Goal: Download file/media

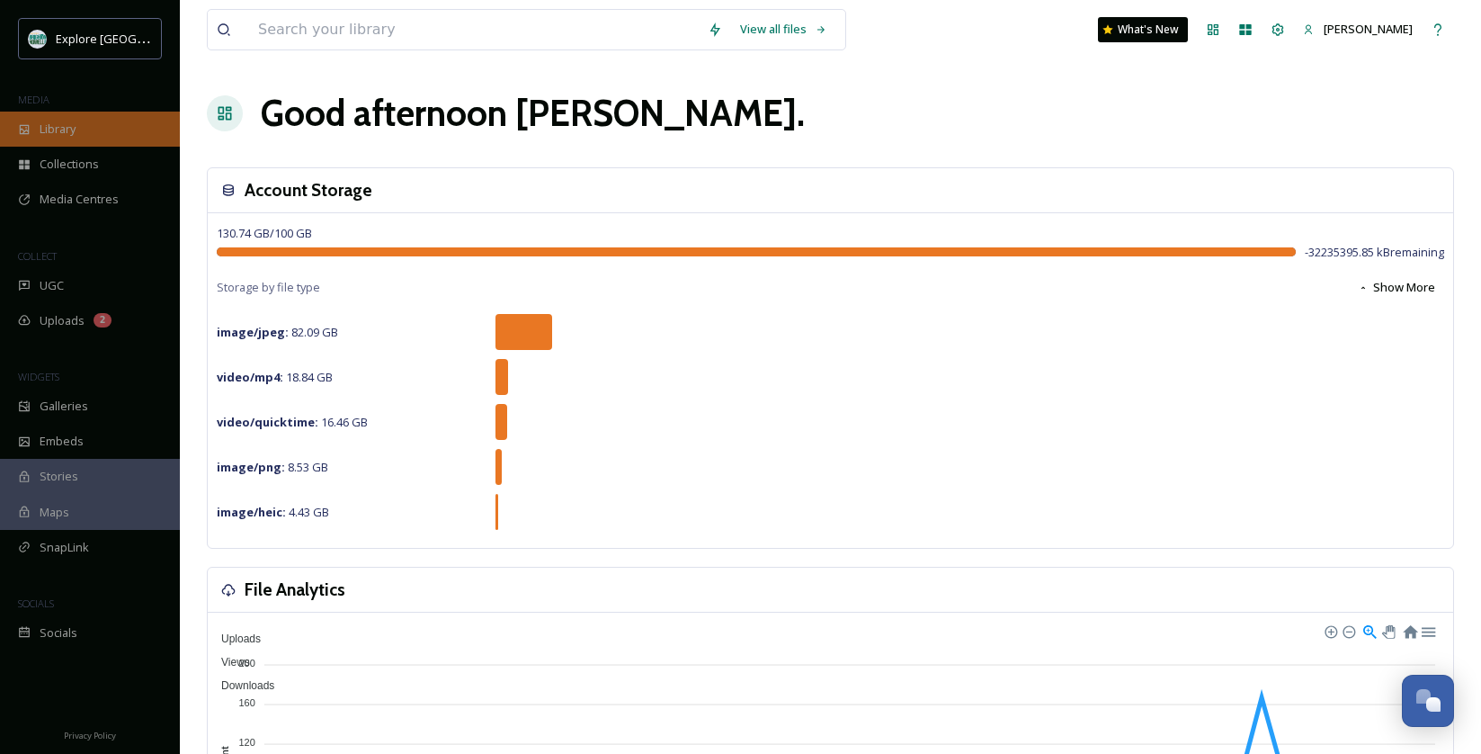
click at [54, 124] on span "Library" at bounding box center [58, 129] width 36 height 17
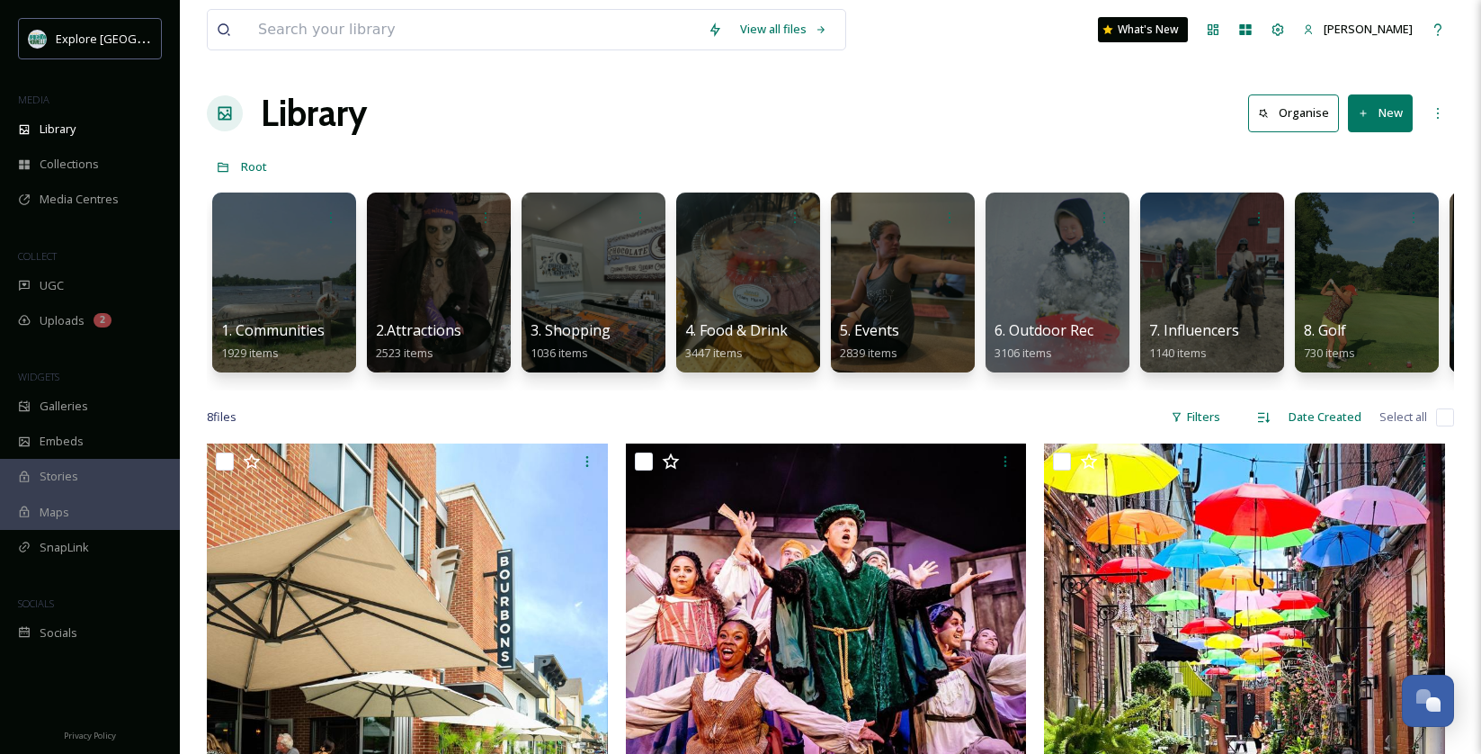
click at [1010, 112] on div "Library Organise New" at bounding box center [830, 113] width 1247 height 54
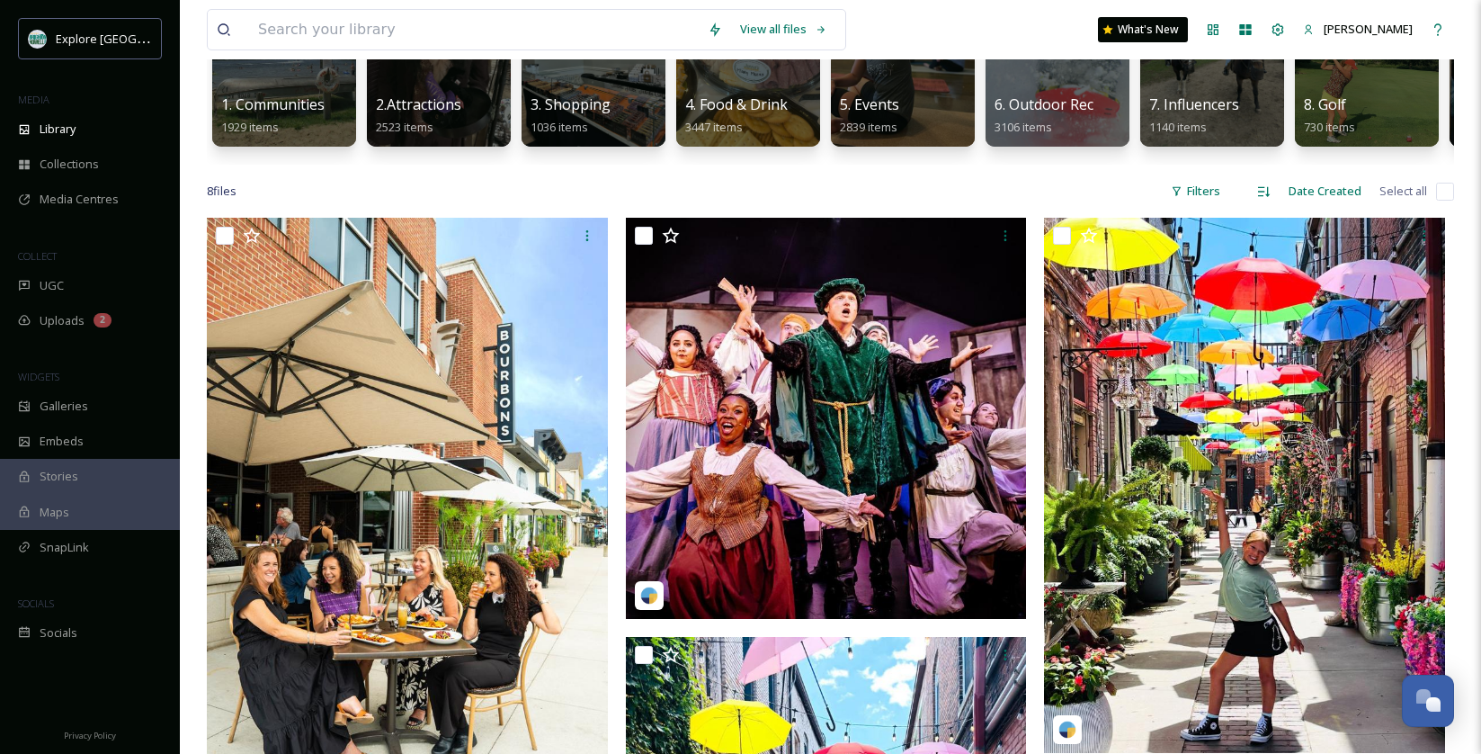
scroll to position [249, 0]
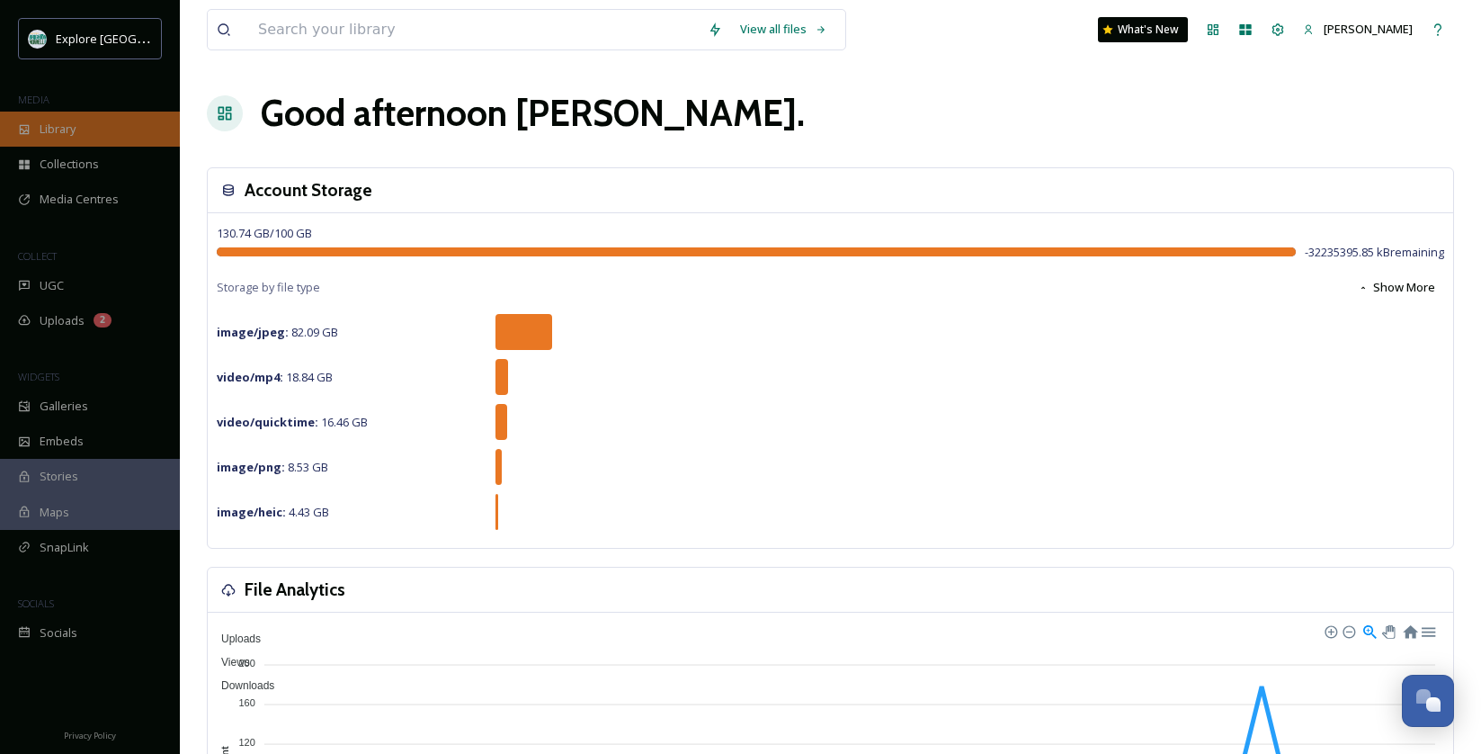
click at [98, 112] on div "Library" at bounding box center [90, 129] width 180 height 35
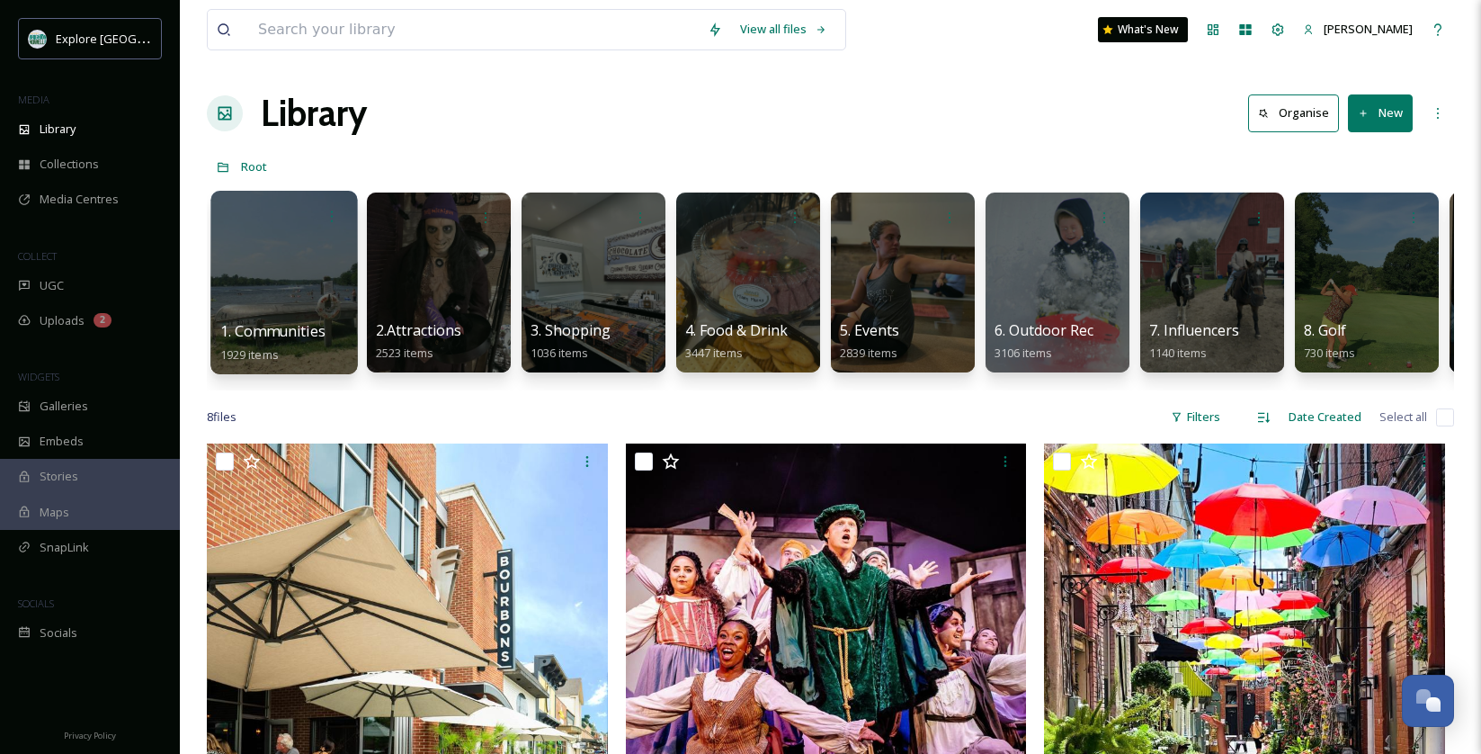
click at [276, 289] on div at bounding box center [283, 282] width 147 height 183
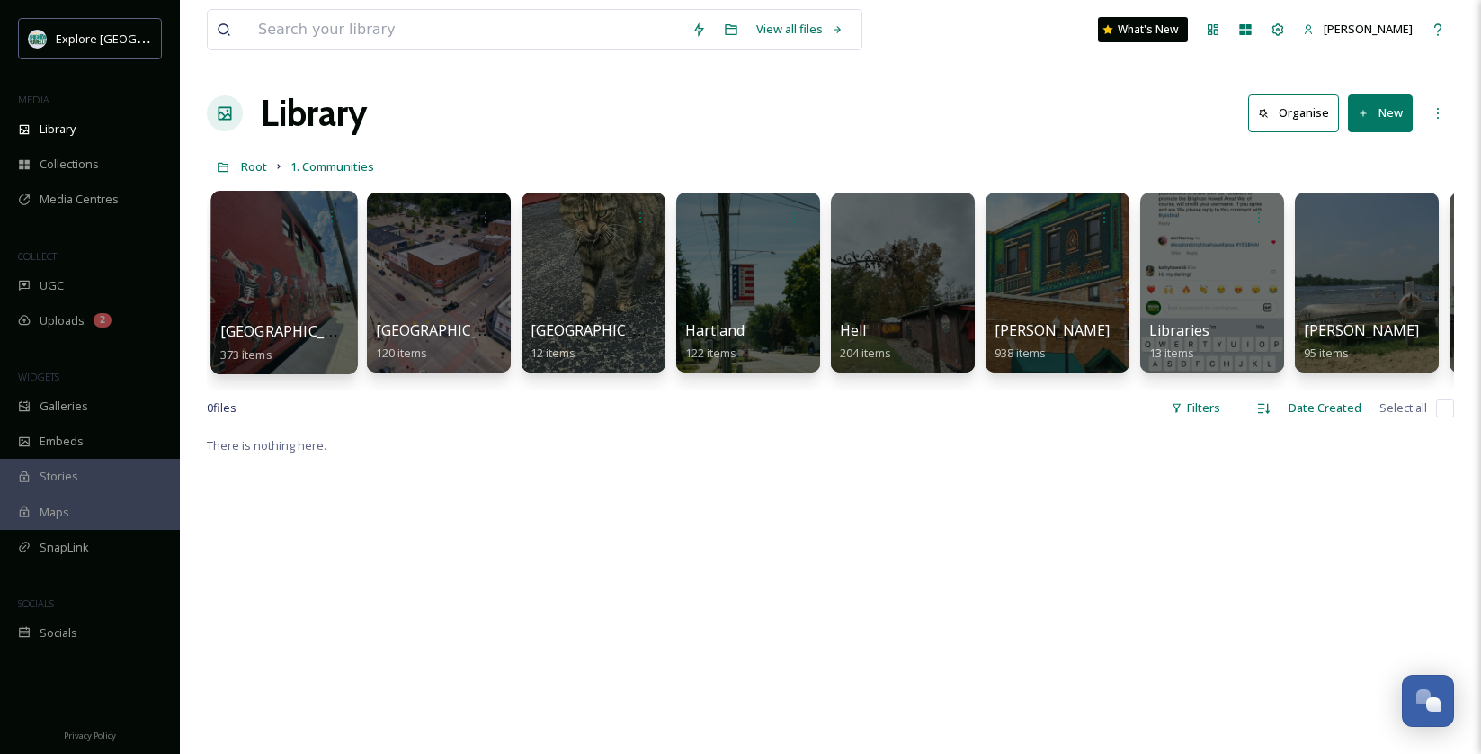
click at [279, 308] on div at bounding box center [283, 282] width 147 height 183
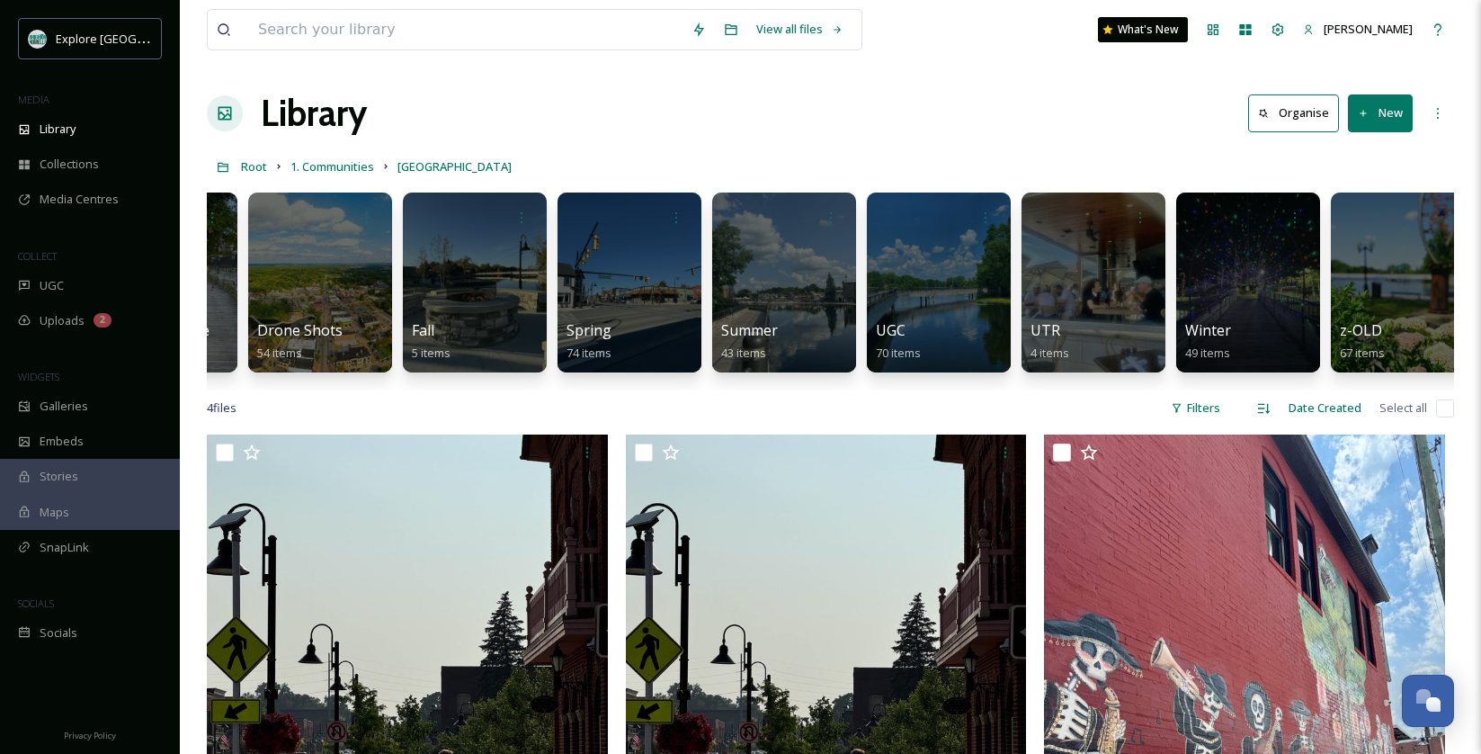
scroll to position [0, 145]
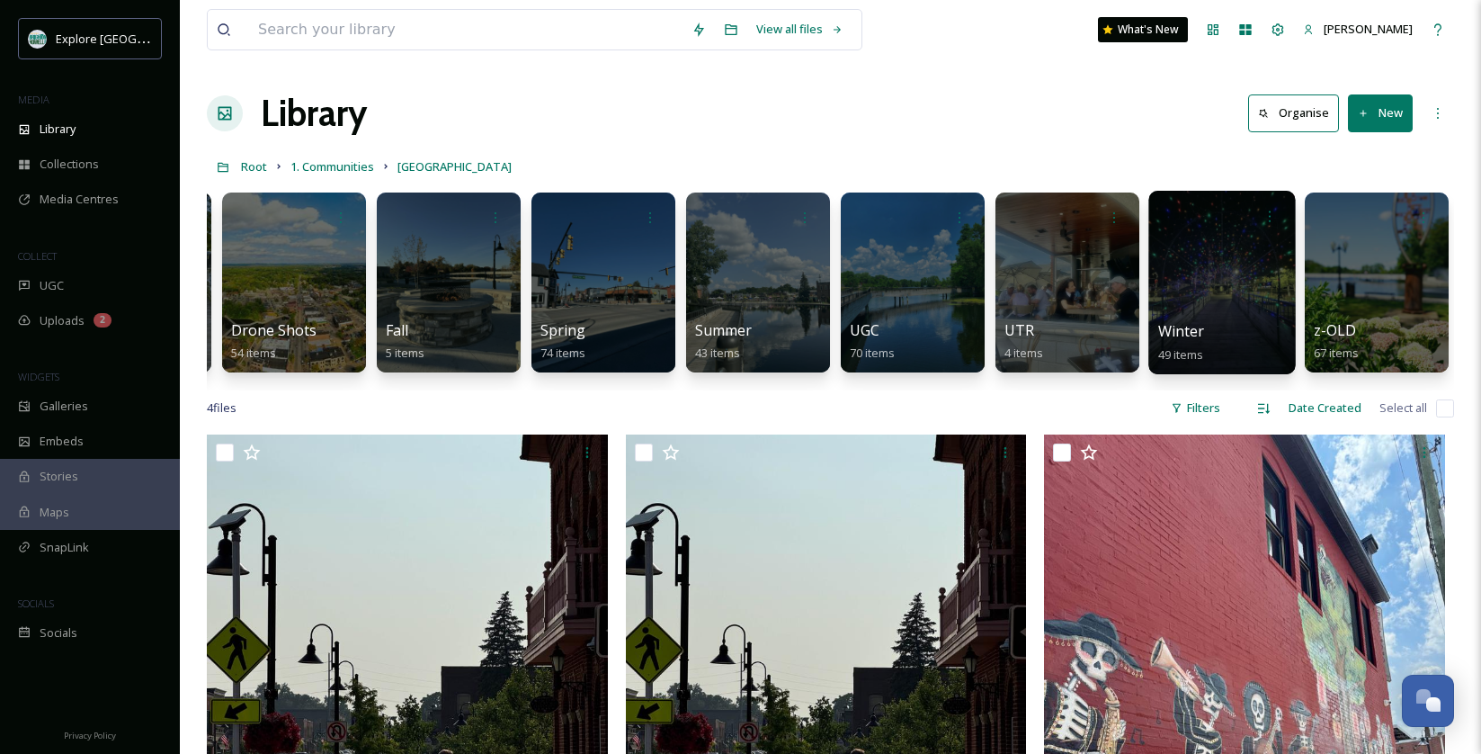
click at [1244, 275] on div at bounding box center [1221, 282] width 147 height 183
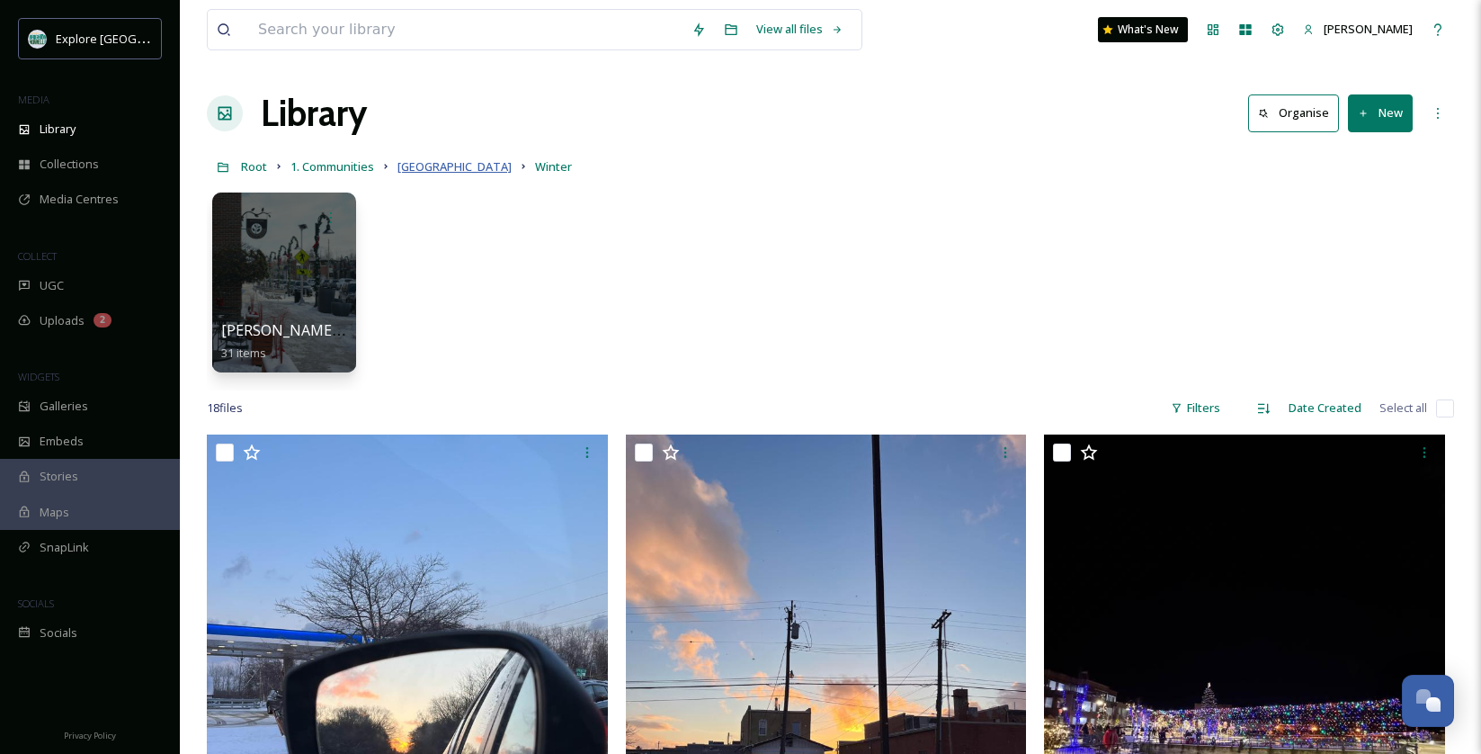
click at [409, 169] on span "[GEOGRAPHIC_DATA]" at bounding box center [454, 166] width 114 height 16
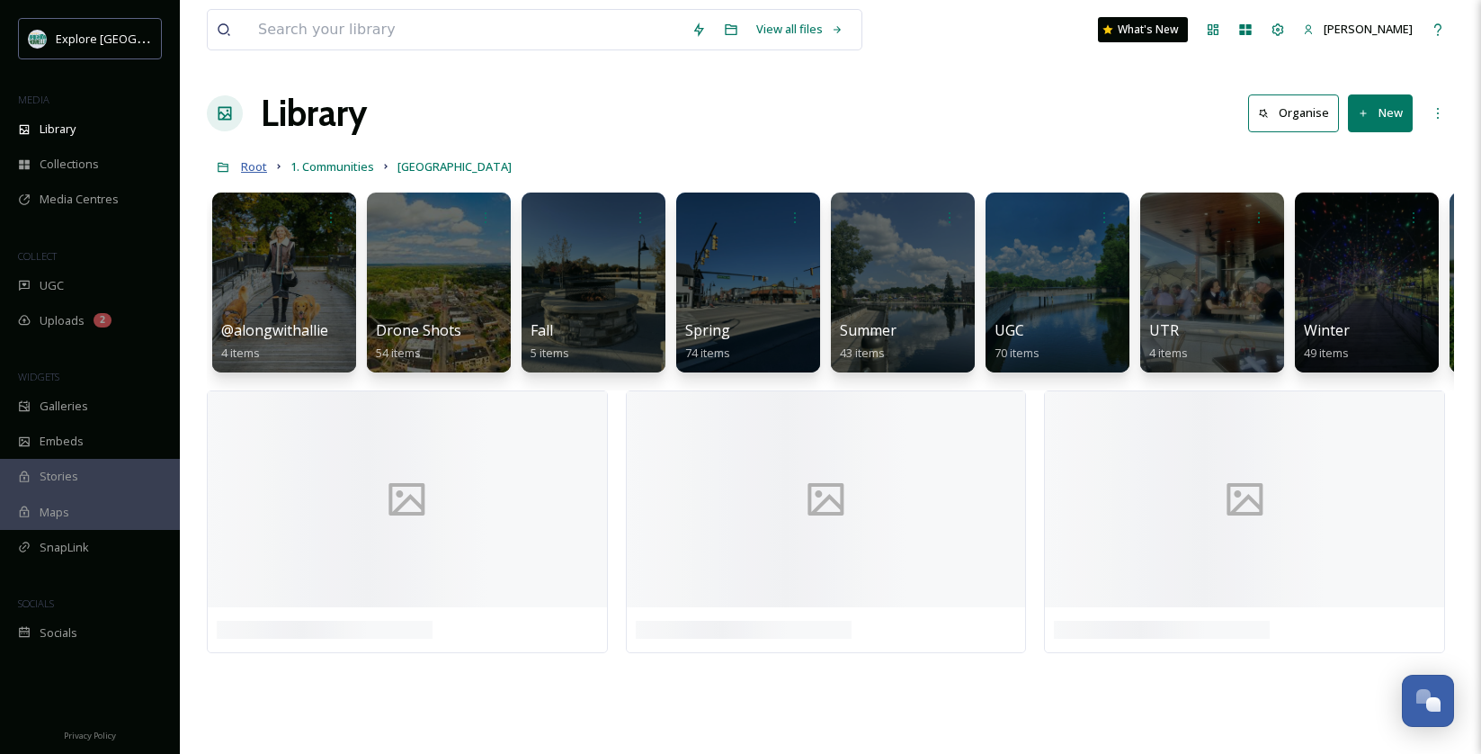
click at [246, 172] on span "Root" at bounding box center [254, 166] width 26 height 16
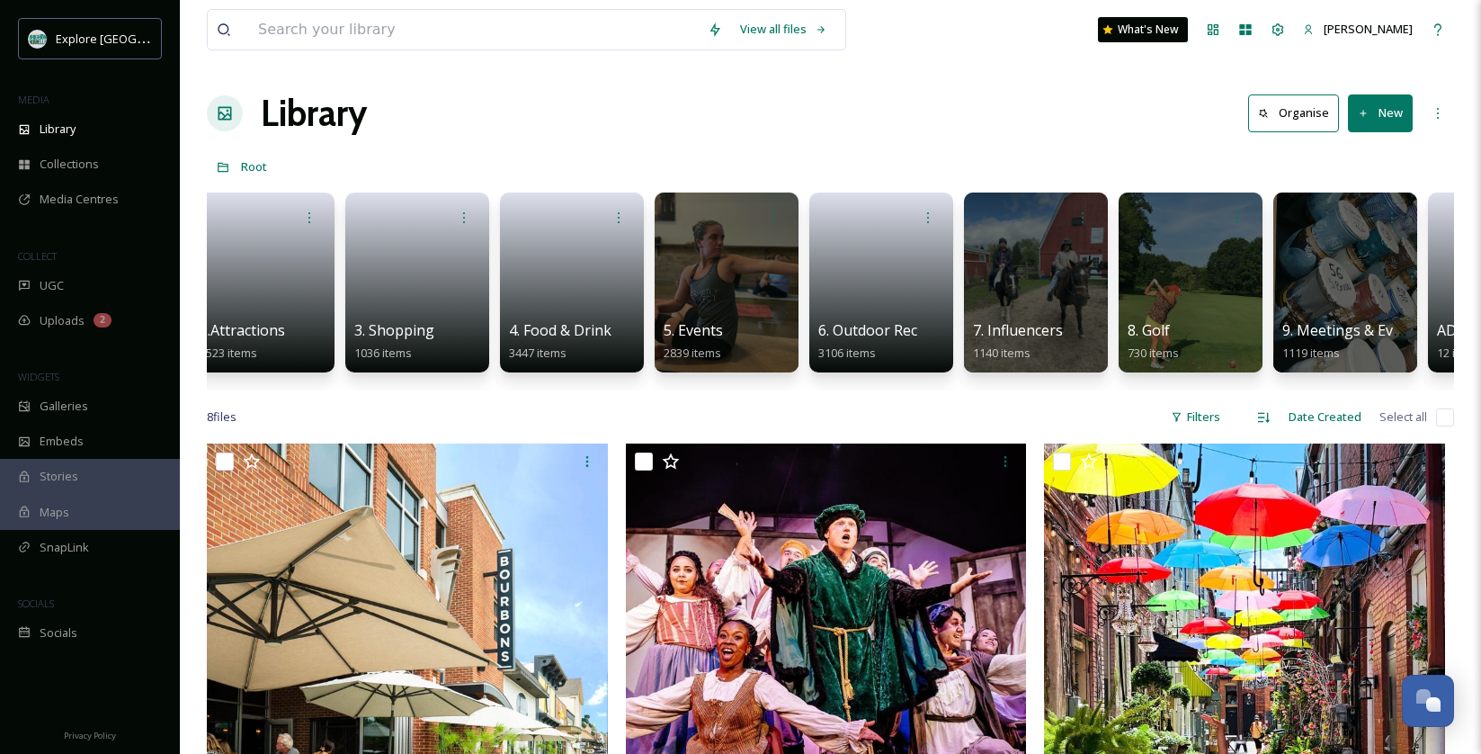
scroll to position [0, 303]
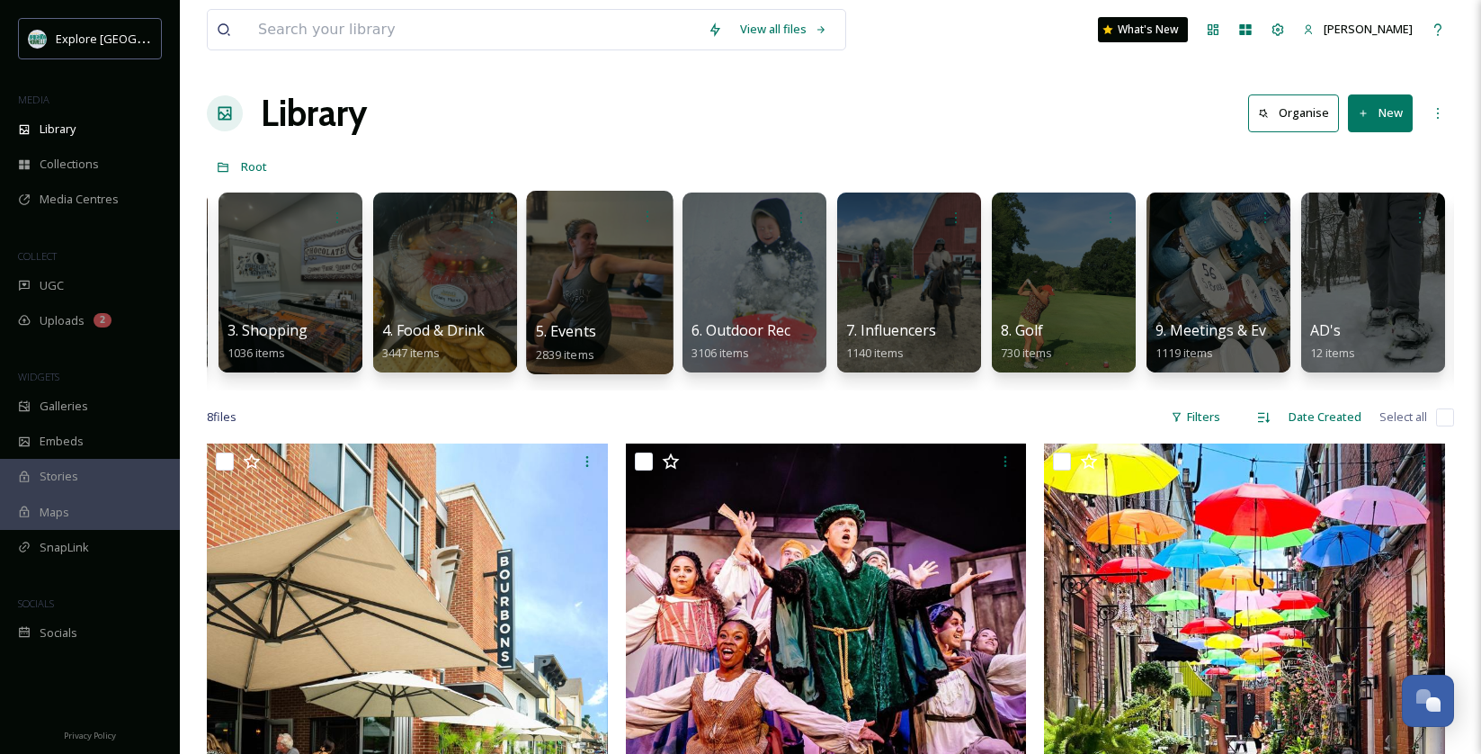
click at [611, 295] on div at bounding box center [599, 282] width 147 height 183
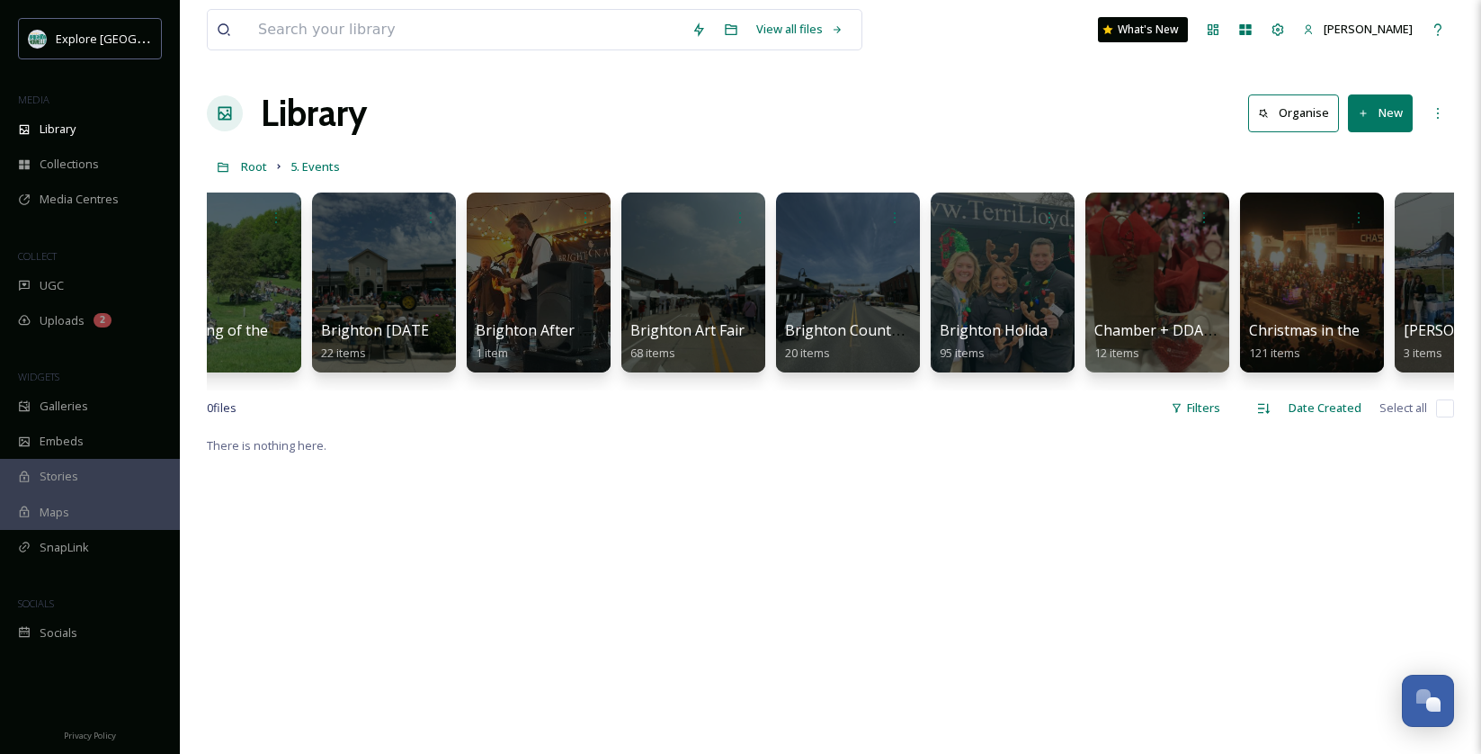
scroll to position [0, 854]
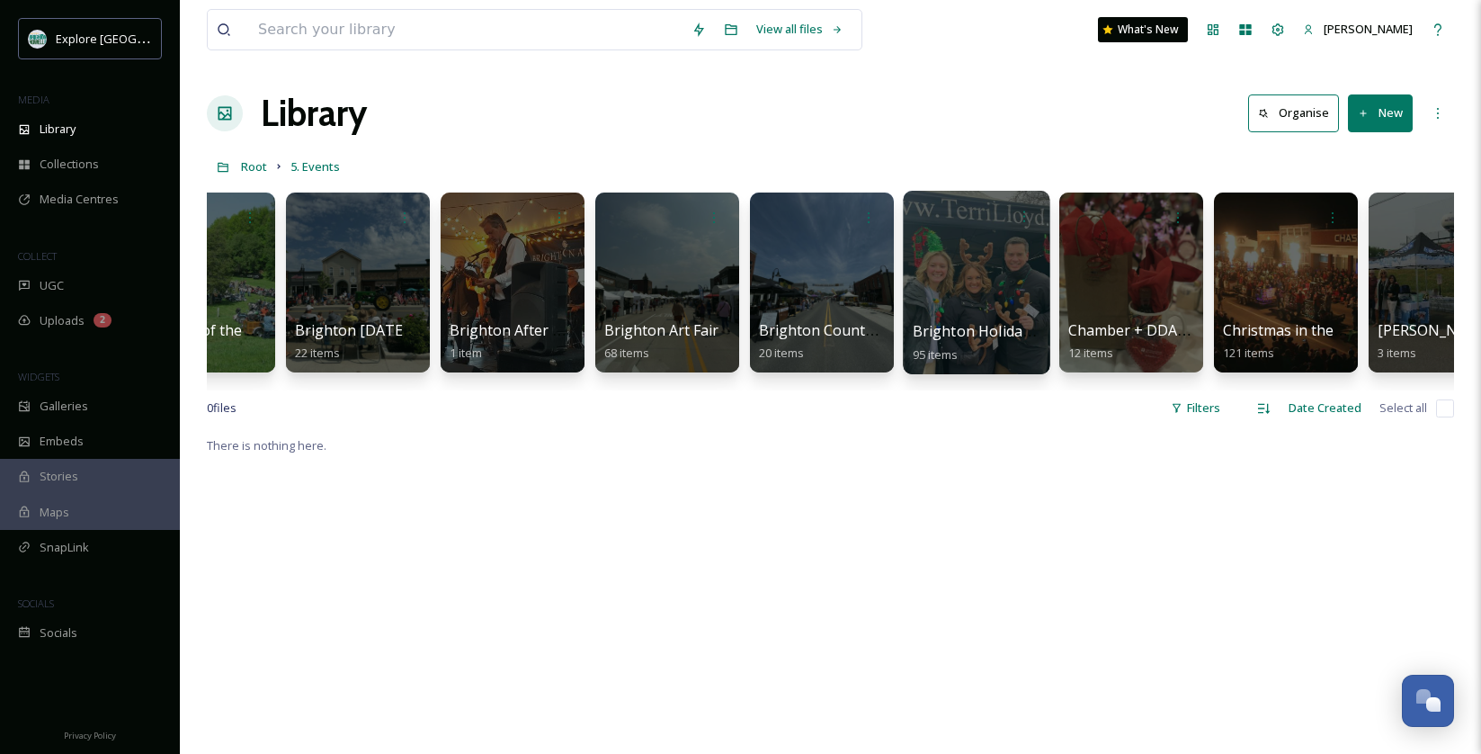
click at [960, 263] on div at bounding box center [976, 282] width 147 height 183
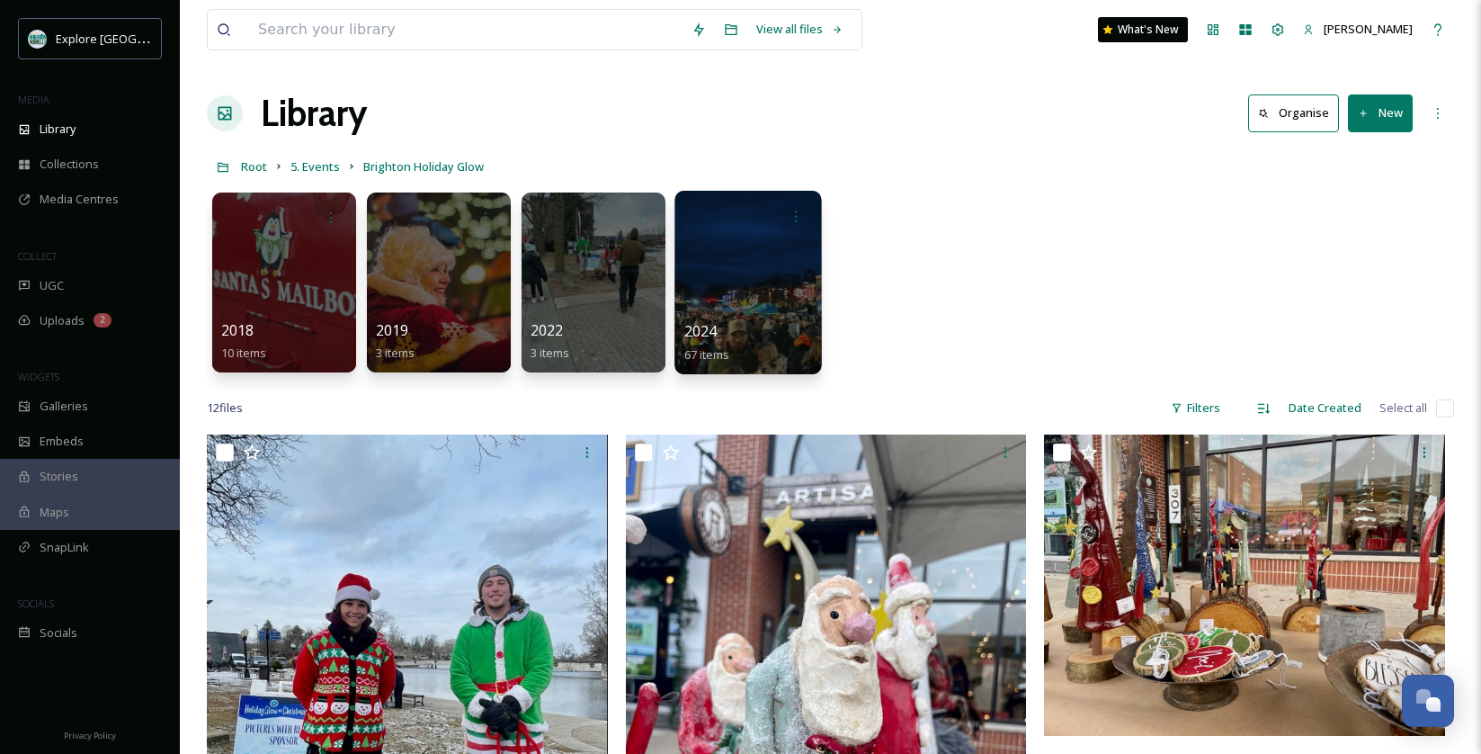
click at [800, 263] on div at bounding box center [747, 282] width 147 height 183
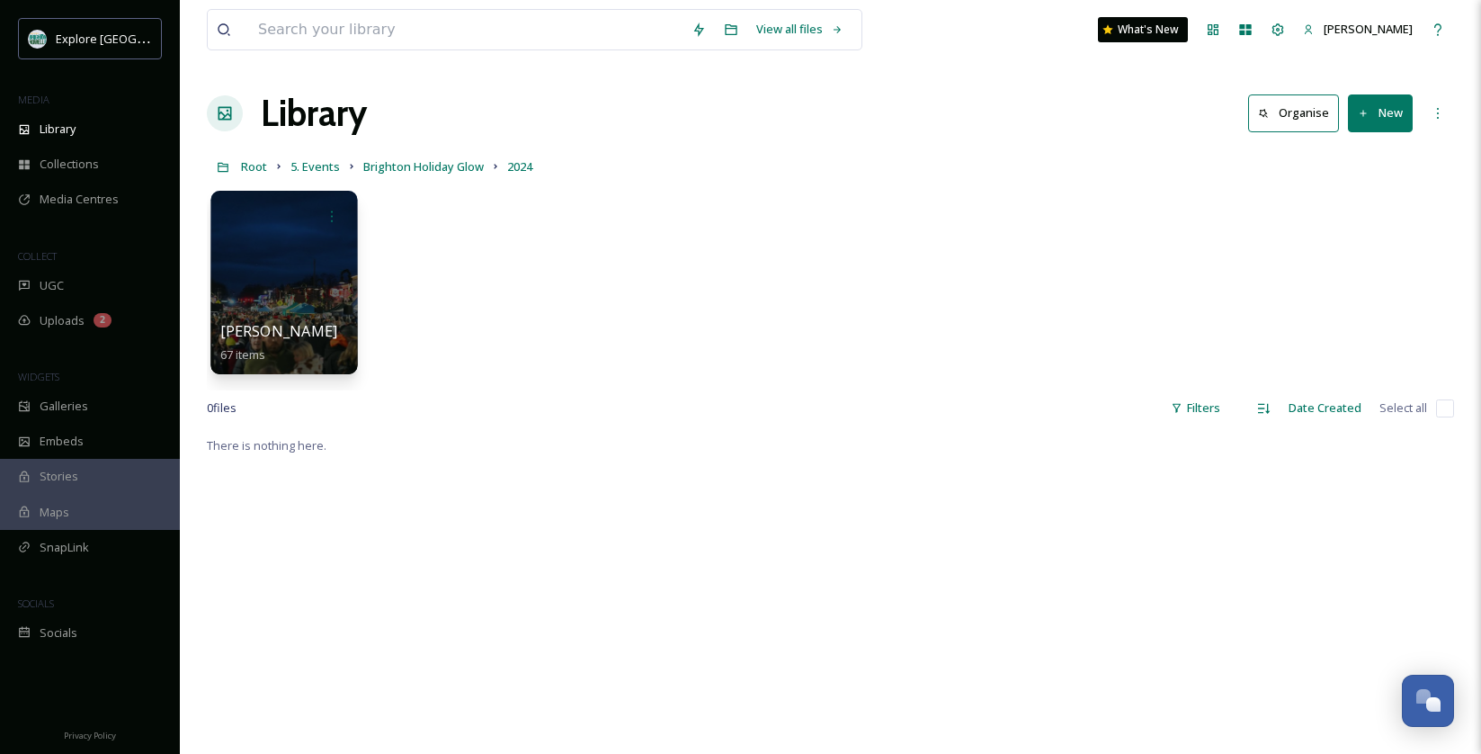
click at [251, 287] on div at bounding box center [283, 282] width 147 height 183
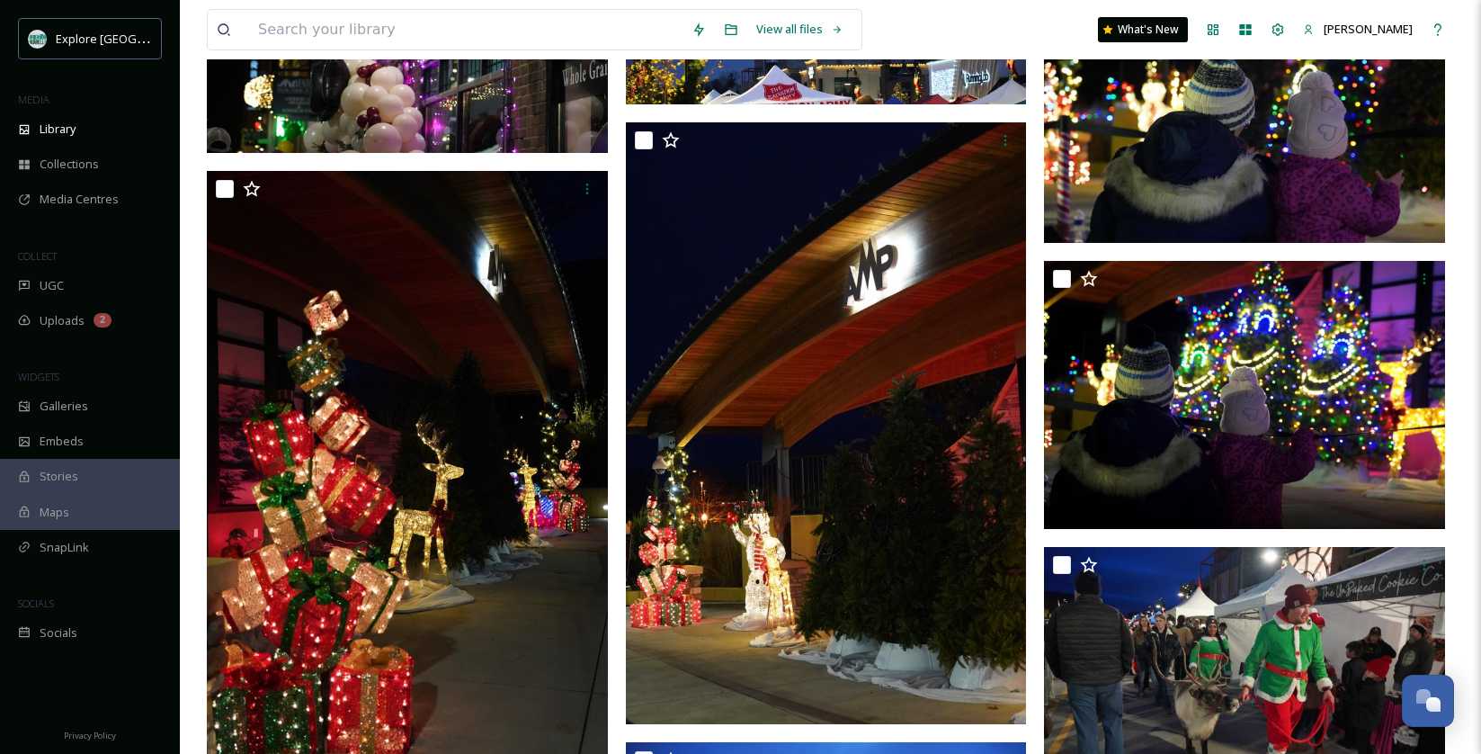
scroll to position [4497, 0]
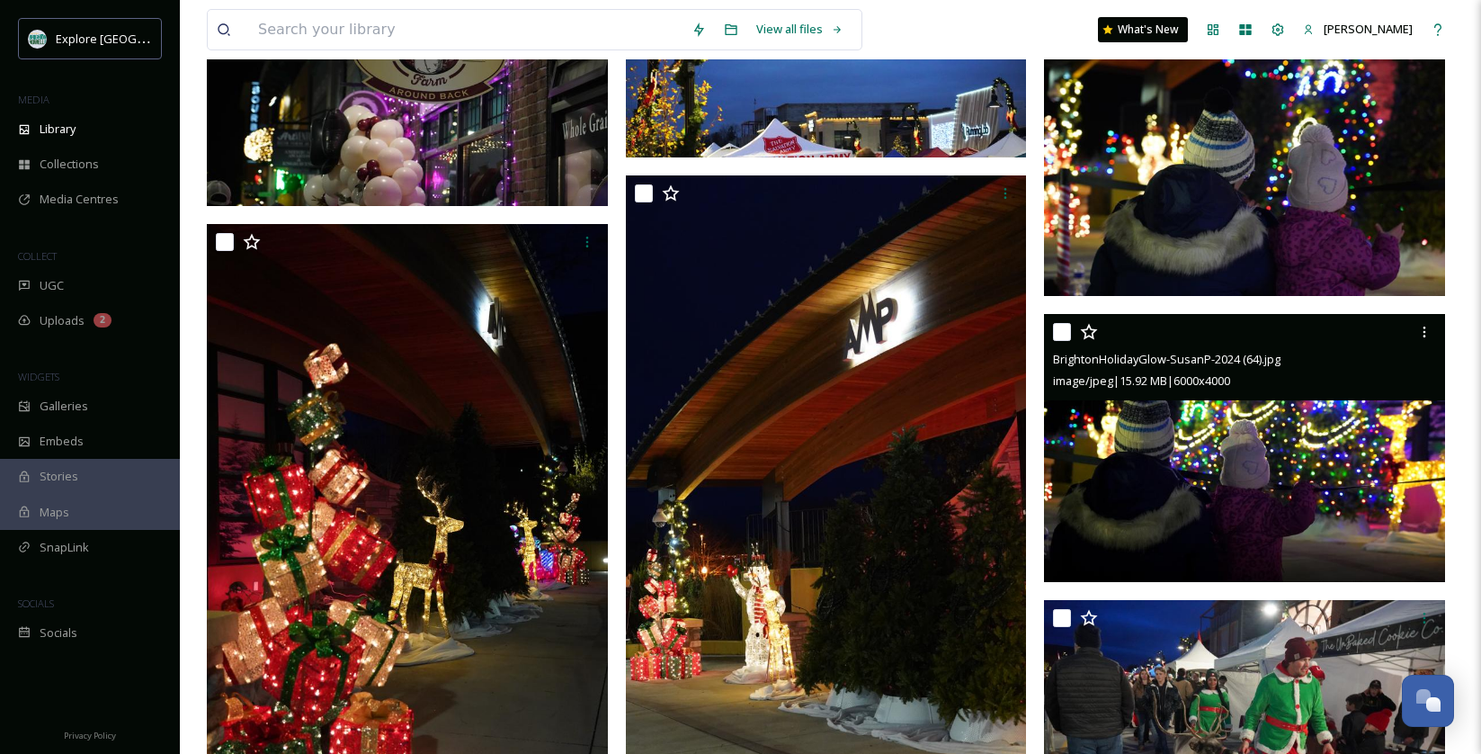
click at [1218, 411] on img at bounding box center [1244, 448] width 401 height 268
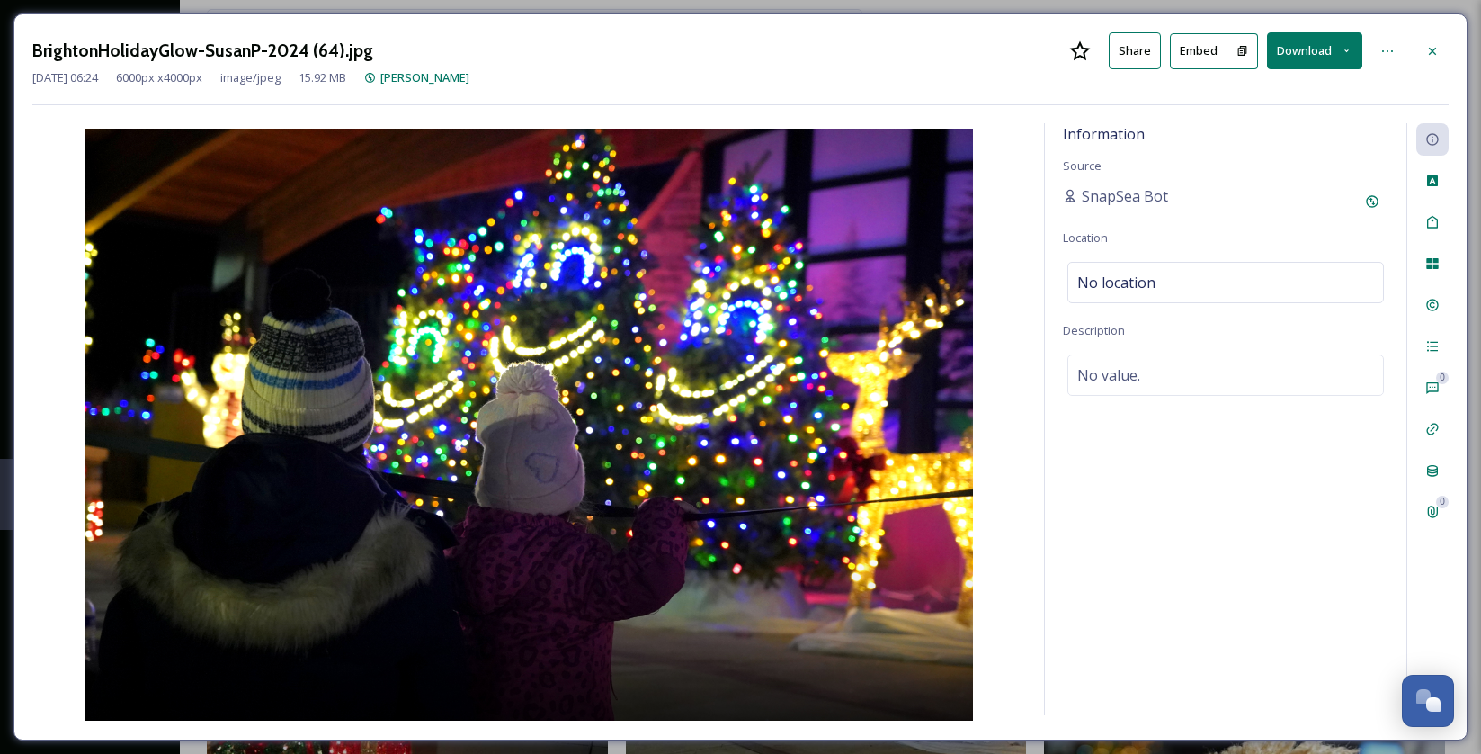
click at [1327, 44] on button "Download" at bounding box center [1314, 50] width 95 height 37
click at [1303, 94] on span "Download Original (6000 x 4000)" at bounding box center [1268, 92] width 170 height 17
click at [1431, 58] on div at bounding box center [1432, 51] width 32 height 32
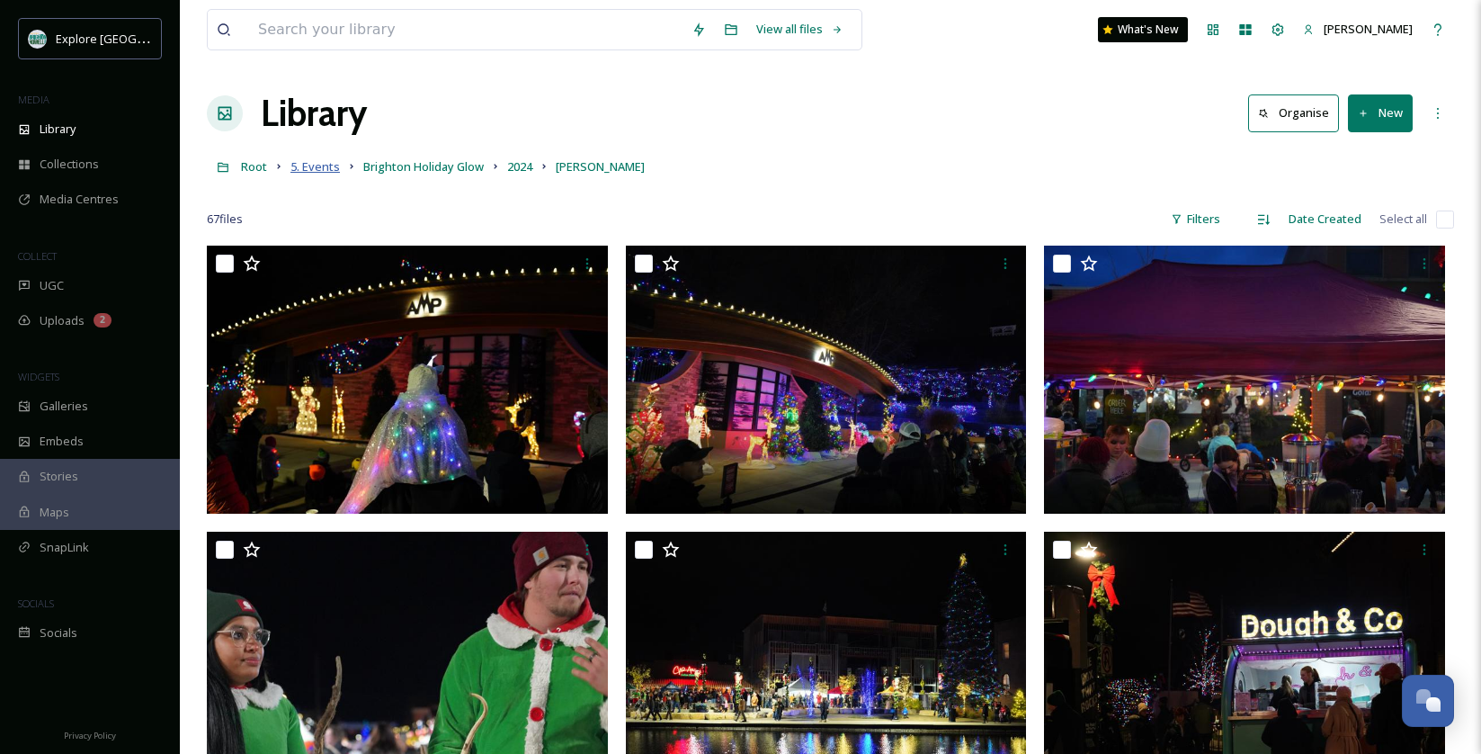
click at [310, 174] on span "5. Events" at bounding box center [314, 166] width 49 height 16
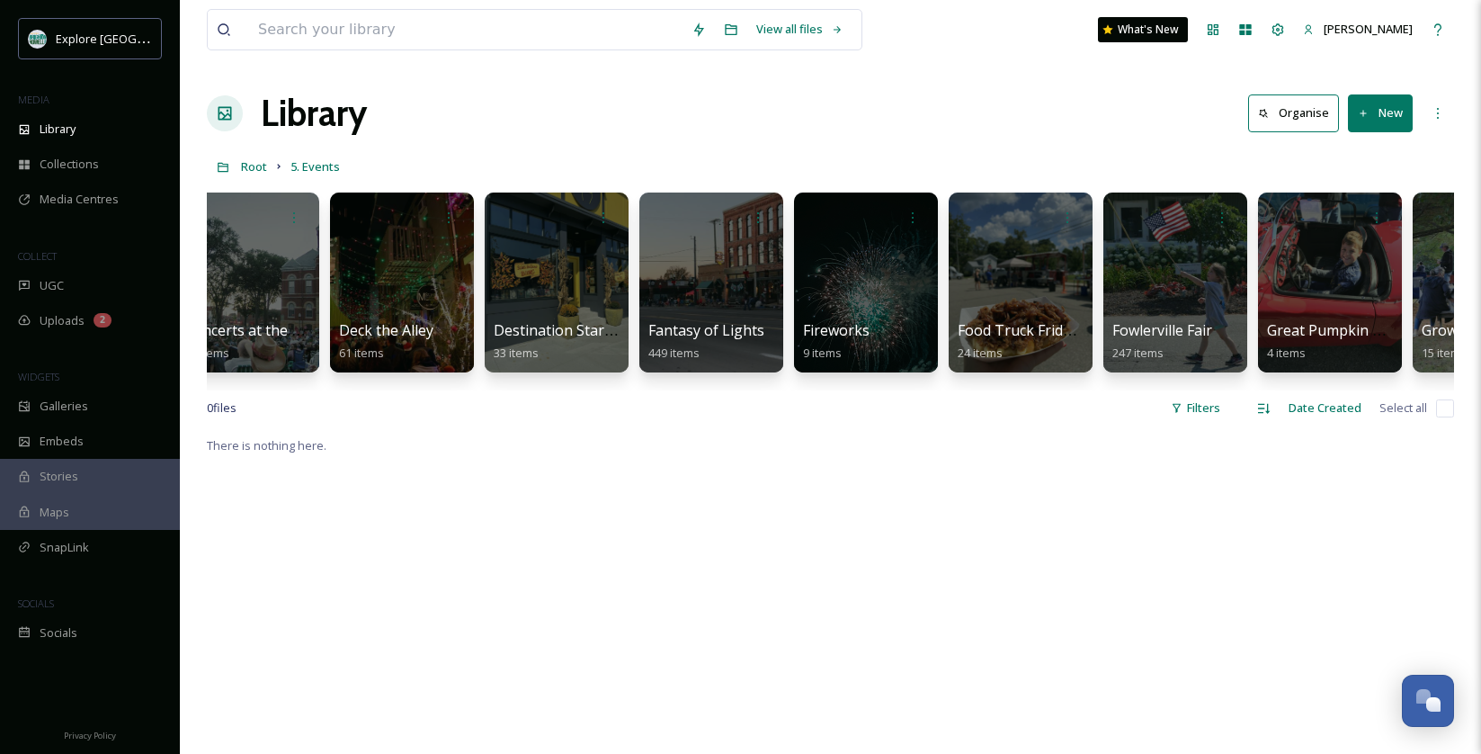
scroll to position [0, 2215]
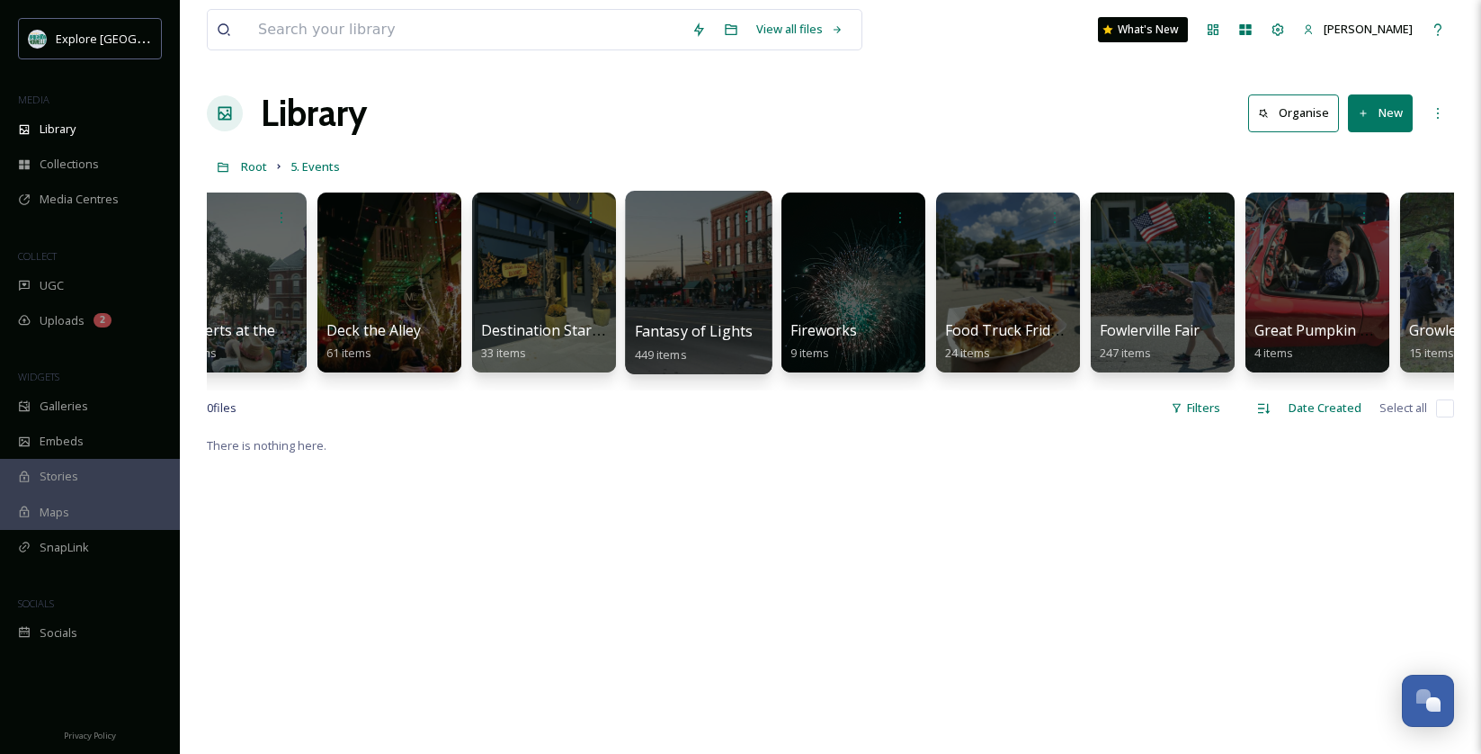
click at [733, 281] on div at bounding box center [698, 282] width 147 height 183
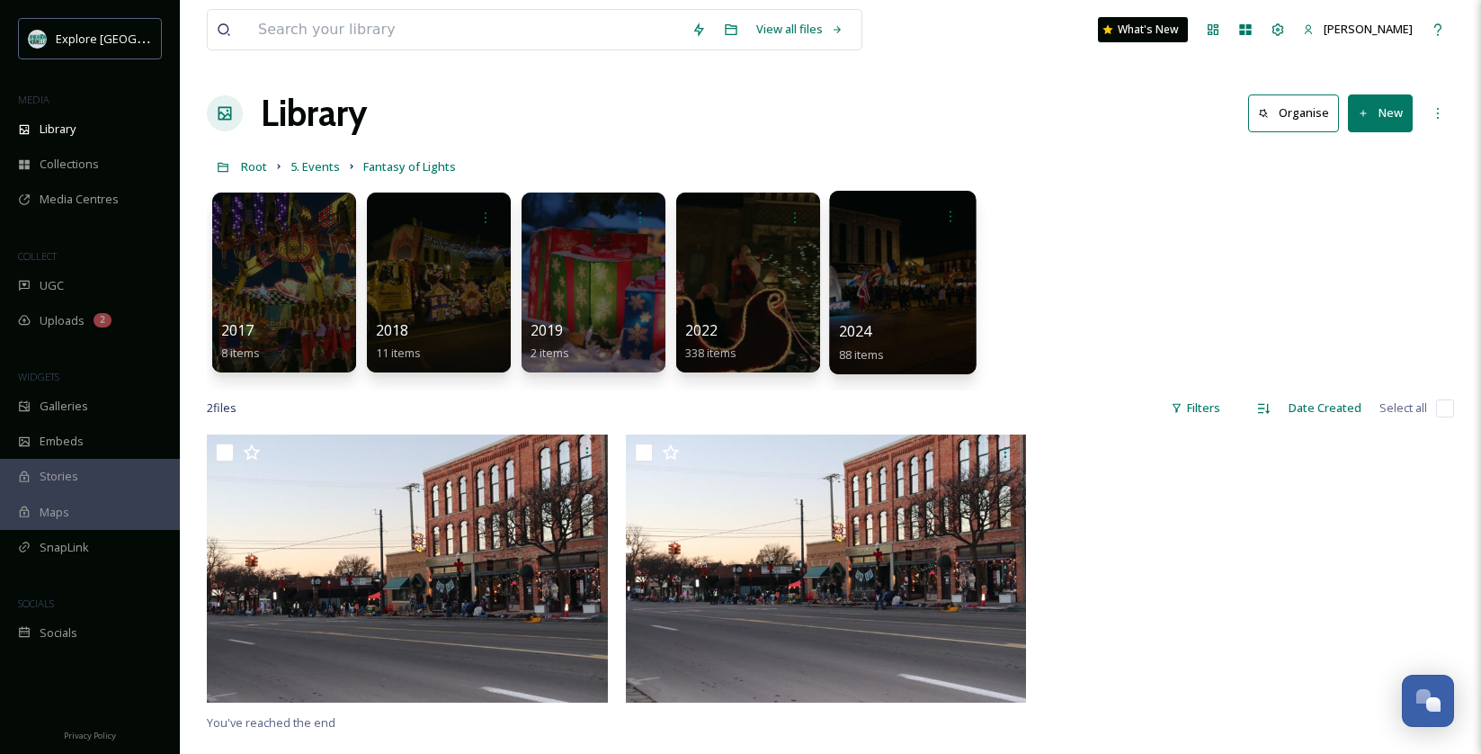
click at [885, 272] on div at bounding box center [902, 282] width 147 height 183
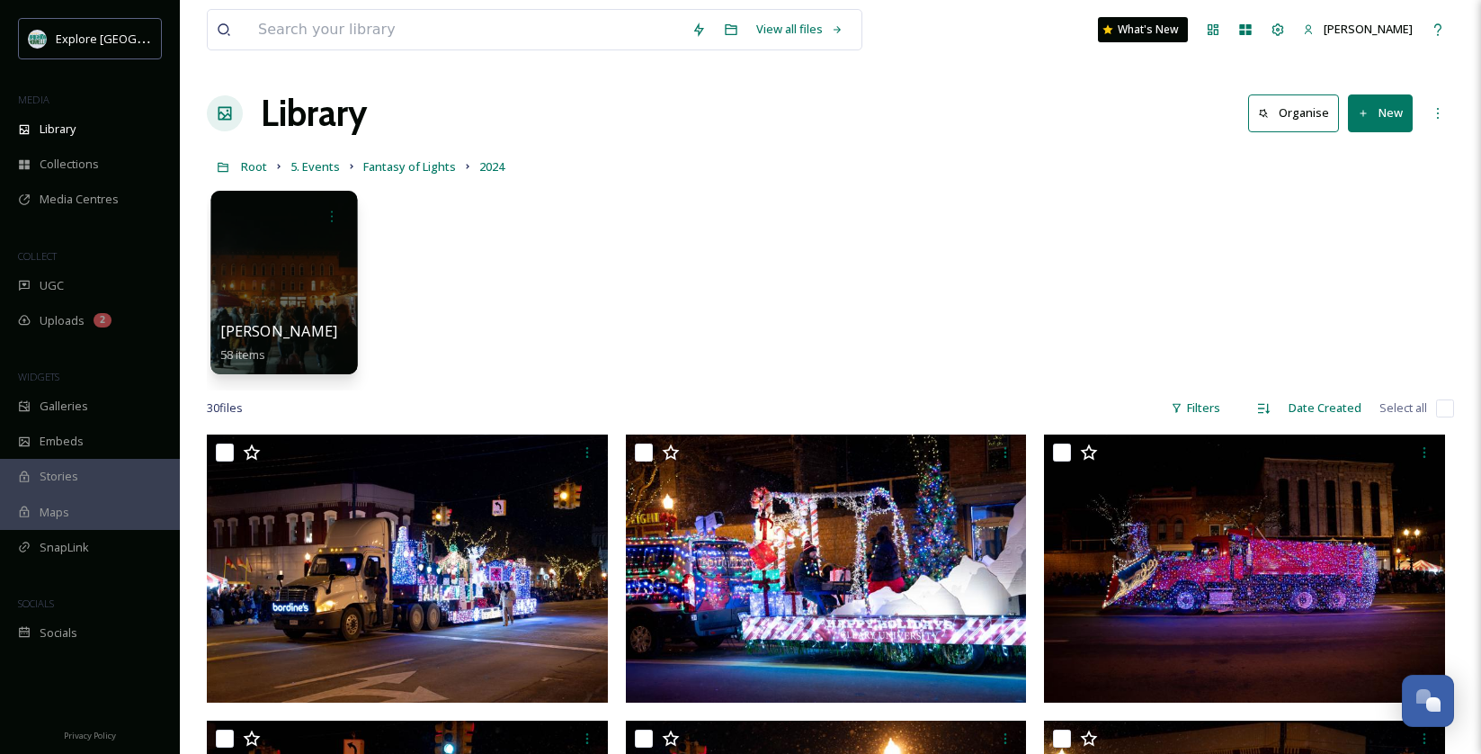
click at [278, 280] on div at bounding box center [283, 282] width 147 height 183
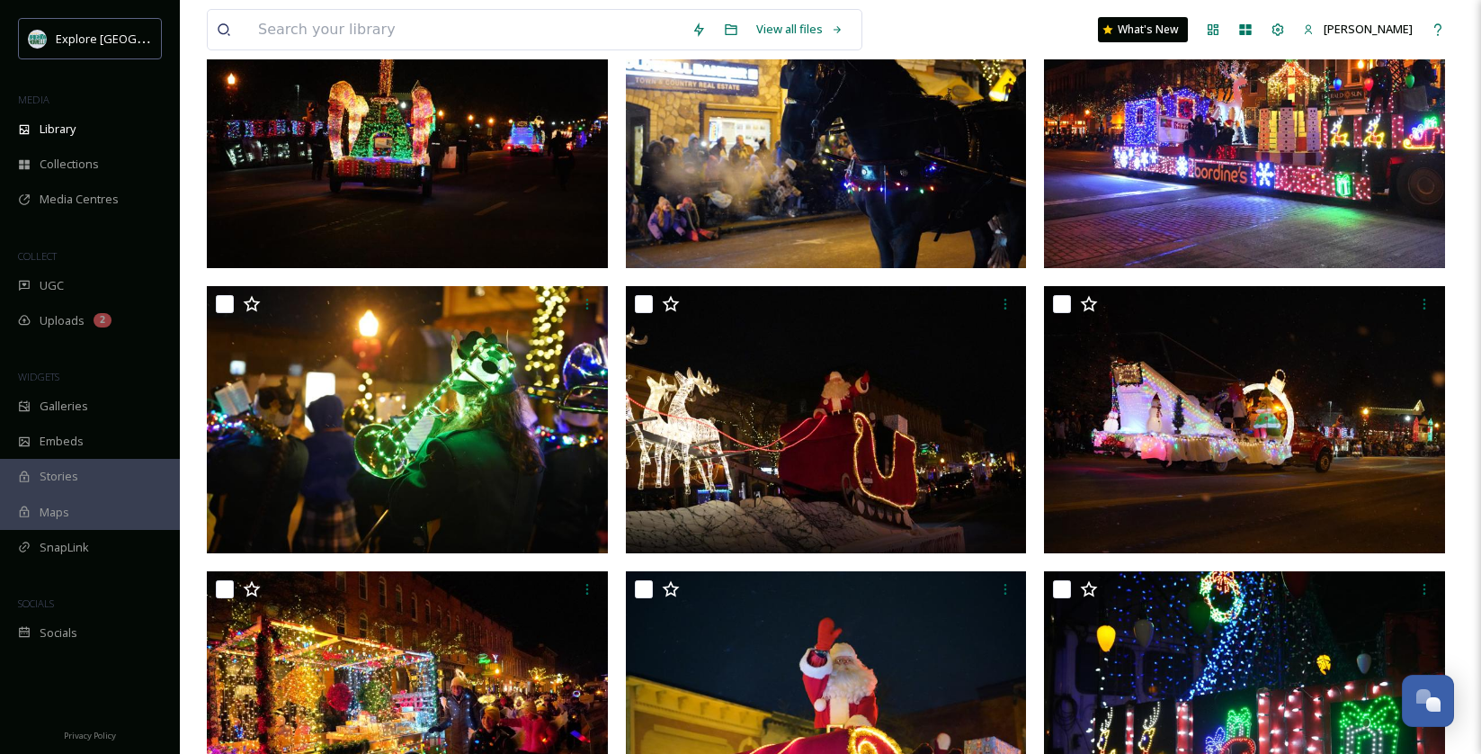
scroll to position [1681, 0]
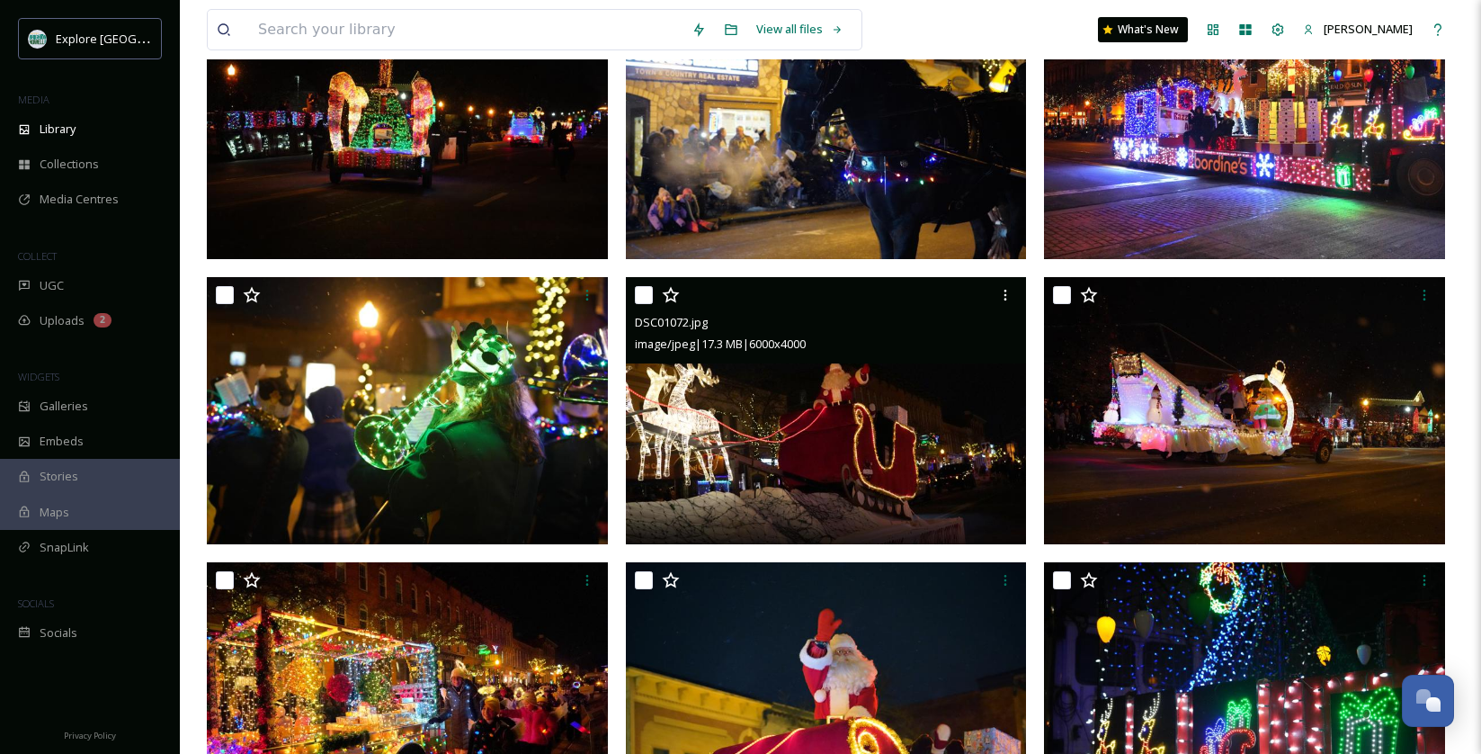
click at [752, 397] on img at bounding box center [826, 411] width 401 height 268
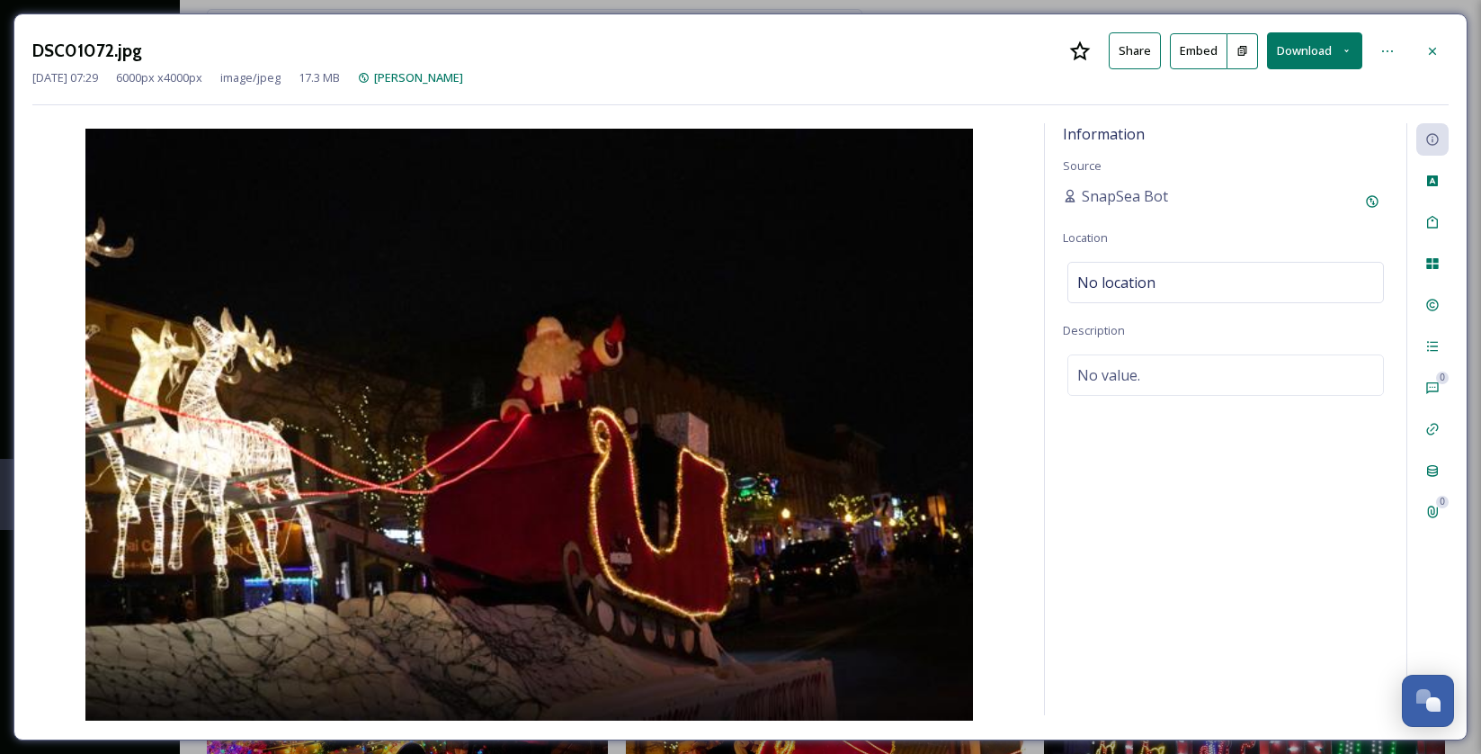
click at [1315, 42] on button "Download" at bounding box center [1314, 50] width 95 height 37
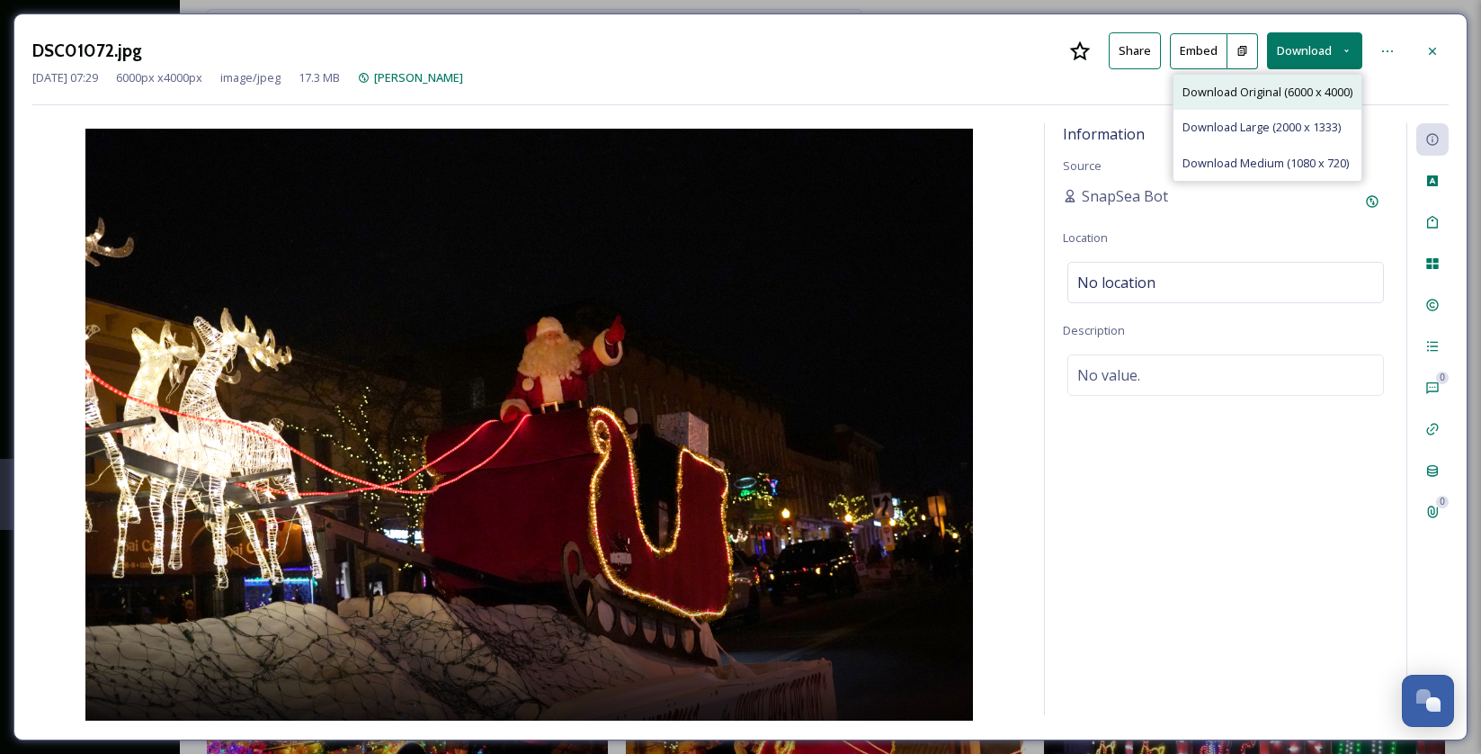
click at [1293, 94] on span "Download Original (6000 x 4000)" at bounding box center [1268, 92] width 170 height 17
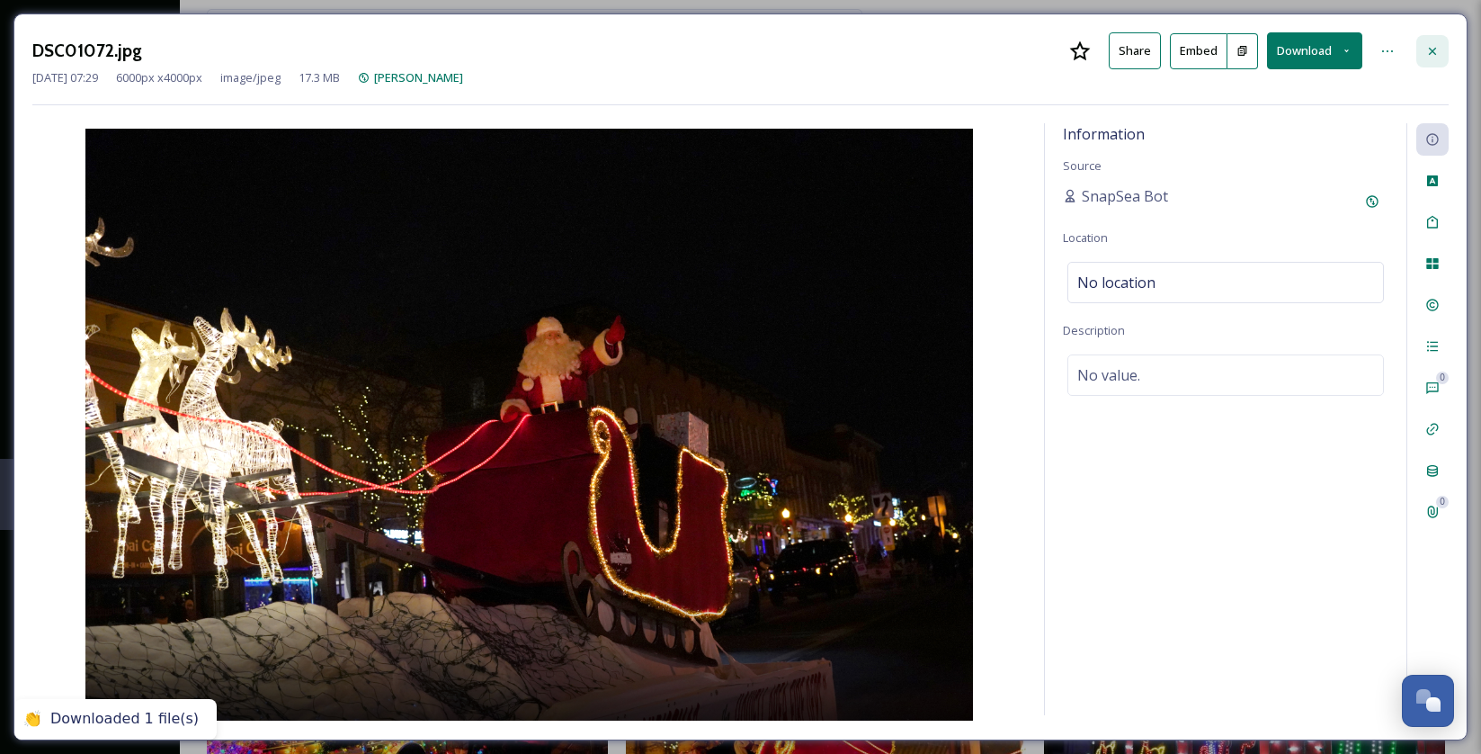
click at [1433, 52] on icon at bounding box center [1432, 51] width 14 height 14
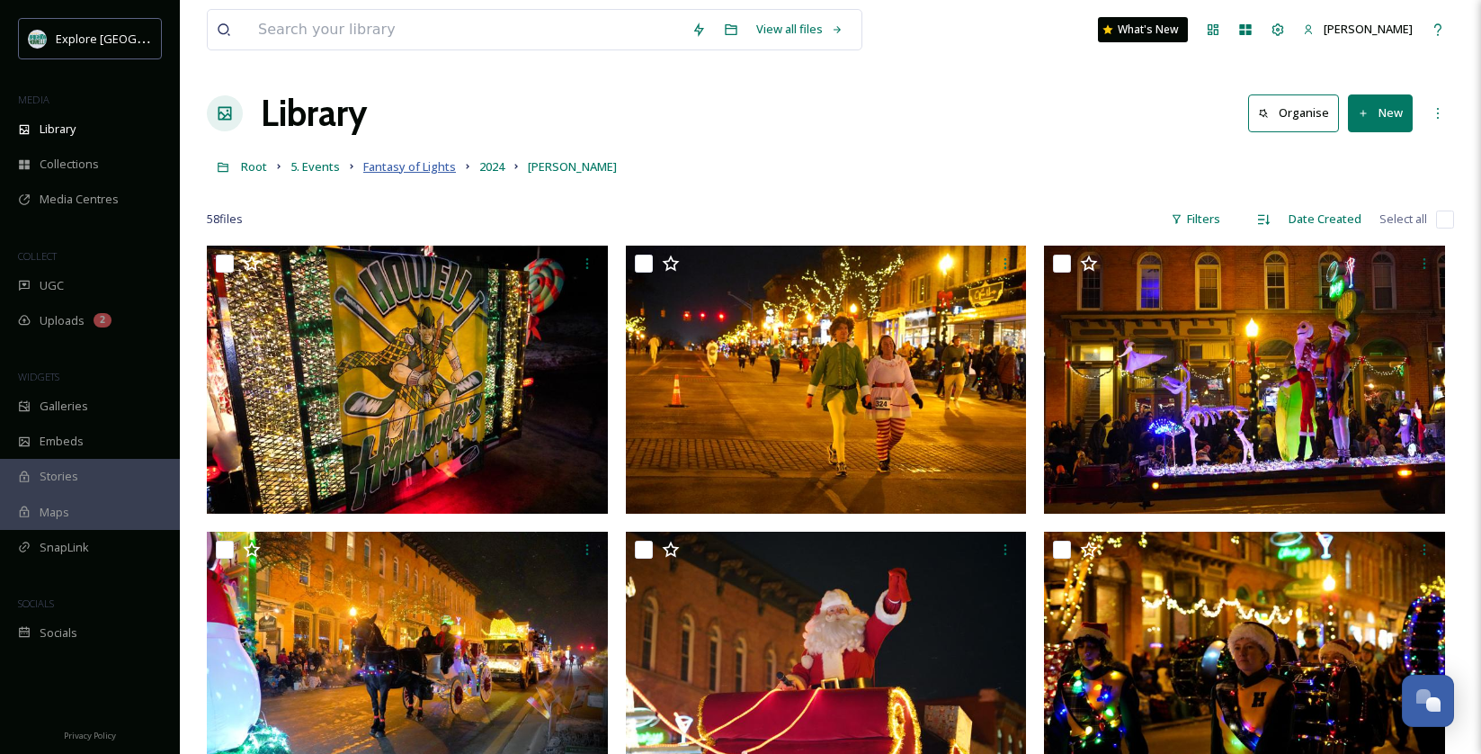
click at [405, 169] on span "Fantasy of Lights" at bounding box center [409, 166] width 93 height 16
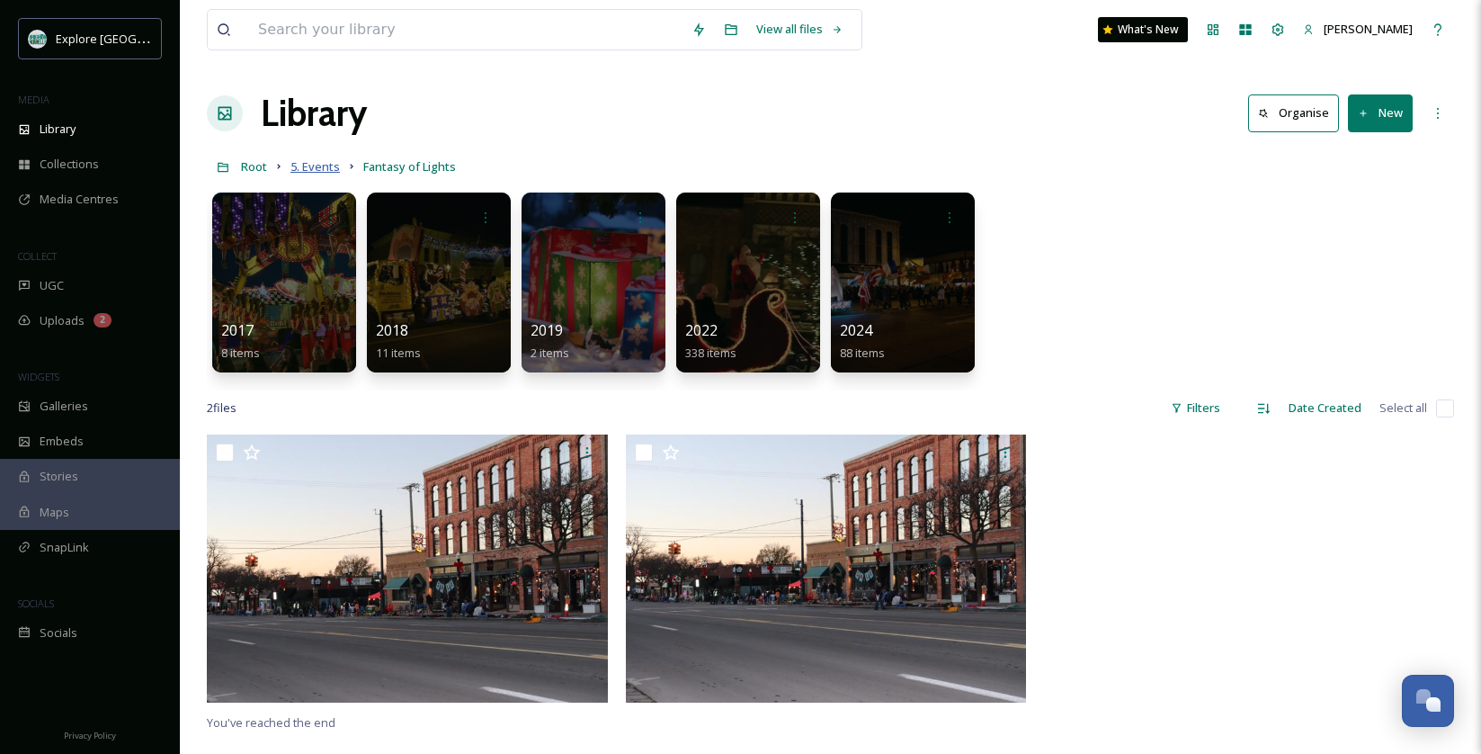
click at [313, 163] on span "5. Events" at bounding box center [314, 166] width 49 height 16
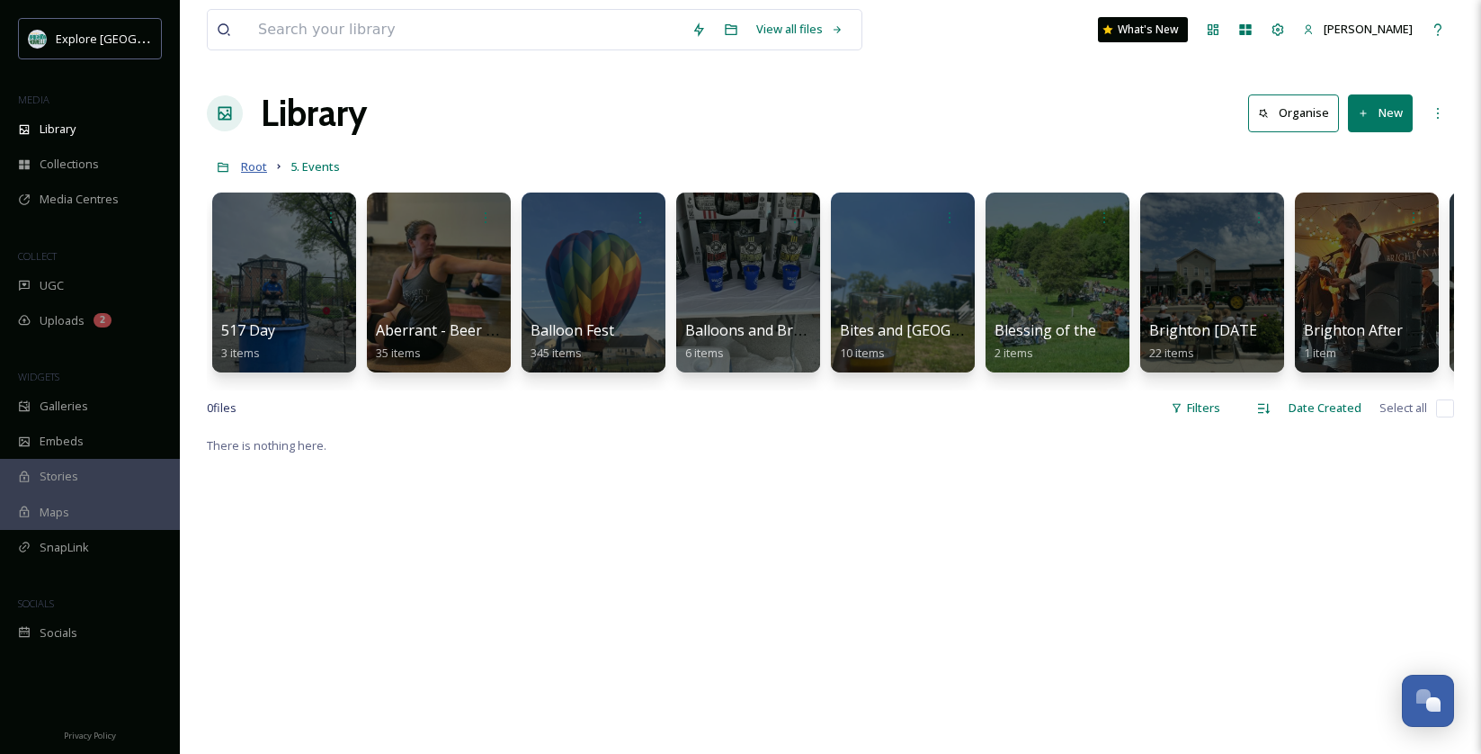
click at [251, 164] on span "Root" at bounding box center [254, 166] width 26 height 16
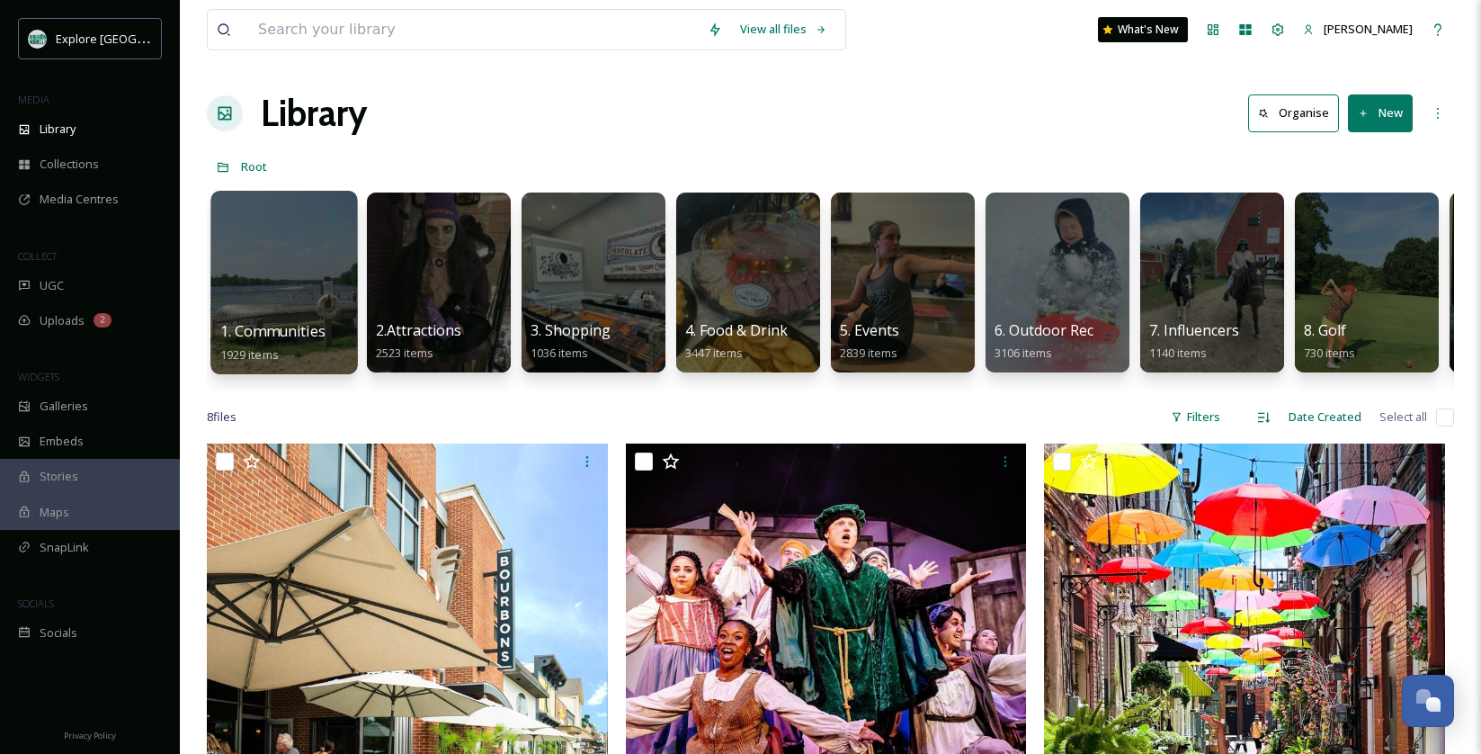
click at [291, 283] on div at bounding box center [283, 282] width 147 height 183
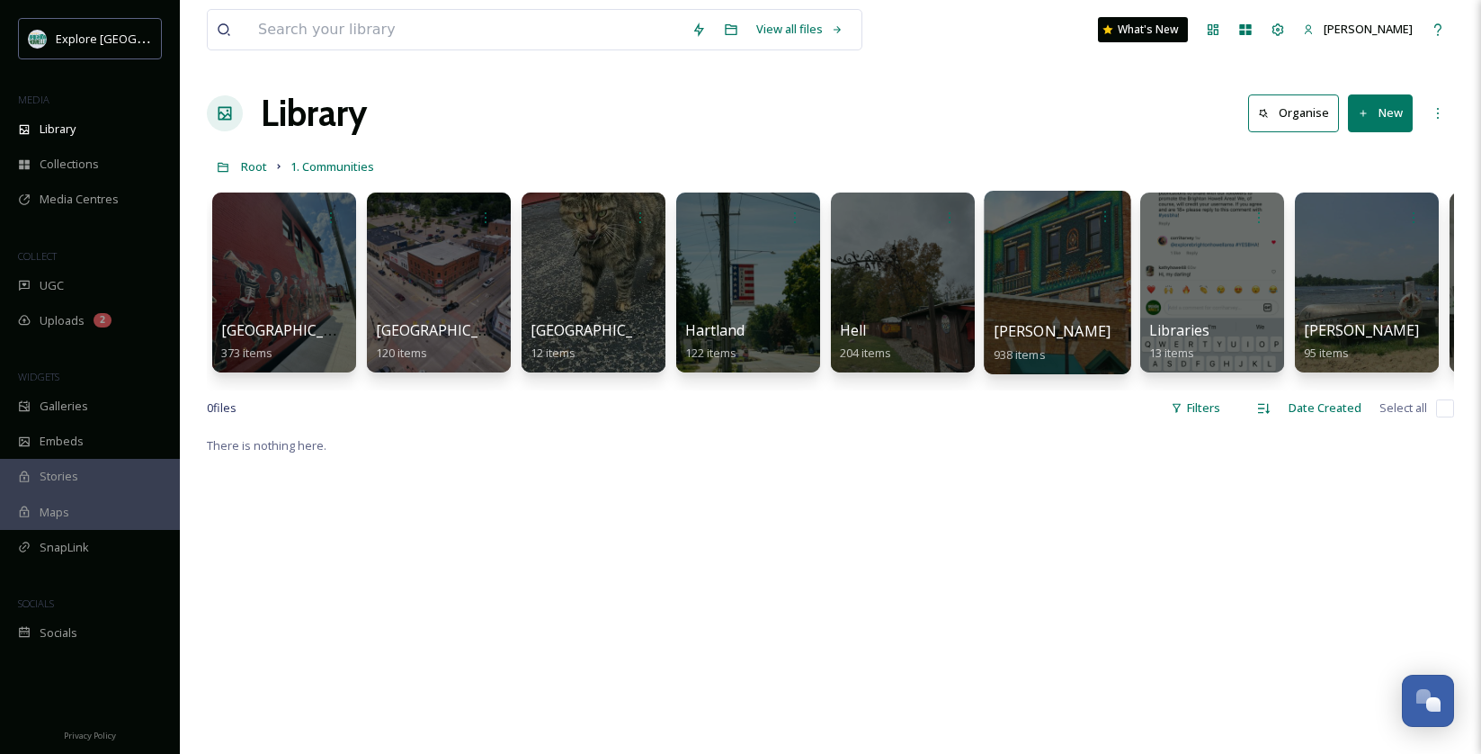
click at [1037, 269] on div at bounding box center [1057, 282] width 147 height 183
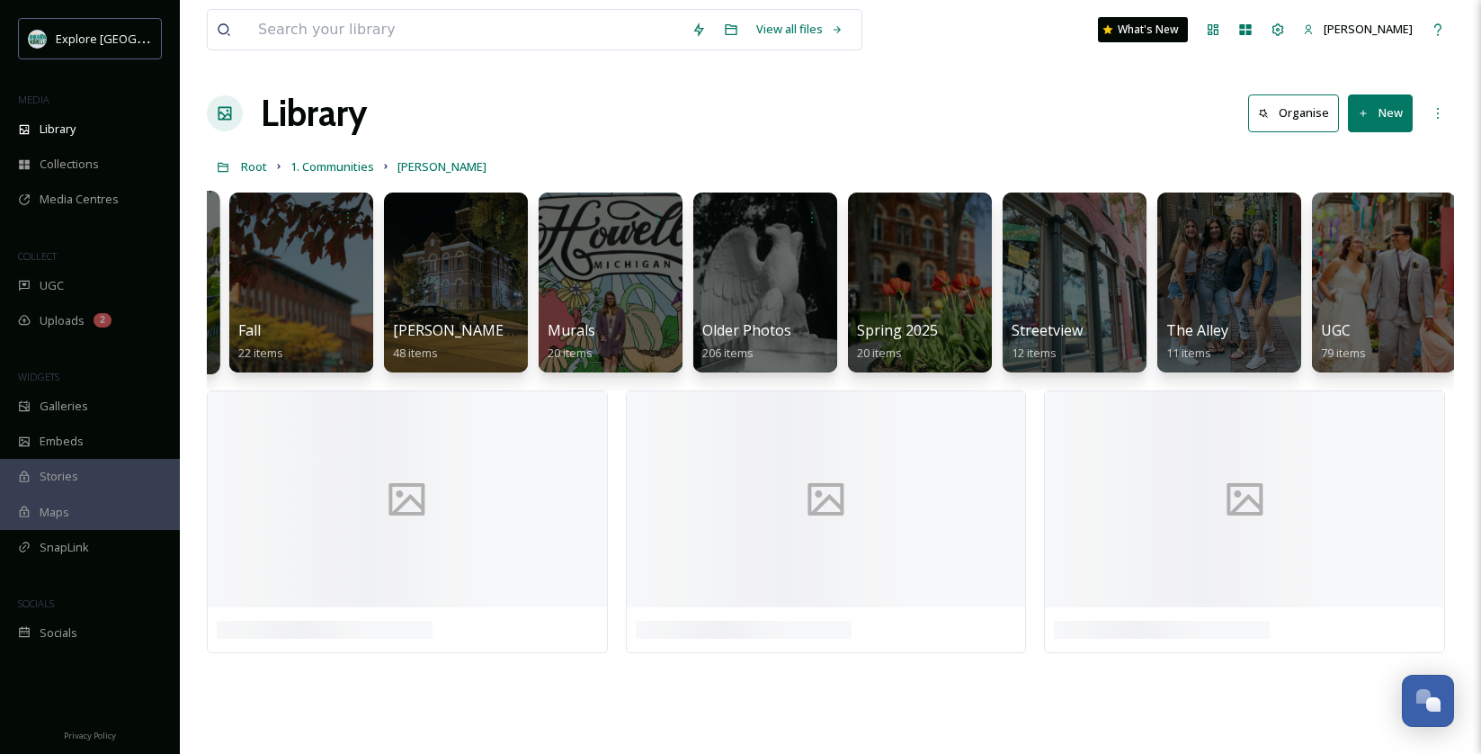
scroll to position [0, 1073]
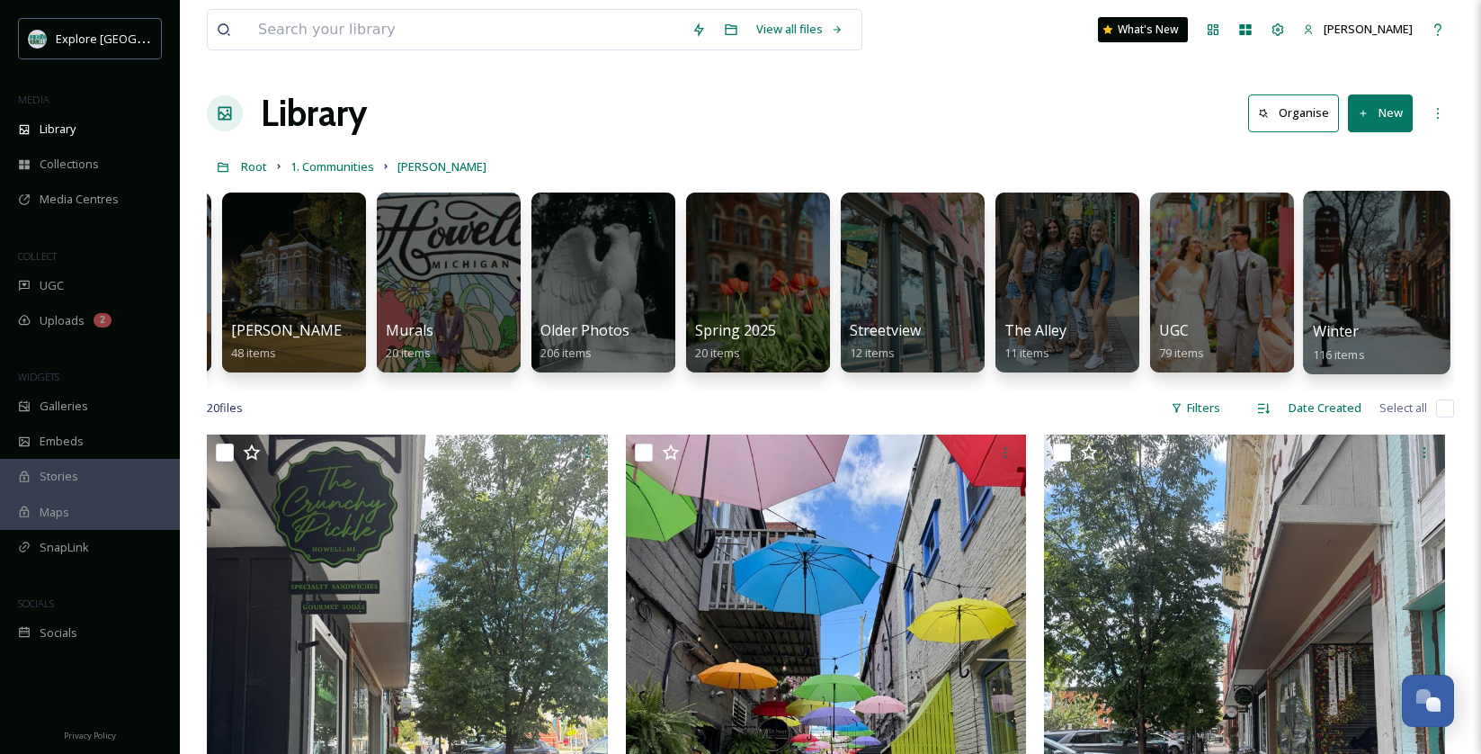
click at [1357, 276] on div at bounding box center [1376, 282] width 147 height 183
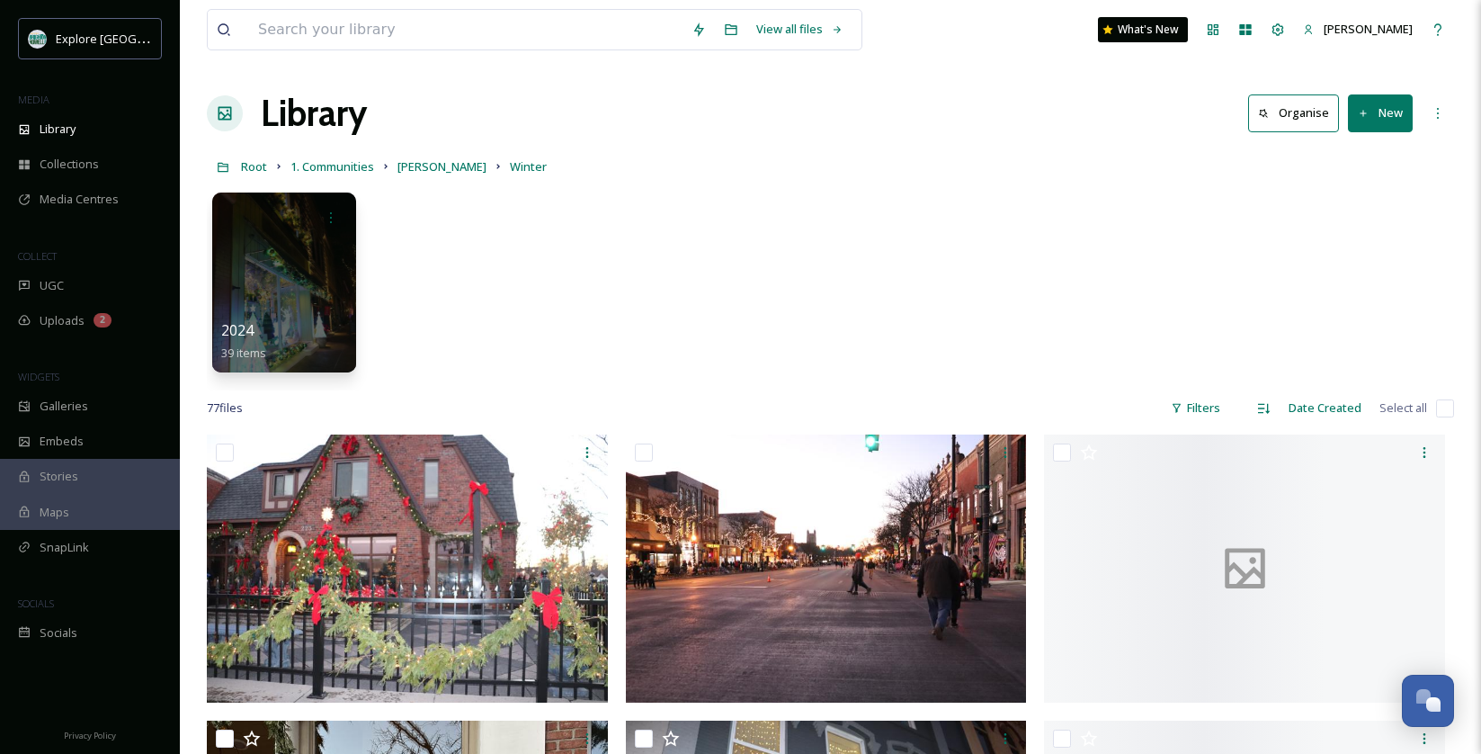
click at [908, 139] on div "Library Organise New" at bounding box center [830, 113] width 1247 height 54
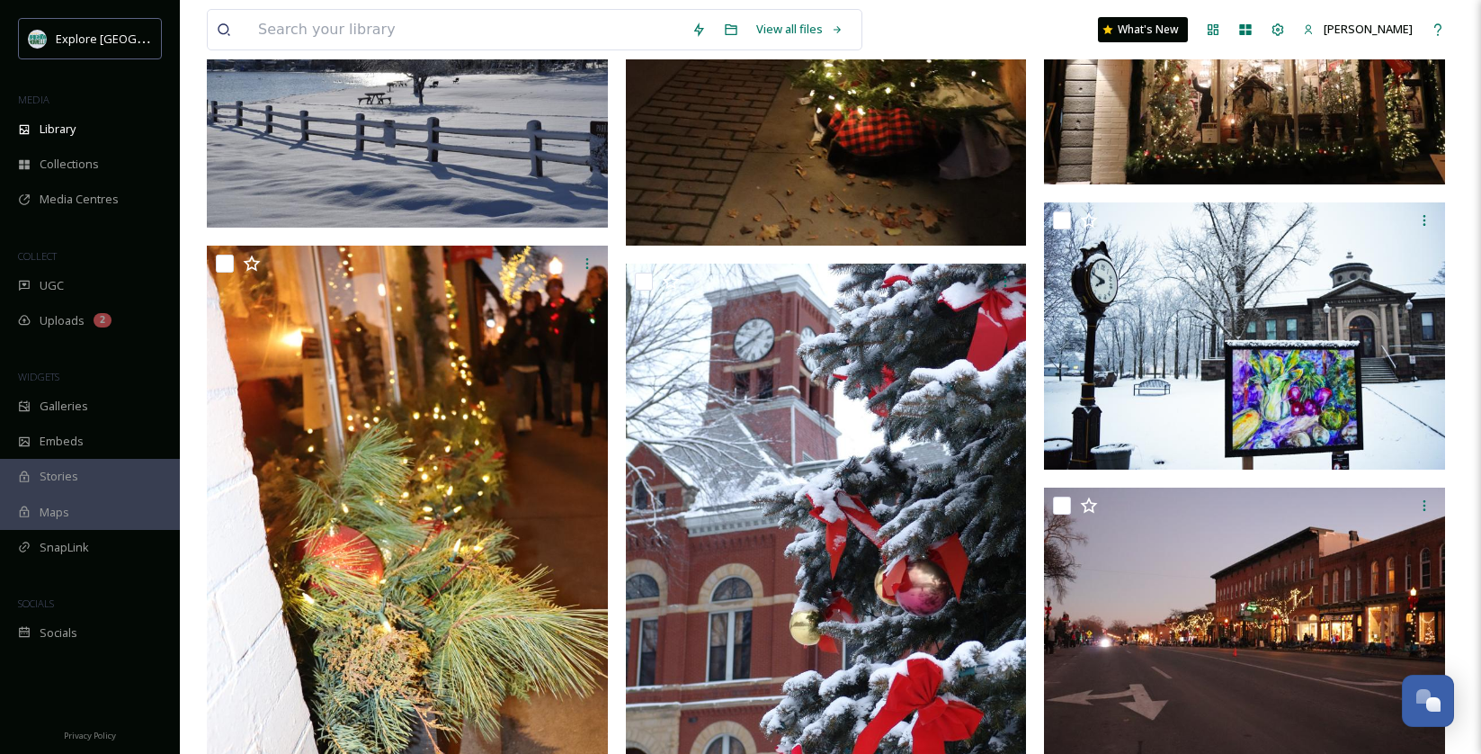
scroll to position [7769, 0]
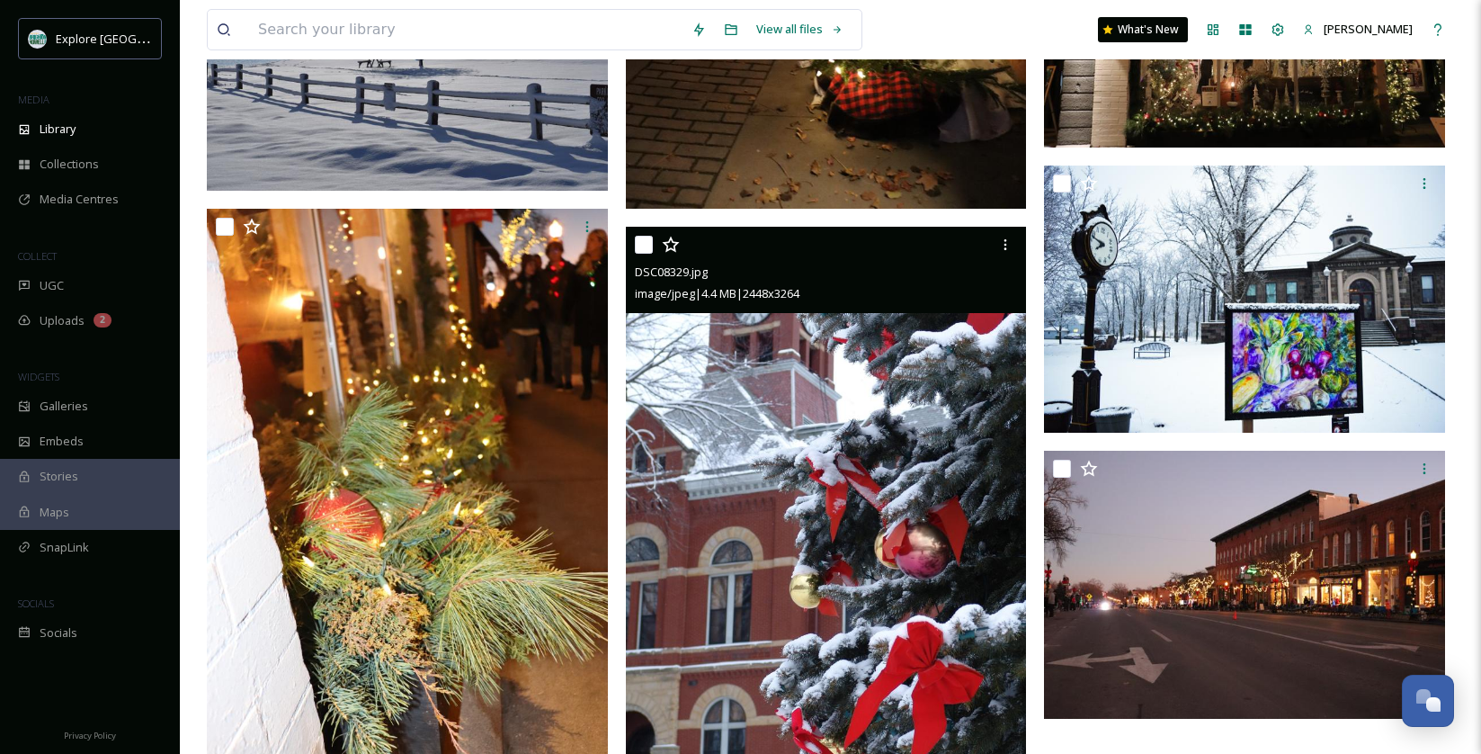
click at [766, 443] on img at bounding box center [826, 494] width 401 height 534
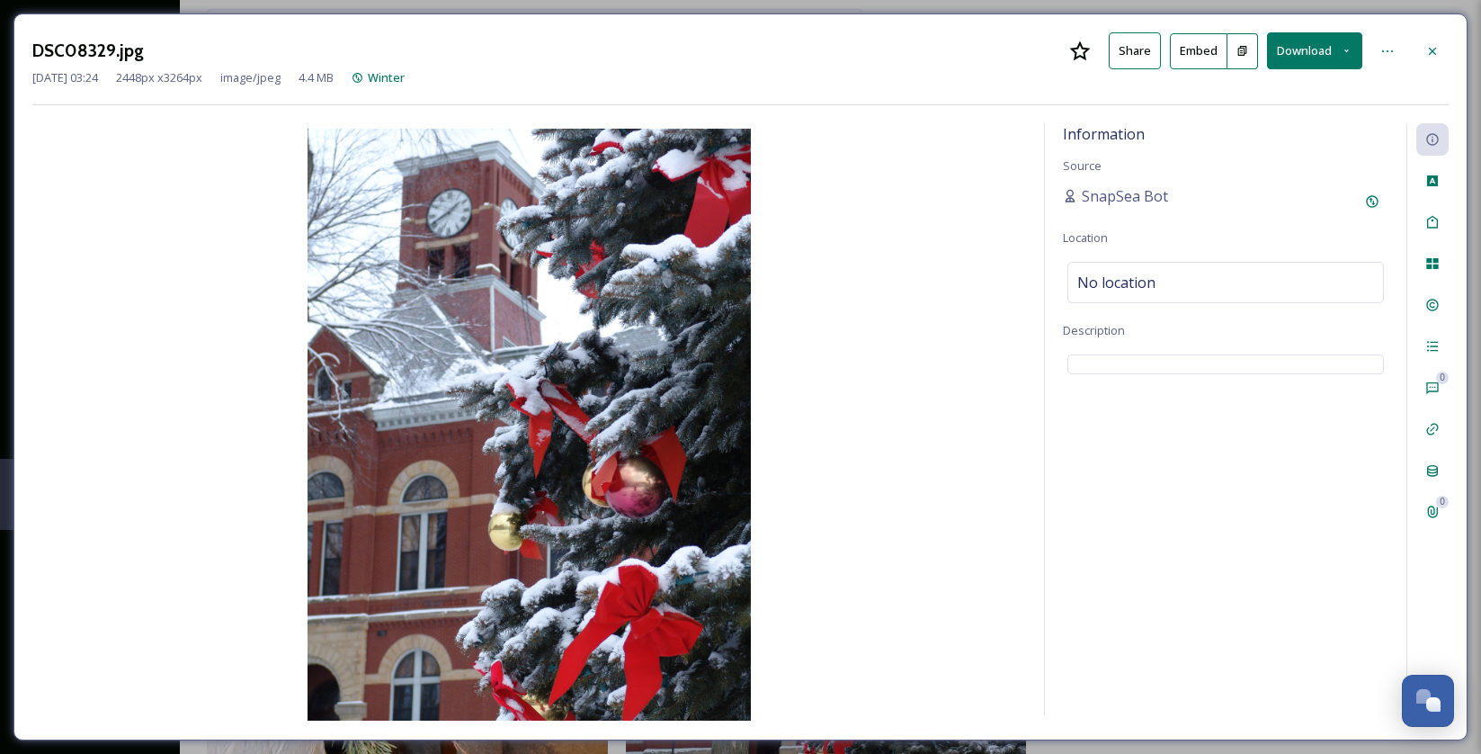
click at [1311, 40] on button "Download" at bounding box center [1314, 50] width 95 height 37
click at [1304, 66] on button "Download" at bounding box center [1314, 50] width 95 height 37
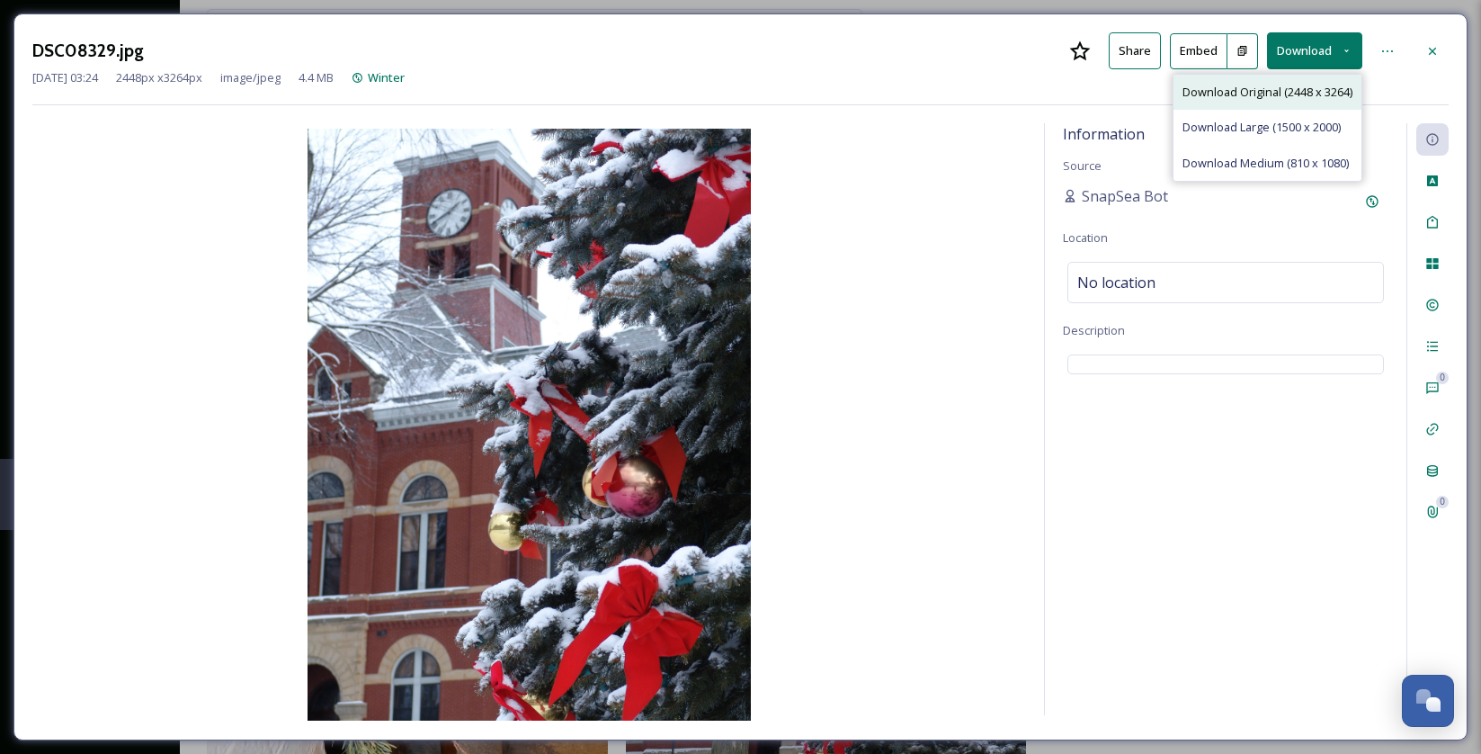
click at [1297, 79] on div "Download Original (2448 x 3264)" at bounding box center [1268, 92] width 188 height 35
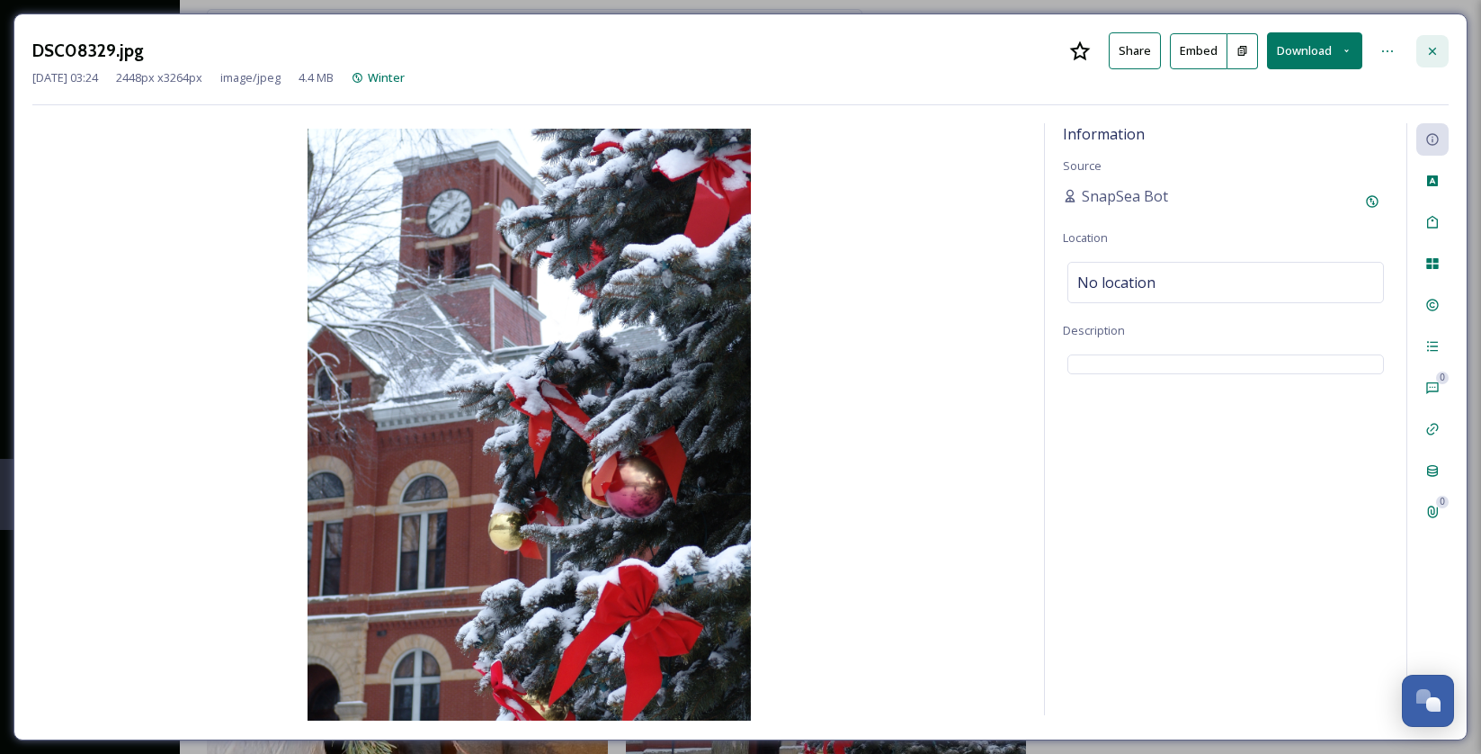
click at [1444, 49] on div at bounding box center [1432, 51] width 32 height 32
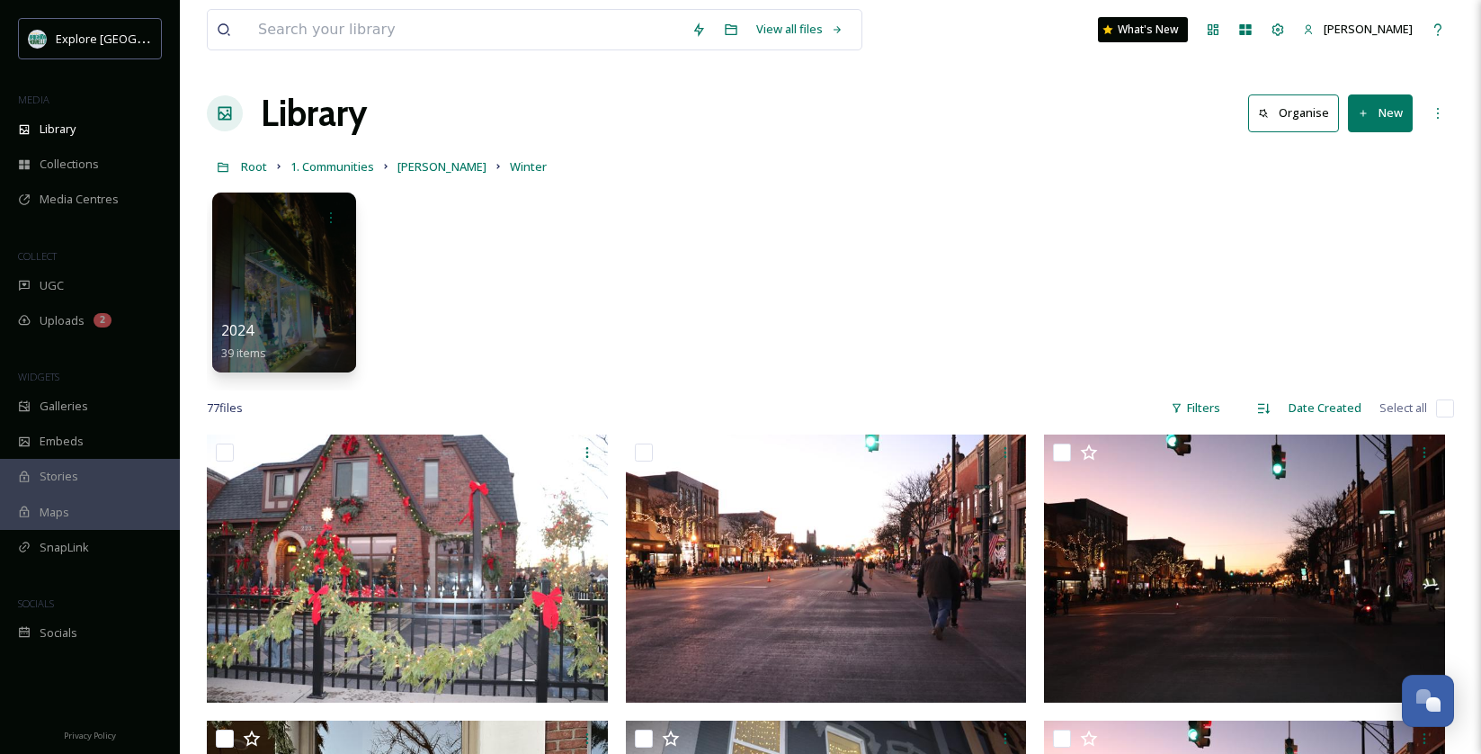
click at [433, 158] on link "[PERSON_NAME]" at bounding box center [441, 167] width 89 height 22
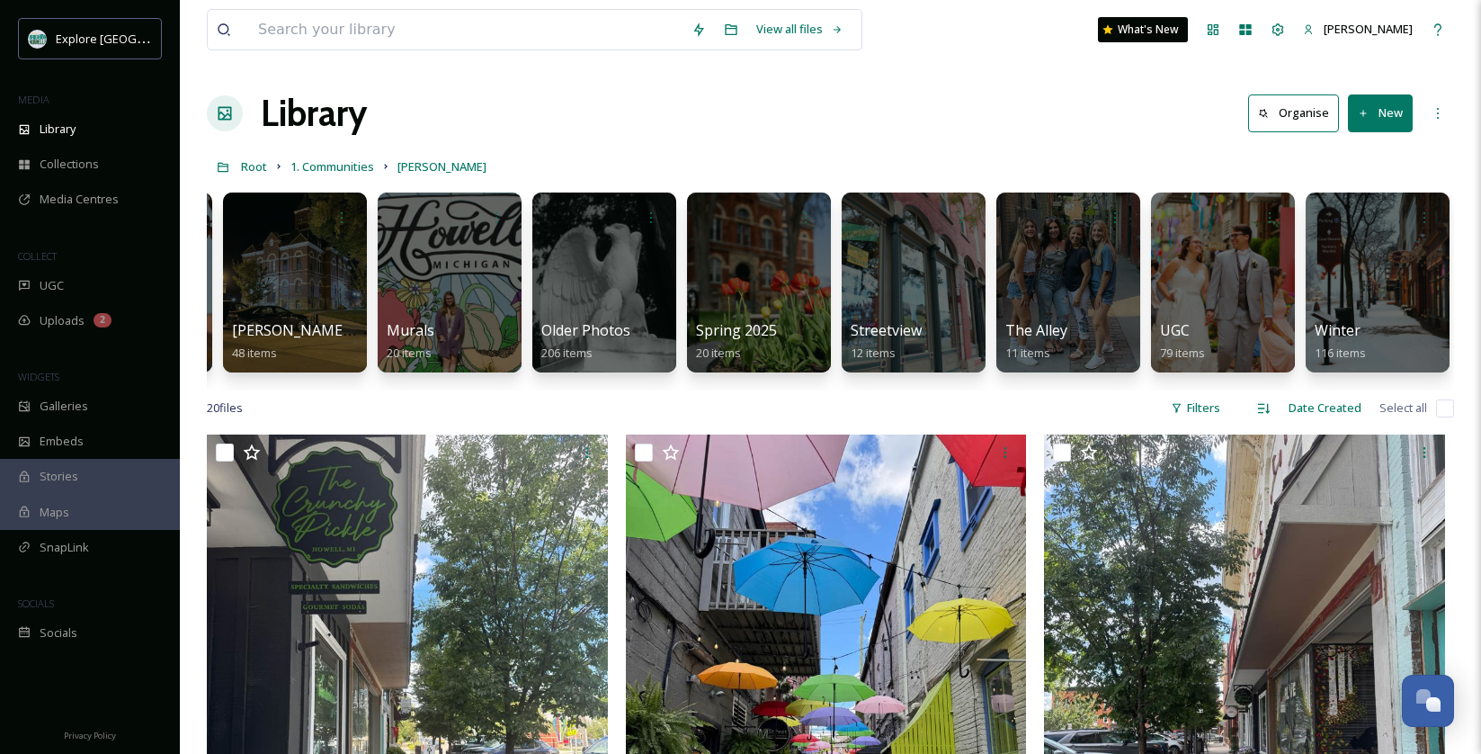
scroll to position [0, 1073]
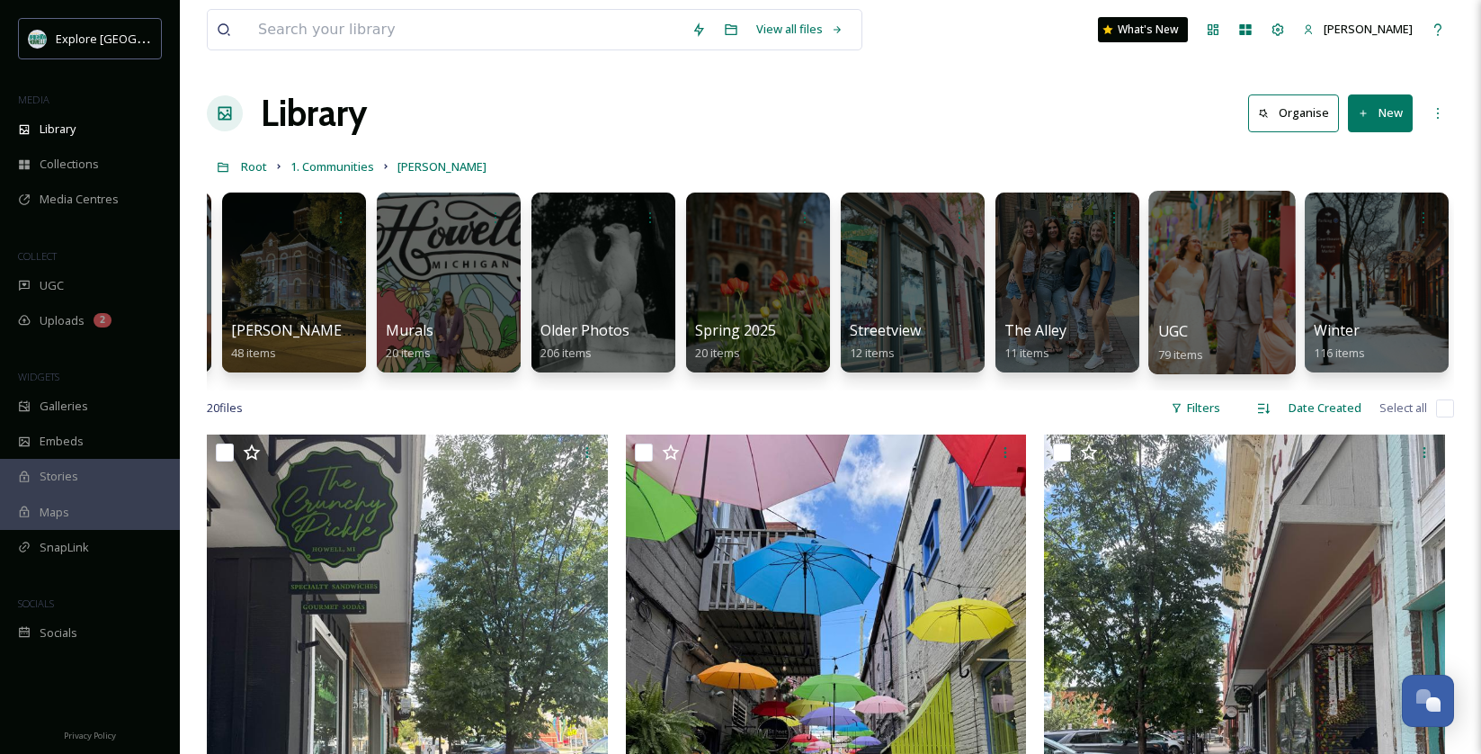
click at [1252, 271] on div at bounding box center [1221, 282] width 147 height 183
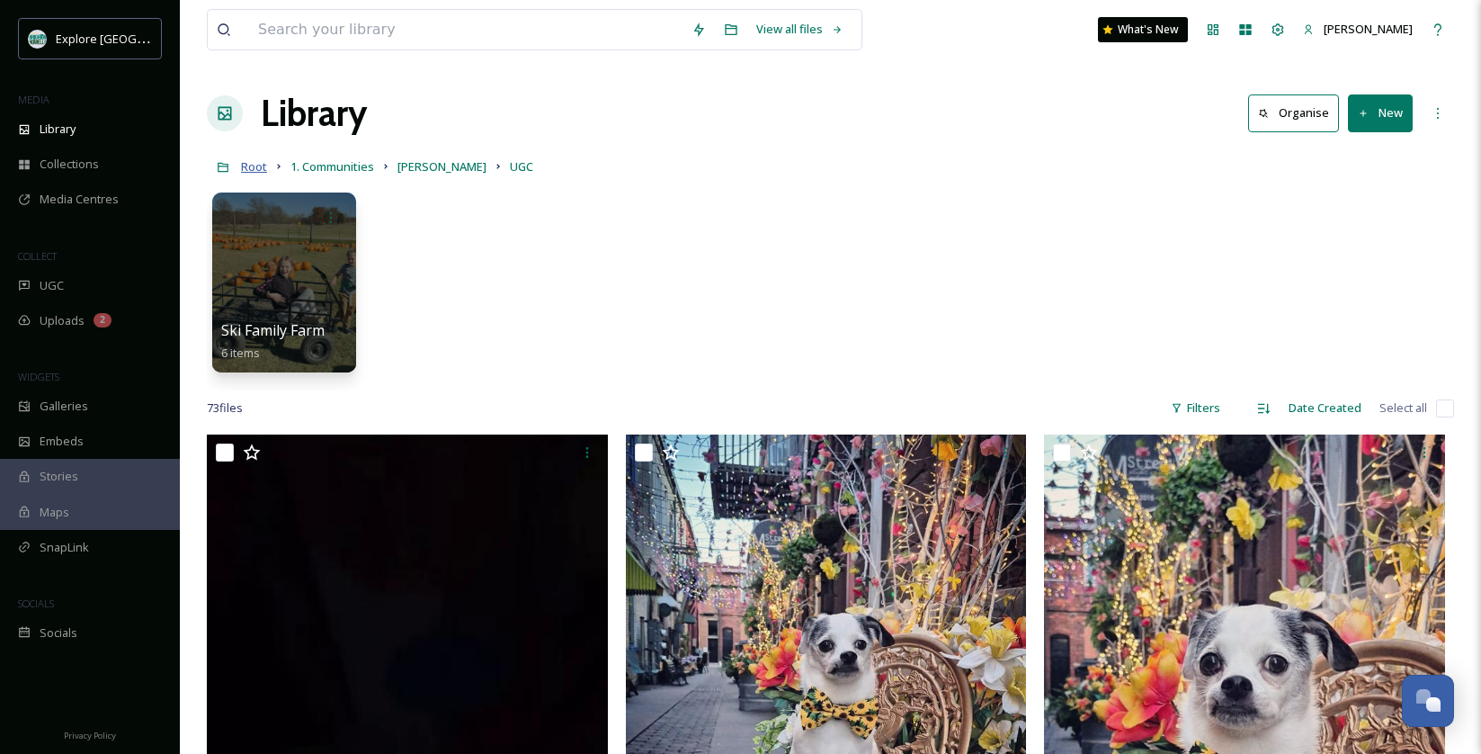
click at [256, 169] on span "Root" at bounding box center [254, 166] width 26 height 16
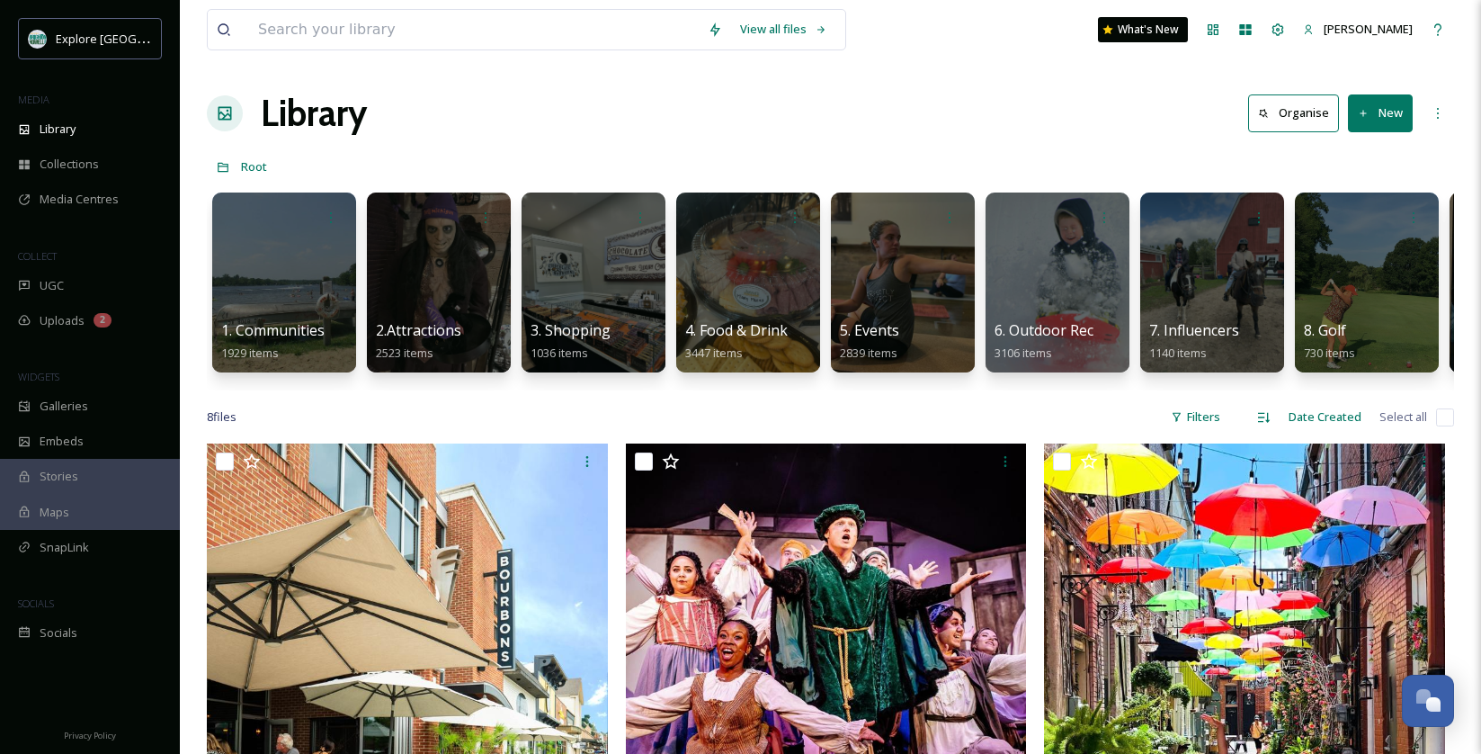
click at [1022, 128] on div "Library Organise New" at bounding box center [830, 113] width 1247 height 54
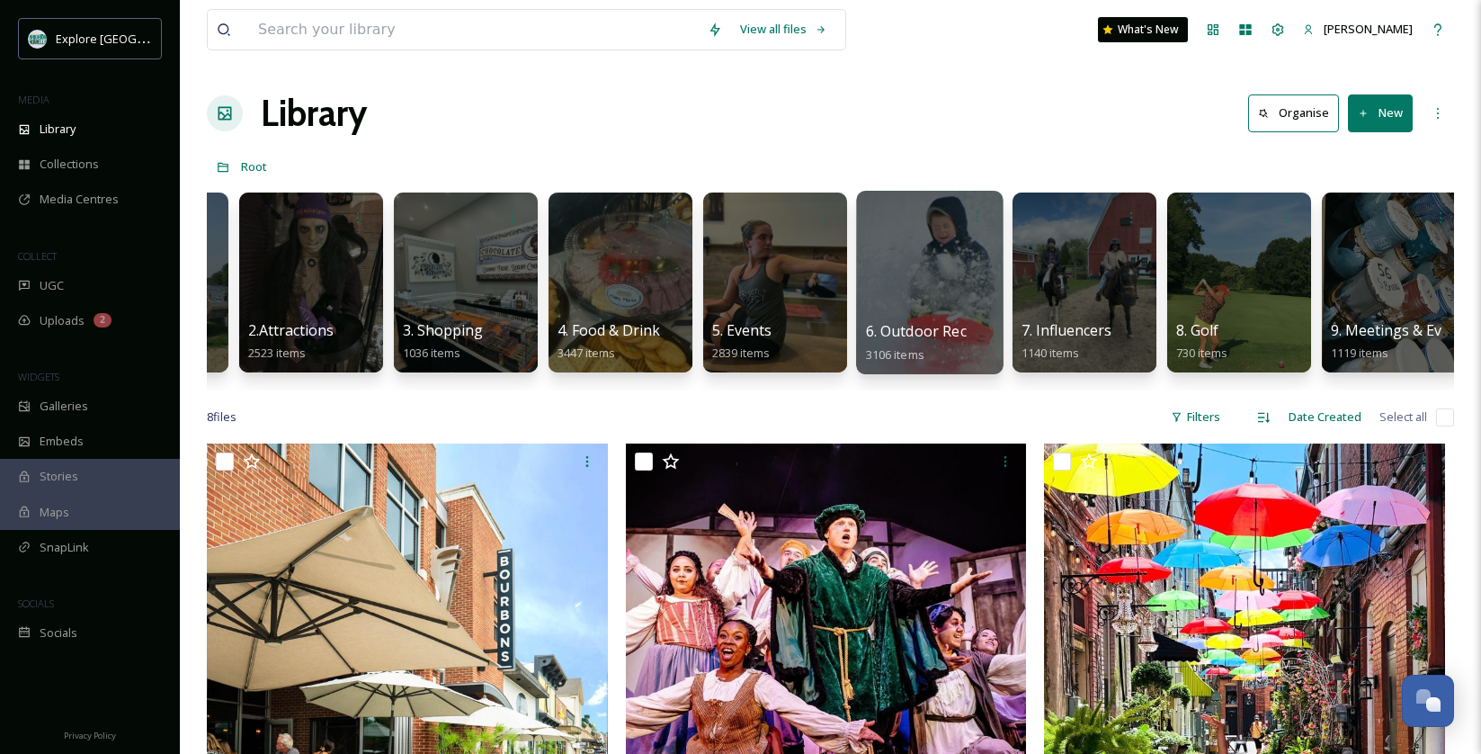
scroll to position [0, 174]
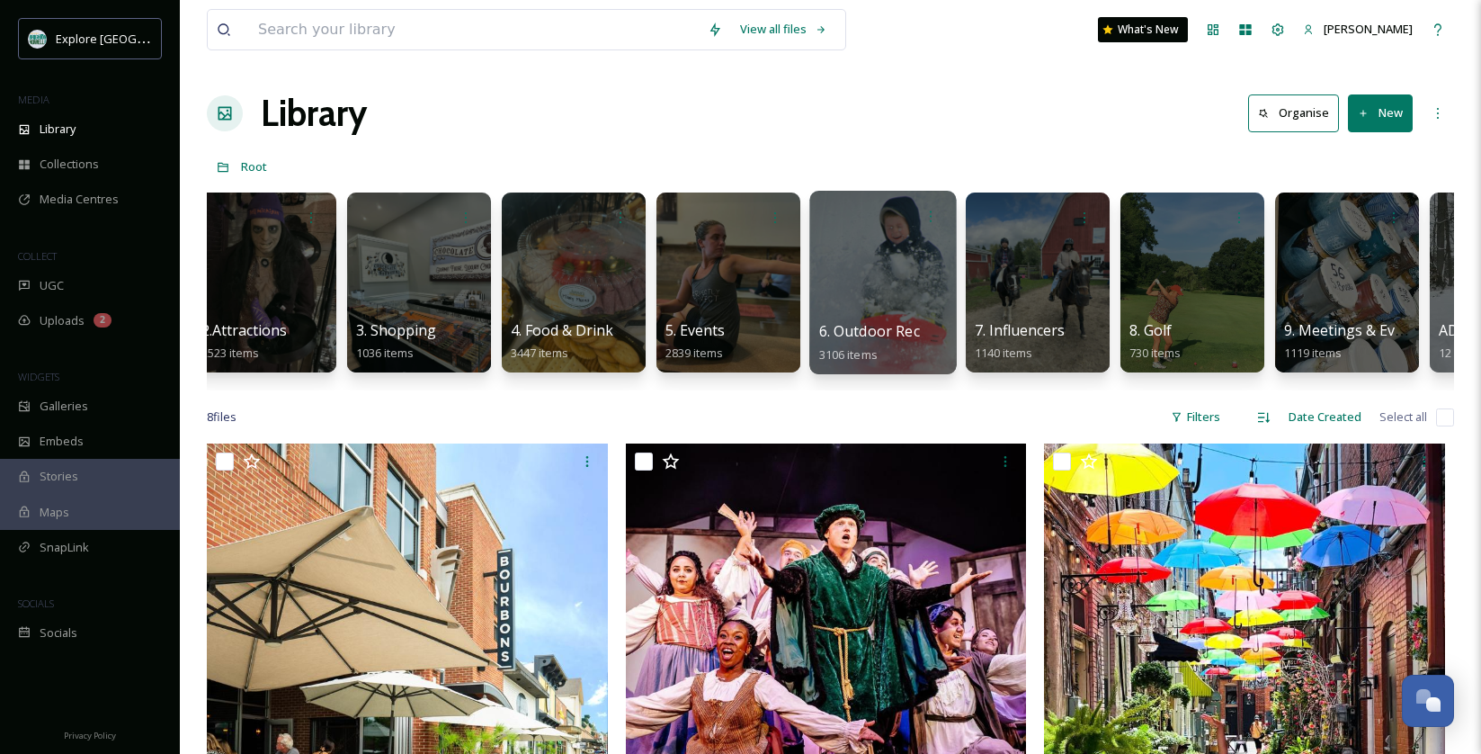
click at [1043, 235] on div at bounding box center [1038, 282] width 144 height 180
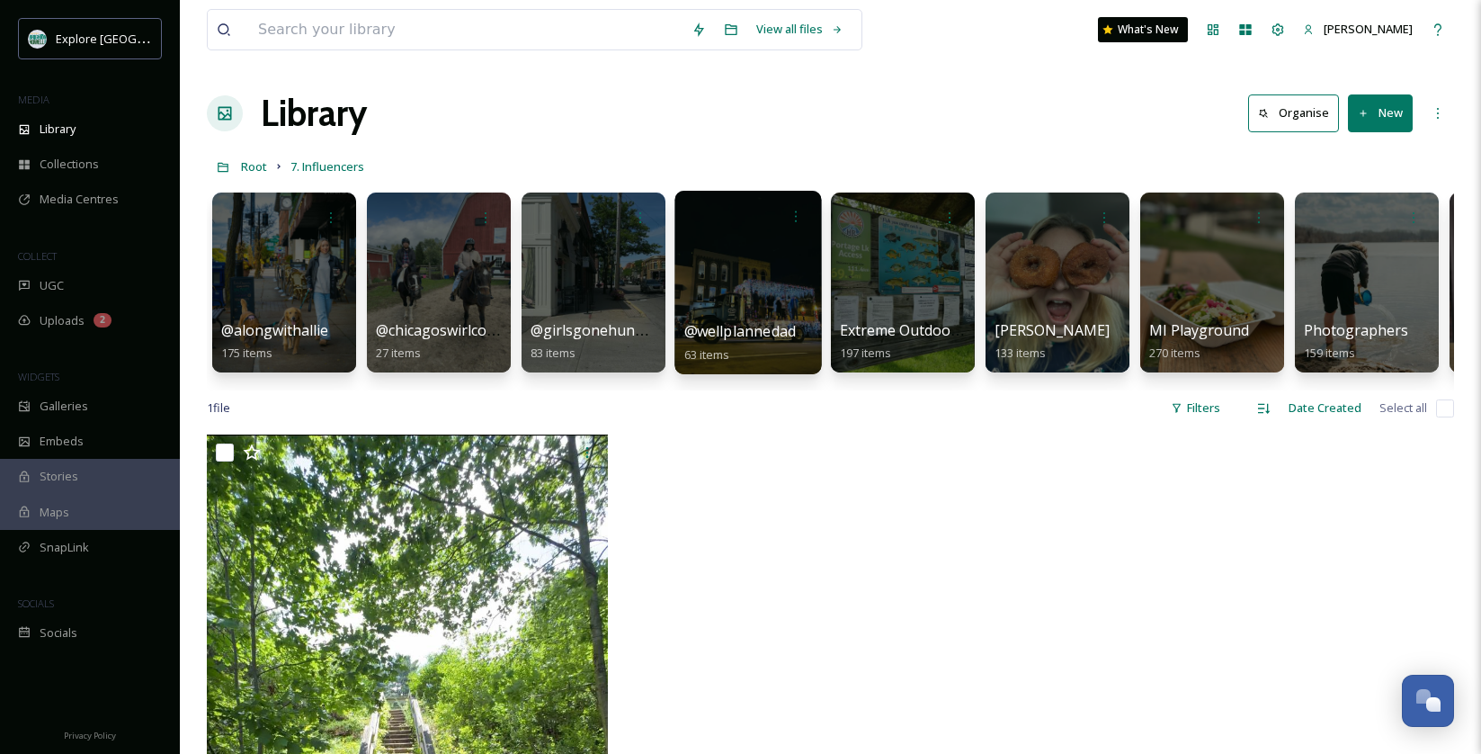
click at [704, 290] on div at bounding box center [747, 282] width 147 height 183
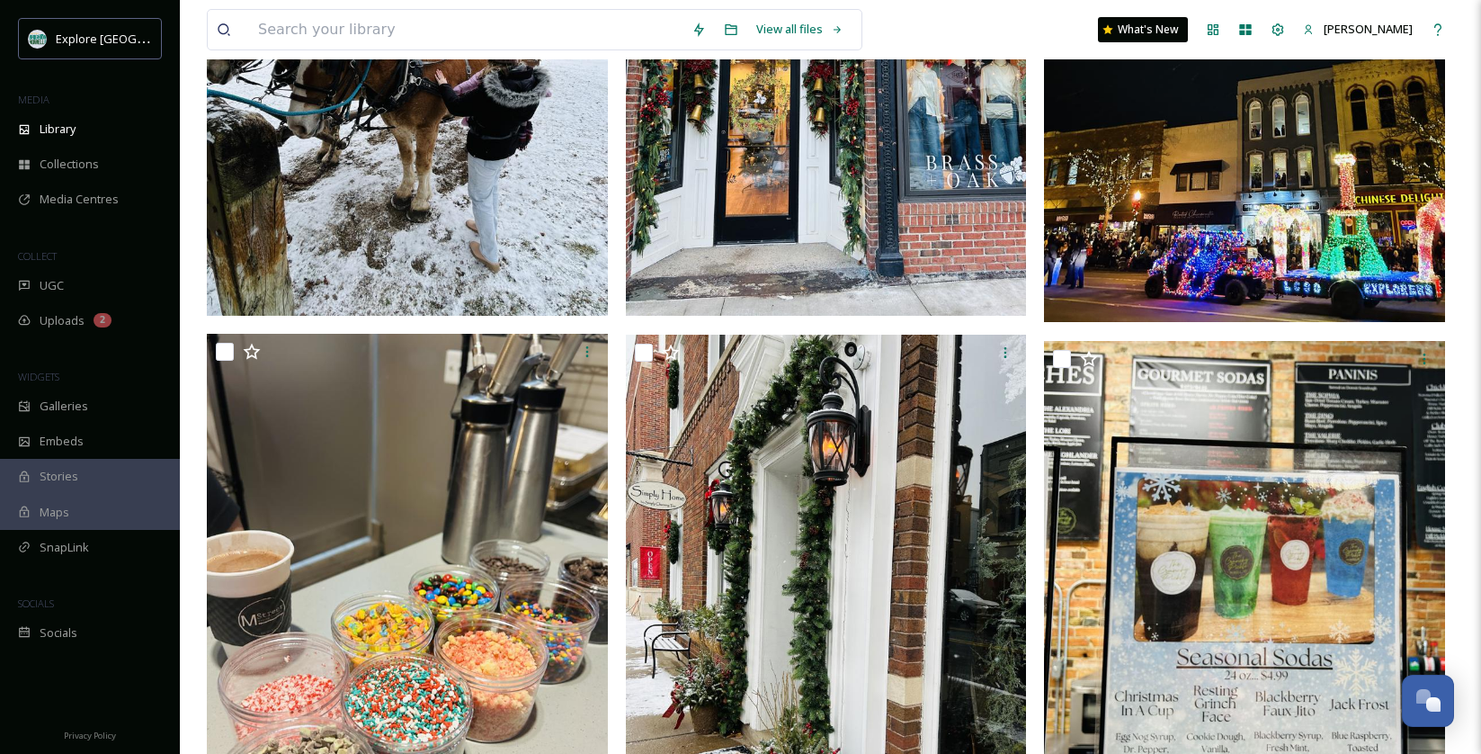
scroll to position [1018, 0]
click at [1239, 242] on img at bounding box center [1244, 51] width 401 height 540
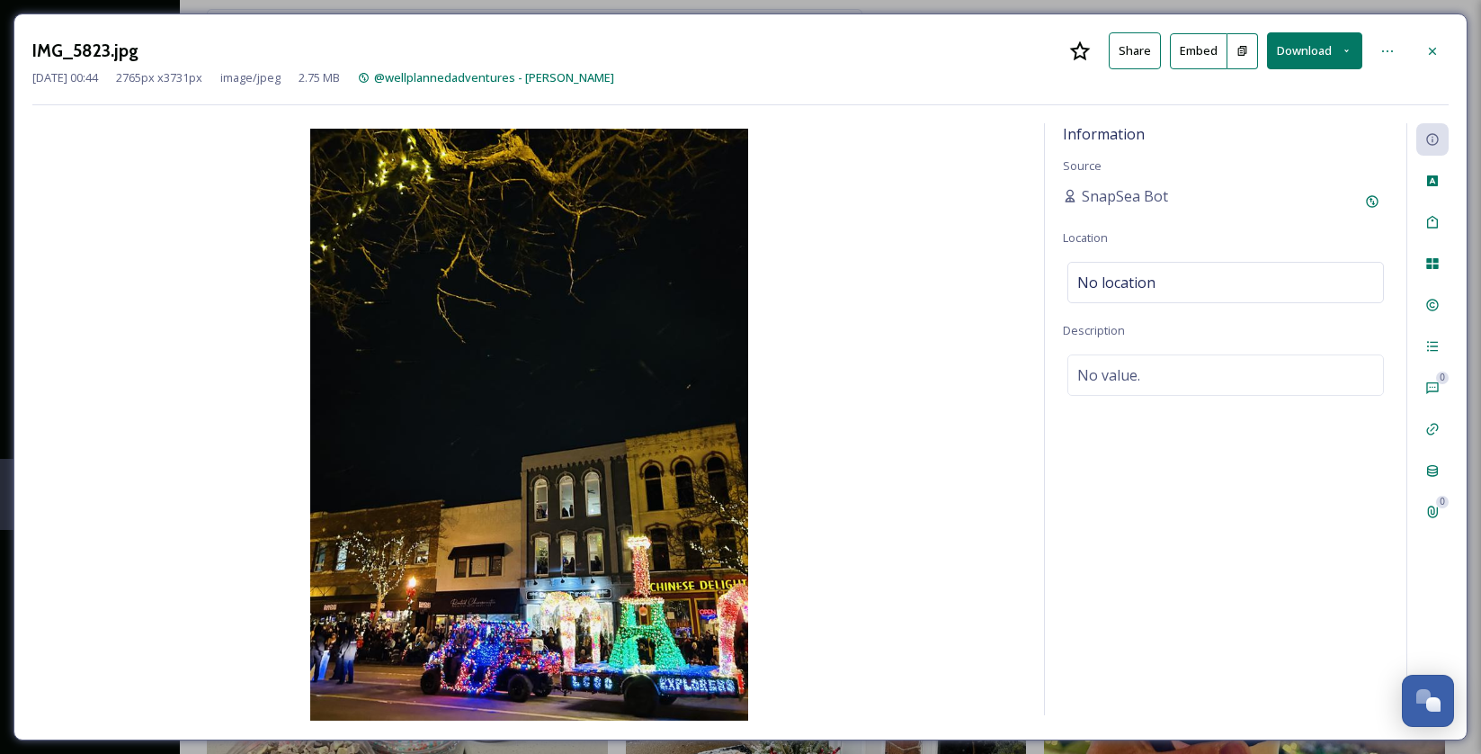
click at [1308, 58] on button "Download" at bounding box center [1314, 50] width 95 height 37
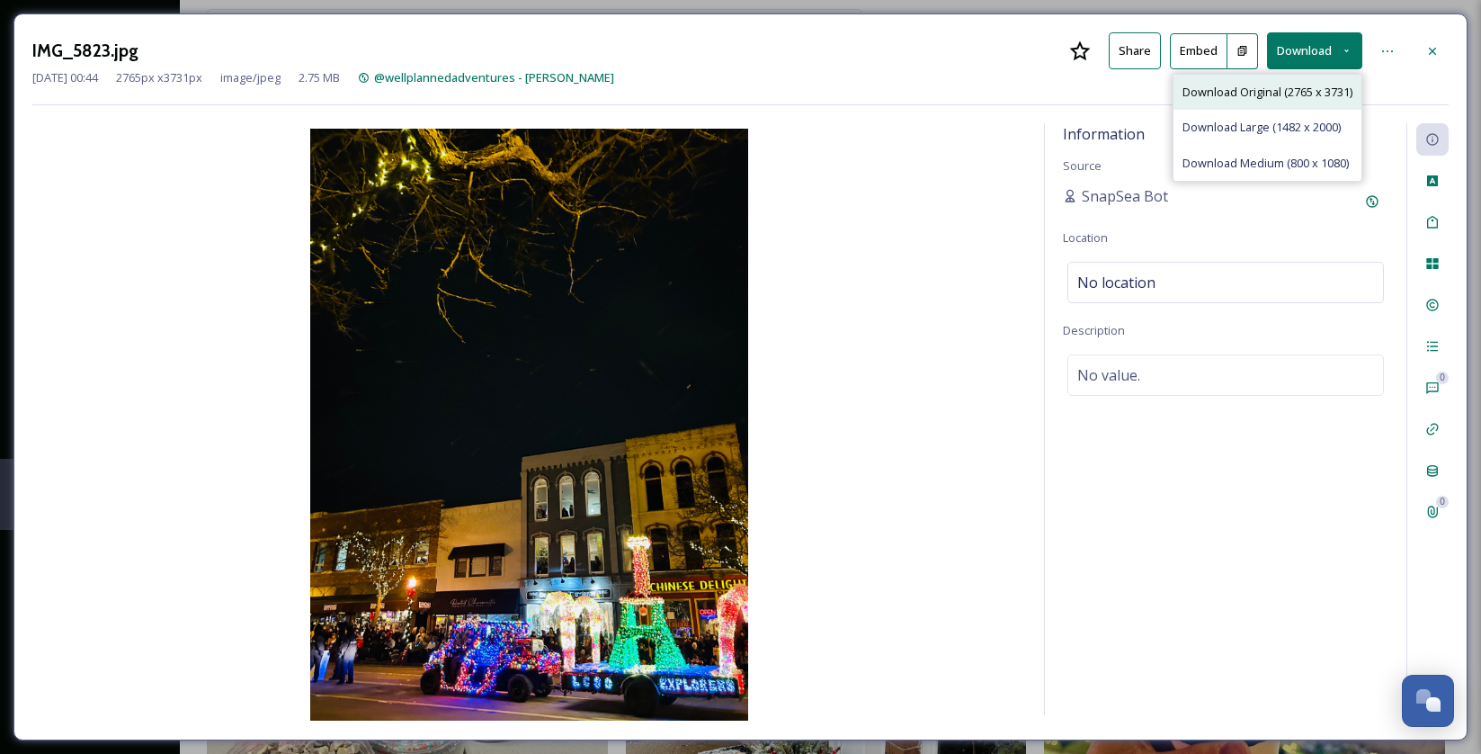
click at [1299, 95] on span "Download Original (2765 x 3731)" at bounding box center [1268, 92] width 170 height 17
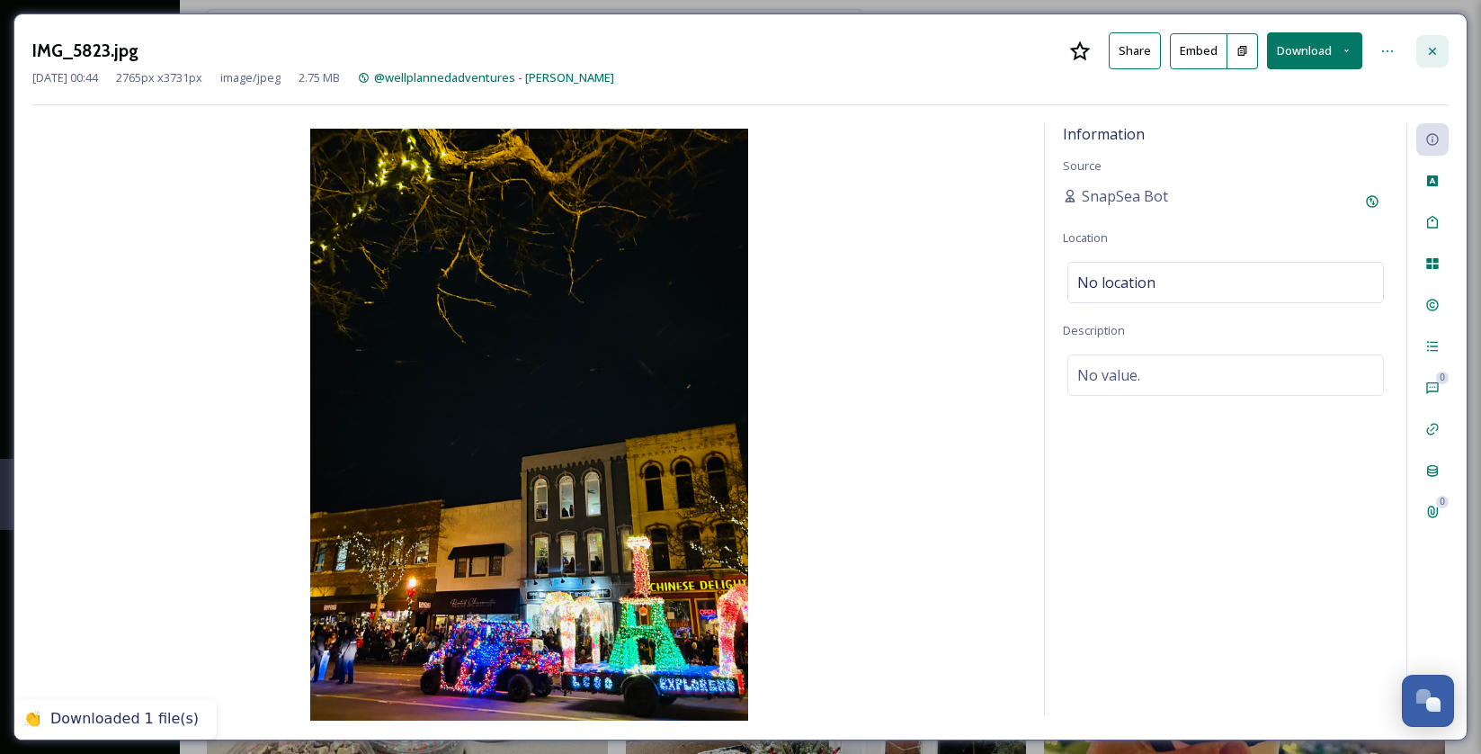
click at [1429, 49] on icon at bounding box center [1432, 51] width 14 height 14
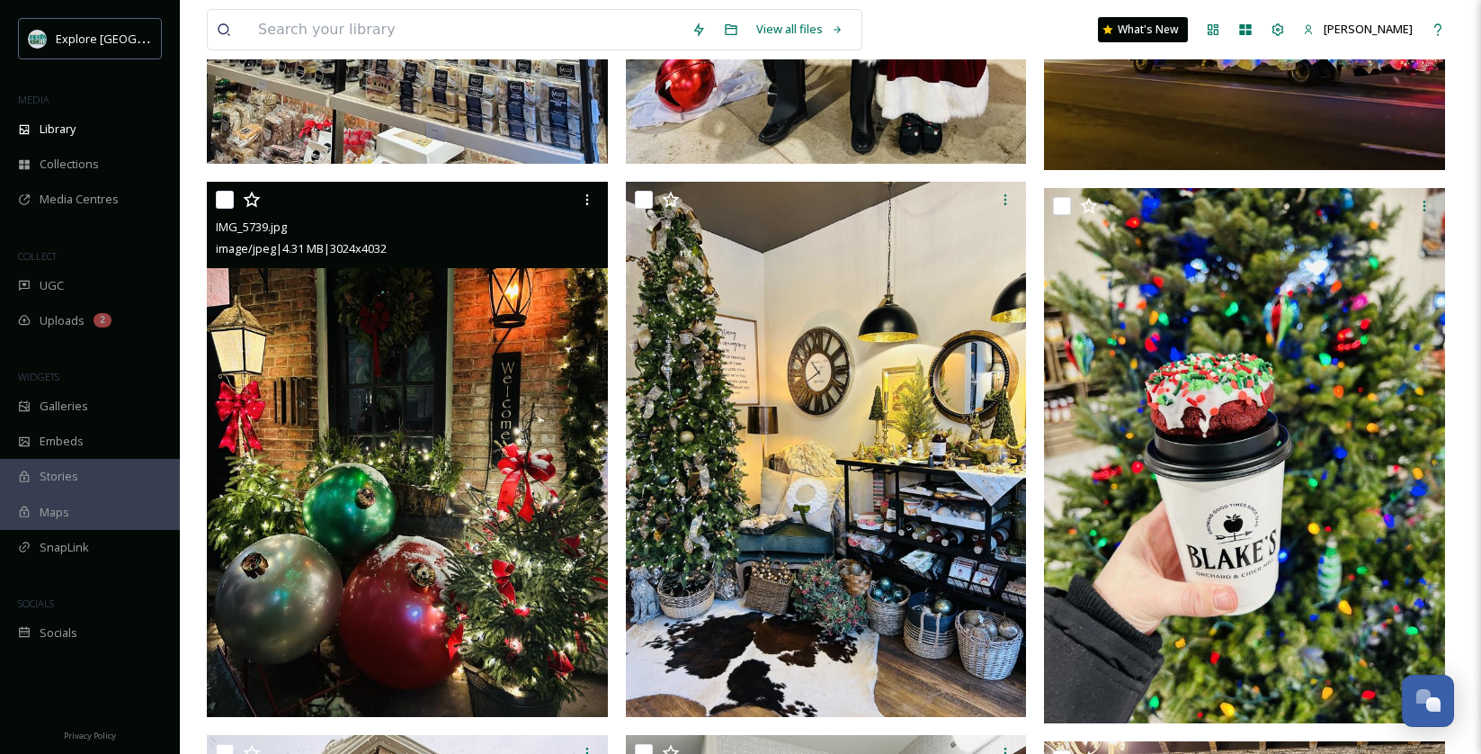
scroll to position [3409, 0]
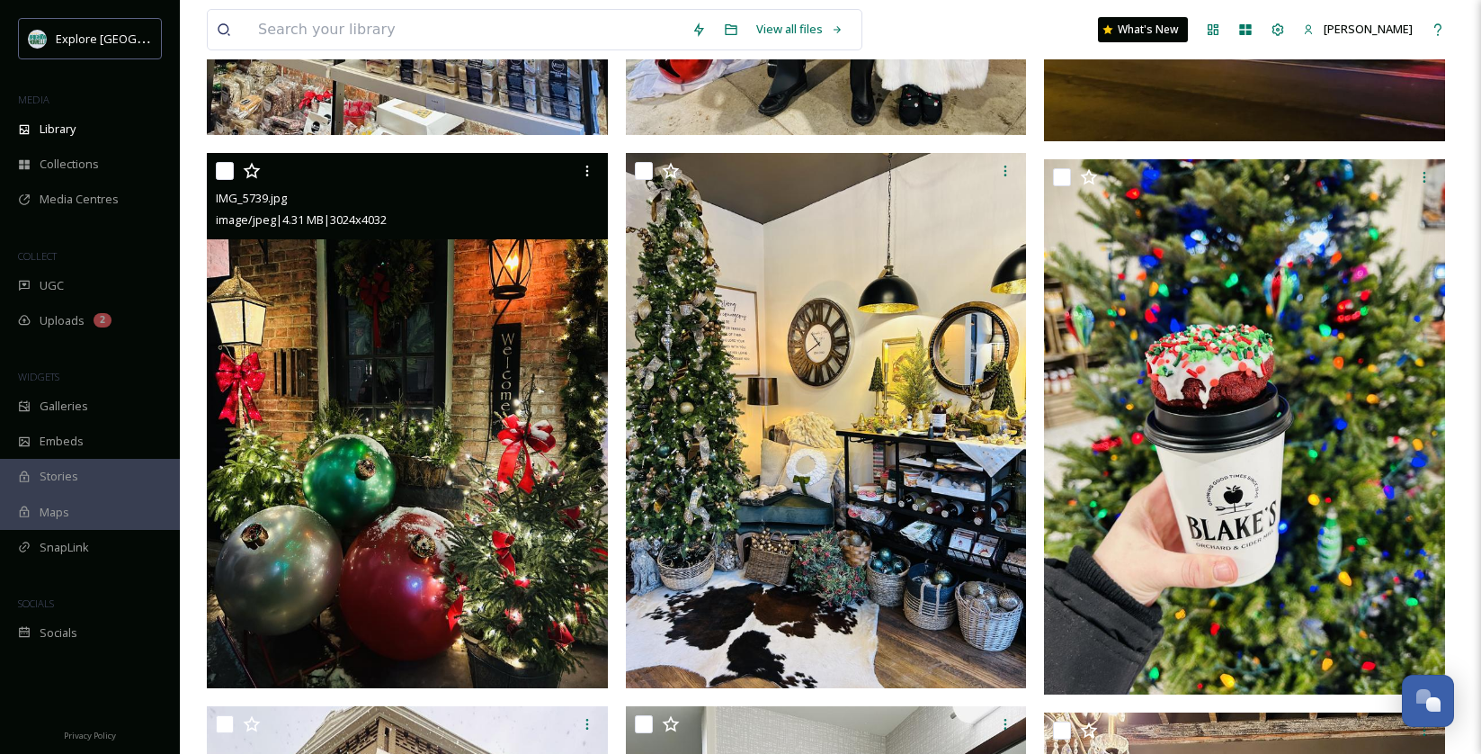
click at [451, 443] on img at bounding box center [407, 420] width 401 height 534
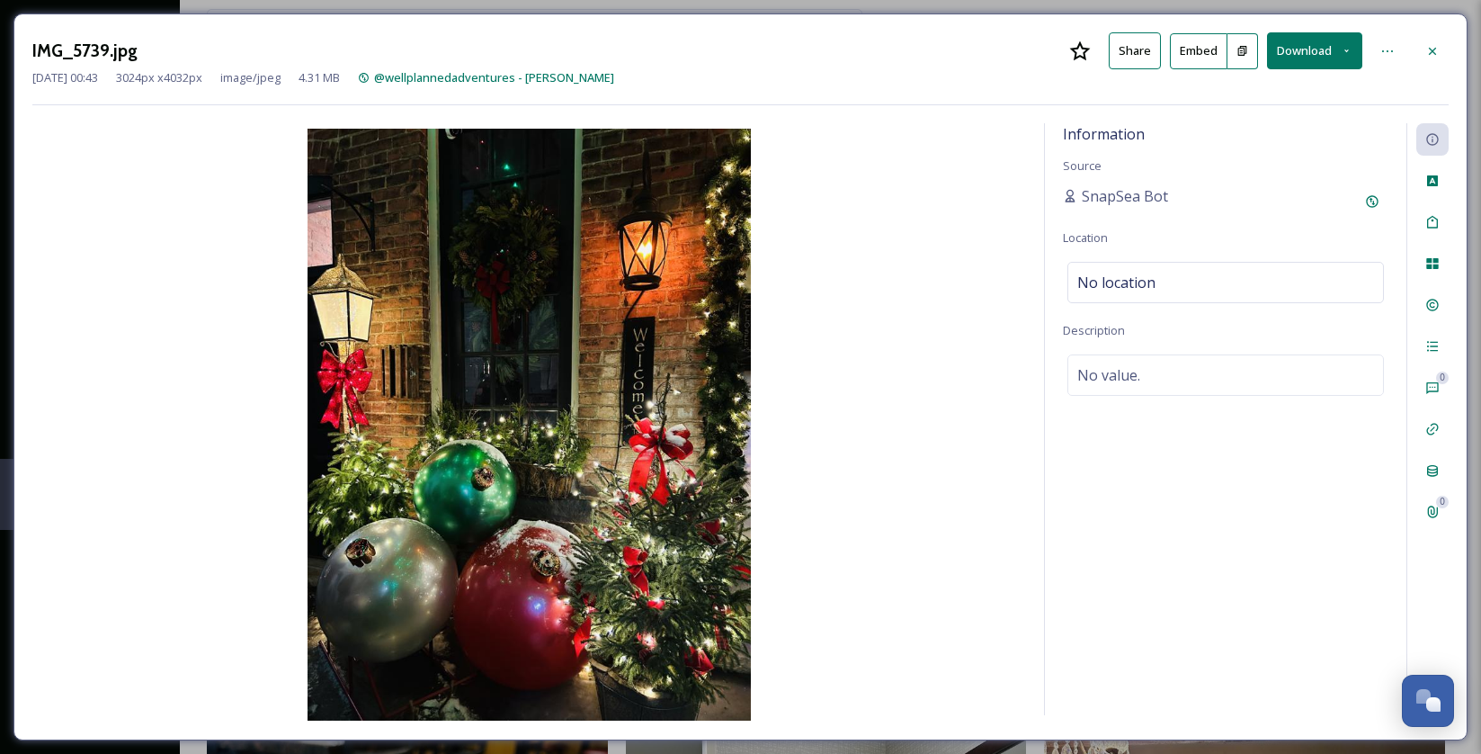
click at [1281, 60] on button "Download" at bounding box center [1314, 50] width 95 height 37
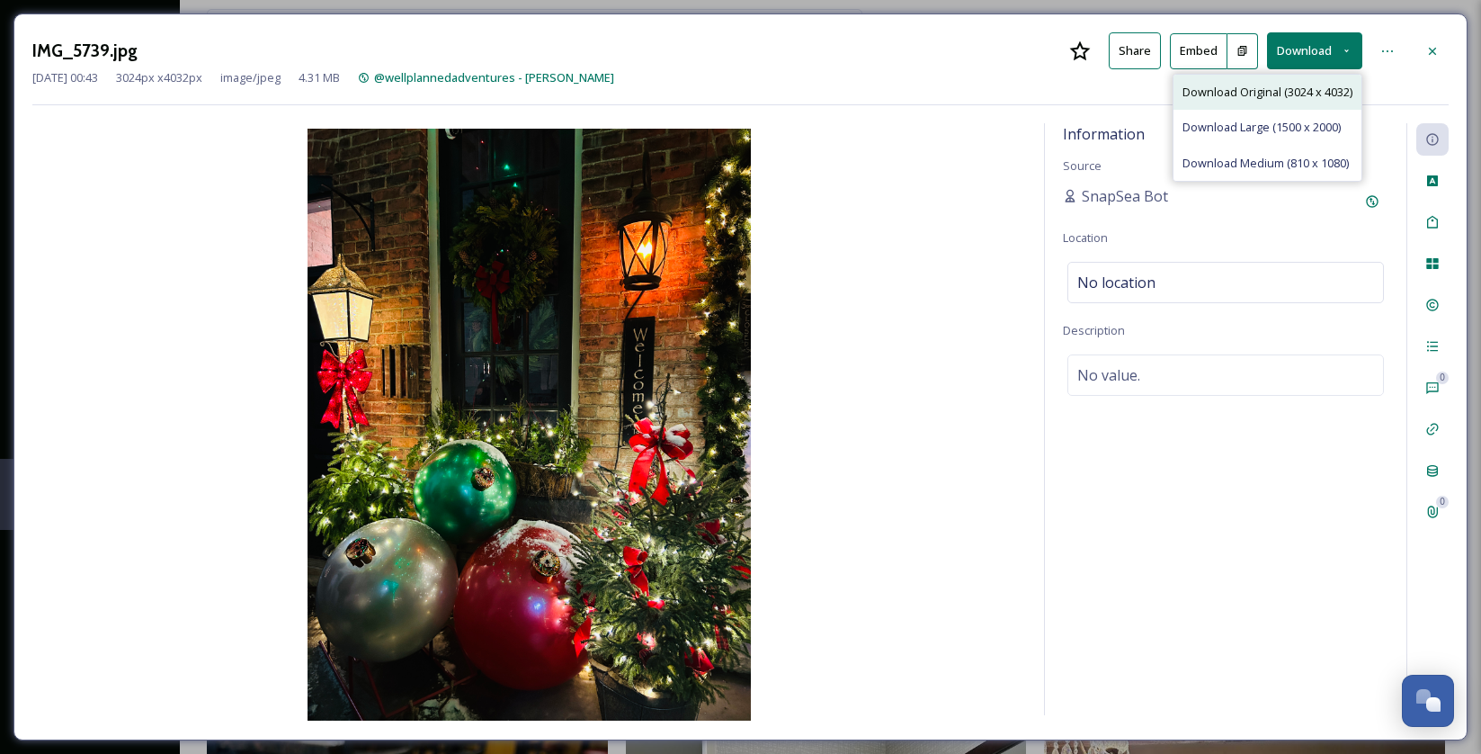
click at [1270, 93] on span "Download Original (3024 x 4032)" at bounding box center [1268, 92] width 170 height 17
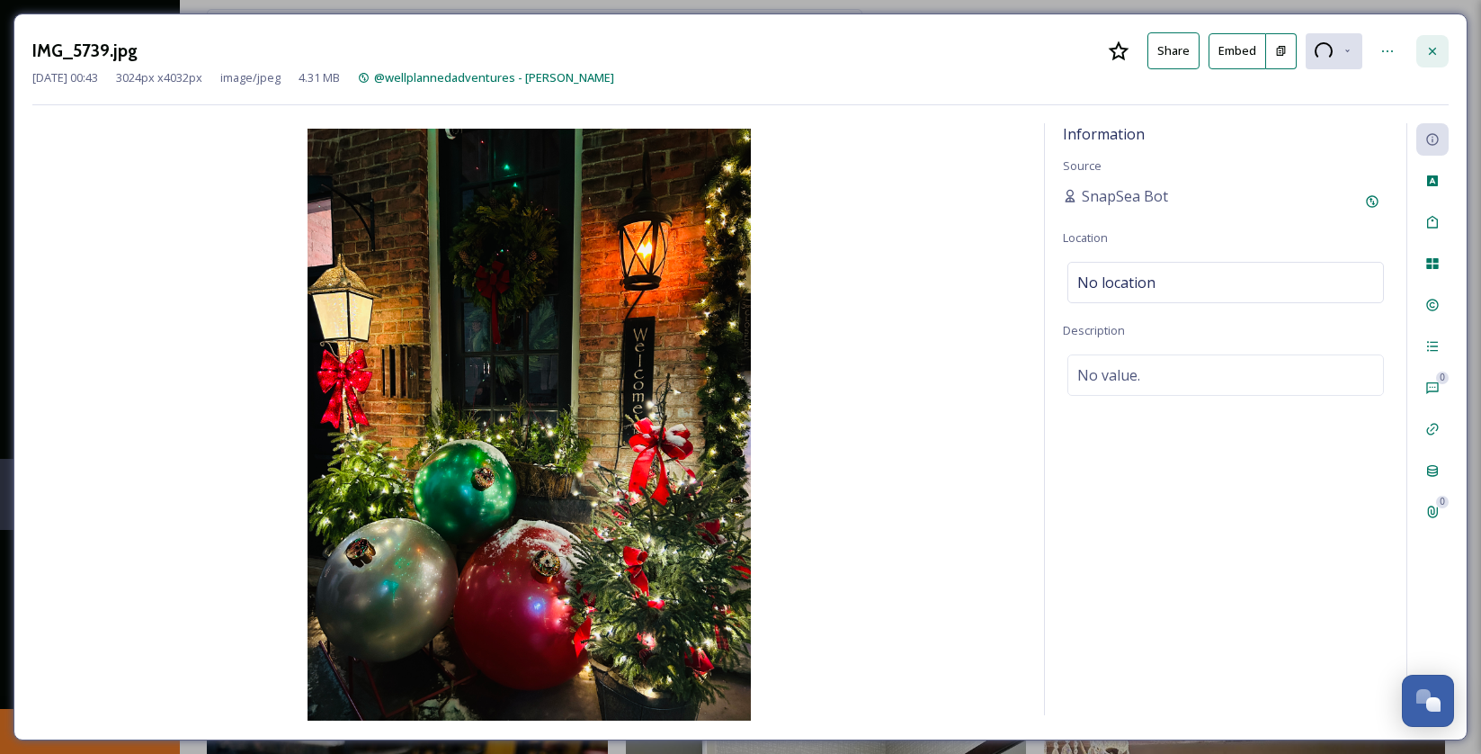
click at [1435, 48] on icon at bounding box center [1432, 51] width 14 height 14
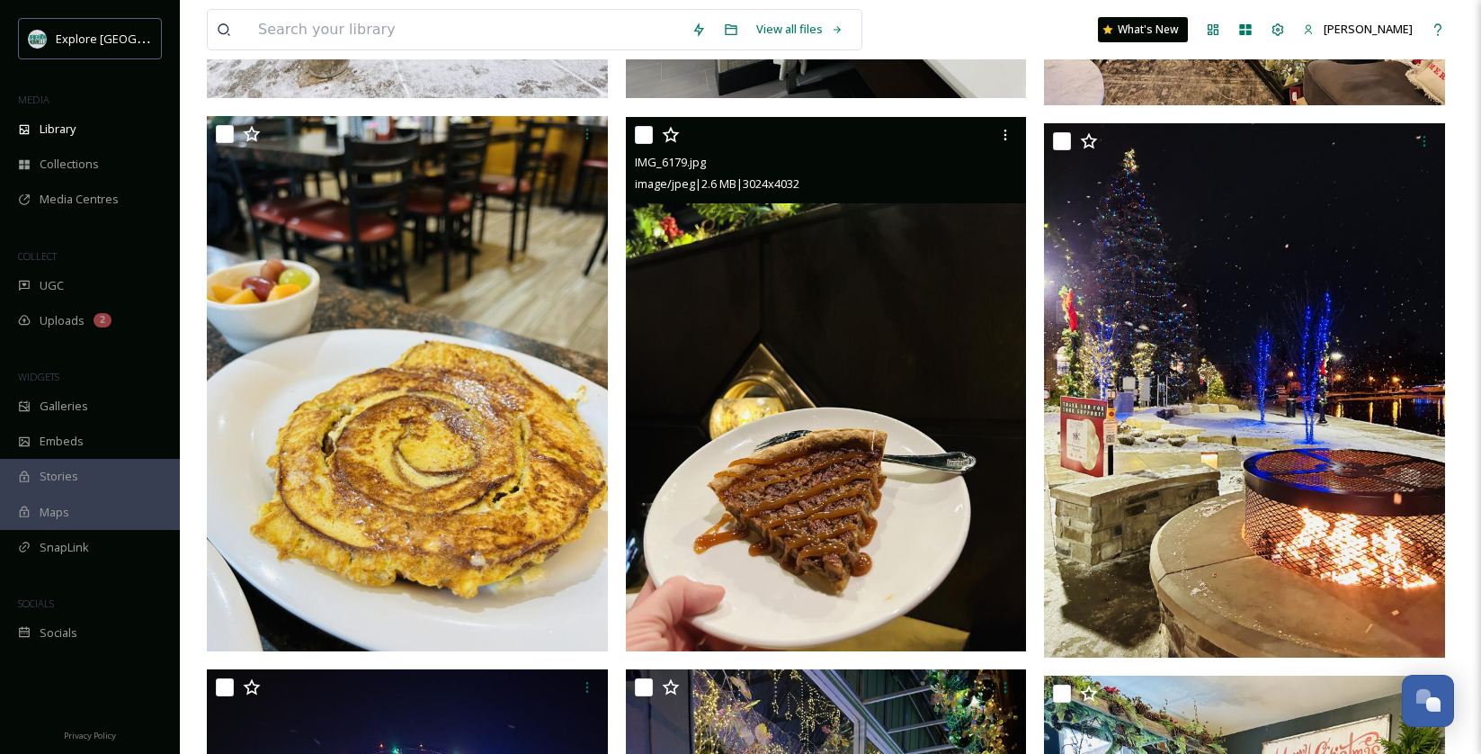
scroll to position [4552, 0]
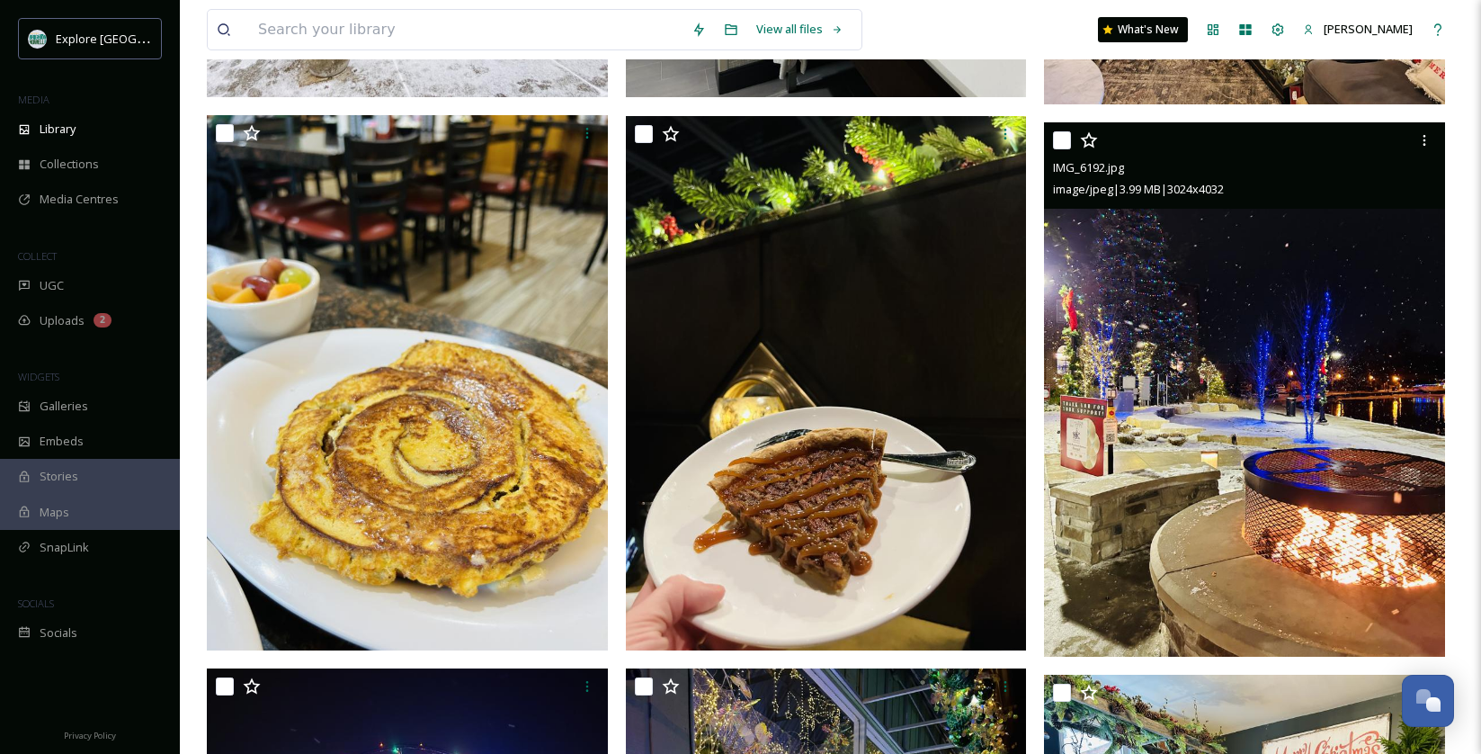
click at [1231, 453] on img at bounding box center [1244, 389] width 401 height 534
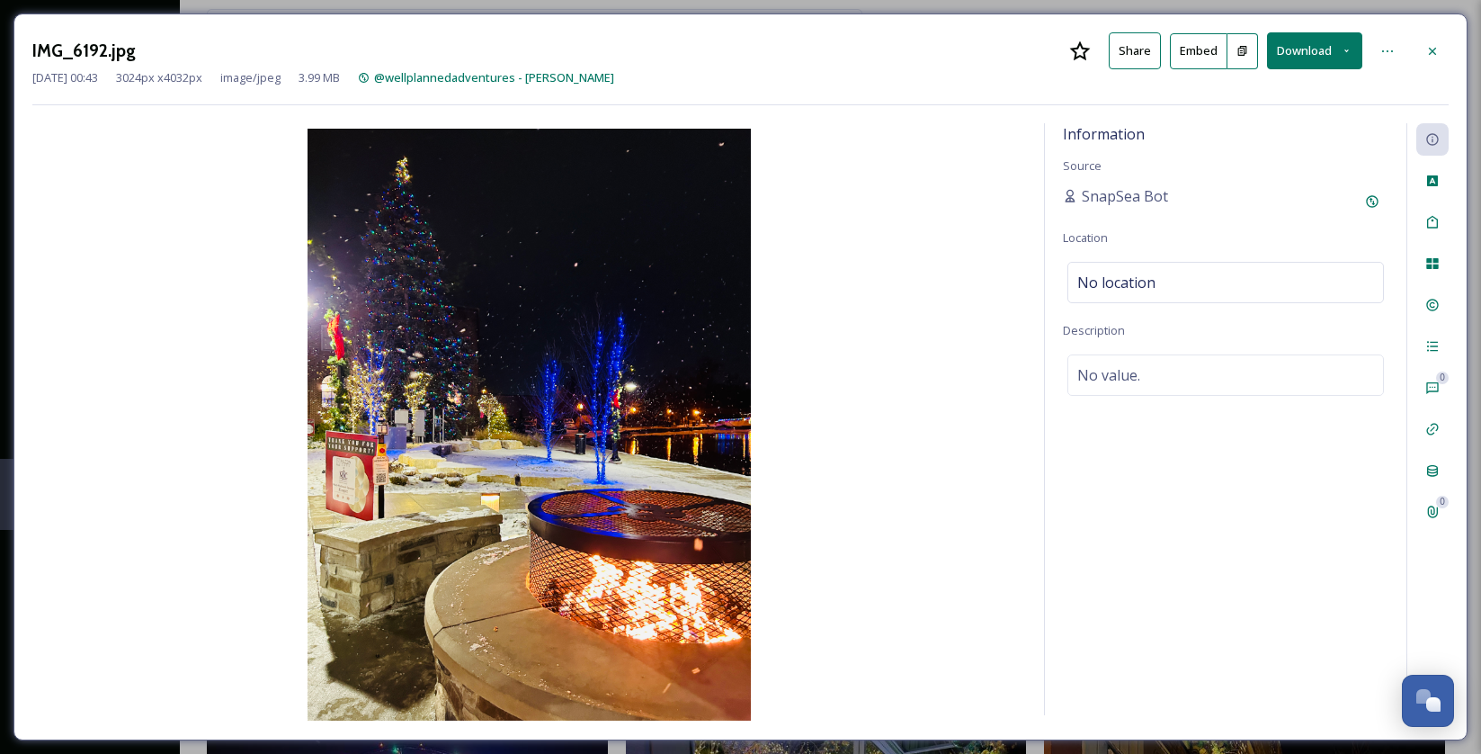
click at [1300, 49] on button "Download" at bounding box center [1314, 50] width 95 height 37
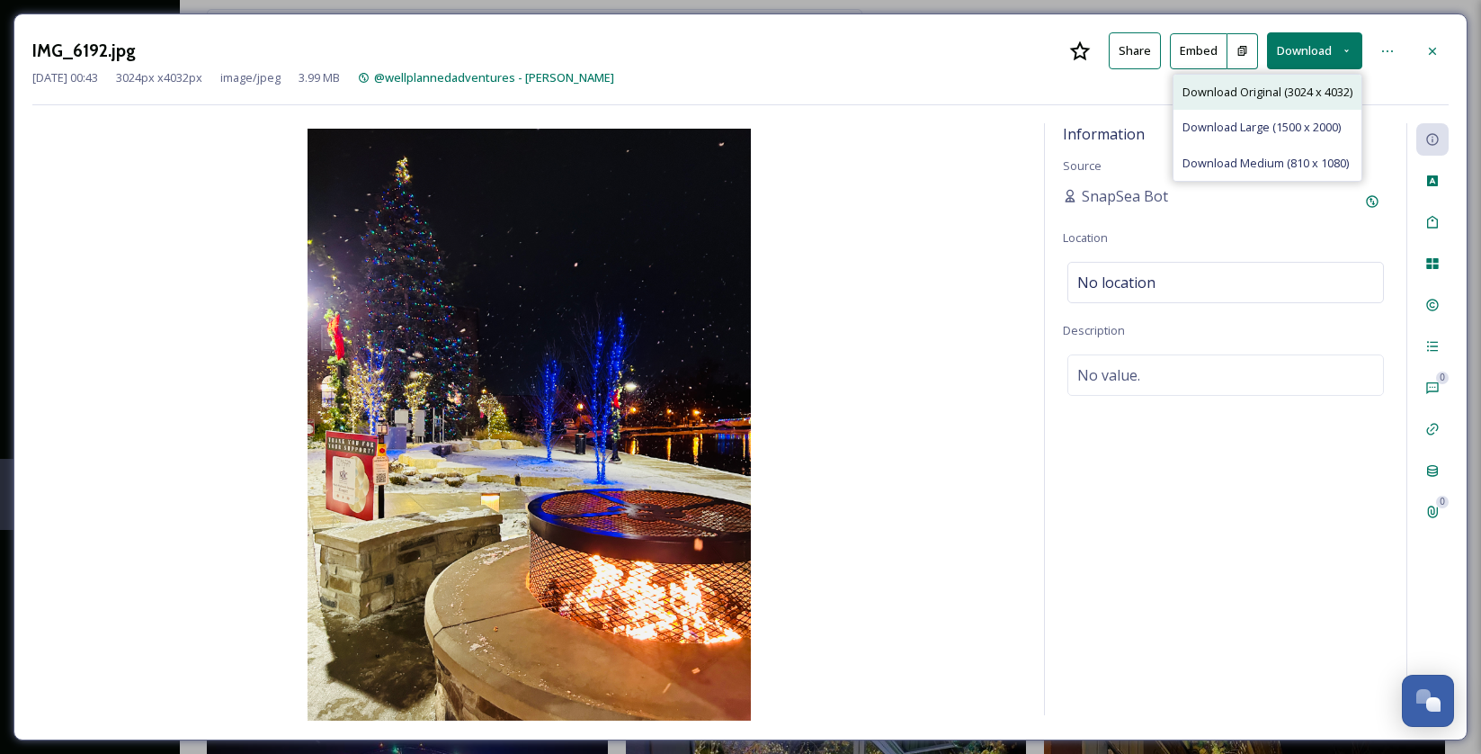
click at [1287, 86] on span "Download Original (3024 x 4032)" at bounding box center [1268, 92] width 170 height 17
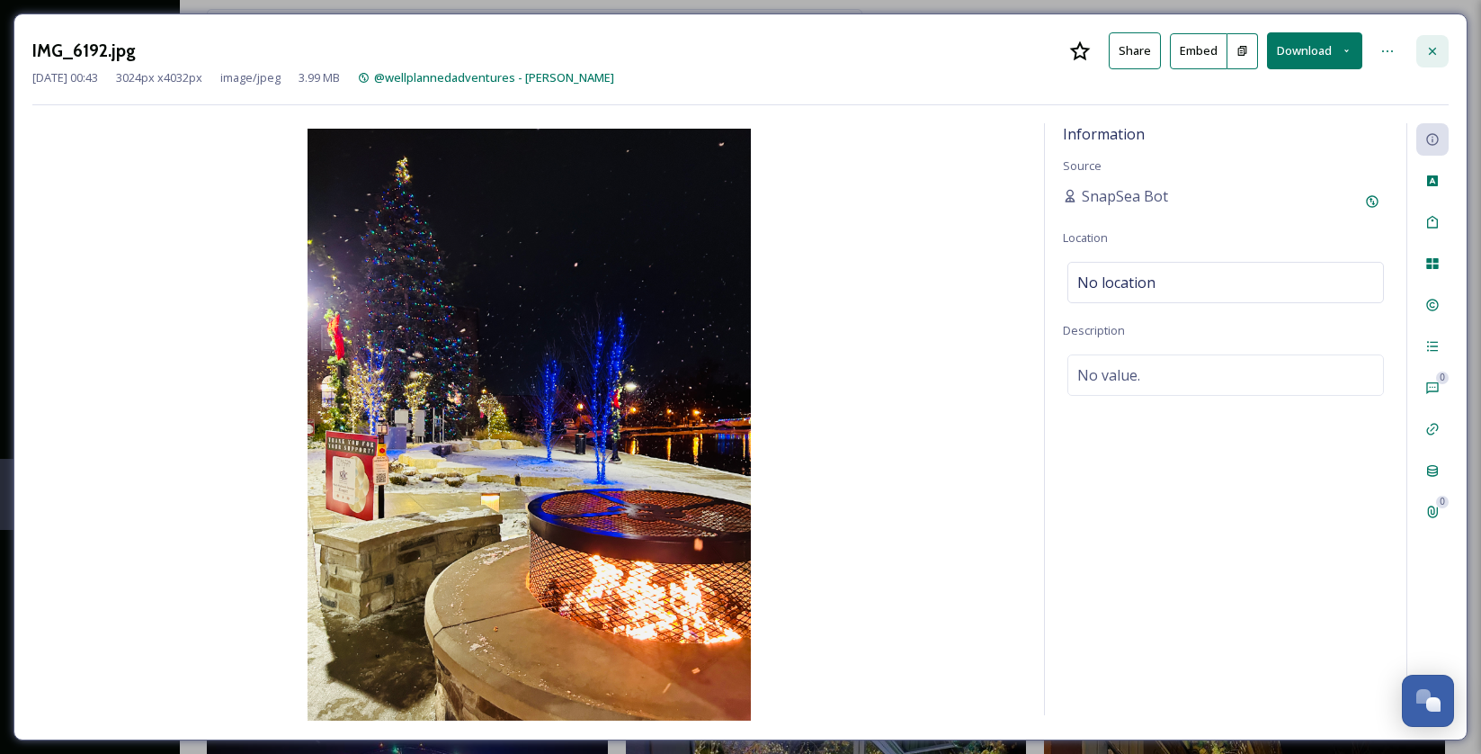
click at [1438, 44] on icon at bounding box center [1432, 51] width 14 height 14
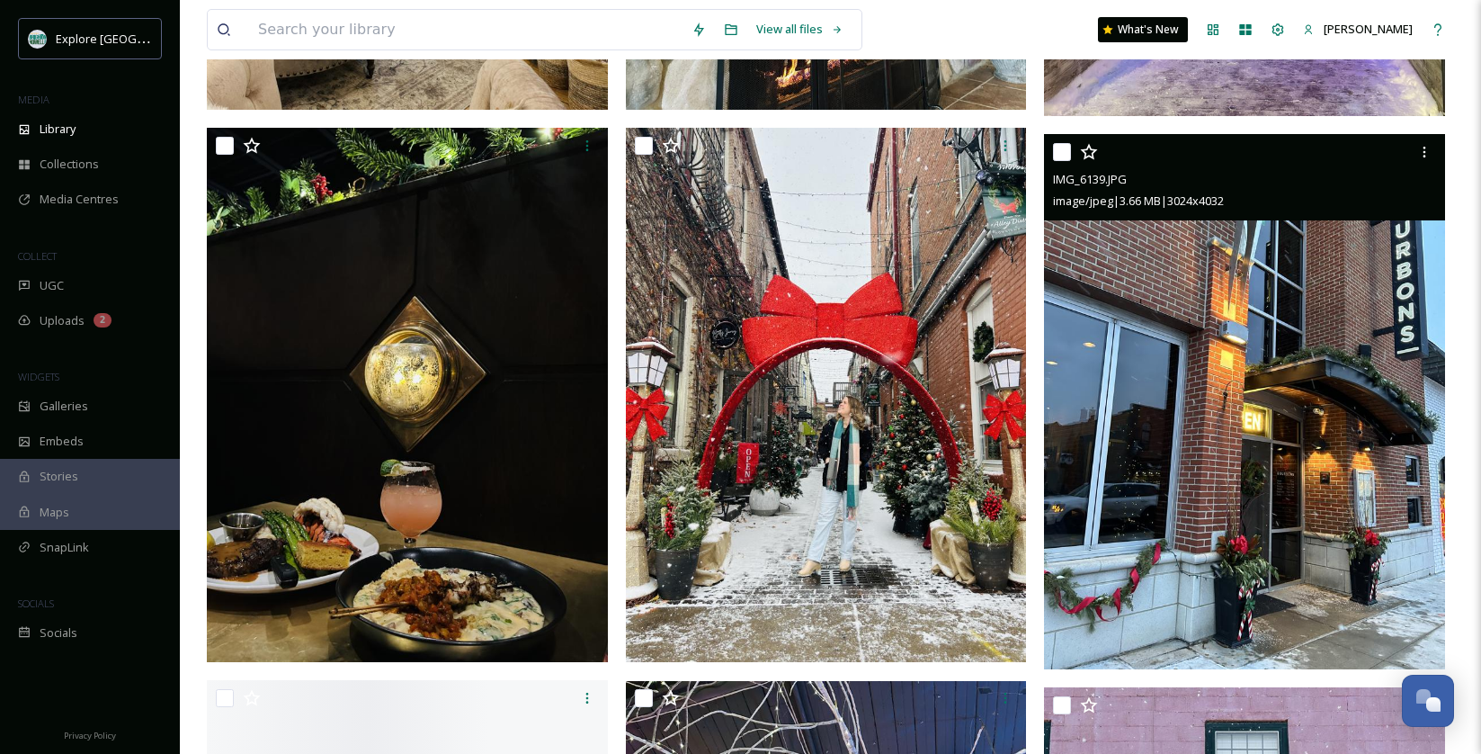
scroll to position [8965, 0]
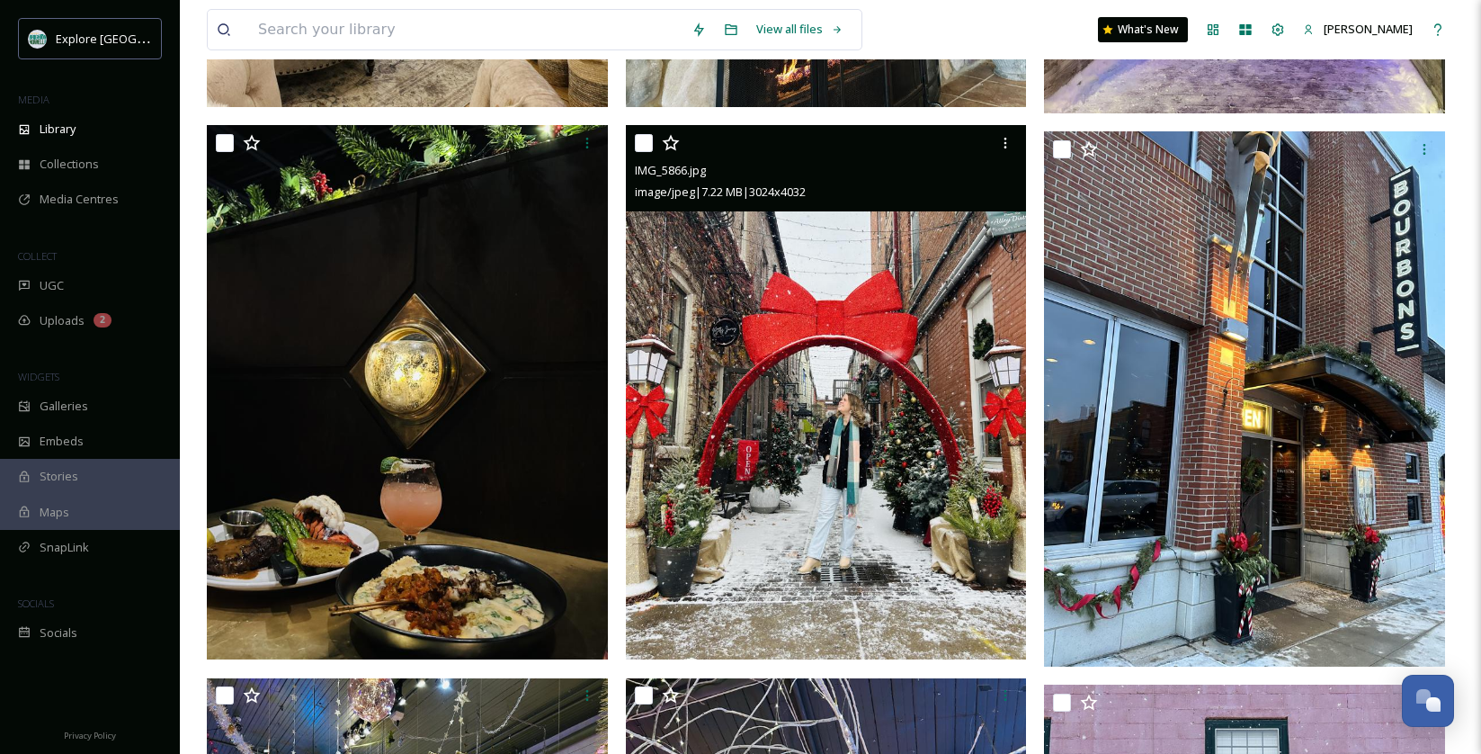
click at [915, 500] on img at bounding box center [826, 392] width 401 height 534
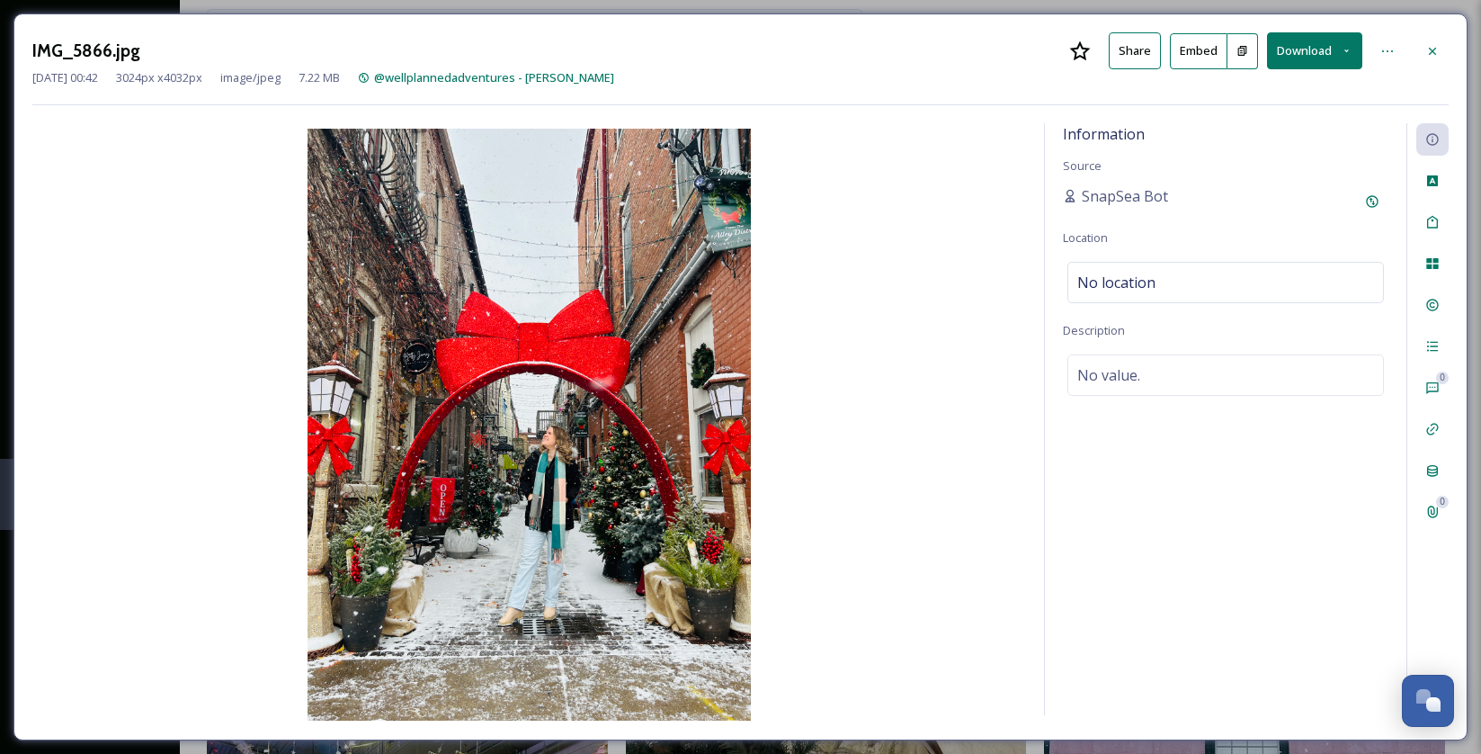
click at [1331, 52] on button "Download" at bounding box center [1314, 50] width 95 height 37
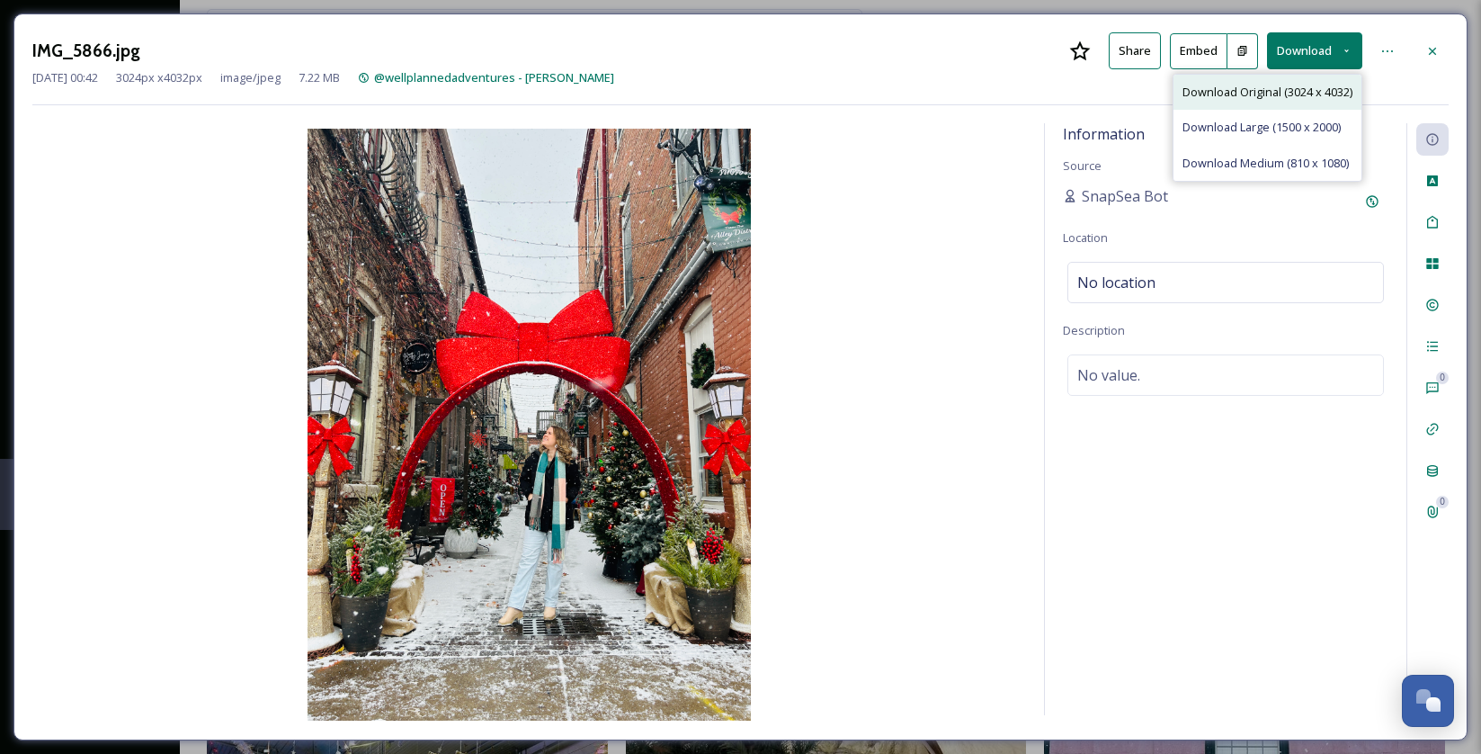
click at [1309, 97] on span "Download Original (3024 x 4032)" at bounding box center [1268, 92] width 170 height 17
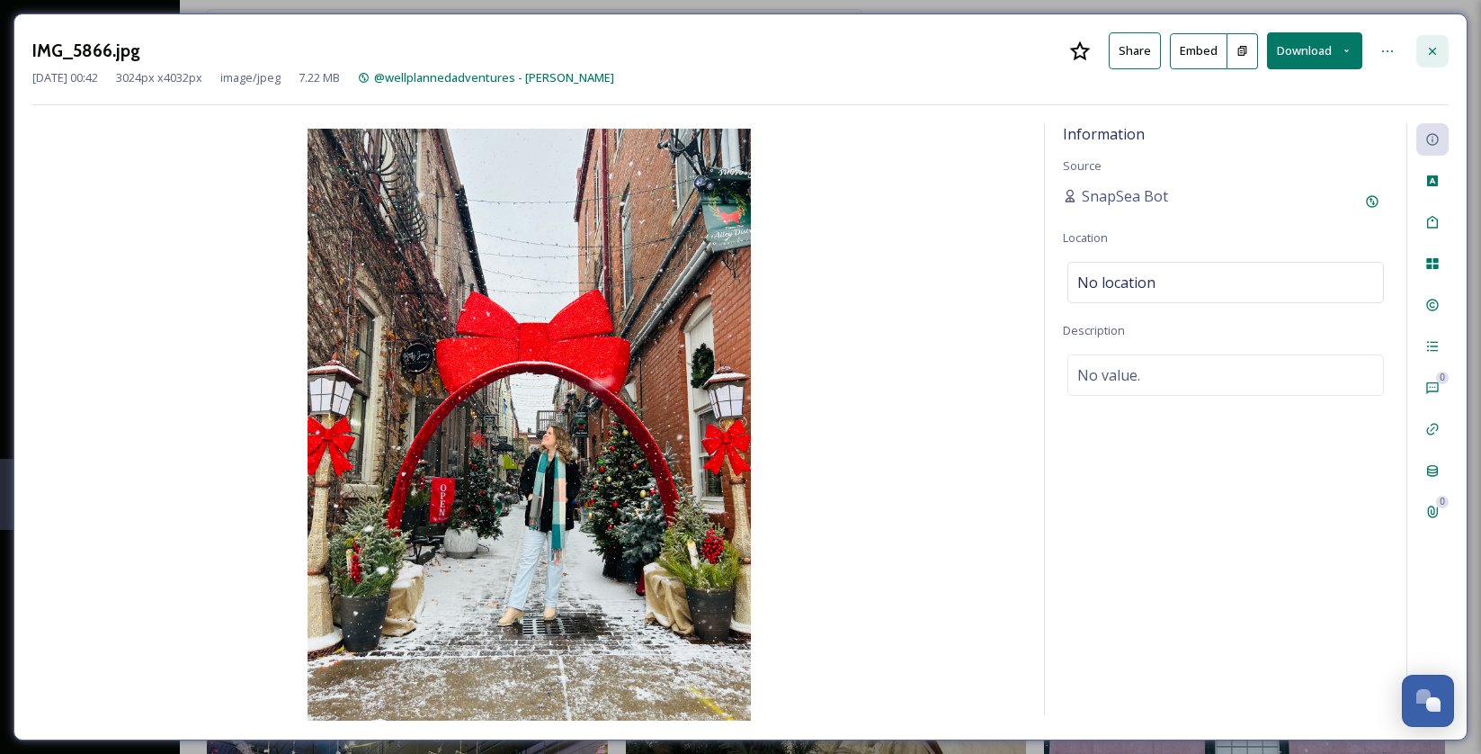
click at [1430, 55] on icon at bounding box center [1432, 51] width 14 height 14
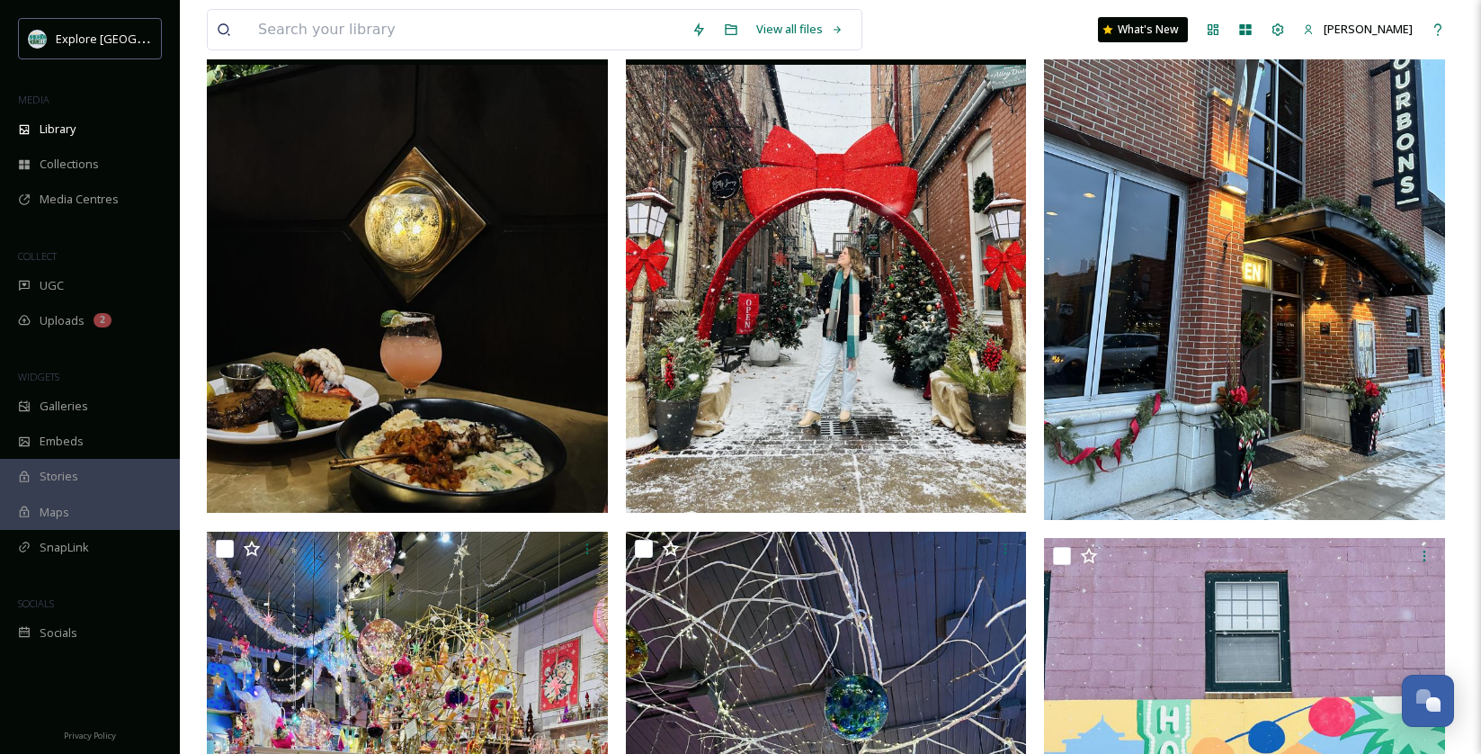
click at [387, 275] on img at bounding box center [407, 245] width 401 height 534
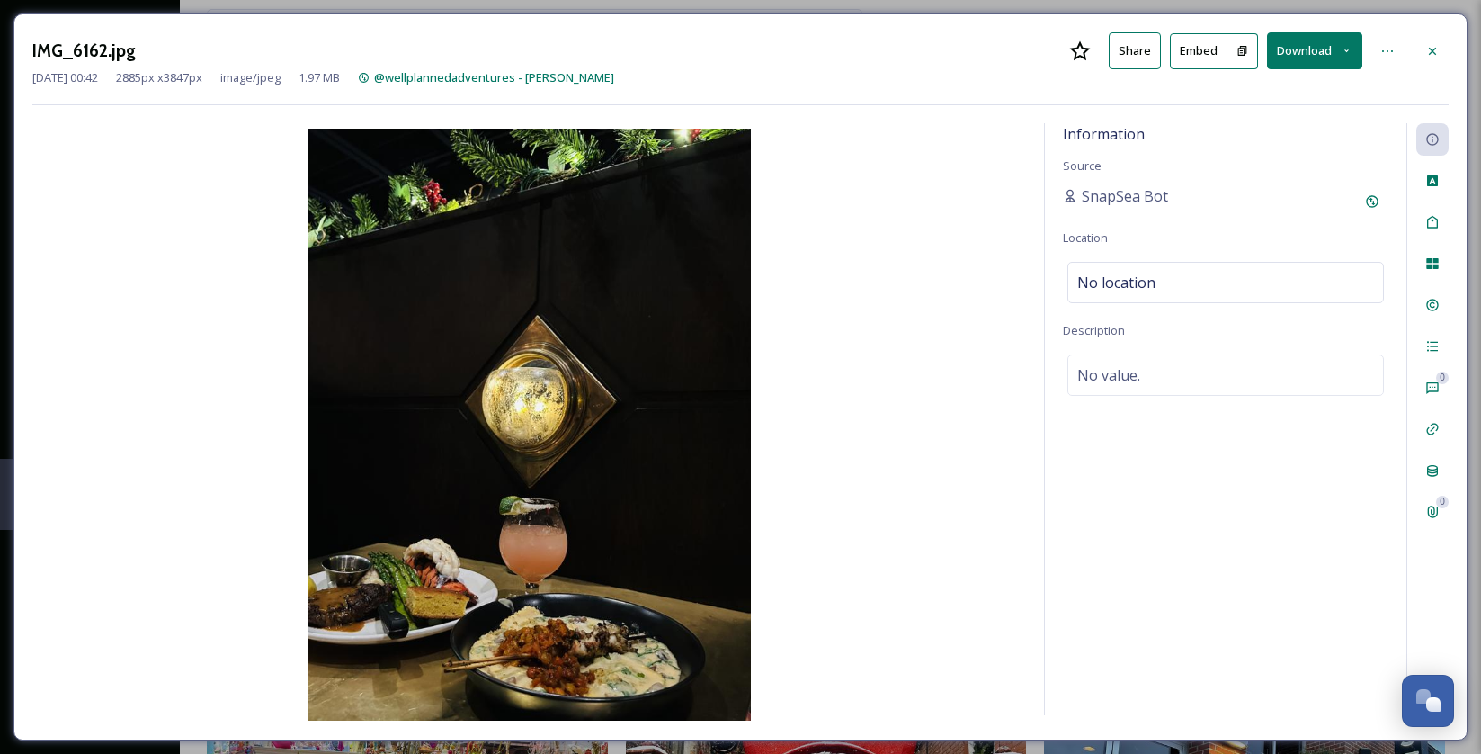
click at [1306, 42] on button "Download" at bounding box center [1314, 50] width 95 height 37
drag, startPoint x: 1296, startPoint y: 80, endPoint x: 815, endPoint y: 409, distance: 582.9
click at [1294, 86] on div "Download Original (2885 x 3847)" at bounding box center [1268, 92] width 188 height 35
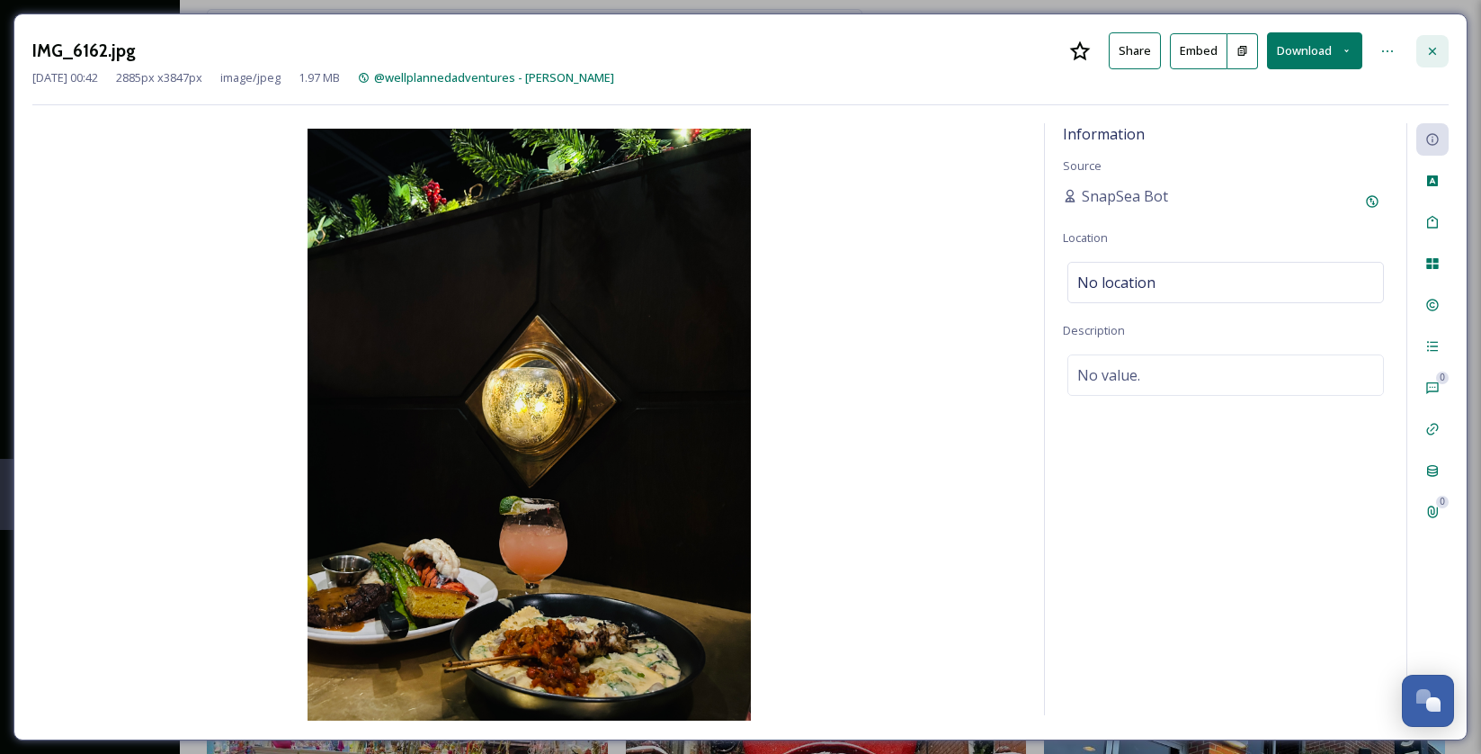
click at [1420, 45] on div at bounding box center [1432, 51] width 32 height 32
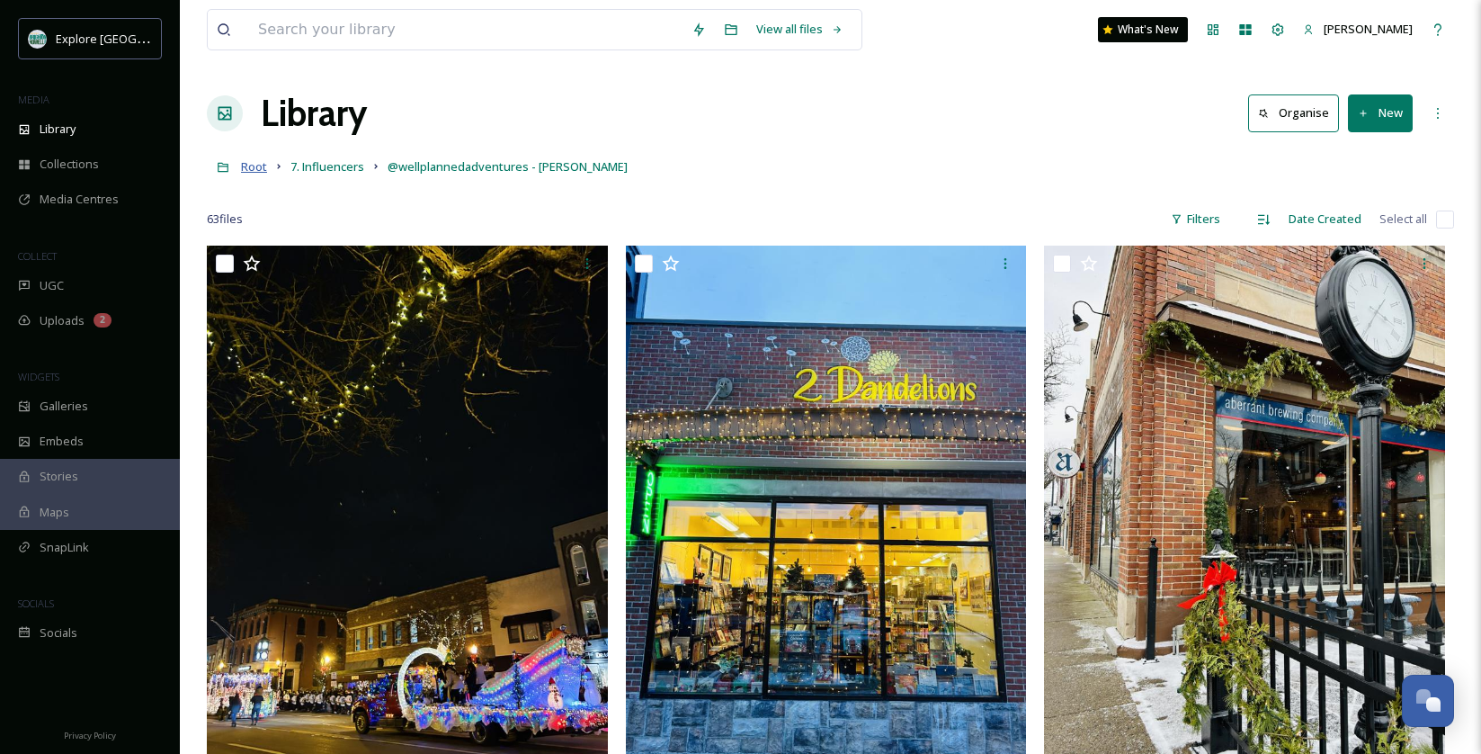
click at [241, 161] on span "Root" at bounding box center [254, 166] width 26 height 16
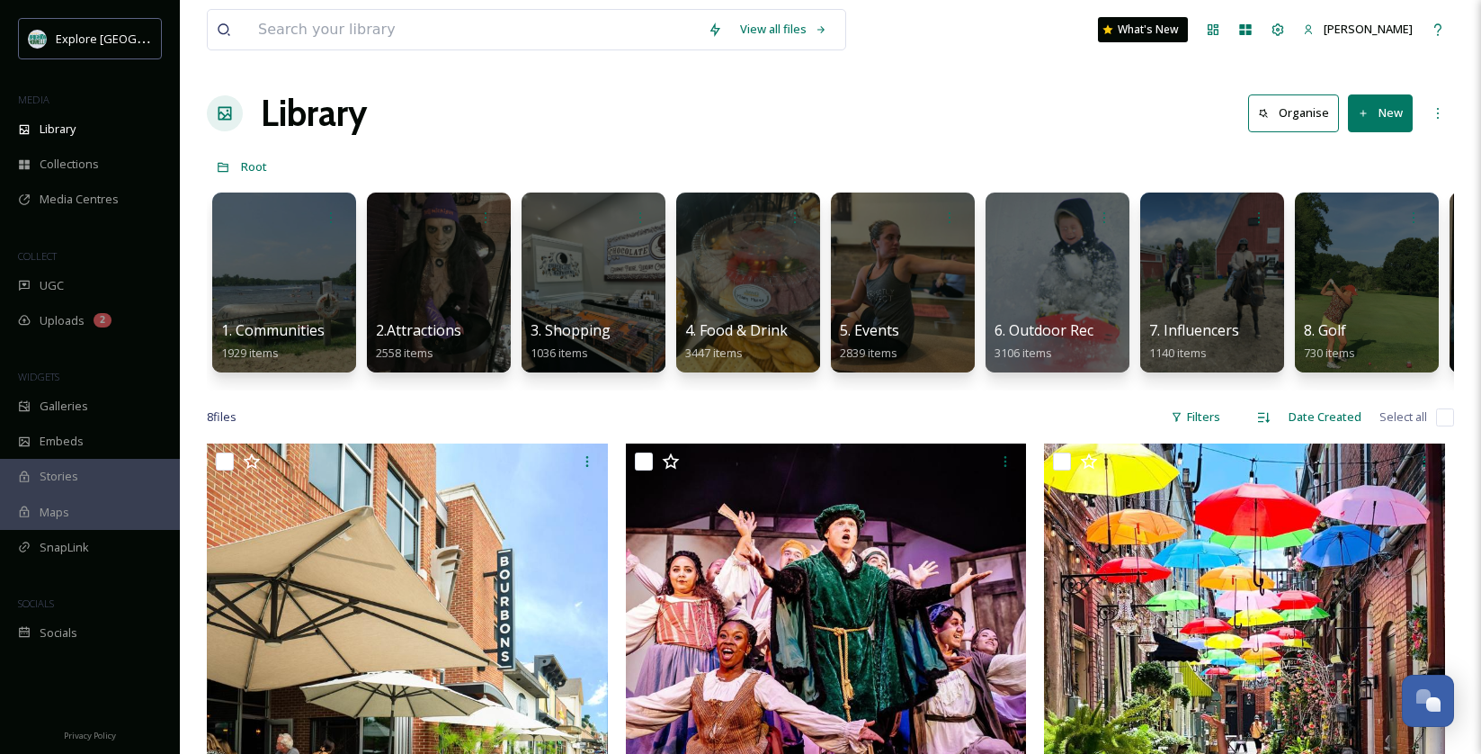
scroll to position [19, 0]
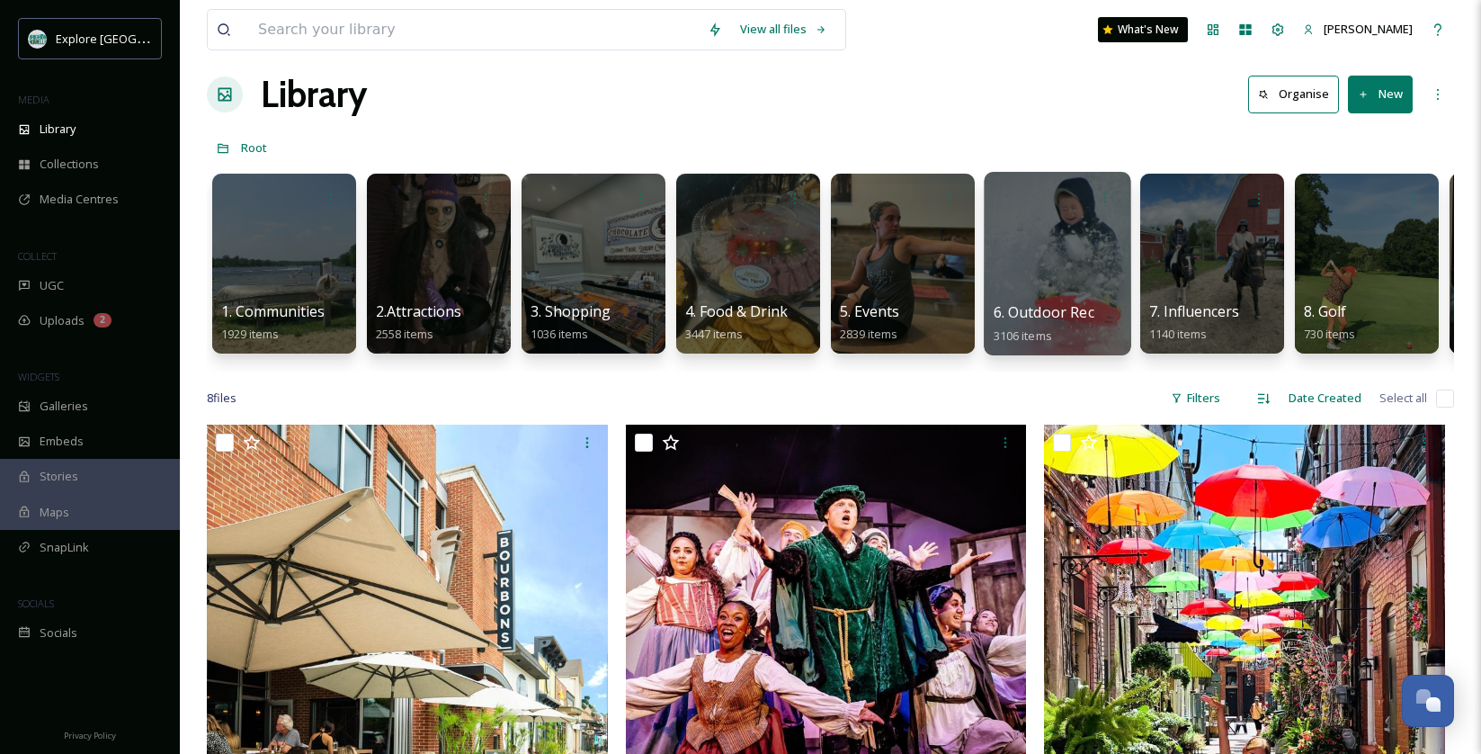
click at [1017, 261] on div at bounding box center [1057, 263] width 147 height 183
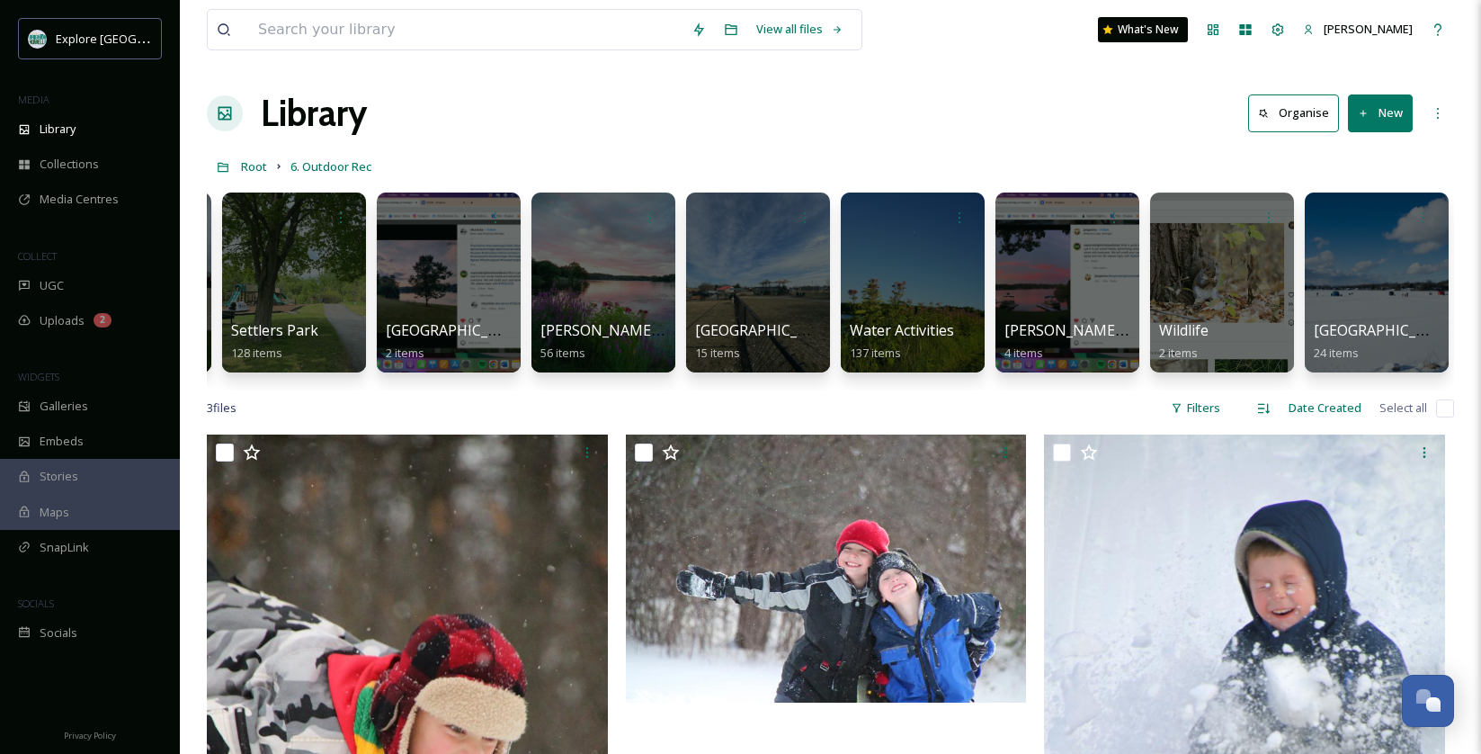
scroll to position [1, 0]
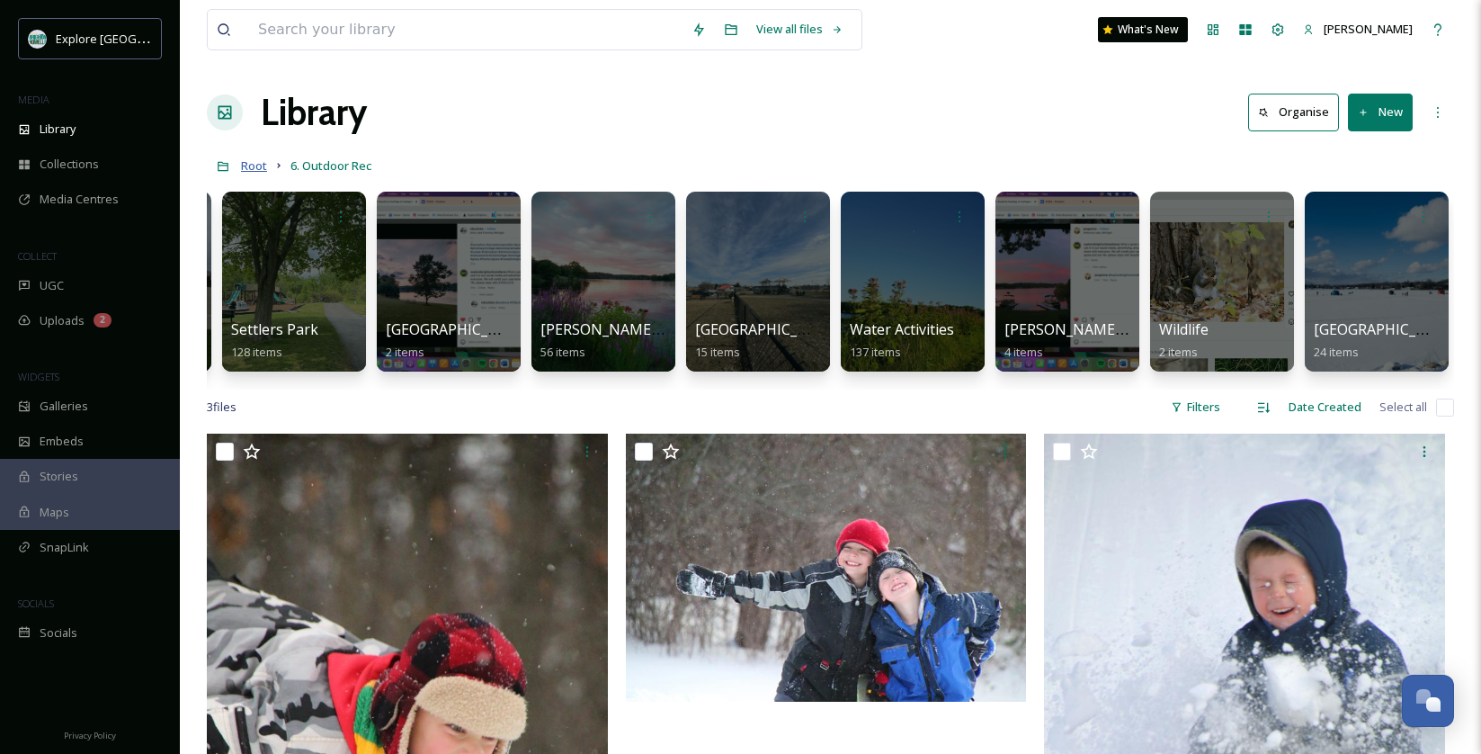
click at [257, 165] on span "Root" at bounding box center [254, 165] width 26 height 16
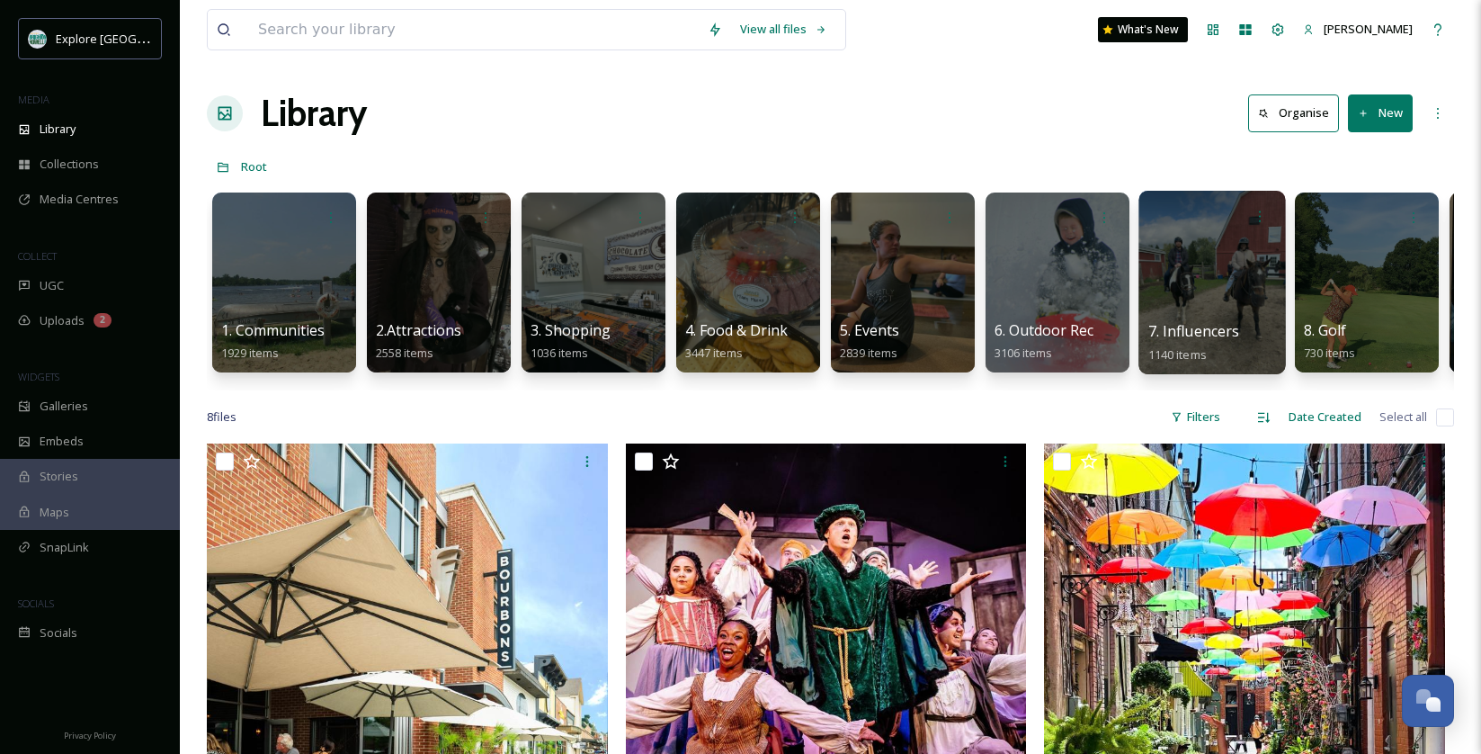
click at [1195, 284] on div at bounding box center [1211, 282] width 147 height 183
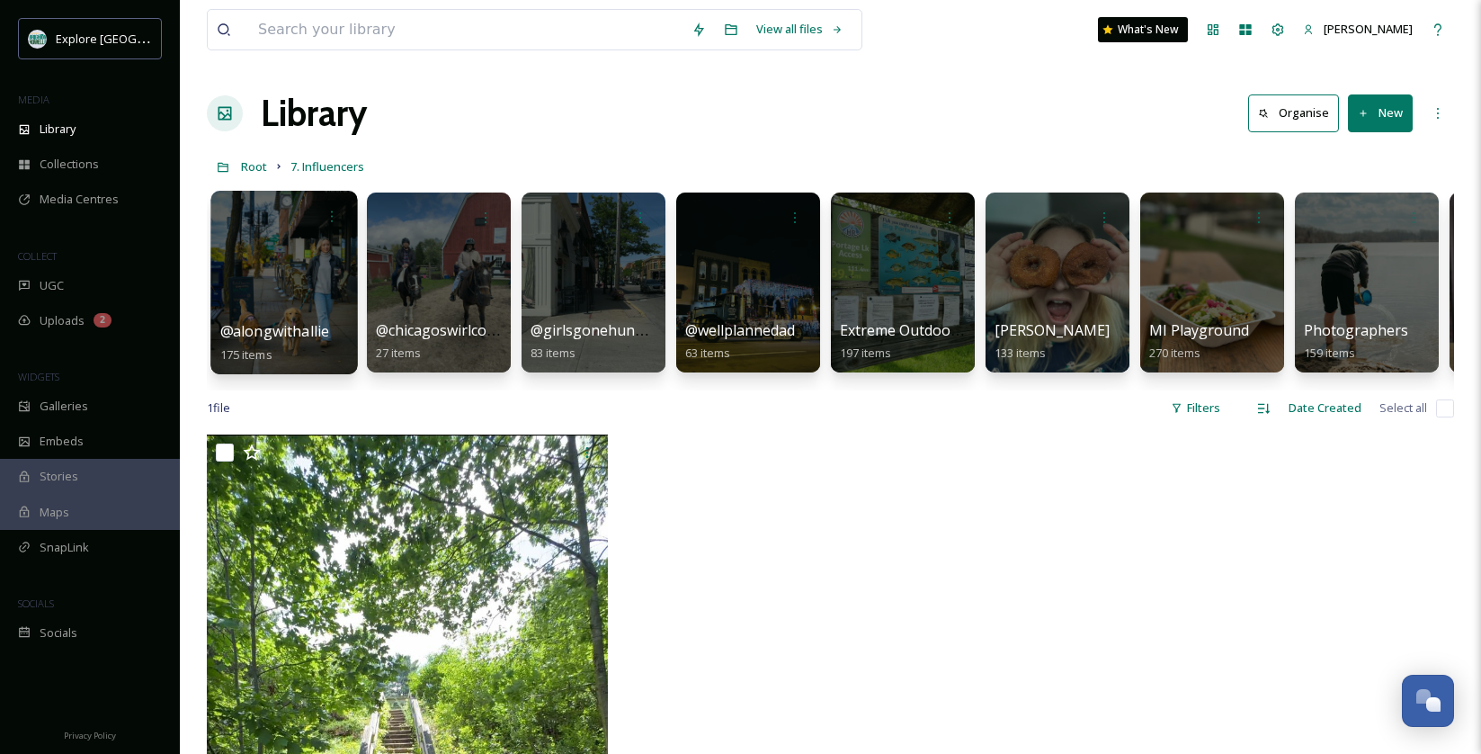
click at [272, 257] on div at bounding box center [283, 282] width 147 height 183
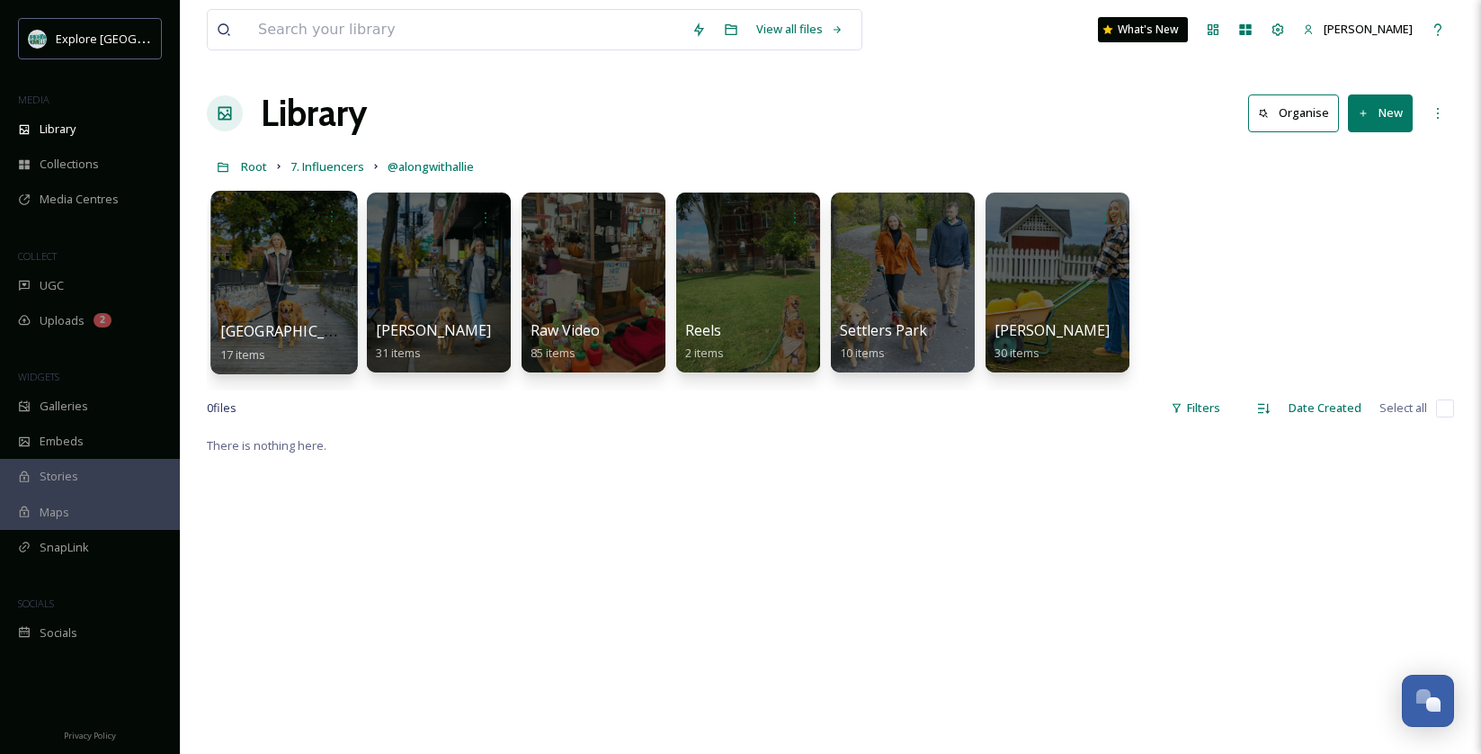
click at [291, 262] on div at bounding box center [283, 282] width 147 height 183
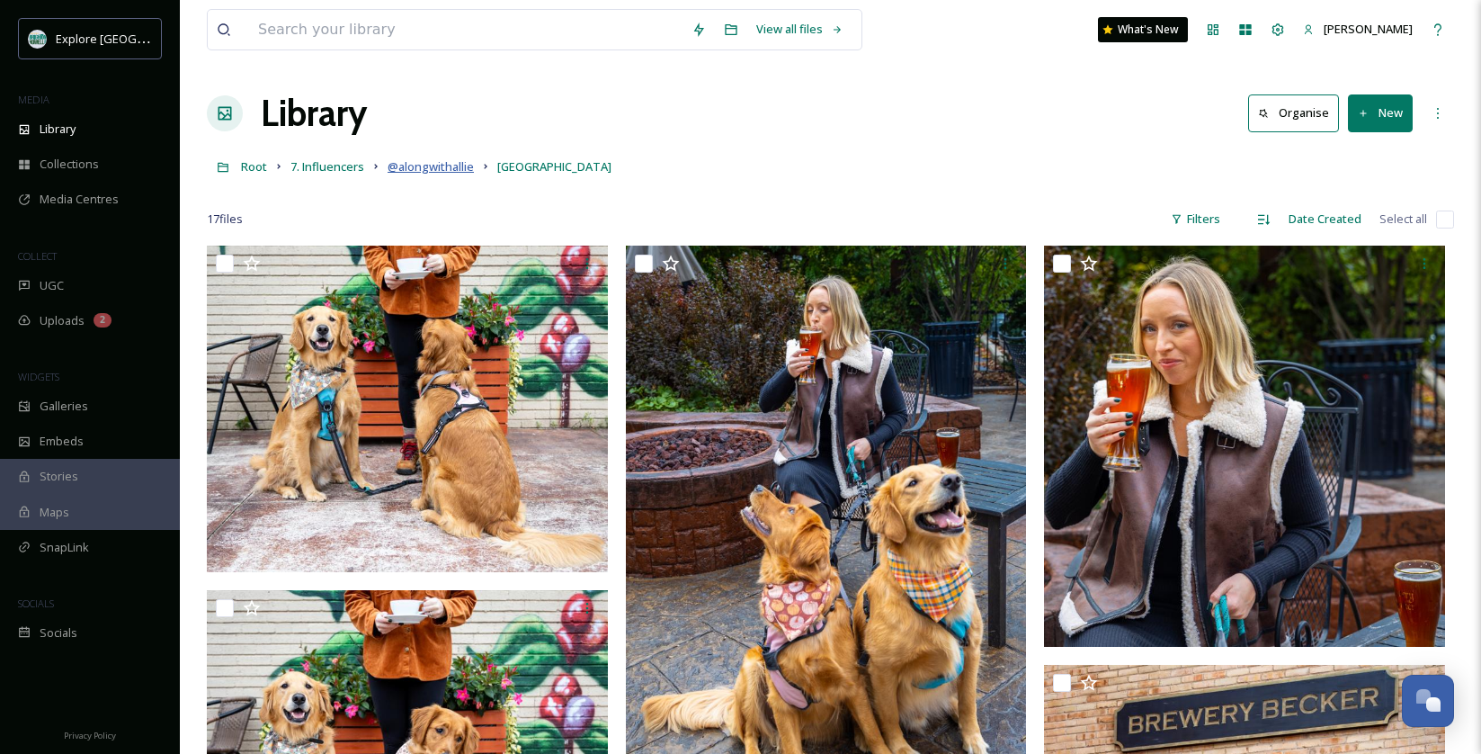
scroll to position [6, 0]
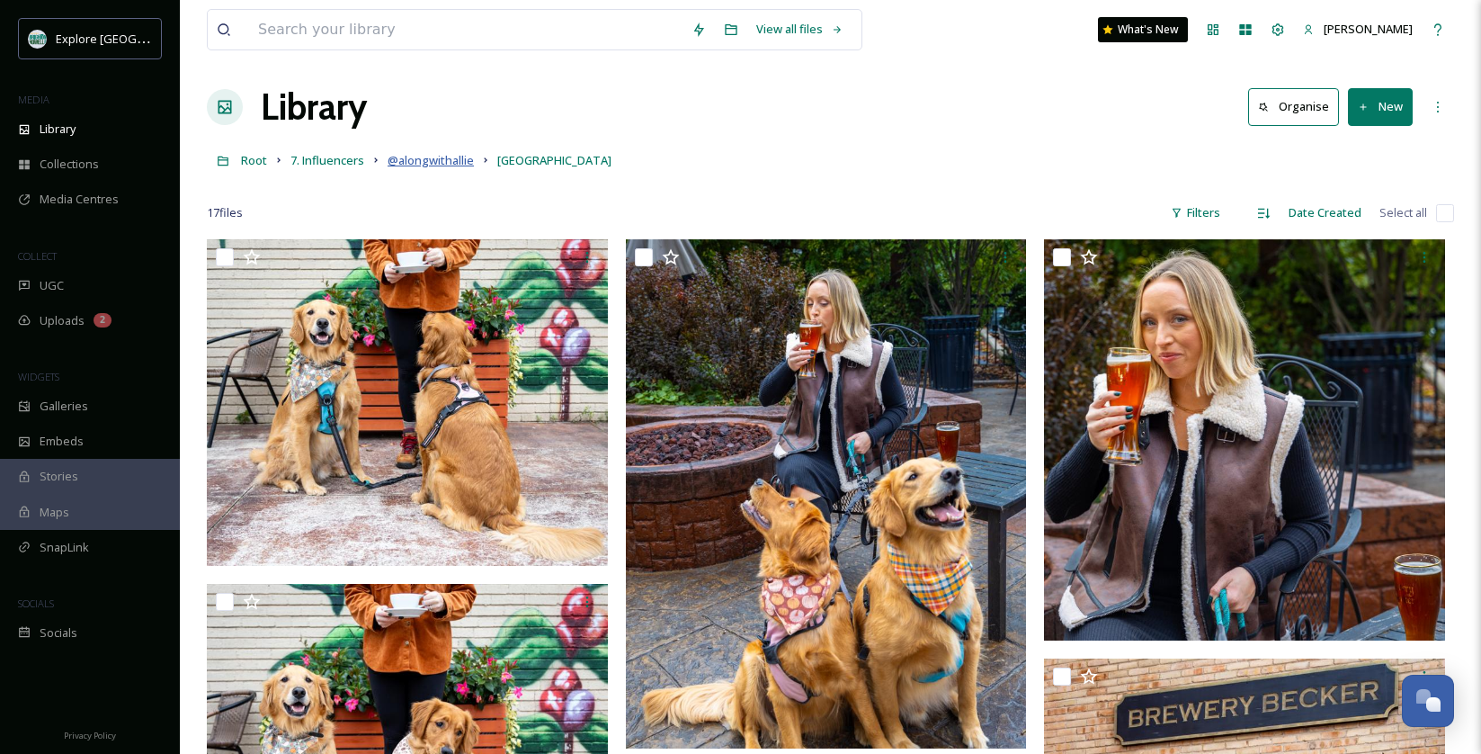
click at [452, 171] on div "Root 7. Influencers @alongwithallie Brighton" at bounding box center [830, 160] width 1247 height 34
click at [431, 157] on span "@alongwithallie" at bounding box center [431, 160] width 86 height 16
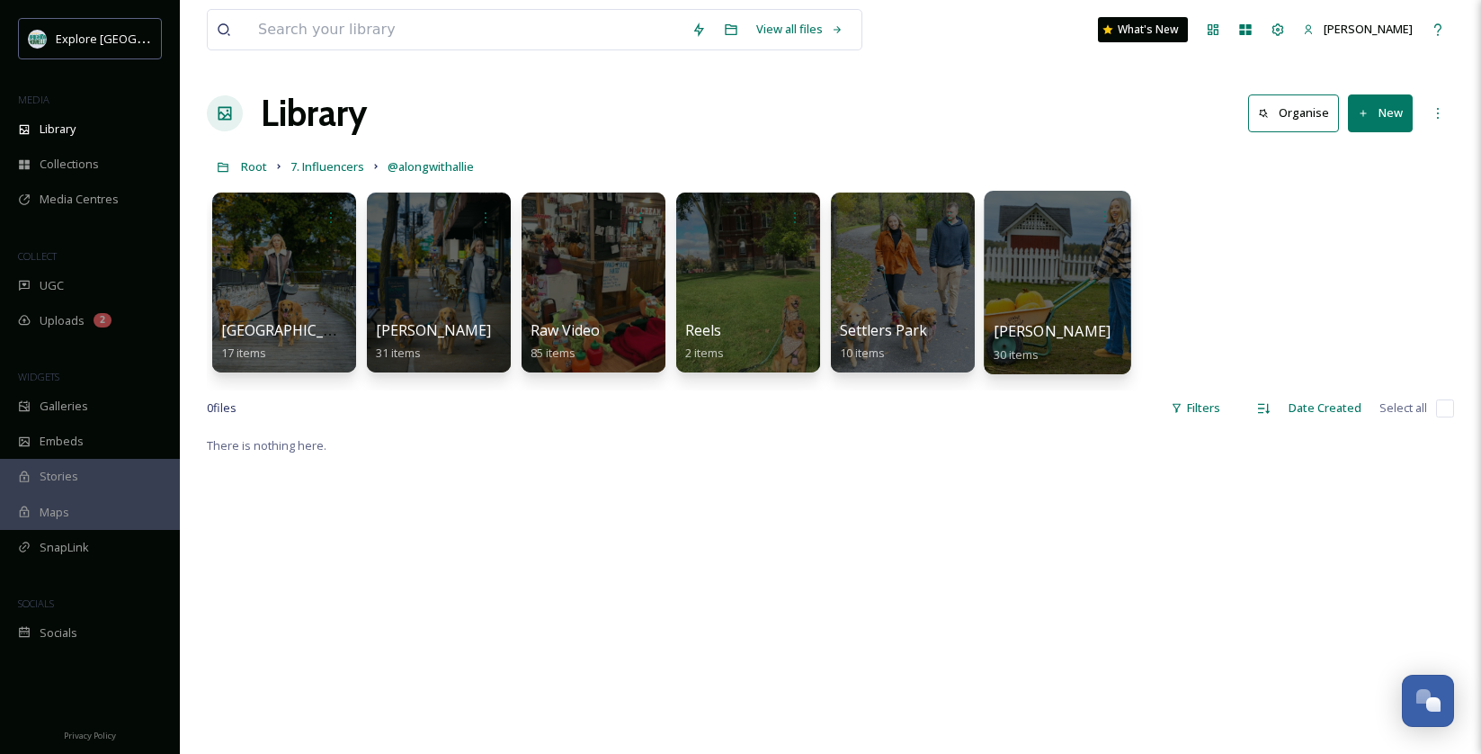
click at [1060, 294] on div at bounding box center [1057, 282] width 147 height 183
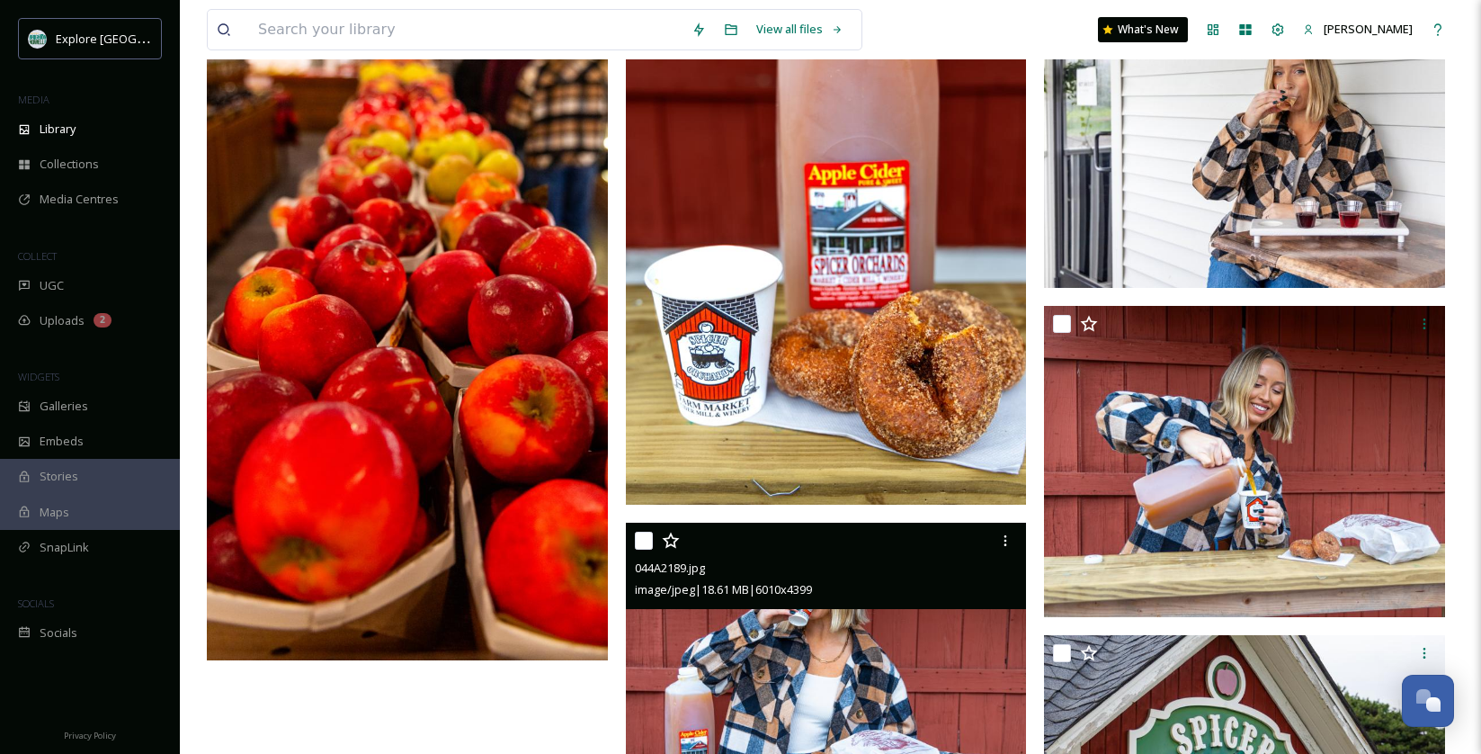
scroll to position [2697, 0]
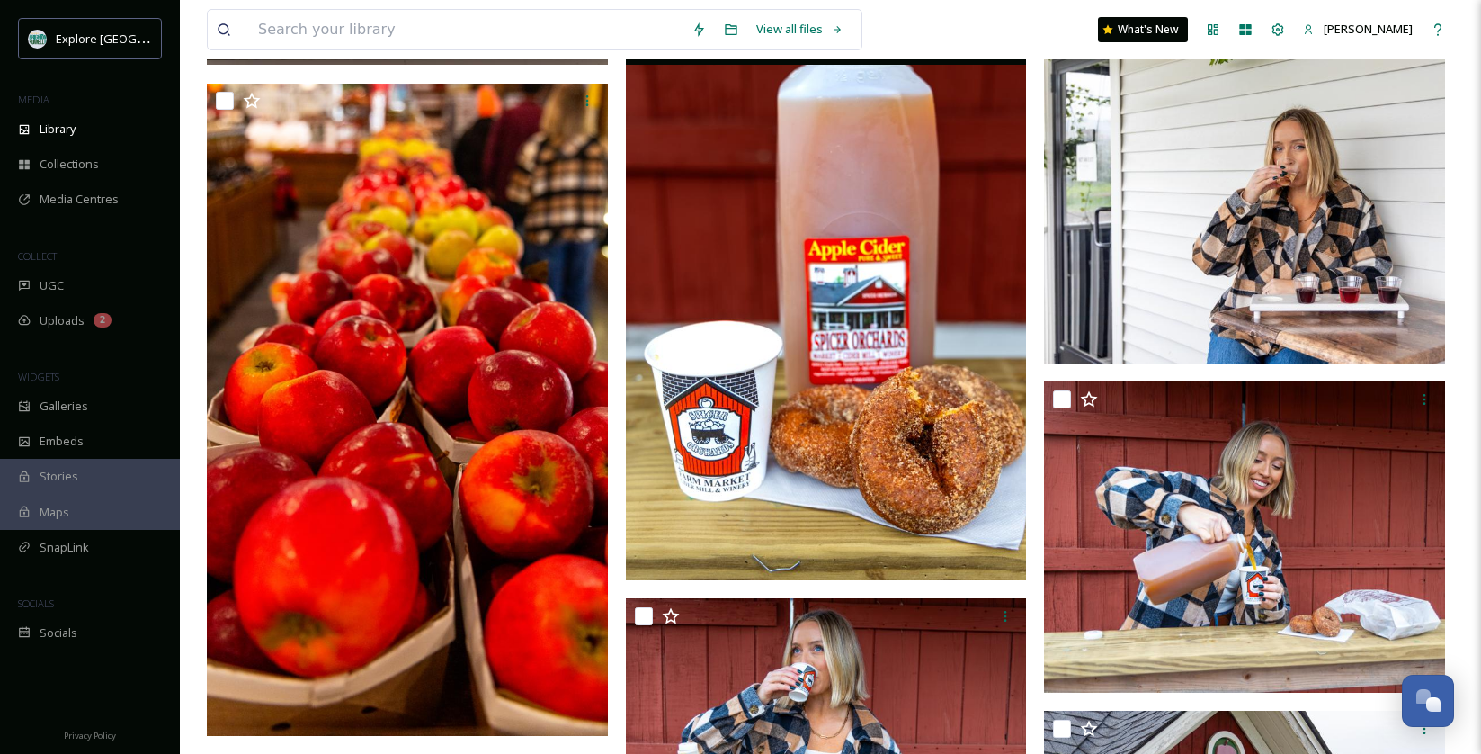
click at [918, 254] on img at bounding box center [826, 279] width 401 height 602
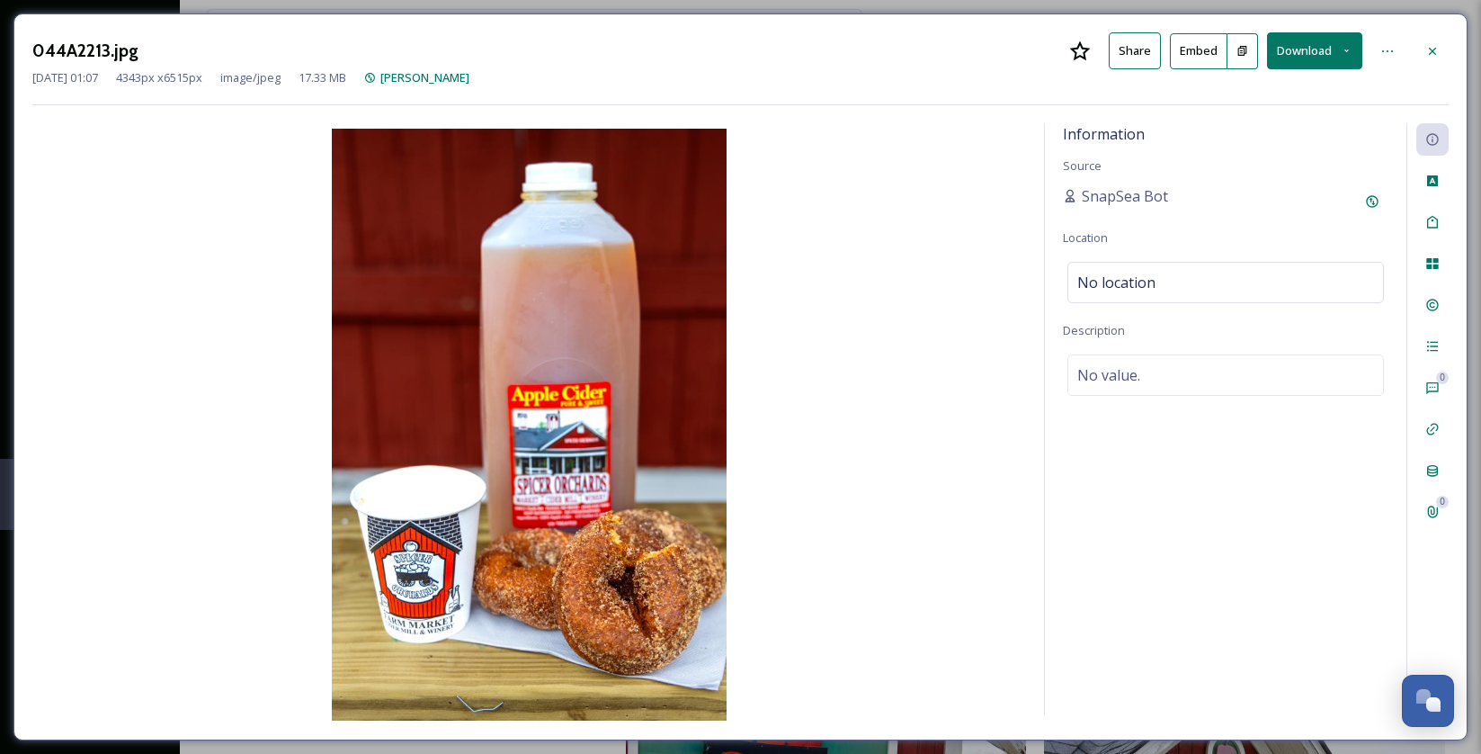
click at [1320, 51] on button "Download" at bounding box center [1314, 50] width 95 height 37
drag, startPoint x: 1299, startPoint y: 85, endPoint x: 1141, endPoint y: 200, distance: 195.7
click at [1298, 87] on span "Download Original (4343 x 6515)" at bounding box center [1268, 92] width 170 height 17
click at [1446, 49] on div at bounding box center [1432, 51] width 32 height 32
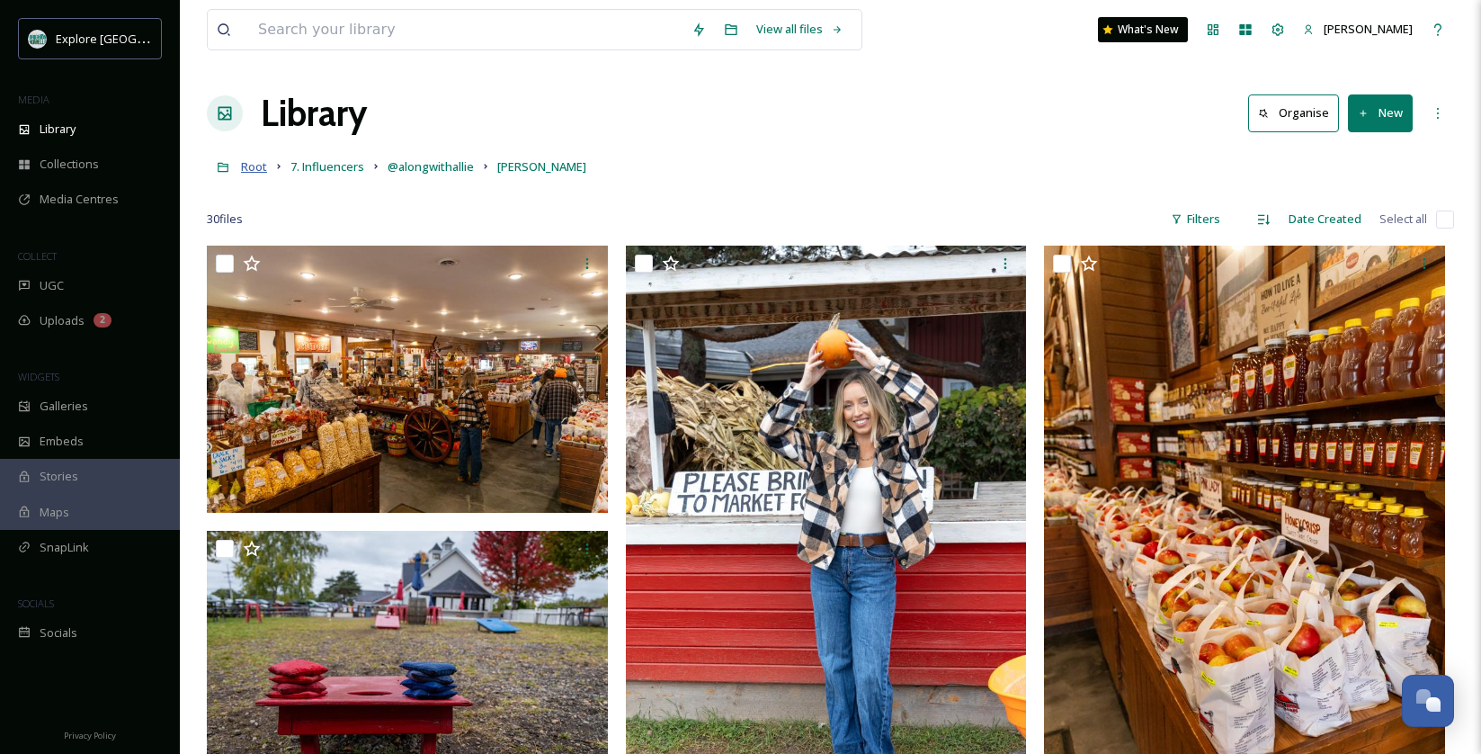
click at [250, 163] on span "Root" at bounding box center [254, 166] width 26 height 16
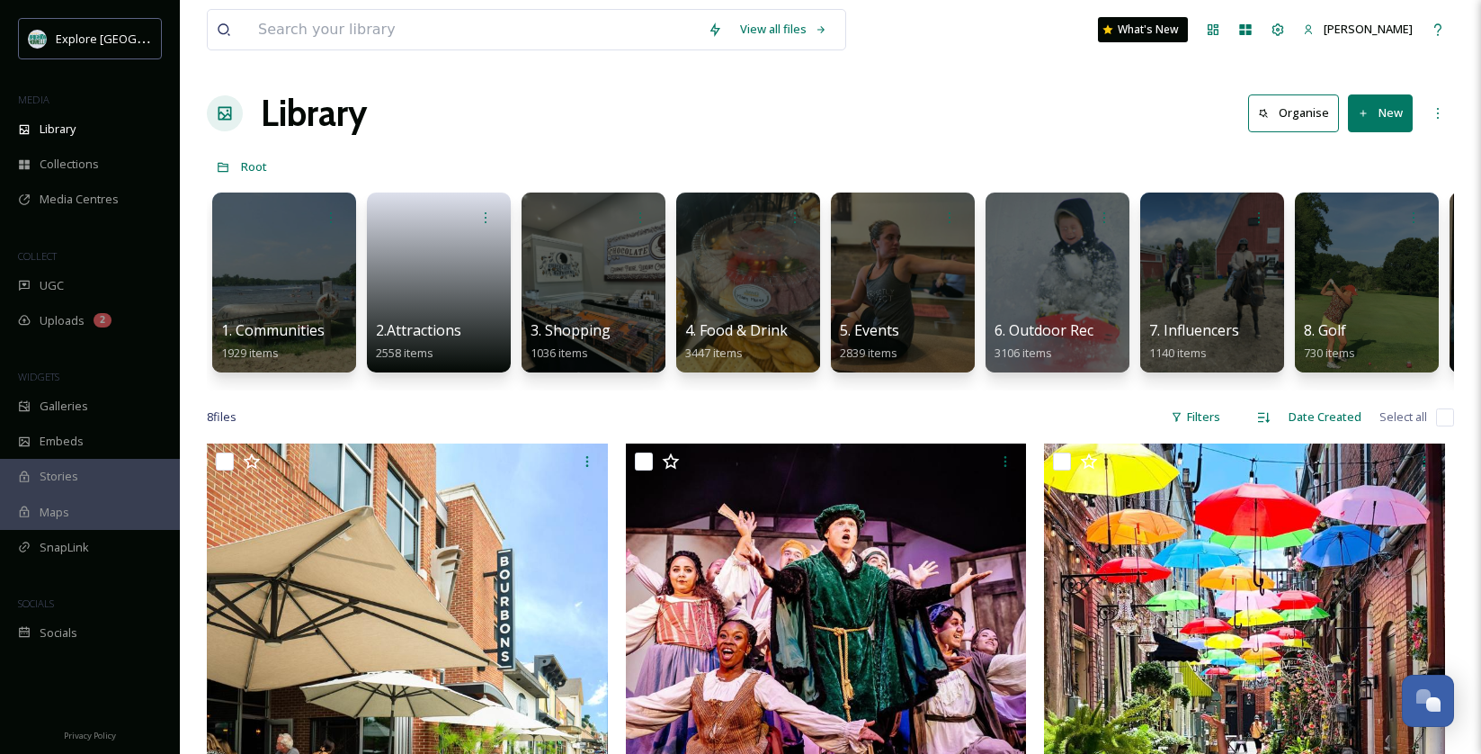
scroll to position [6, 0]
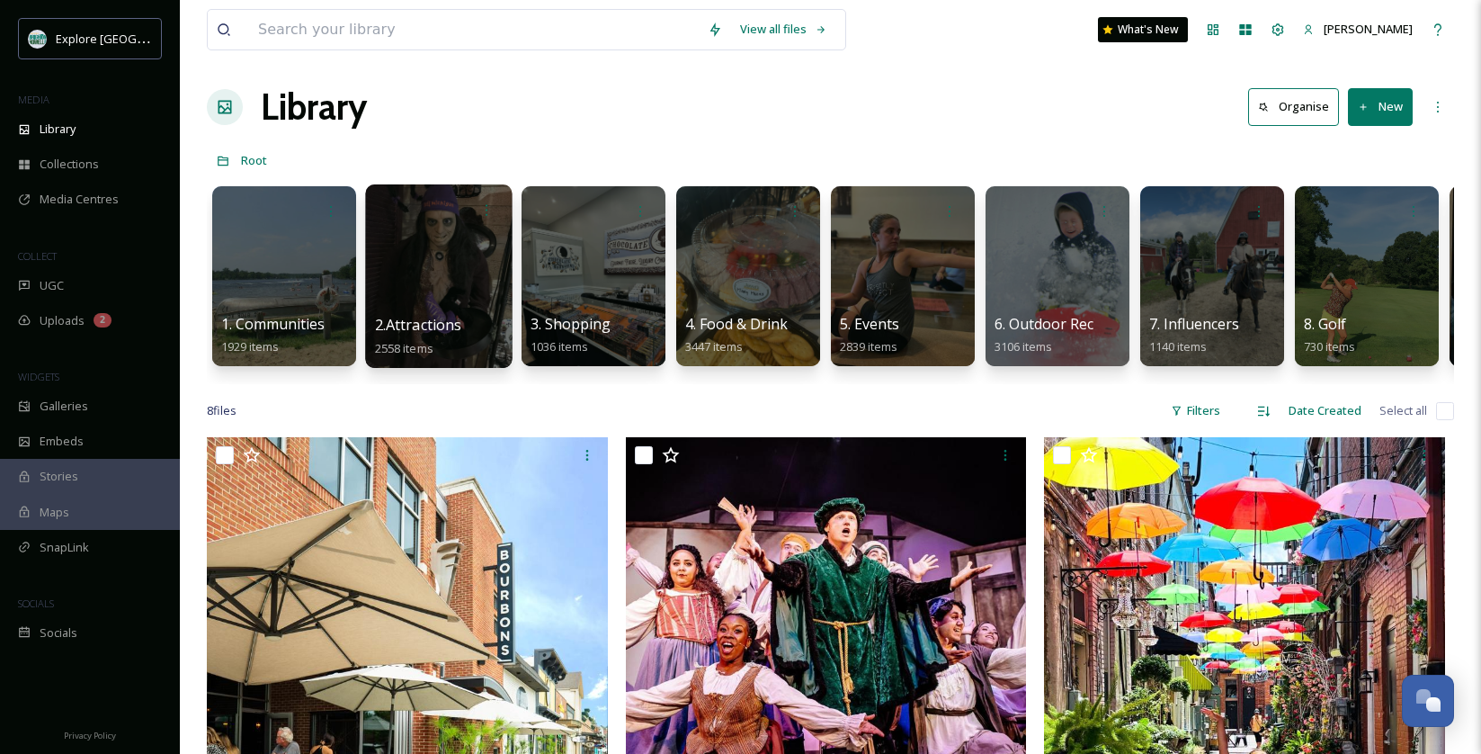
click at [416, 235] on div at bounding box center [438, 275] width 147 height 183
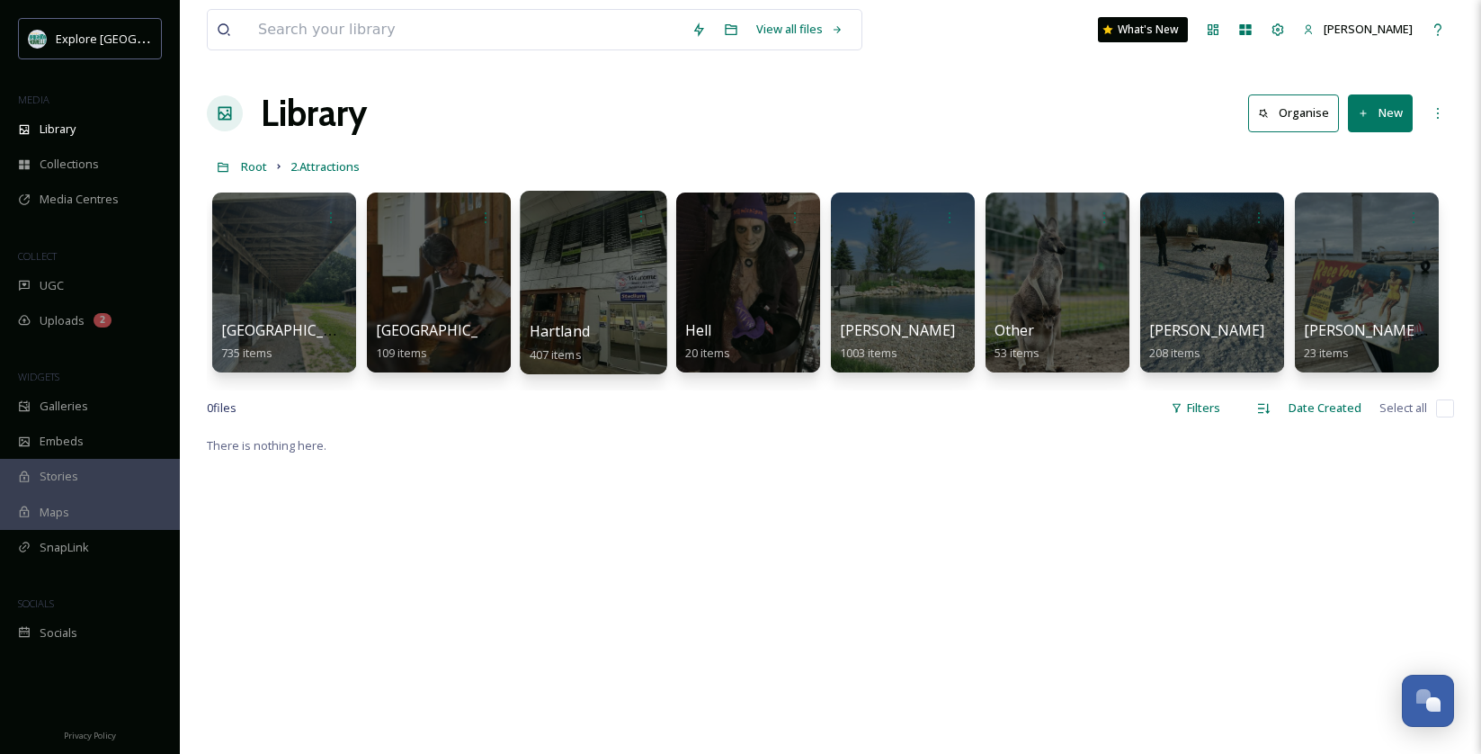
click at [603, 252] on div at bounding box center [593, 282] width 147 height 183
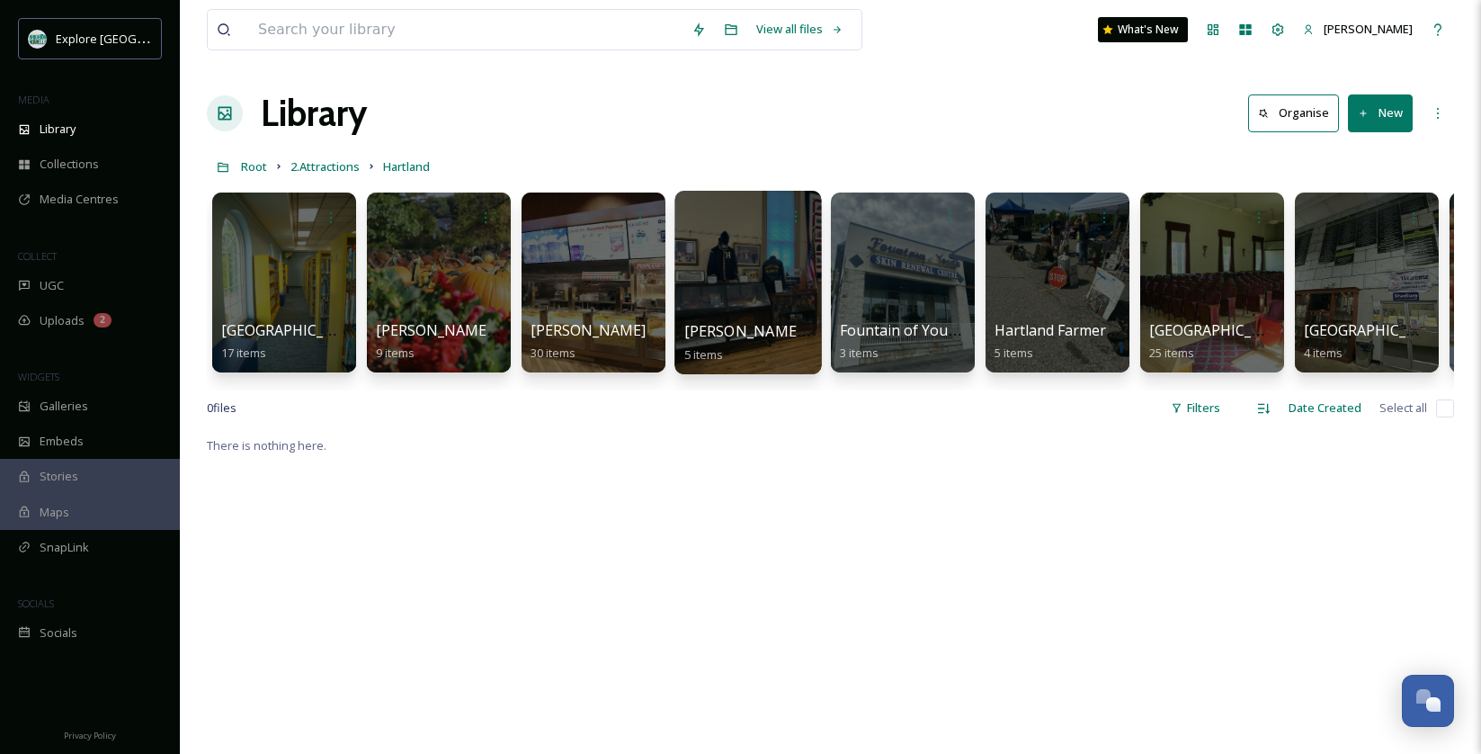
scroll to position [0, 763]
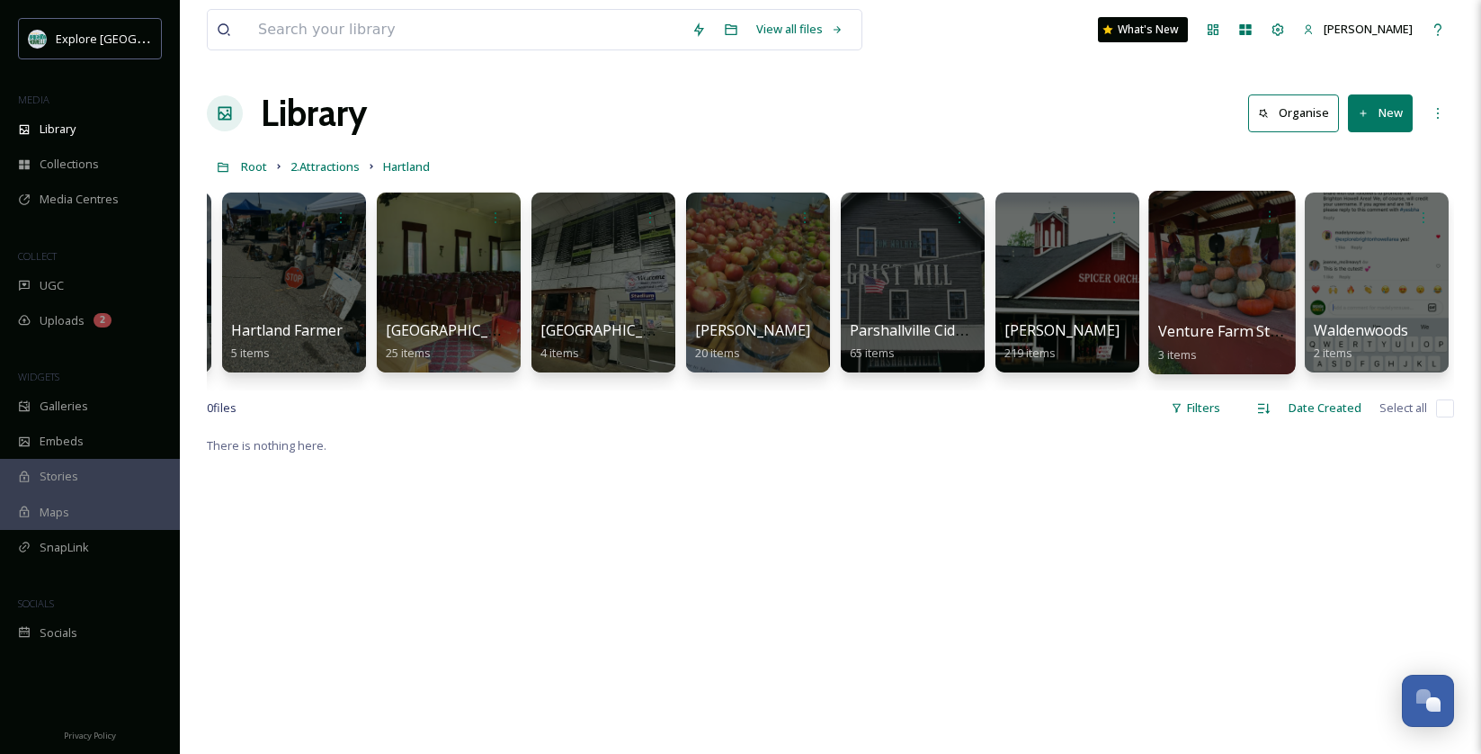
click at [1153, 259] on div at bounding box center [1221, 282] width 147 height 183
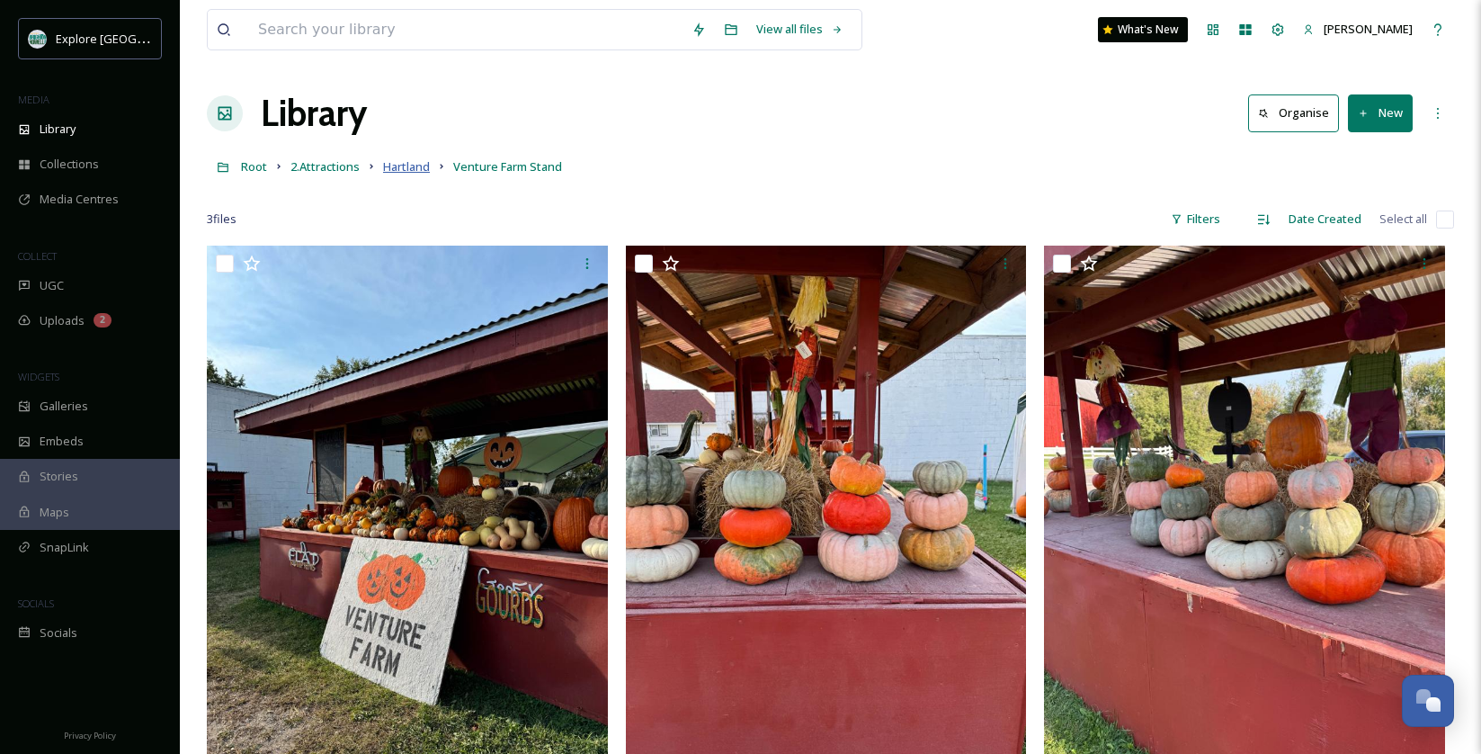
click at [409, 167] on span "Hartland" at bounding box center [406, 166] width 47 height 16
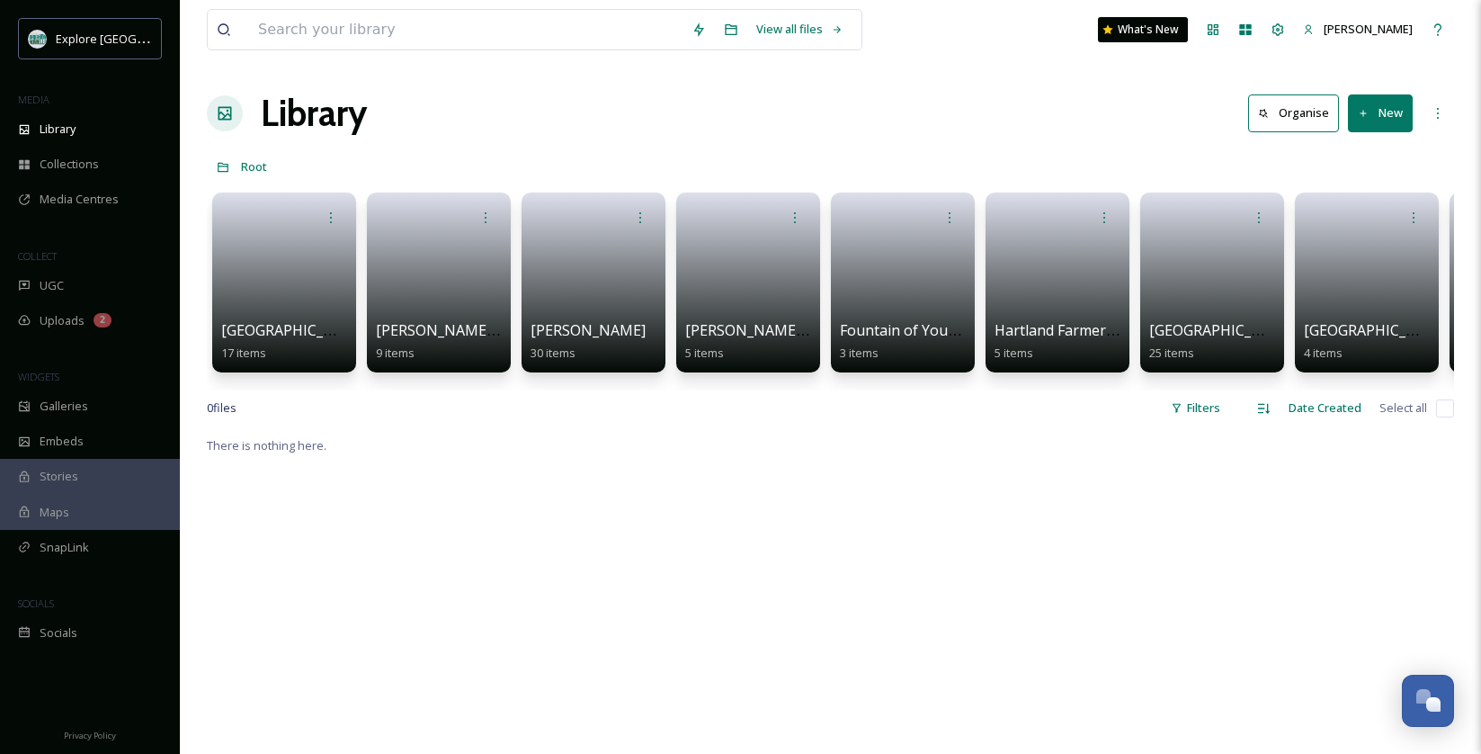
scroll to position [0, 763]
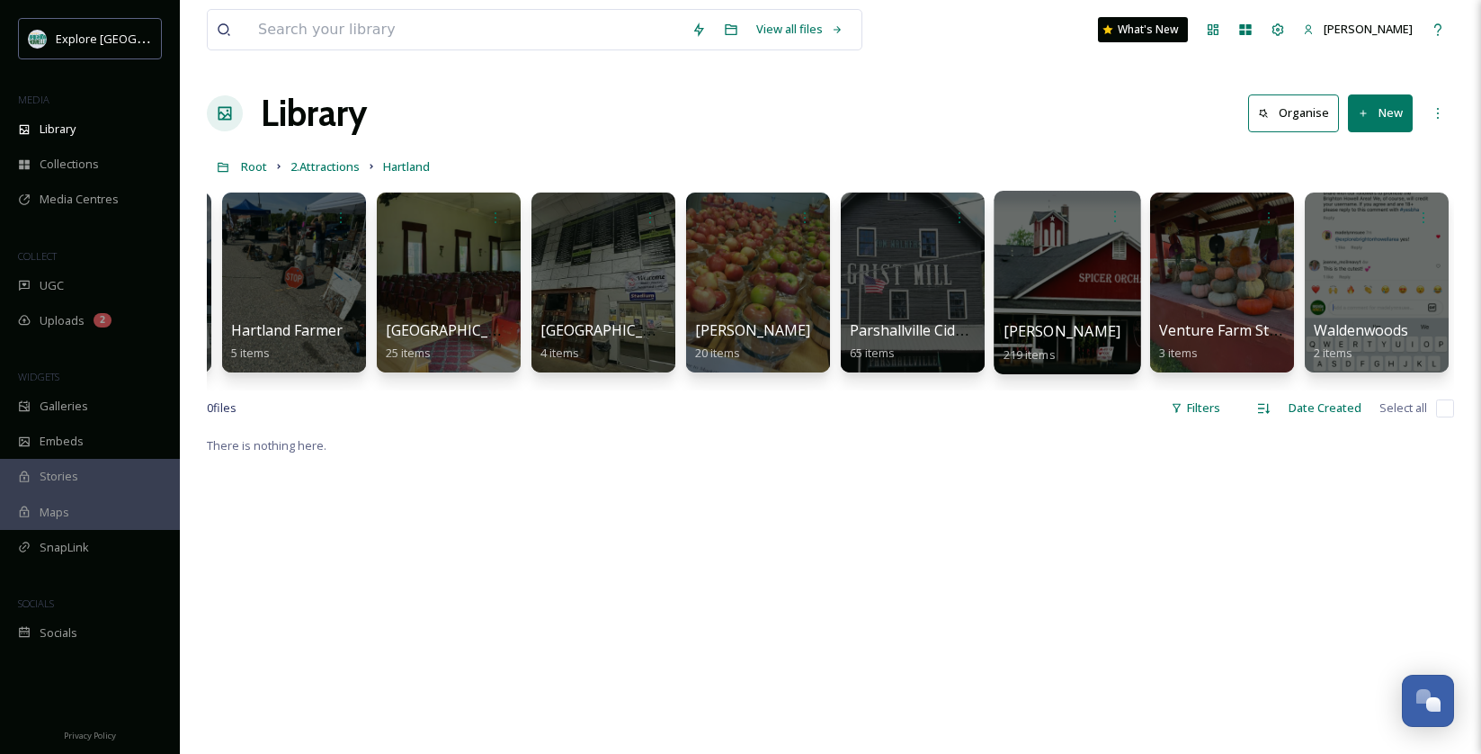
click at [1067, 254] on div at bounding box center [1067, 282] width 147 height 183
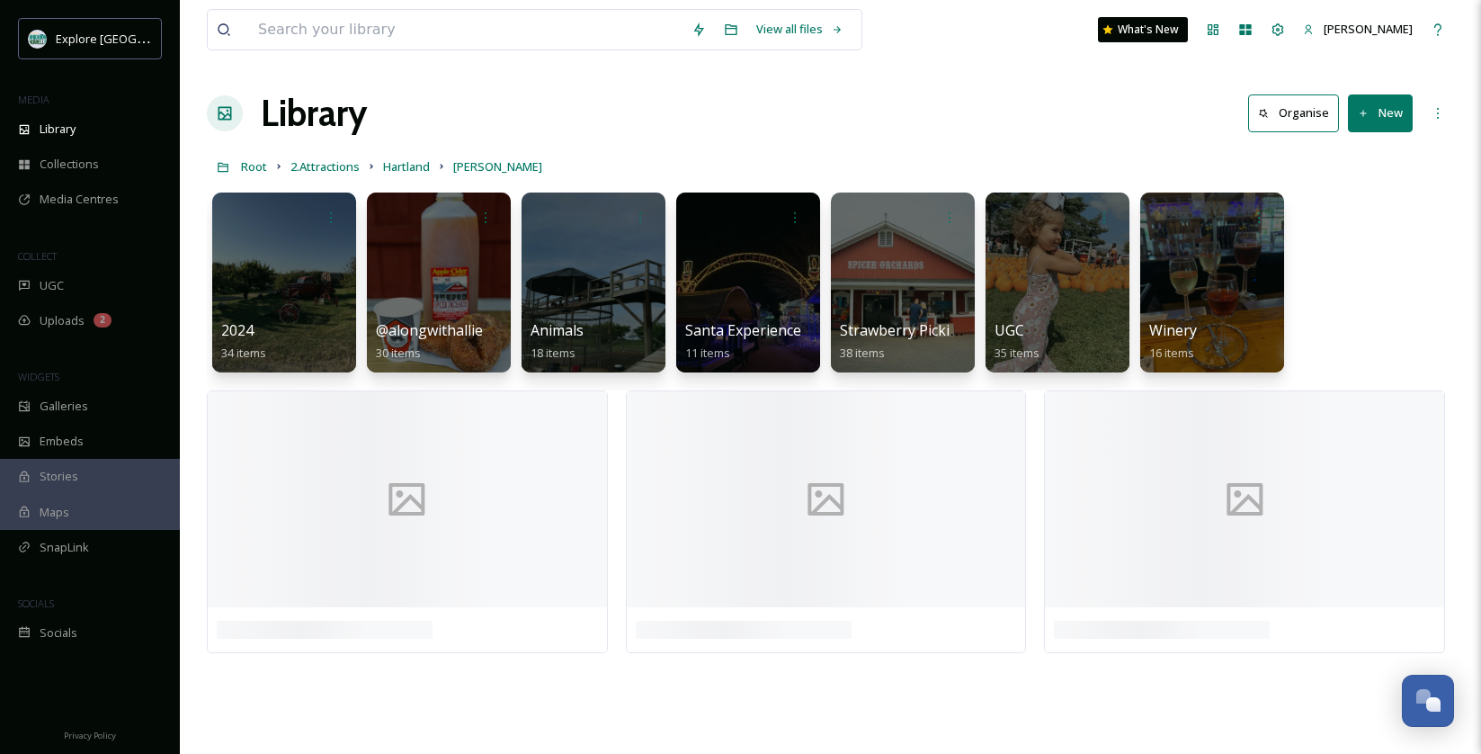
click at [799, 148] on div "View all files What's New Trisha Patrias Library Organise New Root 2.Attraction…" at bounding box center [830, 377] width 1301 height 754
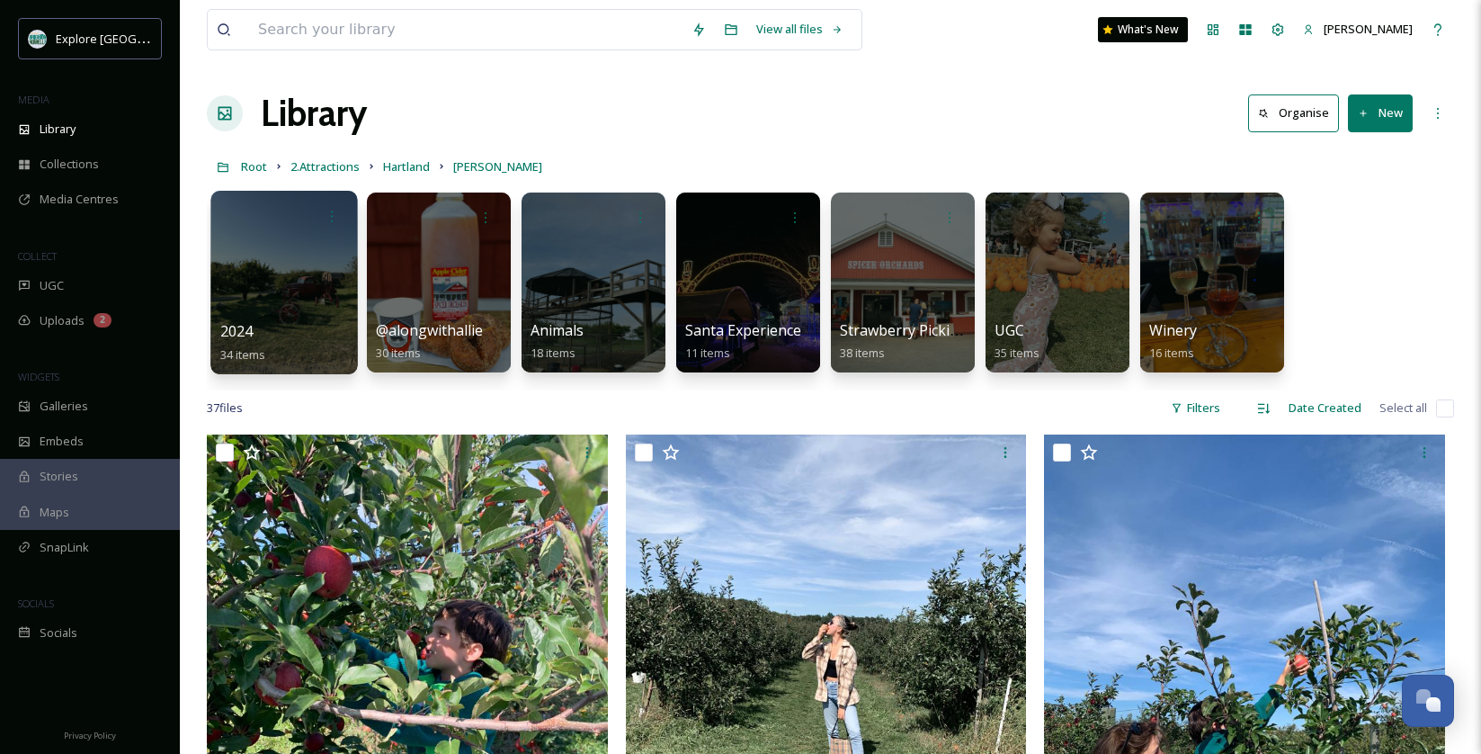
scroll to position [18, 0]
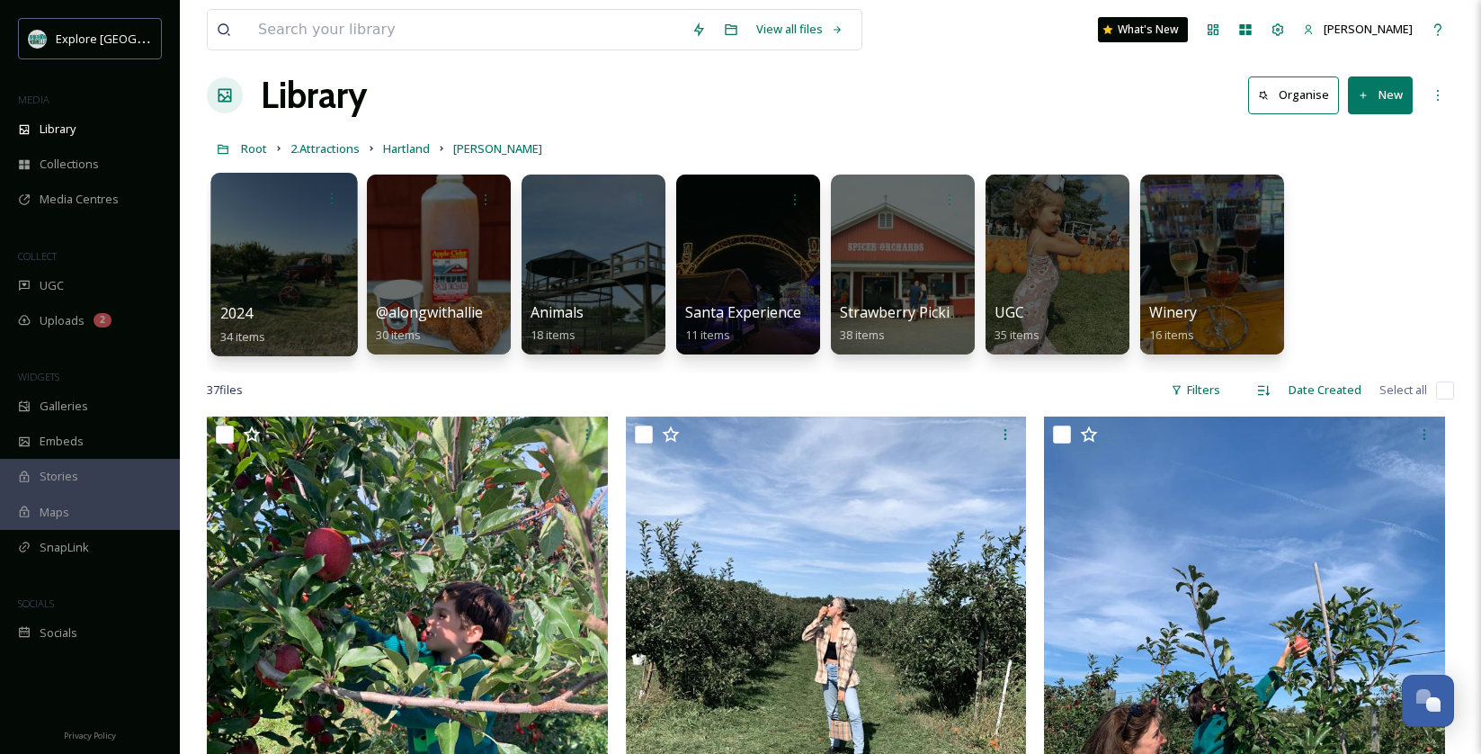
click at [252, 269] on div at bounding box center [283, 264] width 147 height 183
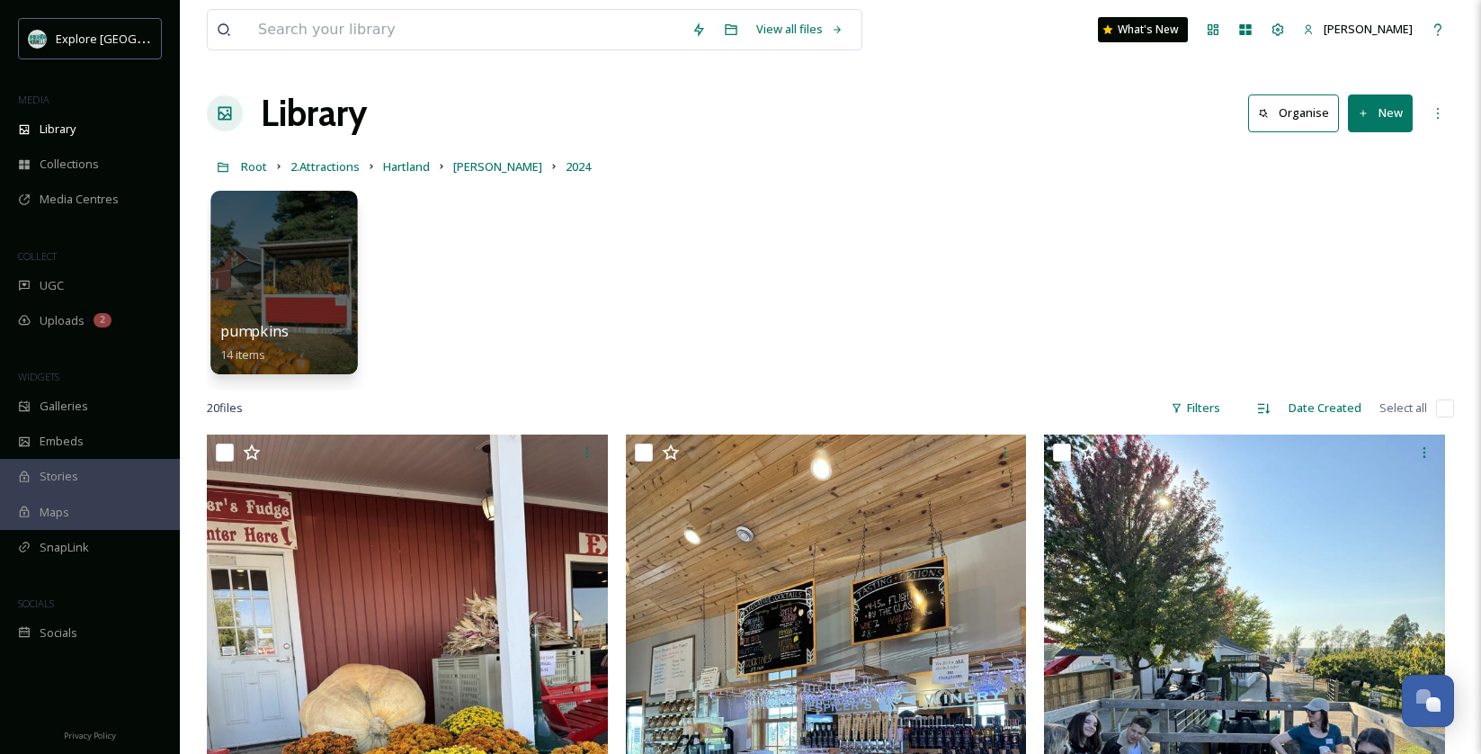
click at [242, 261] on div at bounding box center [283, 282] width 147 height 183
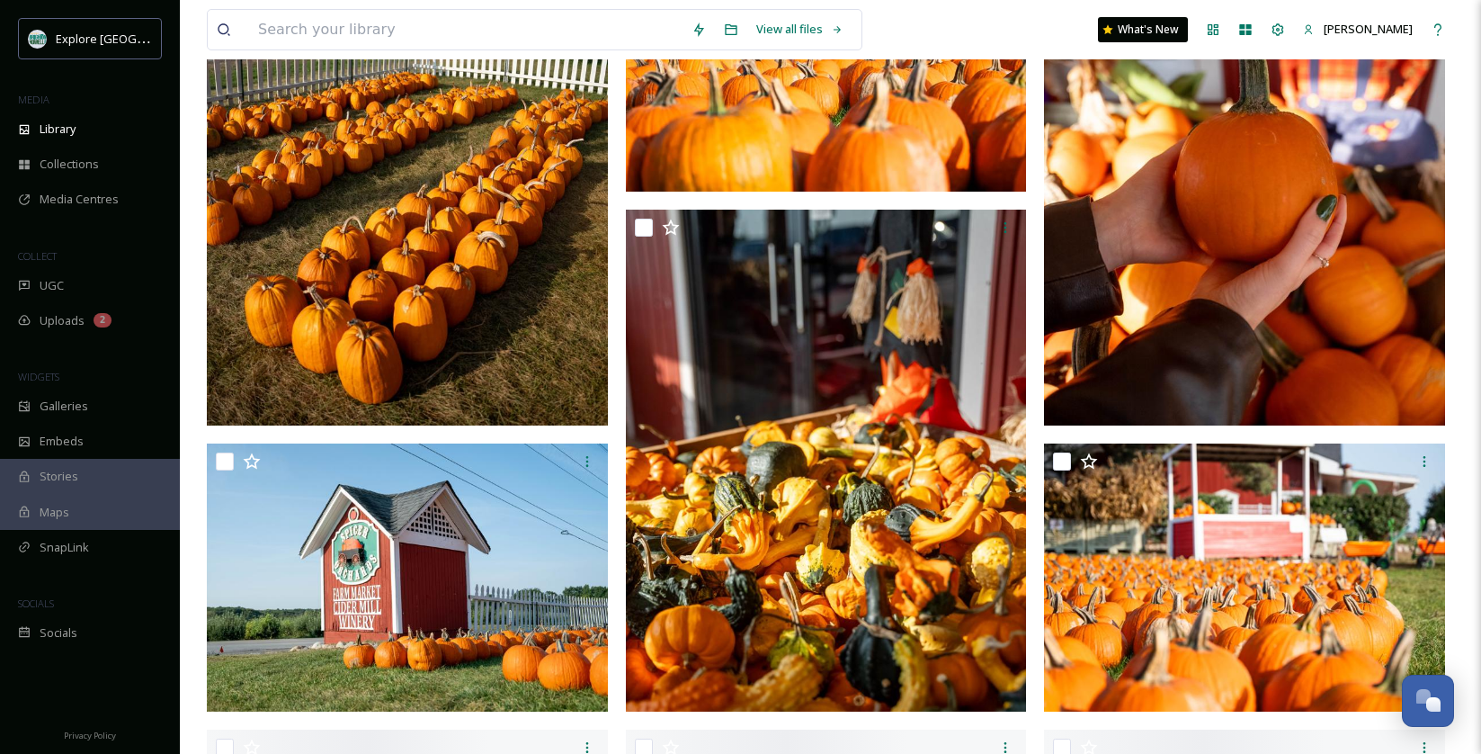
scroll to position [409, 0]
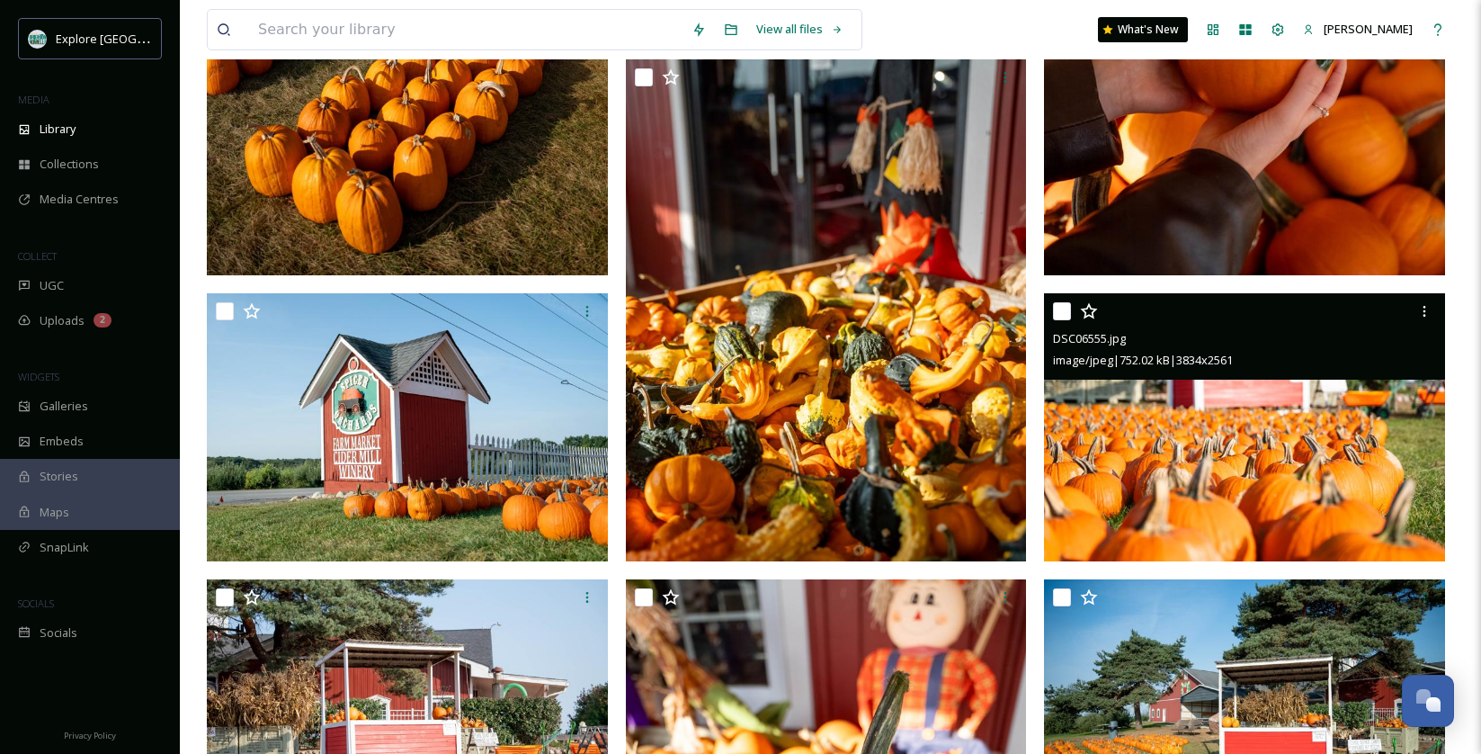
click at [1200, 410] on img at bounding box center [1244, 427] width 401 height 268
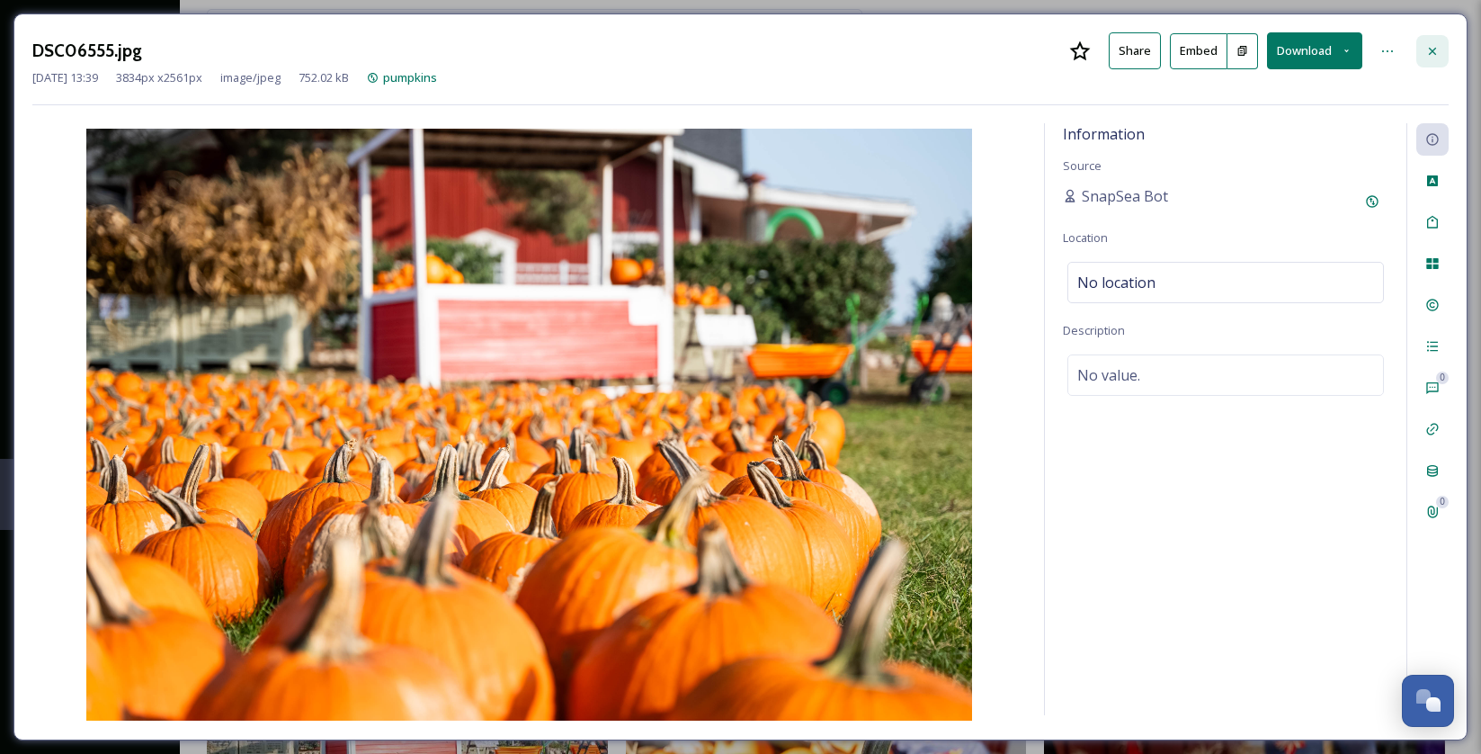
click at [1416, 42] on div at bounding box center [1432, 51] width 32 height 32
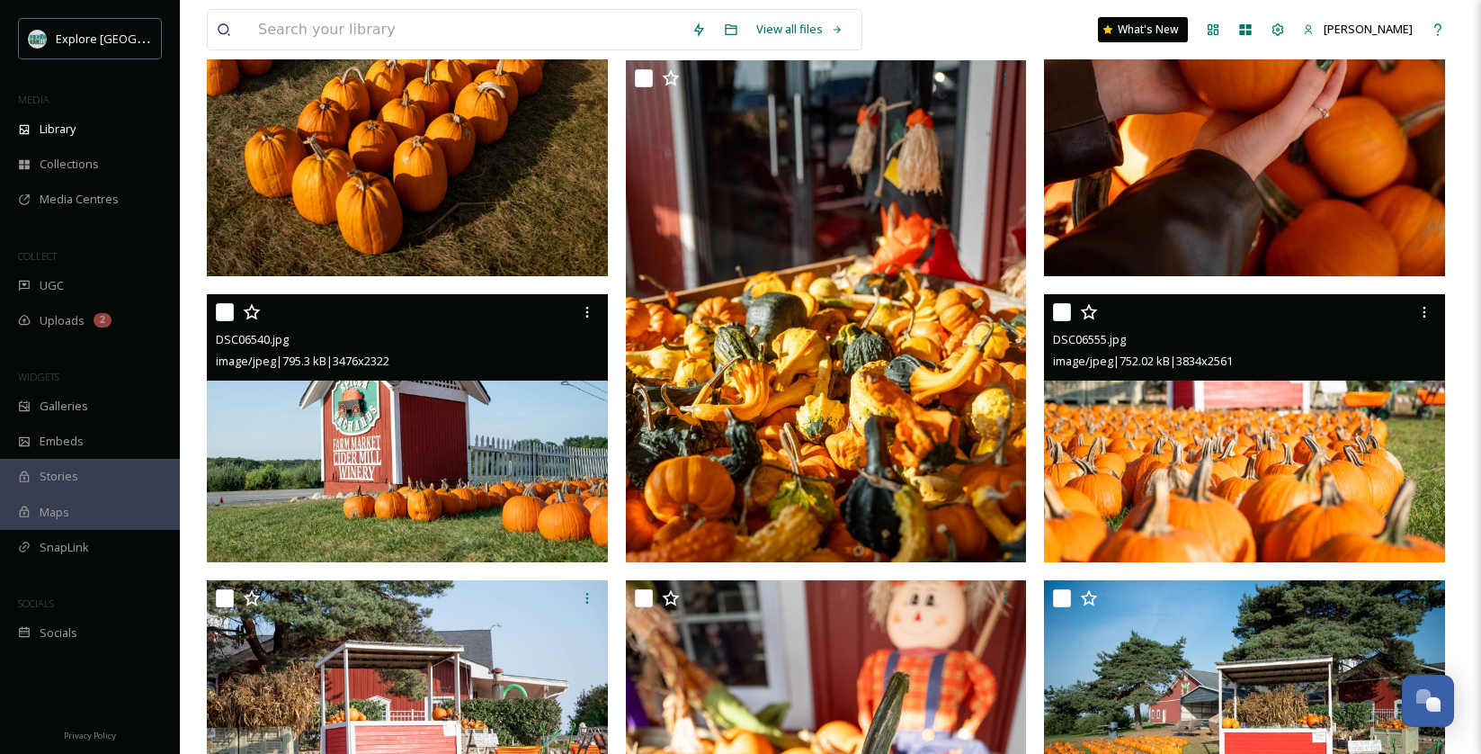
click at [435, 416] on img at bounding box center [407, 428] width 401 height 268
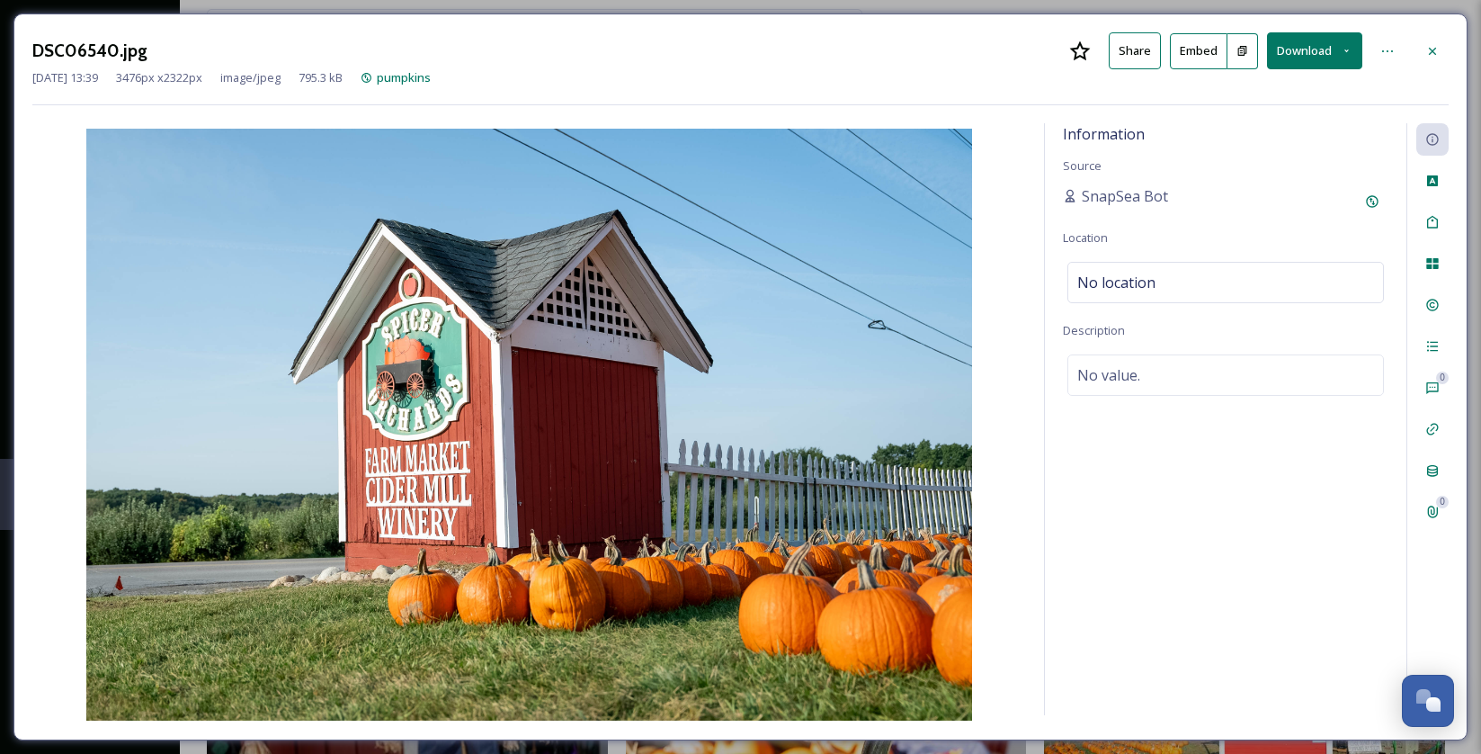
click at [1314, 50] on button "Download" at bounding box center [1314, 50] width 95 height 37
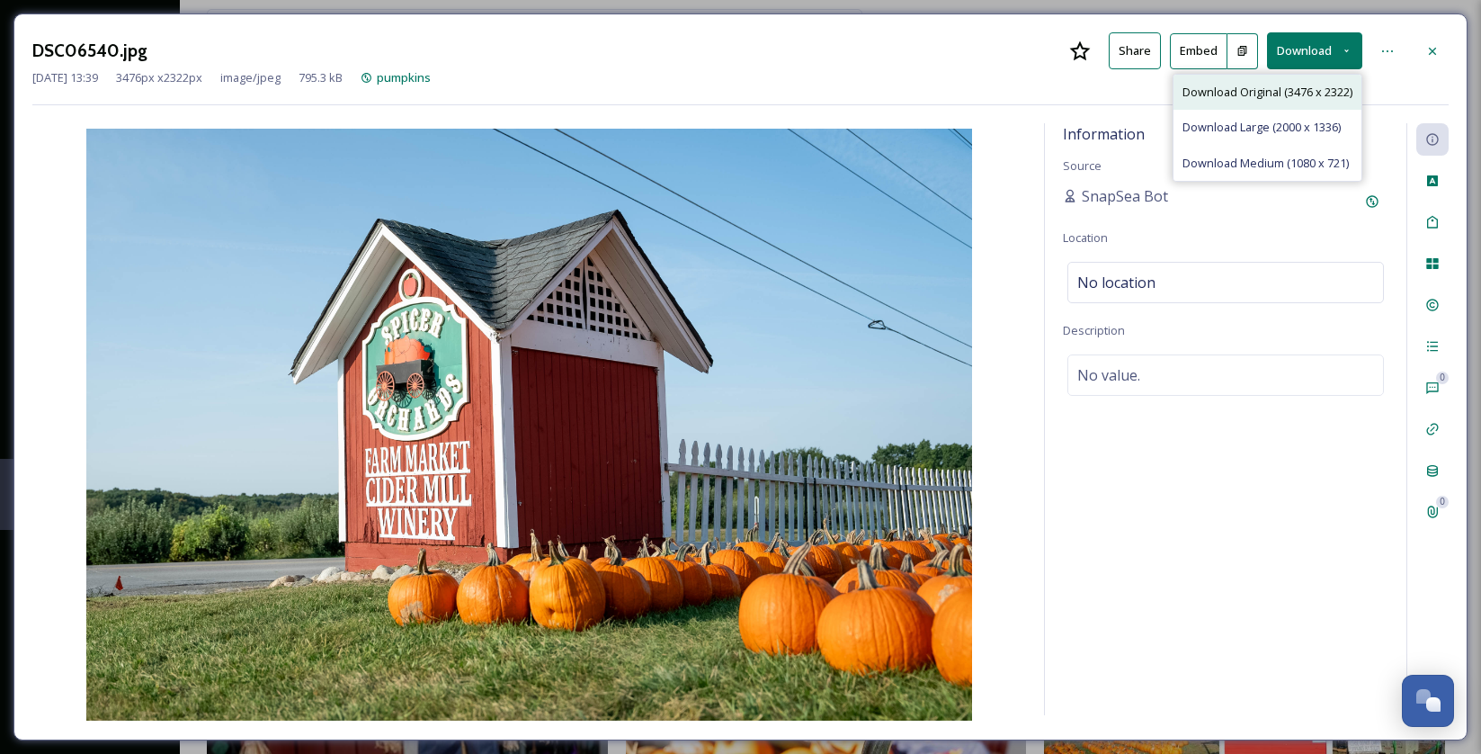
click at [1307, 75] on div "Download Original (3476 x 2322)" at bounding box center [1268, 92] width 188 height 35
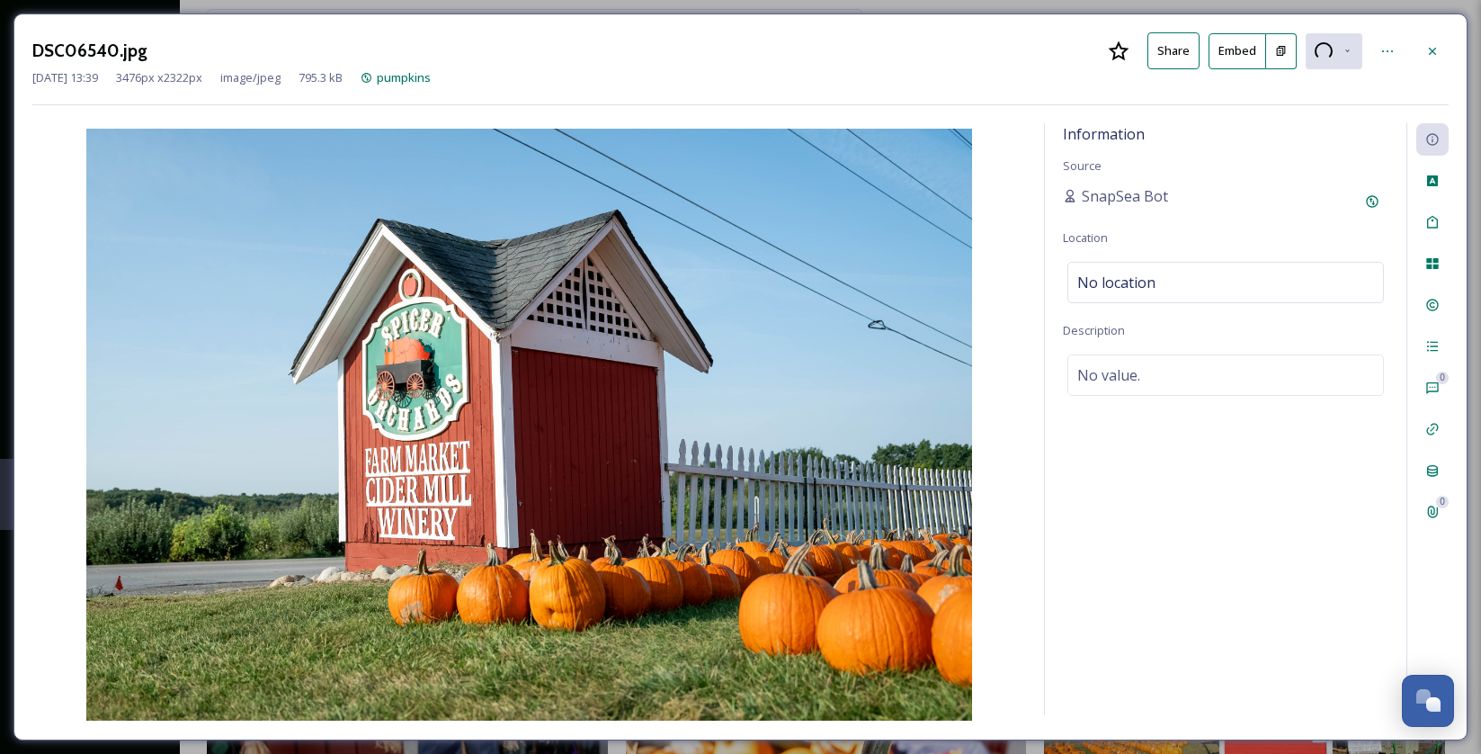
drag, startPoint x: 1442, startPoint y: 52, endPoint x: 1044, endPoint y: 253, distance: 445.2
click at [1433, 58] on div at bounding box center [1432, 51] width 32 height 32
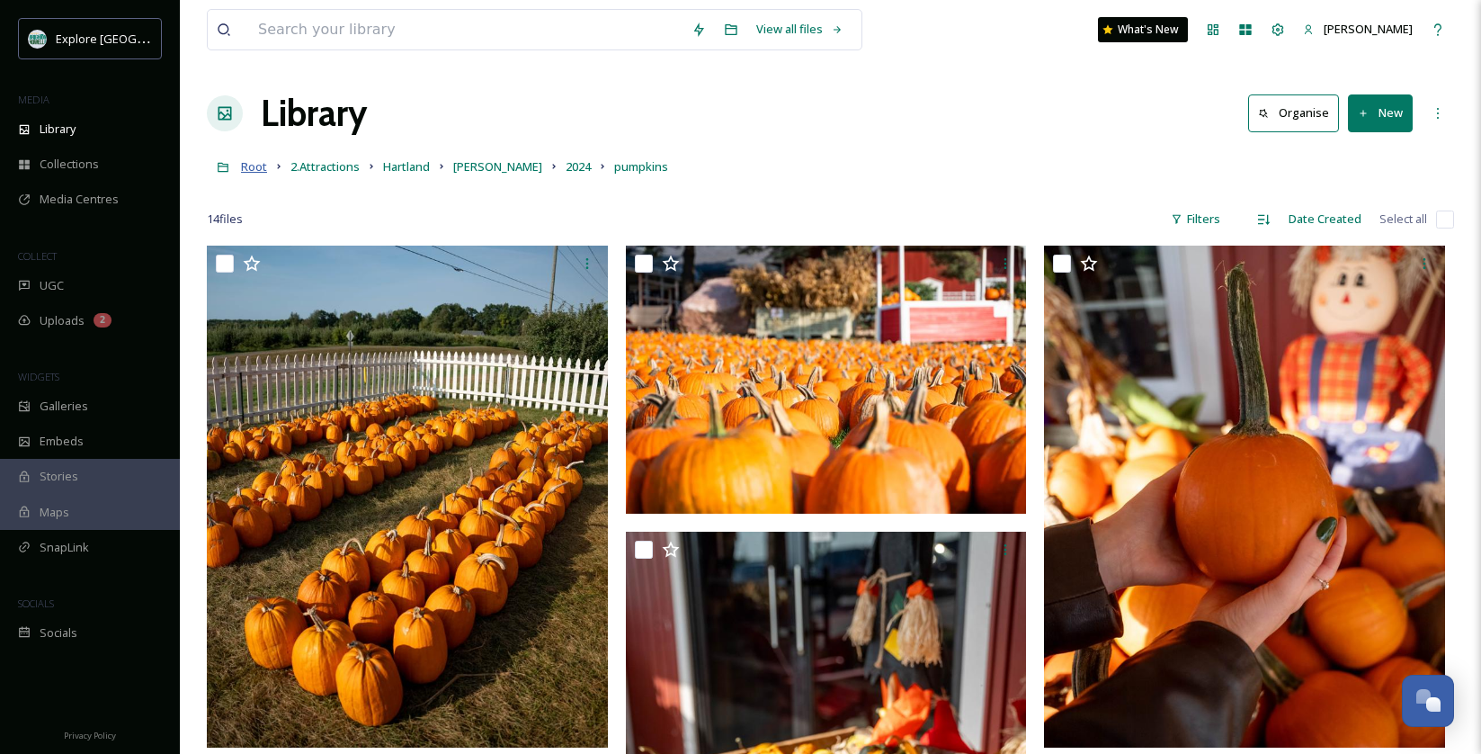
click at [253, 173] on span "Root" at bounding box center [254, 166] width 26 height 16
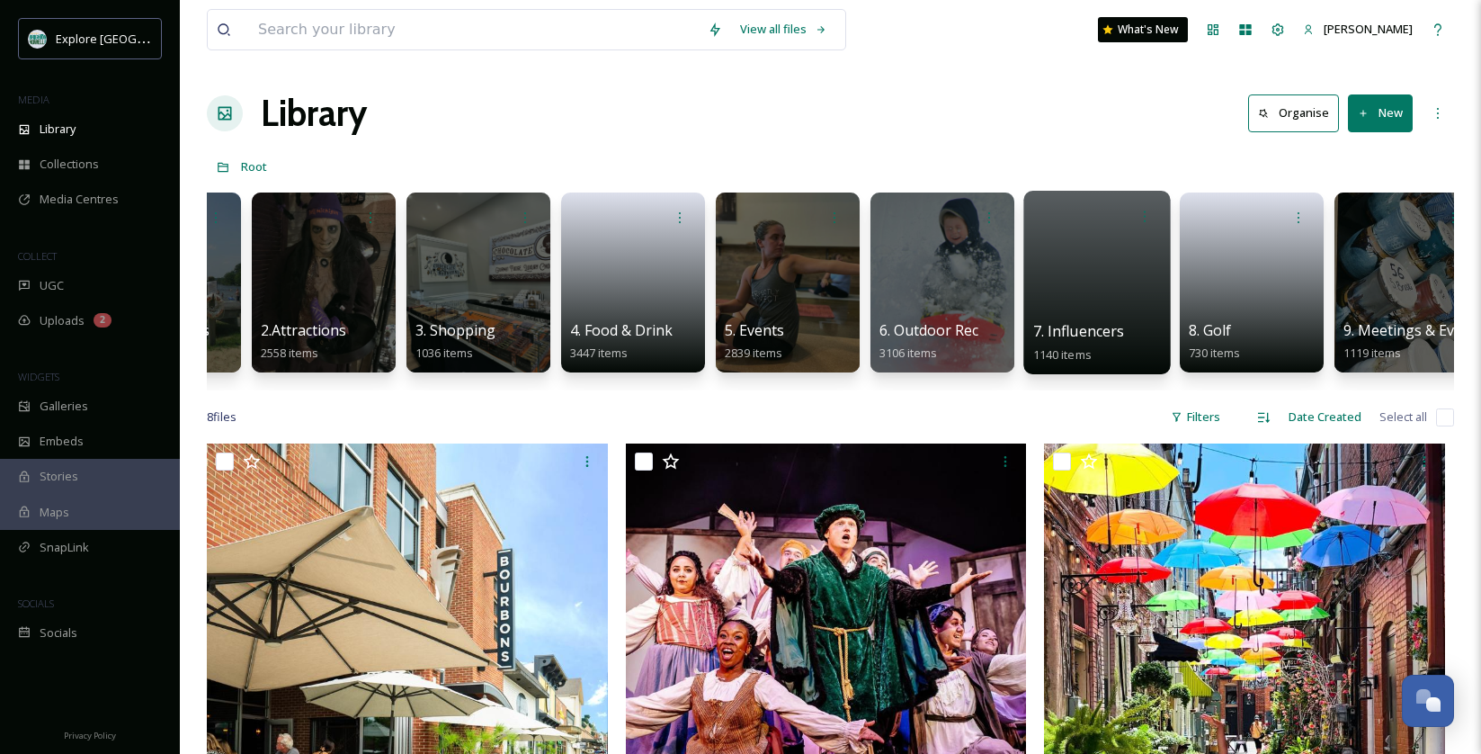
scroll to position [0, 120]
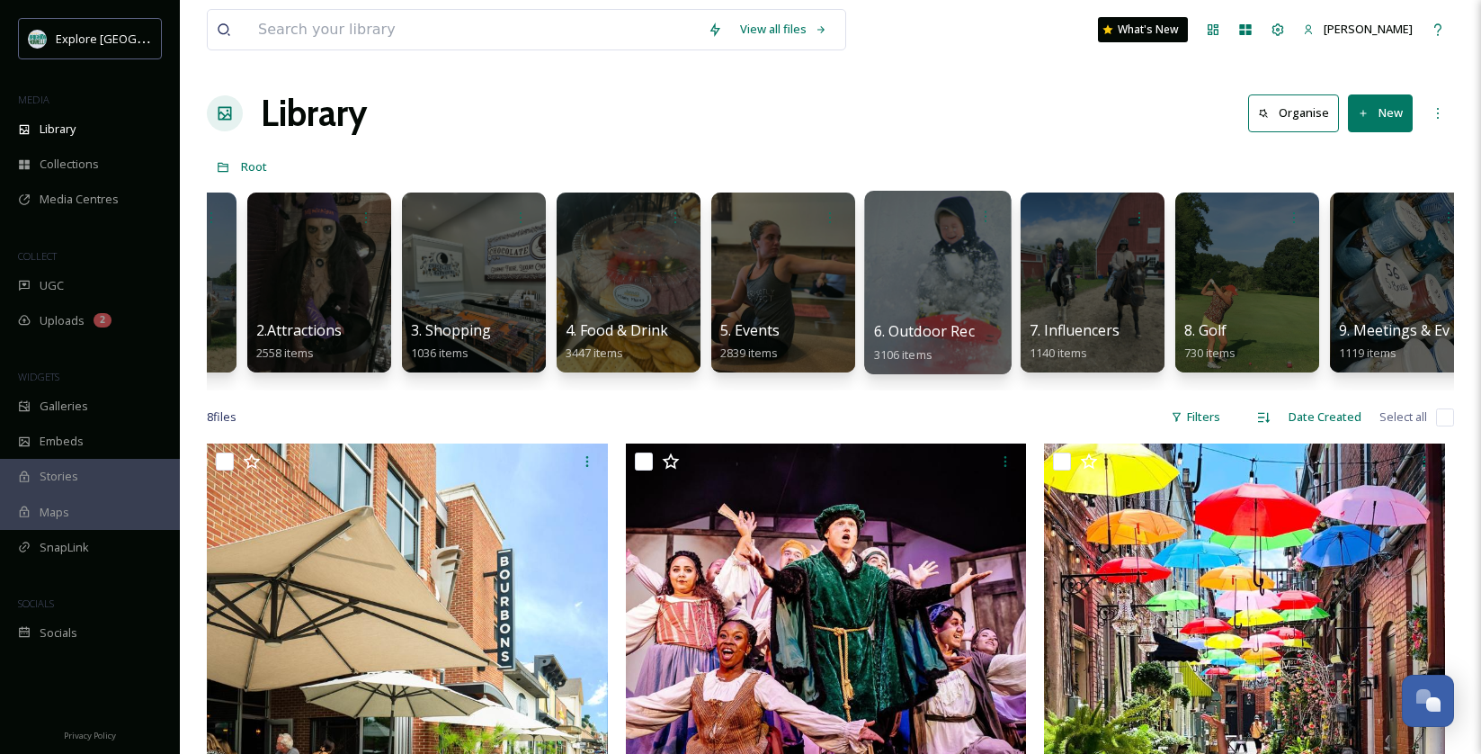
click at [894, 286] on div at bounding box center [937, 282] width 147 height 183
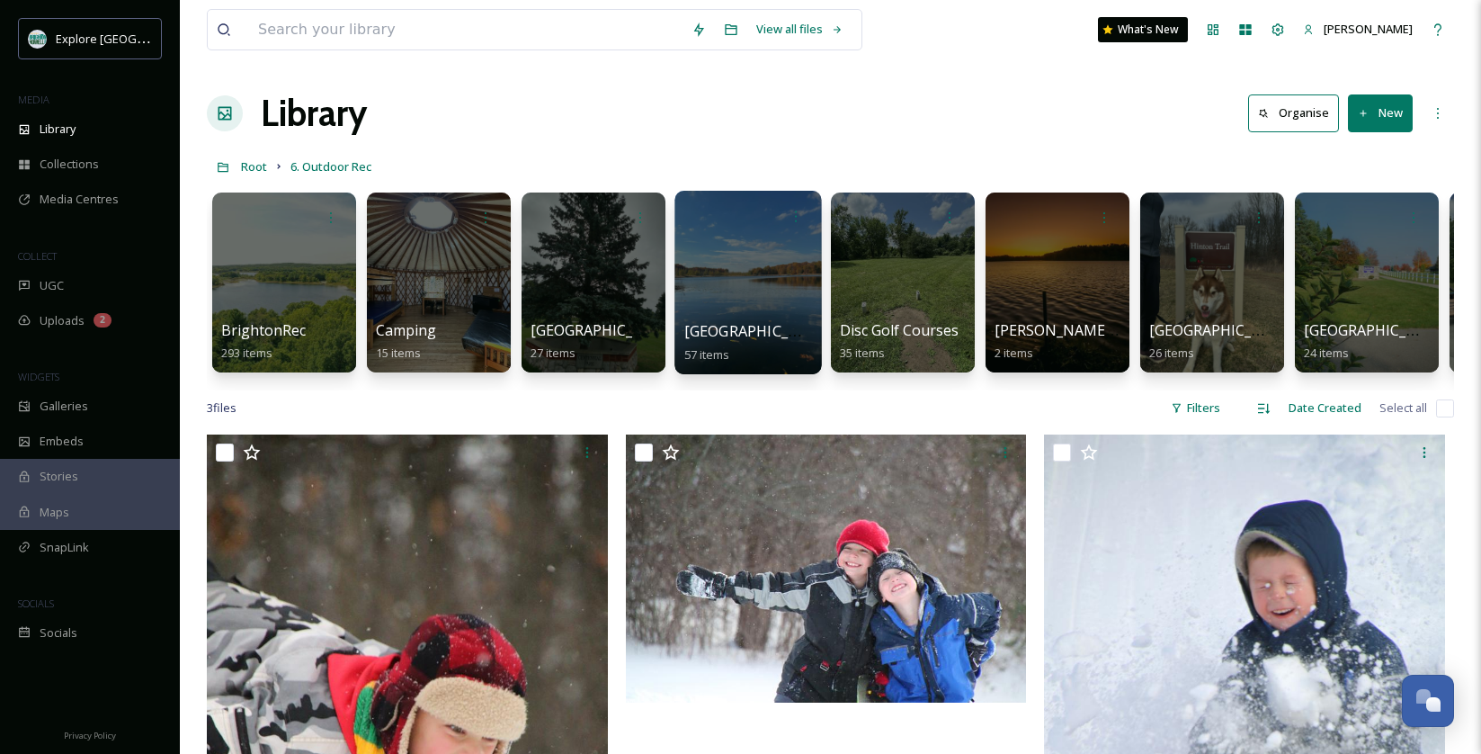
click at [741, 261] on div at bounding box center [747, 282] width 147 height 183
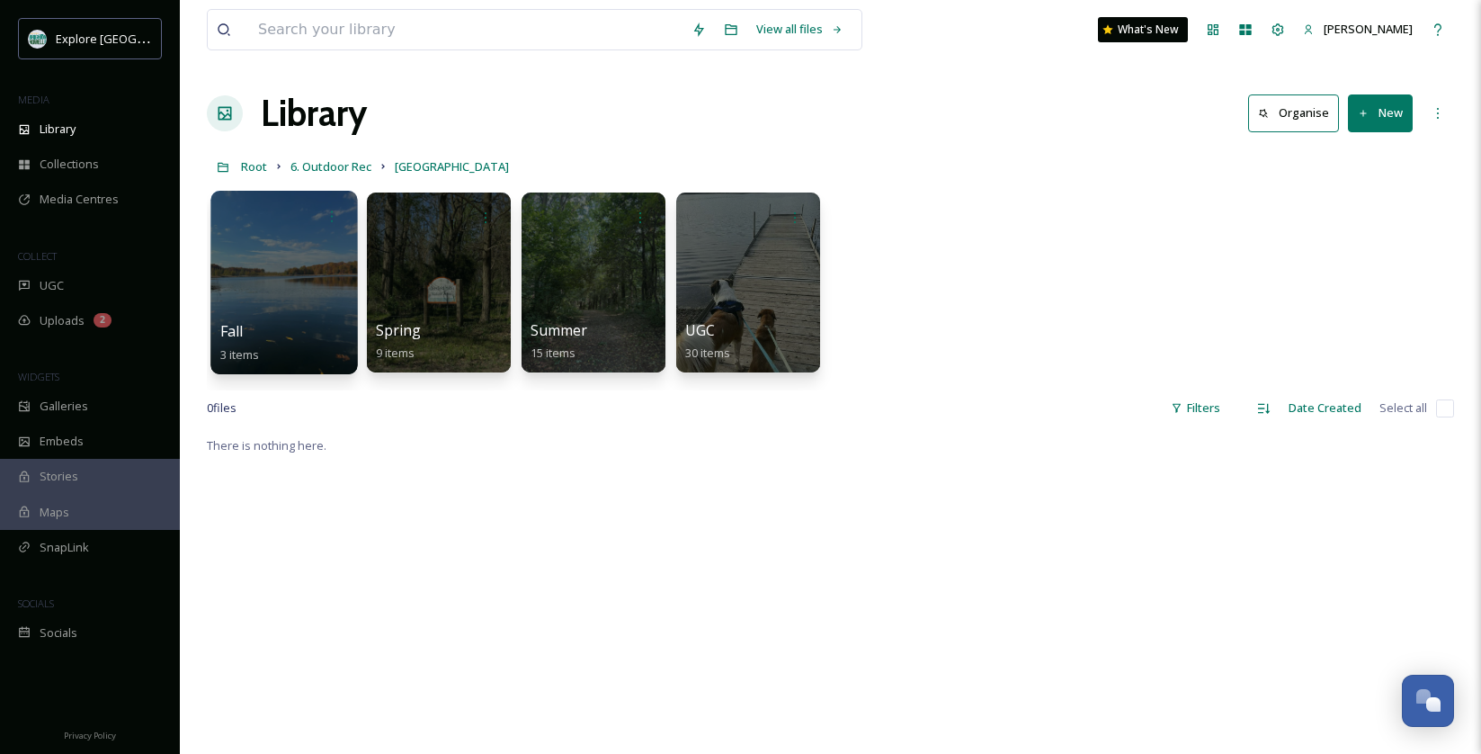
click at [291, 282] on div at bounding box center [283, 282] width 147 height 183
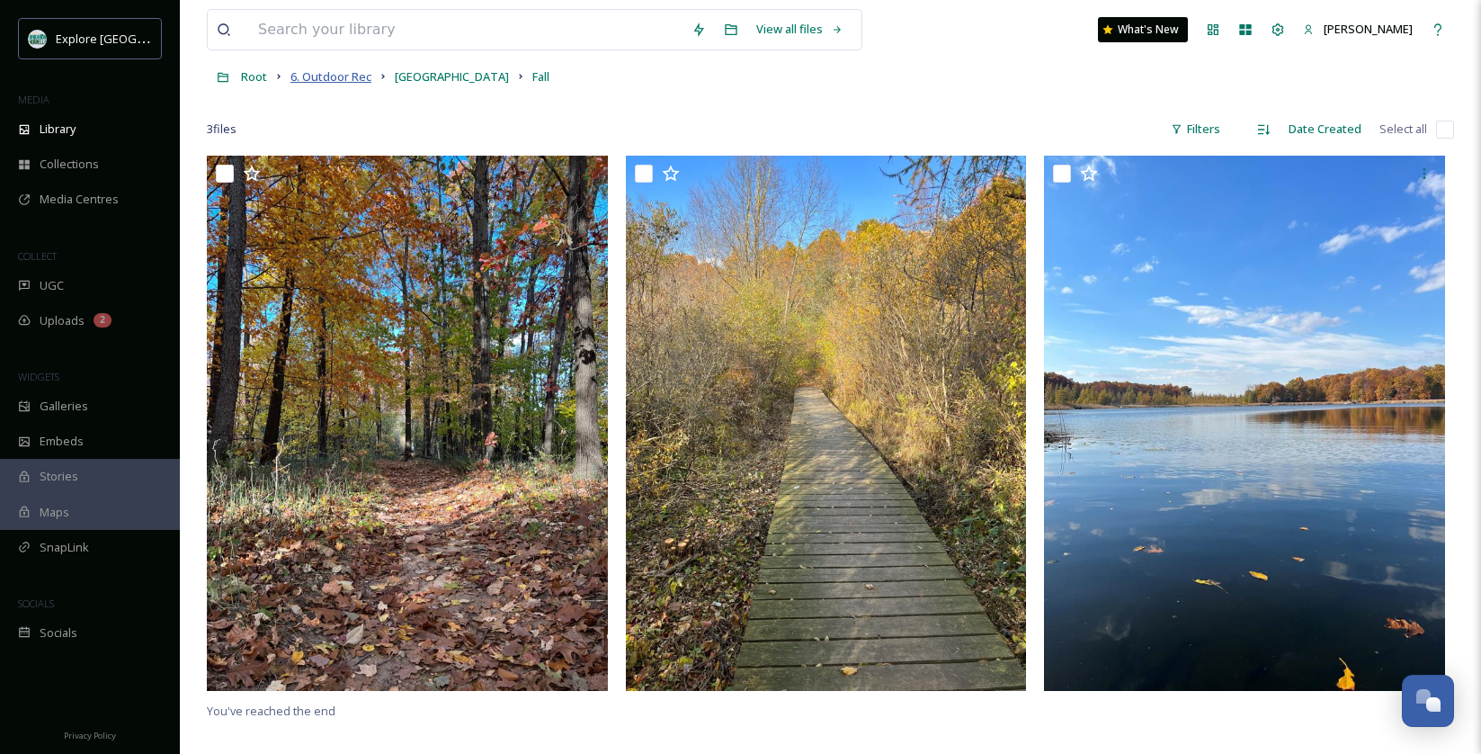
scroll to position [82, 0]
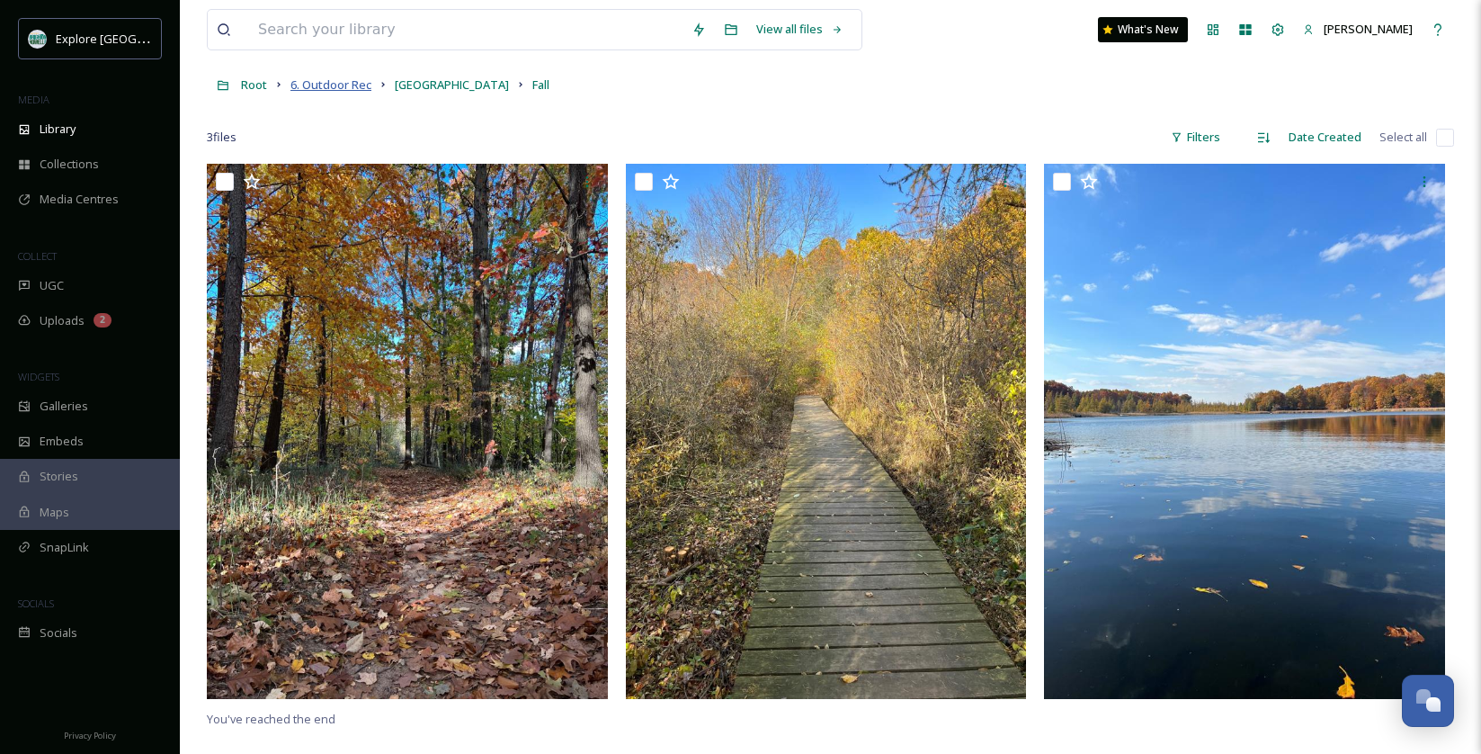
click at [324, 78] on span "6. Outdoor Rec" at bounding box center [330, 84] width 81 height 16
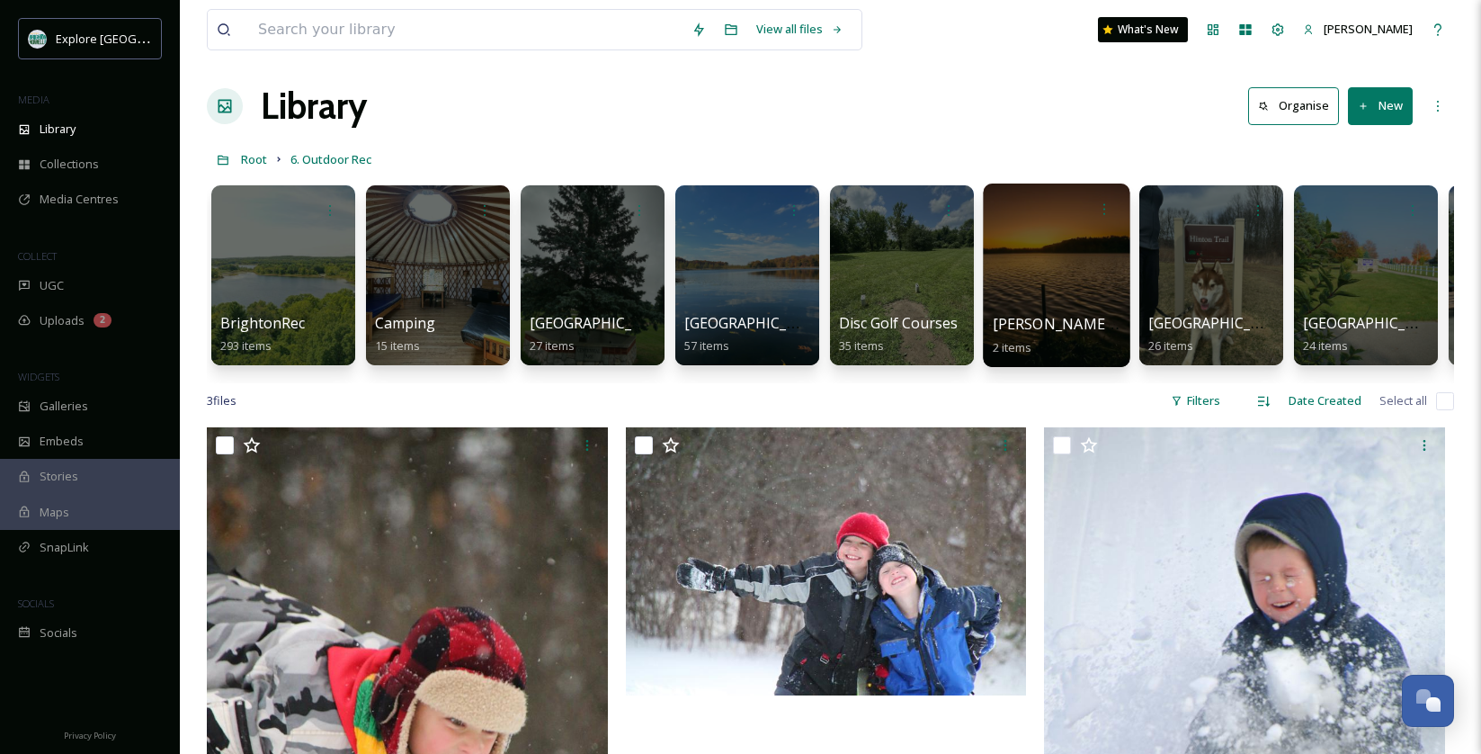
scroll to position [15, 0]
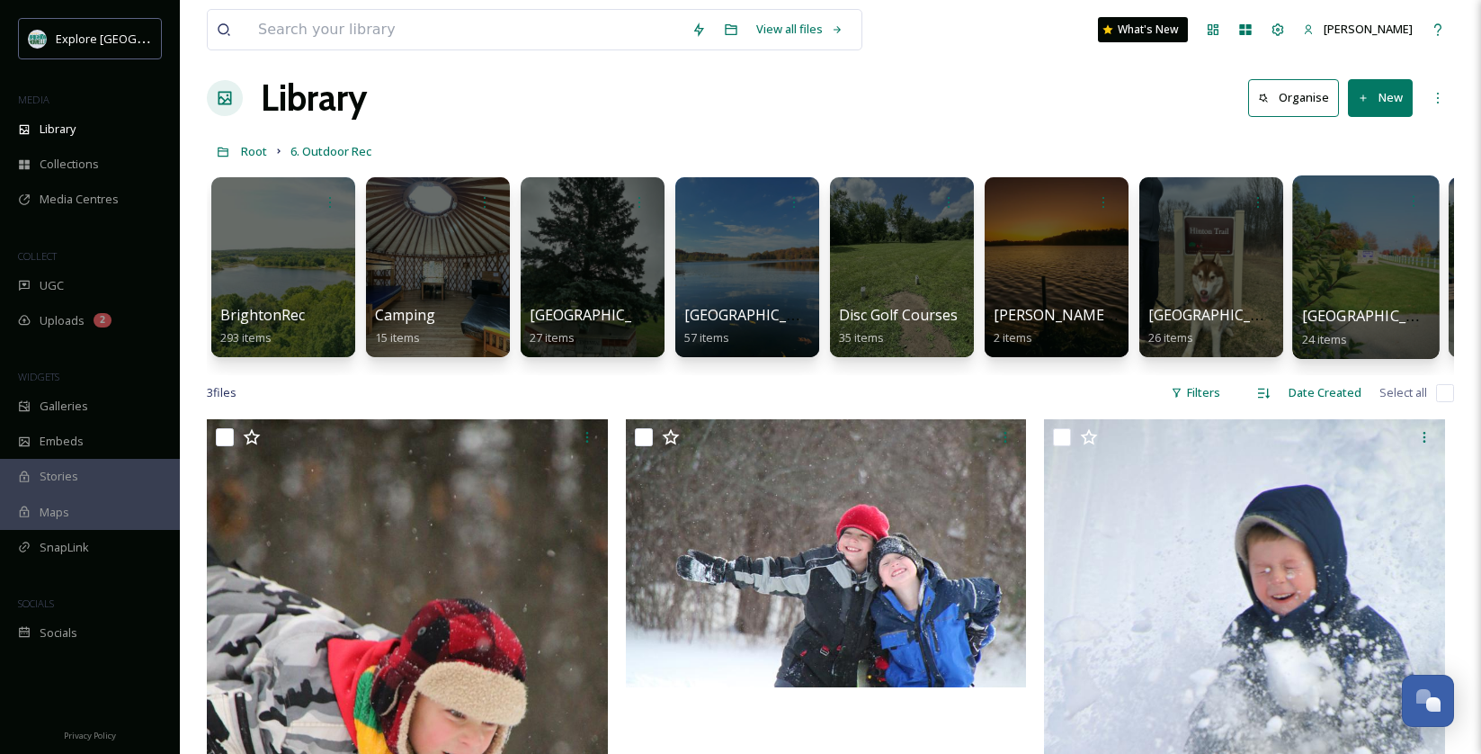
click at [1321, 263] on div at bounding box center [1365, 266] width 147 height 183
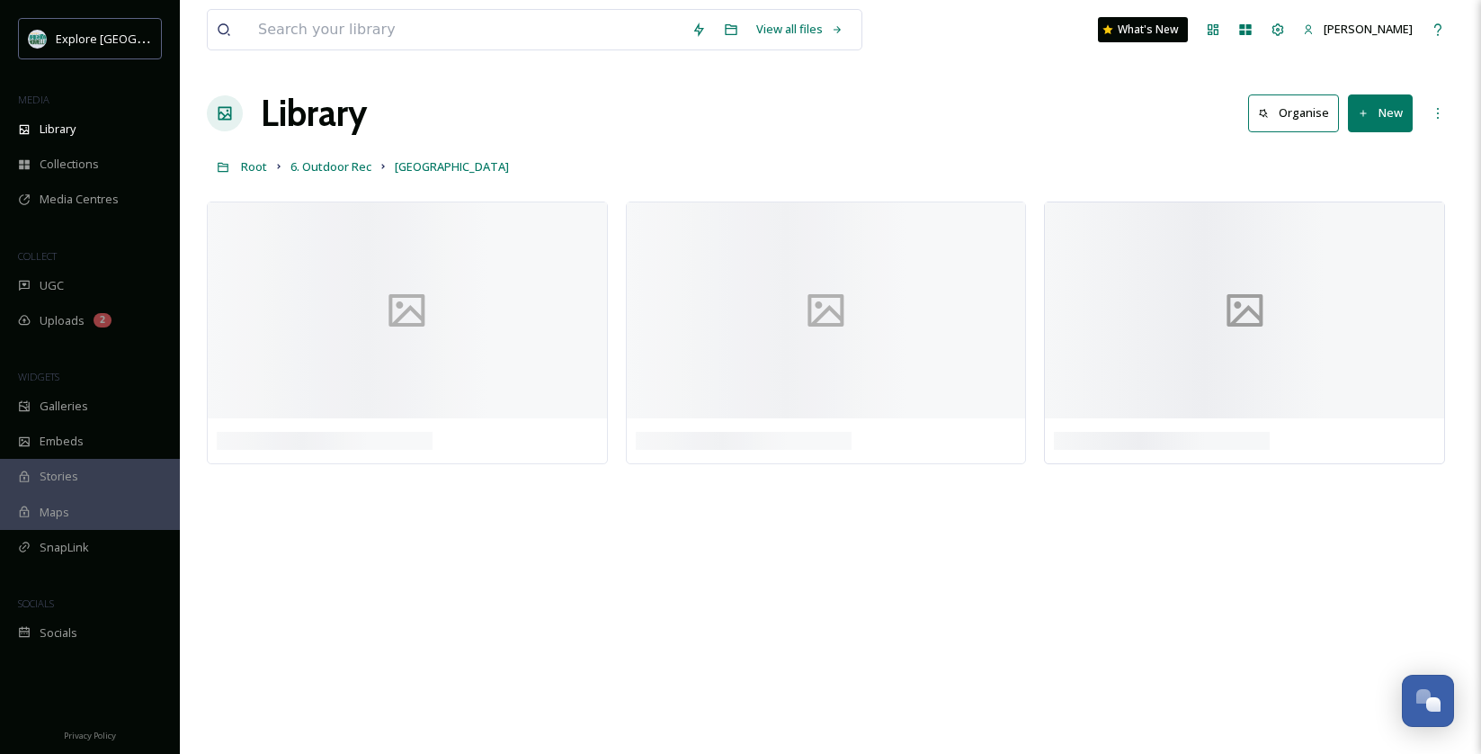
click at [1321, 263] on div at bounding box center [1244, 310] width 399 height 216
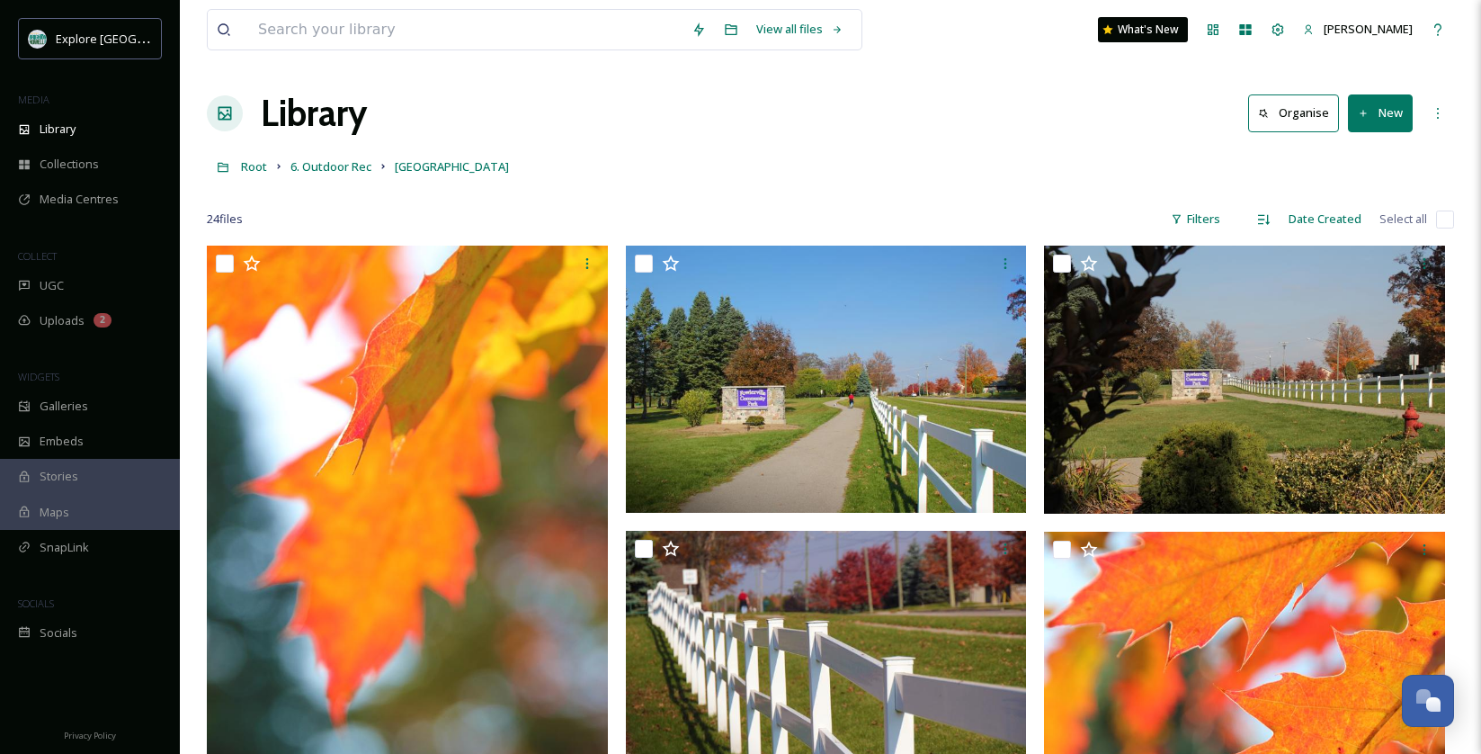
click at [1061, 153] on div "Root 6. Outdoor Rec Fowlerville Community Park" at bounding box center [830, 166] width 1247 height 34
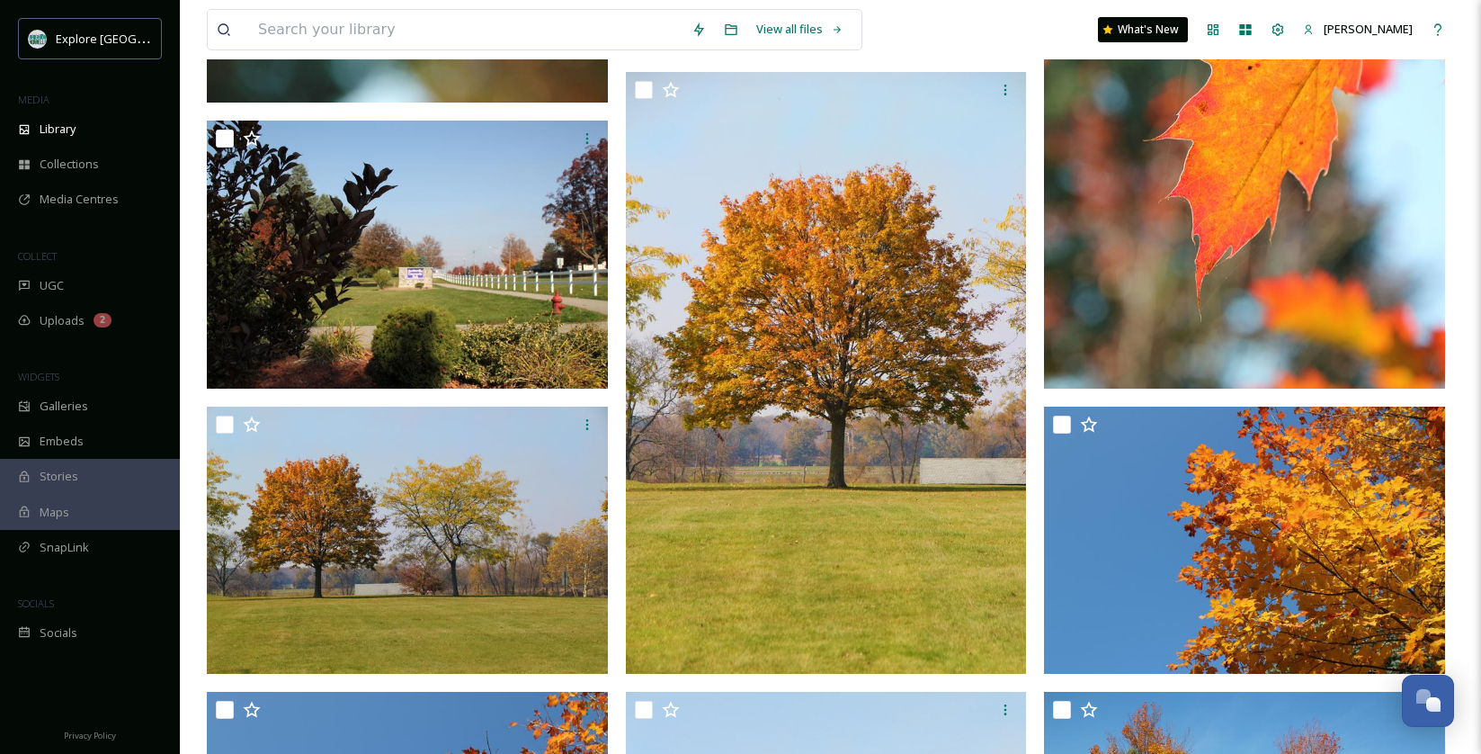
scroll to position [744, 0]
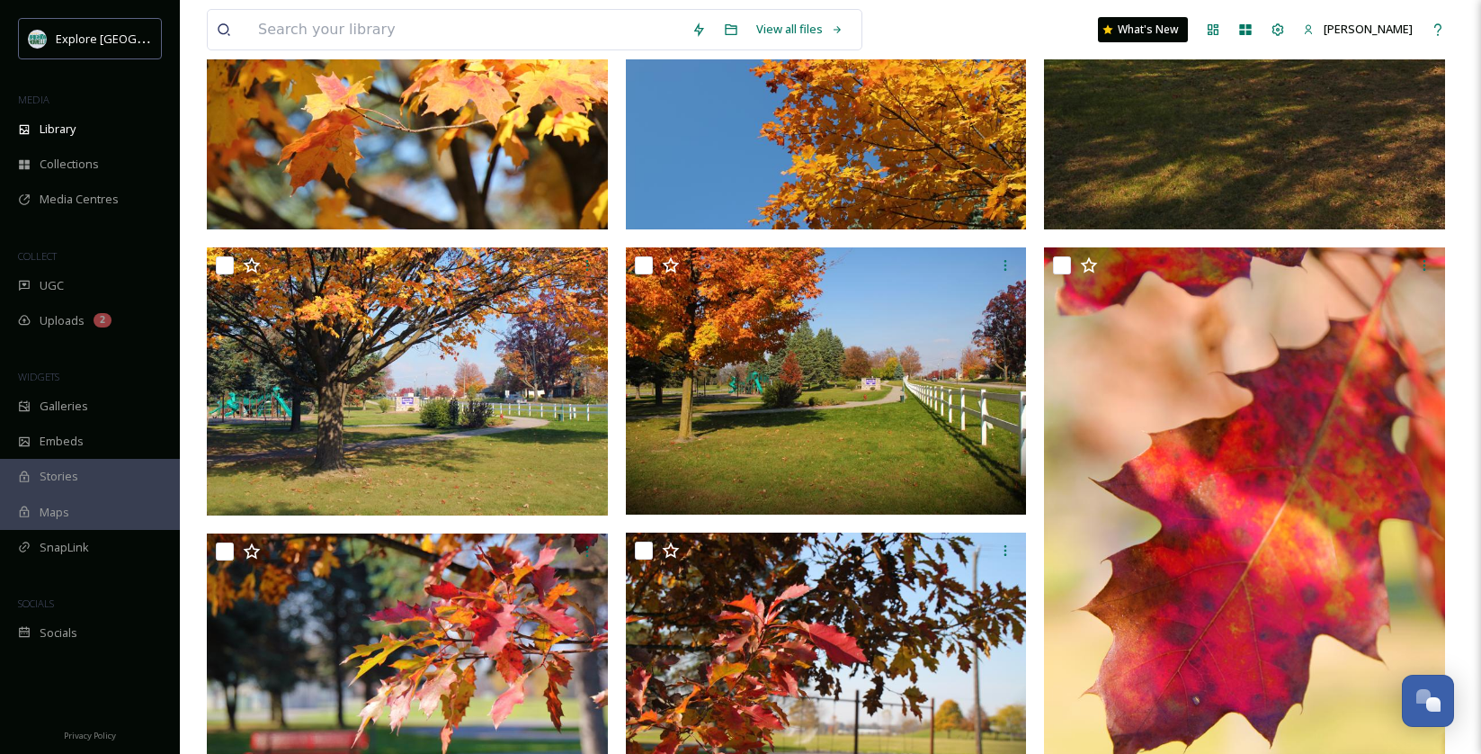
scroll to position [2103, 0]
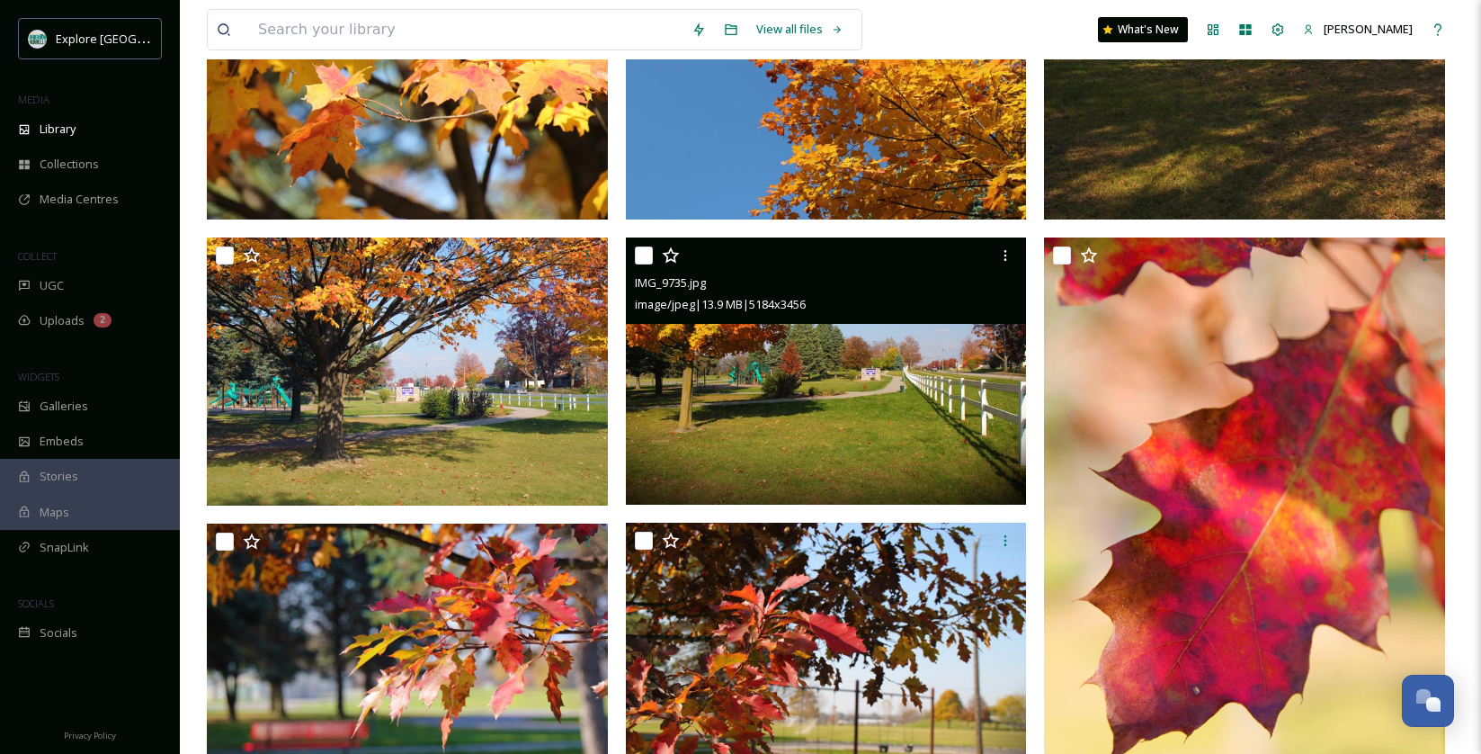
click at [701, 436] on img at bounding box center [826, 371] width 401 height 268
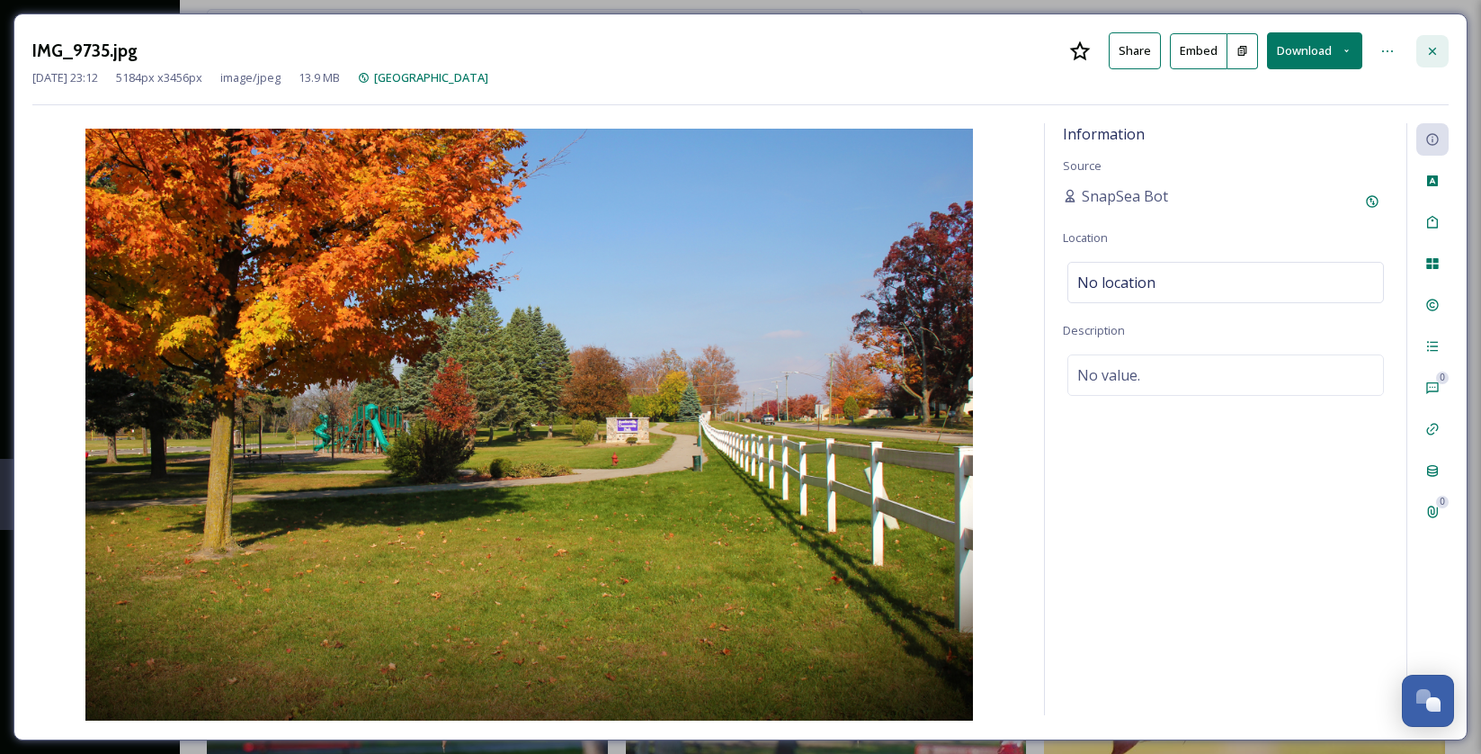
click at [1421, 49] on div at bounding box center [1432, 51] width 32 height 32
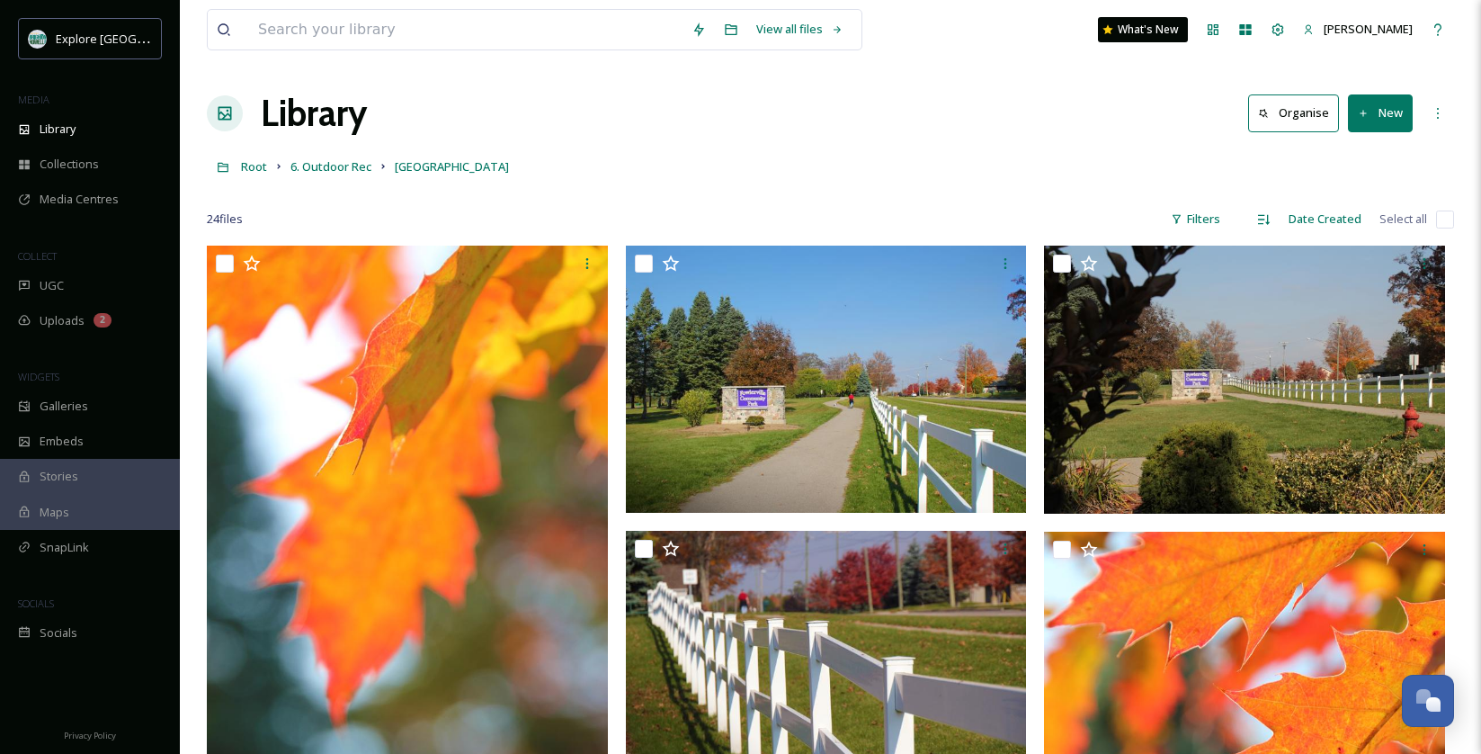
click at [806, 155] on div "Root 6. Outdoor Rec Fowlerville Community Park" at bounding box center [830, 166] width 1247 height 34
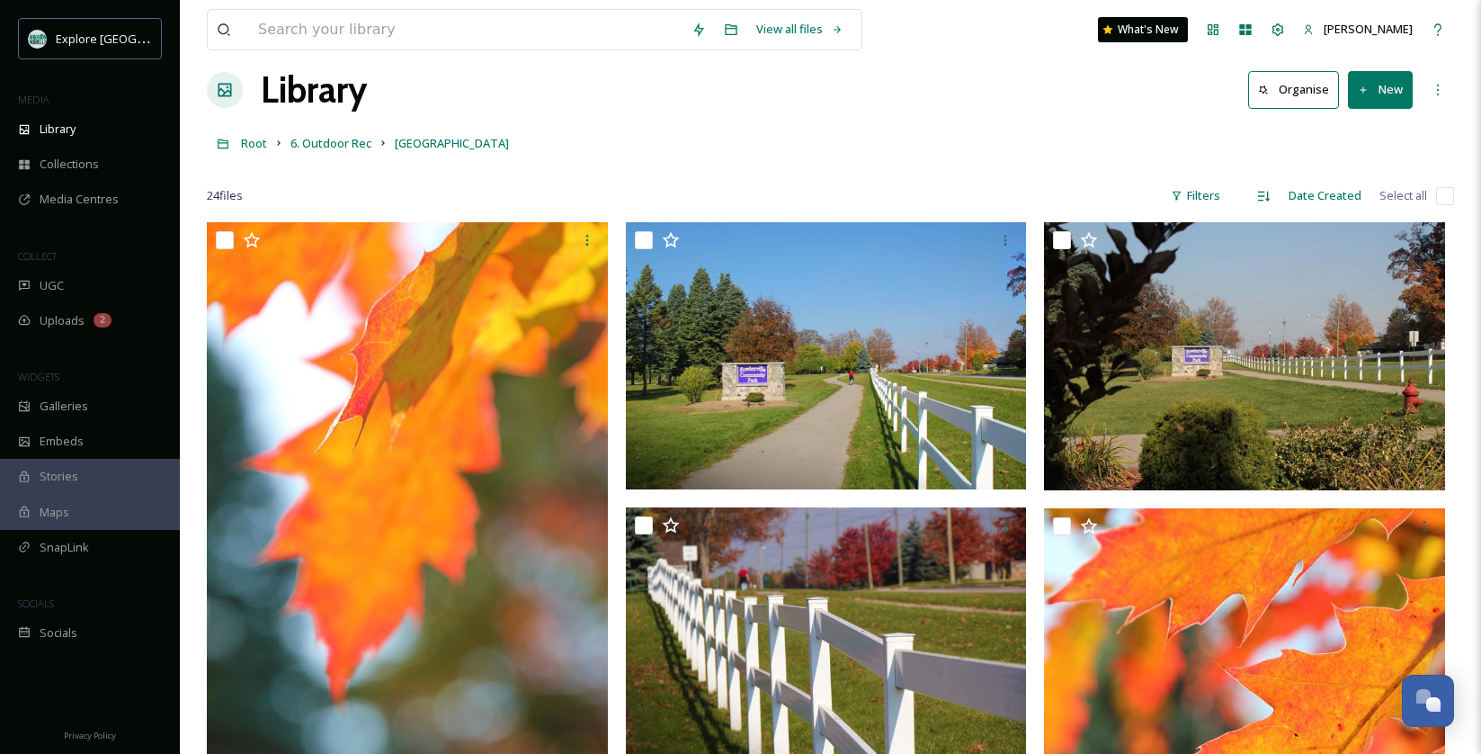
scroll to position [50, 0]
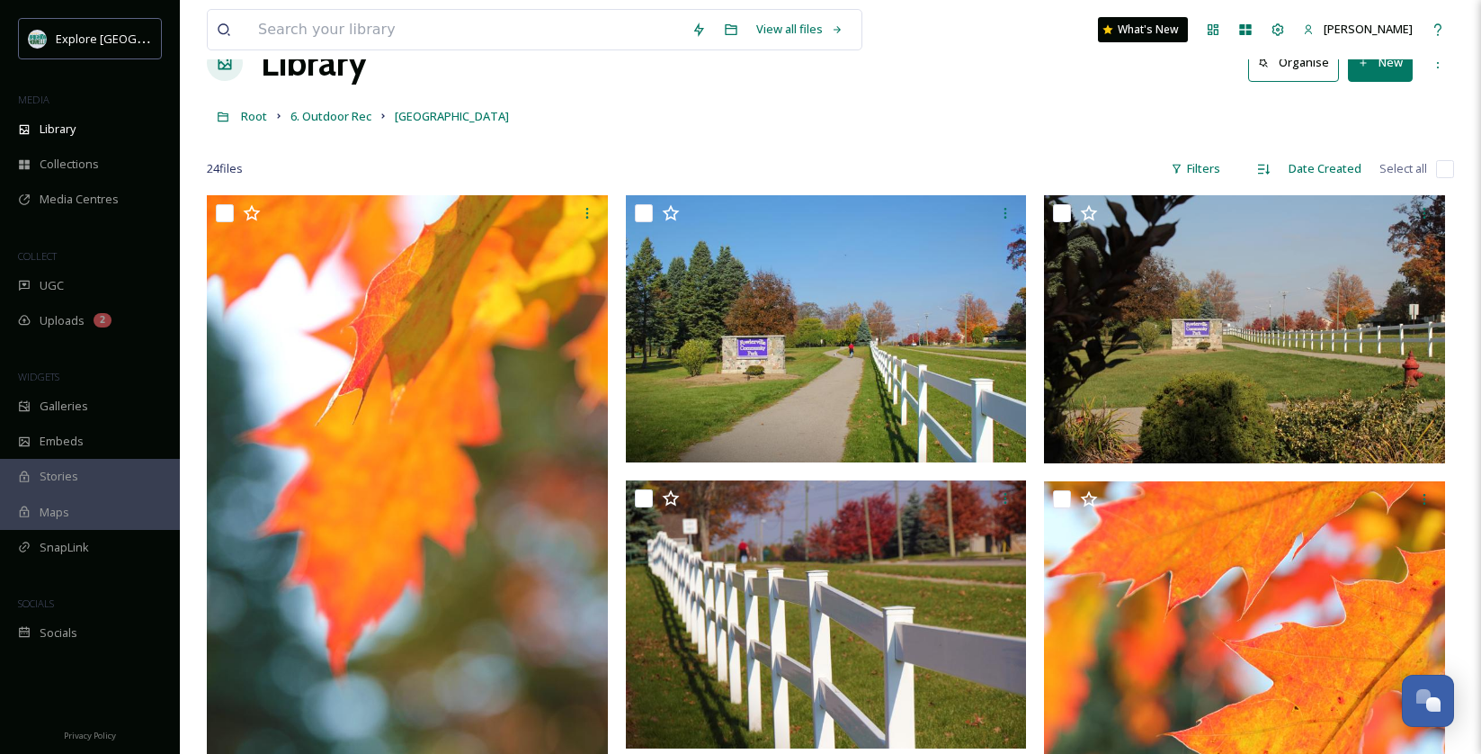
click at [335, 101] on div "Root 6. Outdoor Rec Fowlerville Community Park" at bounding box center [830, 116] width 1247 height 34
click at [325, 112] on span "6. Outdoor Rec" at bounding box center [330, 116] width 81 height 16
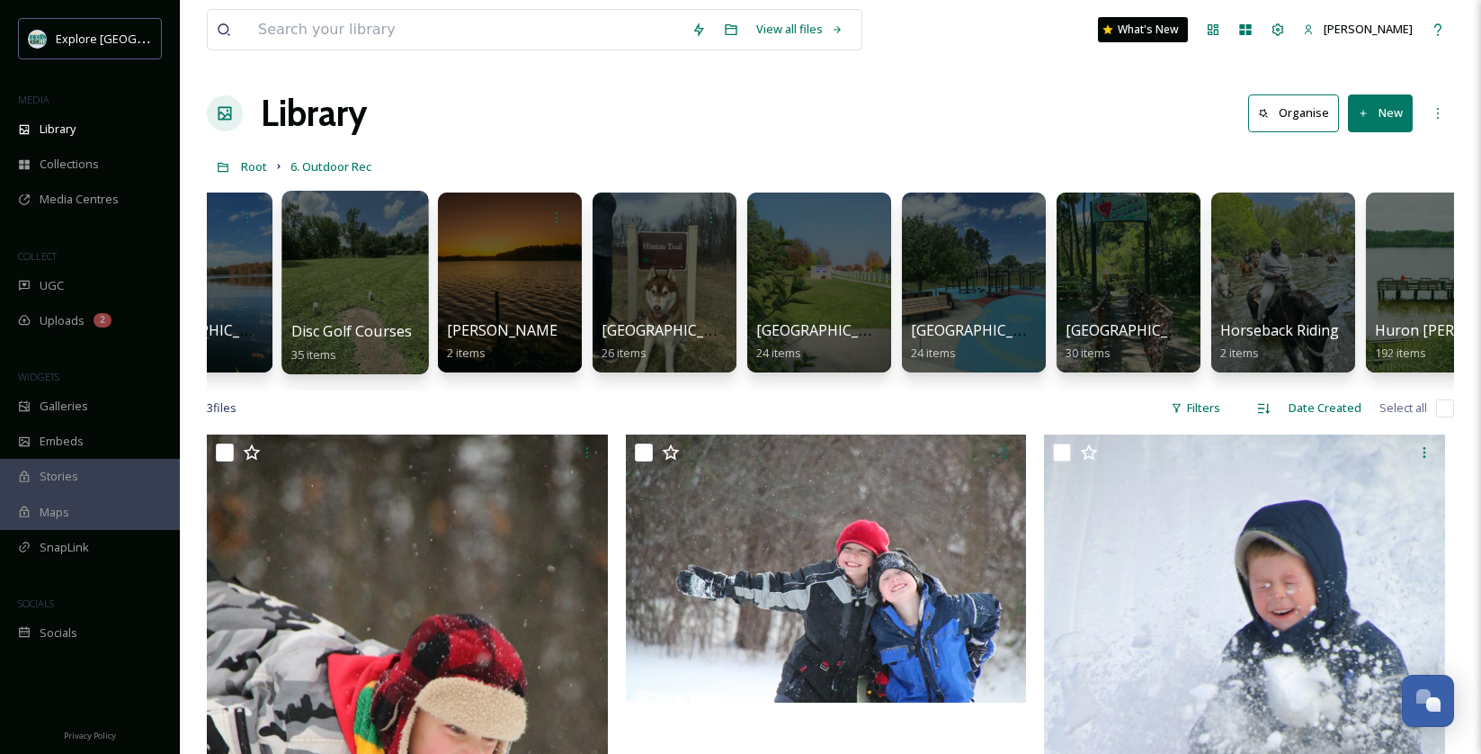
scroll to position [0, 549]
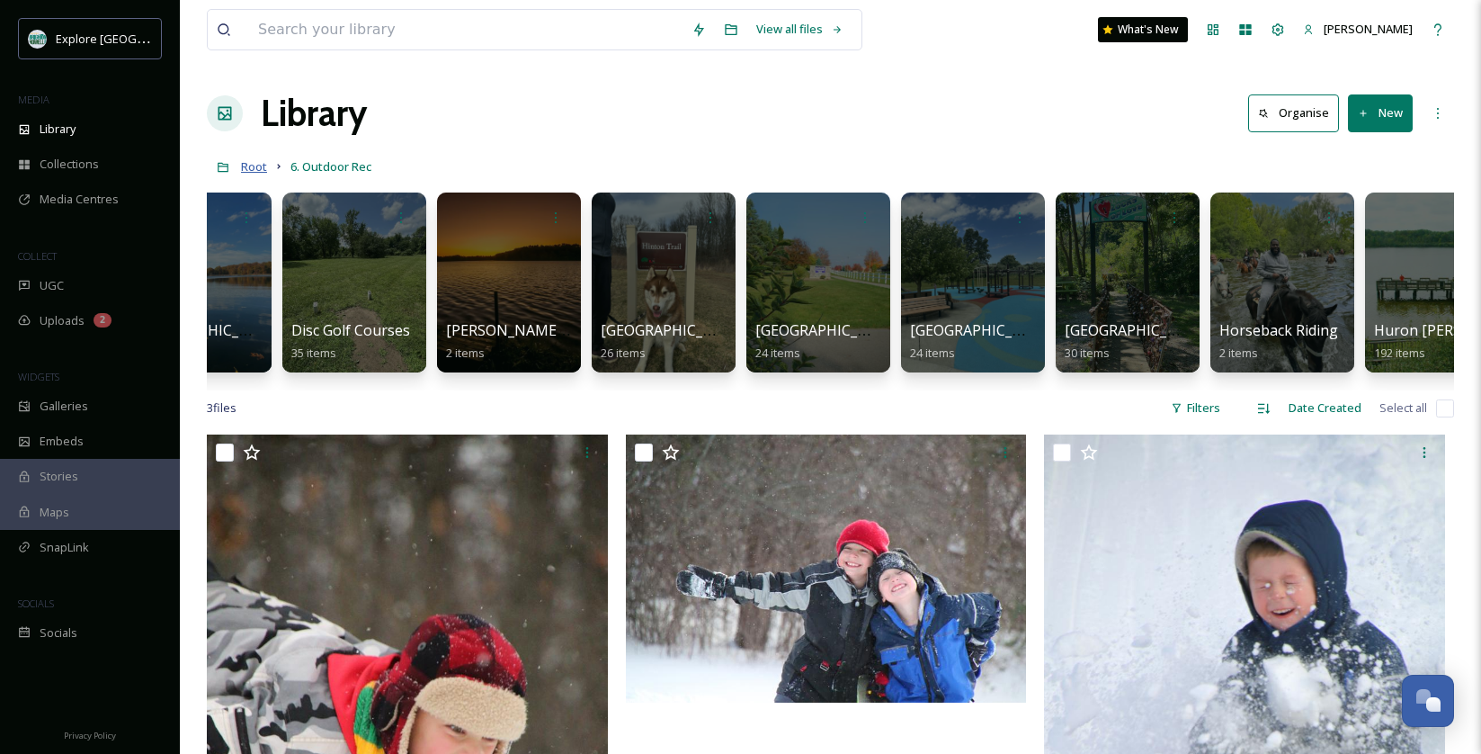
click at [254, 162] on span "Root" at bounding box center [254, 166] width 26 height 16
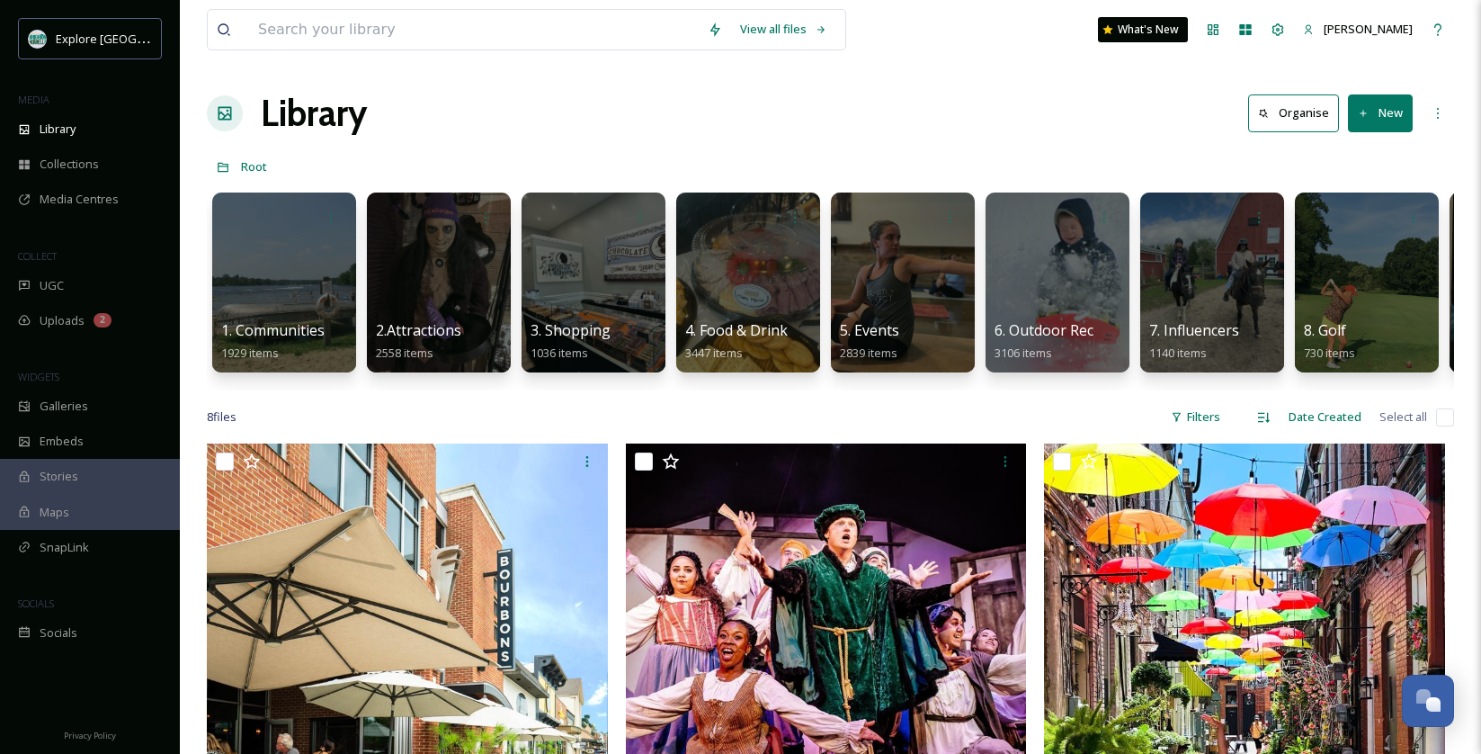
click at [1325, 263] on div at bounding box center [1366, 282] width 147 height 183
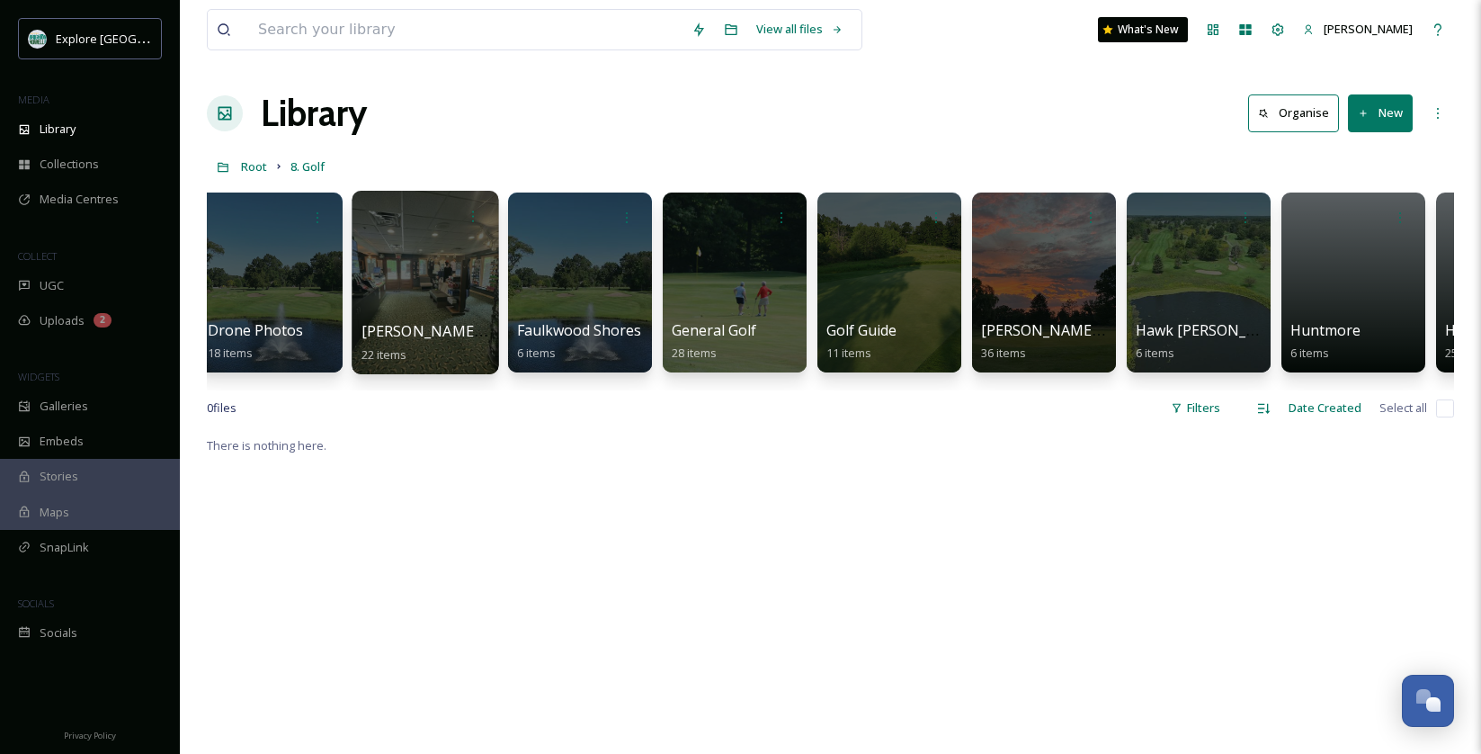
scroll to position [0, 529]
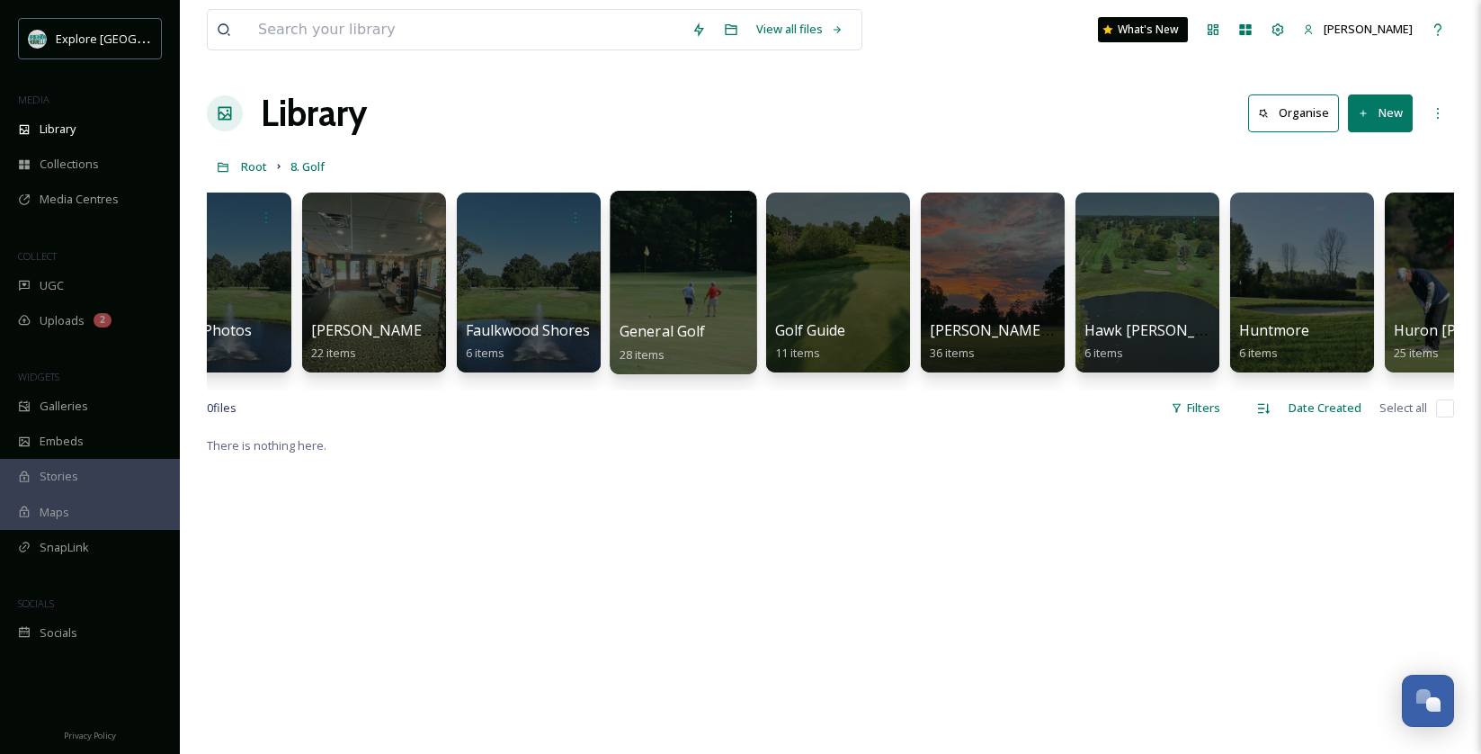
click at [615, 280] on div at bounding box center [683, 282] width 147 height 183
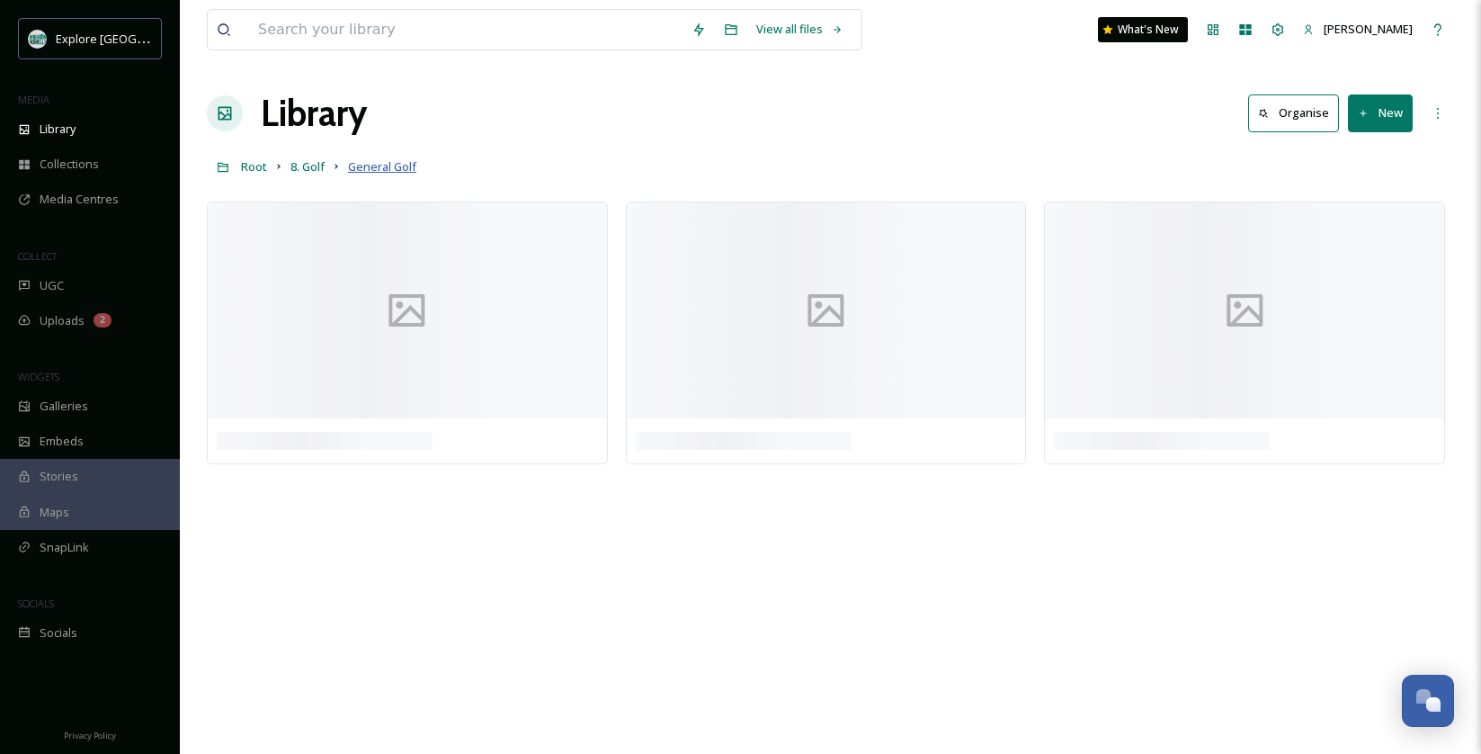
click at [353, 165] on span "General Golf" at bounding box center [382, 166] width 68 height 16
click at [306, 168] on span "8. Golf" at bounding box center [307, 166] width 34 height 16
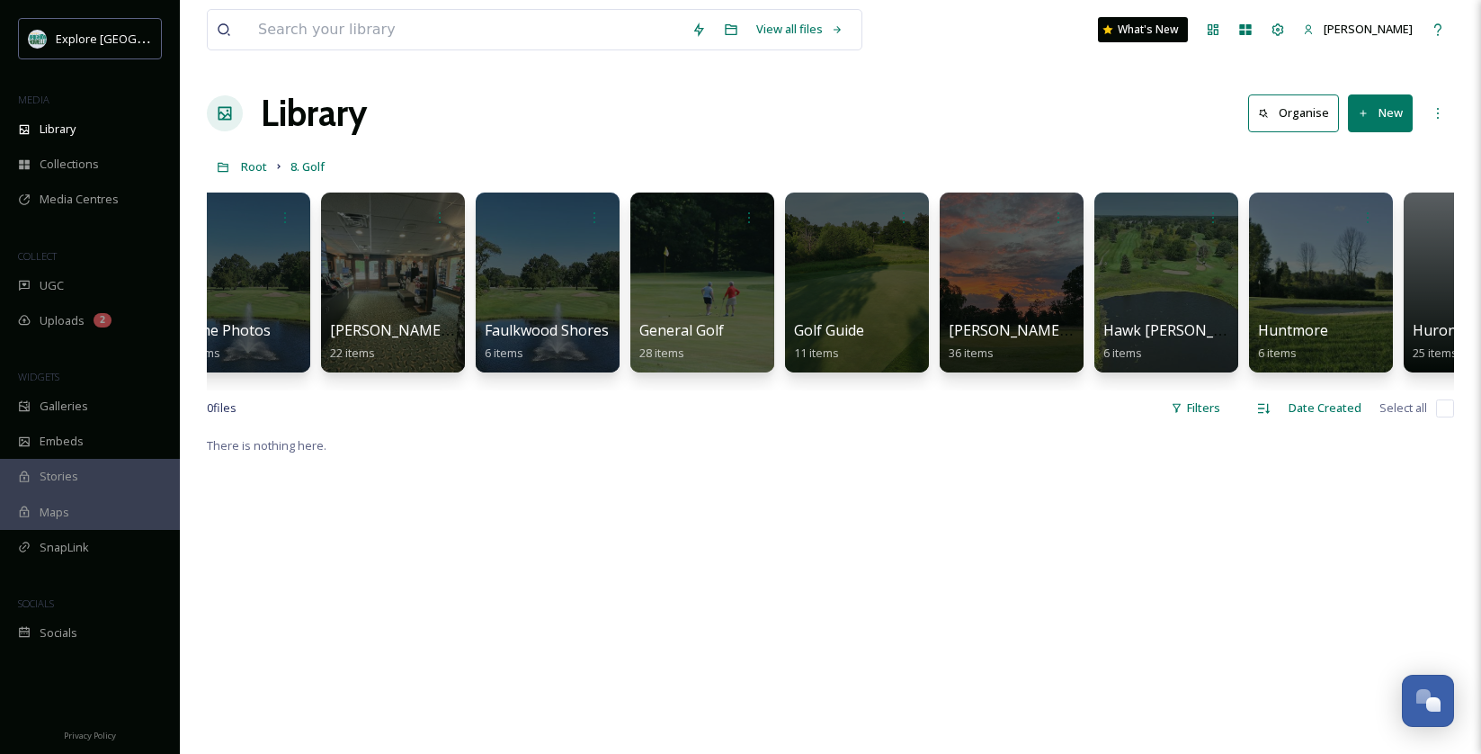
scroll to position [0, 597]
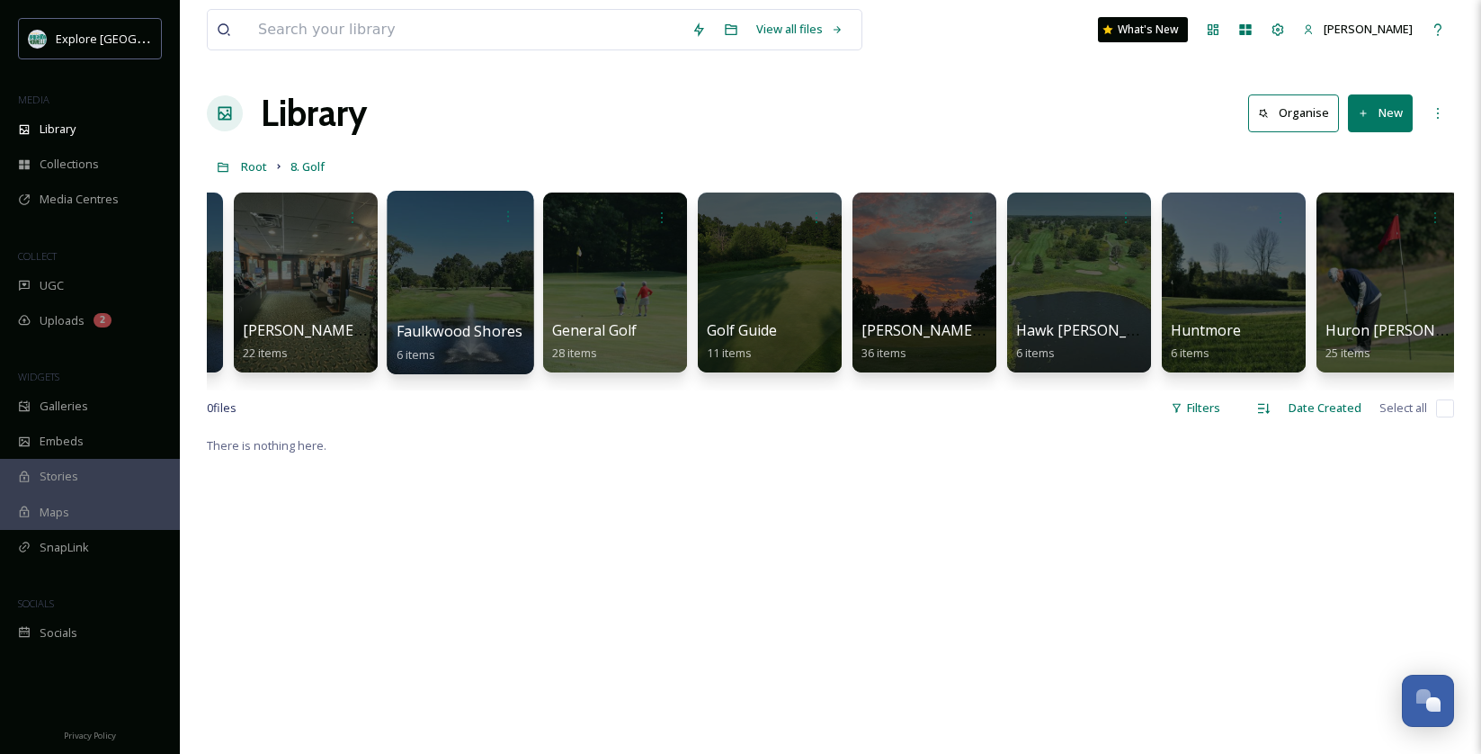
click at [453, 269] on div at bounding box center [460, 282] width 147 height 183
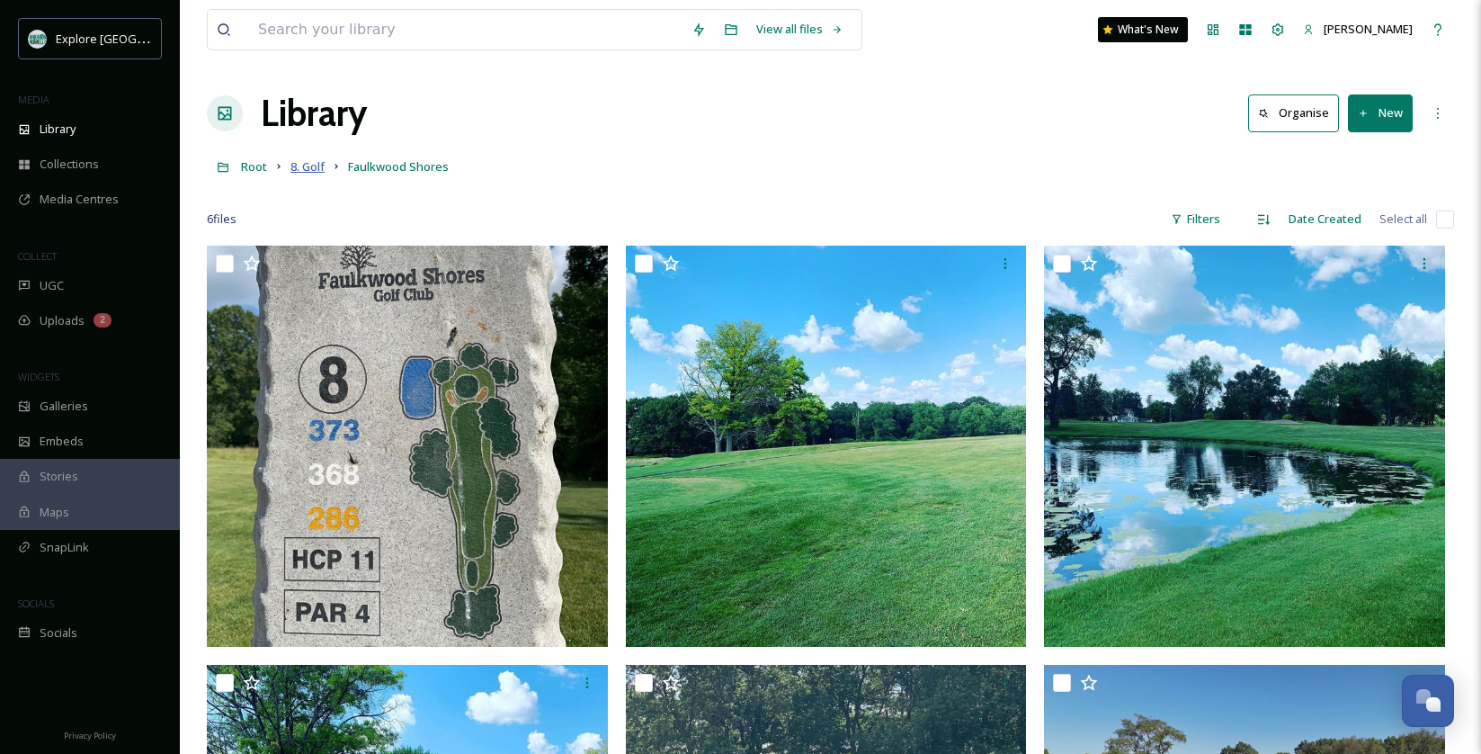
click at [302, 168] on span "8. Golf" at bounding box center [307, 166] width 34 height 16
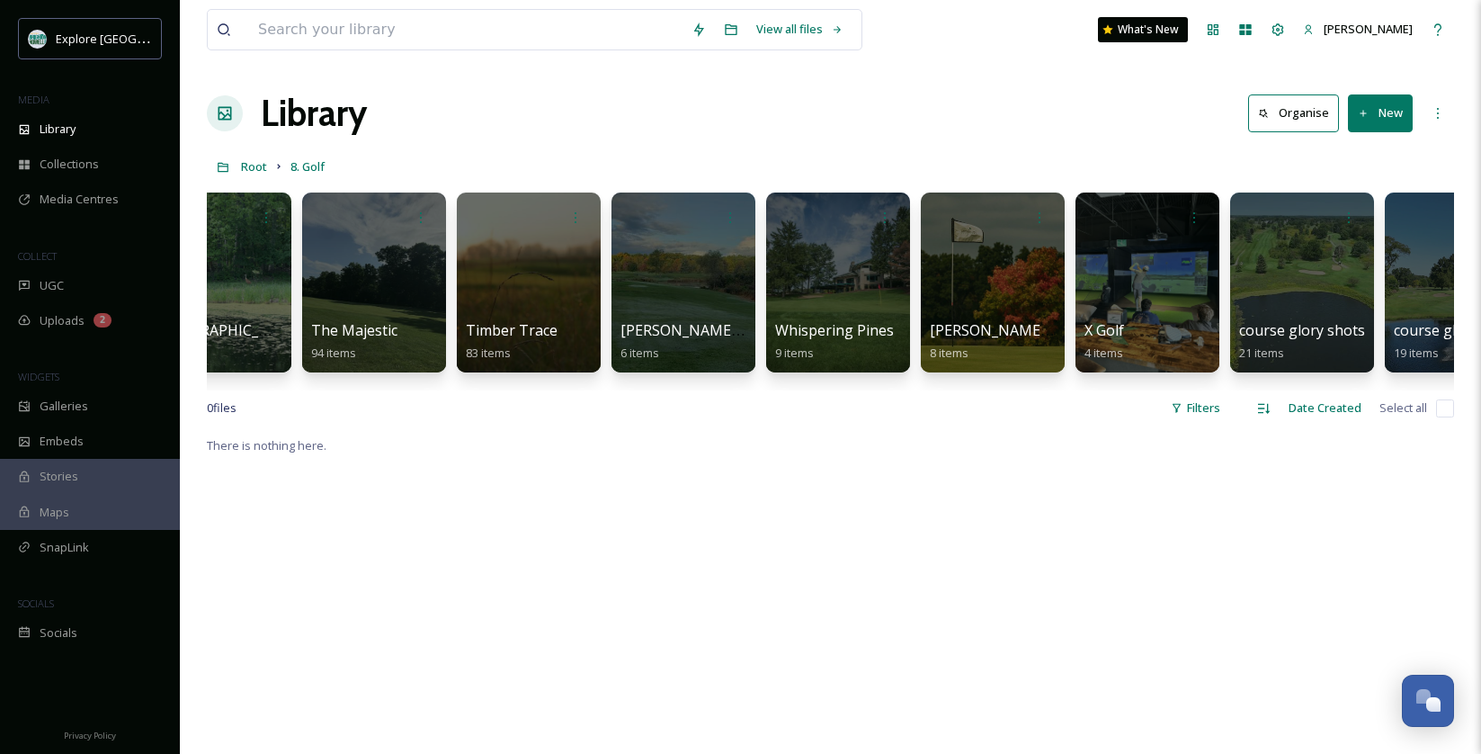
scroll to position [0, 3238]
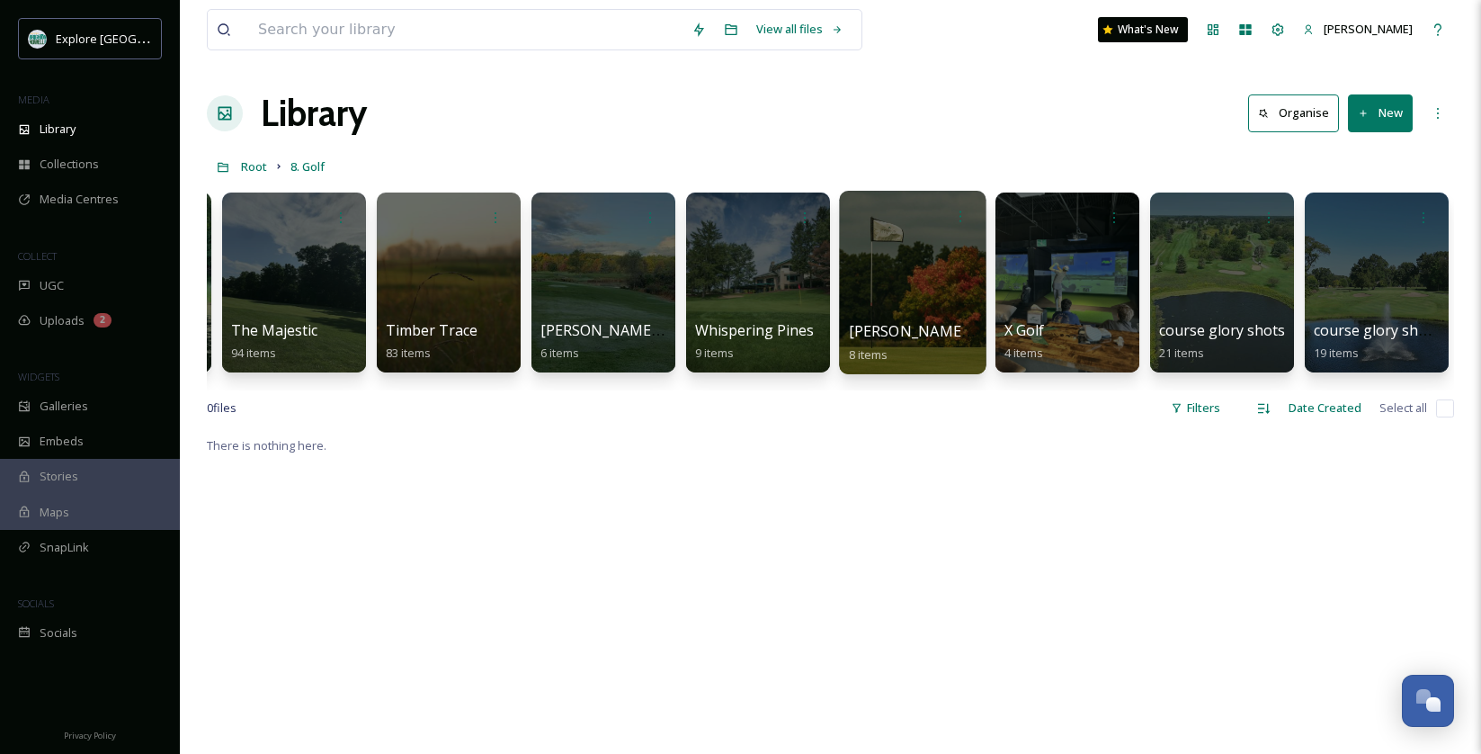
click at [915, 295] on div at bounding box center [912, 282] width 147 height 183
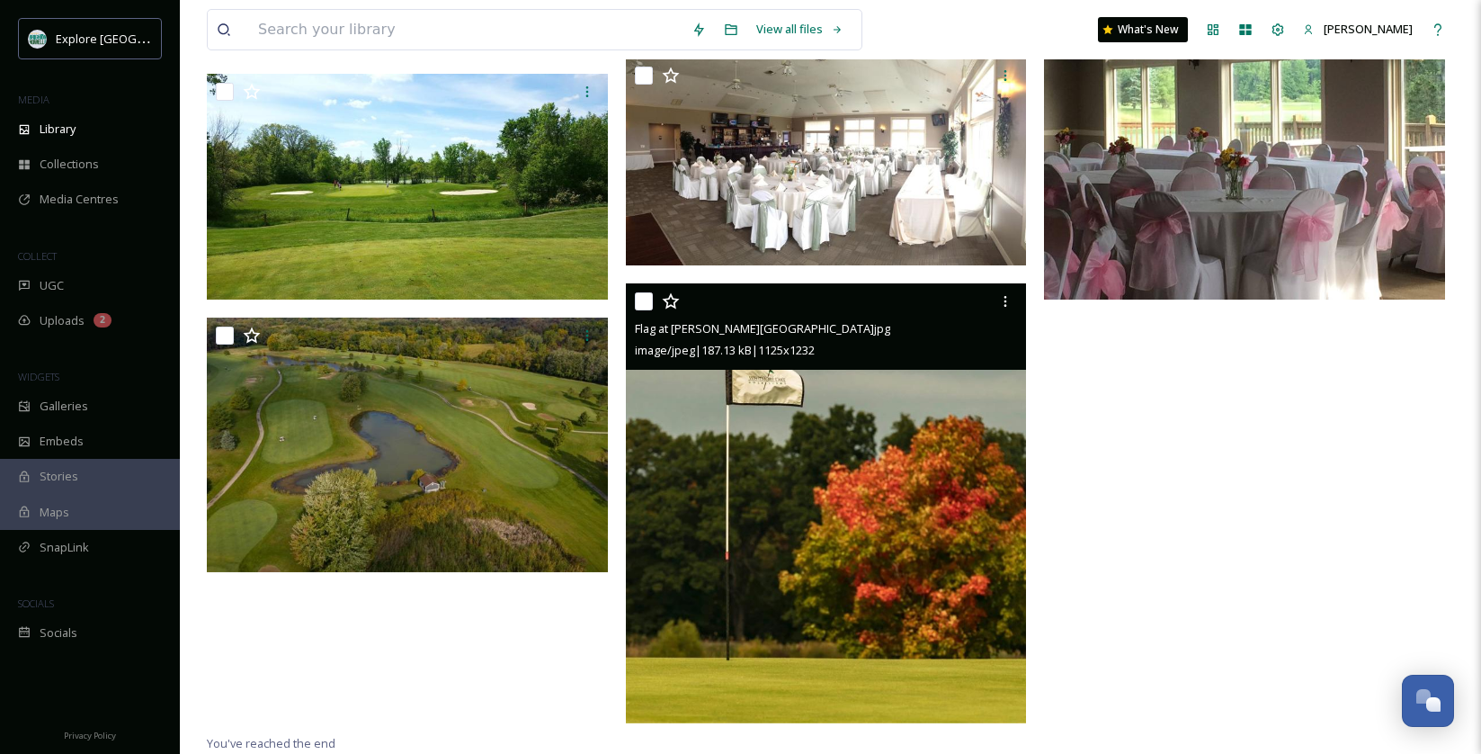
click at [932, 462] on img at bounding box center [826, 503] width 401 height 440
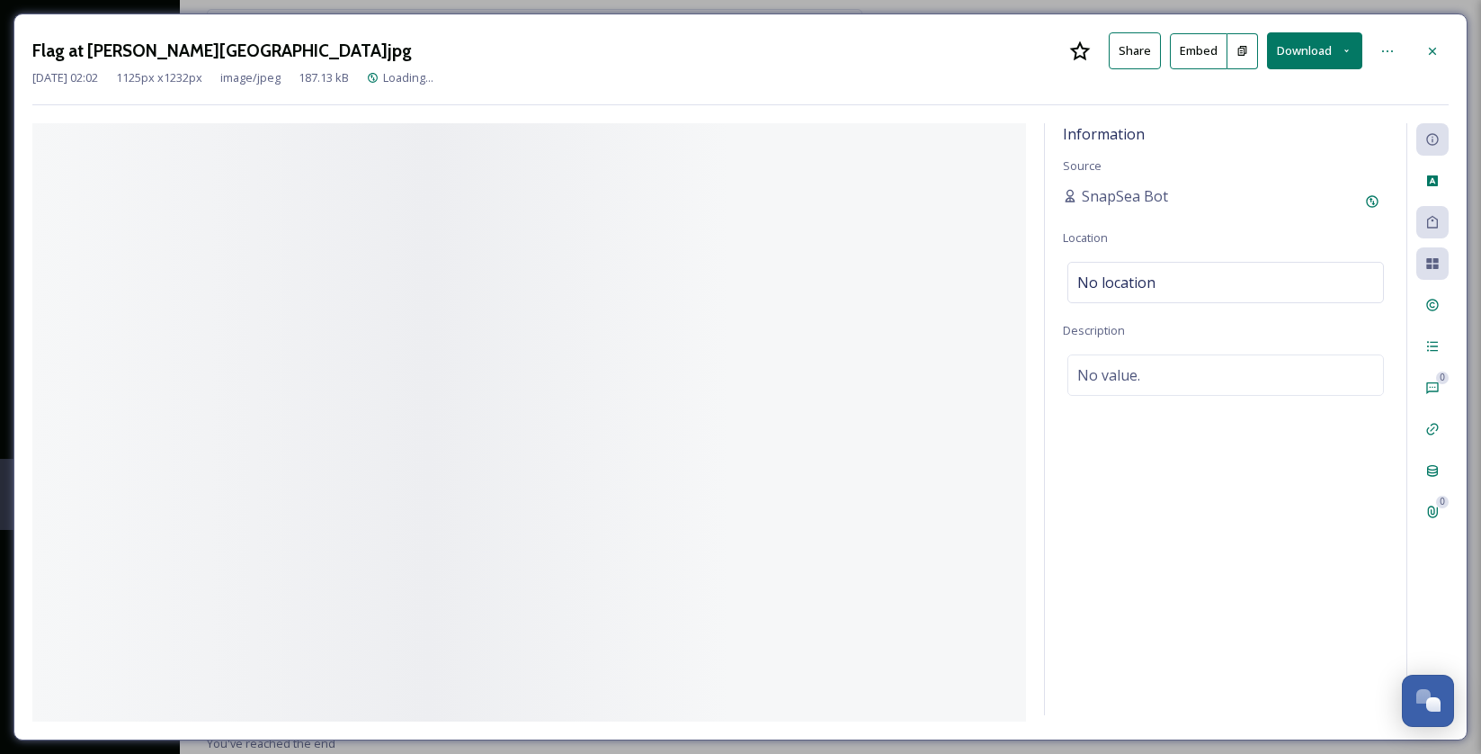
scroll to position [340, 0]
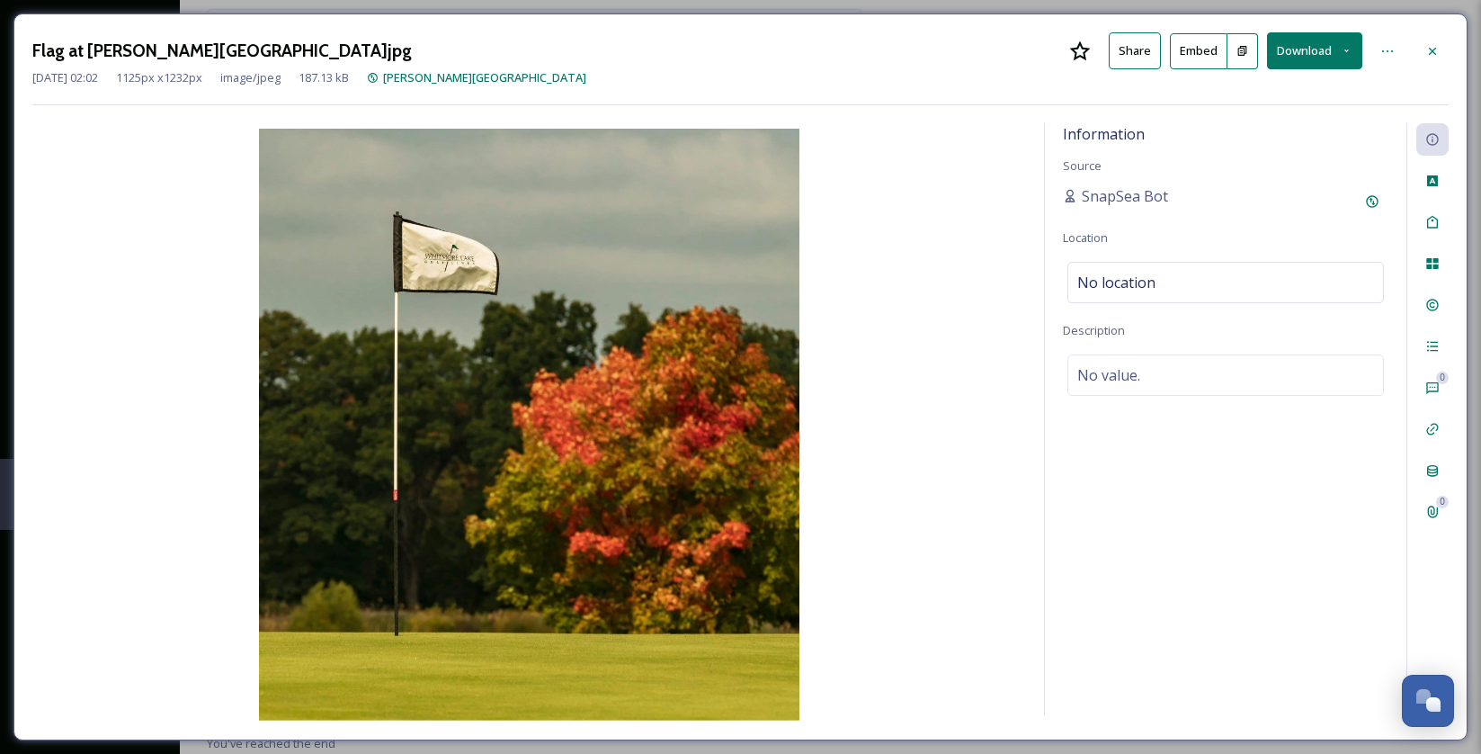
click at [1315, 50] on button "Download" at bounding box center [1314, 50] width 95 height 37
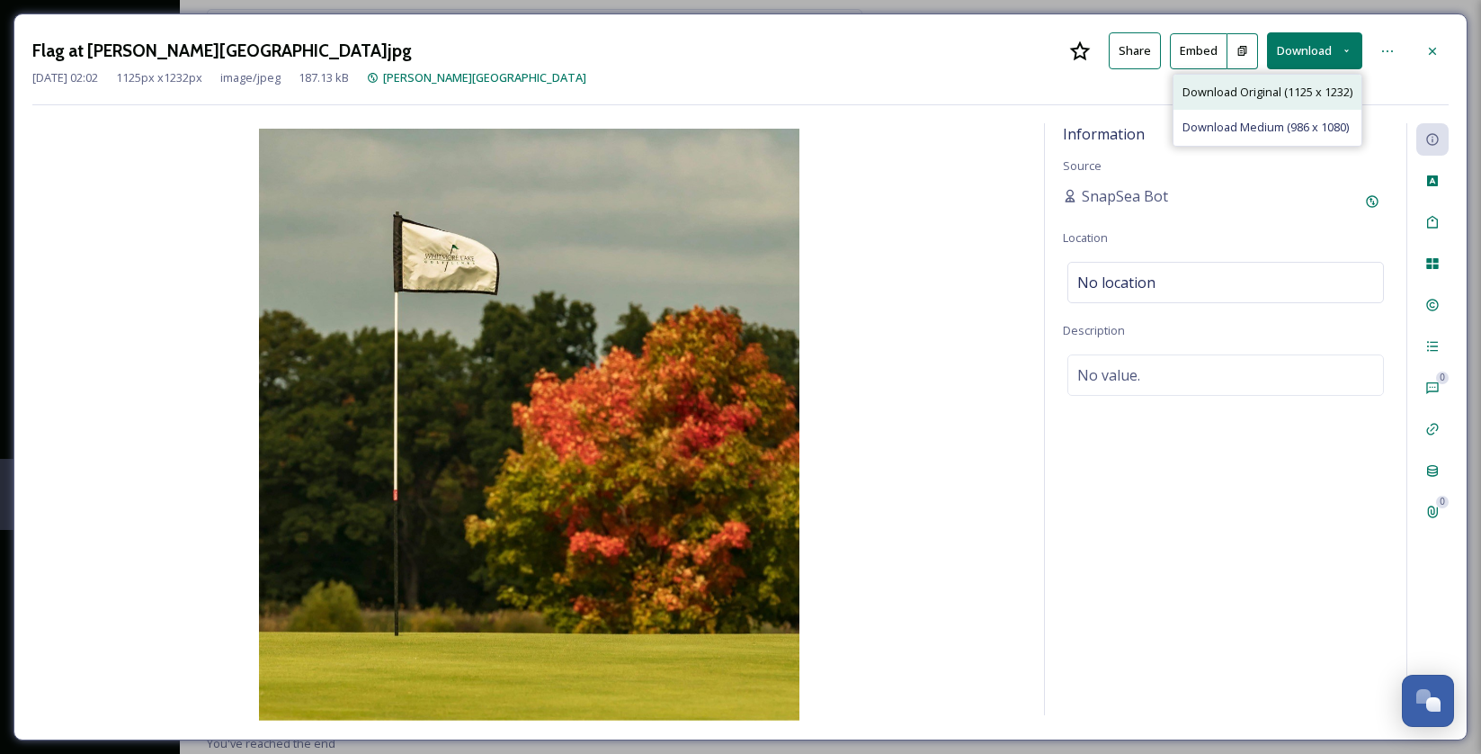
click at [1309, 84] on span "Download Original (1125 x 1232)" at bounding box center [1268, 92] width 170 height 17
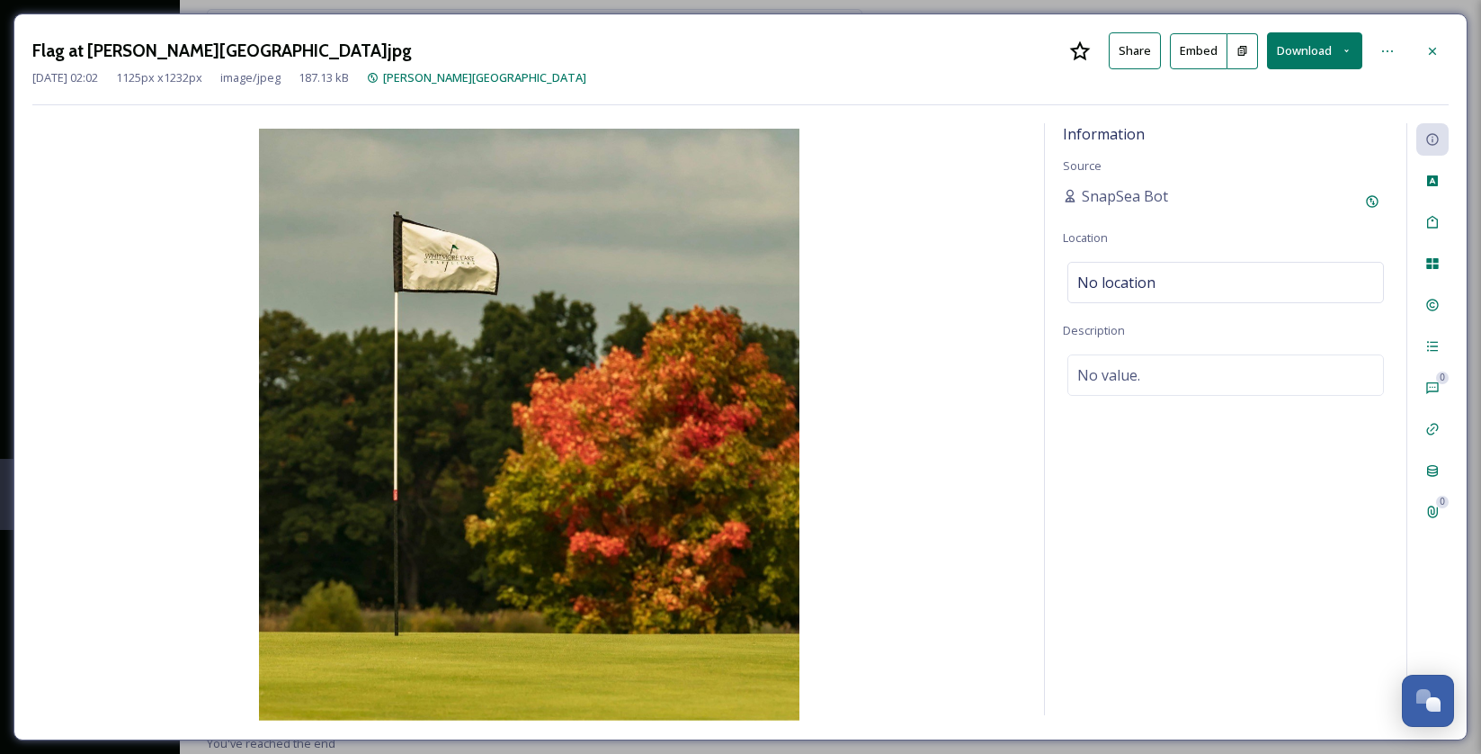
click at [903, 99] on div "Flag at Whitmore Lake Golf Links.jpg Share Embed Download Mar 19 2025 02:02 112…" at bounding box center [740, 68] width 1416 height 73
click at [1430, 58] on div at bounding box center [1432, 51] width 32 height 32
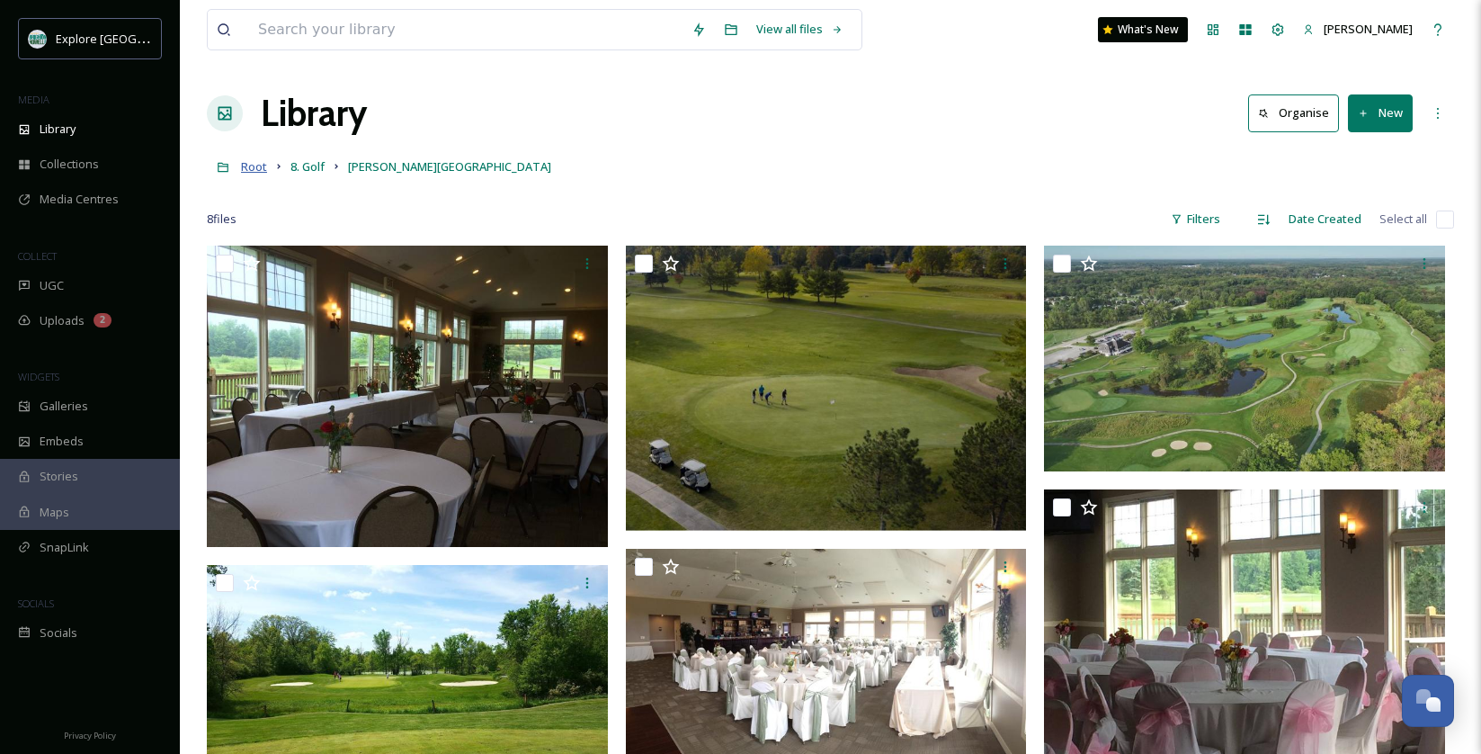
click at [245, 174] on span "Root" at bounding box center [254, 166] width 26 height 16
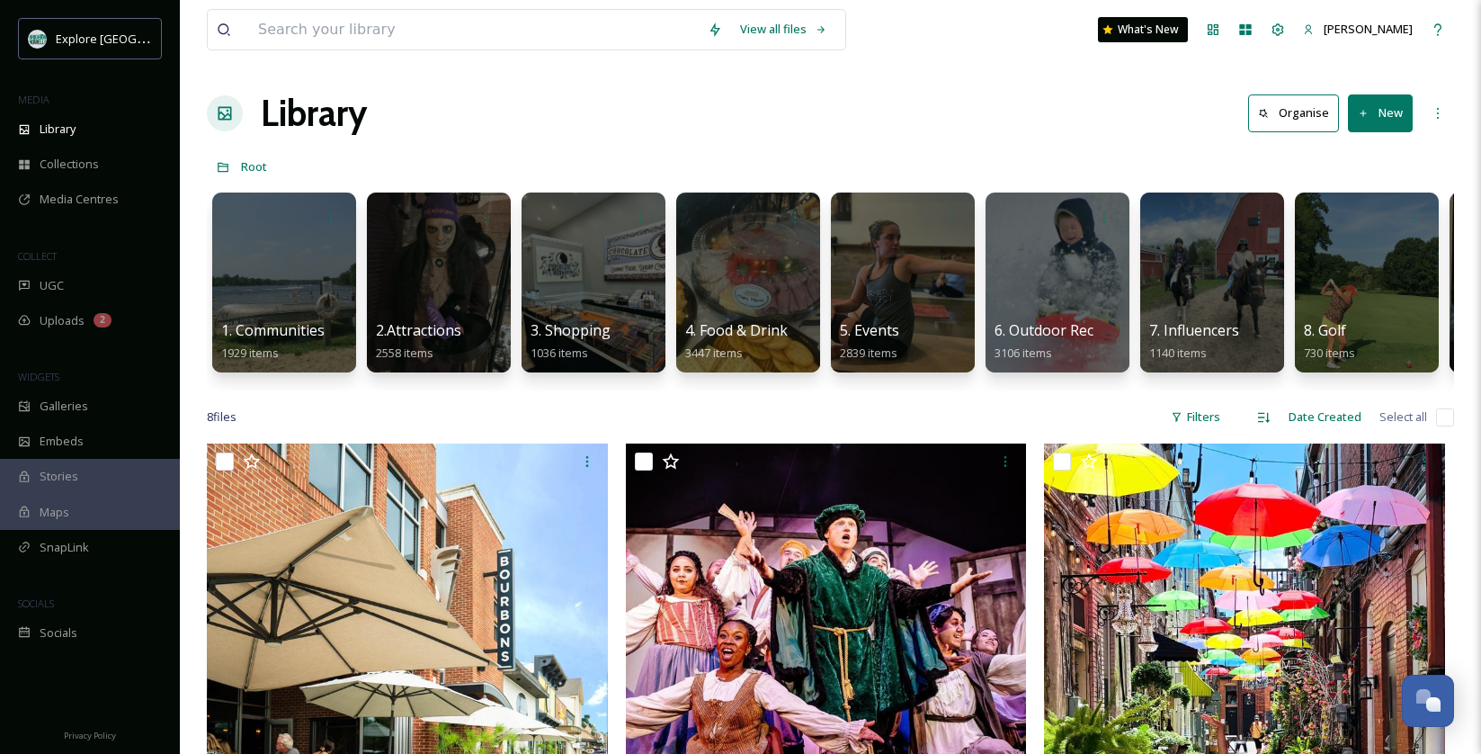
click at [863, 191] on div "1. Communities 1929 items 2.Attractions 2558 items 3. Shopping 1036 items 4. Fo…" at bounding box center [830, 286] width 1247 height 207
click at [897, 307] on div at bounding box center [902, 282] width 147 height 183
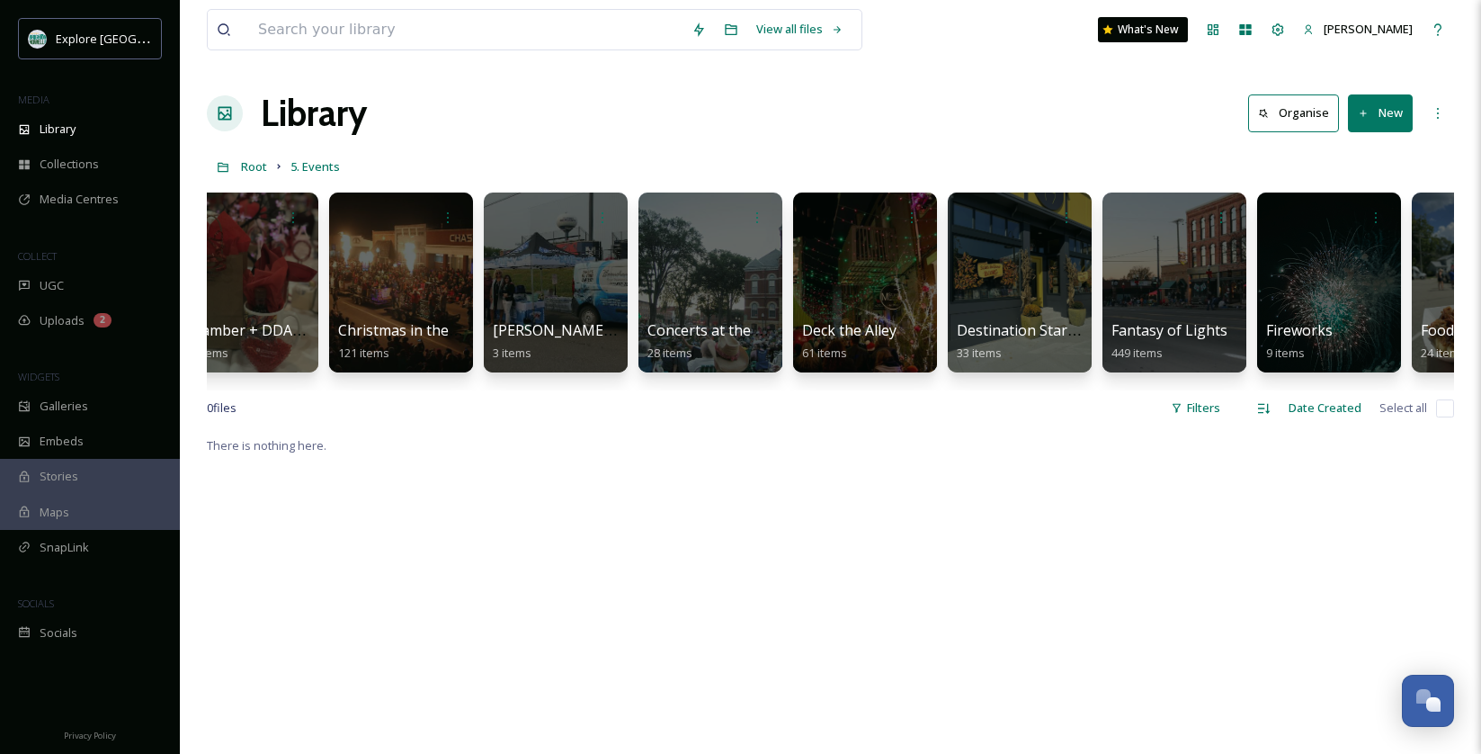
scroll to position [0, 1745]
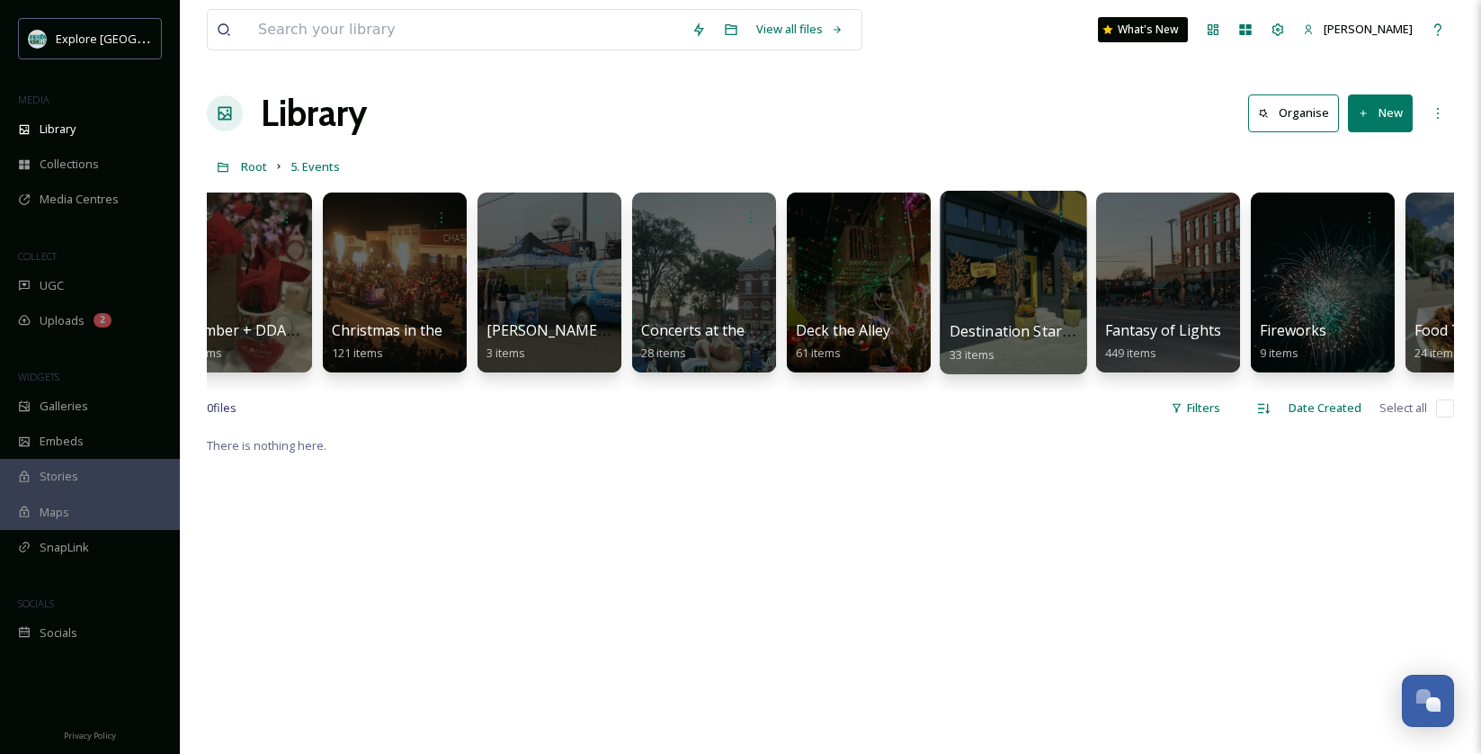
click at [1038, 235] on div at bounding box center [1013, 282] width 147 height 183
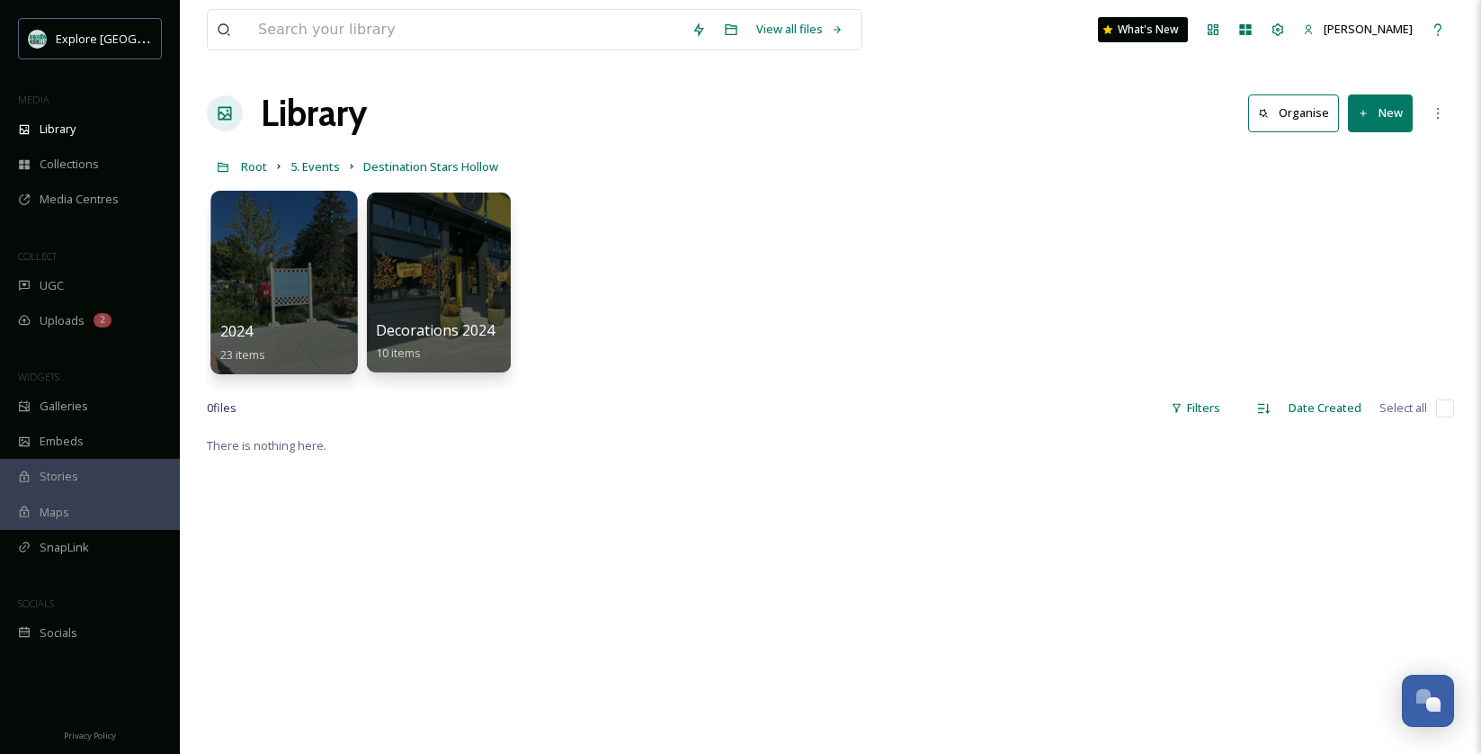
click at [282, 295] on div at bounding box center [283, 282] width 147 height 183
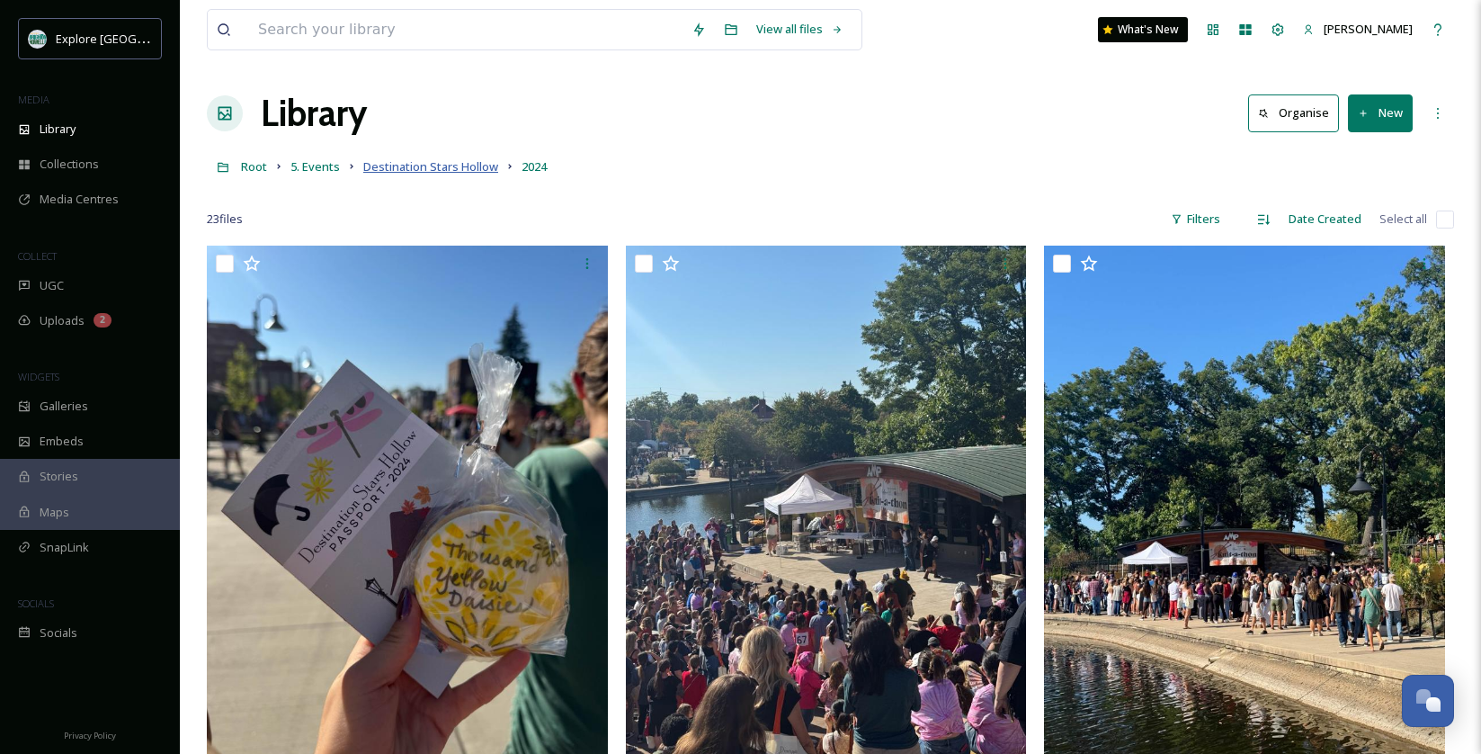
click at [475, 162] on span "Destination Stars Hollow" at bounding box center [430, 166] width 135 height 16
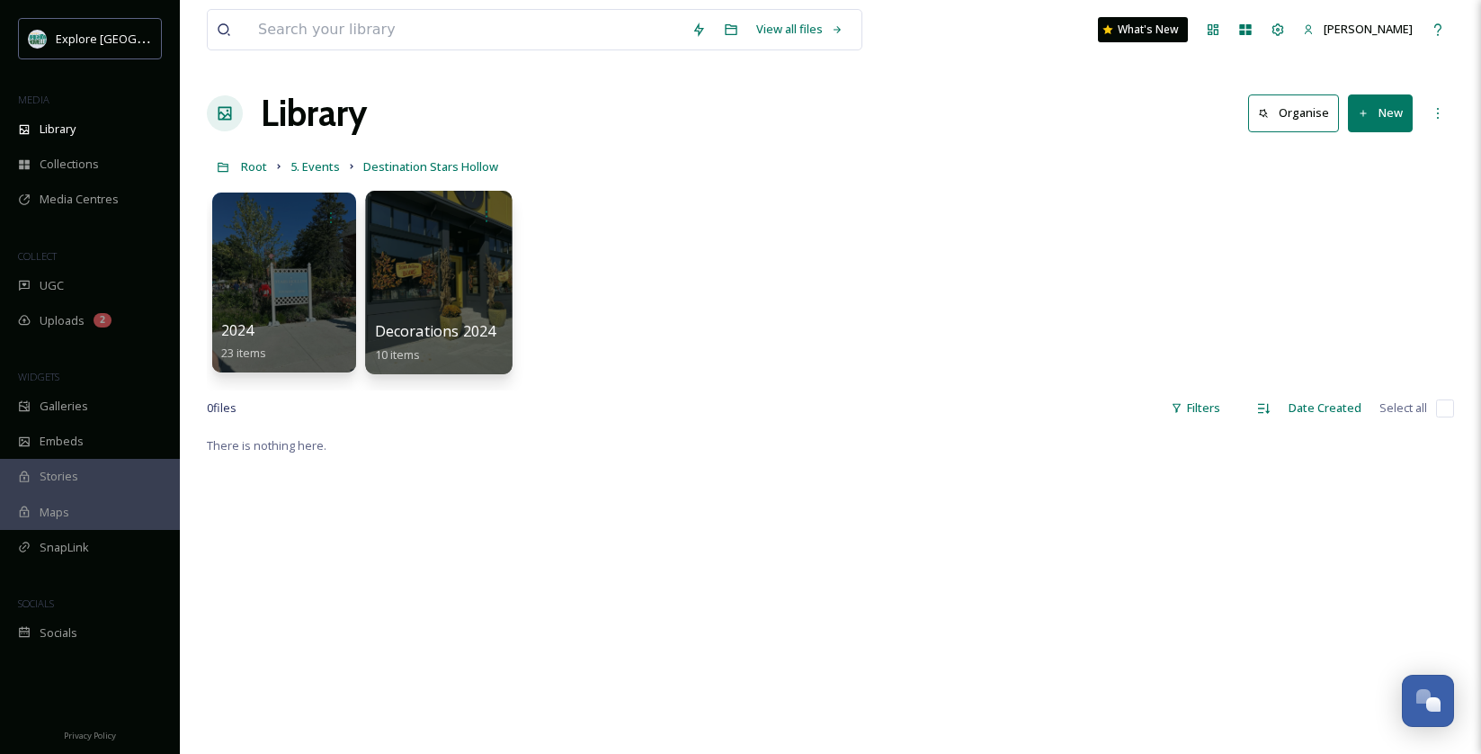
click at [473, 269] on div at bounding box center [438, 282] width 147 height 183
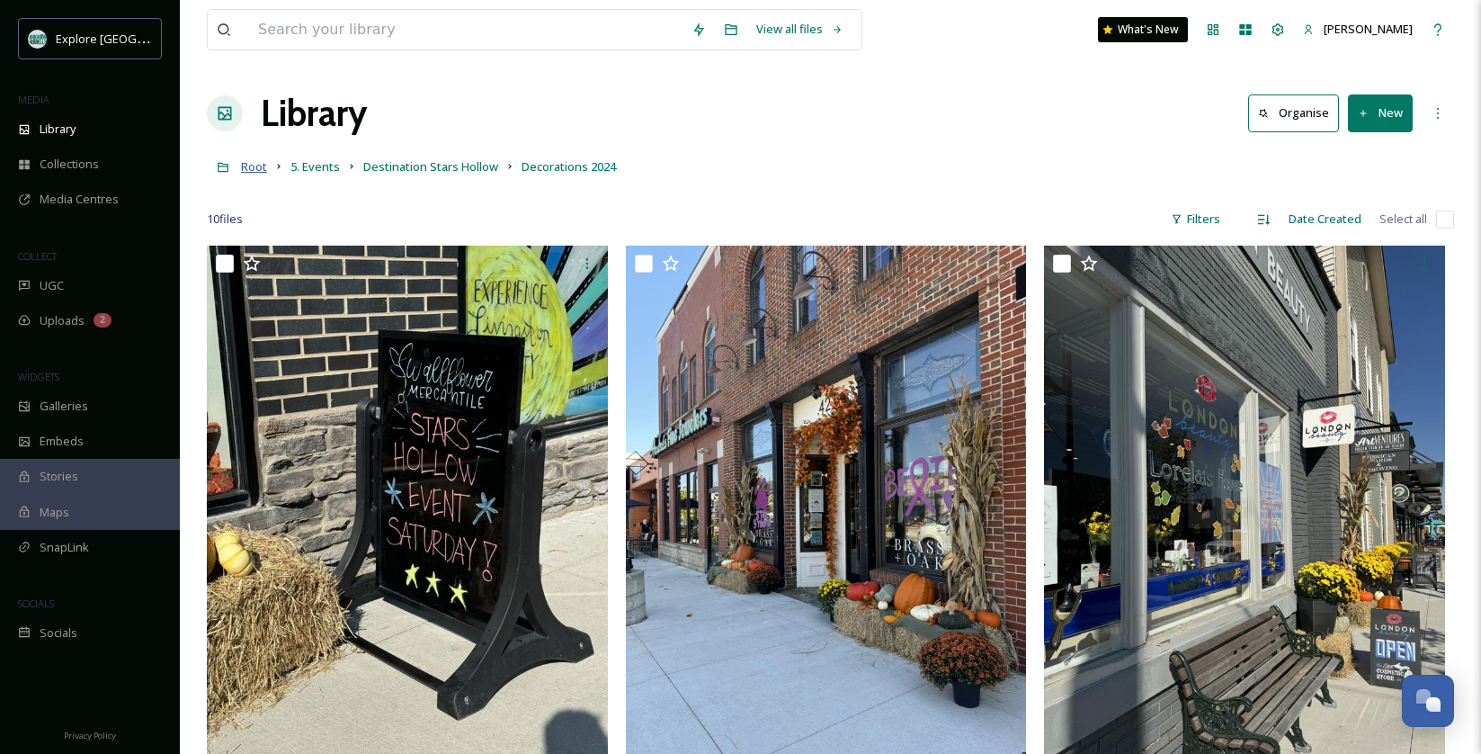
click at [243, 162] on span "Root" at bounding box center [254, 166] width 26 height 16
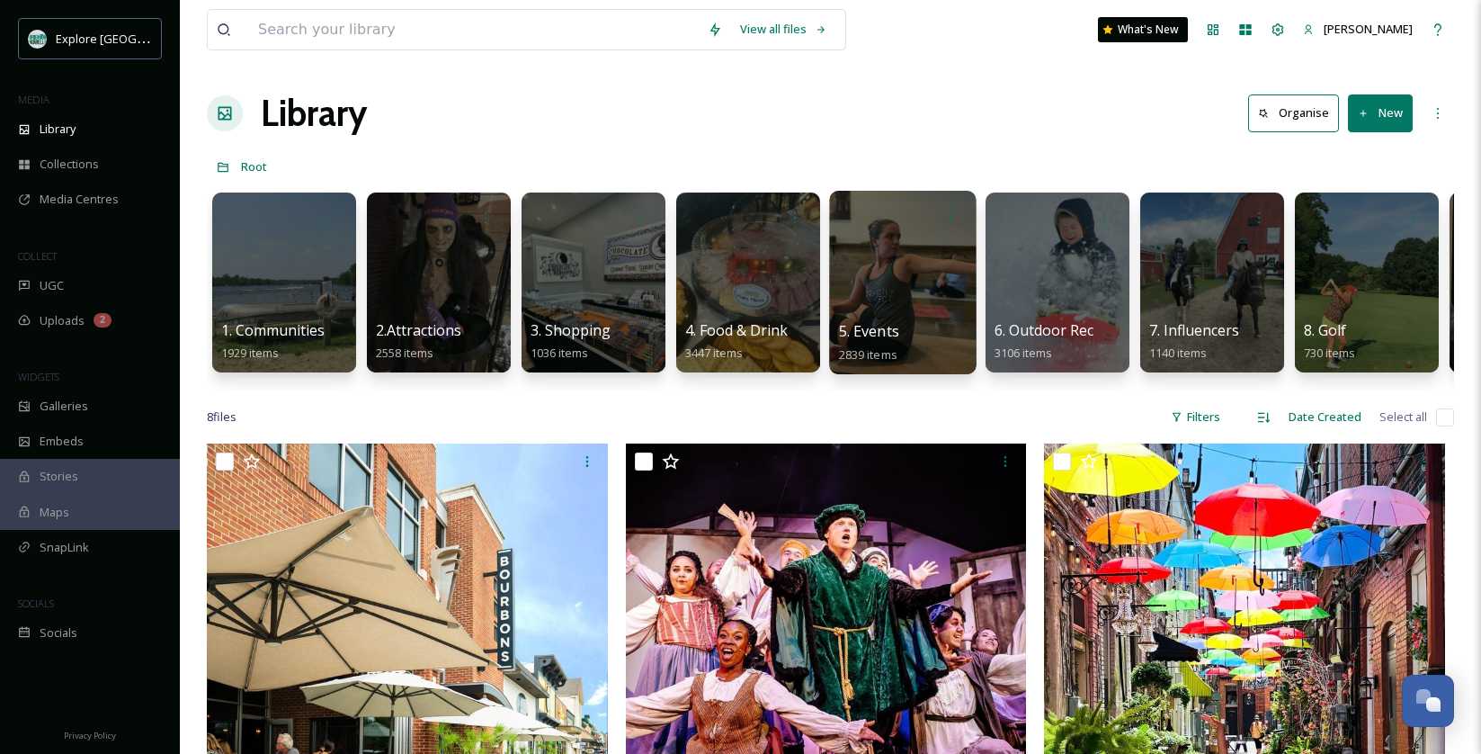
click at [937, 311] on div at bounding box center [902, 282] width 147 height 183
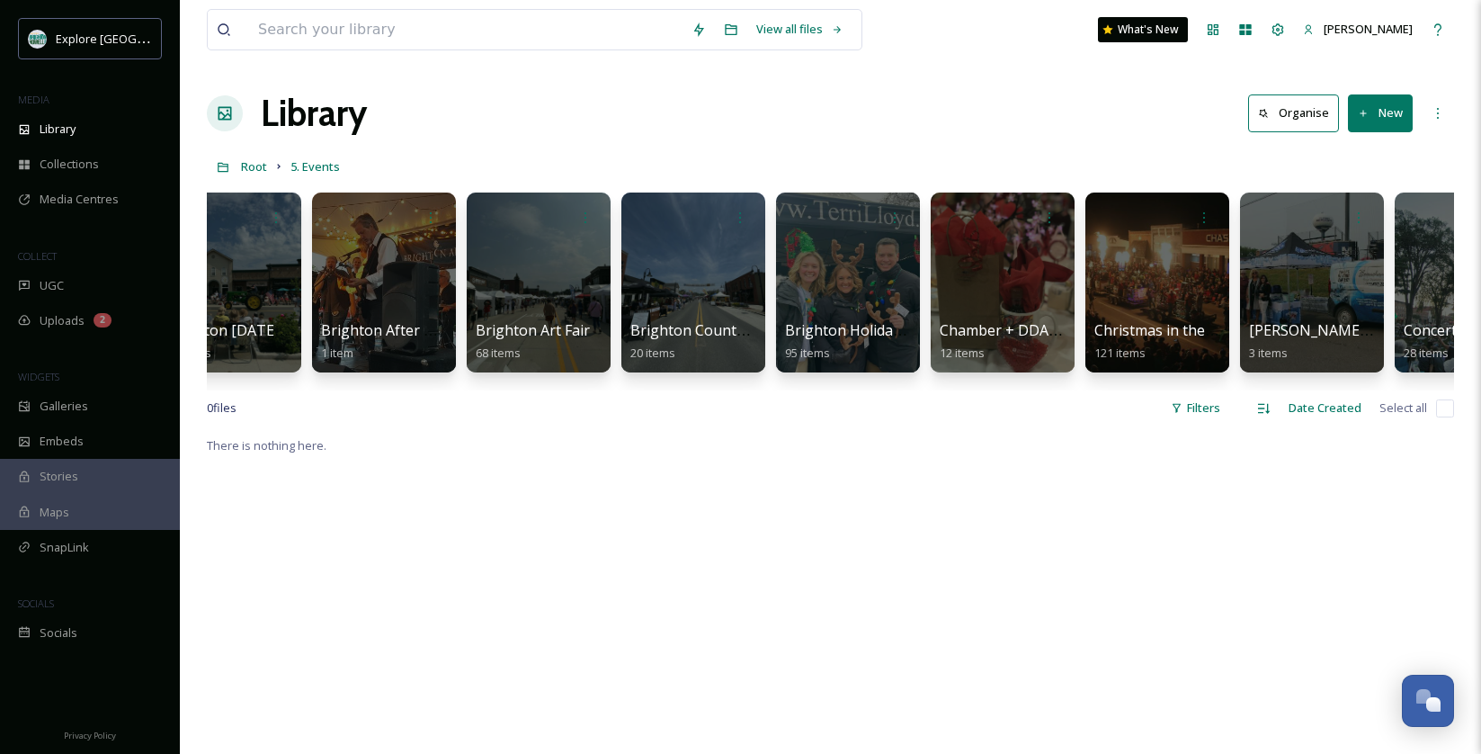
scroll to position [0, 1020]
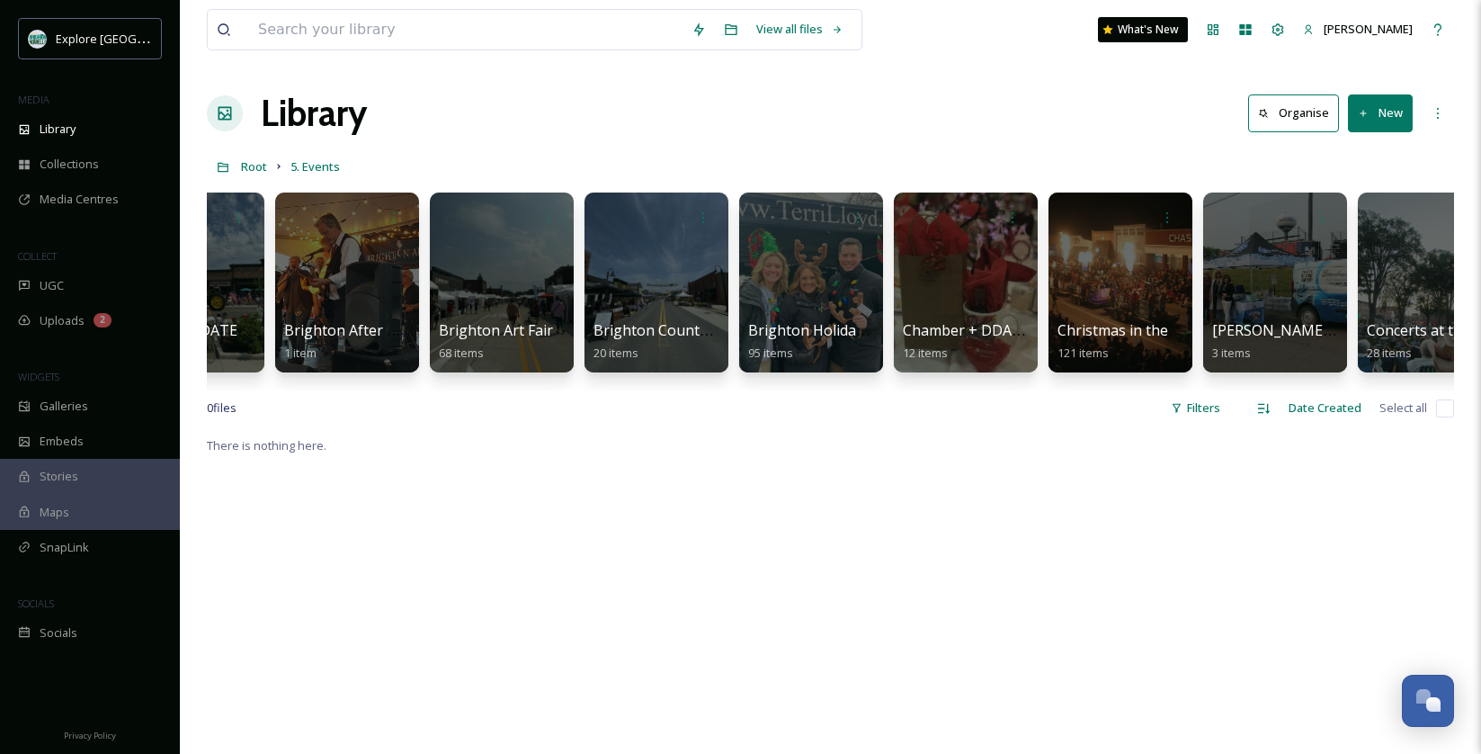
click at [1046, 121] on div "Library Organise New" at bounding box center [830, 113] width 1247 height 54
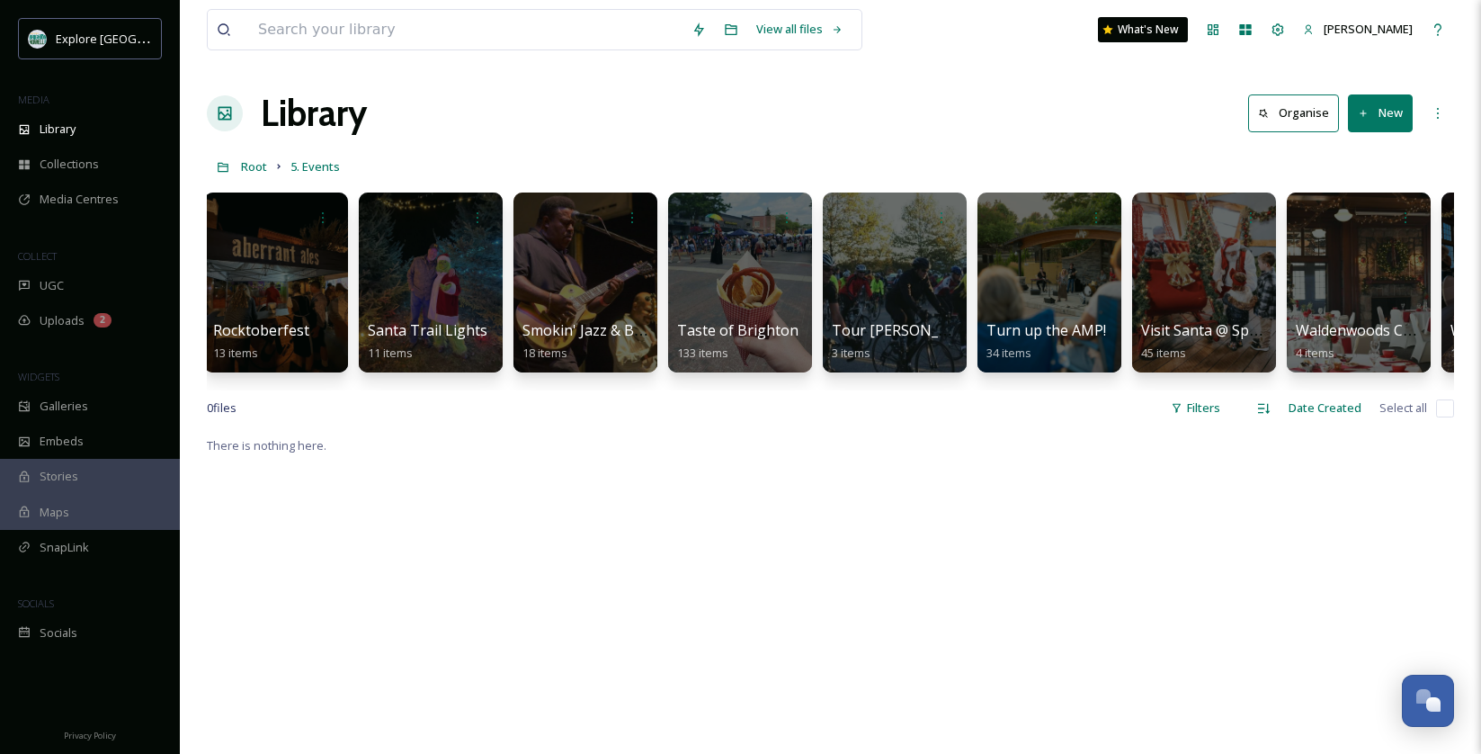
scroll to position [0, 6041]
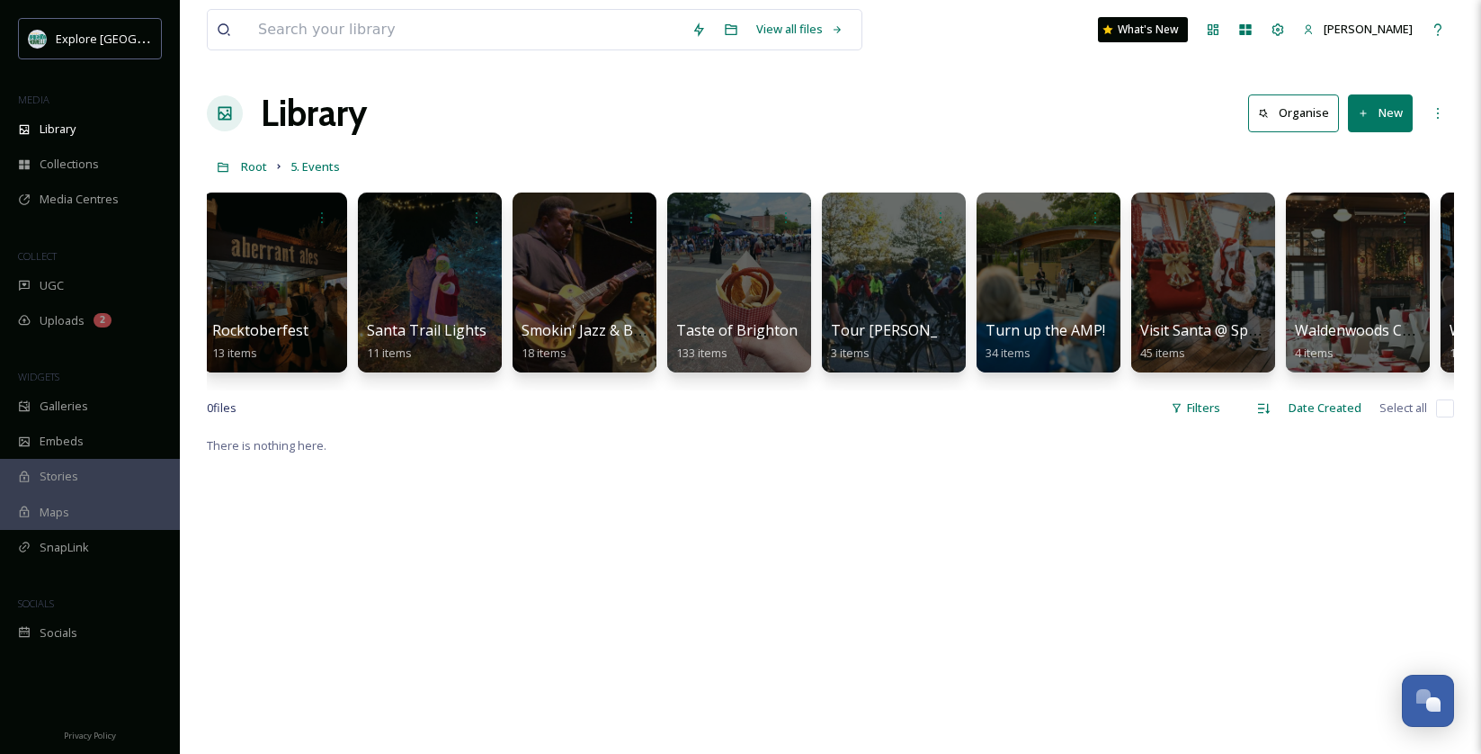
click at [202, 266] on div "View all files What's New Trisha Patrias Library Organise New Root 5. Events Yo…" at bounding box center [830, 594] width 1301 height 1188
click at [234, 266] on div at bounding box center [274, 282] width 147 height 183
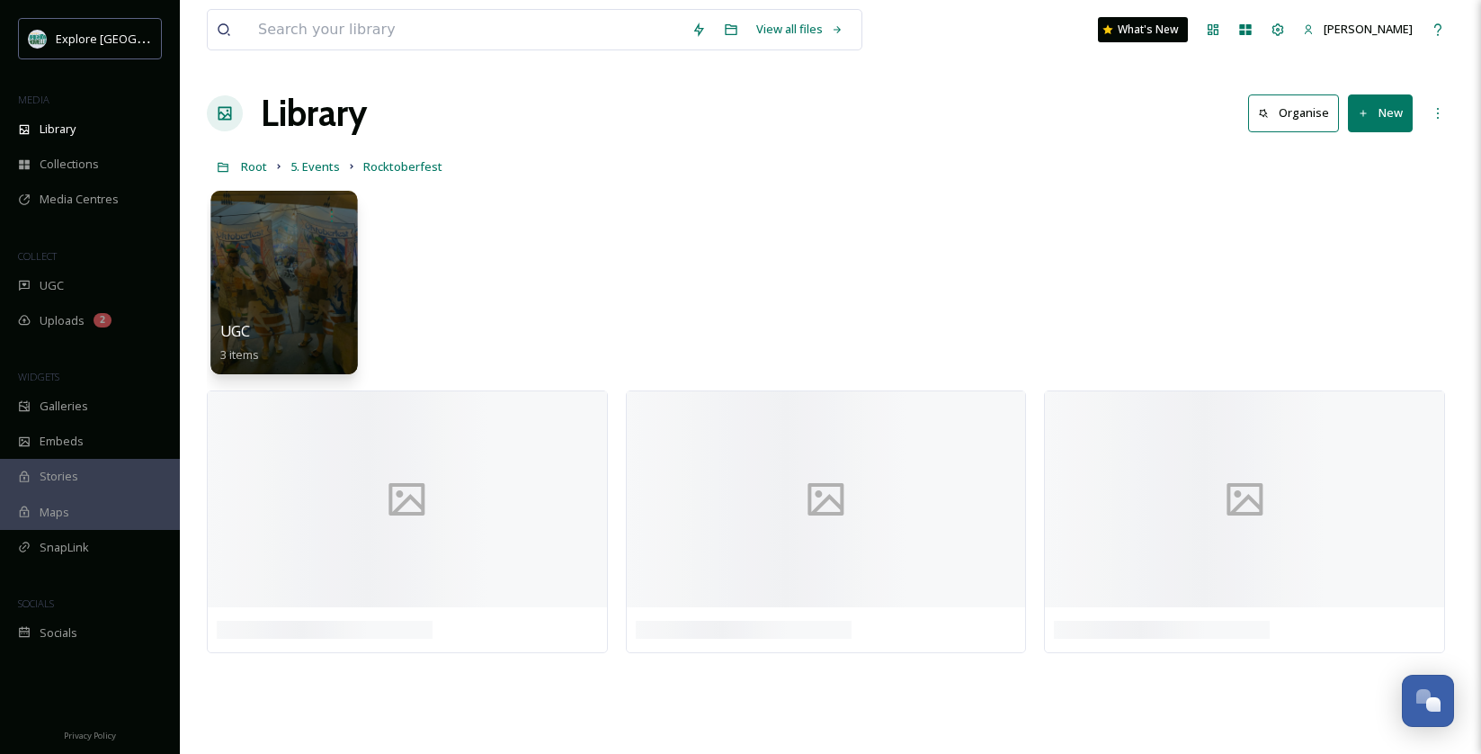
click at [275, 267] on div at bounding box center [283, 282] width 147 height 183
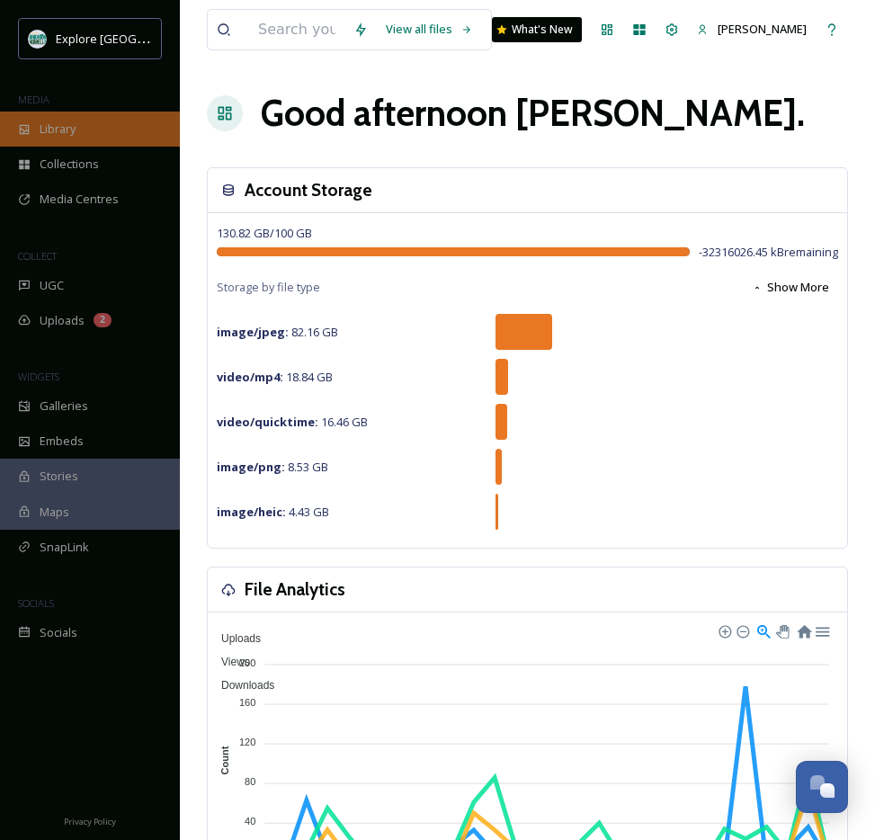
click at [74, 136] on span "Library" at bounding box center [58, 129] width 36 height 17
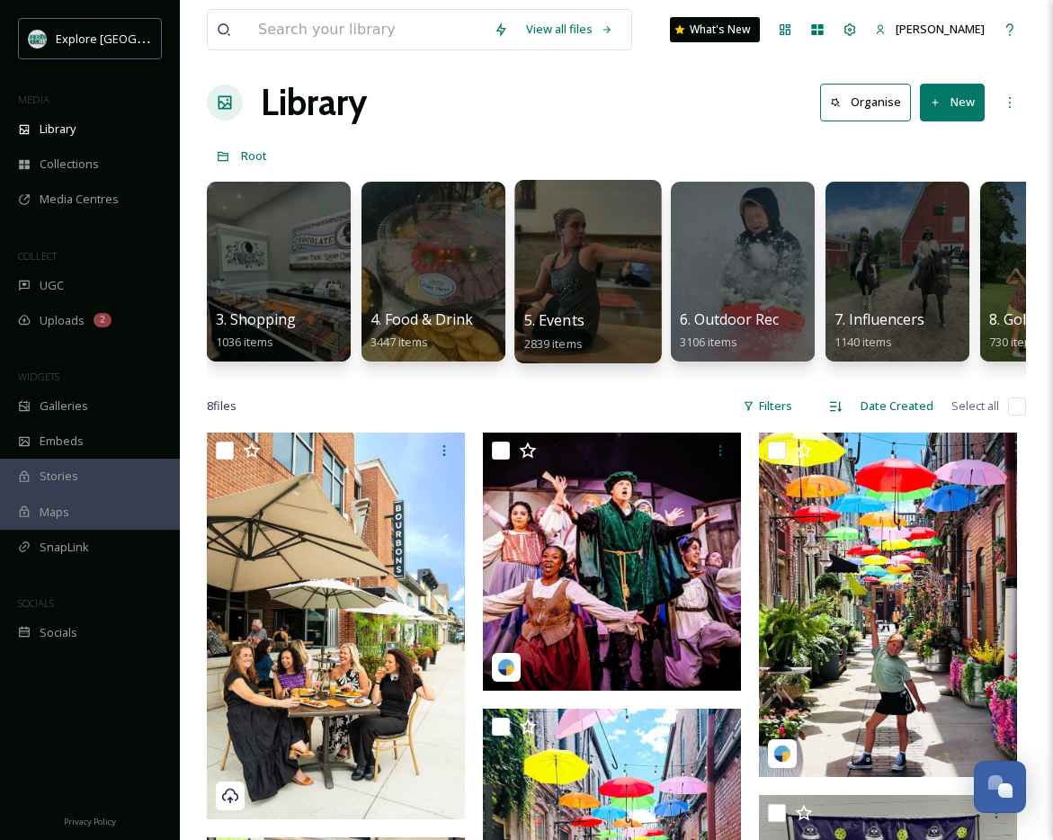
scroll to position [13, 0]
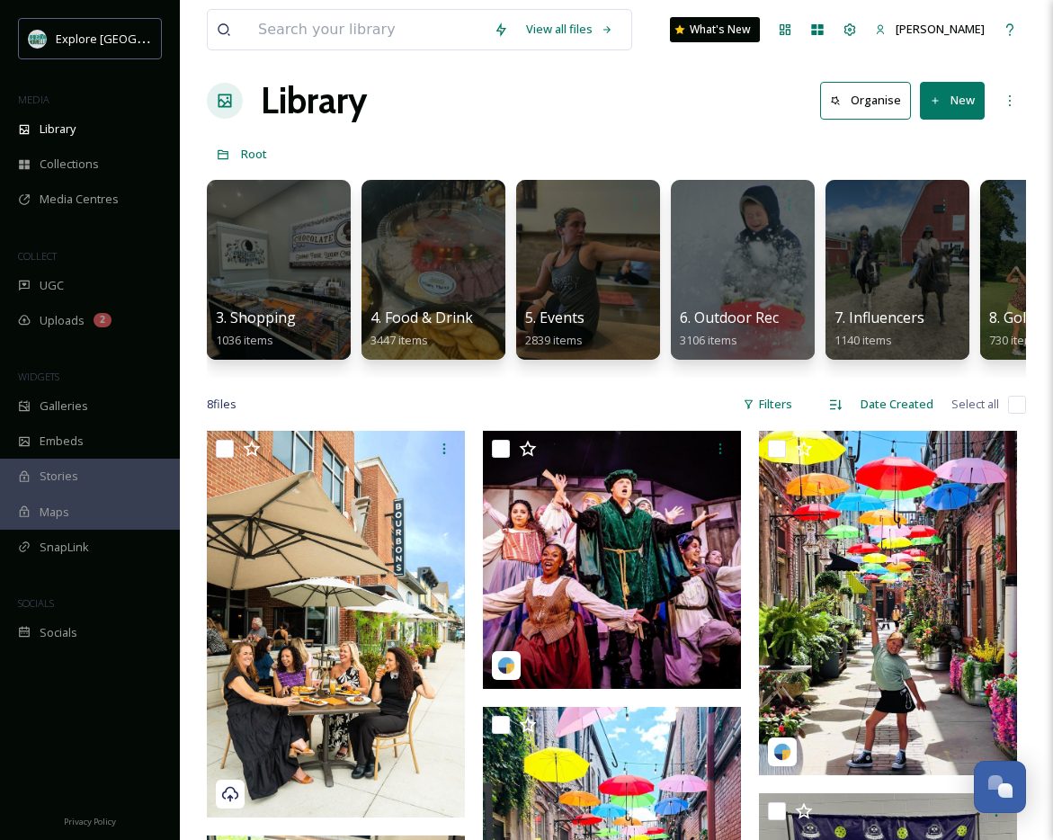
click at [665, 253] on div "1. Communities 1929 items 2.Attractions 2558 items 3. Shopping 1036 items 4. Fo…" at bounding box center [616, 274] width 819 height 207
click at [725, 250] on div at bounding box center [742, 269] width 147 height 183
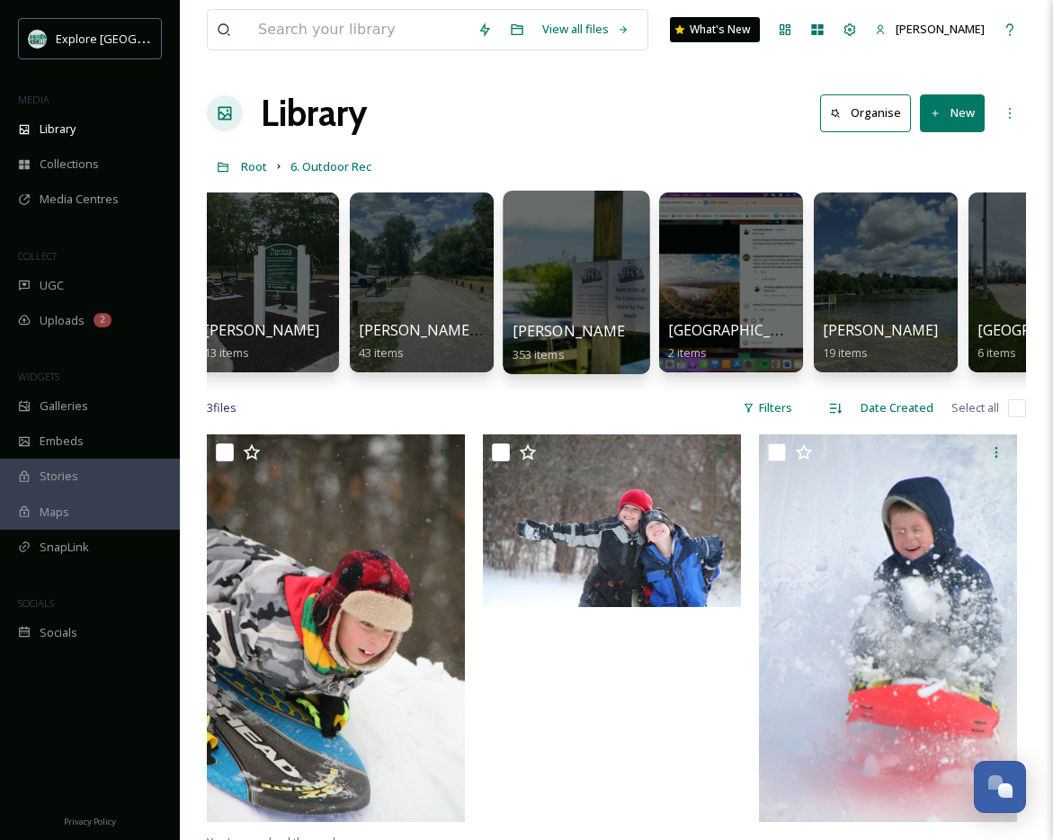
scroll to position [0, 2789]
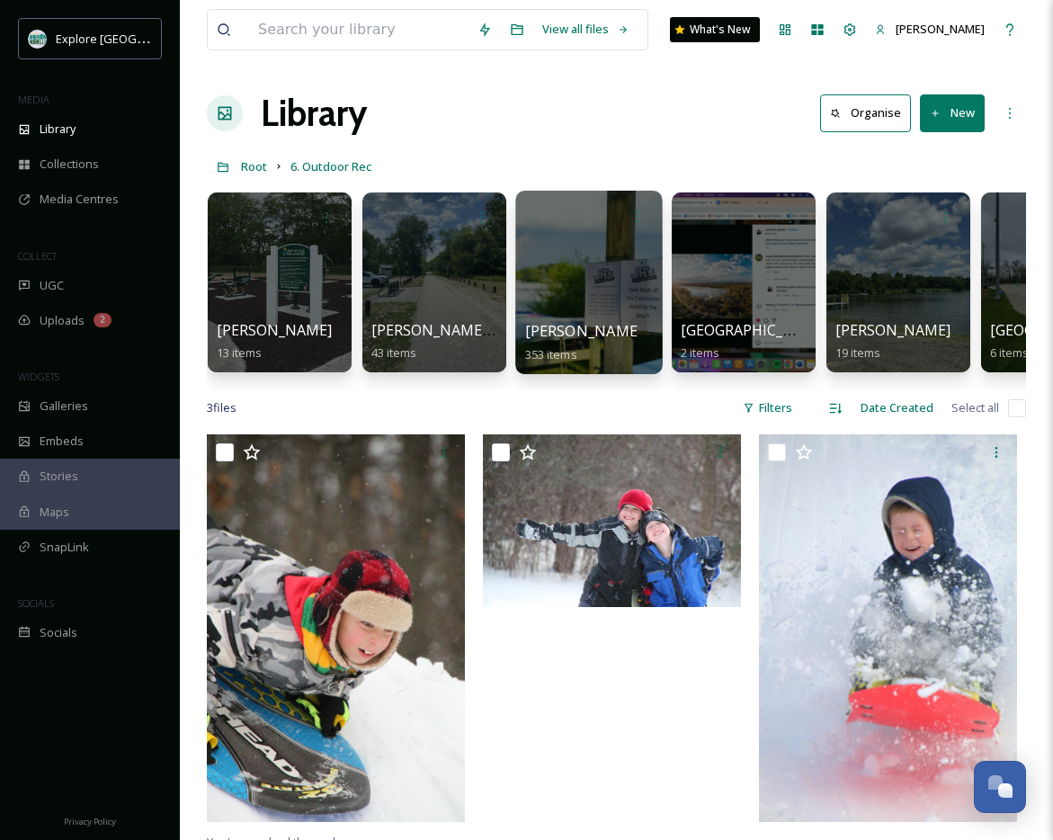
click at [536, 271] on div at bounding box center [588, 282] width 147 height 183
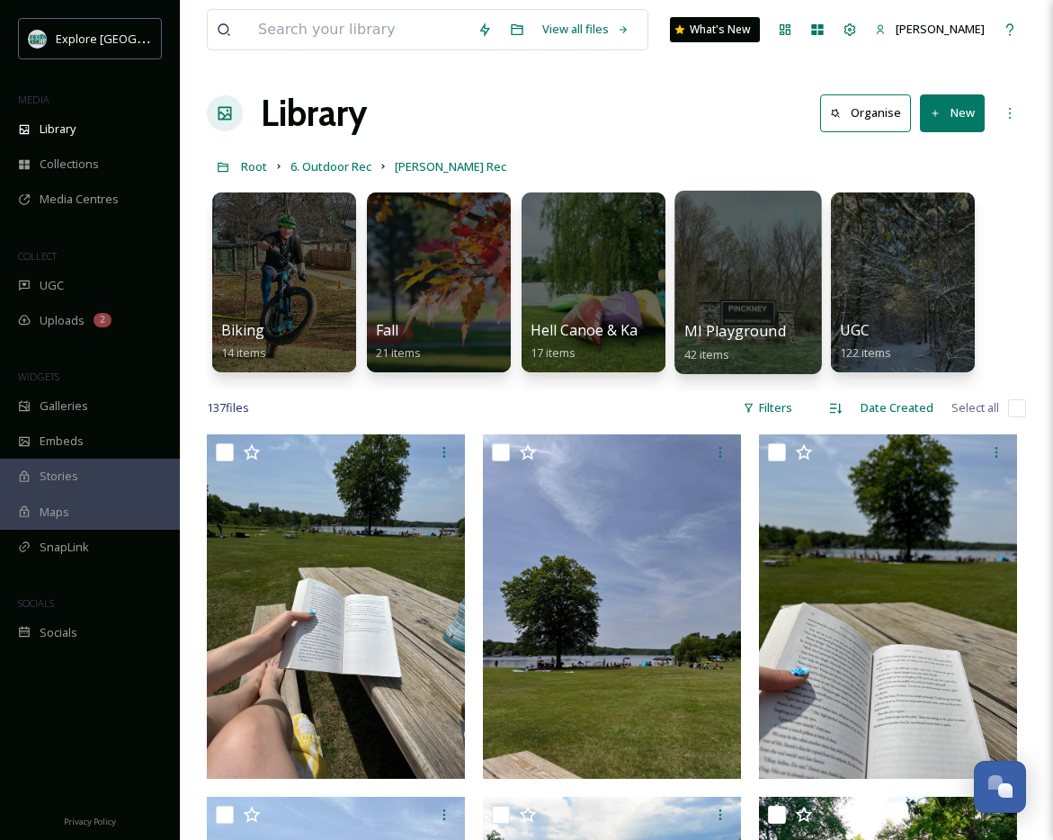
click at [772, 262] on div at bounding box center [747, 282] width 147 height 183
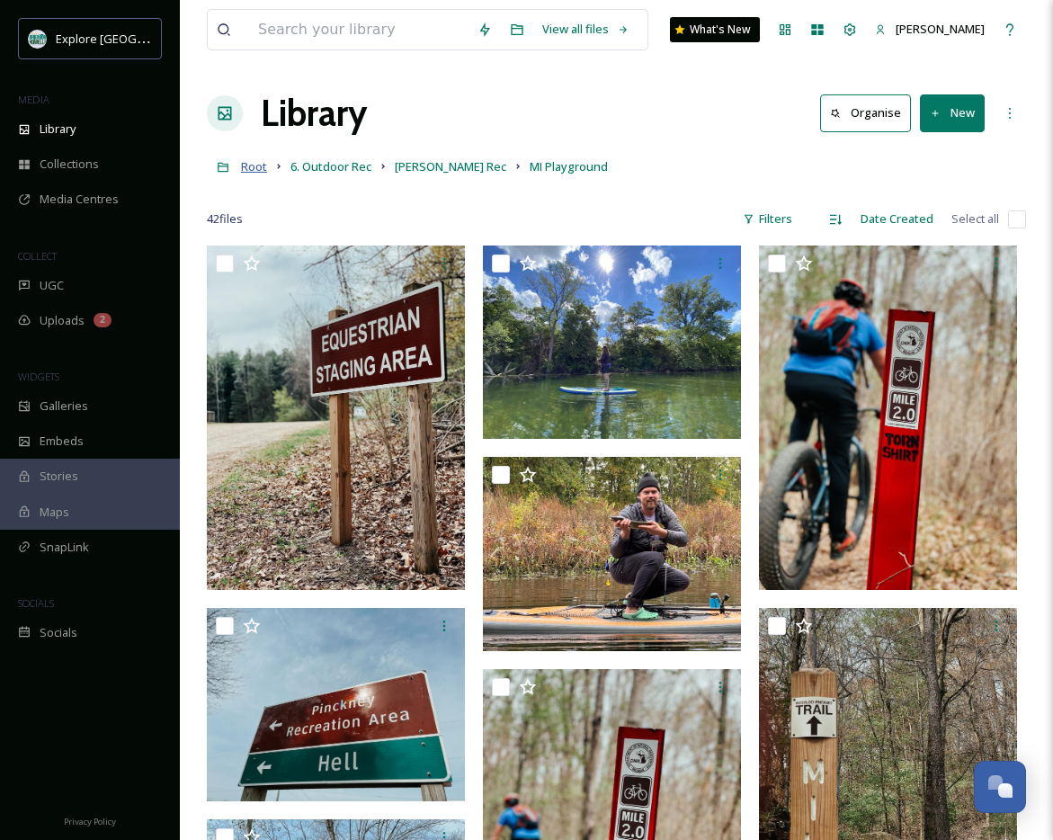
click at [241, 161] on span "Root" at bounding box center [254, 166] width 26 height 16
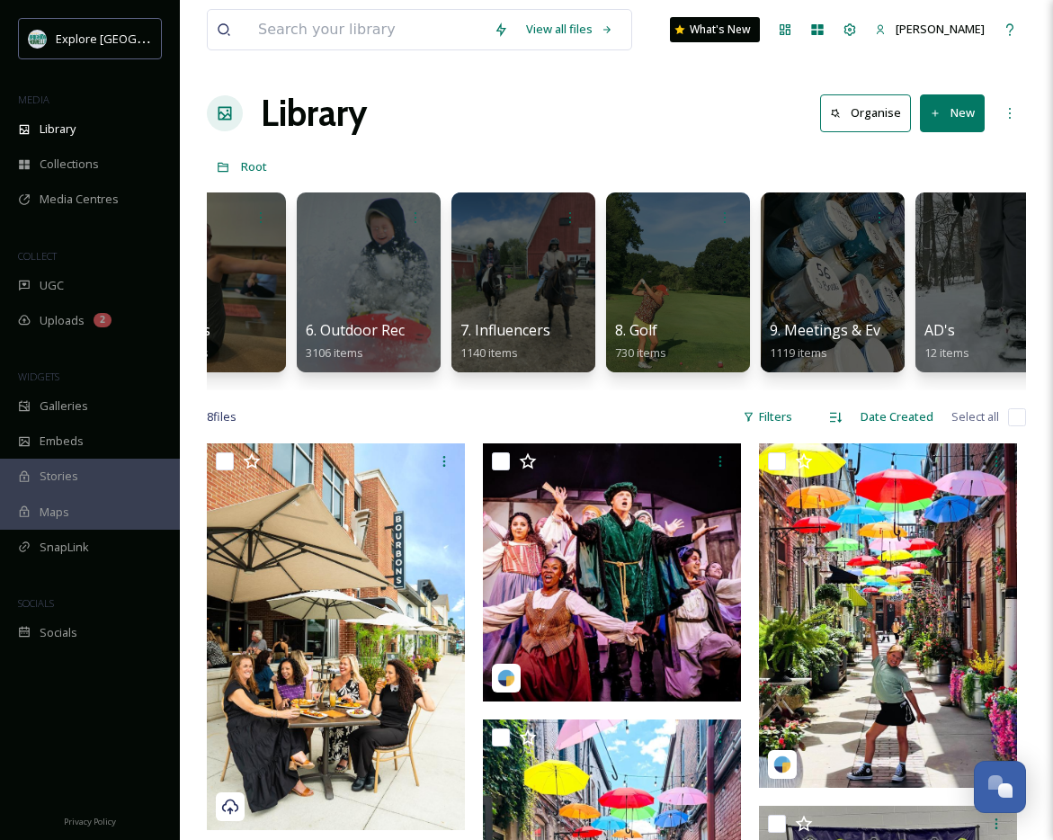
scroll to position [0, 735]
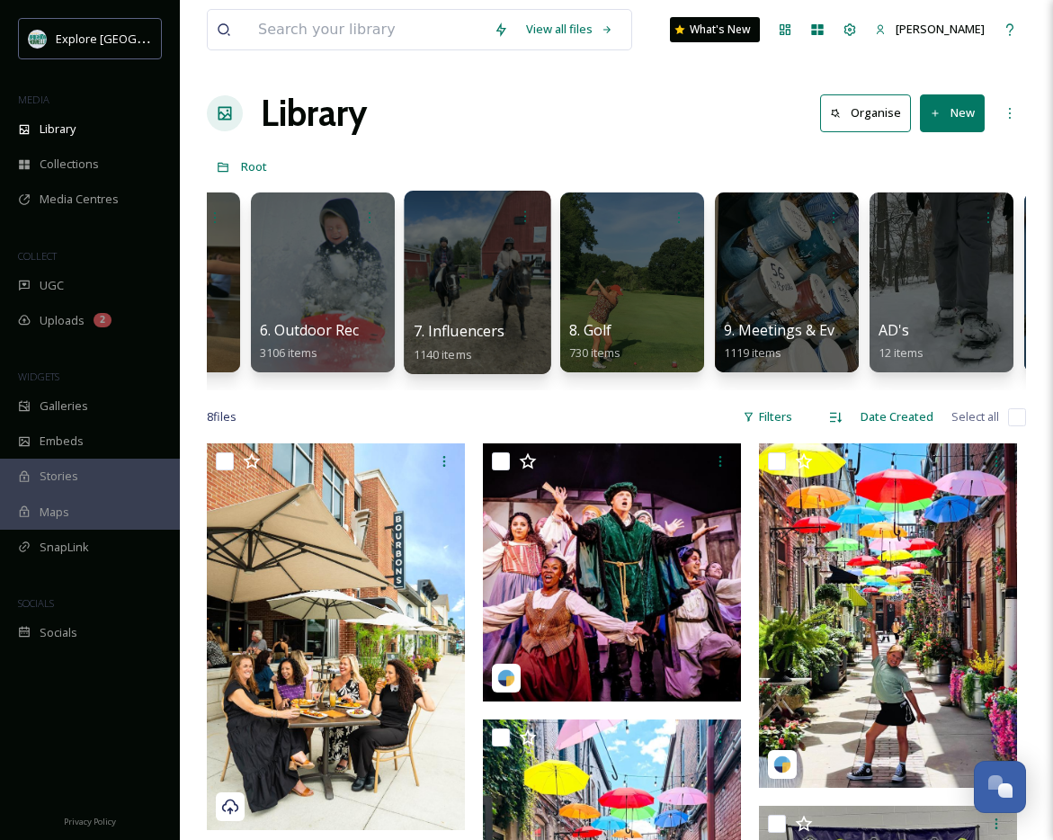
click at [446, 256] on div at bounding box center [477, 282] width 147 height 183
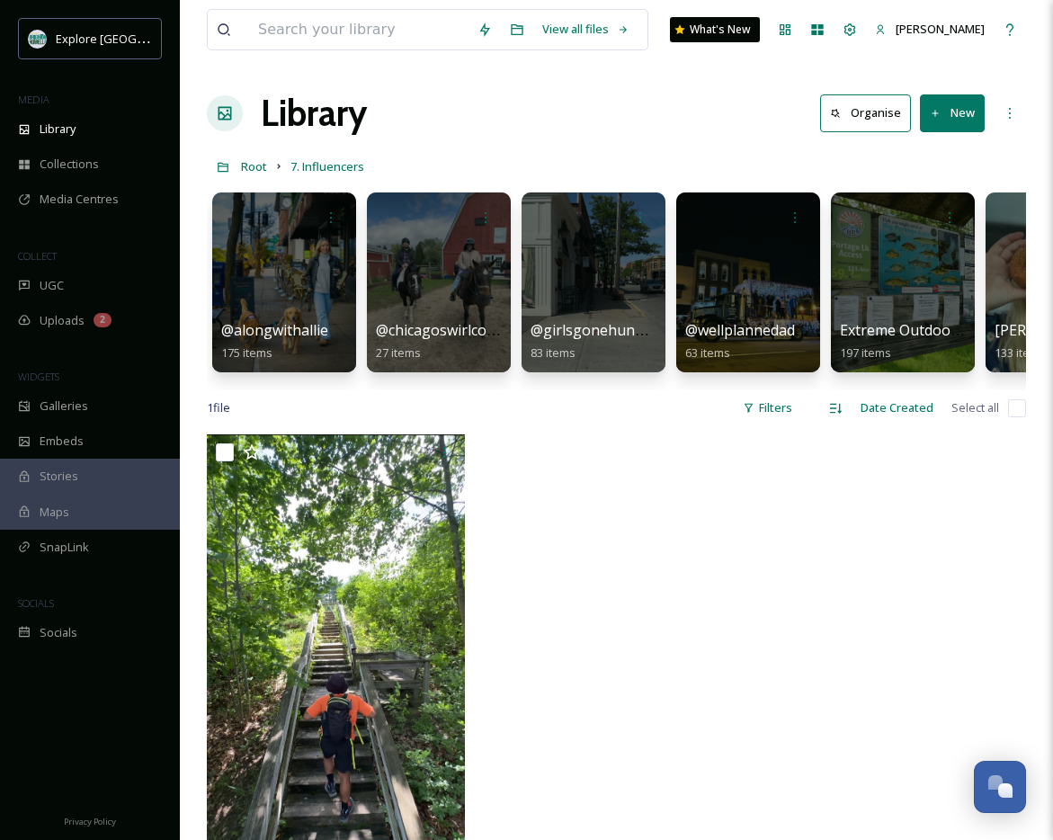
scroll to position [0, 573]
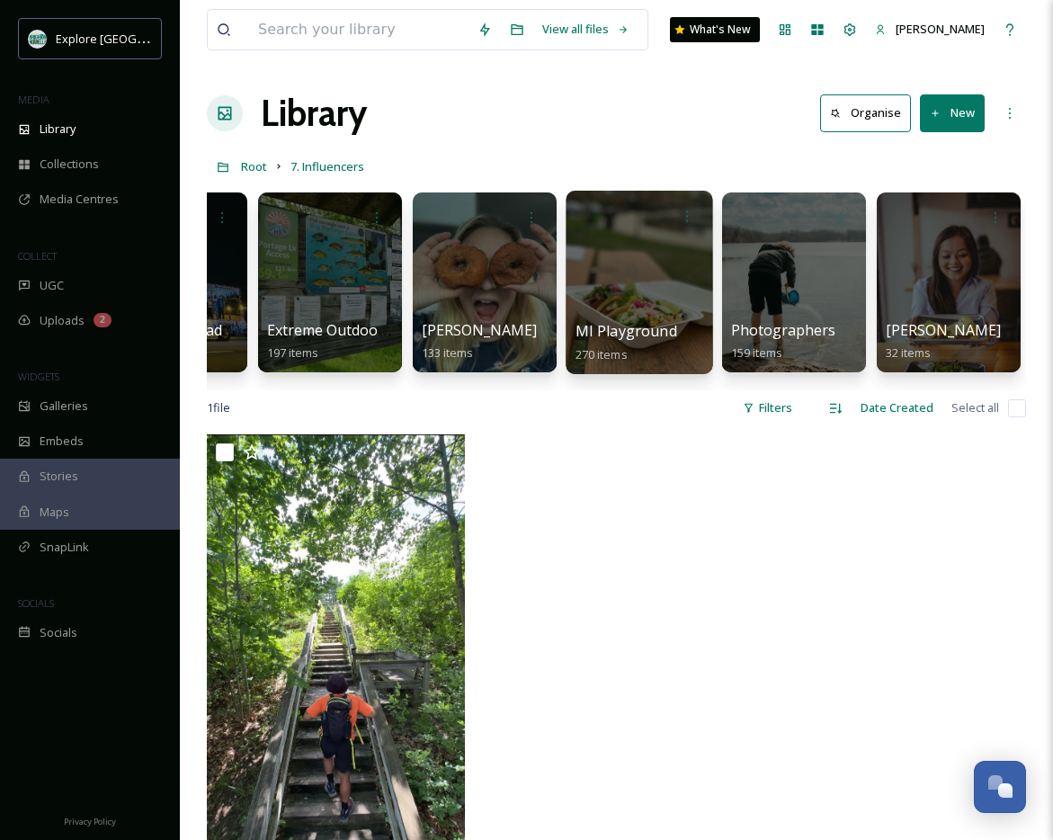
click at [614, 273] on div at bounding box center [639, 282] width 147 height 183
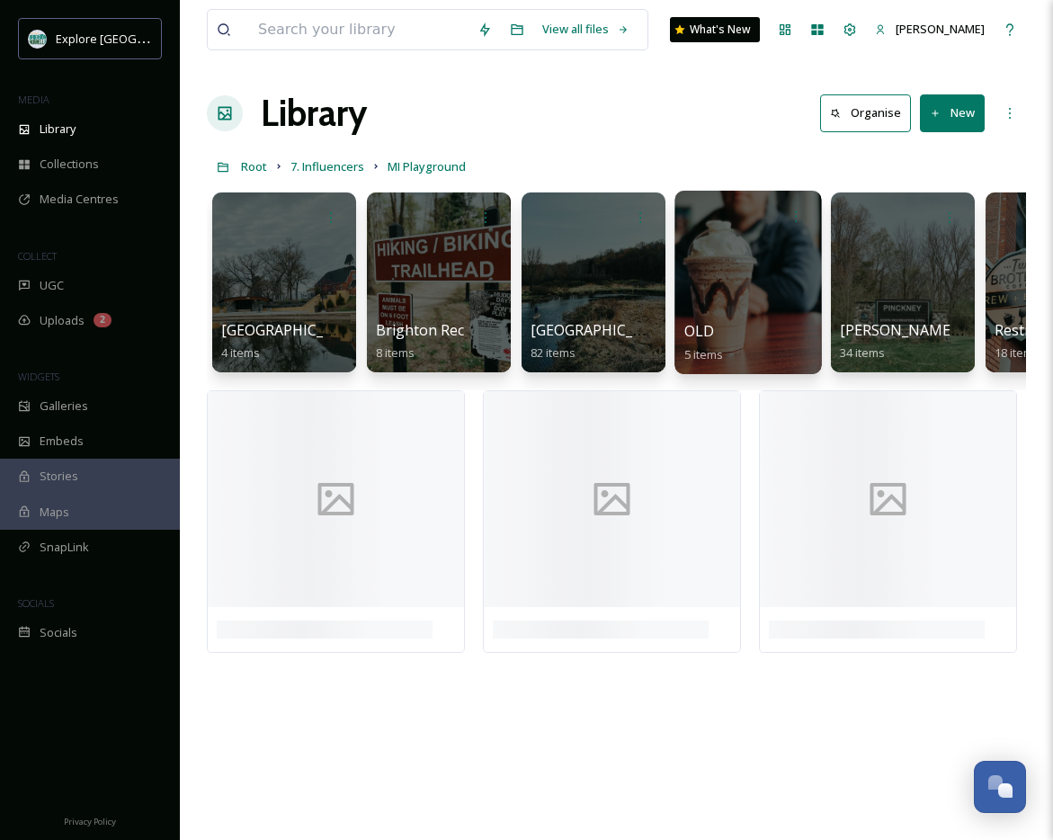
scroll to position [0, 109]
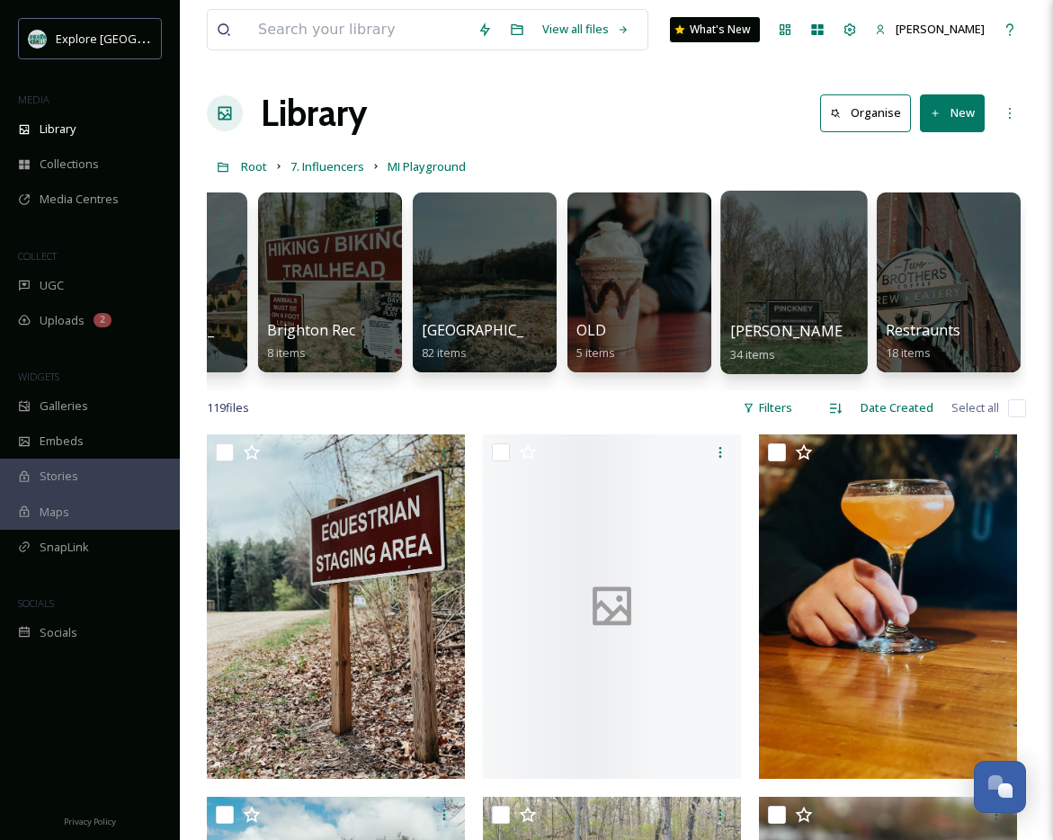
click at [796, 270] on div at bounding box center [793, 282] width 147 height 183
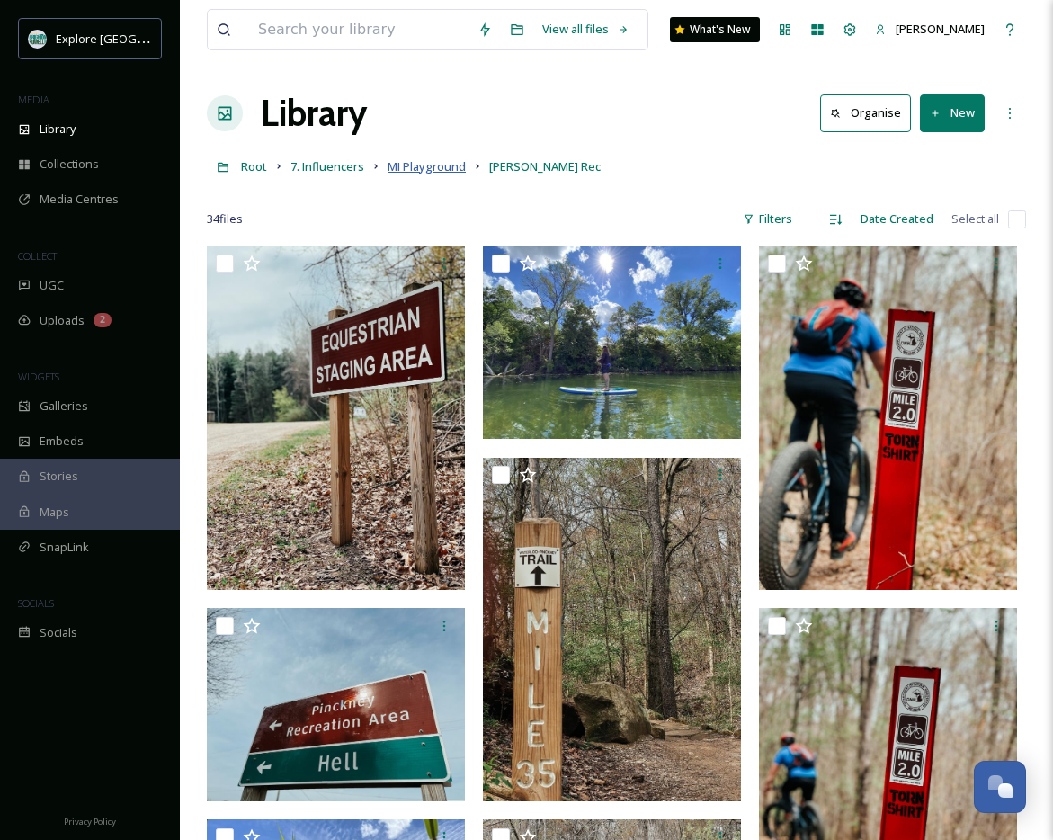
click at [413, 171] on span "MI Playground" at bounding box center [427, 166] width 78 height 16
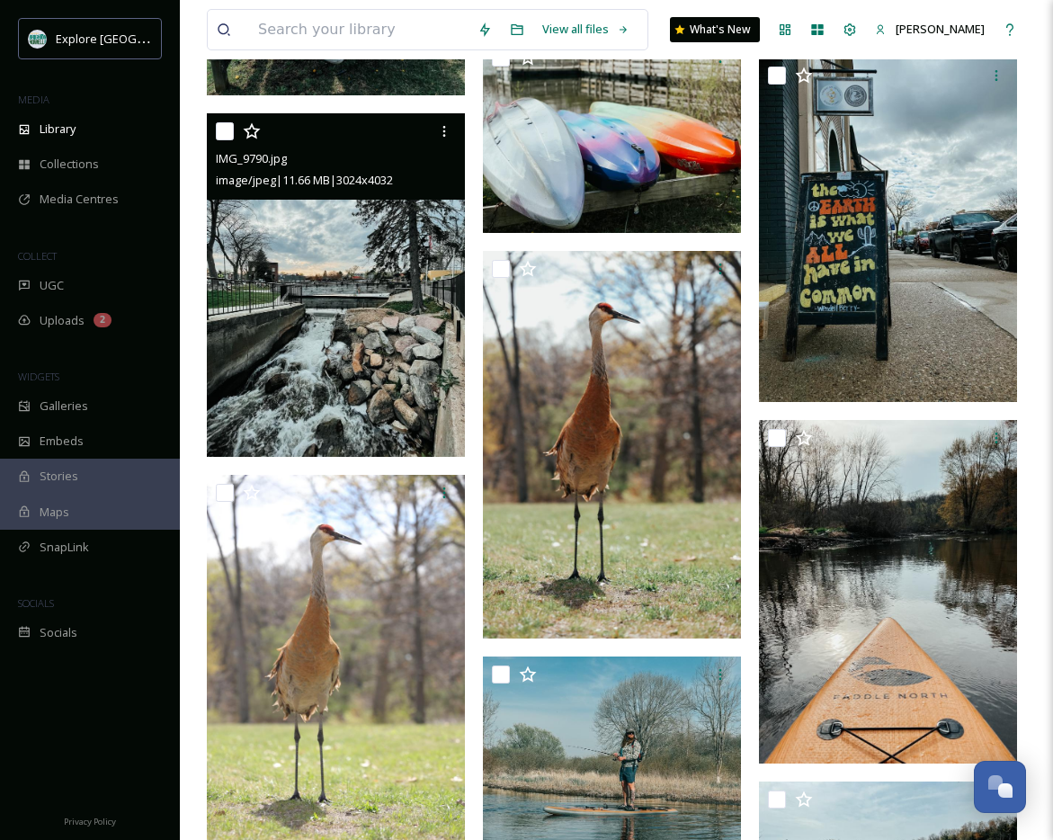
scroll to position [9174, 0]
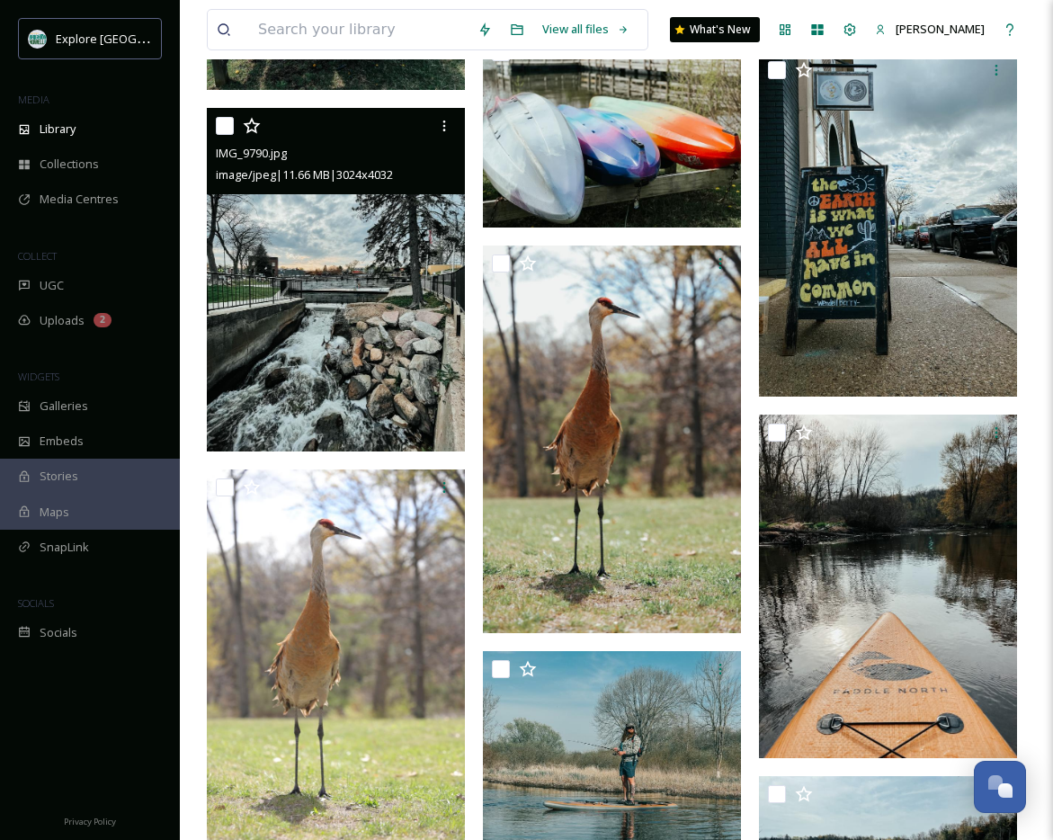
click at [415, 328] on img at bounding box center [336, 280] width 258 height 344
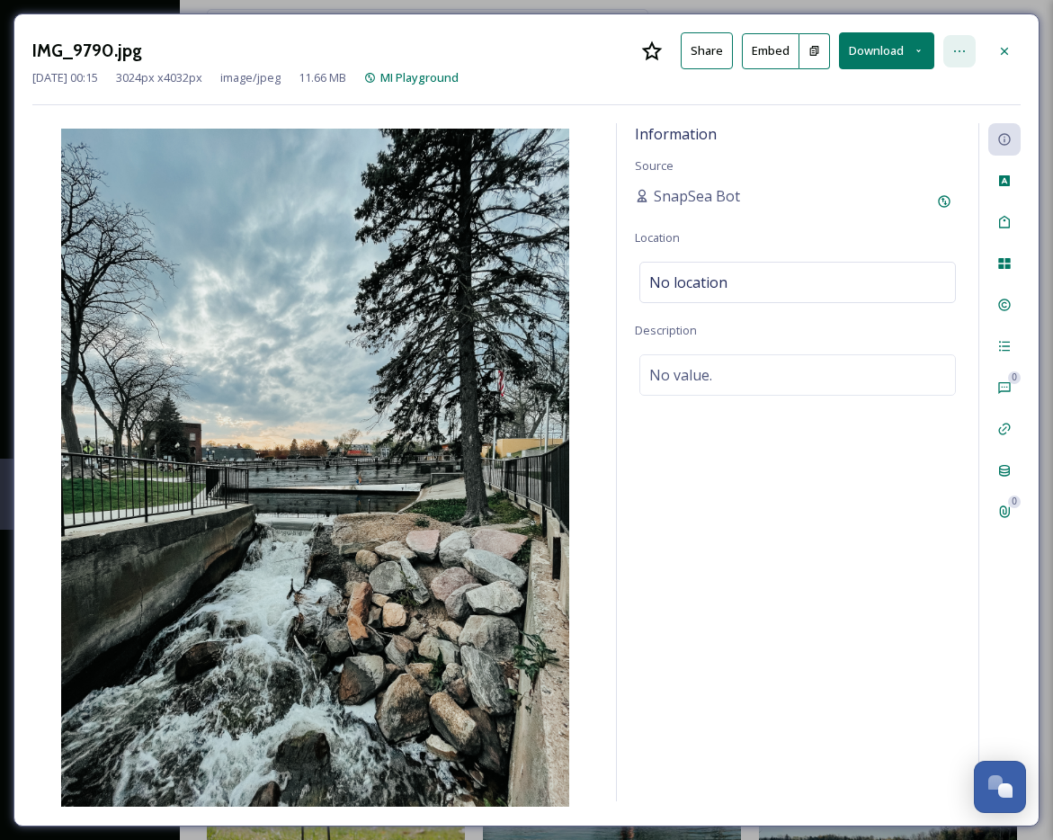
click at [953, 41] on div at bounding box center [959, 51] width 32 height 32
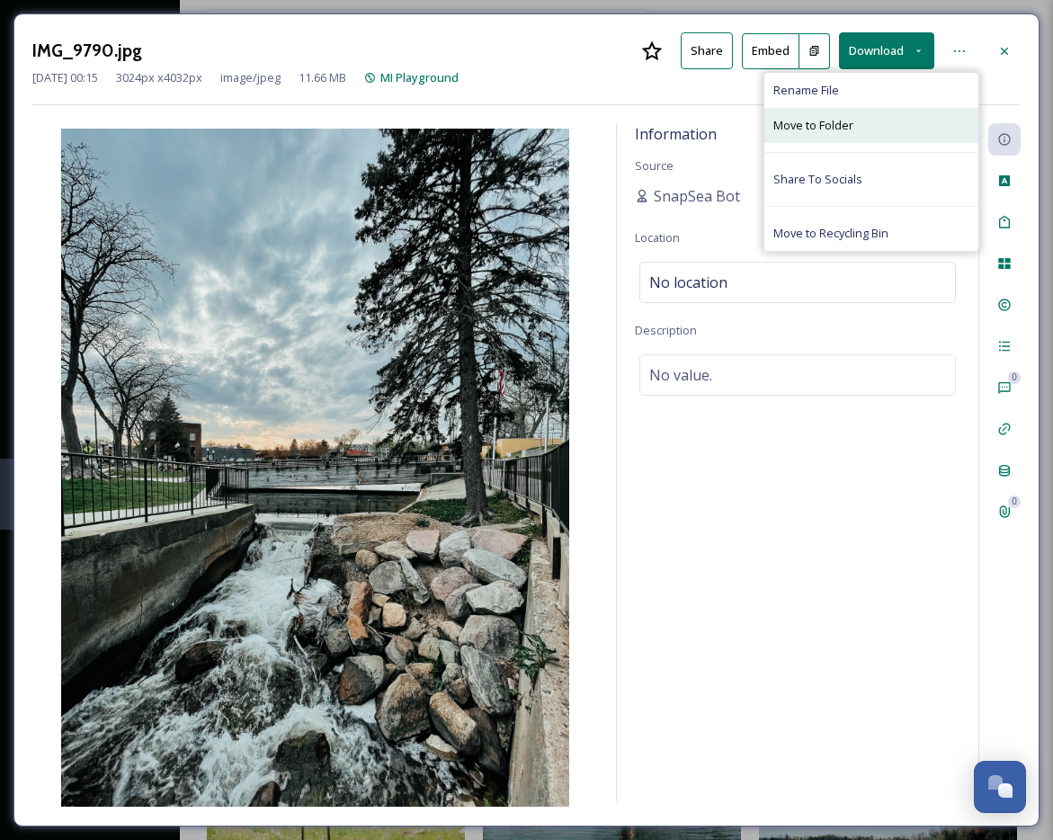
click at [888, 129] on div "Move to Folder" at bounding box center [871, 125] width 214 height 35
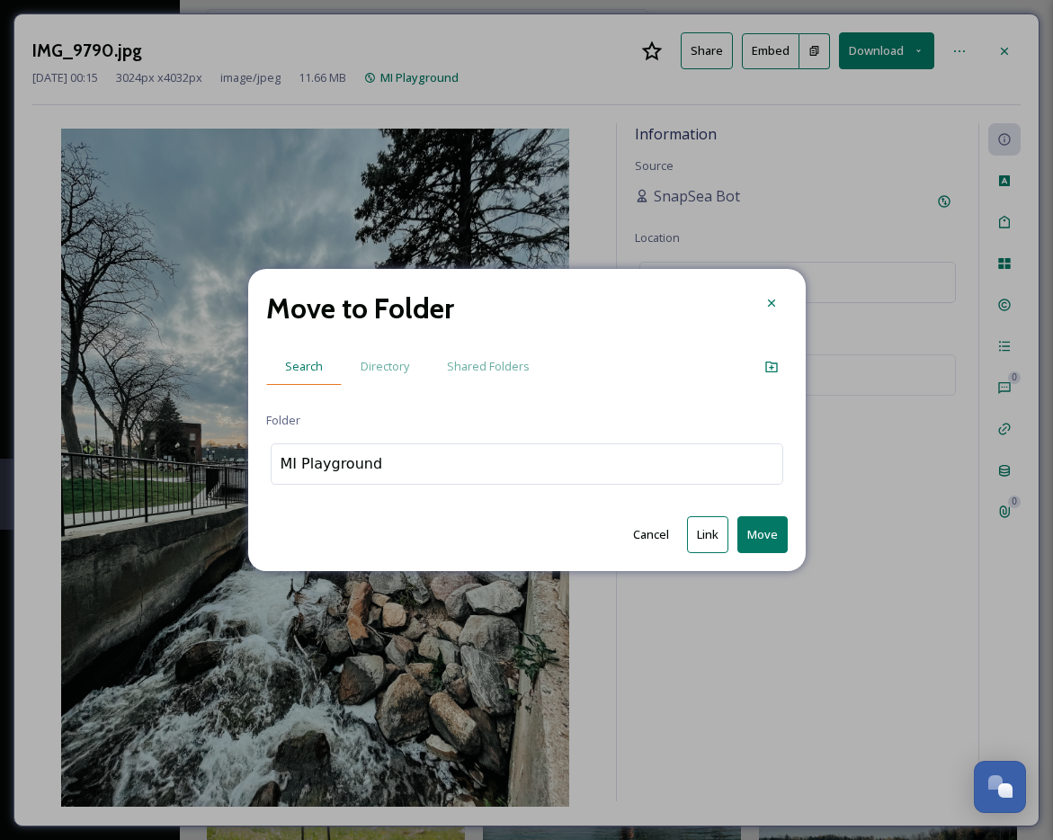
click at [312, 363] on span "Search" at bounding box center [304, 366] width 38 height 17
click at [372, 362] on span "Directory" at bounding box center [385, 366] width 49 height 17
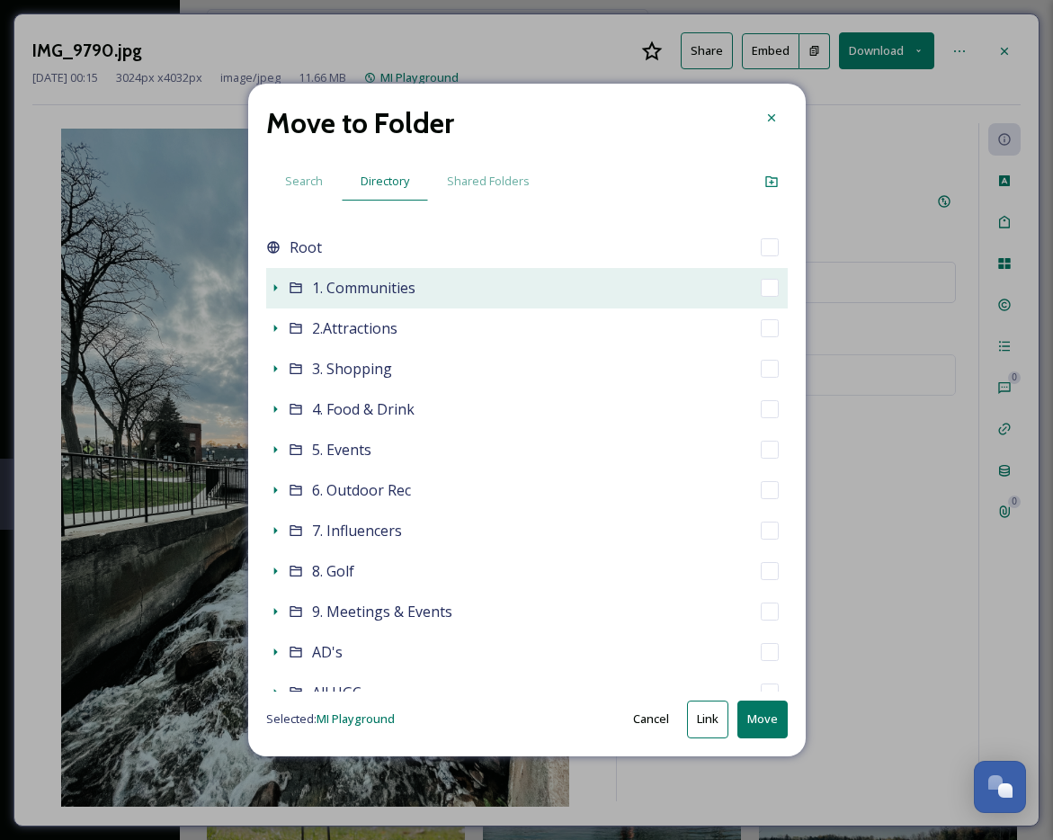
click at [323, 290] on span "1. Communities" at bounding box center [363, 288] width 103 height 20
click at [269, 287] on icon at bounding box center [275, 288] width 14 height 14
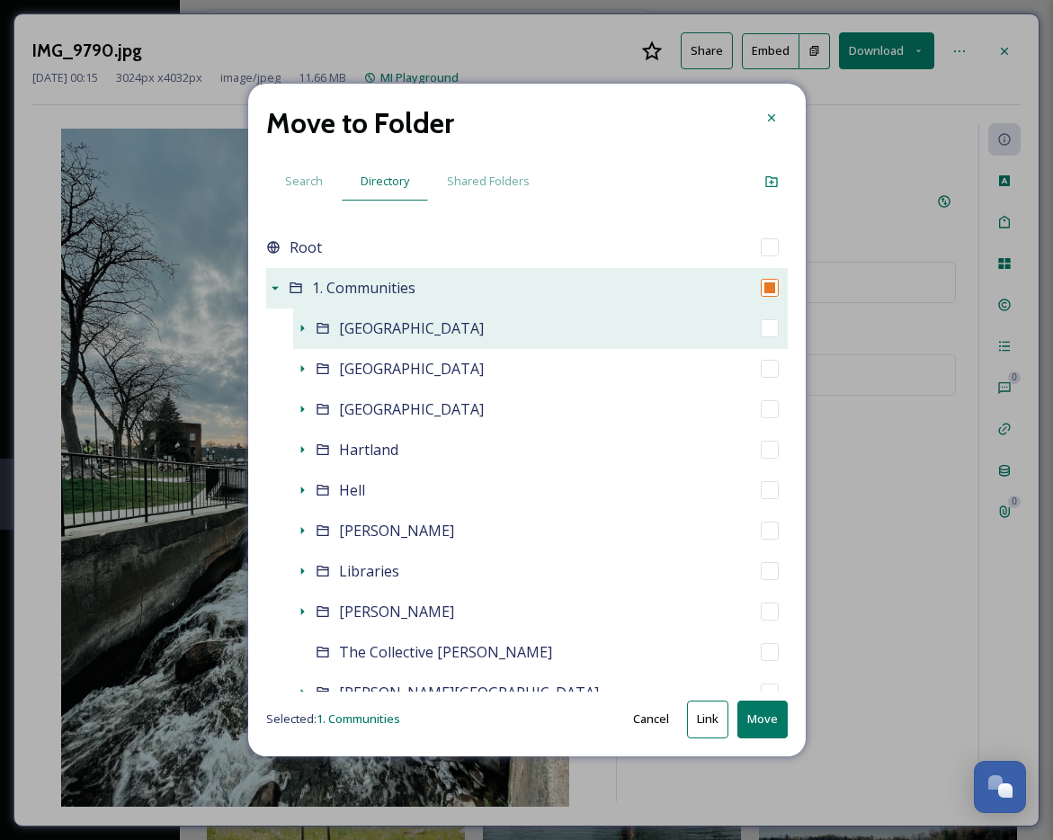
click at [359, 323] on span "[GEOGRAPHIC_DATA]" at bounding box center [411, 328] width 145 height 20
checkbox input "false"
checkbox input "true"
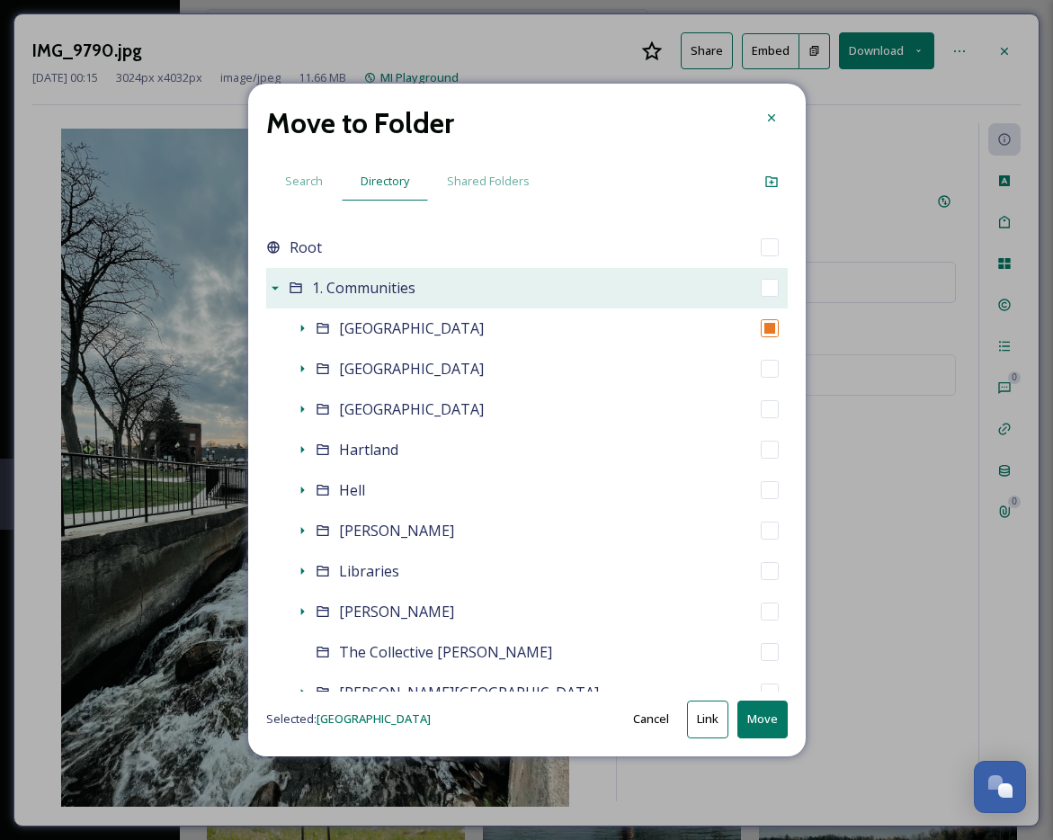
click at [774, 712] on button "Move" at bounding box center [762, 719] width 50 height 37
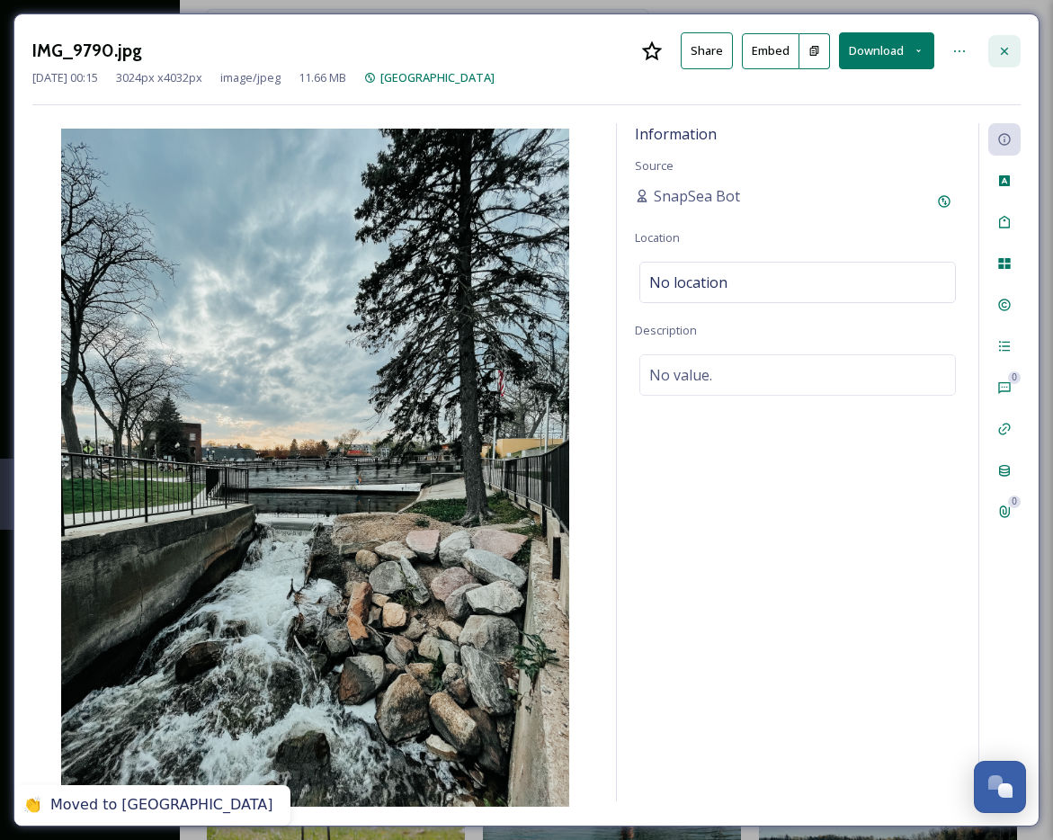
click at [977, 63] on div at bounding box center [1004, 51] width 32 height 32
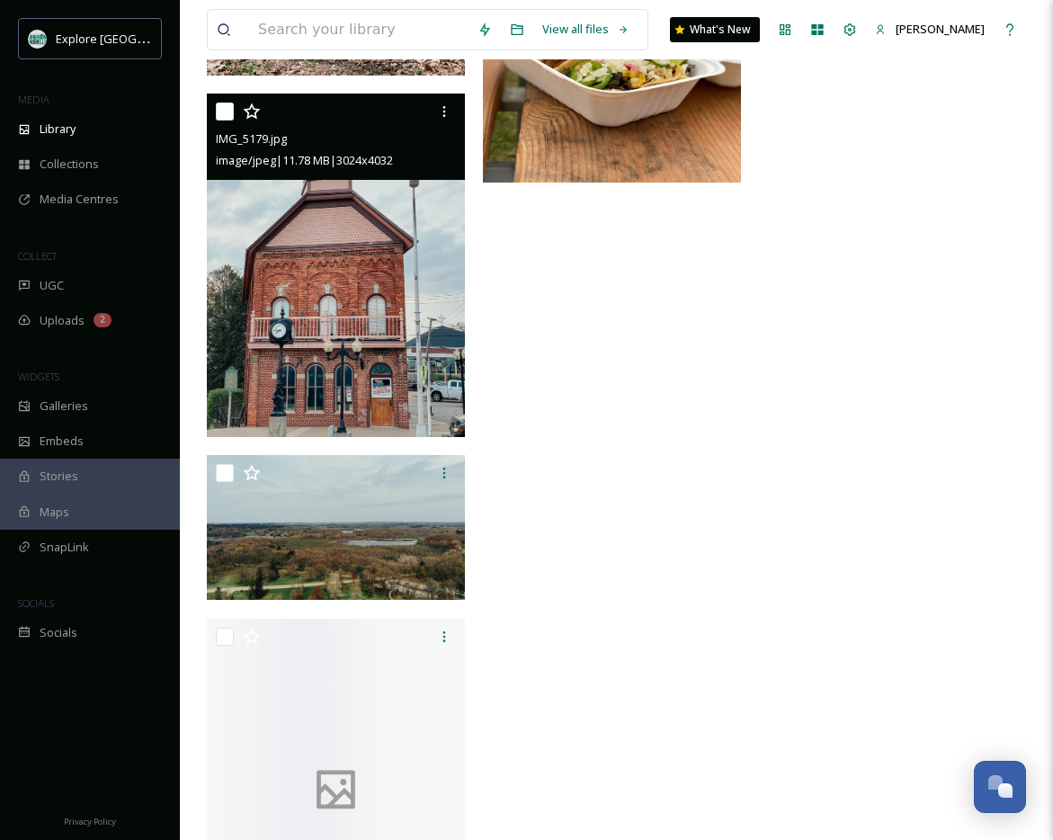
scroll to position [11811, 0]
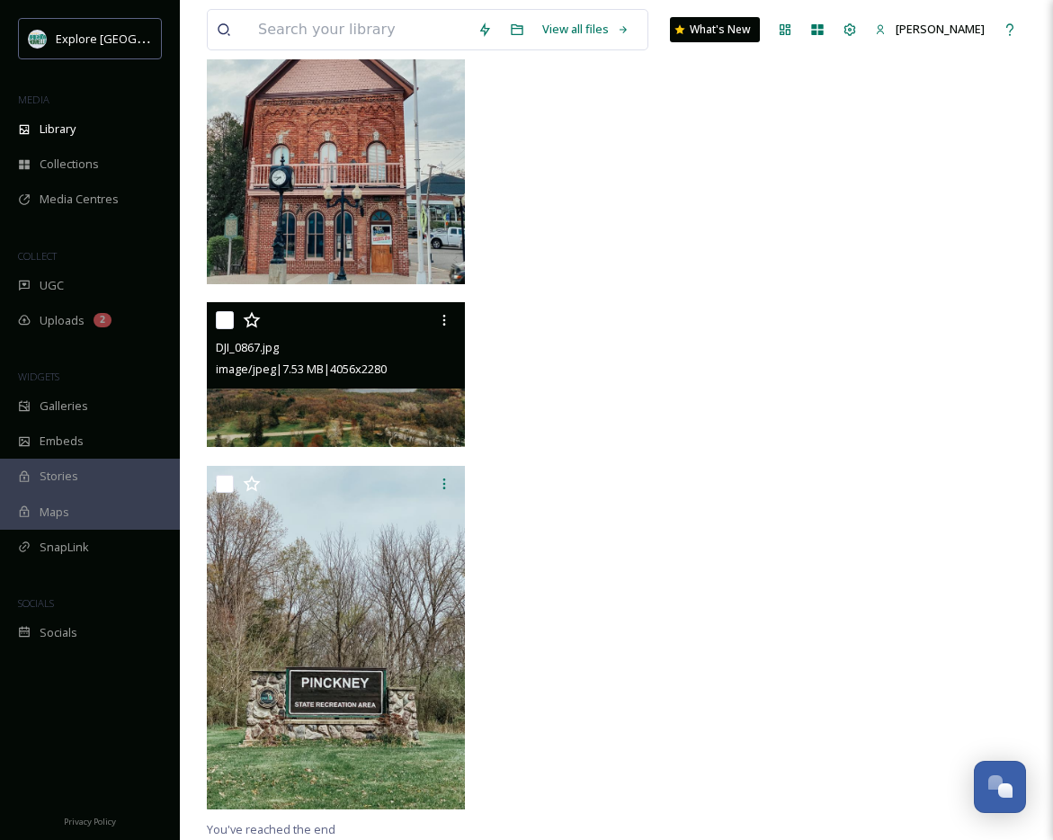
click at [365, 422] on img at bounding box center [336, 374] width 258 height 145
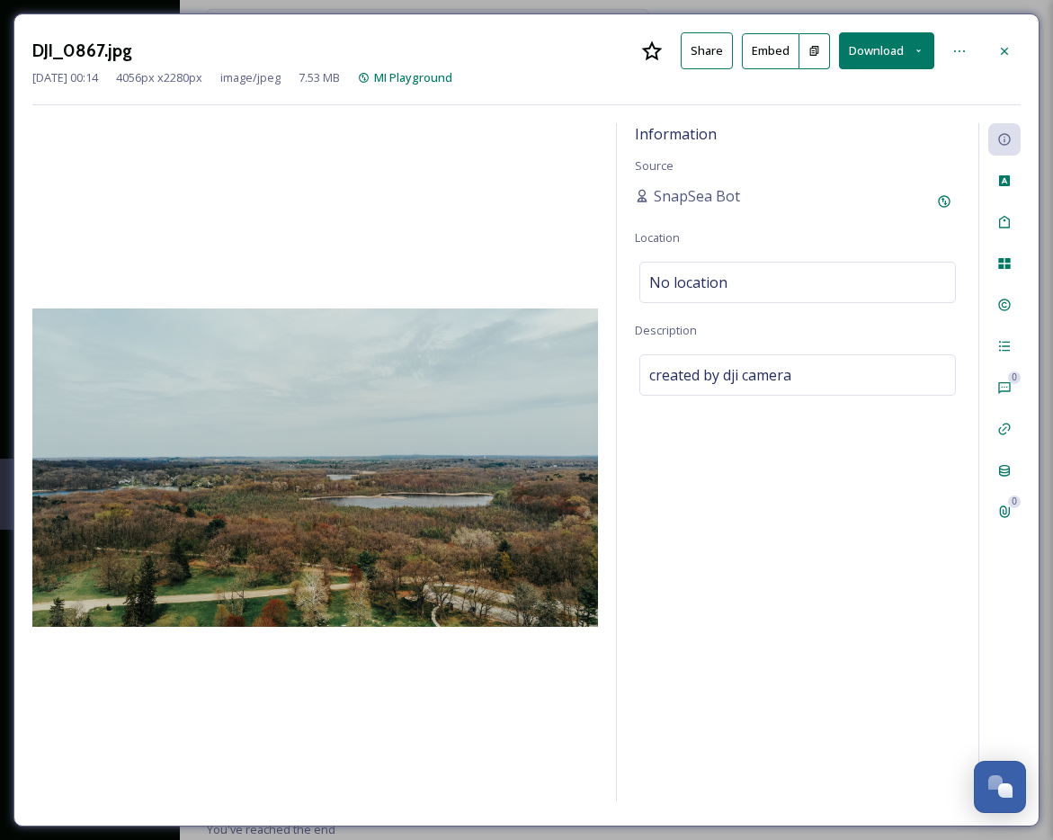
click at [977, 54] on div "DJI_0867.jpg Share Embed Download Mar 19 2025 00:14 4056 px x 2280 px image/jpe…" at bounding box center [526, 419] width 1026 height 813
click at [977, 44] on icon at bounding box center [1004, 51] width 14 height 14
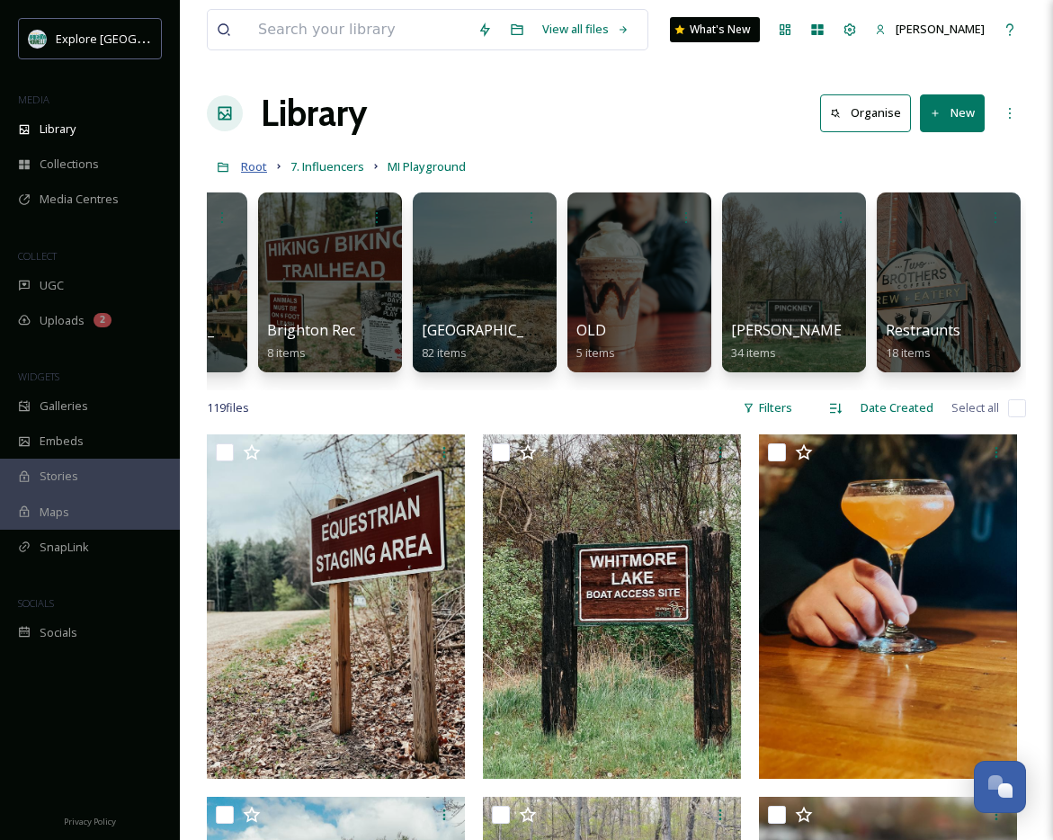
click at [249, 174] on span "Root" at bounding box center [254, 166] width 26 height 16
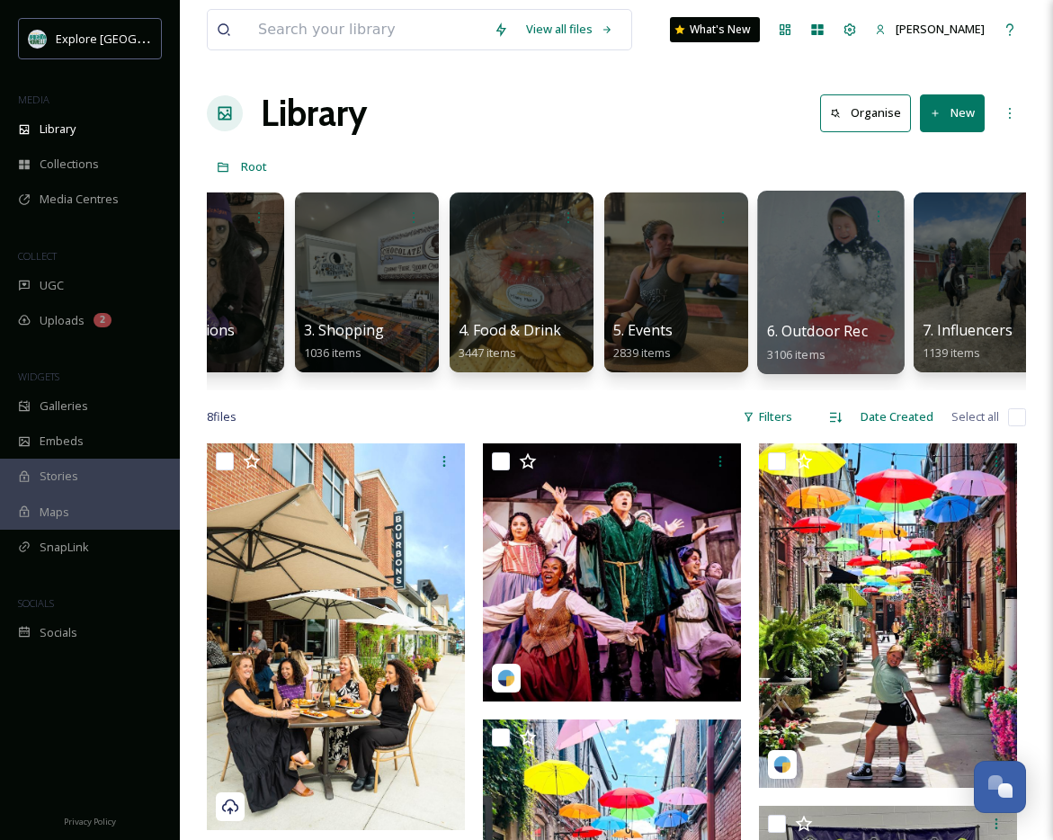
scroll to position [0, 229]
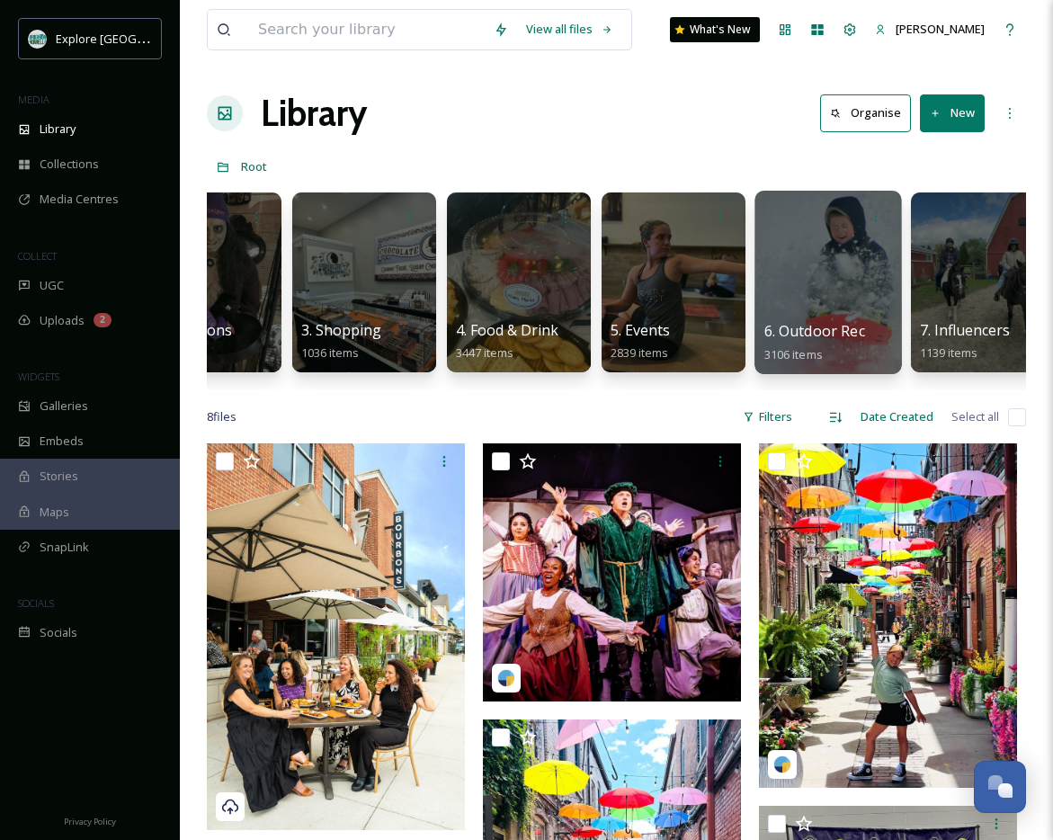
click at [825, 289] on div at bounding box center [827, 282] width 147 height 183
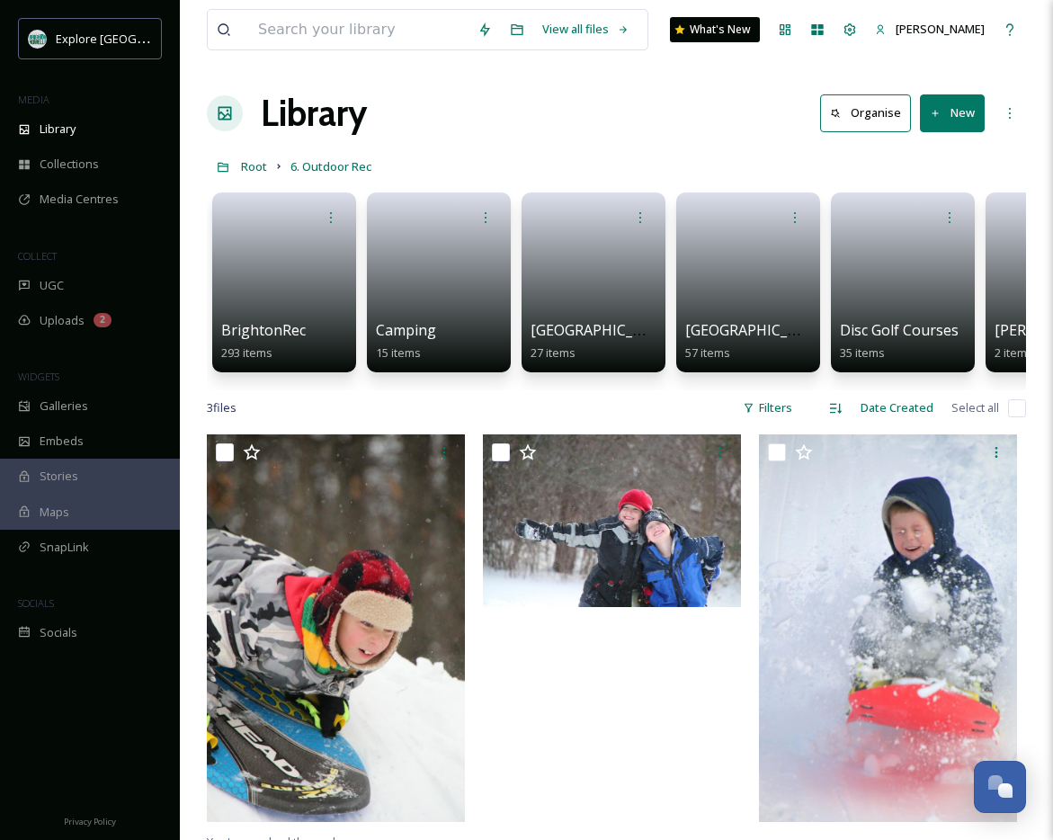
scroll to position [0, 4]
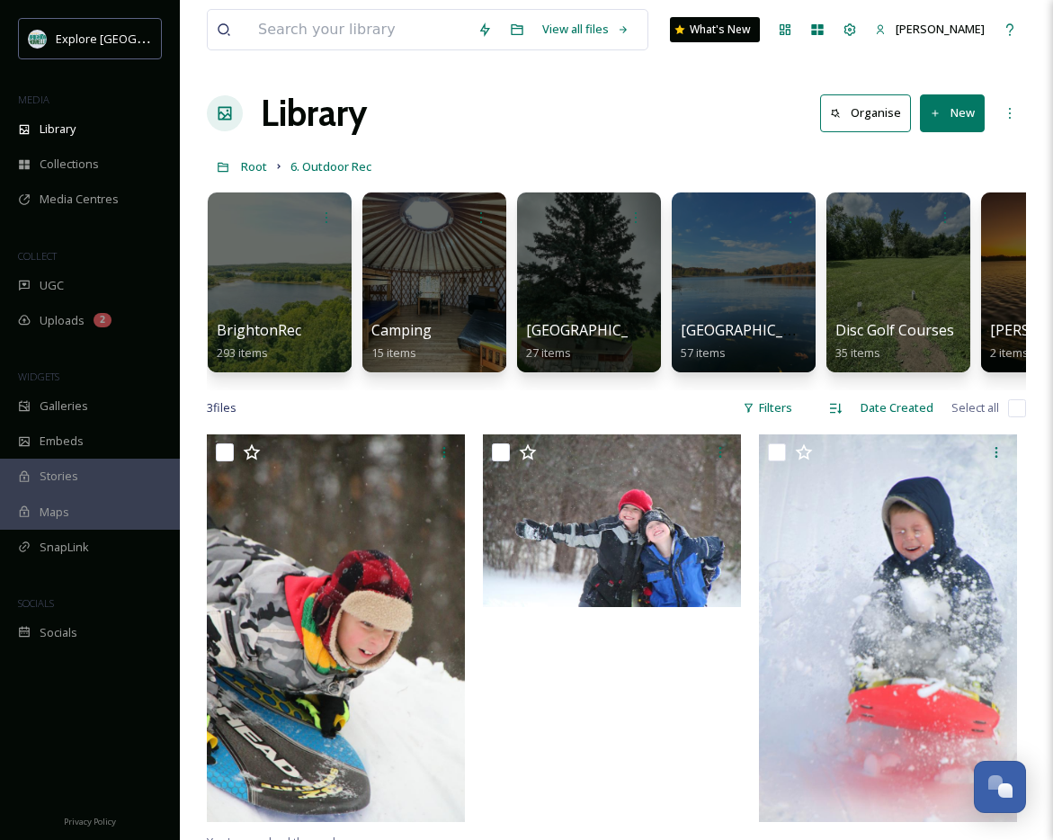
click at [661, 135] on div "Library Organise New" at bounding box center [616, 113] width 819 height 54
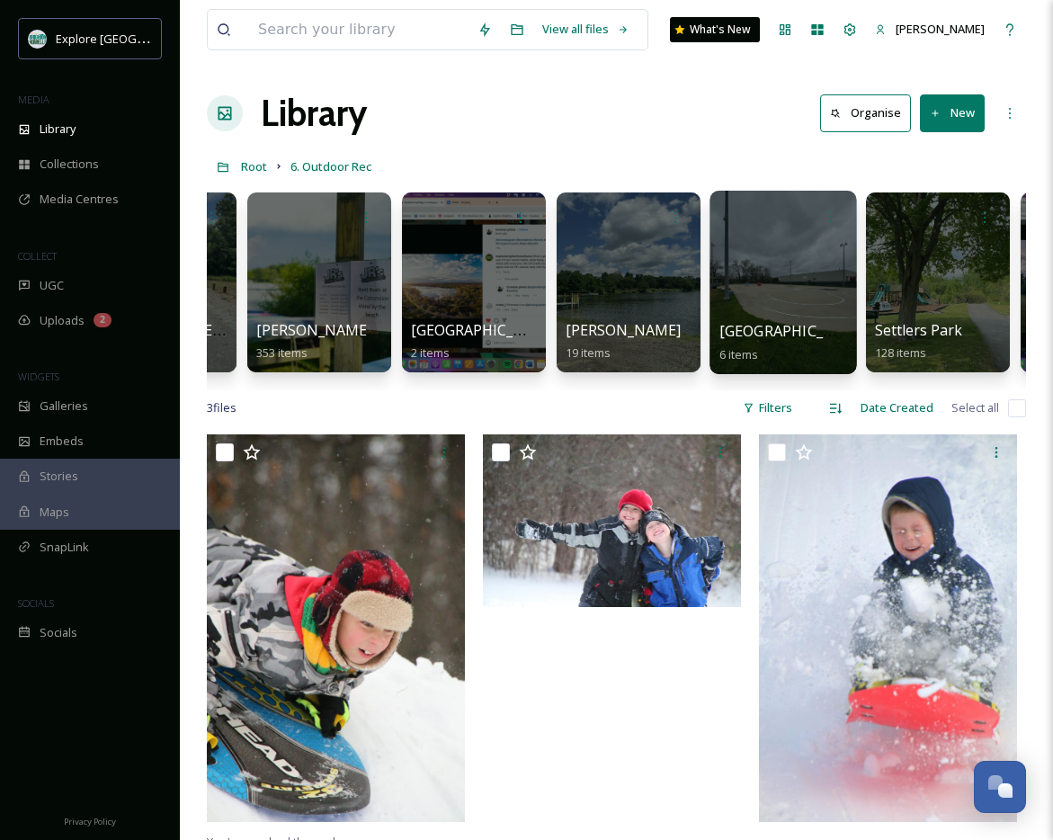
scroll to position [0, 2847]
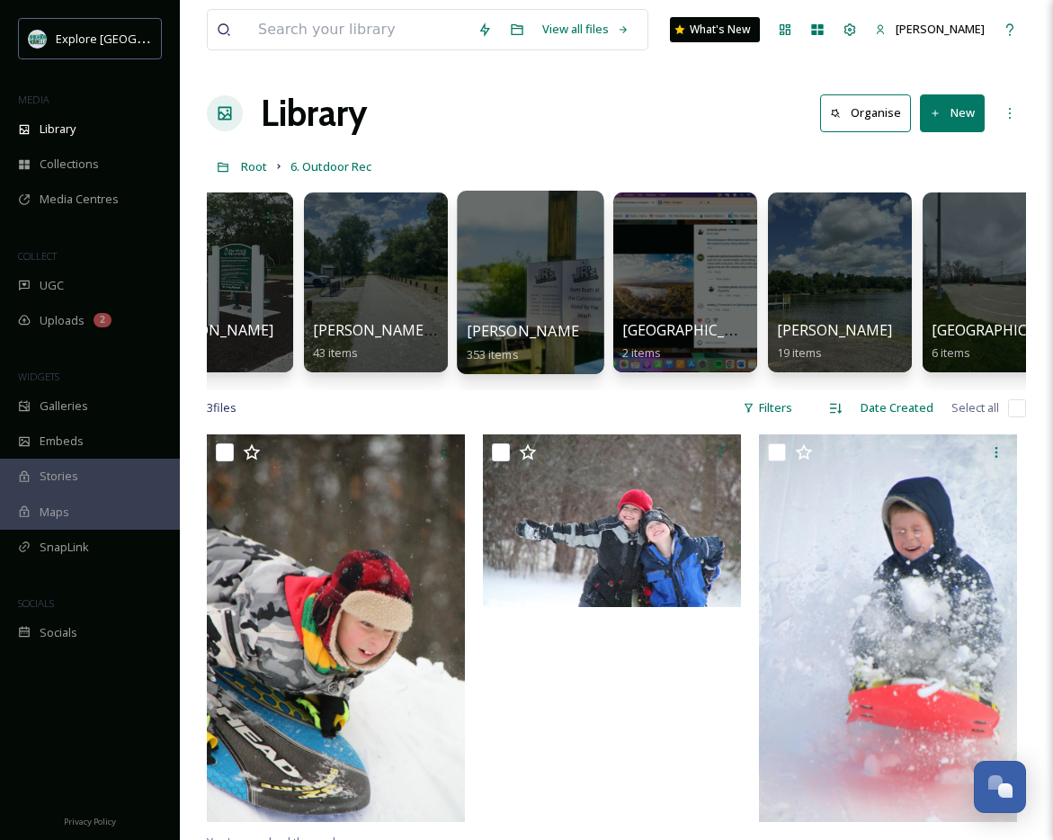
click at [531, 263] on div at bounding box center [530, 282] width 147 height 183
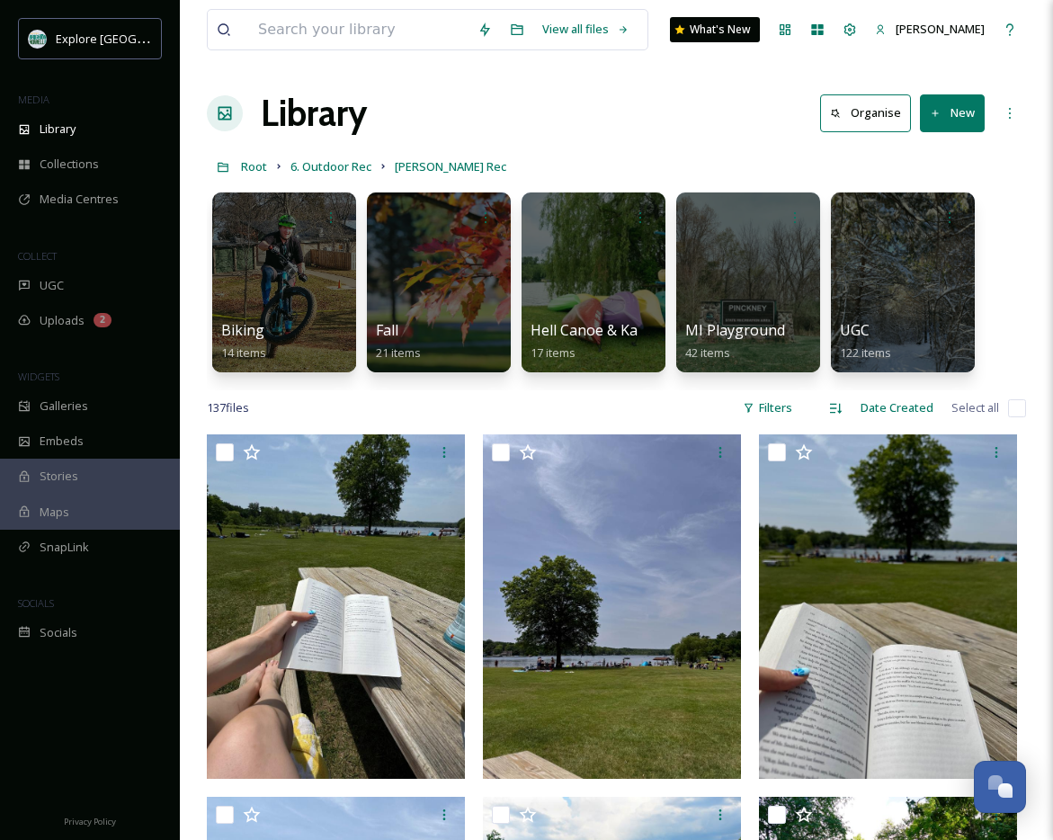
click at [548, 134] on div "Library Organise New" at bounding box center [616, 113] width 819 height 54
click at [469, 246] on div at bounding box center [438, 282] width 147 height 183
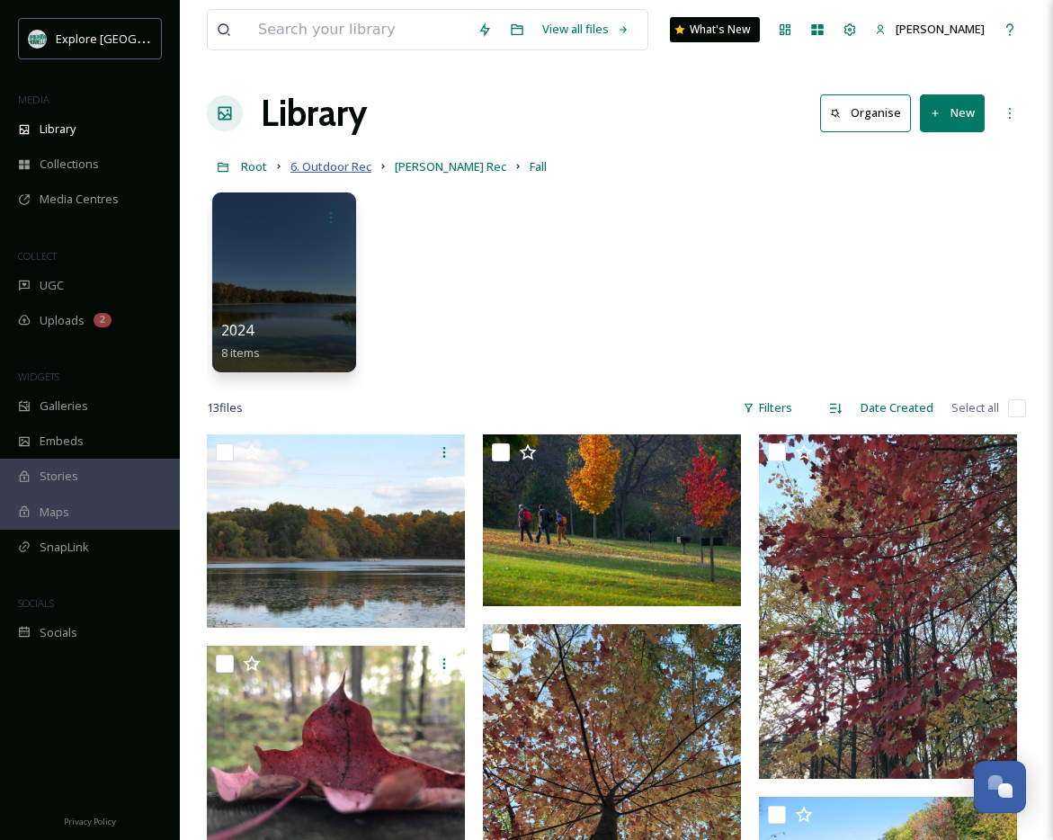
click at [348, 163] on span "6. Outdoor Rec" at bounding box center [330, 166] width 81 height 16
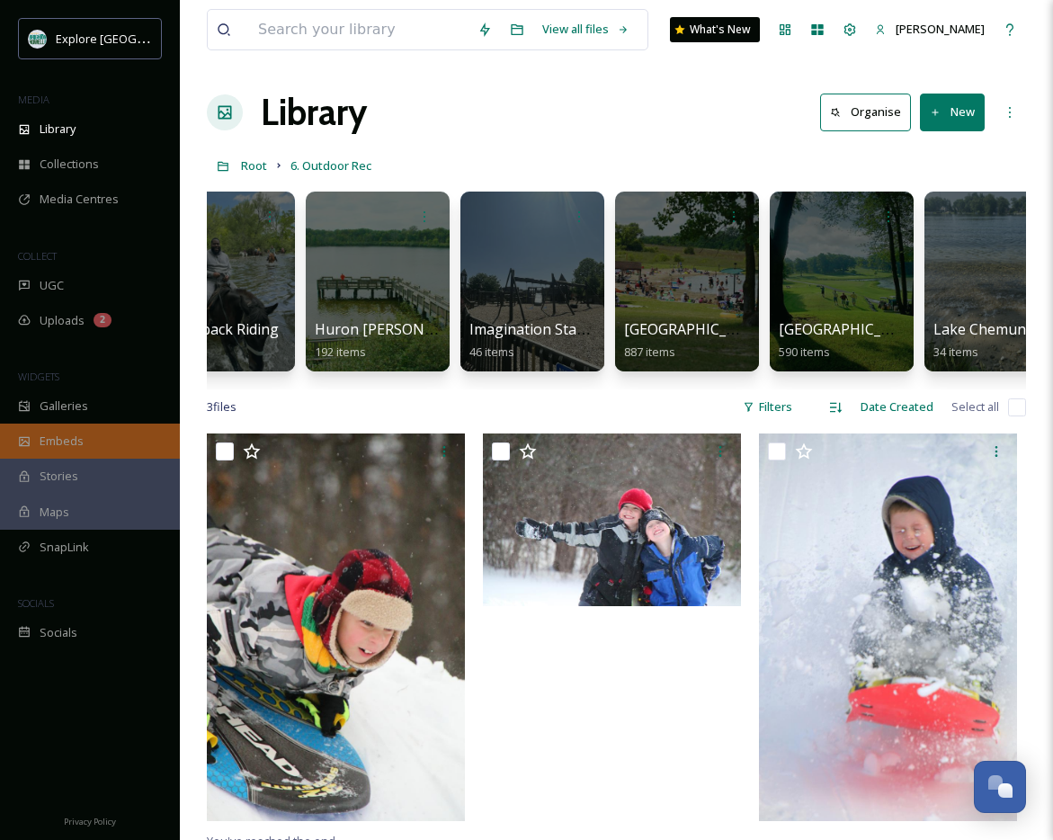
scroll to position [0, 1672]
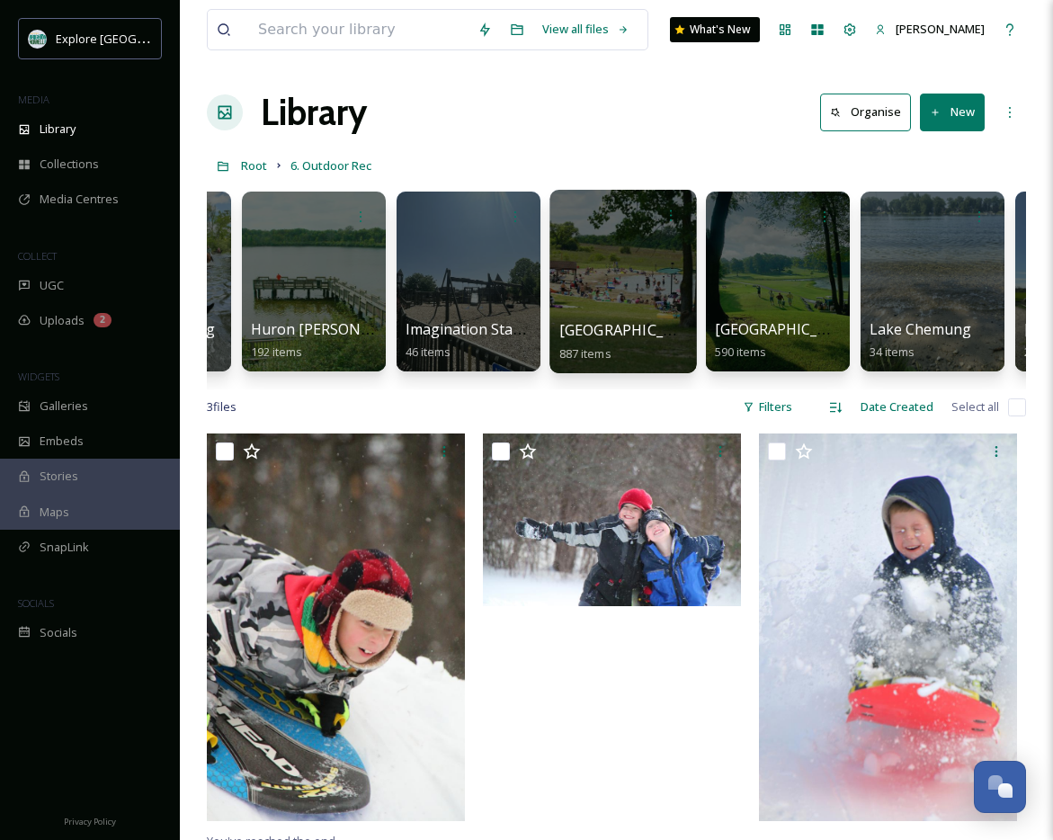
click at [599, 287] on div at bounding box center [622, 281] width 147 height 183
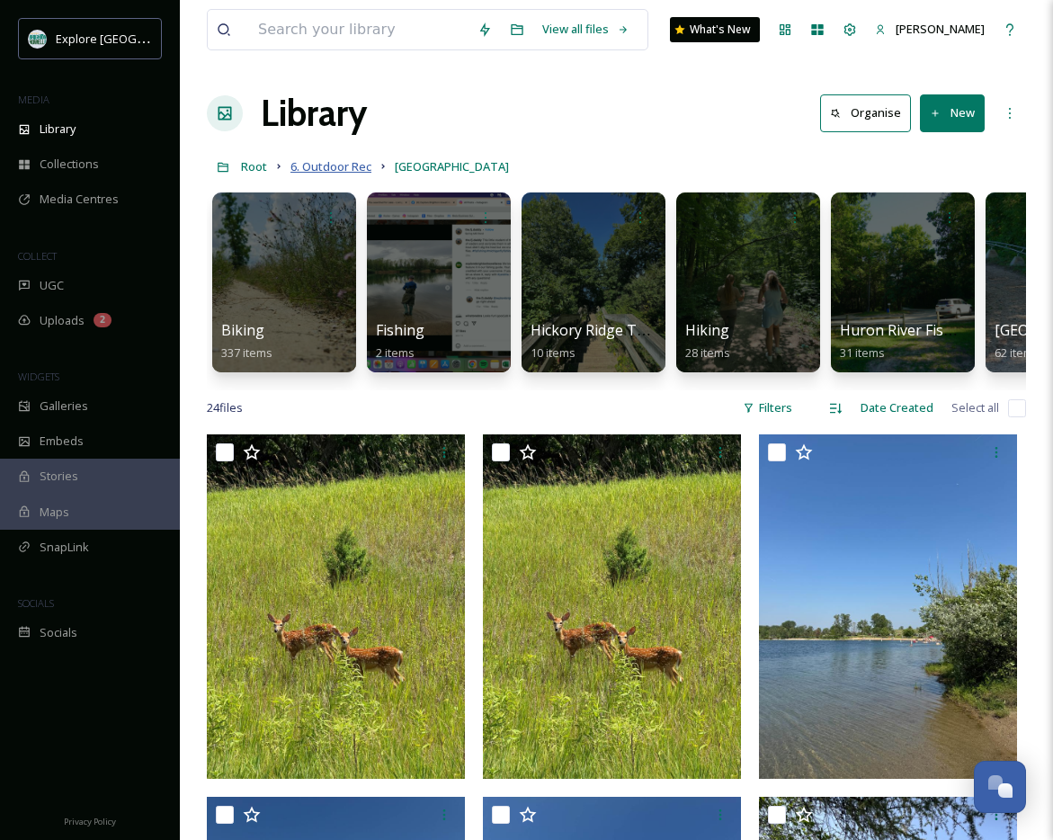
click at [341, 164] on span "6. Outdoor Rec" at bounding box center [330, 166] width 81 height 16
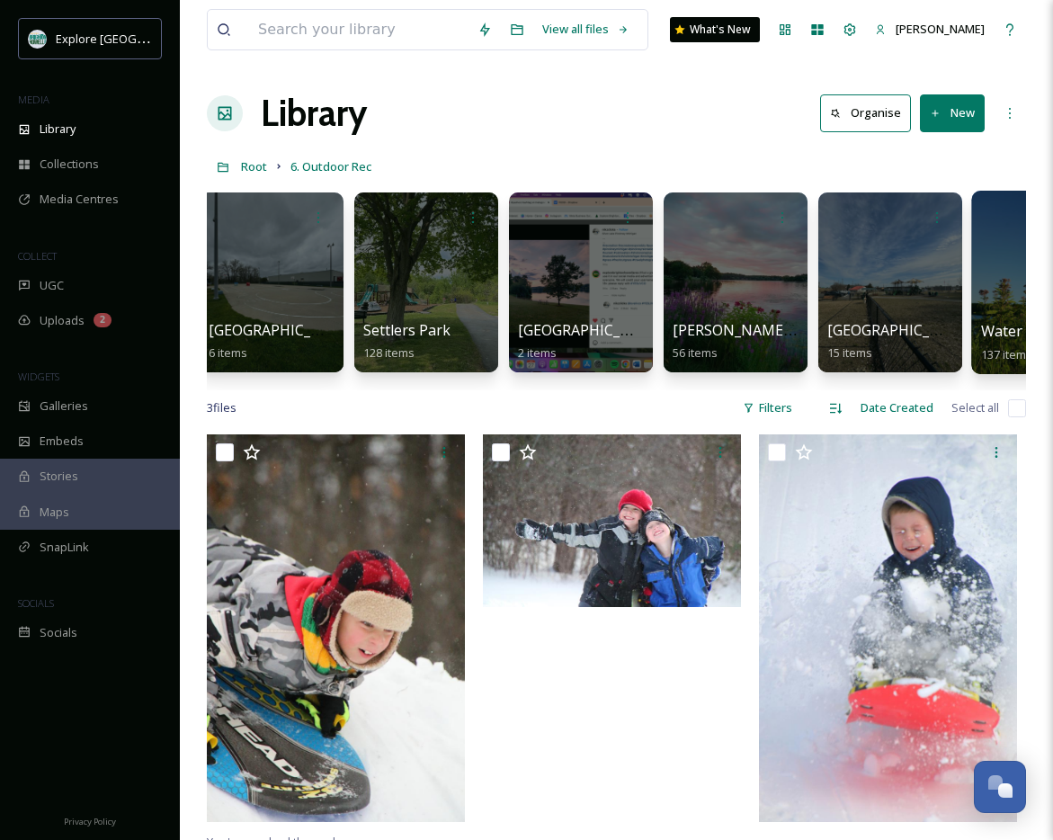
scroll to position [0, 3568]
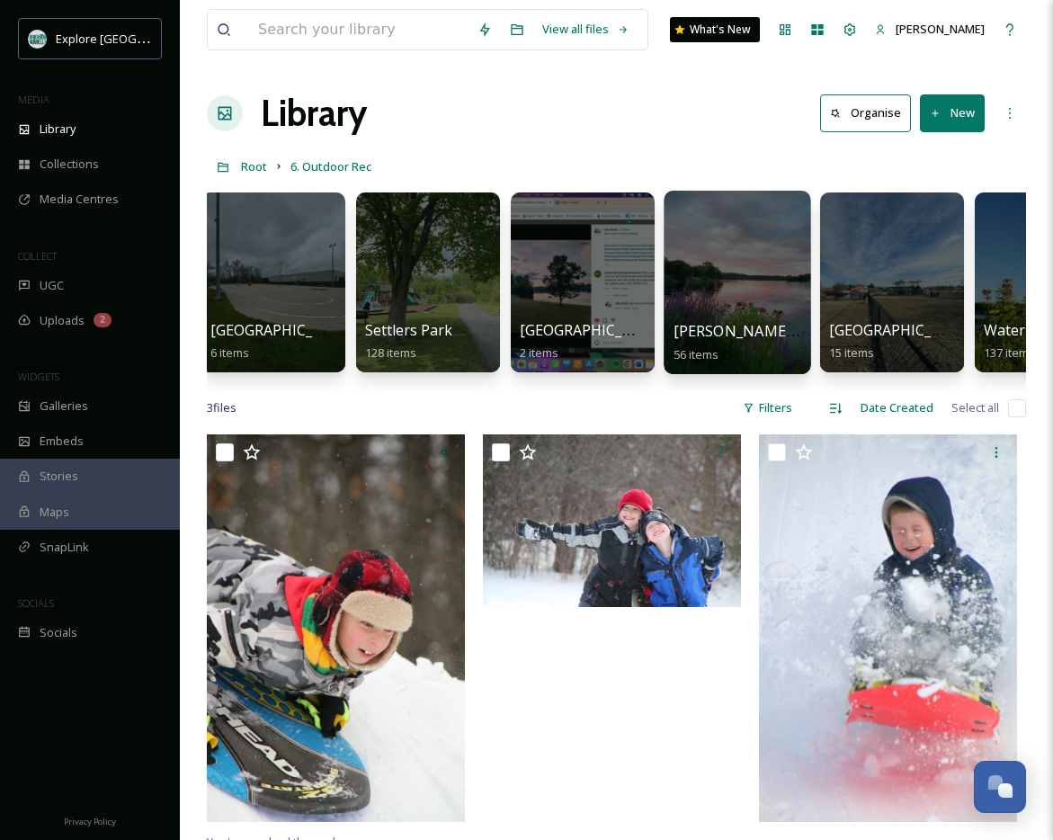
click at [754, 254] on div at bounding box center [737, 282] width 147 height 183
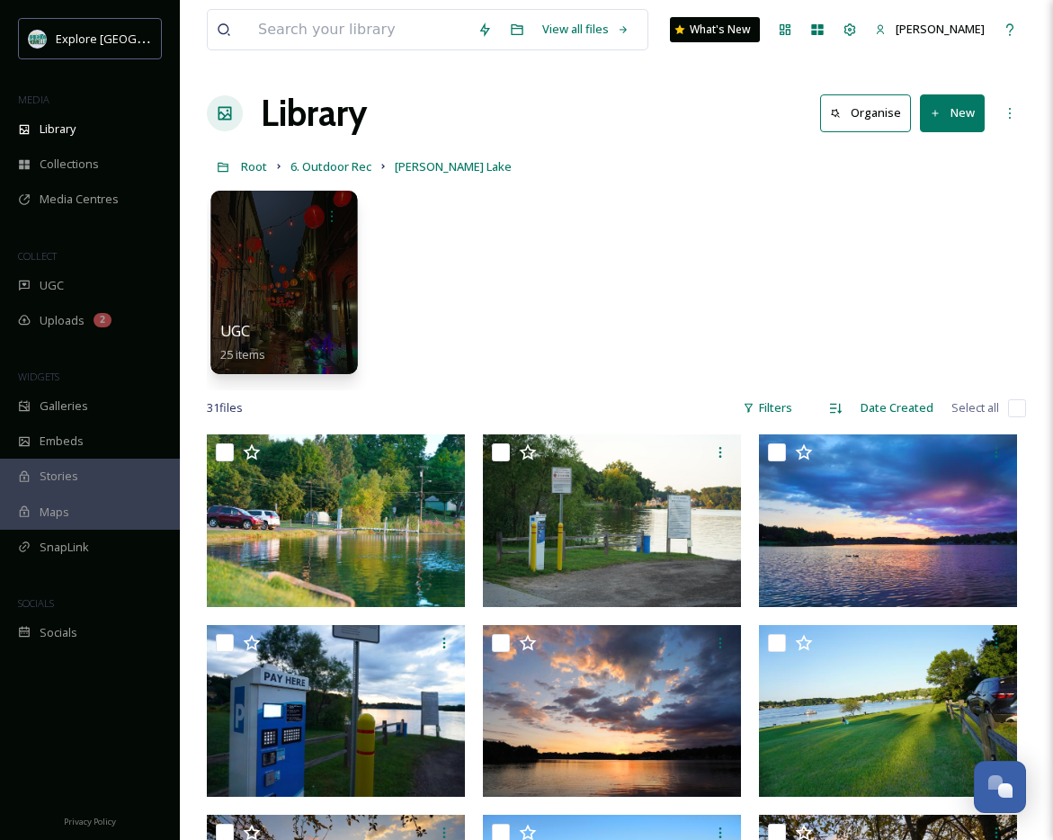
click at [315, 276] on div at bounding box center [283, 282] width 147 height 183
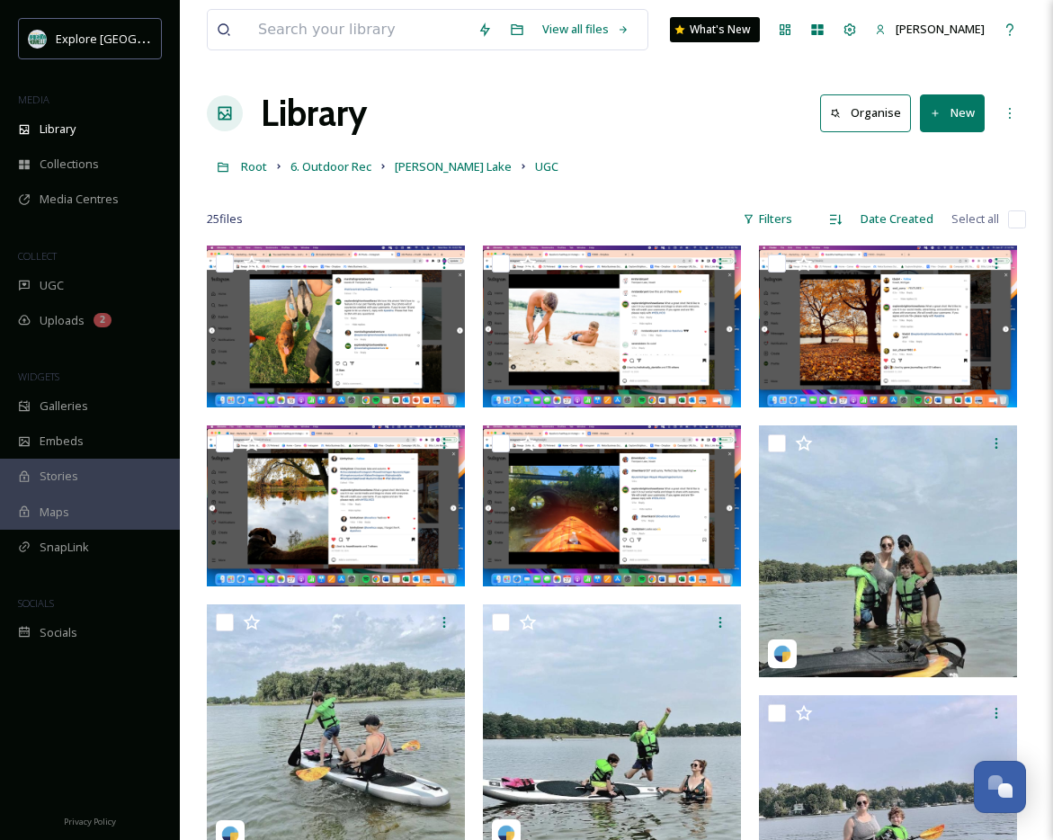
click at [309, 150] on div "Root 6. Outdoor Rec Thompson Lake UGC" at bounding box center [616, 166] width 819 height 34
click at [308, 162] on span "6. Outdoor Rec" at bounding box center [330, 166] width 81 height 16
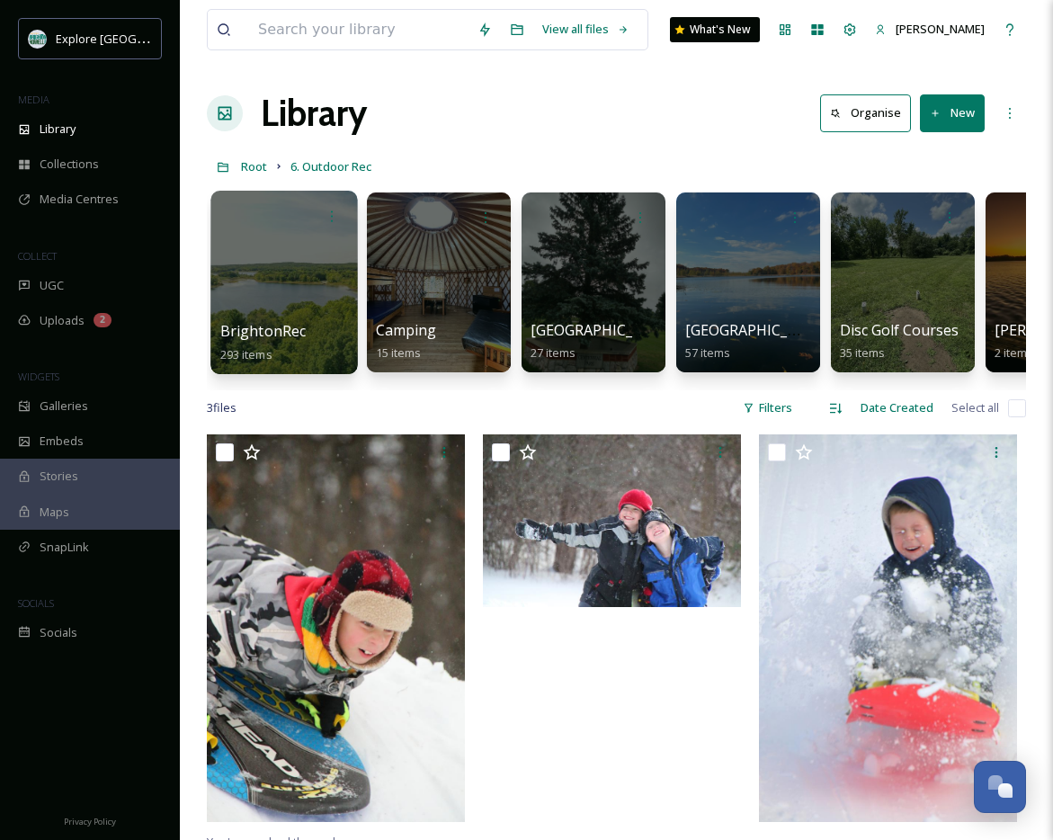
click at [271, 311] on div at bounding box center [283, 282] width 147 height 183
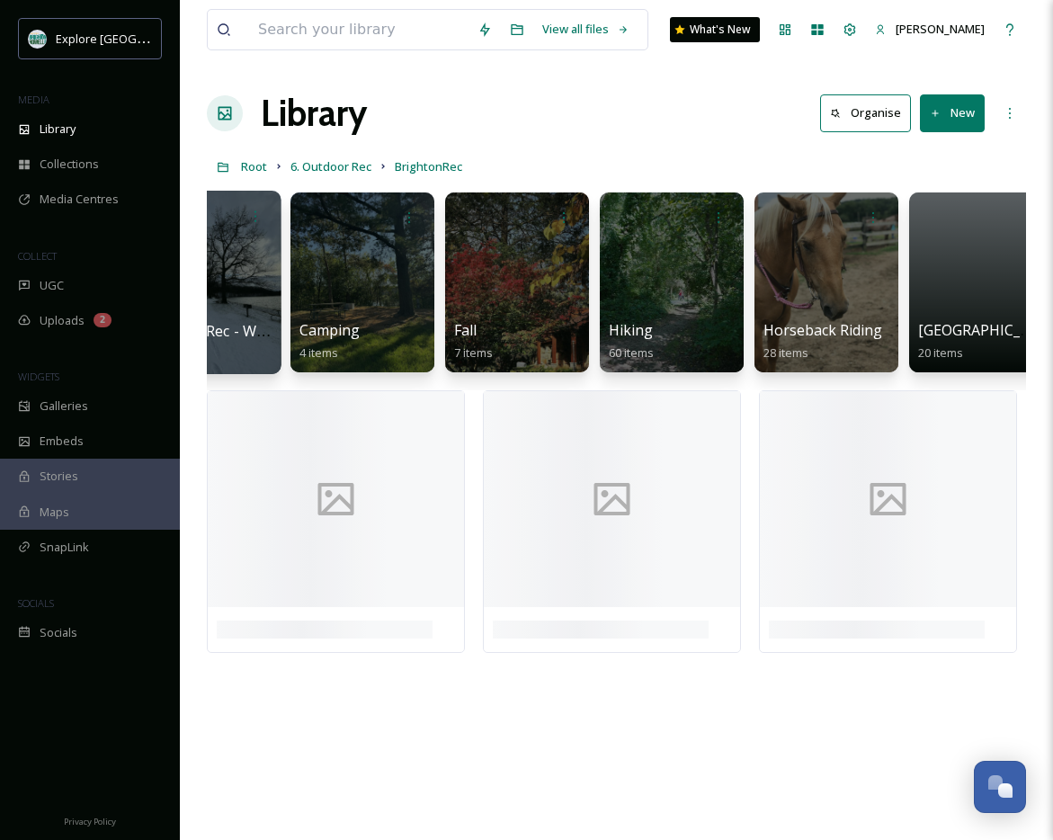
scroll to position [0, 629]
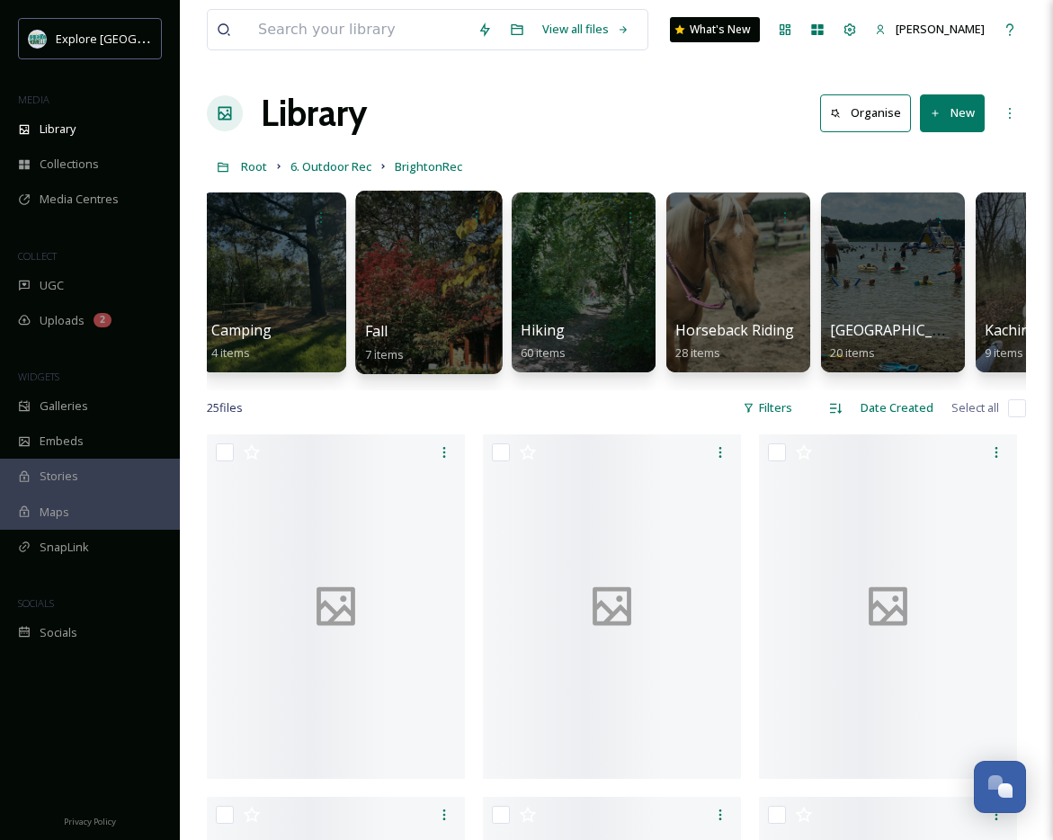
click at [381, 257] on div at bounding box center [428, 282] width 147 height 183
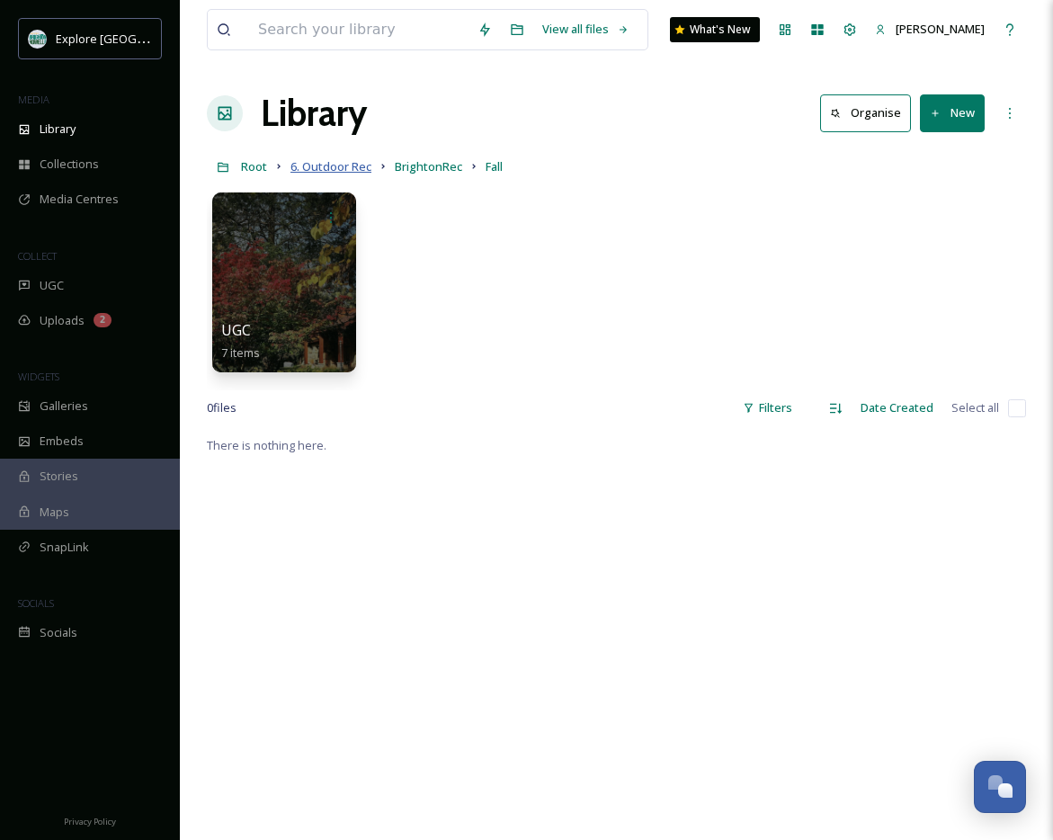
click at [315, 163] on span "6. Outdoor Rec" at bounding box center [330, 166] width 81 height 16
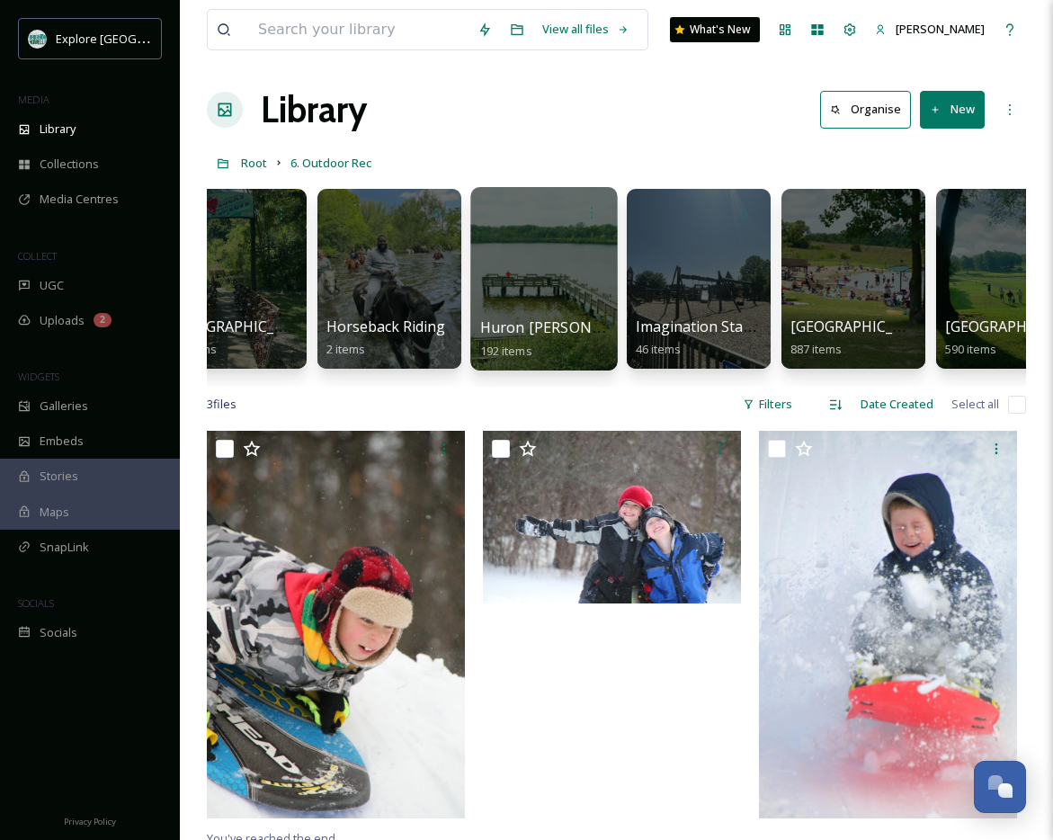
scroll to position [0, 1440]
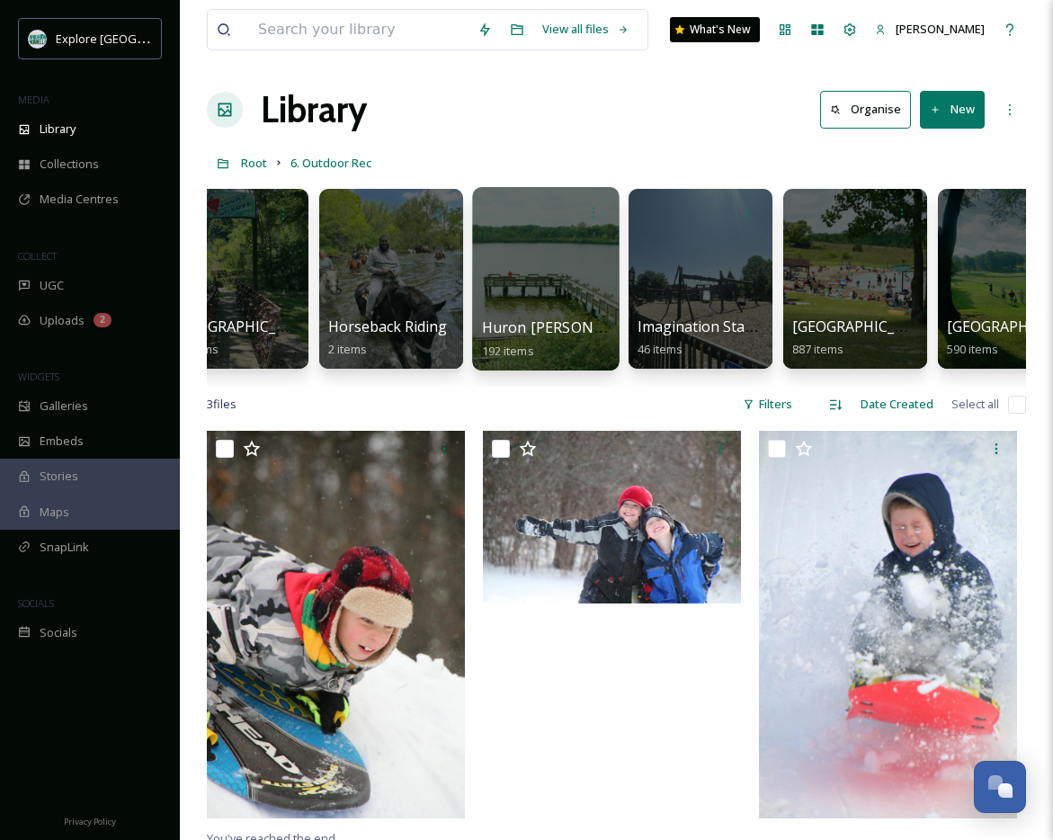
click at [558, 300] on div at bounding box center [545, 278] width 147 height 183
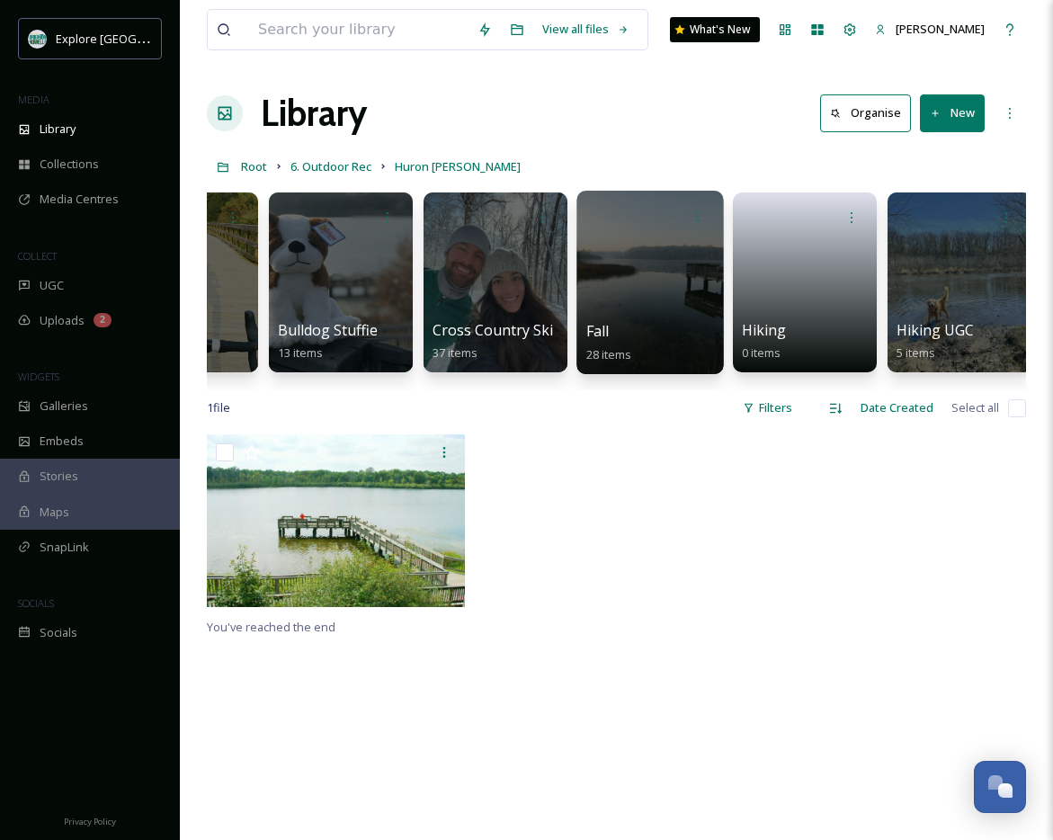
scroll to position [0, 105]
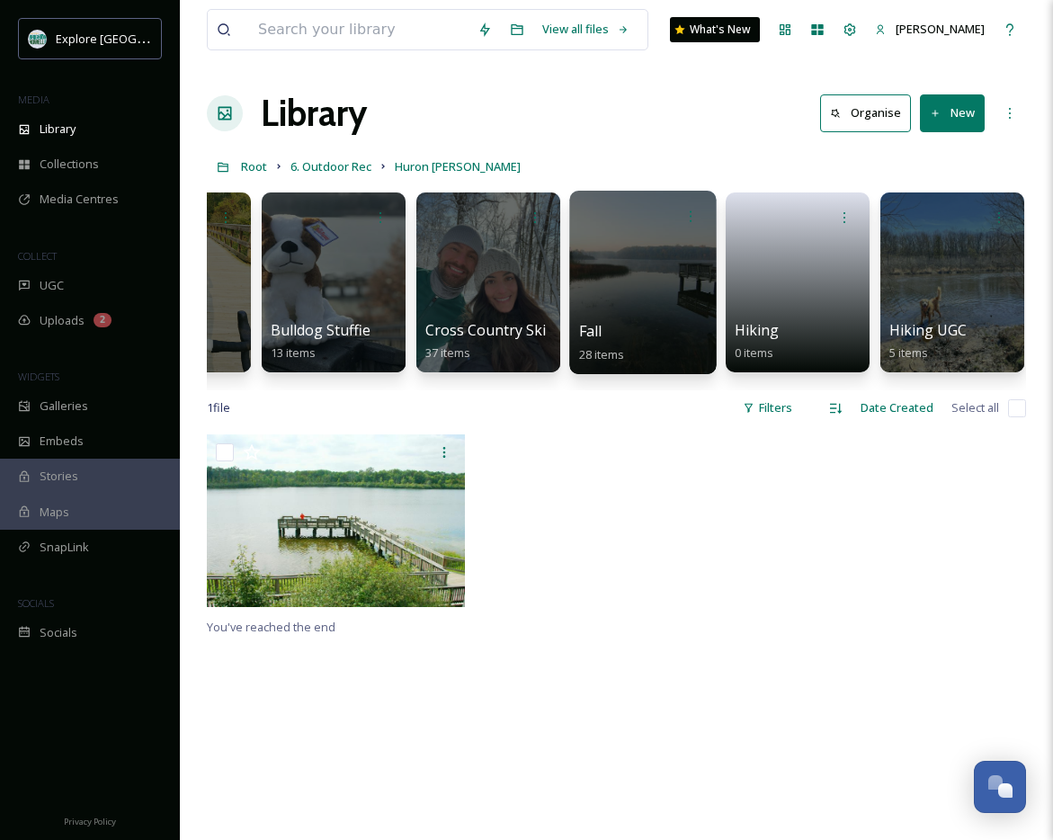
click at [699, 304] on div at bounding box center [642, 282] width 147 height 183
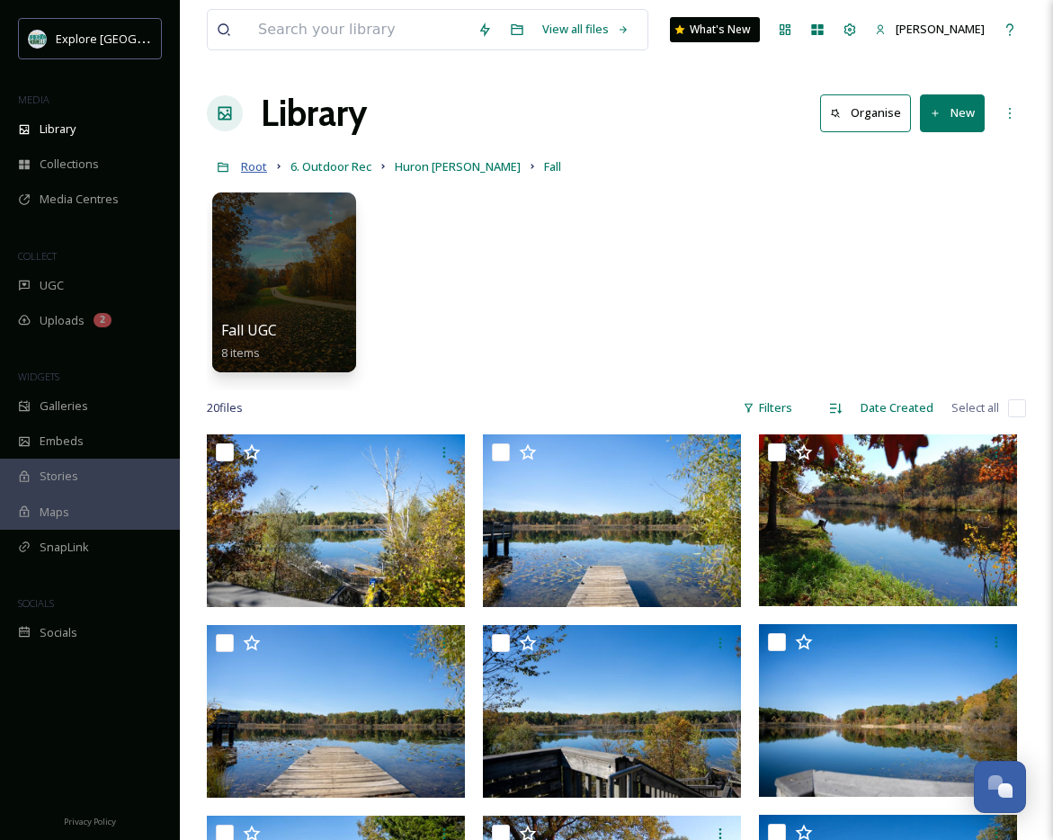
click at [247, 169] on span "Root" at bounding box center [254, 166] width 26 height 16
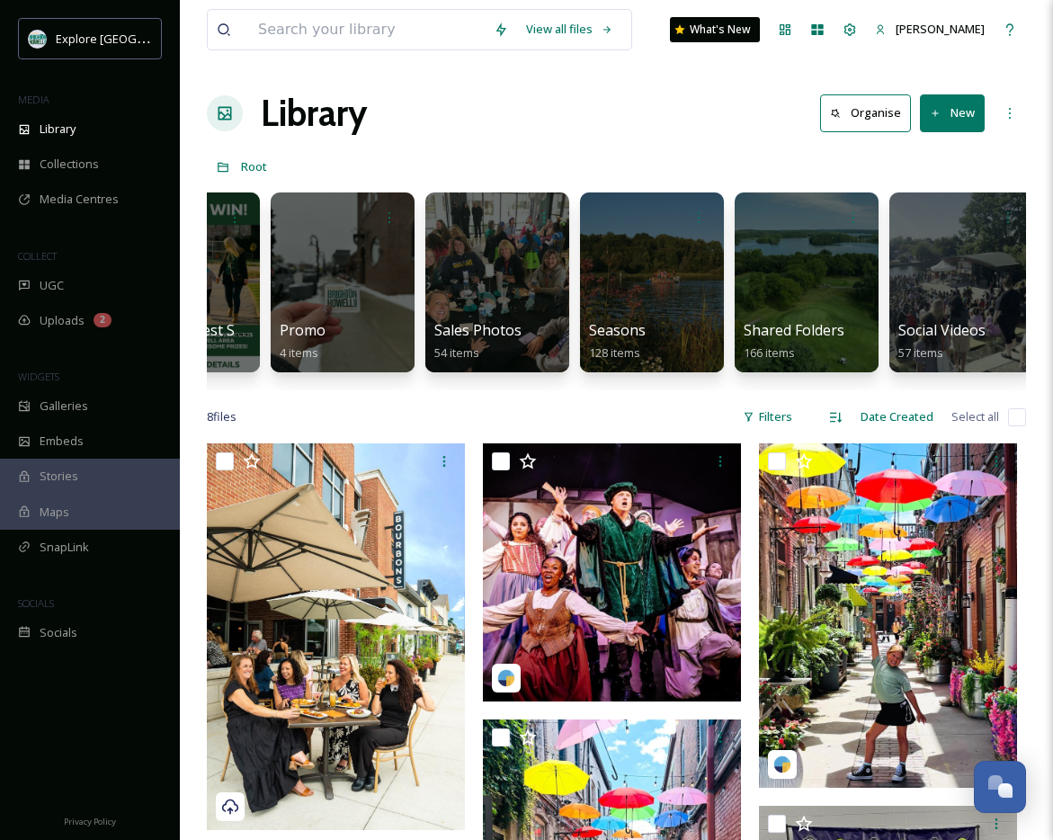
scroll to position [0, 3194]
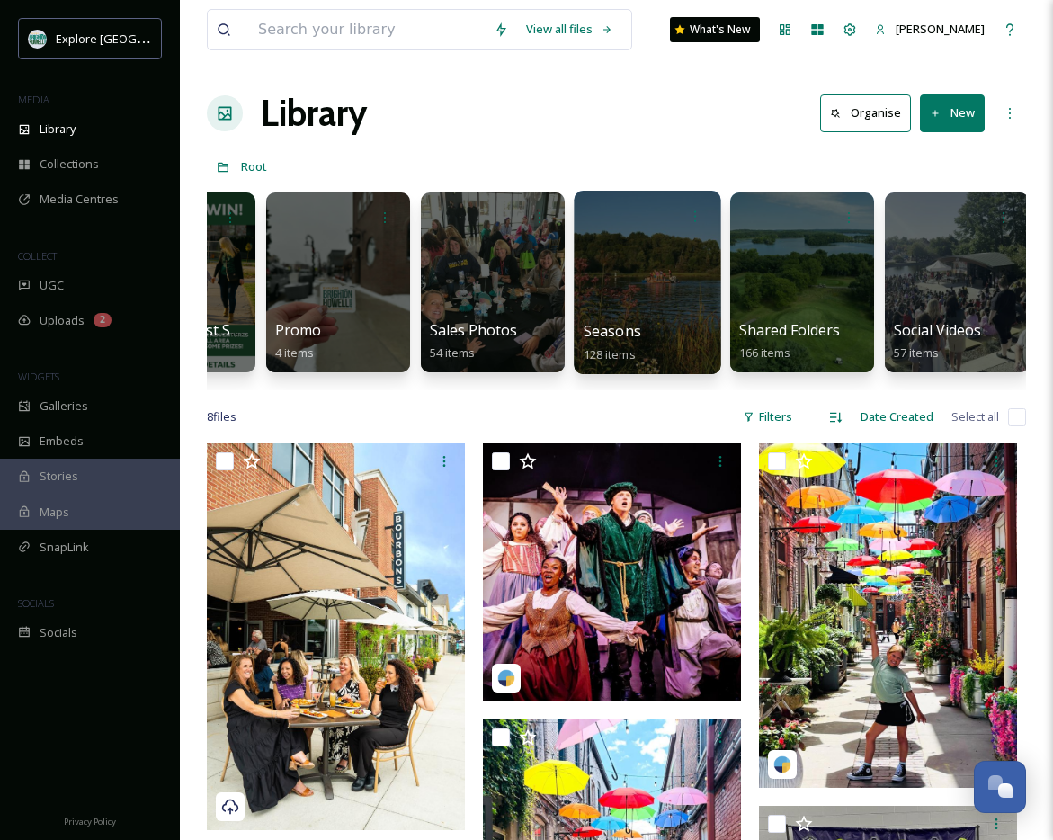
drag, startPoint x: 623, startPoint y: 246, endPoint x: 613, endPoint y: 246, distance: 9.9
click at [613, 246] on div at bounding box center [647, 282] width 147 height 183
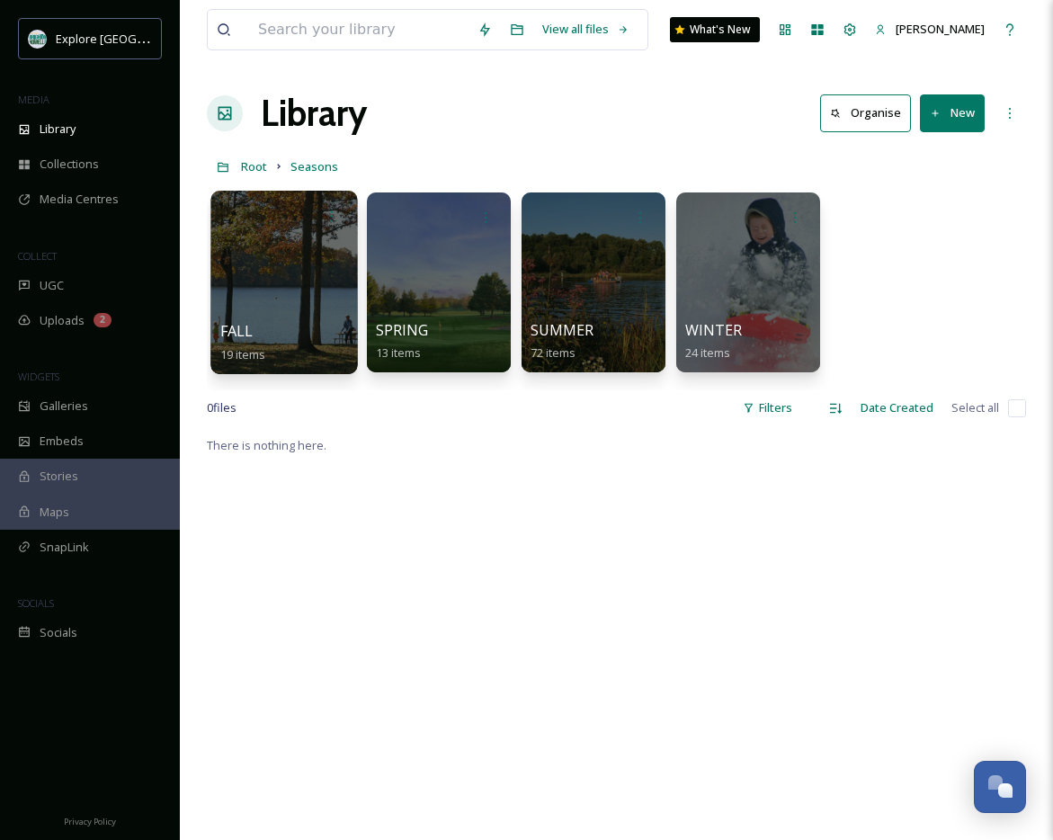
click at [244, 247] on div at bounding box center [283, 282] width 147 height 183
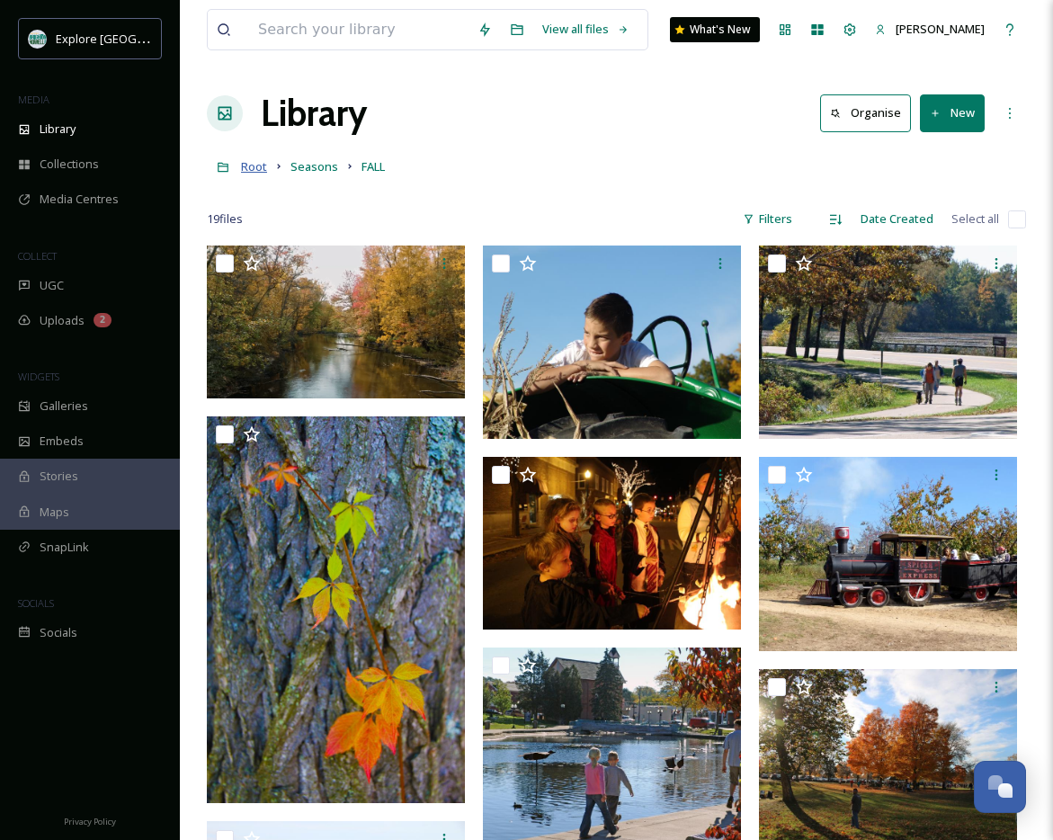
click at [254, 164] on span "Root" at bounding box center [254, 166] width 26 height 16
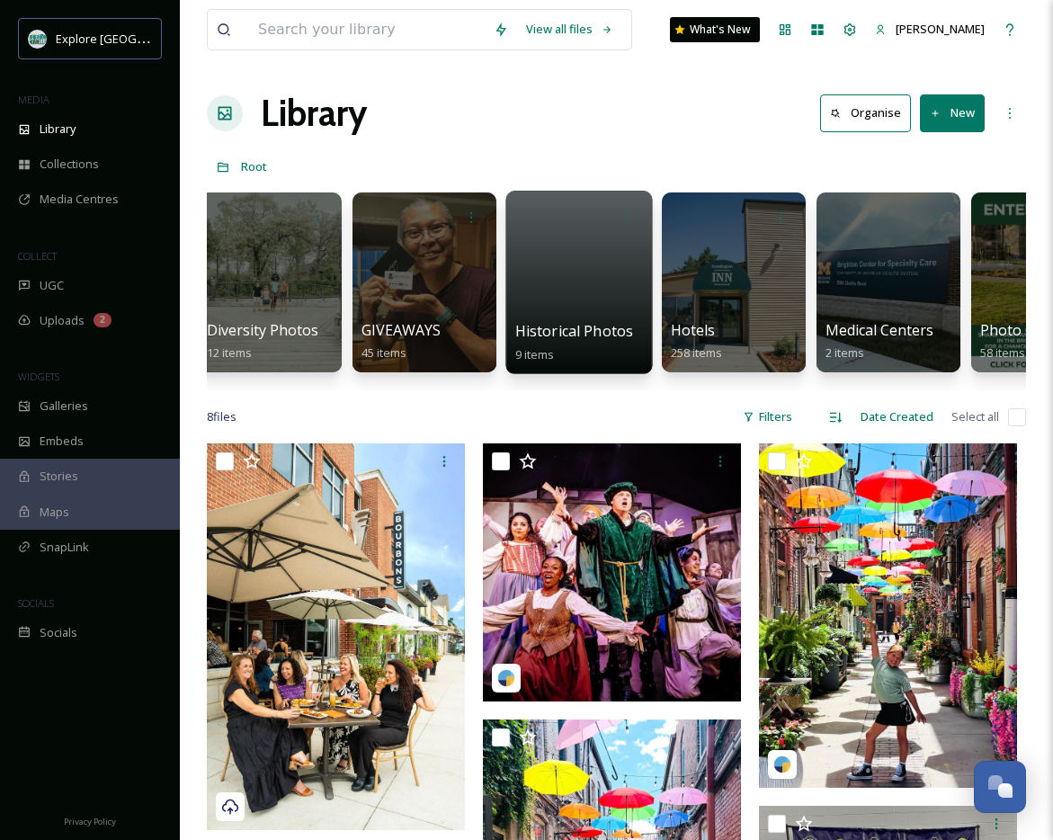
scroll to position [0, 2335]
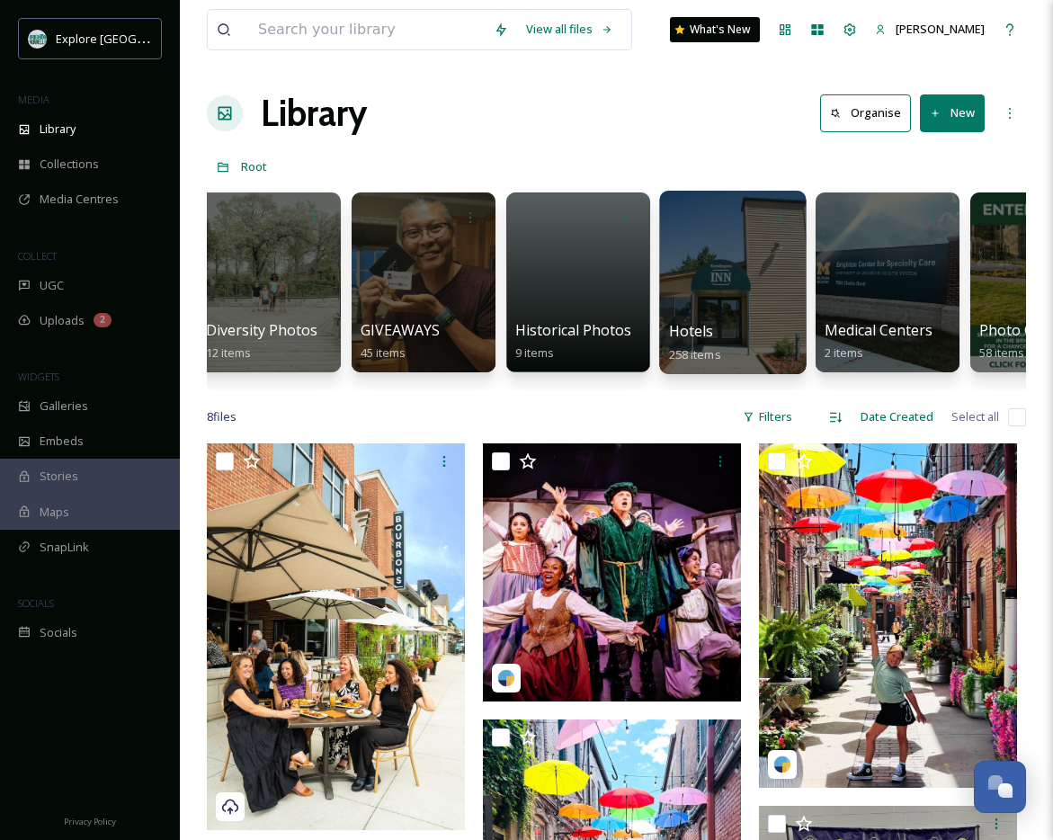
click at [710, 261] on div at bounding box center [732, 282] width 147 height 183
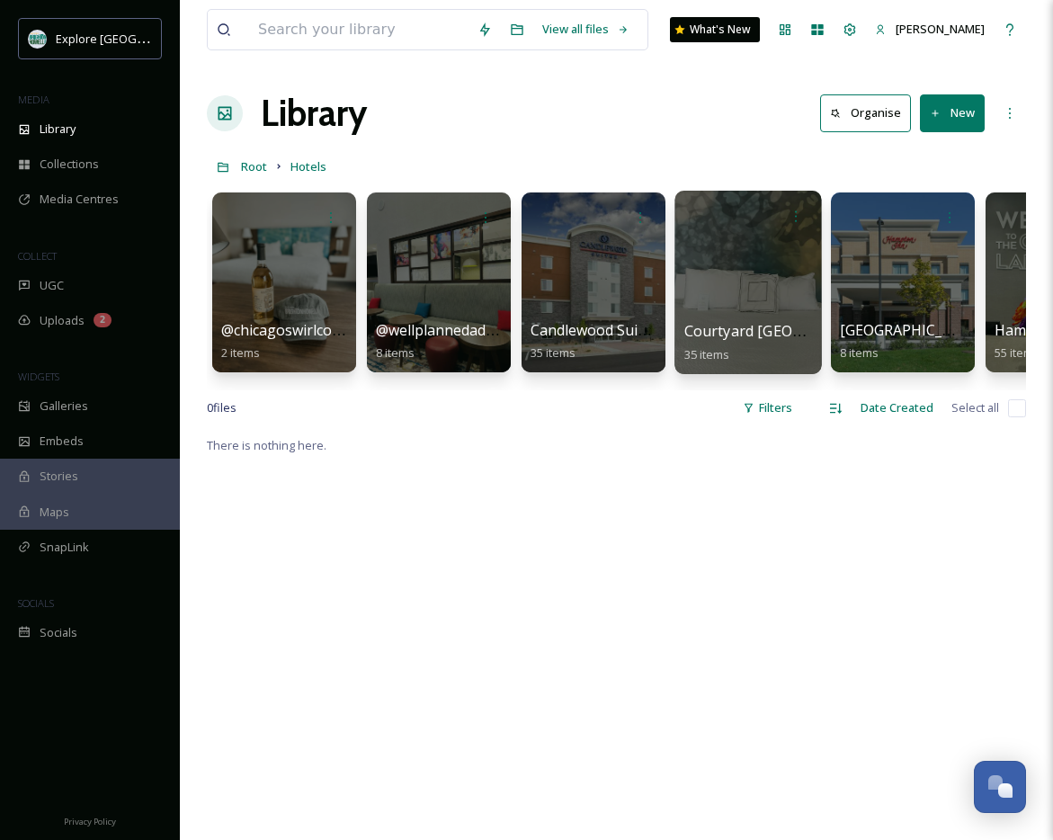
click at [738, 252] on div at bounding box center [747, 282] width 147 height 183
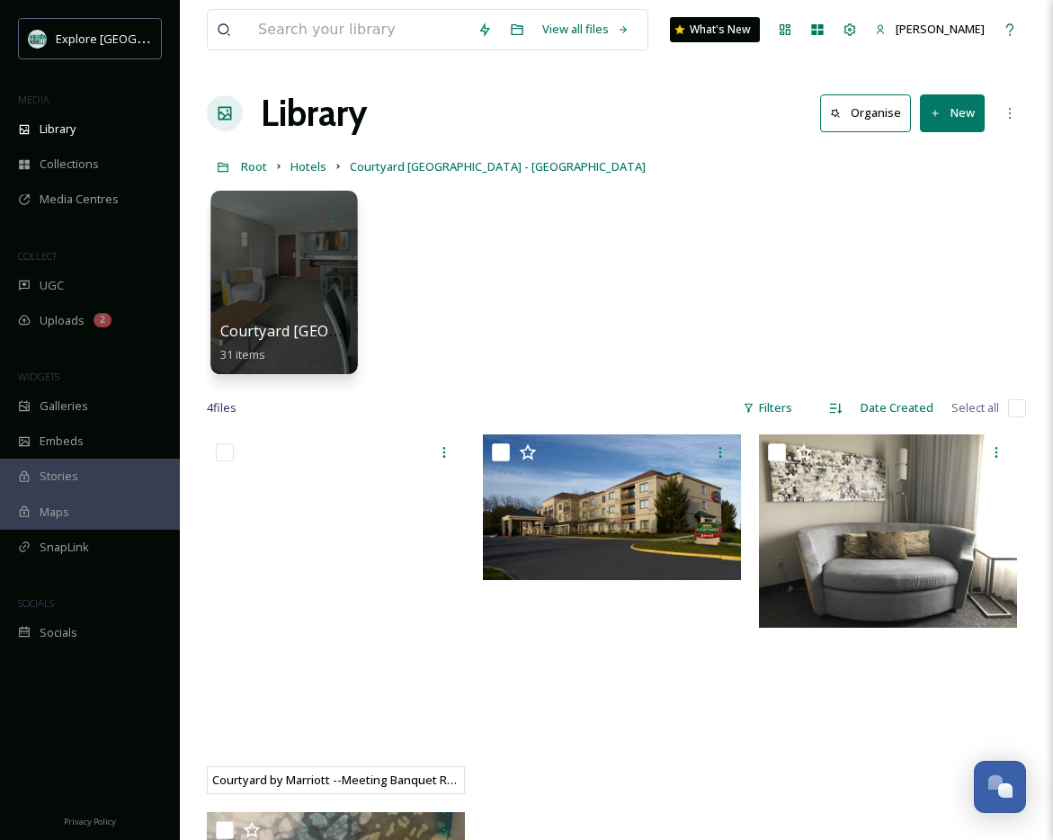
click at [280, 265] on div at bounding box center [283, 282] width 147 height 183
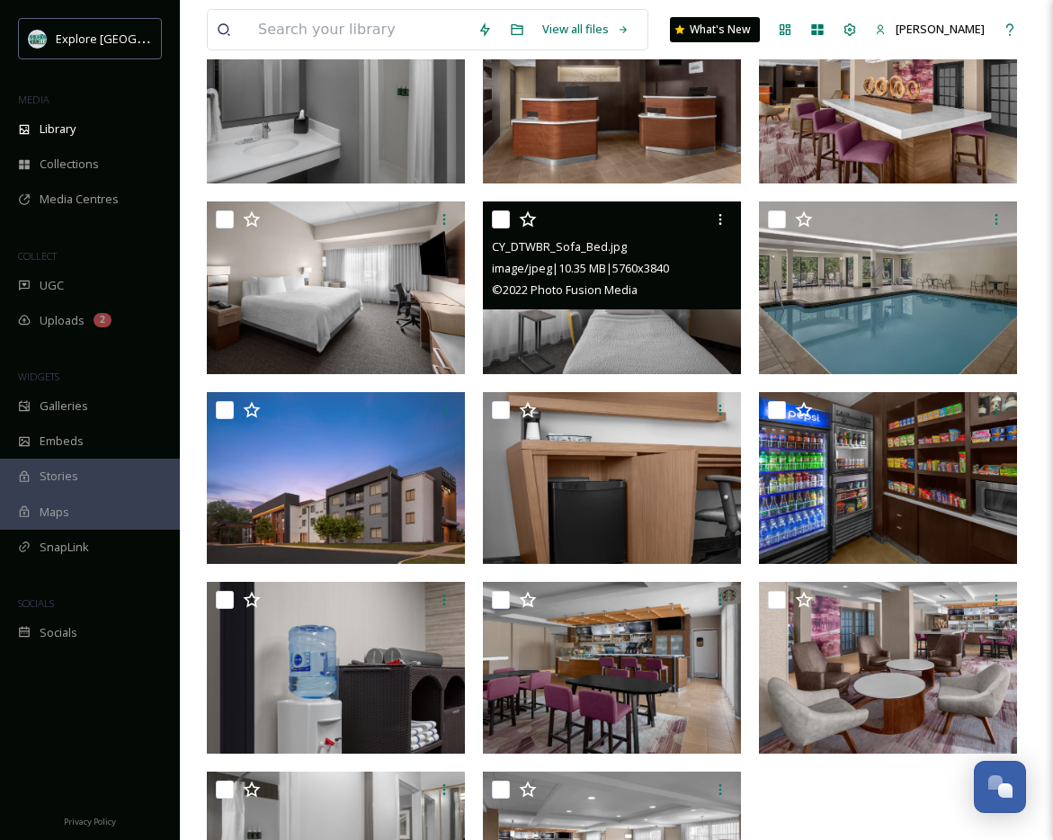
scroll to position [753, 0]
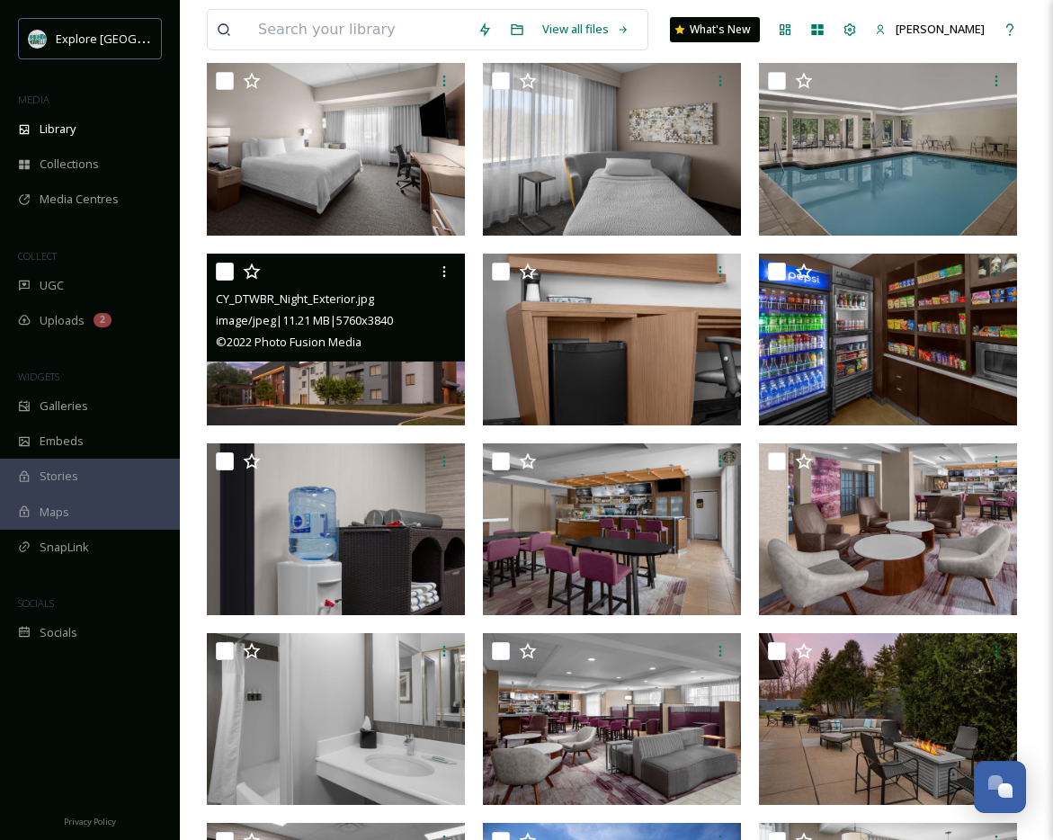
click at [444, 370] on img at bounding box center [336, 339] width 258 height 172
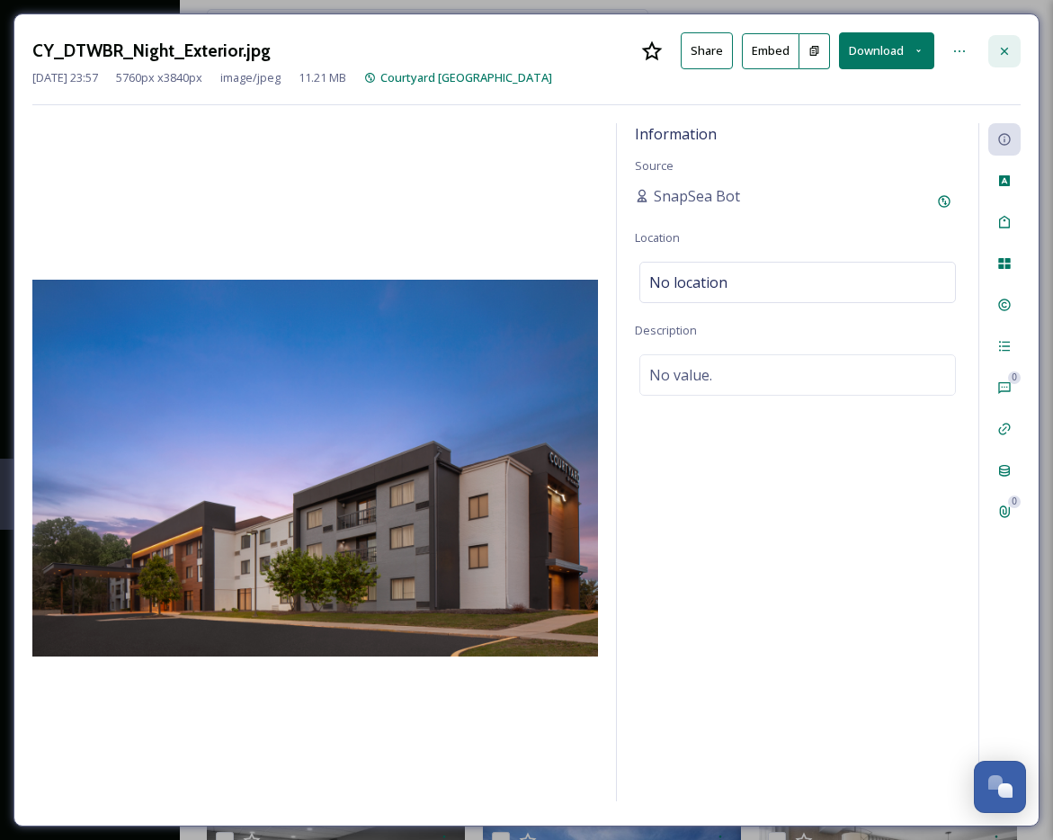
click at [977, 47] on icon at bounding box center [1004, 51] width 14 height 14
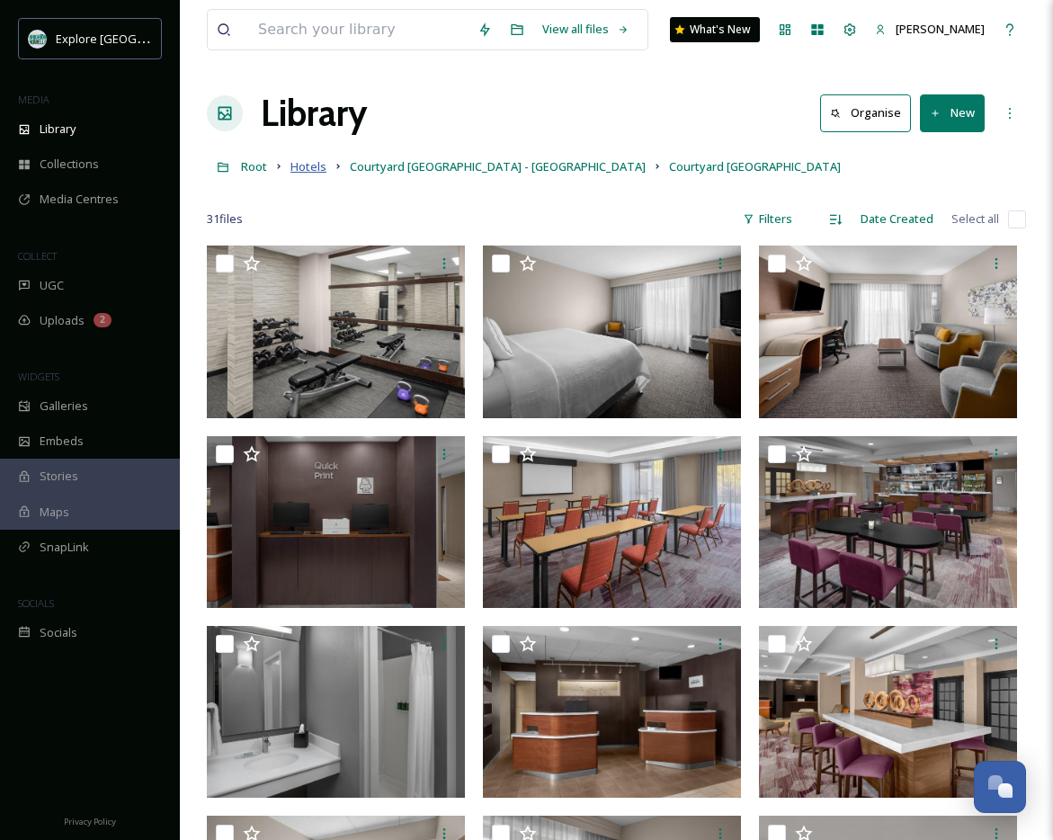
click at [307, 165] on span "Hotels" at bounding box center [308, 166] width 36 height 16
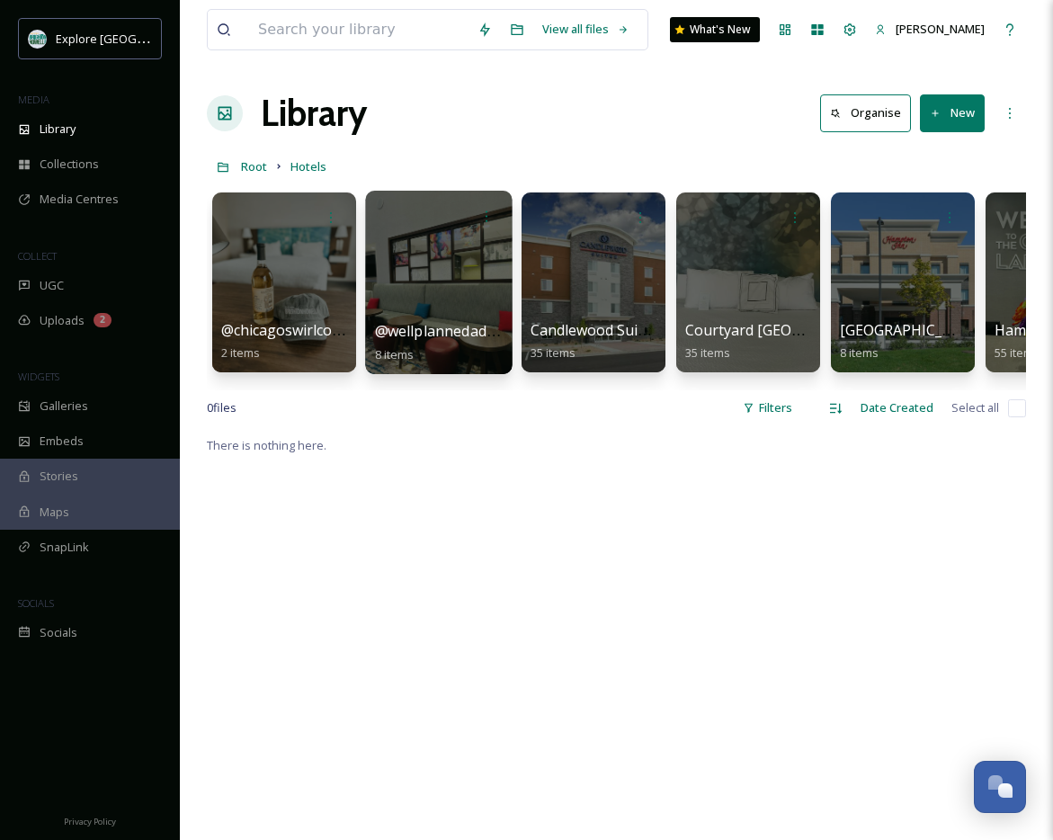
click at [430, 296] on div at bounding box center [438, 282] width 147 height 183
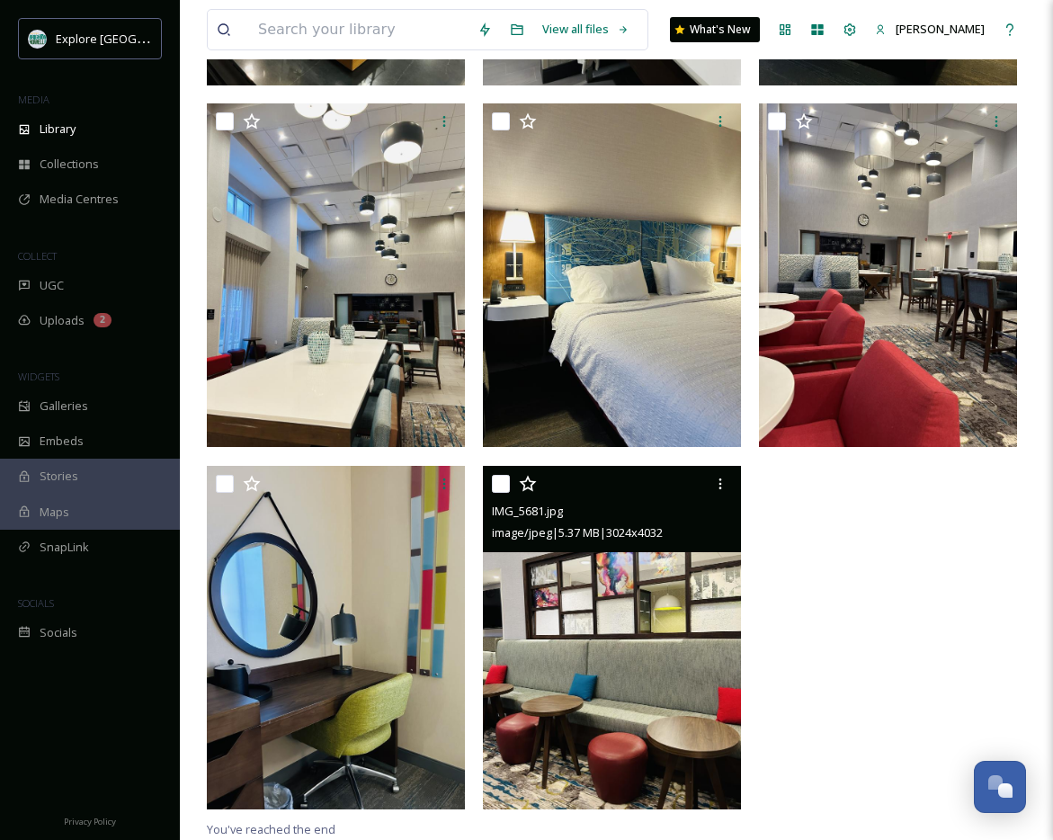
scroll to position [272, 0]
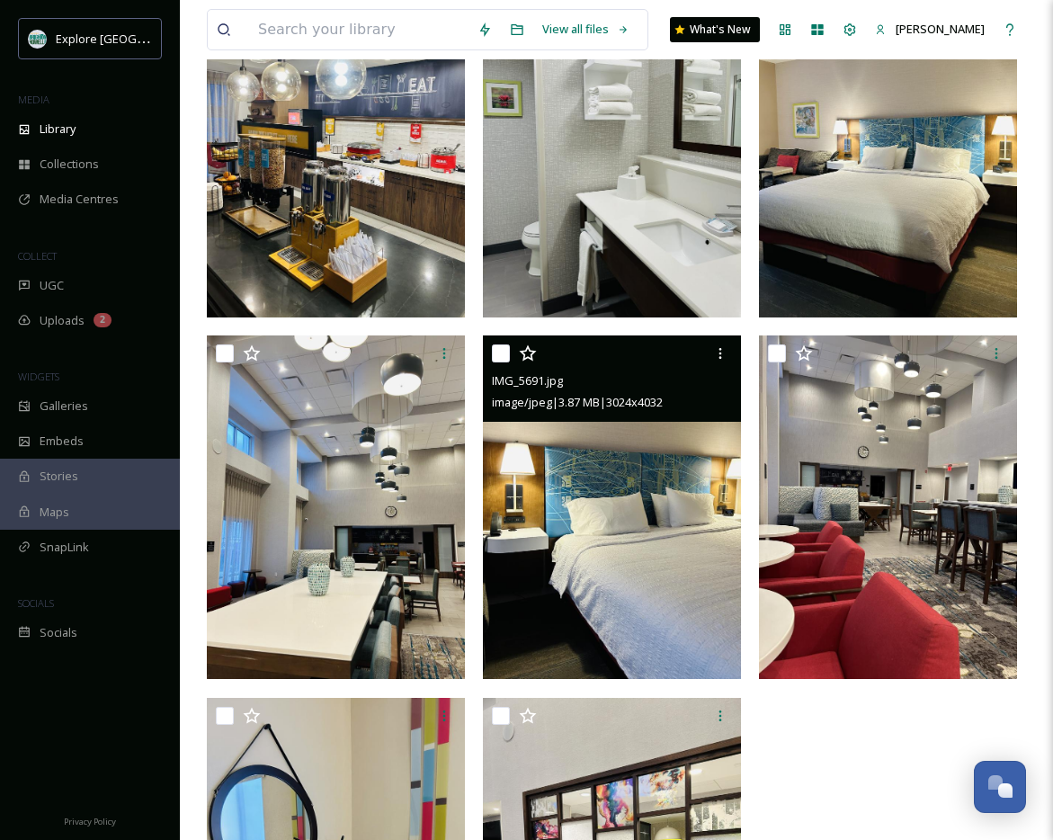
click at [686, 570] on img at bounding box center [612, 507] width 258 height 344
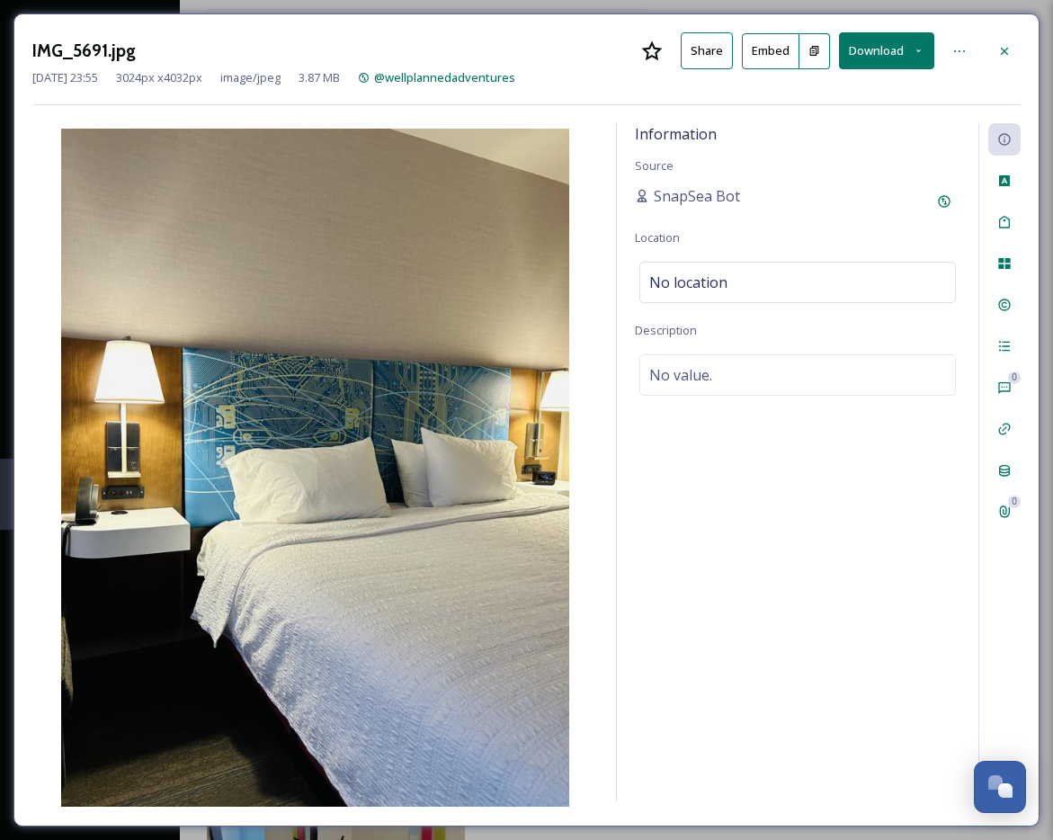
click at [870, 46] on button "Download" at bounding box center [886, 50] width 95 height 37
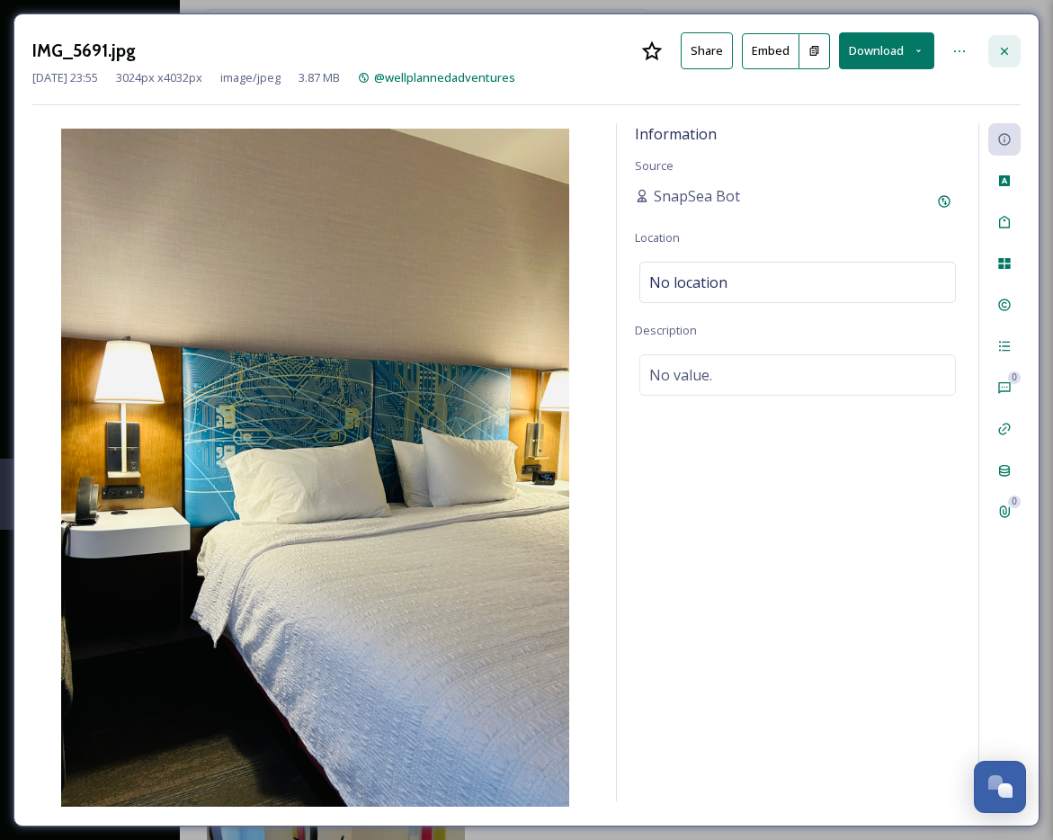
click at [977, 46] on div at bounding box center [1004, 51] width 32 height 32
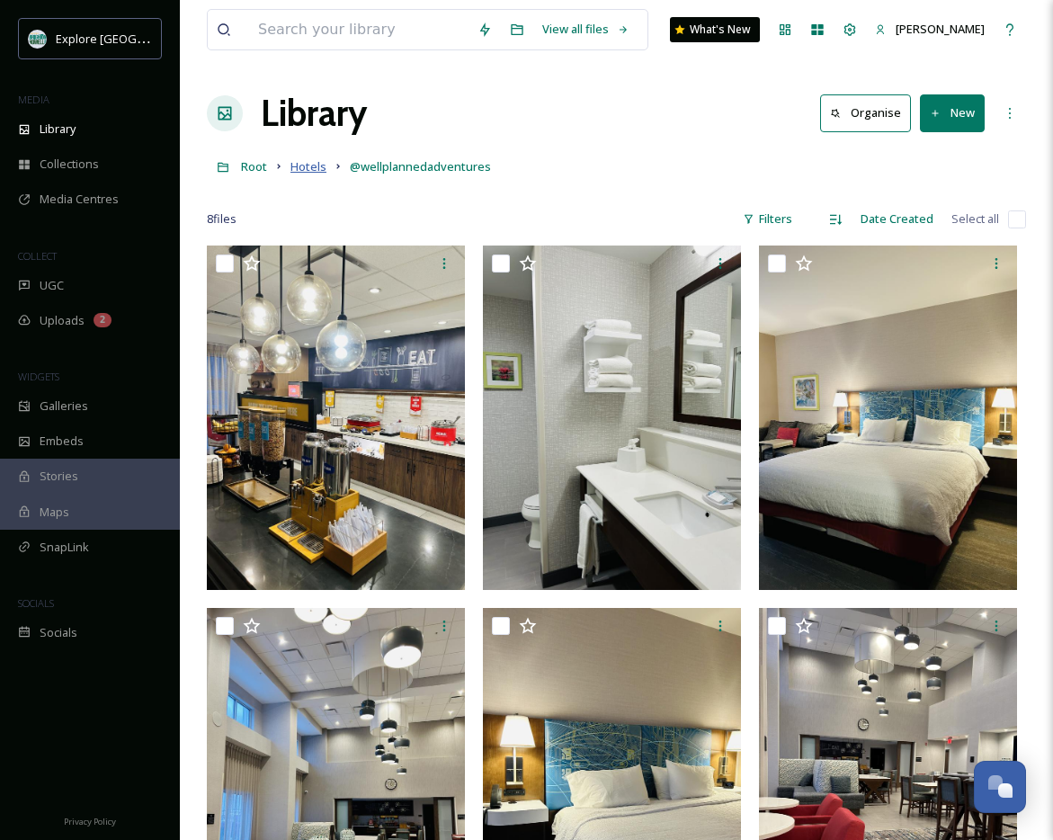
click at [319, 173] on span "Hotels" at bounding box center [308, 166] width 36 height 16
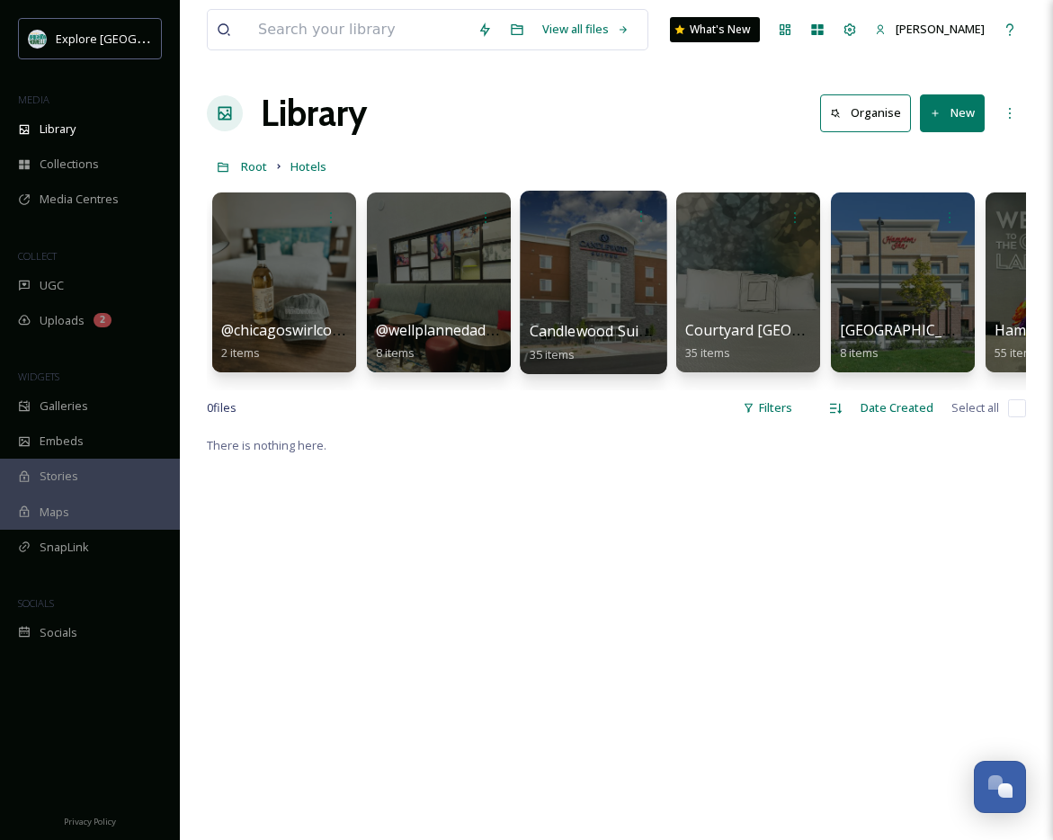
scroll to position [0, 1]
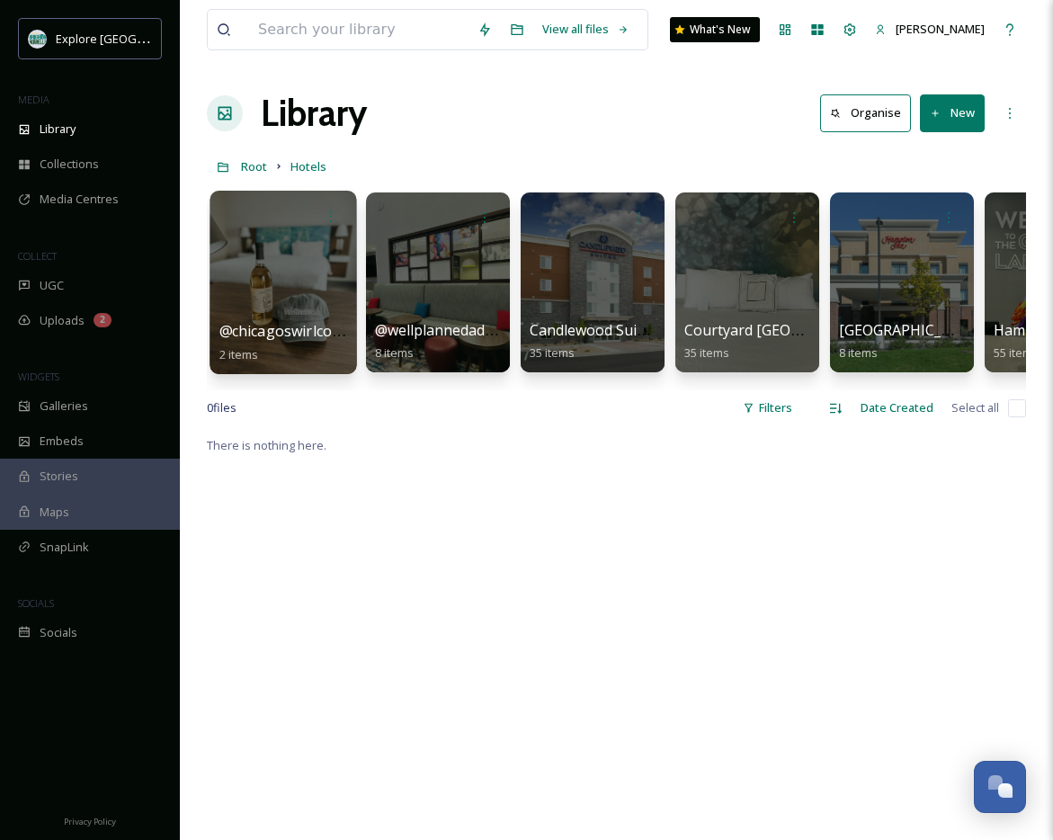
click at [293, 299] on div at bounding box center [283, 282] width 147 height 183
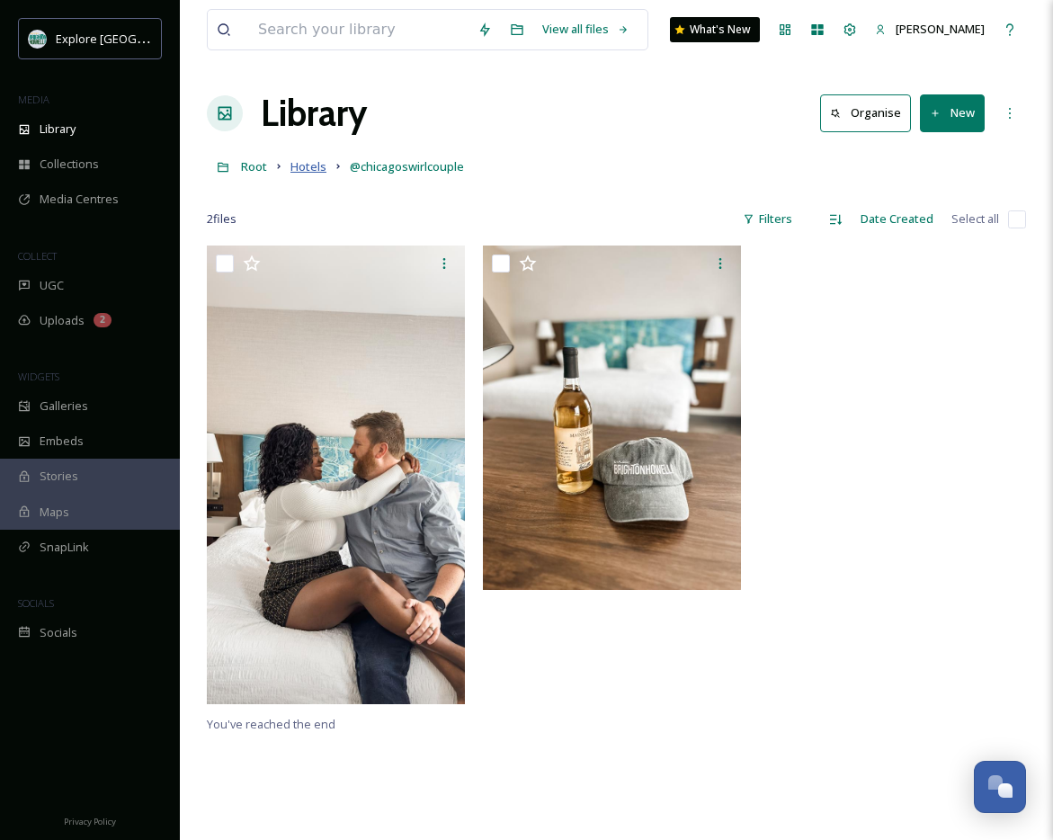
click at [300, 166] on span "Hotels" at bounding box center [308, 166] width 36 height 16
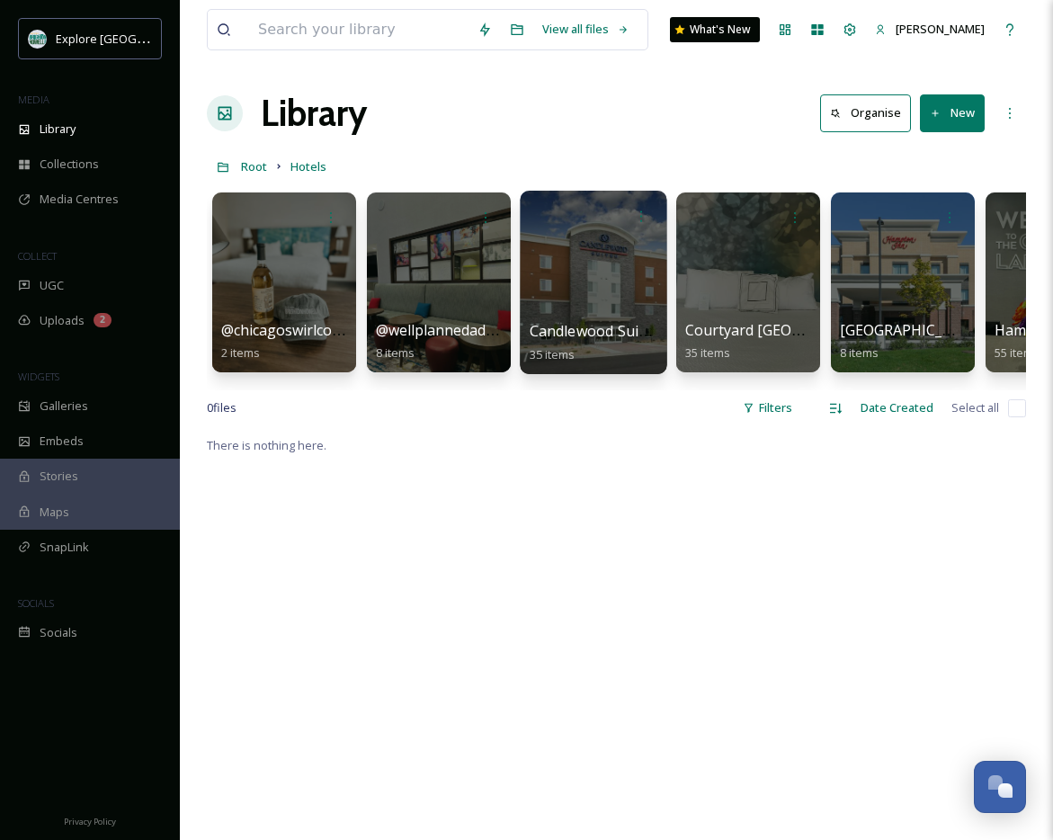
click at [601, 304] on div at bounding box center [593, 282] width 147 height 183
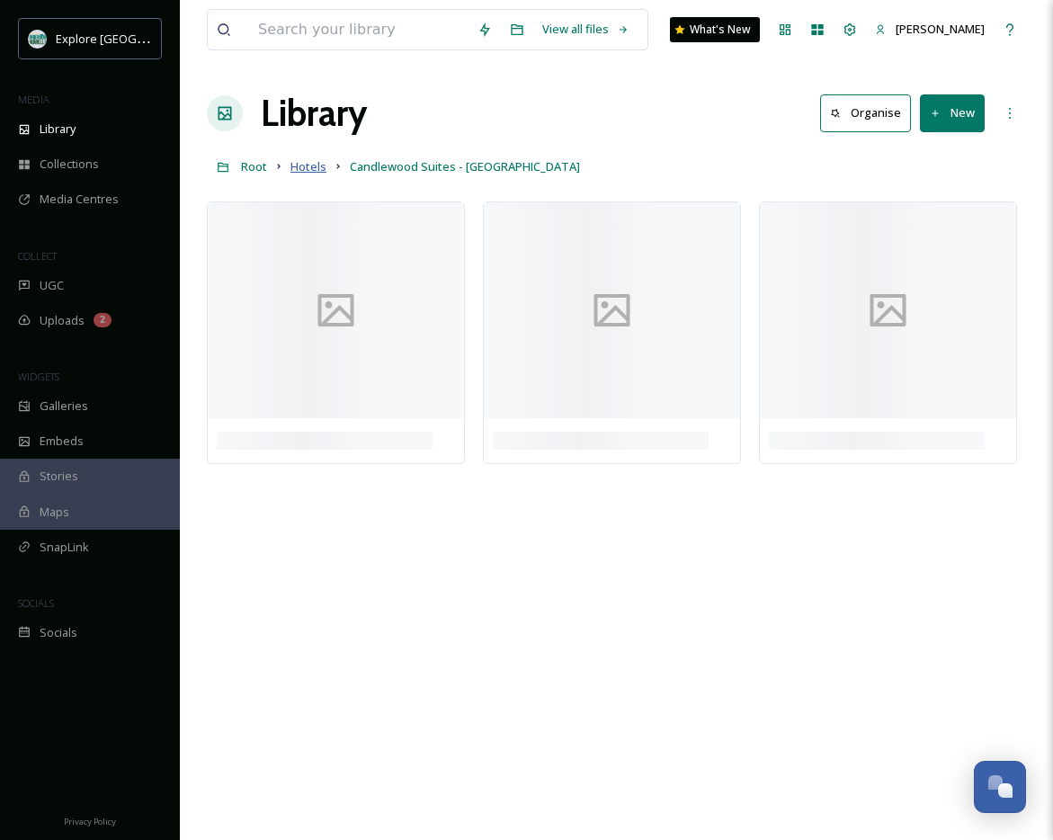
click at [305, 165] on span "Hotels" at bounding box center [308, 166] width 36 height 16
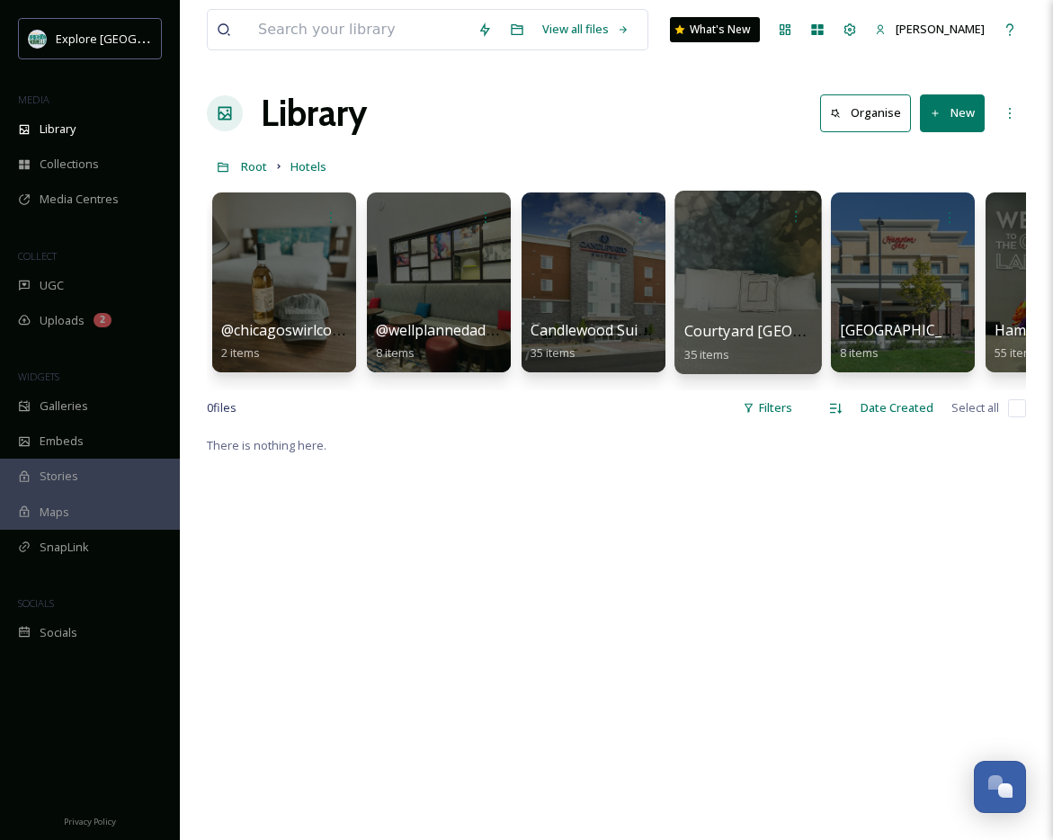
click at [751, 315] on div at bounding box center [747, 282] width 147 height 183
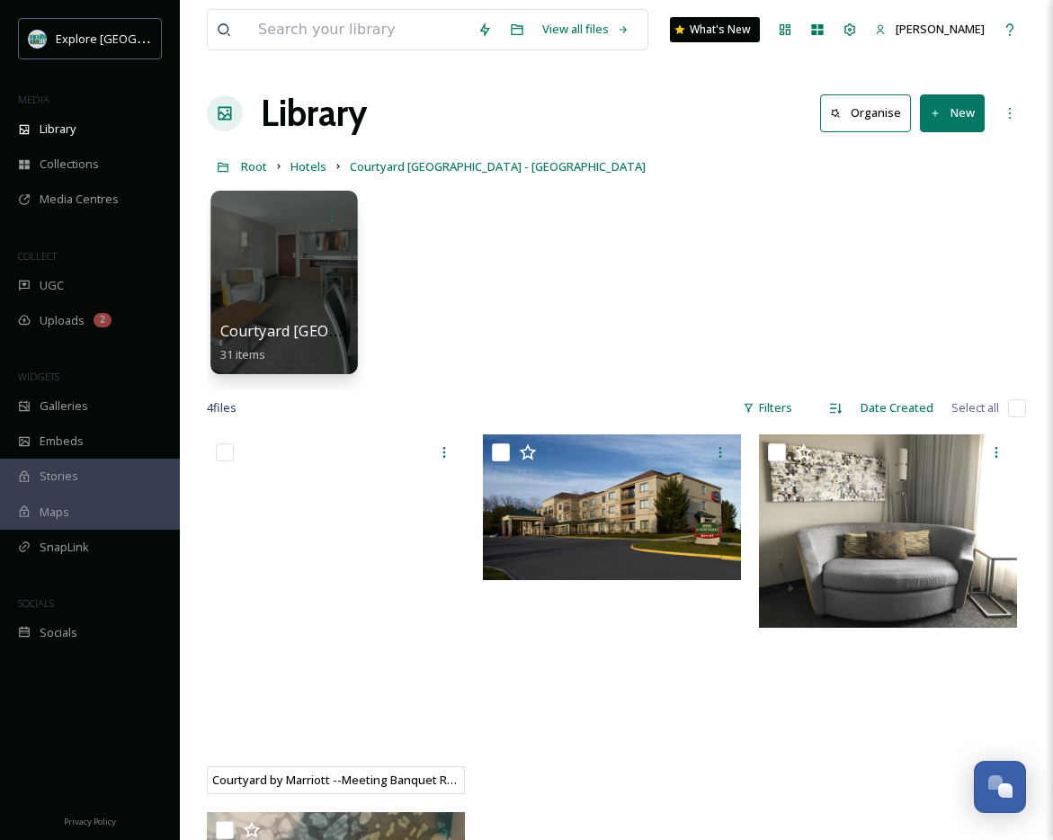
click at [265, 279] on div at bounding box center [283, 282] width 147 height 183
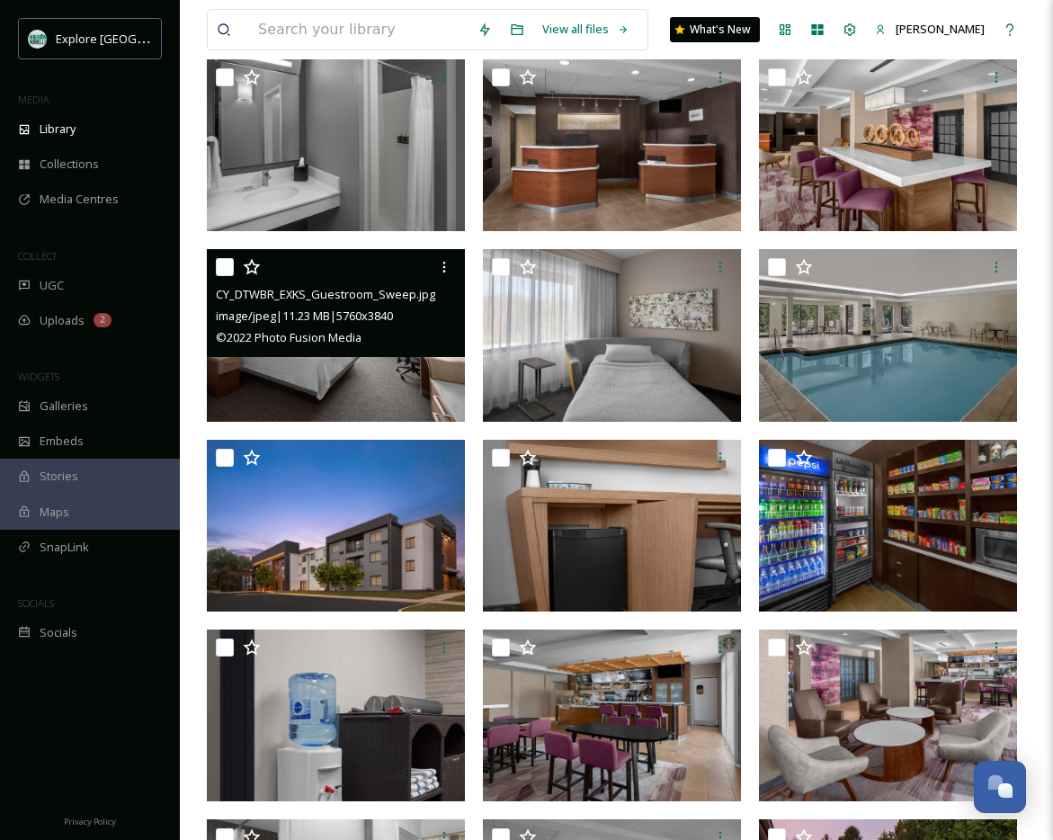
scroll to position [568, 0]
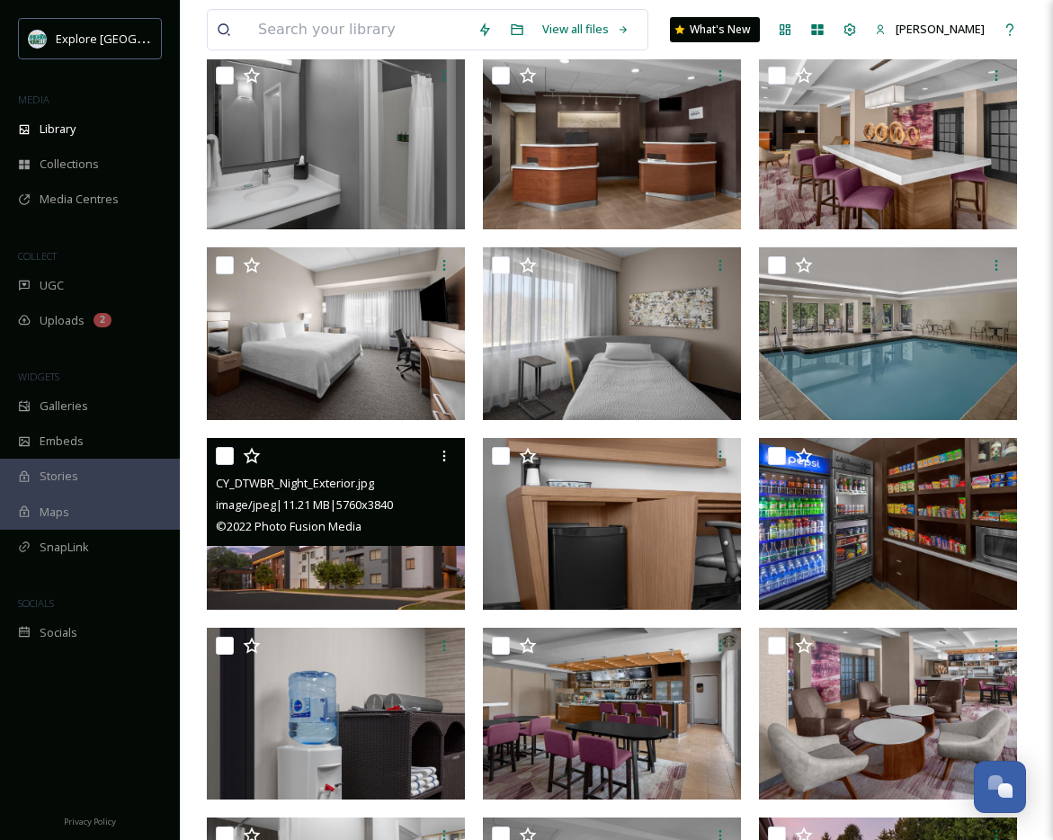
click at [313, 548] on img at bounding box center [336, 523] width 258 height 172
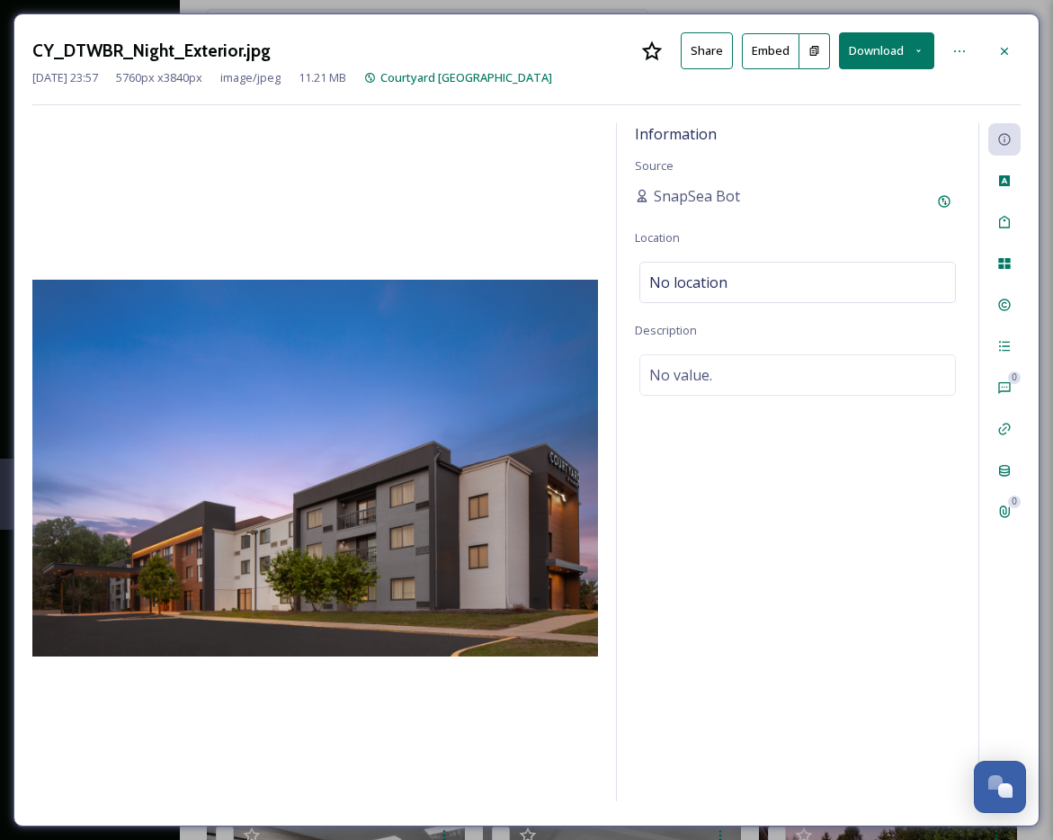
click at [893, 51] on button "Download" at bounding box center [886, 50] width 95 height 37
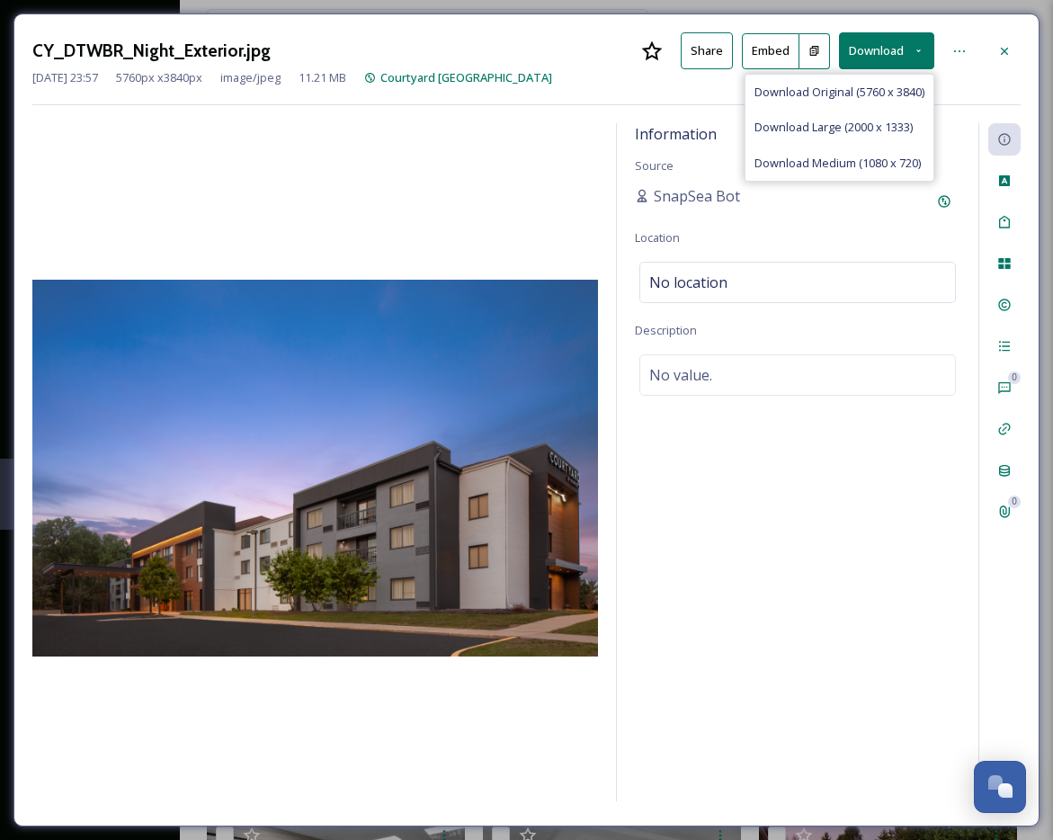
click at [863, 87] on span "Download Original (5760 x 3840)" at bounding box center [839, 92] width 170 height 17
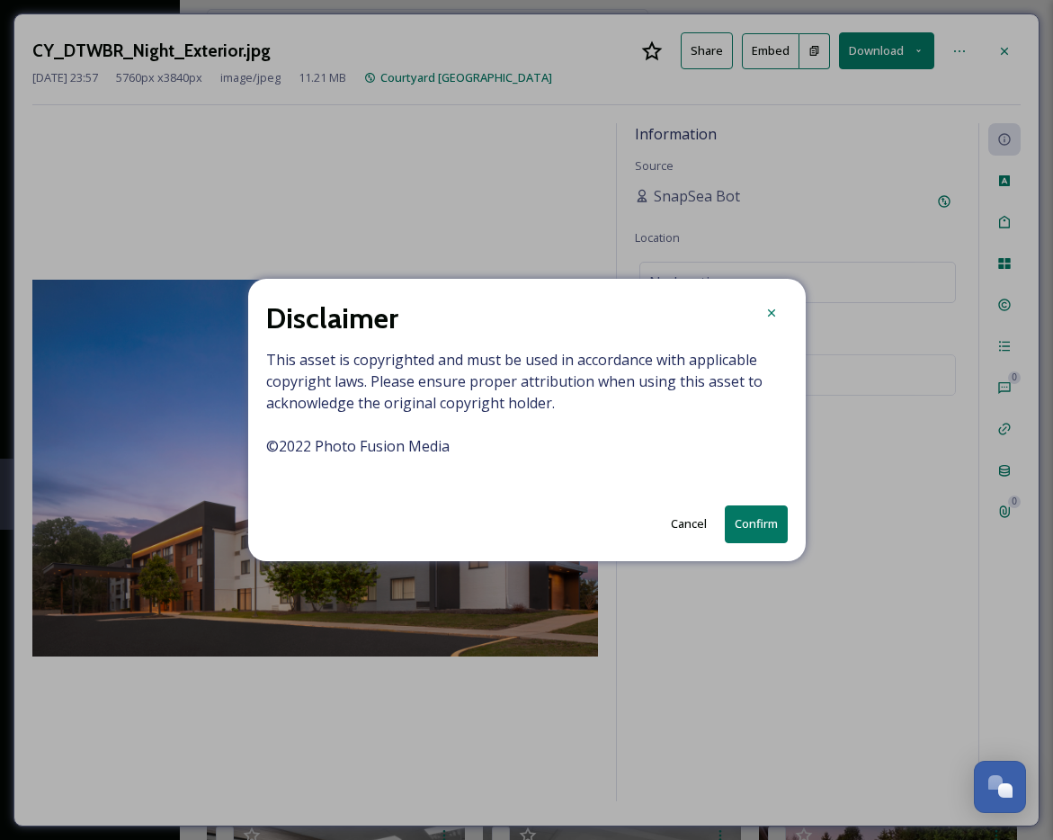
click at [741, 511] on button "Confirm" at bounding box center [756, 523] width 63 height 37
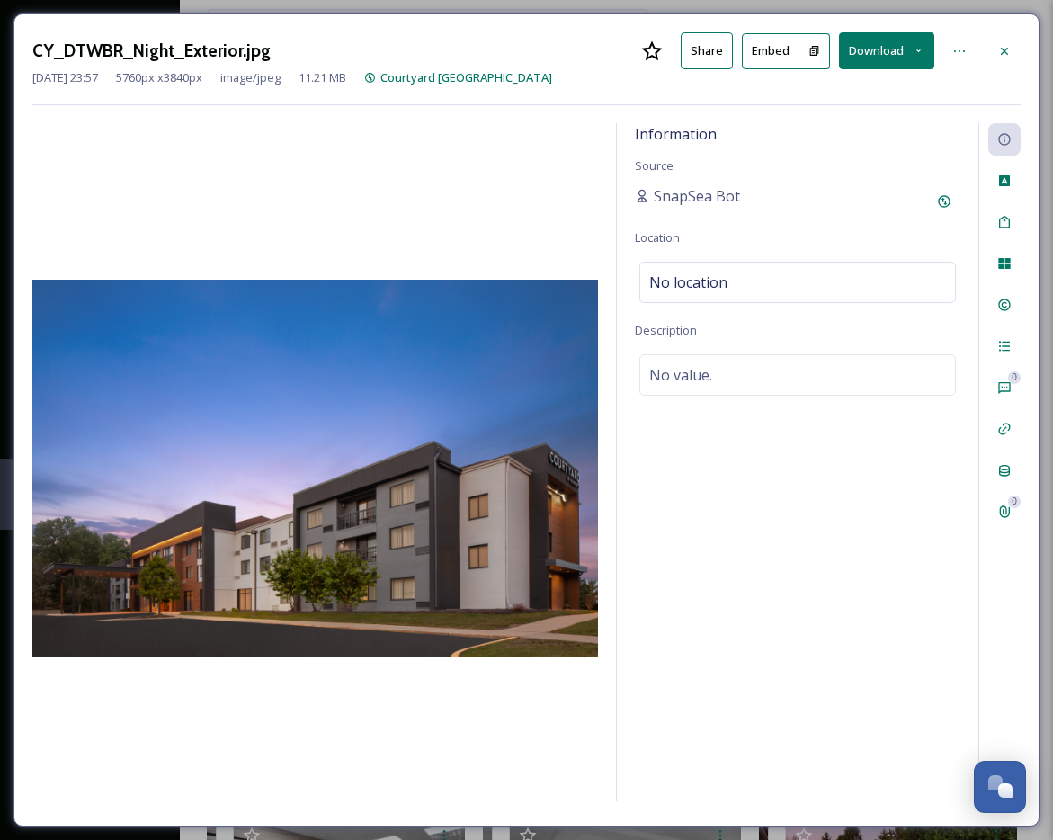
drag, startPoint x: 1003, startPoint y: 56, endPoint x: 1008, endPoint y: 16, distance: 39.9
click at [977, 53] on icon at bounding box center [1004, 51] width 14 height 14
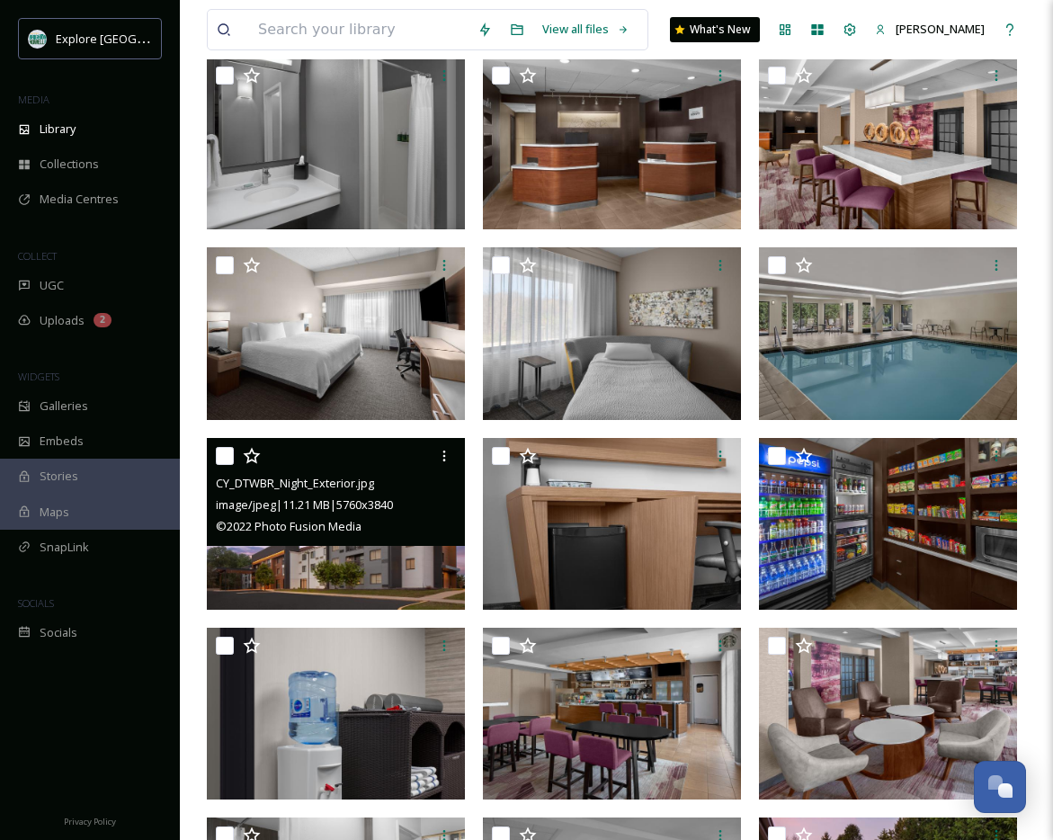
click at [467, 218] on div "CY_DTWBR_Night_Exterior.jpg image/jpeg | 11.21 MB | 5760 x 3840 © 2022 Photo Fu…" at bounding box center [340, 715] width 267 height 2077
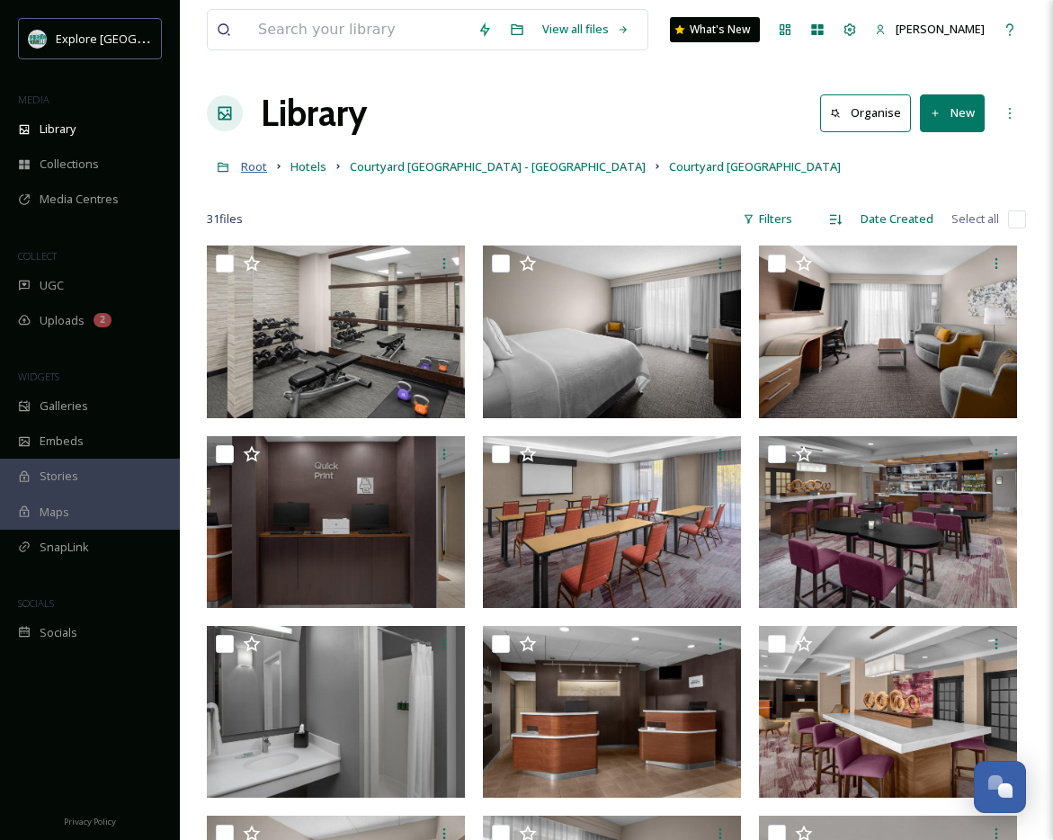
drag, startPoint x: 272, startPoint y: 165, endPoint x: 261, endPoint y: 167, distance: 11.8
click at [272, 166] on icon at bounding box center [279, 166] width 14 height 14
click at [261, 167] on span "Root" at bounding box center [254, 166] width 26 height 16
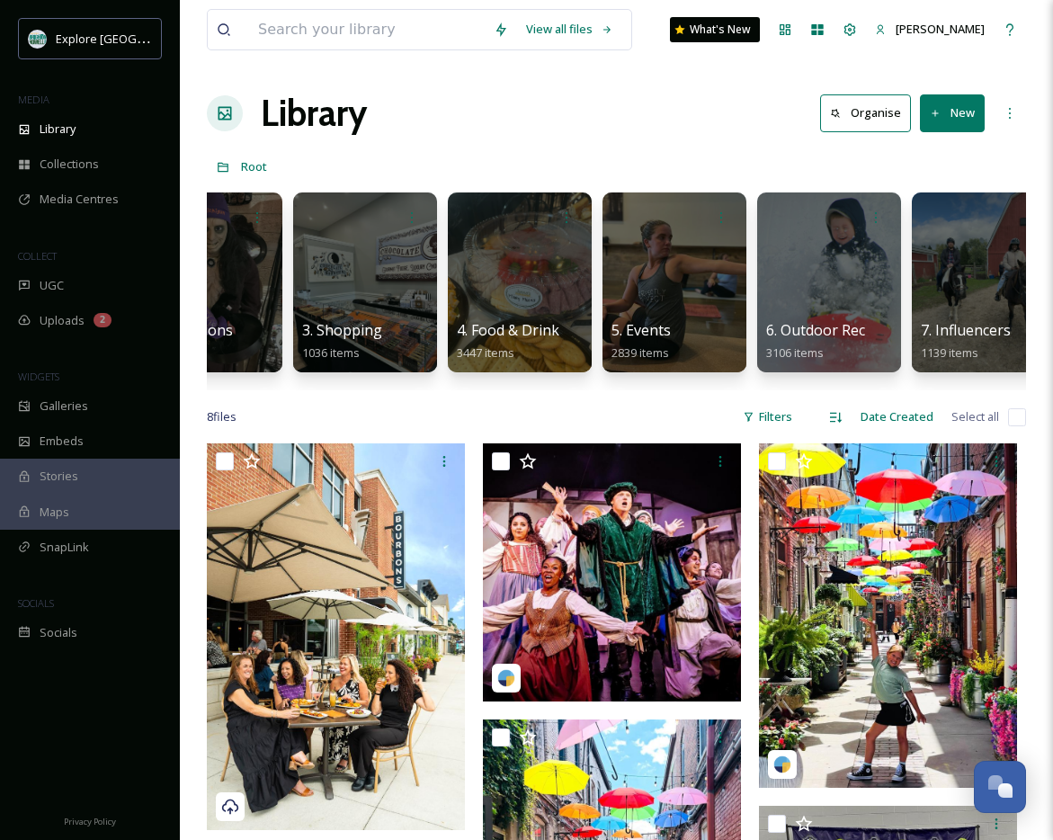
scroll to position [0, 223]
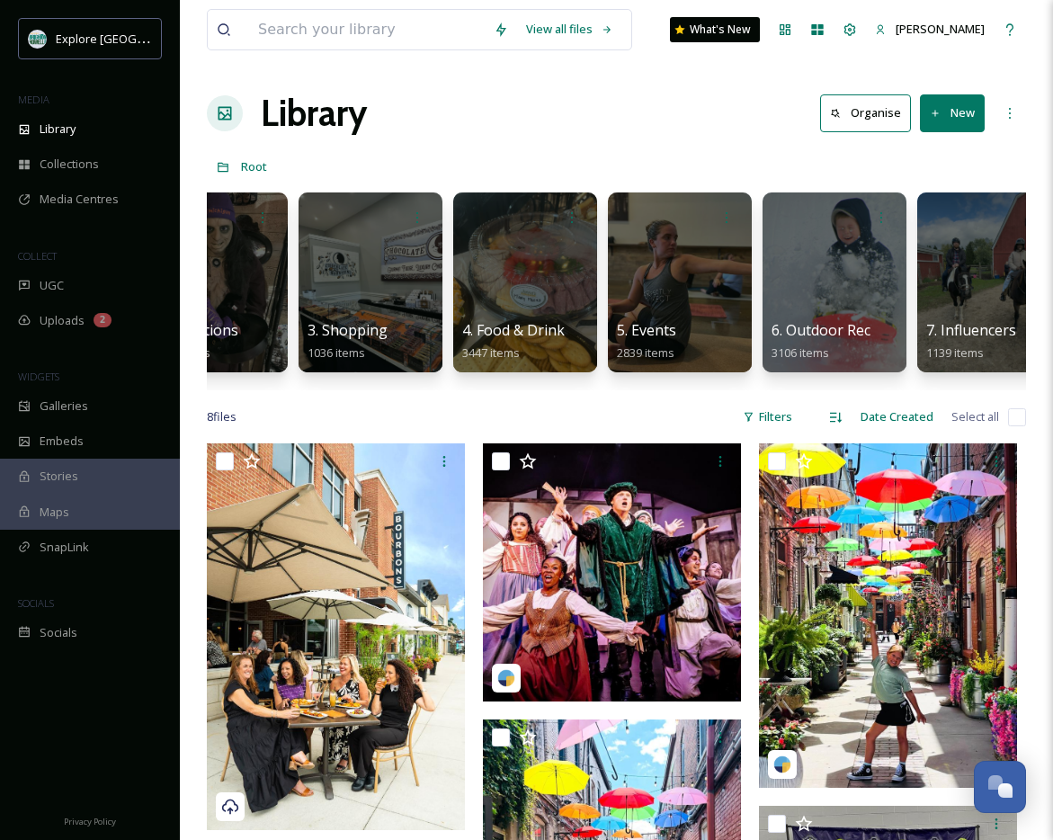
click at [812, 260] on div at bounding box center [835, 282] width 144 height 180
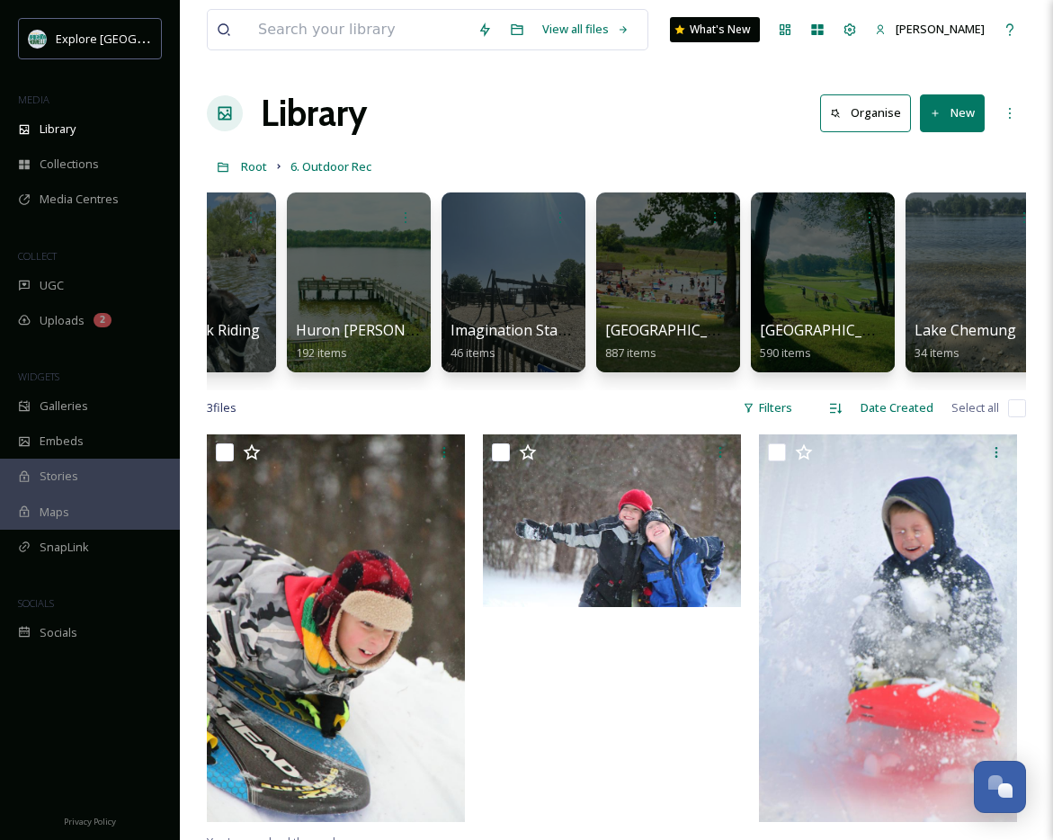
scroll to position [0, 1623]
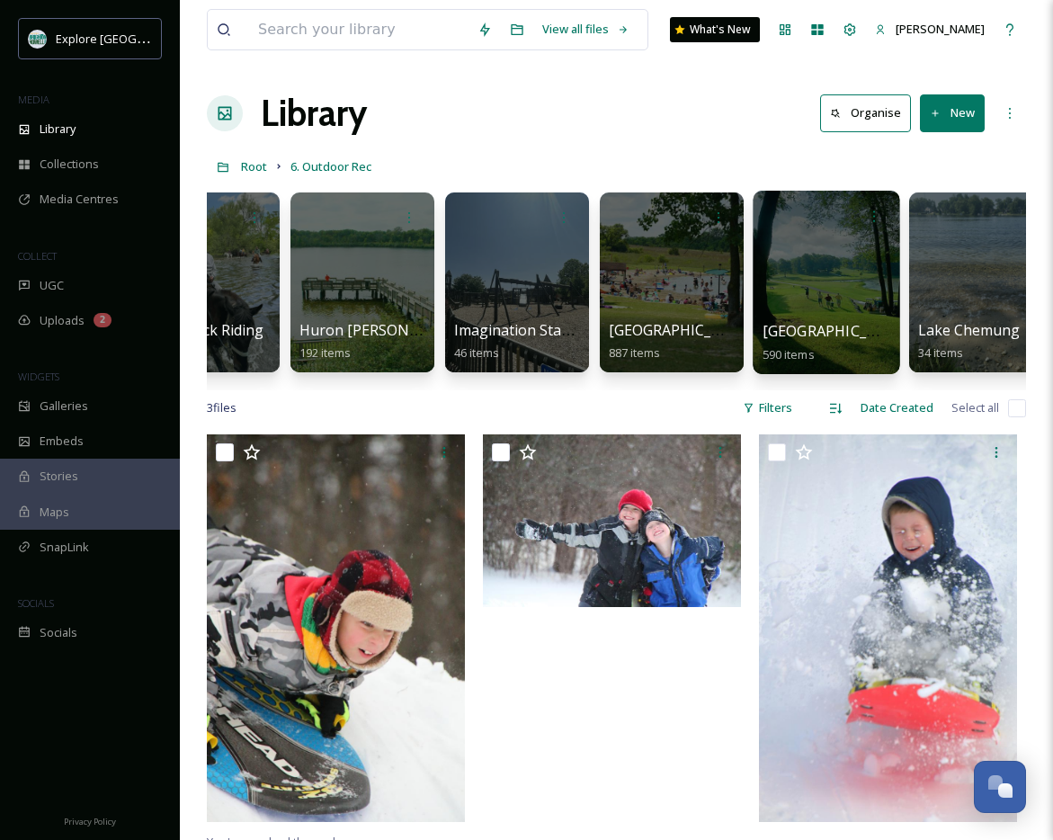
click at [795, 246] on div at bounding box center [826, 282] width 147 height 183
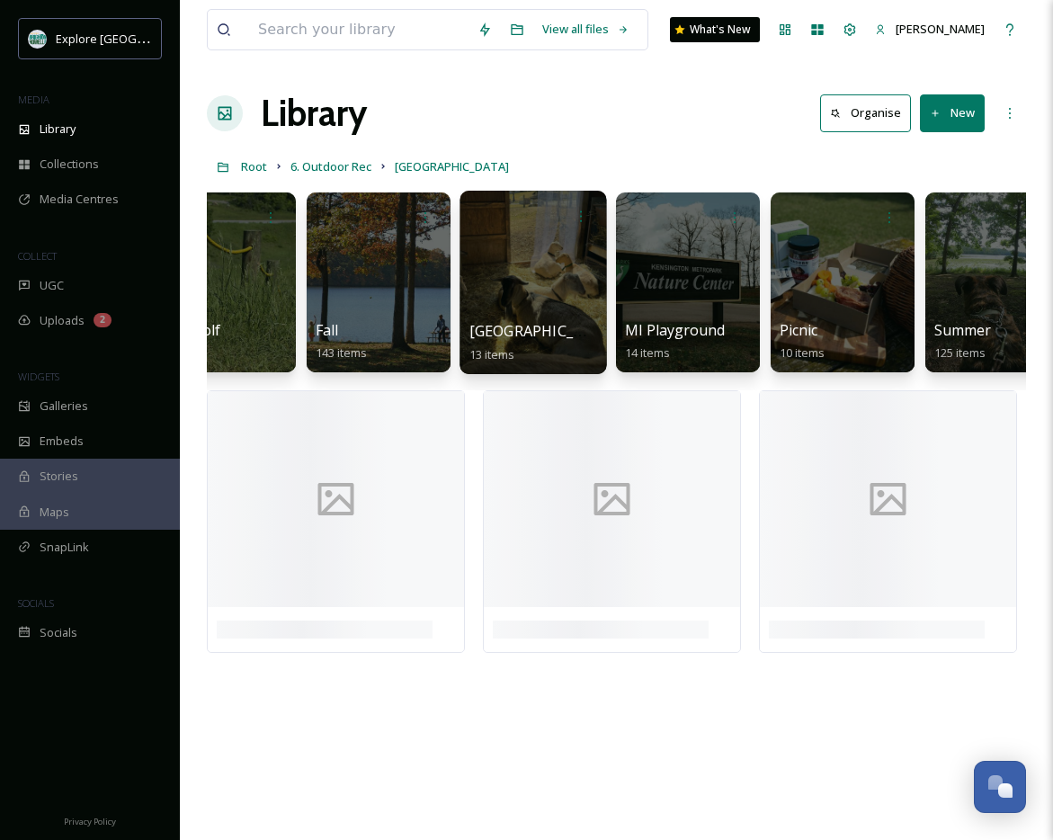
scroll to position [0, 58]
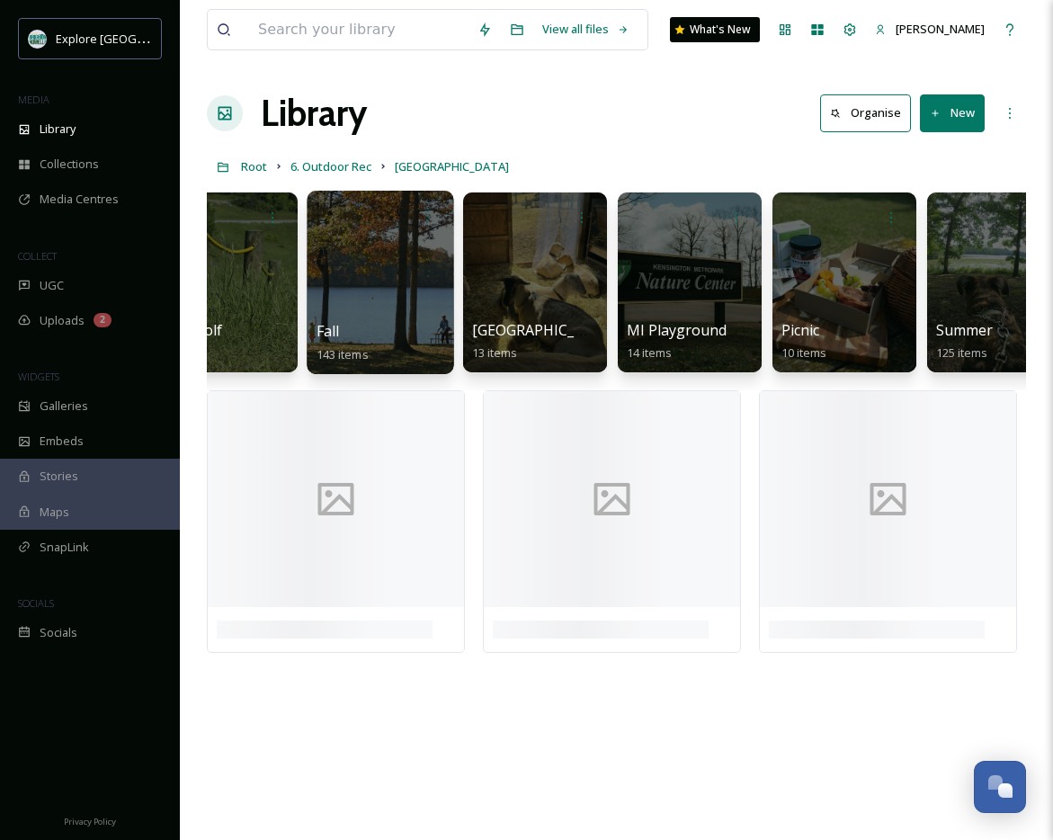
click at [392, 266] on div at bounding box center [380, 282] width 147 height 183
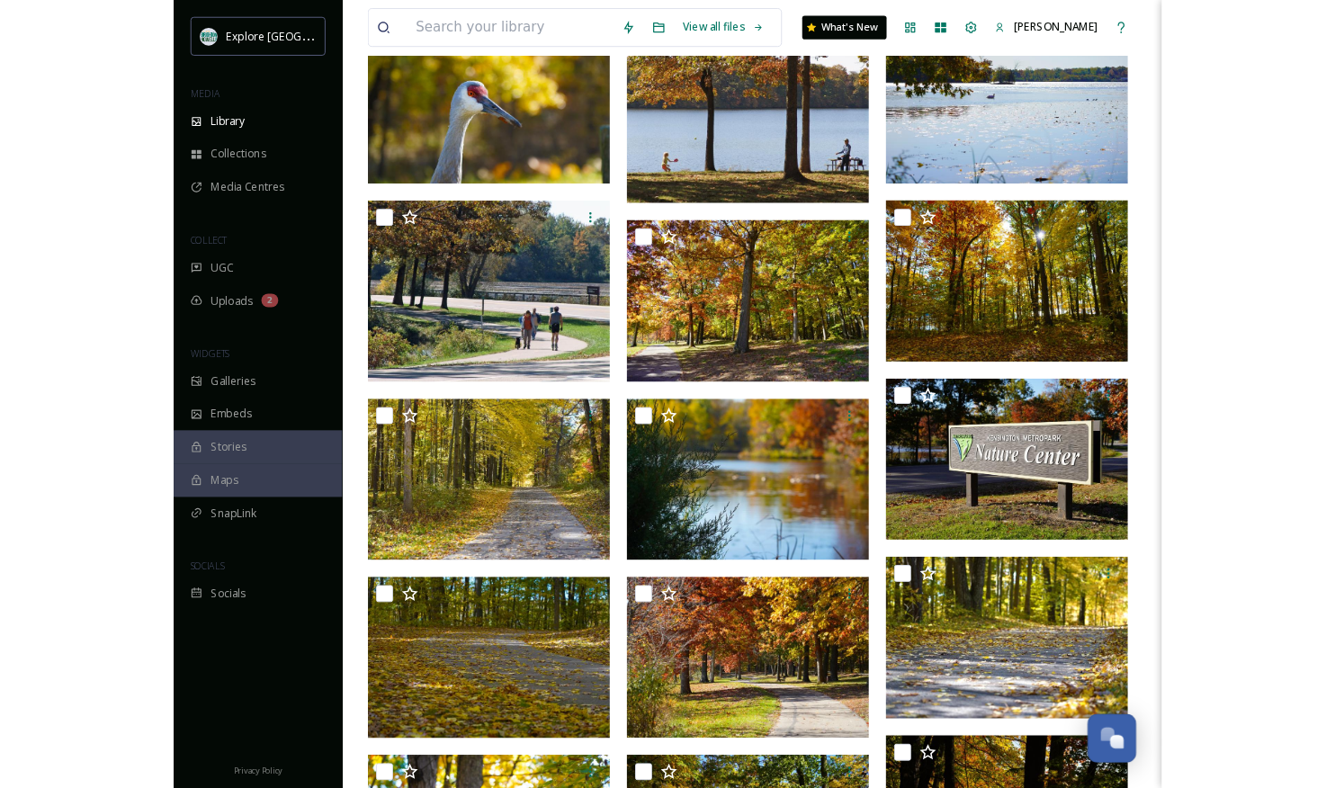
scroll to position [434, 0]
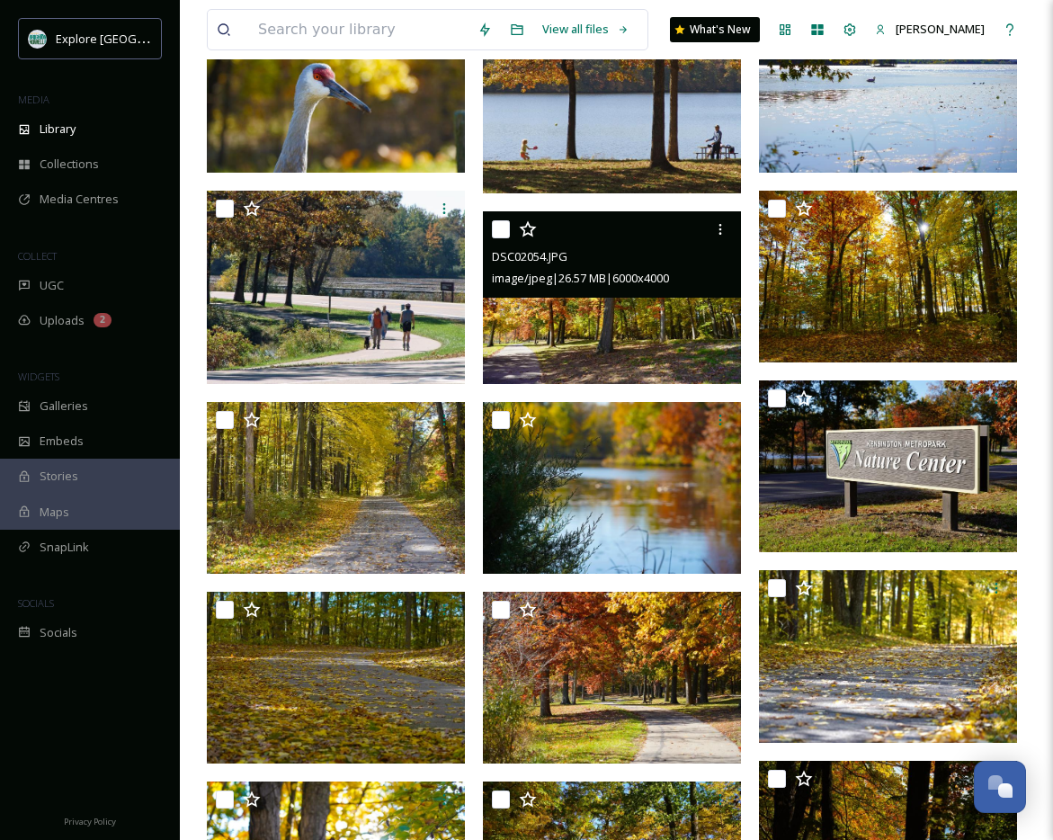
click at [658, 312] on img at bounding box center [612, 297] width 258 height 172
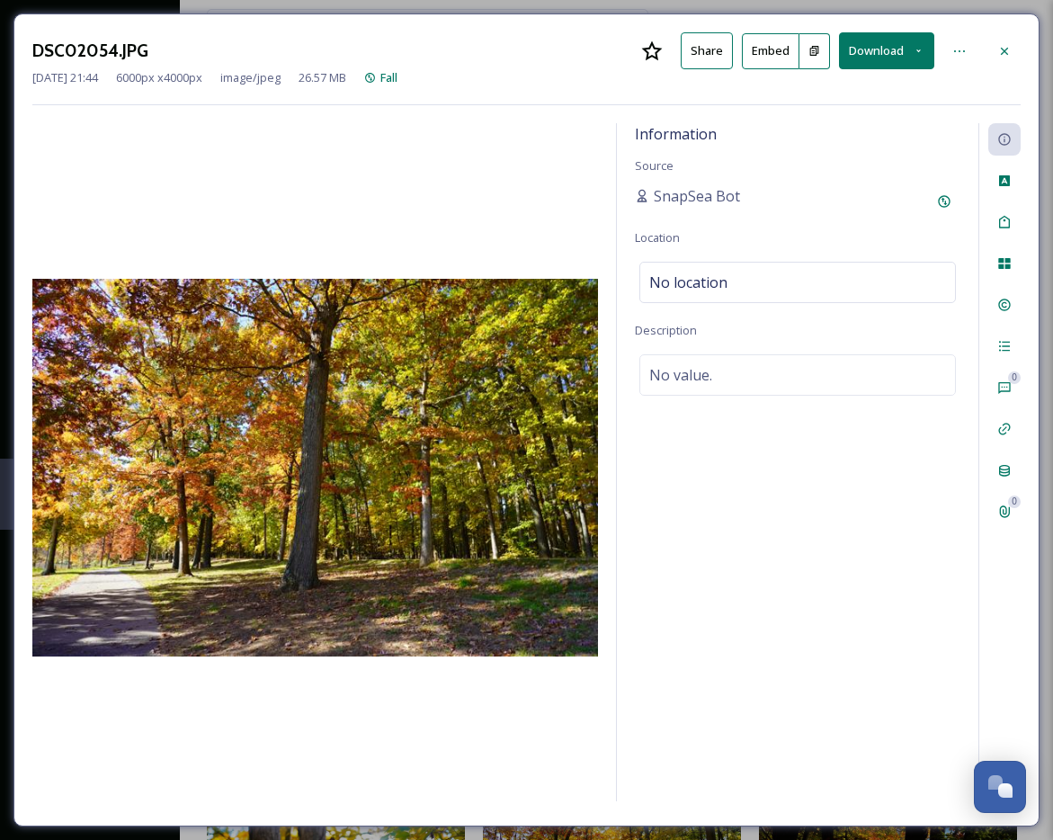
click at [868, 44] on button "Download" at bounding box center [886, 50] width 95 height 37
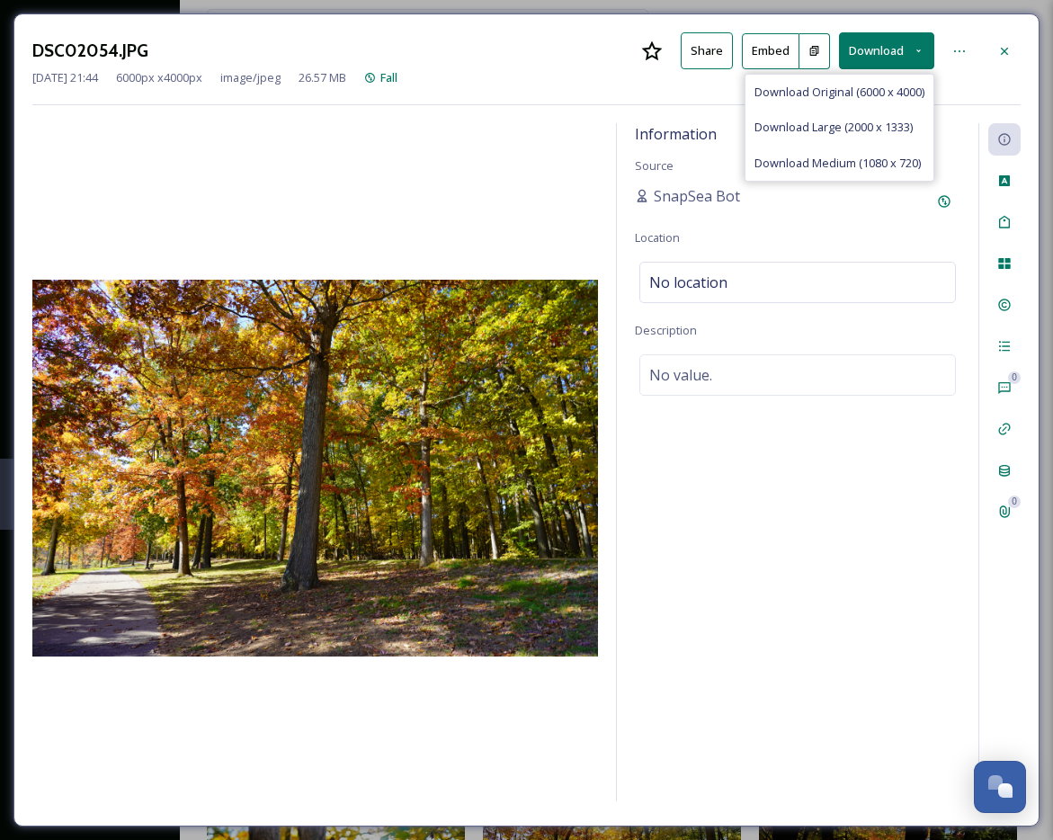
drag, startPoint x: 863, startPoint y: 86, endPoint x: 924, endPoint y: 22, distance: 88.4
click at [863, 86] on span "Download Original (6000 x 4000)" at bounding box center [839, 92] width 170 height 17
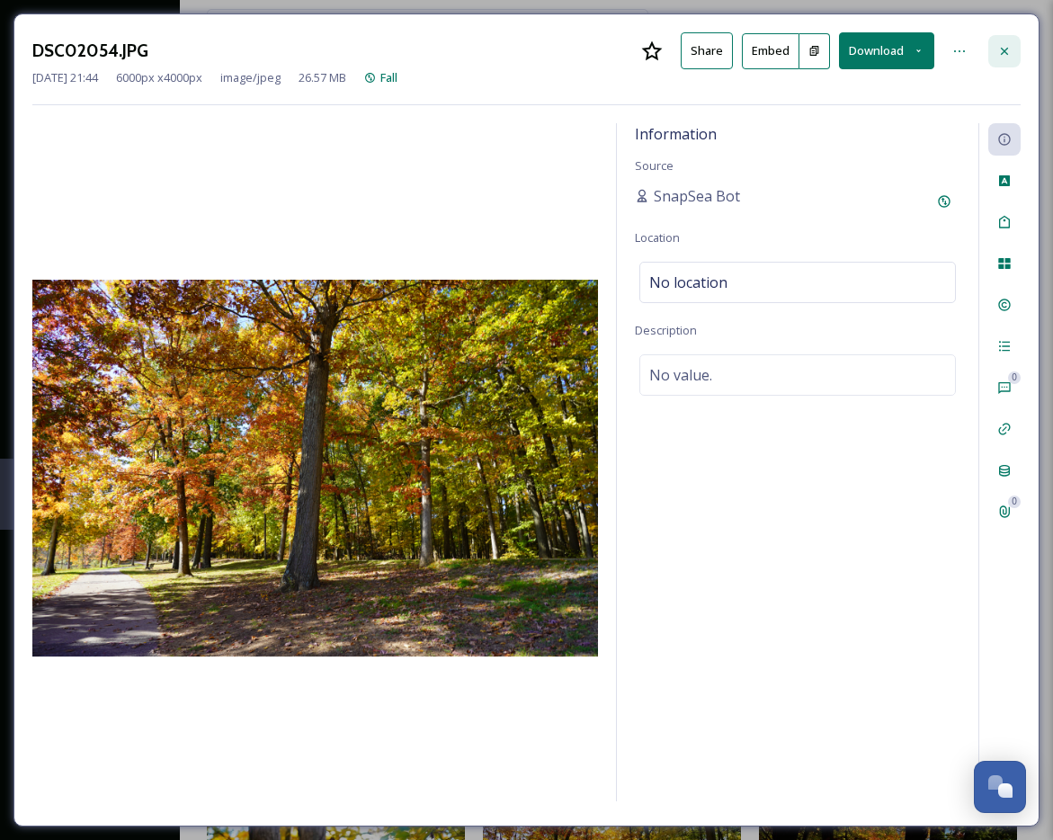
drag, startPoint x: 1026, startPoint y: 54, endPoint x: 1010, endPoint y: 53, distance: 16.2
click at [977, 54] on div "DSC02054.JPG Share Embed Download Mar 18 2025 21:44 6000 px x 4000 px image/jpe…" at bounding box center [526, 419] width 1026 height 813
drag, startPoint x: 1010, startPoint y: 53, endPoint x: 196, endPoint y: 259, distance: 839.5
click at [977, 54] on icon at bounding box center [1004, 51] width 14 height 14
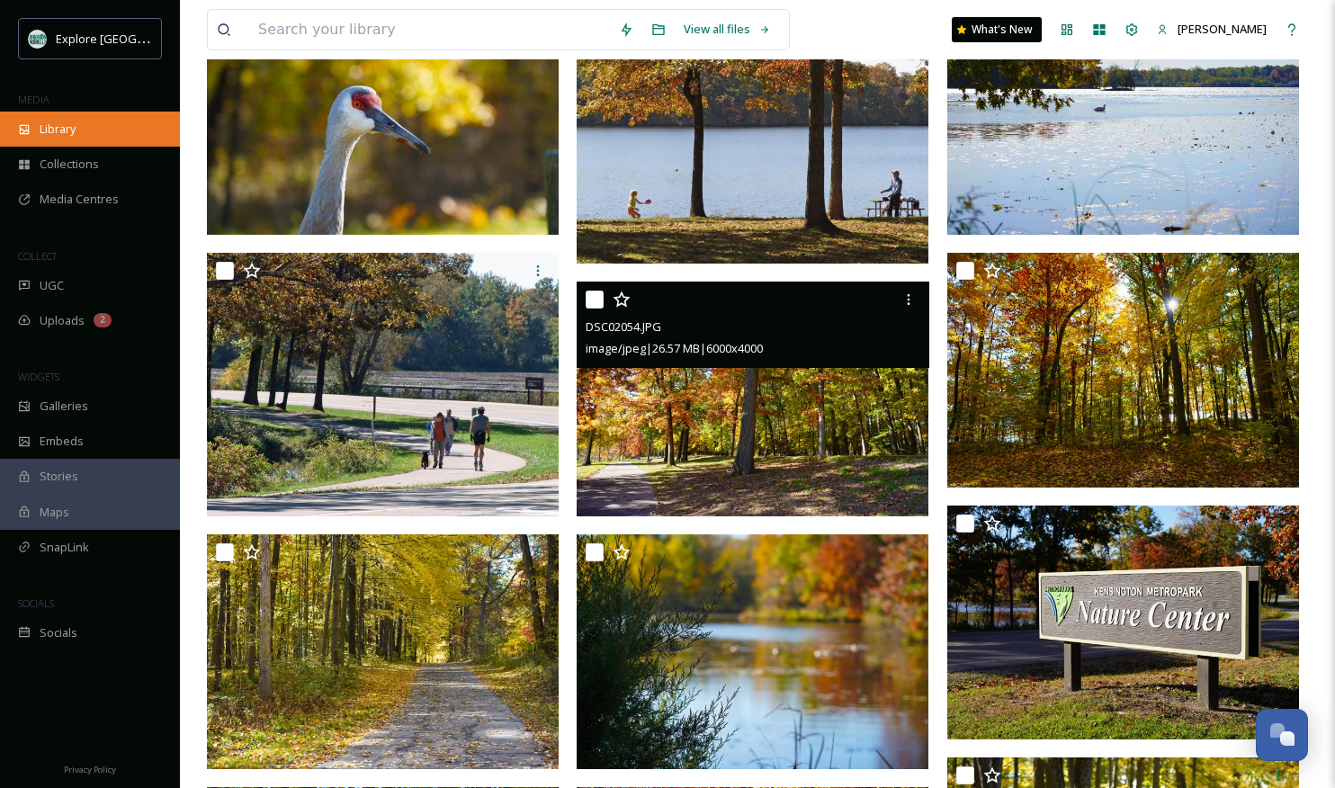
click at [74, 124] on span "Library" at bounding box center [58, 129] width 36 height 17
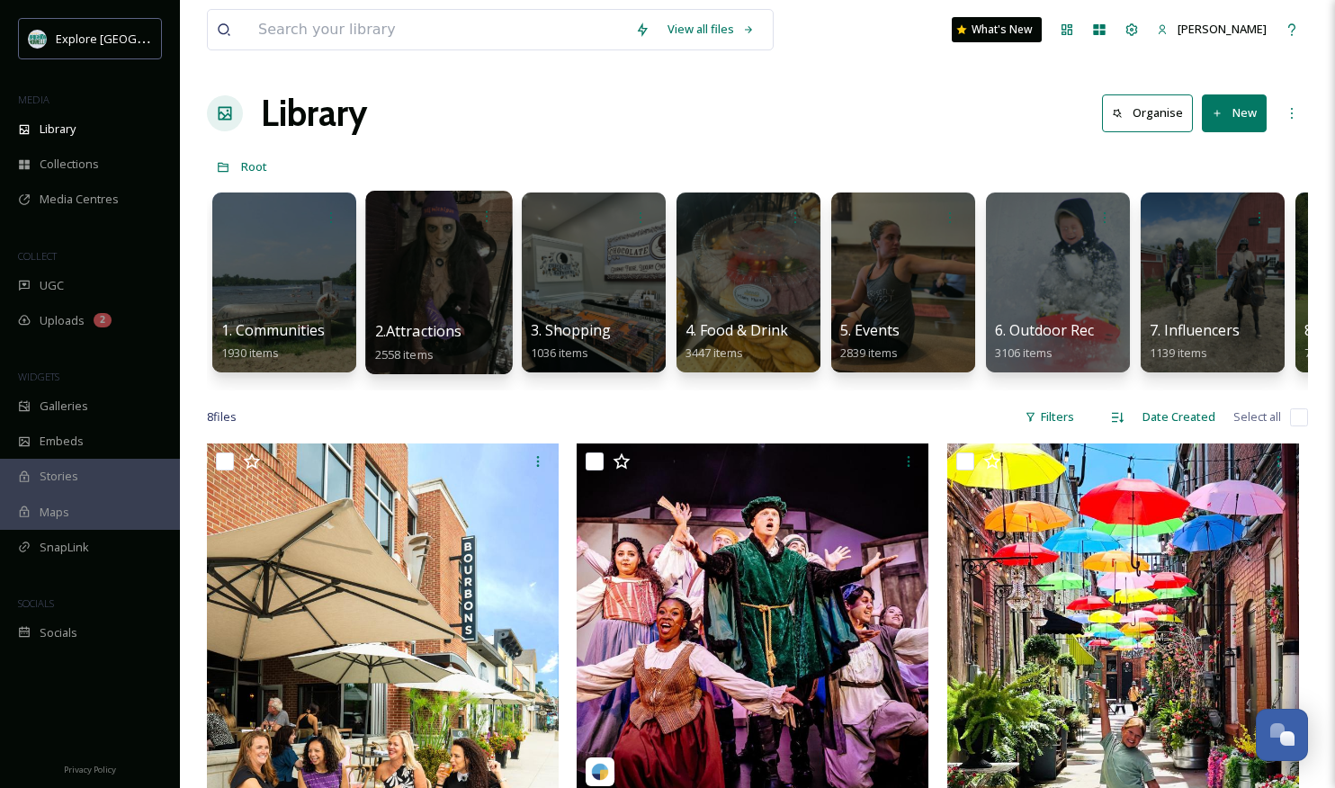
click at [427, 276] on div at bounding box center [438, 282] width 147 height 183
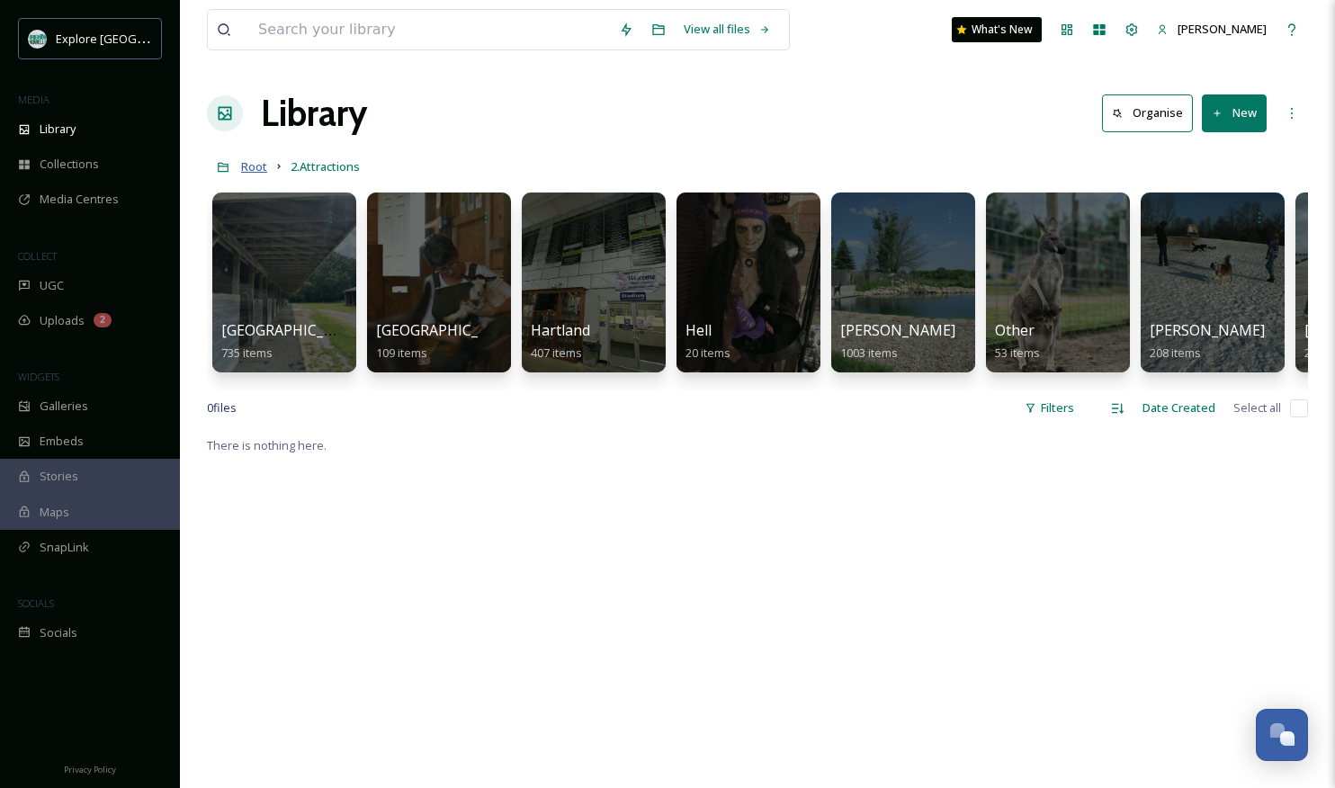
click at [252, 169] on span "Root" at bounding box center [254, 166] width 26 height 16
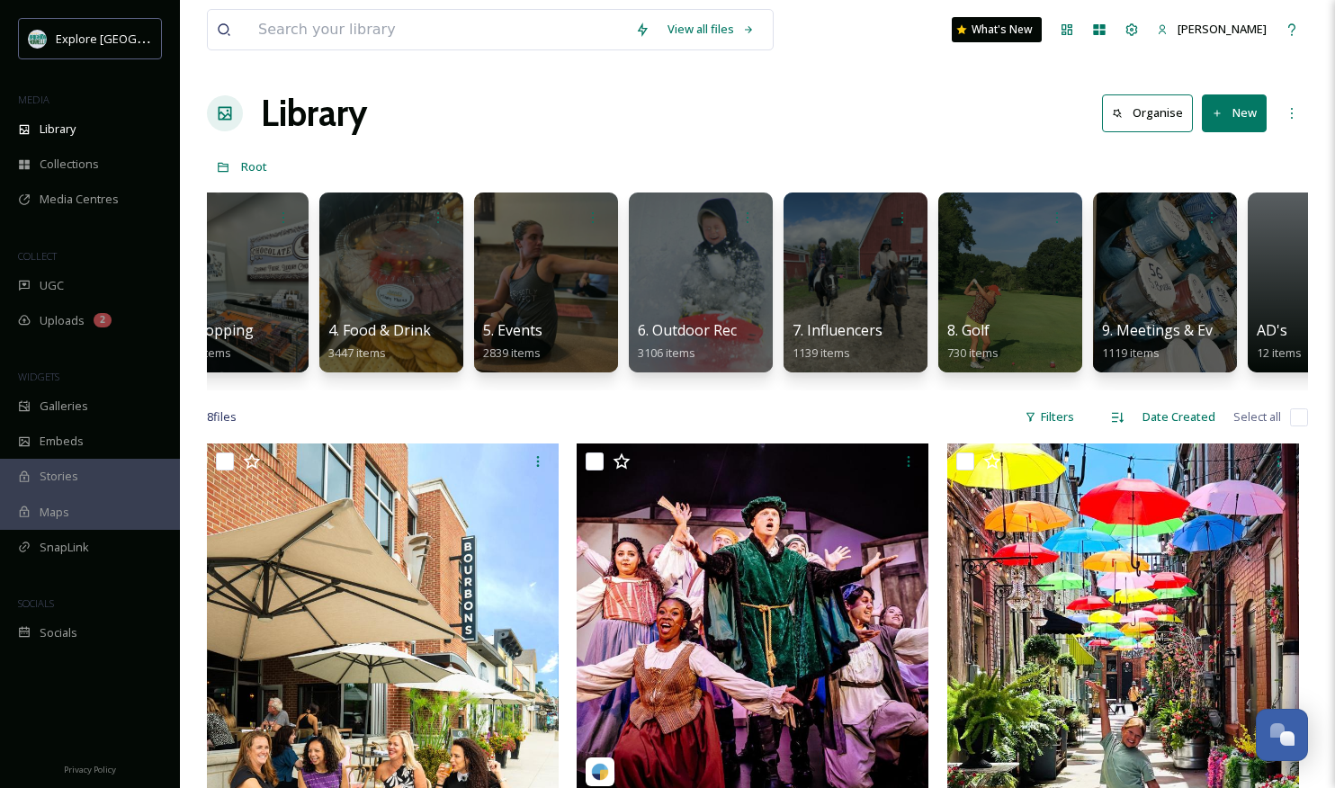
scroll to position [0, 457]
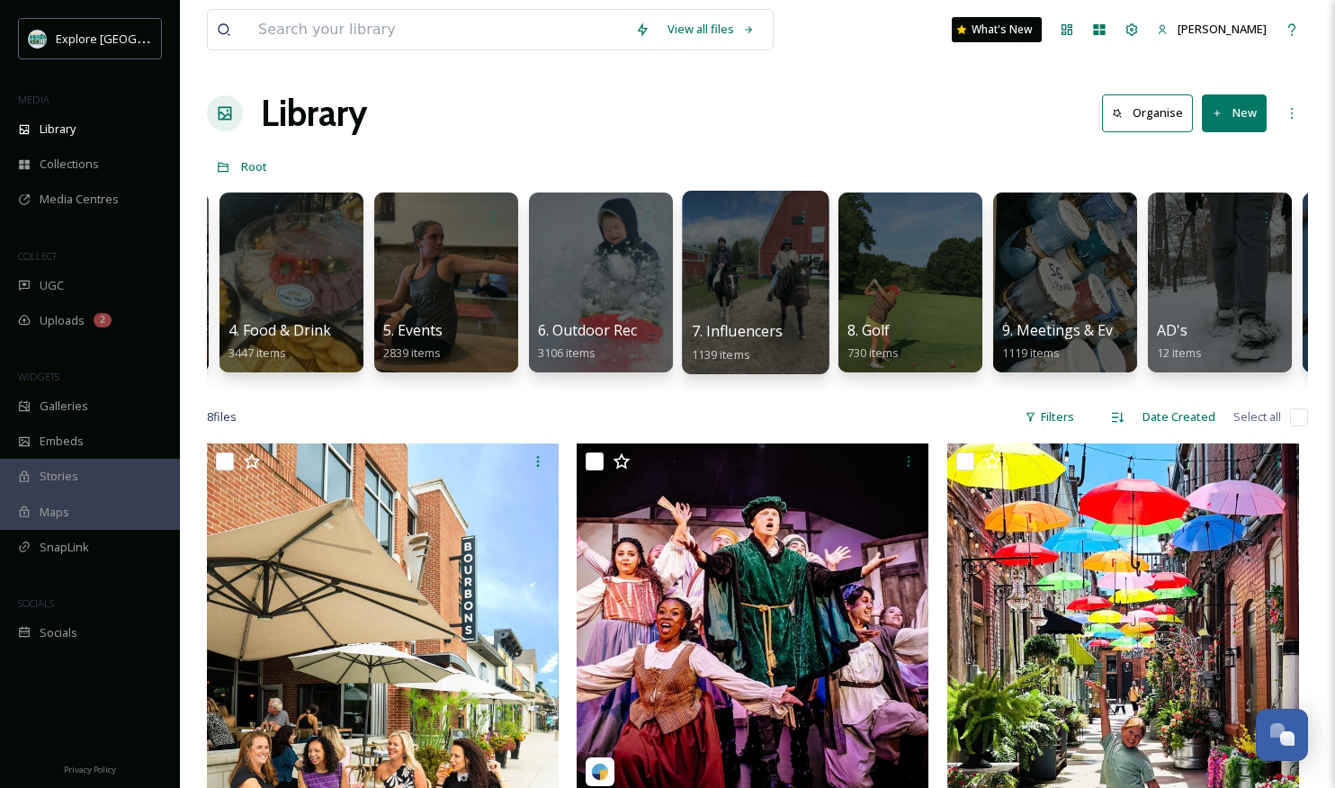
click at [813, 293] on div at bounding box center [755, 282] width 147 height 183
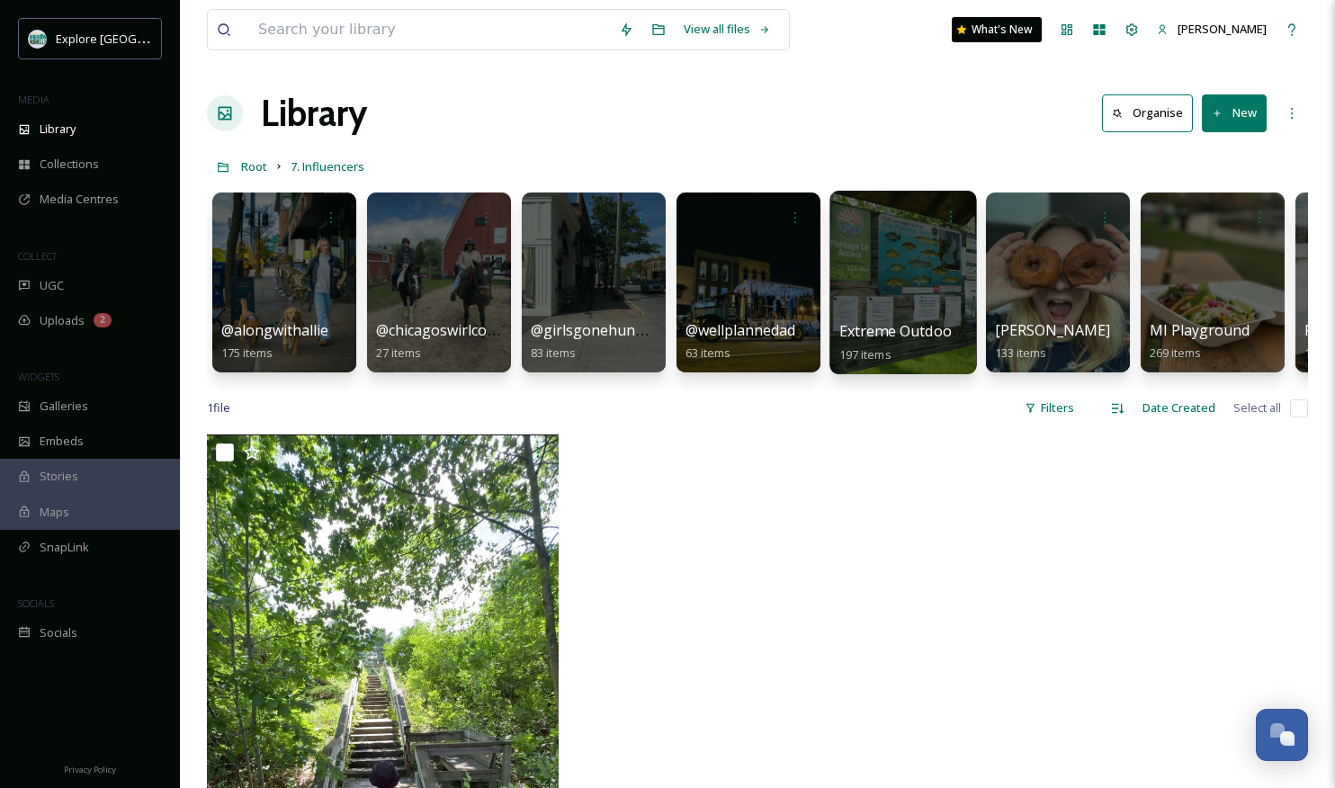
scroll to position [0, 291]
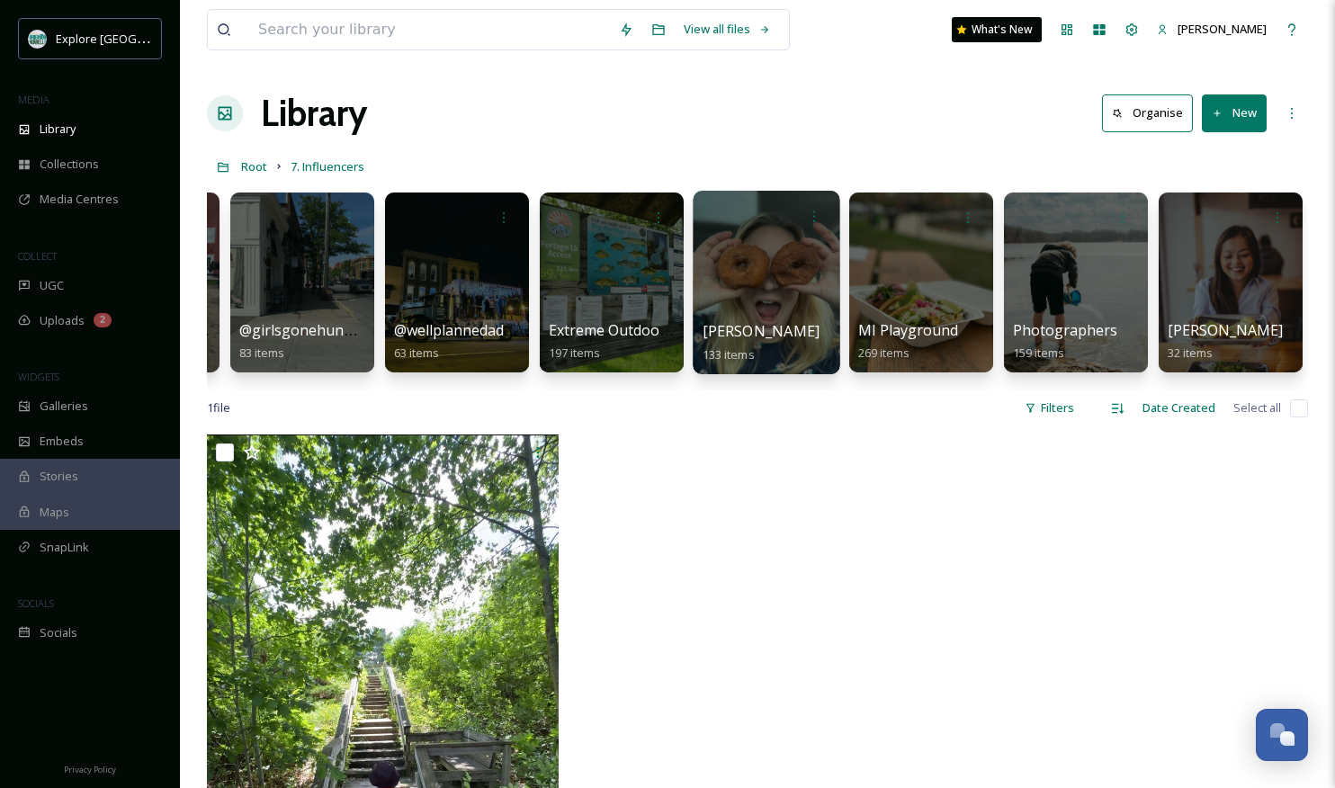
click at [766, 278] on div at bounding box center [765, 282] width 147 height 183
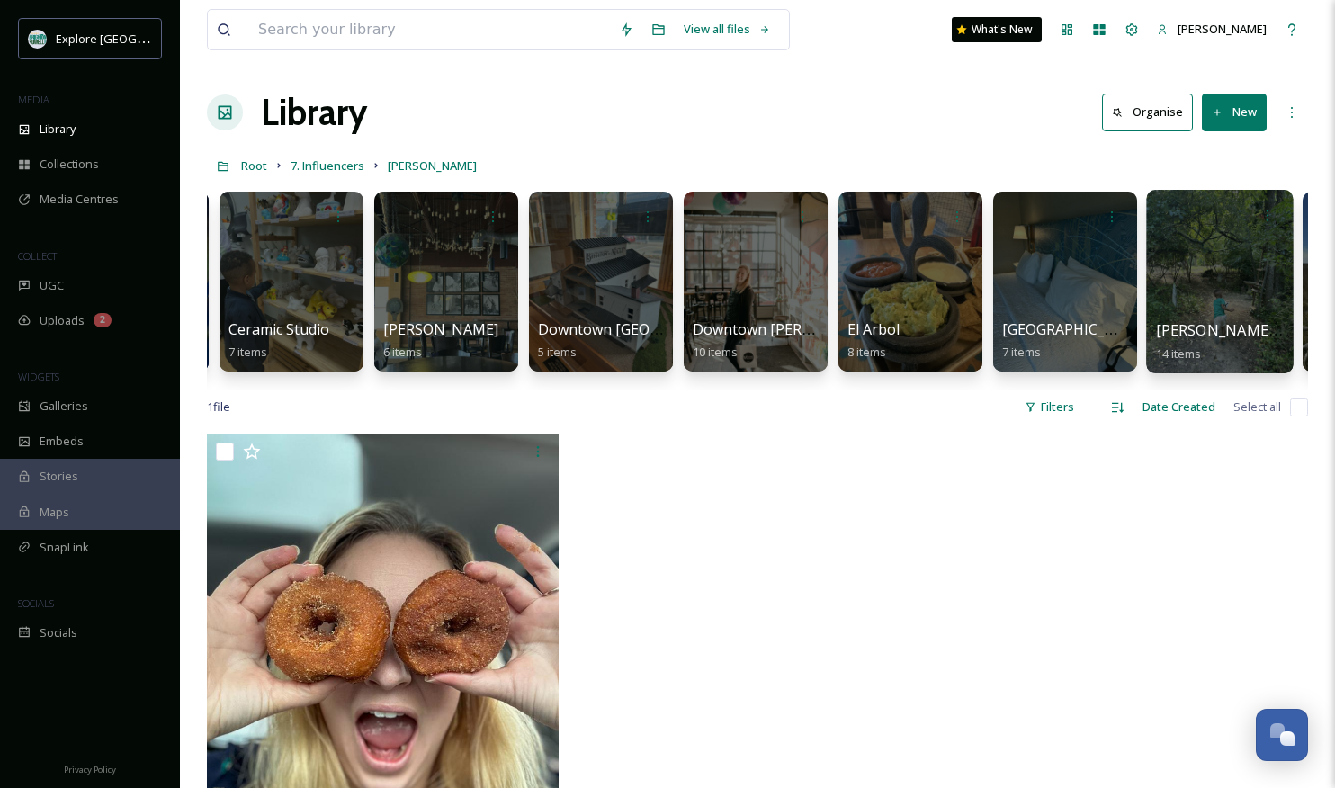
scroll to position [0, 611]
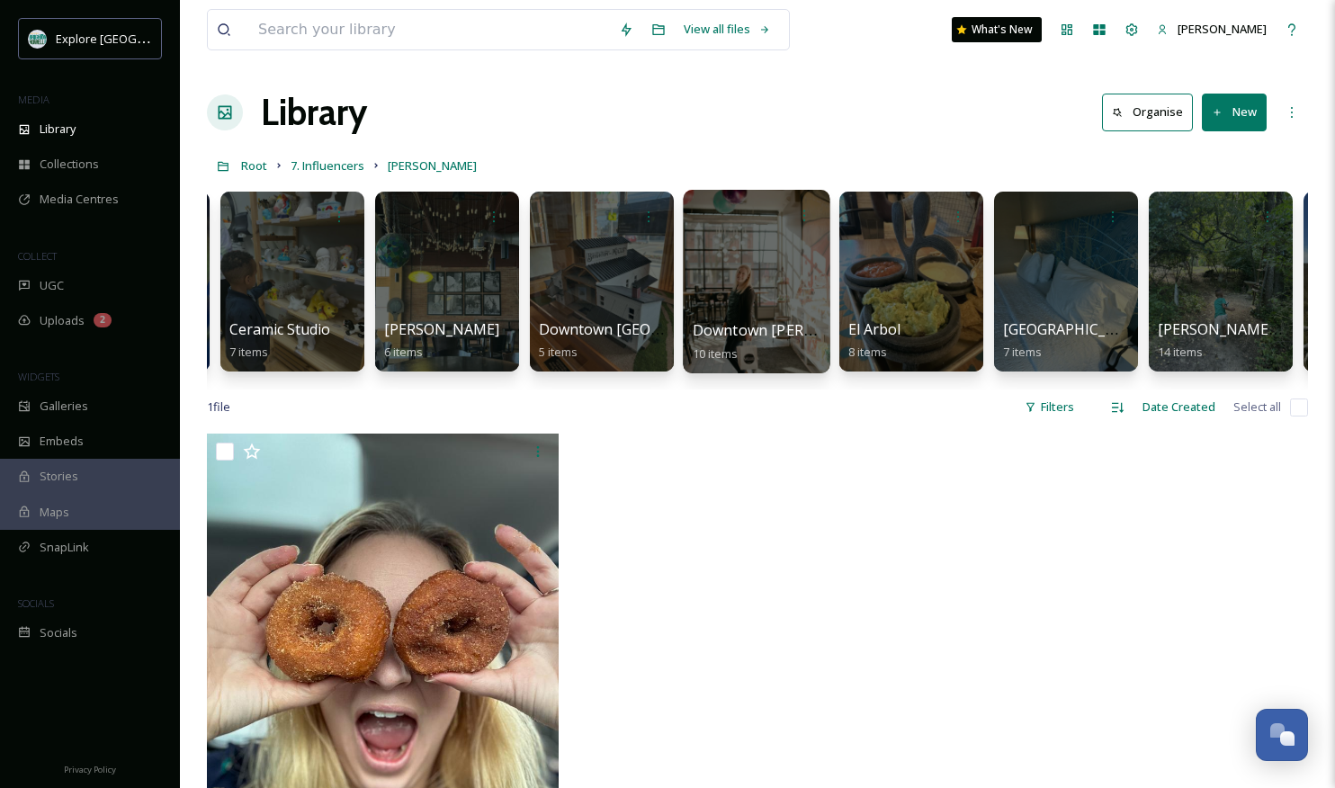
click at [737, 268] on div at bounding box center [756, 281] width 147 height 183
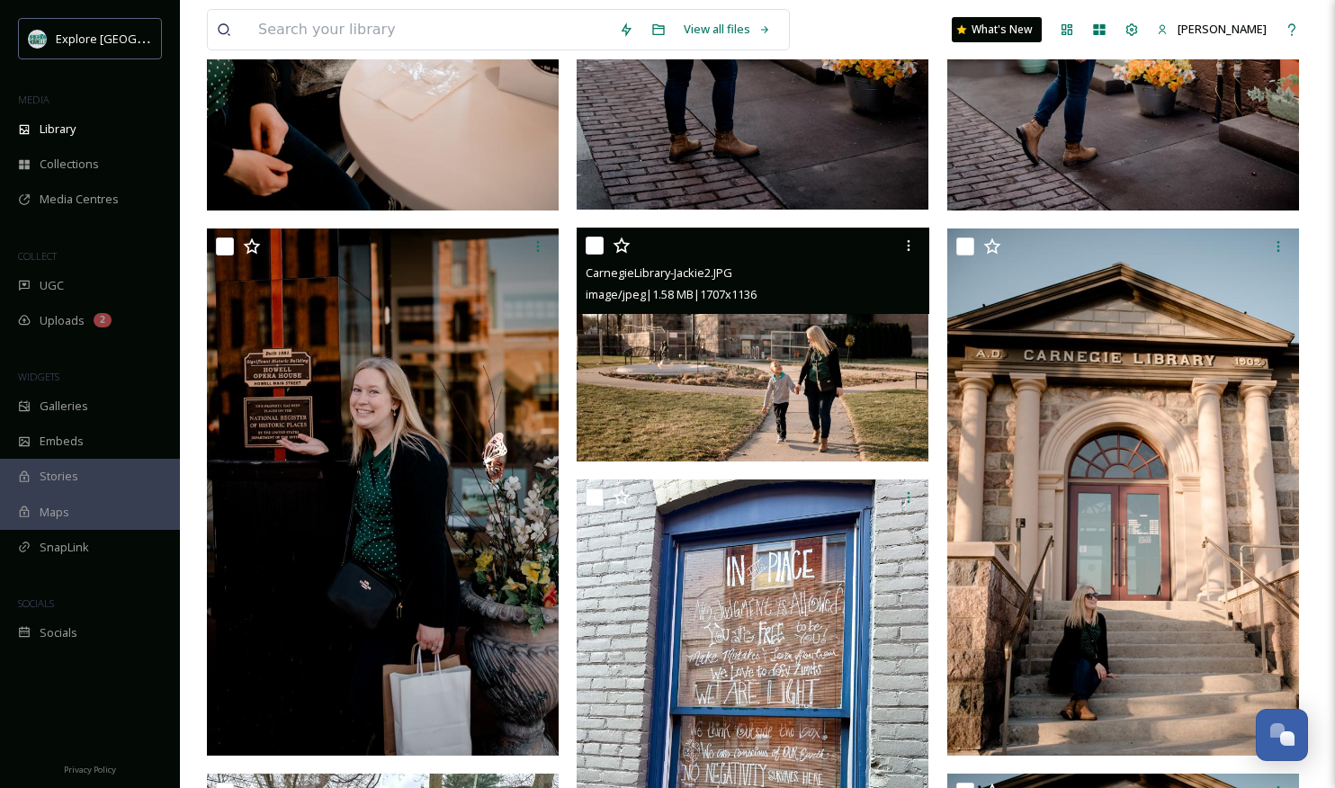
scroll to position [607, 0]
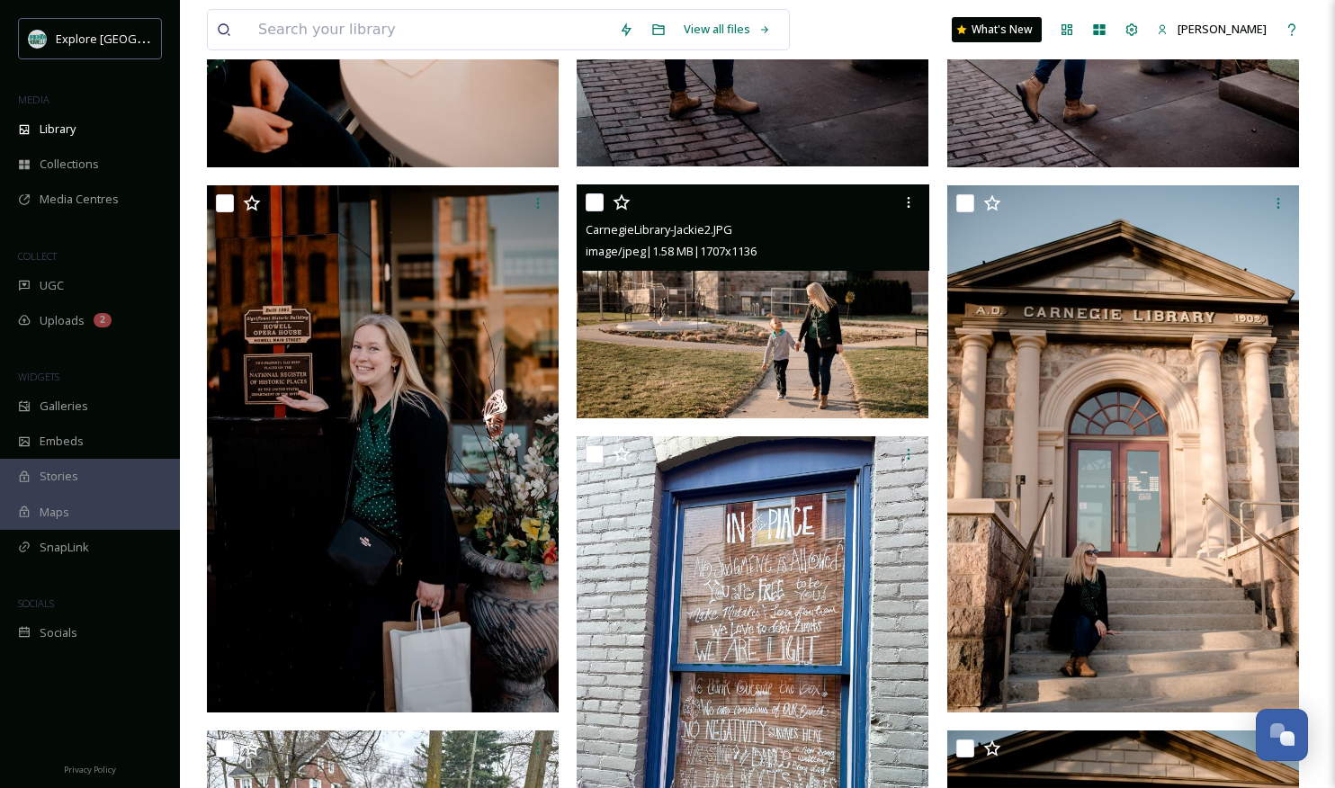
click at [829, 374] on img at bounding box center [752, 301] width 352 height 234
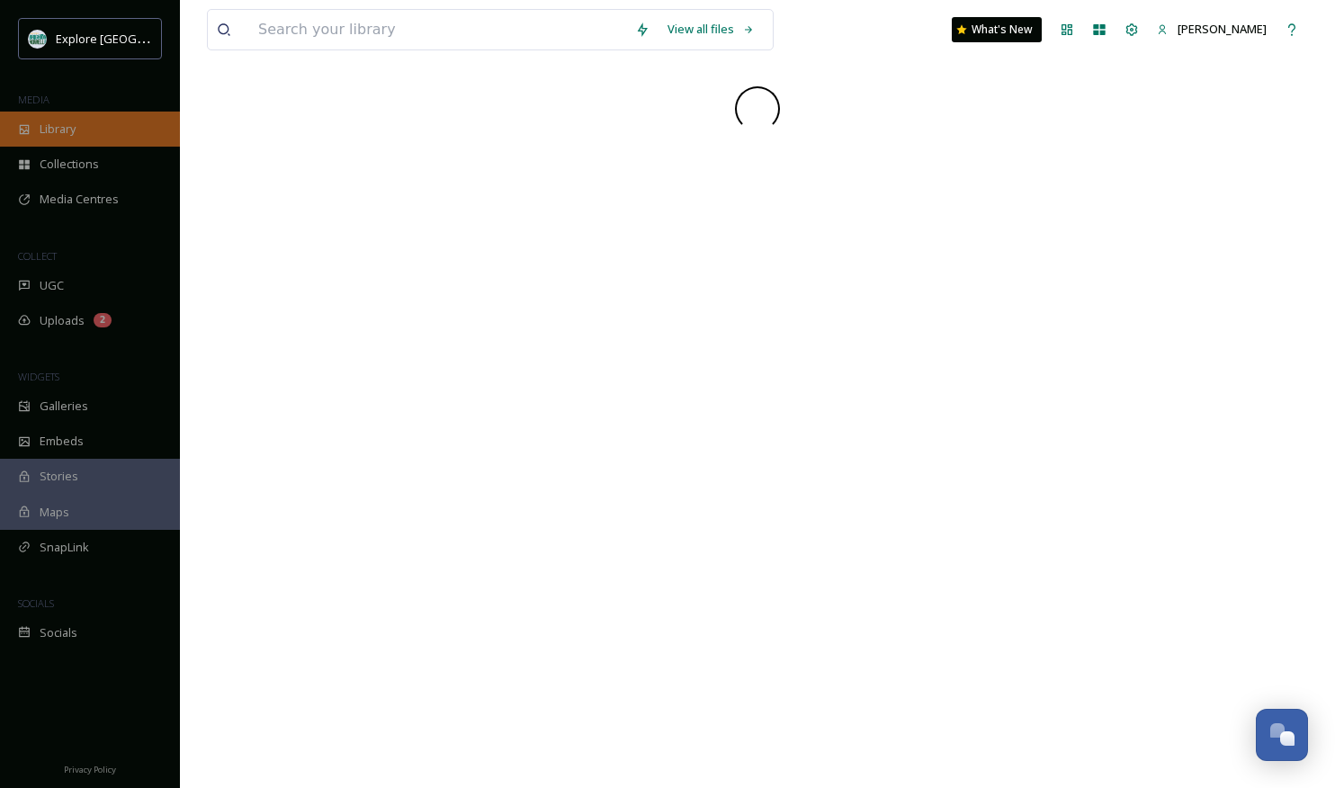
click at [72, 129] on span "Library" at bounding box center [58, 129] width 36 height 17
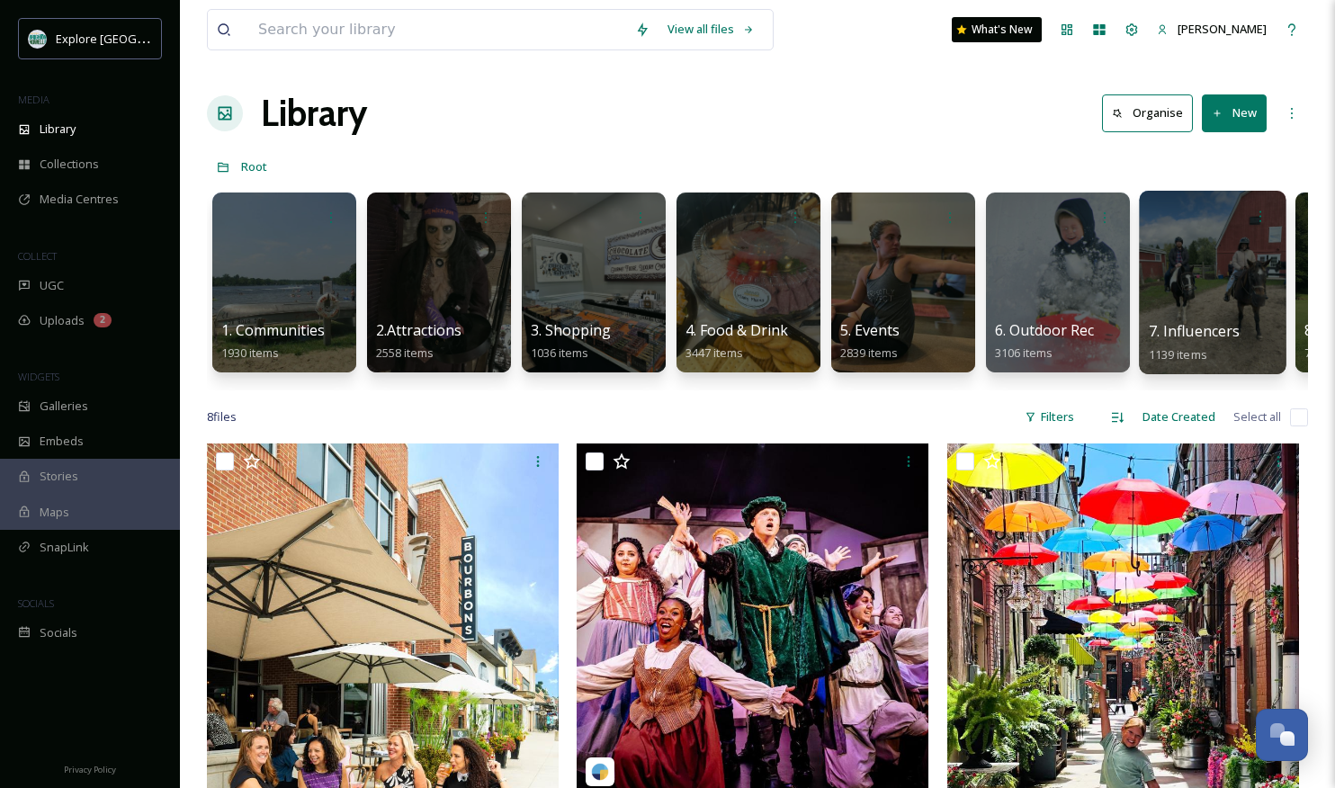
click at [1052, 246] on div at bounding box center [1211, 282] width 147 height 183
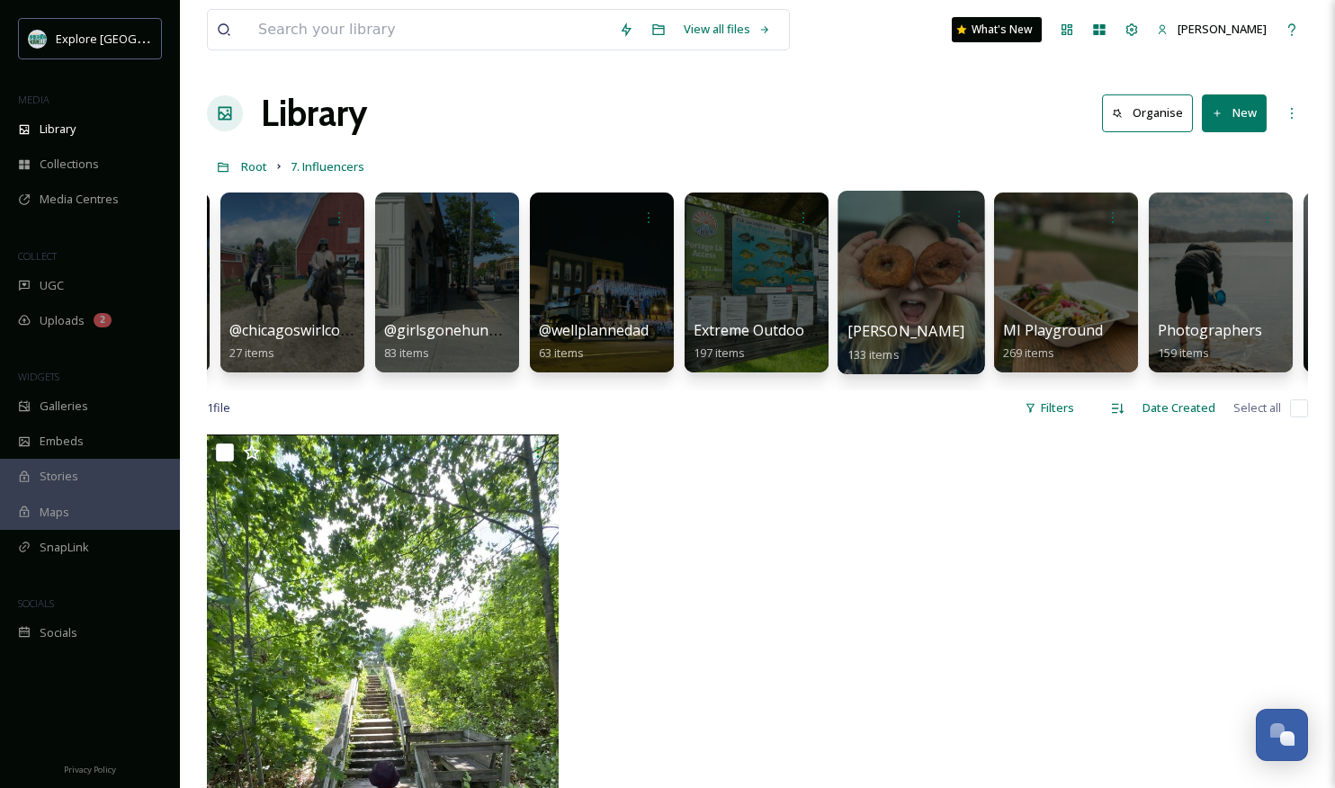
scroll to position [0, 291]
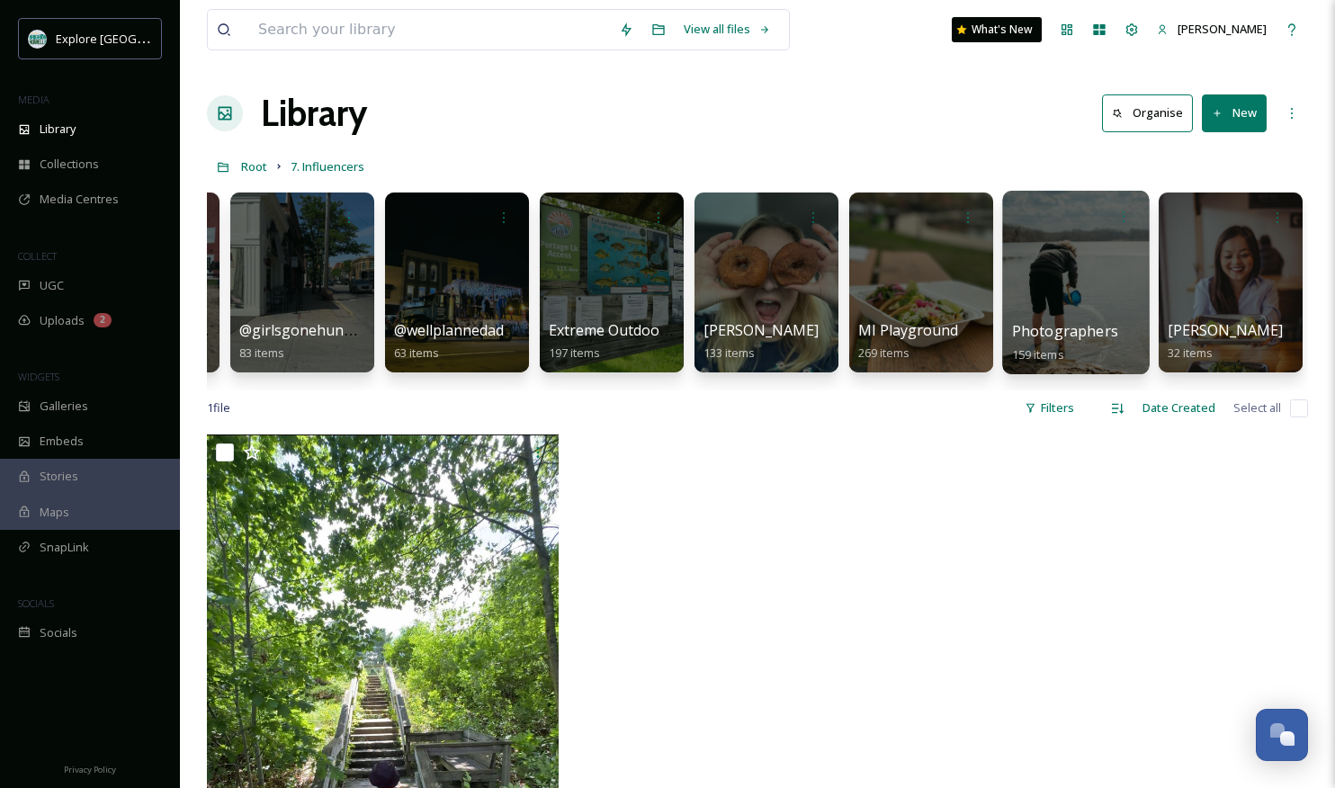
click at [1052, 257] on div at bounding box center [1075, 282] width 147 height 183
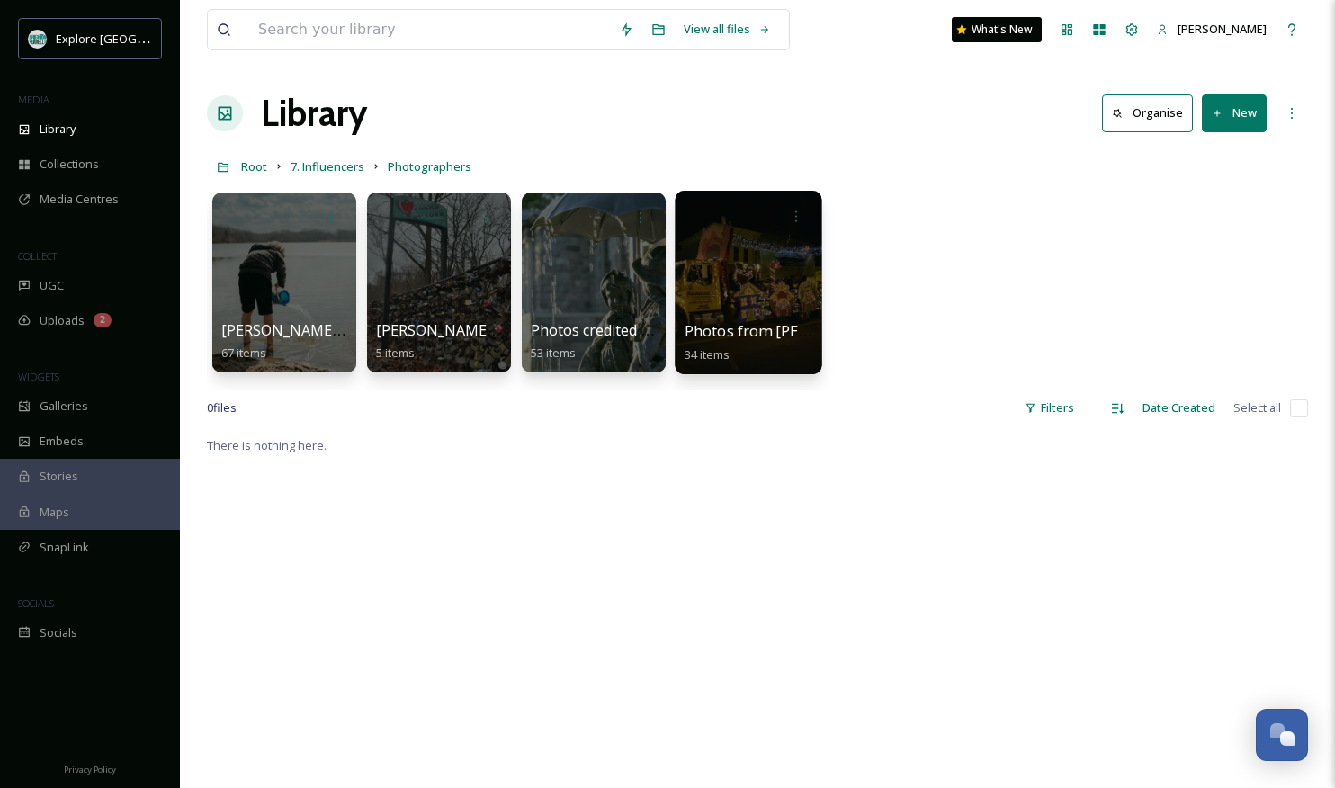
click at [728, 282] on div at bounding box center [747, 282] width 147 height 183
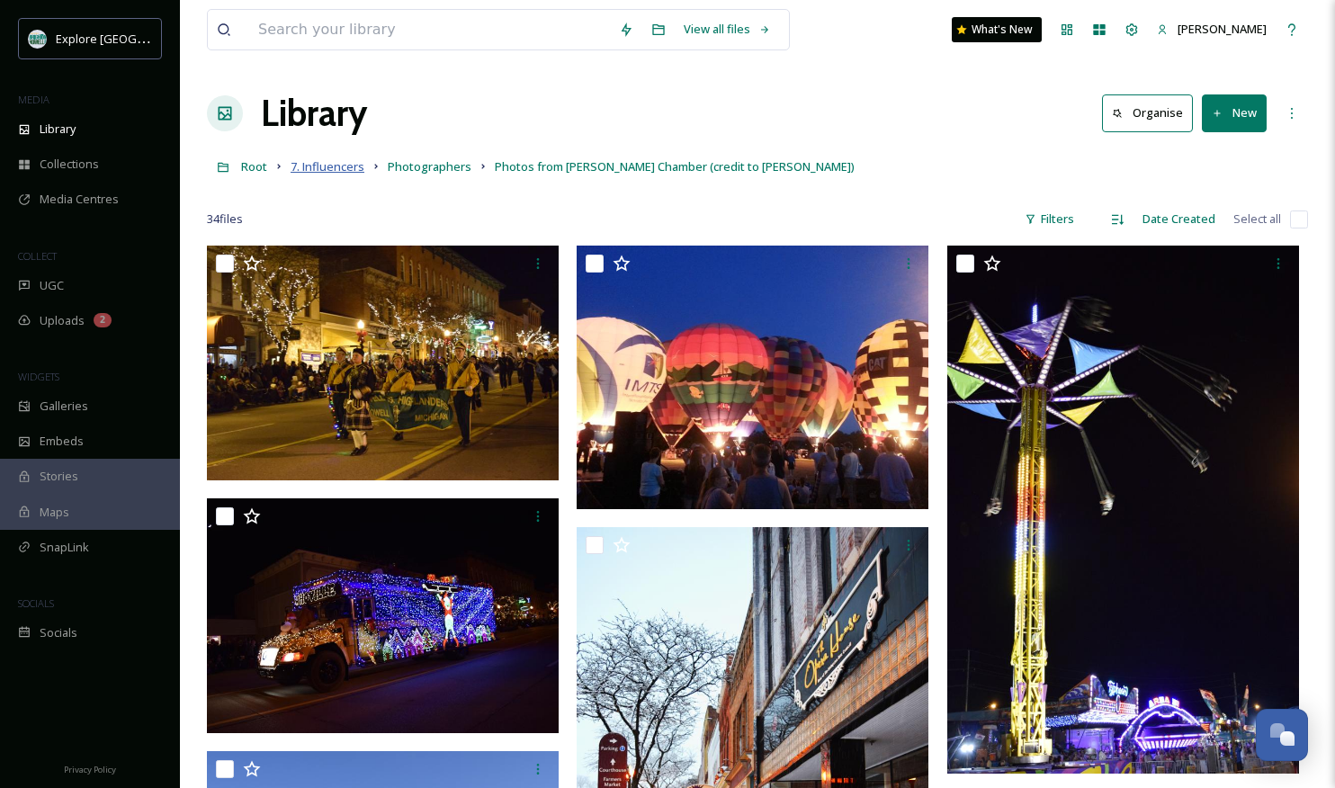
click at [338, 173] on span "7. Influencers" at bounding box center [327, 166] width 74 height 16
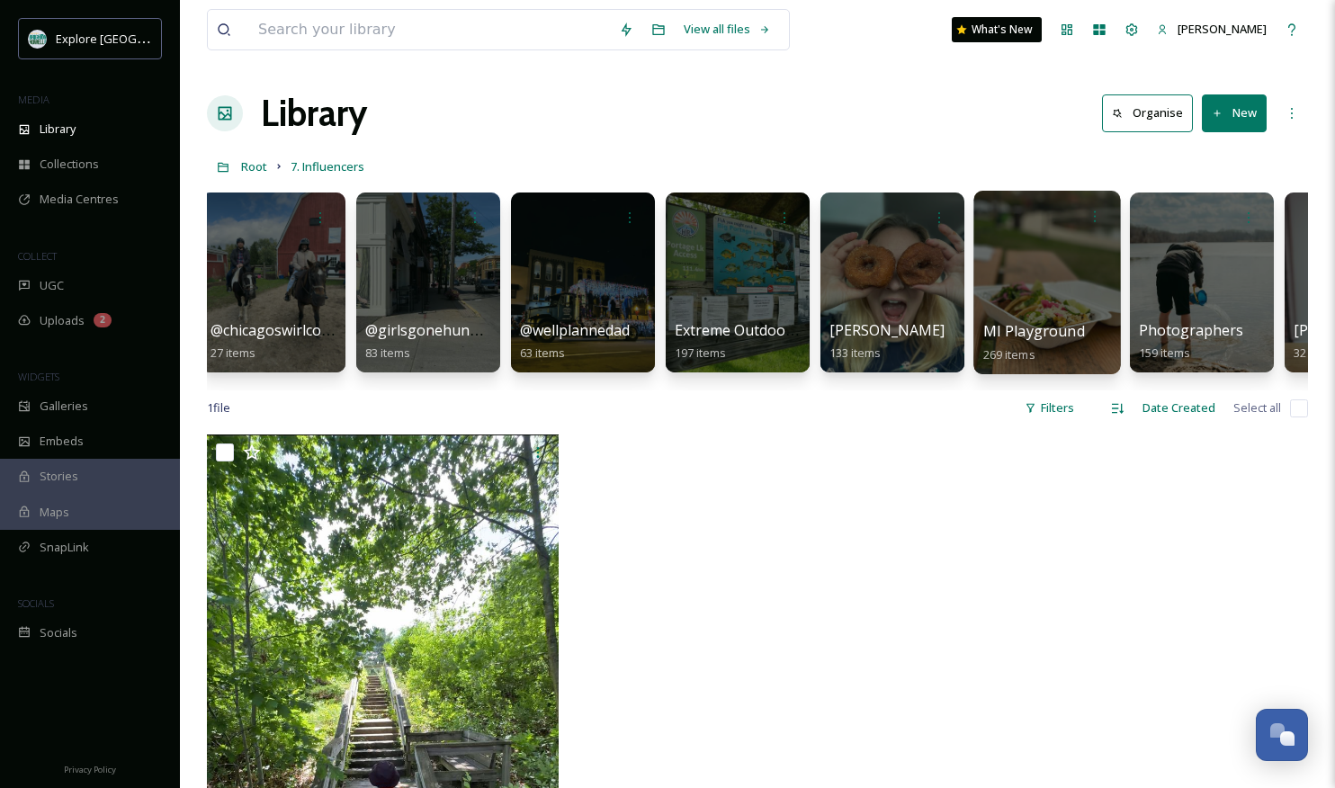
scroll to position [0, 291]
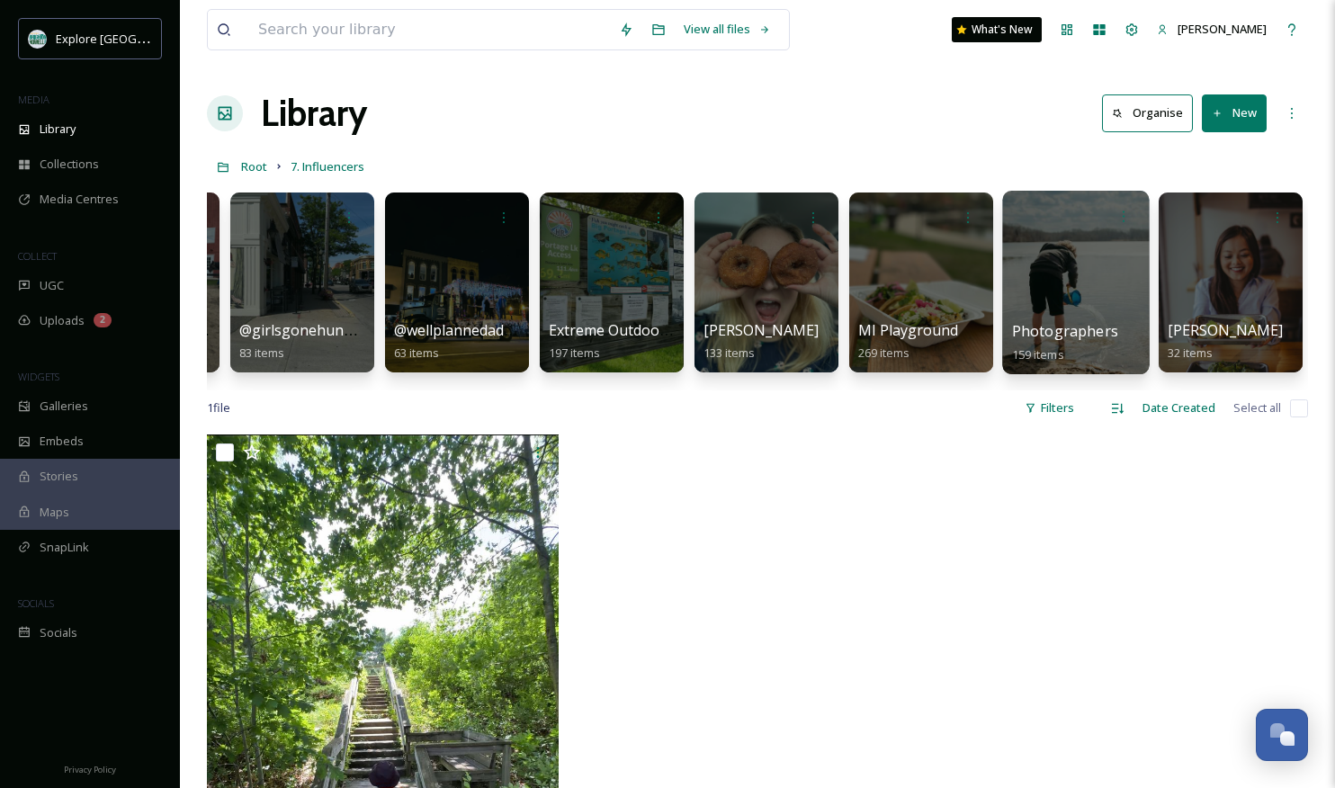
click at [1052, 278] on div at bounding box center [1075, 282] width 147 height 183
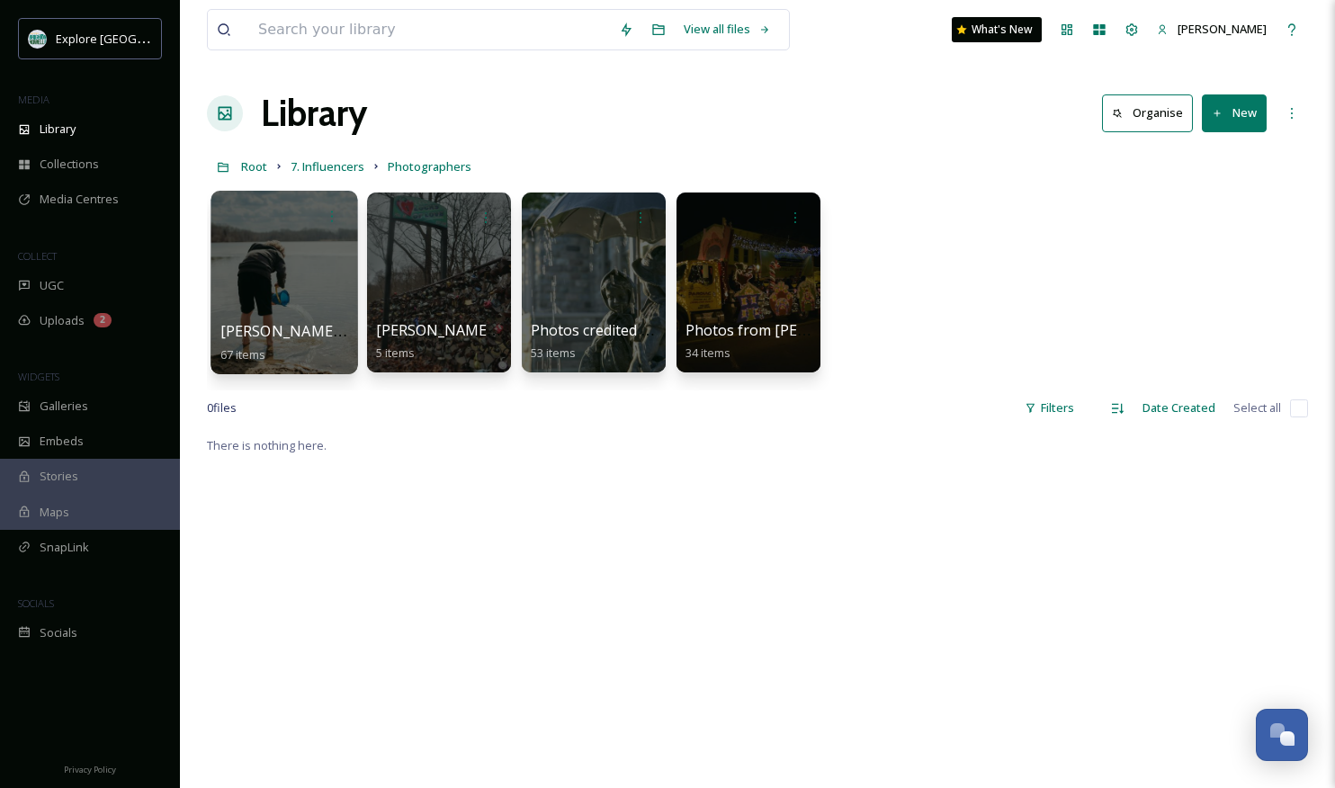
click at [259, 290] on div at bounding box center [283, 282] width 147 height 183
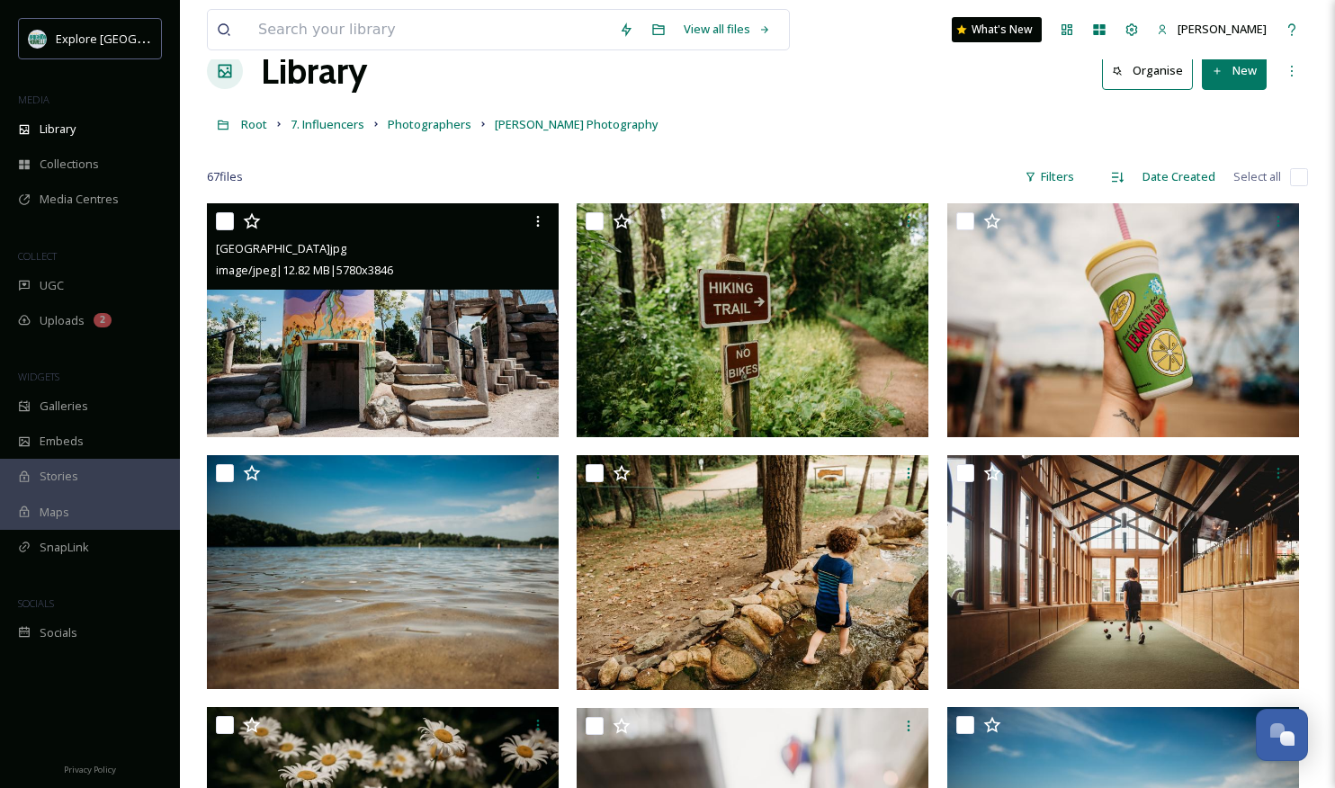
scroll to position [66, 0]
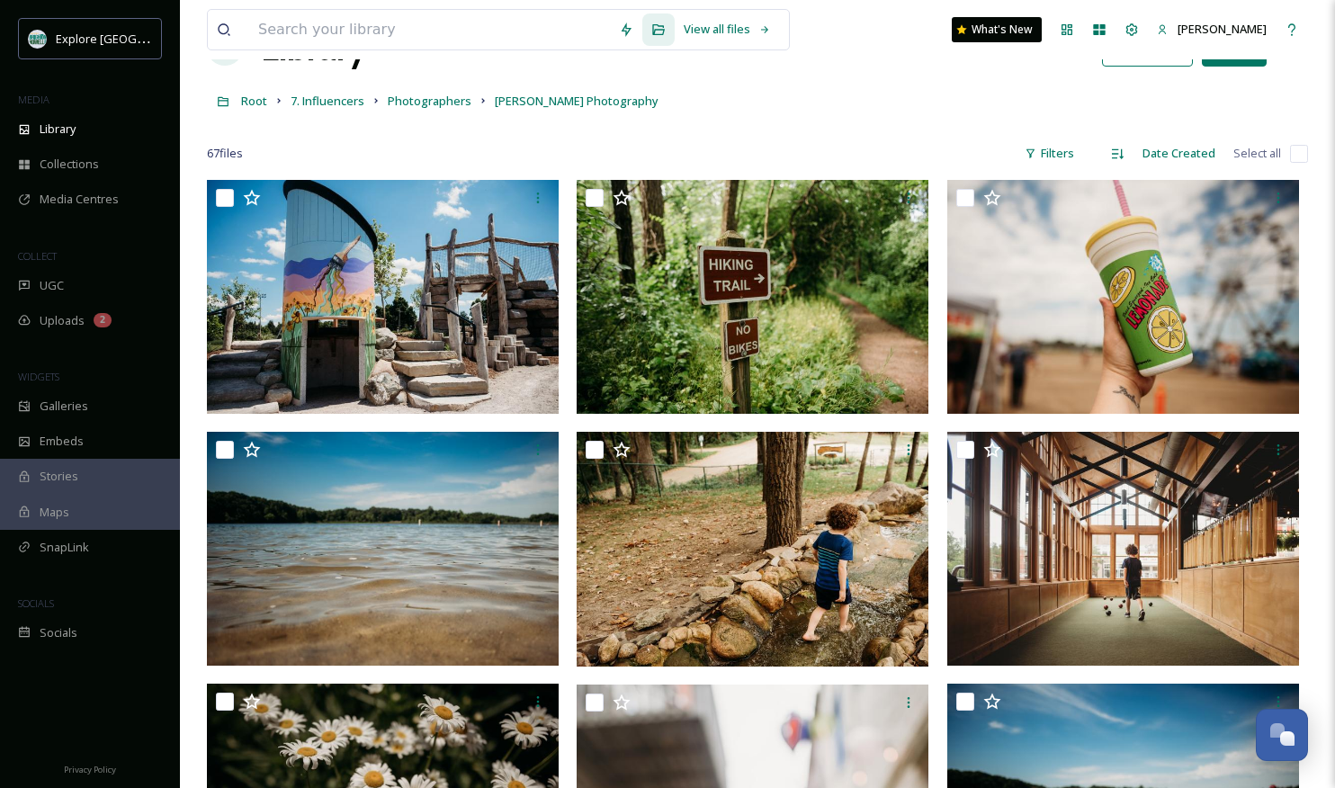
click at [795, 124] on div at bounding box center [757, 127] width 1101 height 18
drag, startPoint x: 776, startPoint y: 269, endPoint x: 308, endPoint y: 34, distance: 523.2
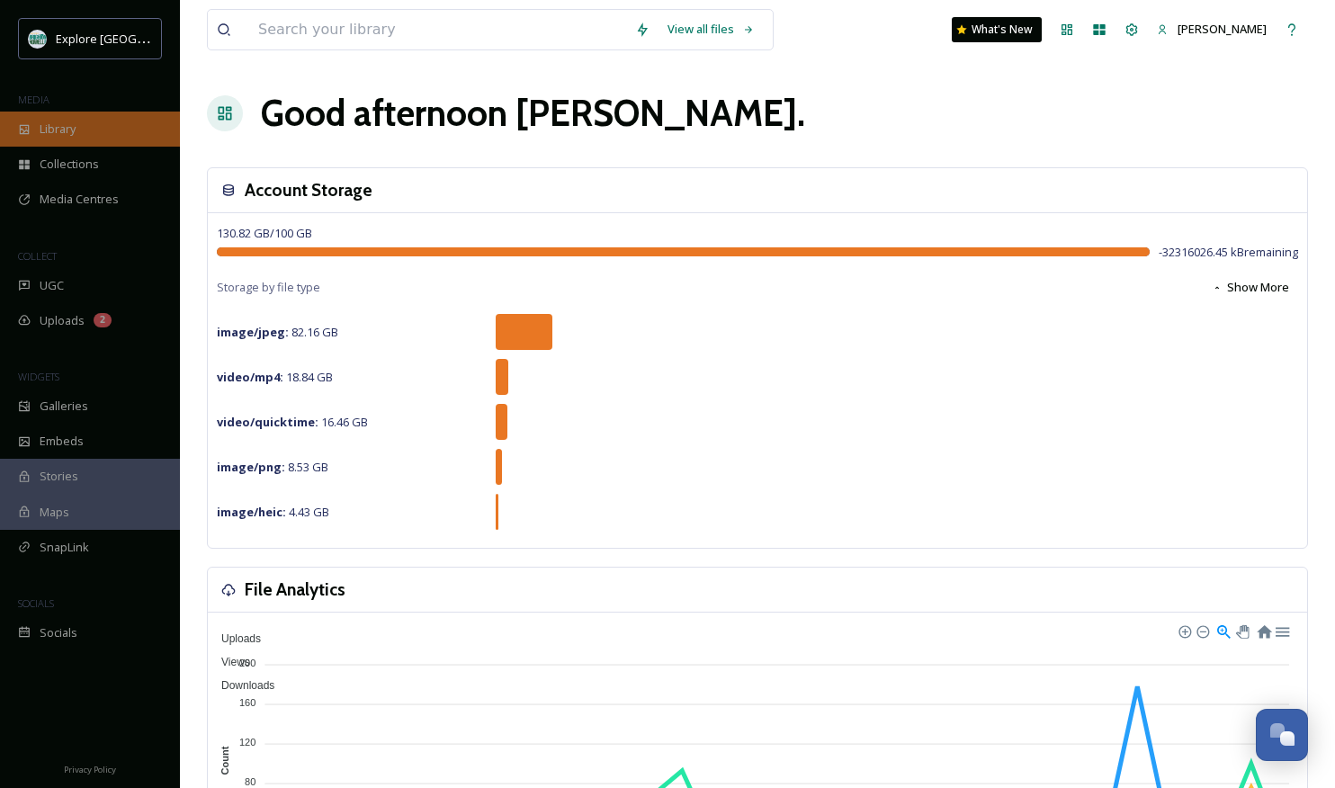
click at [129, 131] on div "Library" at bounding box center [90, 129] width 180 height 35
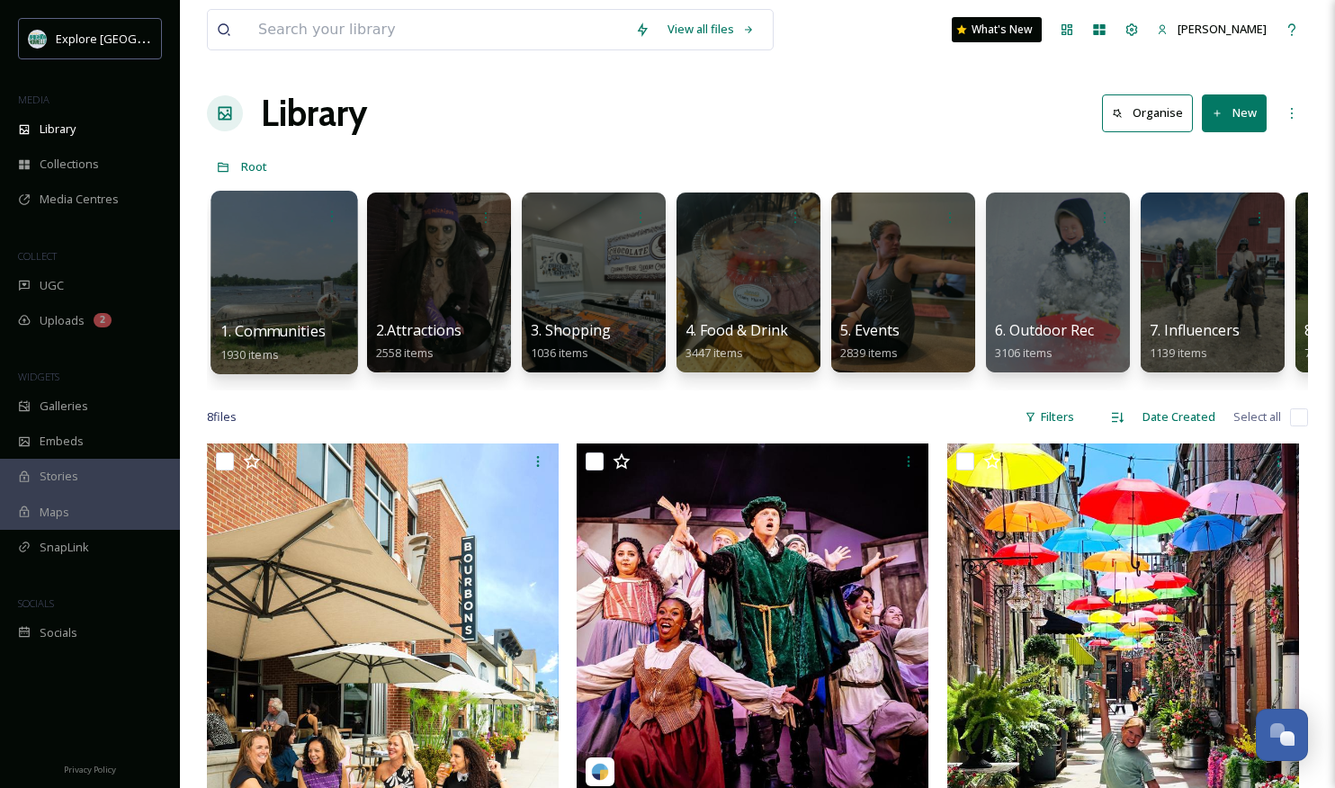
click at [261, 244] on div at bounding box center [283, 282] width 147 height 183
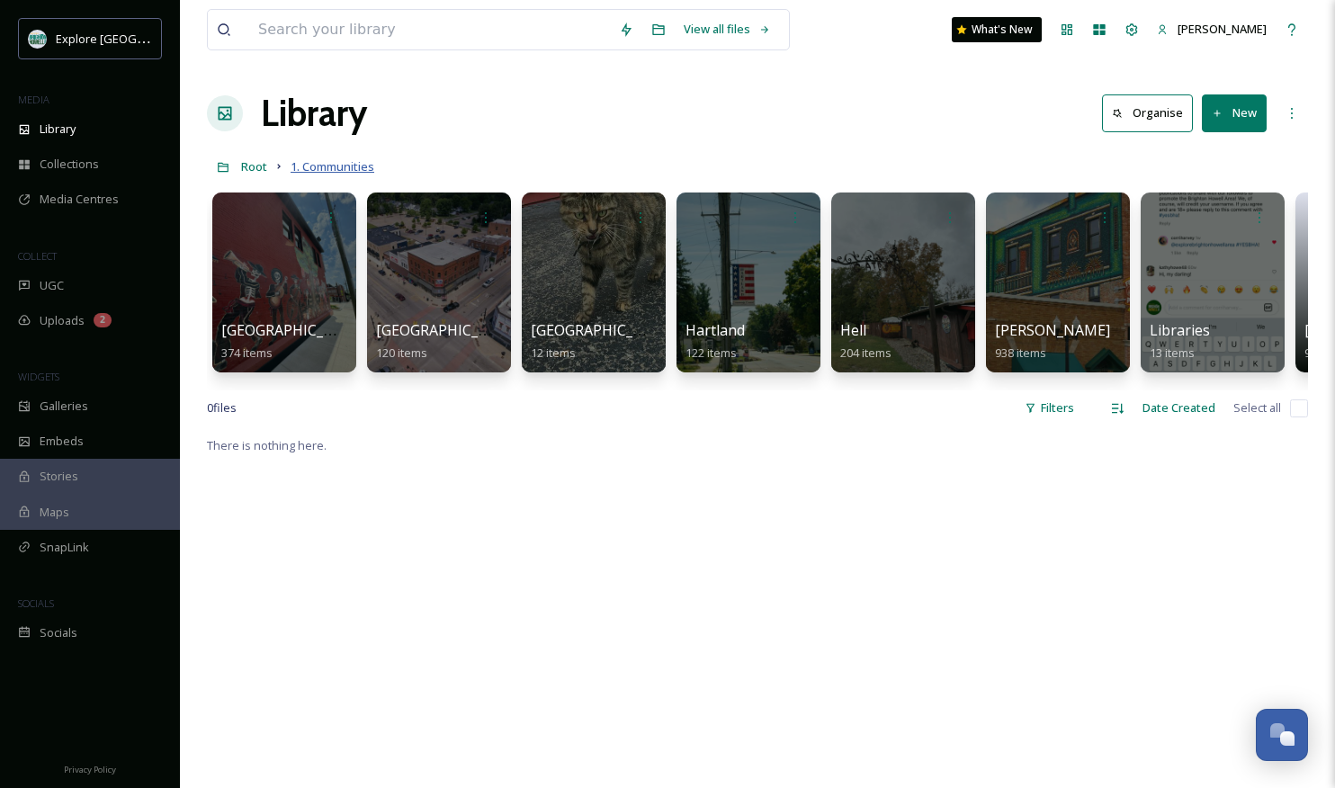
click at [341, 164] on span "1. Communities" at bounding box center [332, 166] width 84 height 16
click at [268, 168] on div "Root 1. Communities" at bounding box center [757, 166] width 1101 height 34
click at [264, 156] on link "Root" at bounding box center [254, 167] width 26 height 22
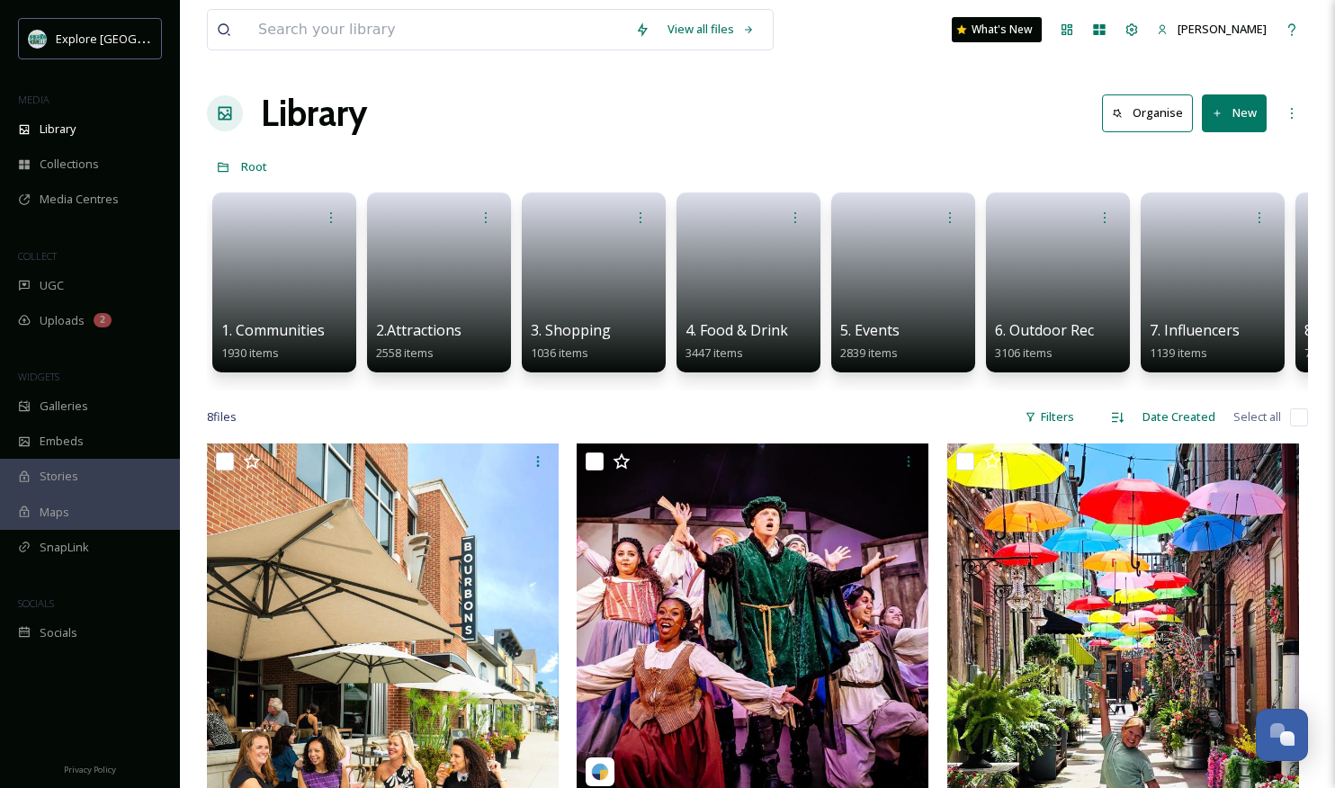
scroll to position [1, 0]
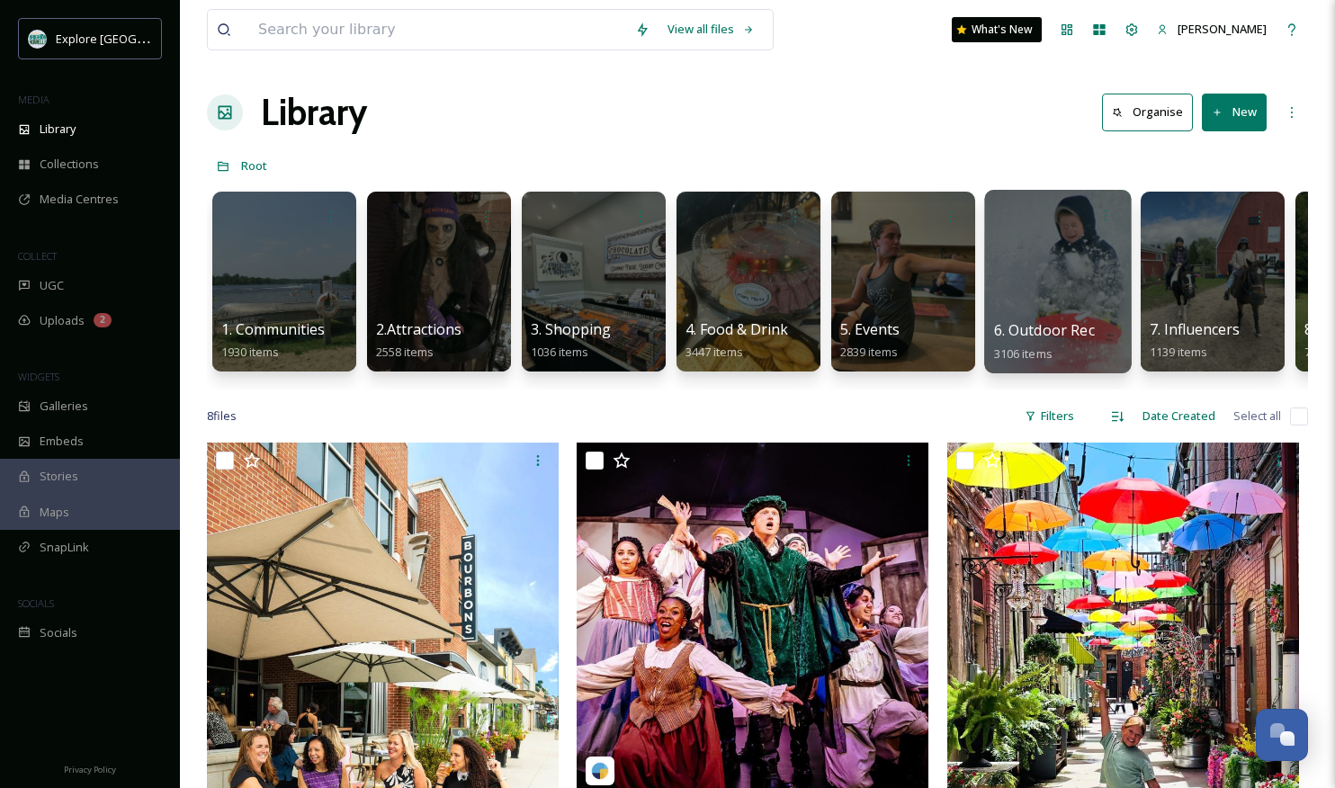
click at [992, 275] on div at bounding box center [1057, 281] width 147 height 183
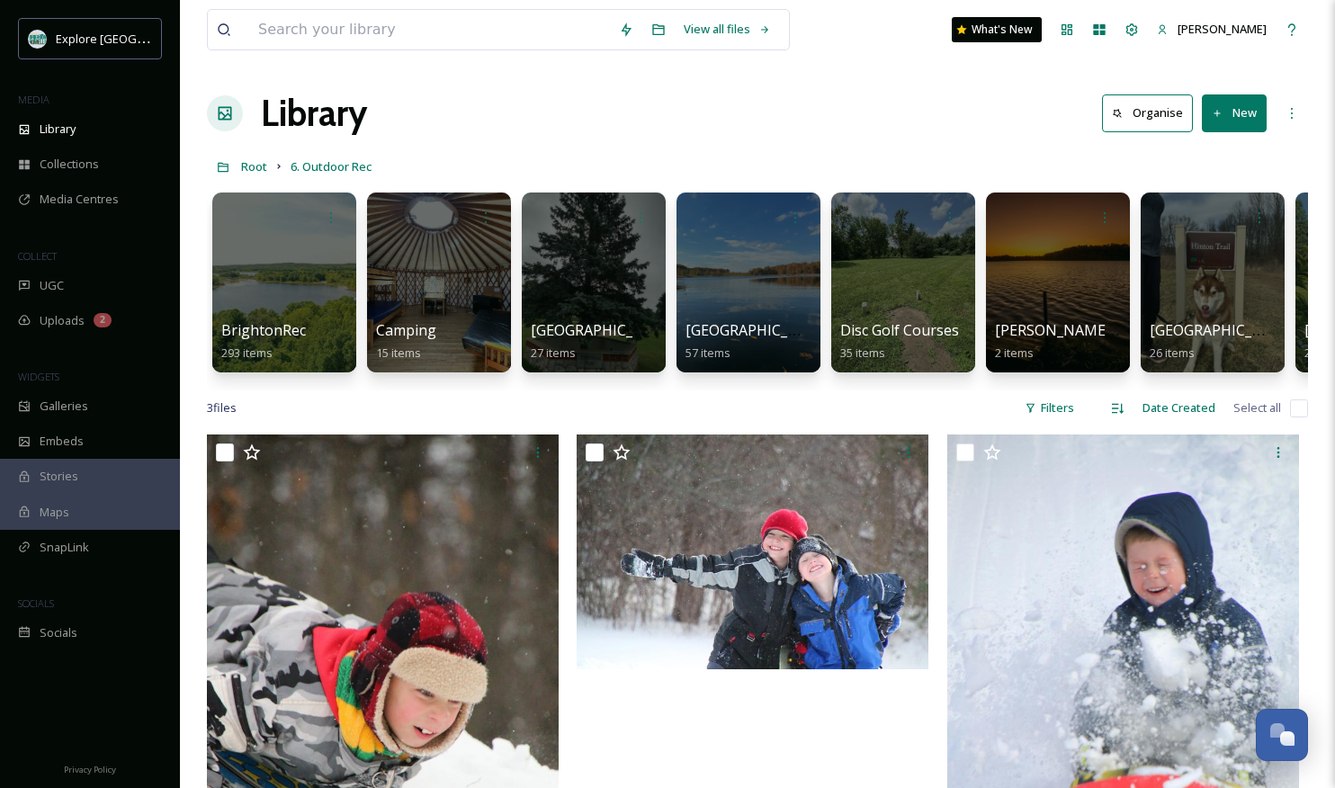
click at [616, 146] on div "View all files What's New [PERSON_NAME] Library Organise New Root 6. Outdoor Re…" at bounding box center [757, 611] width 1155 height 1222
click at [289, 258] on div at bounding box center [283, 282] width 147 height 183
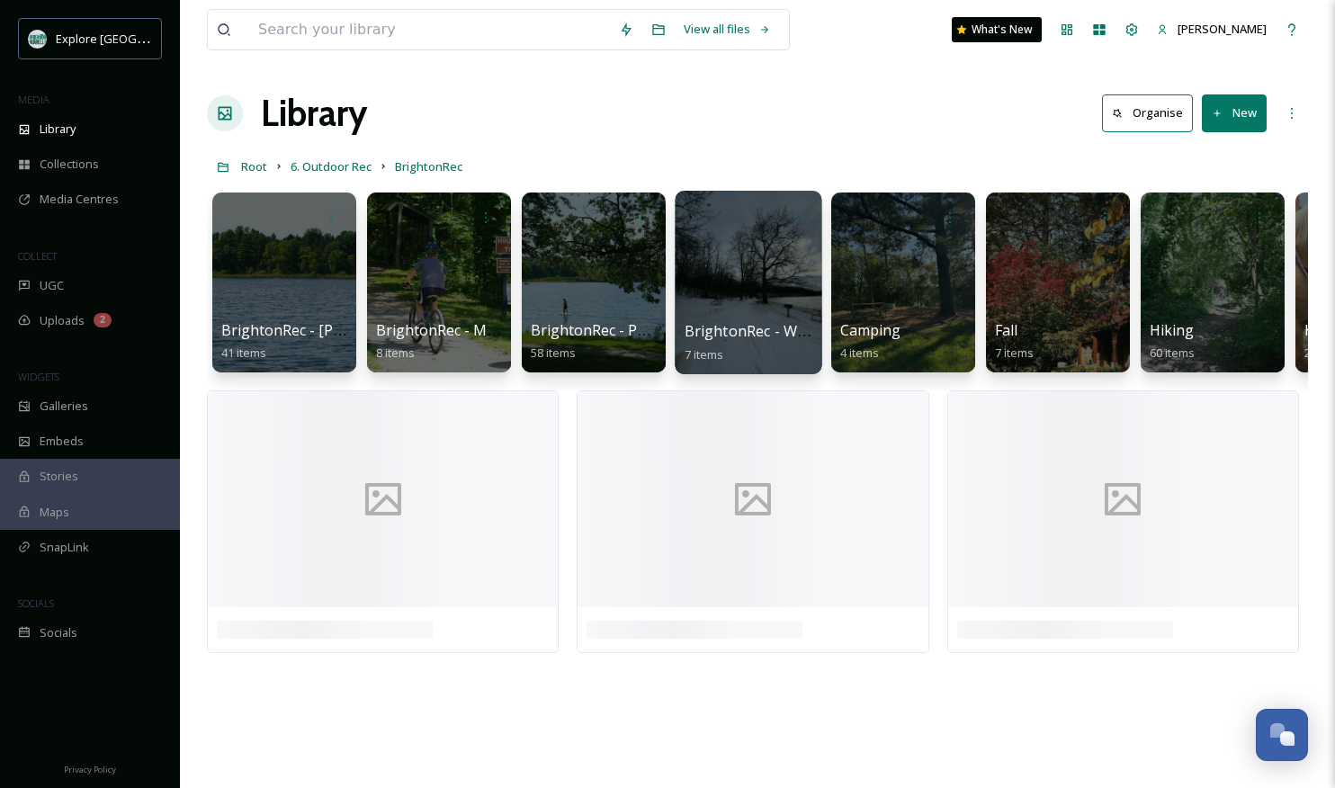
scroll to position [0, 910]
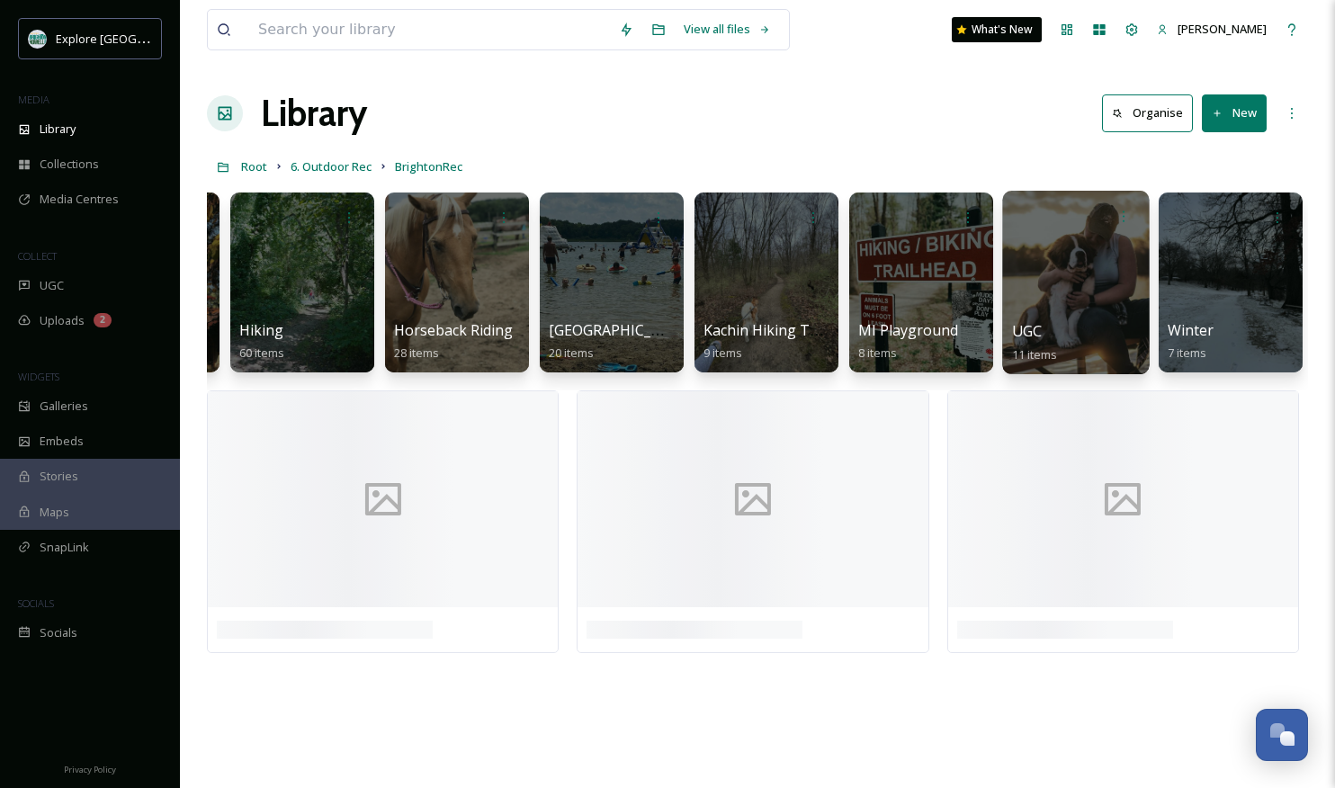
click at [1044, 257] on div at bounding box center [1075, 282] width 147 height 183
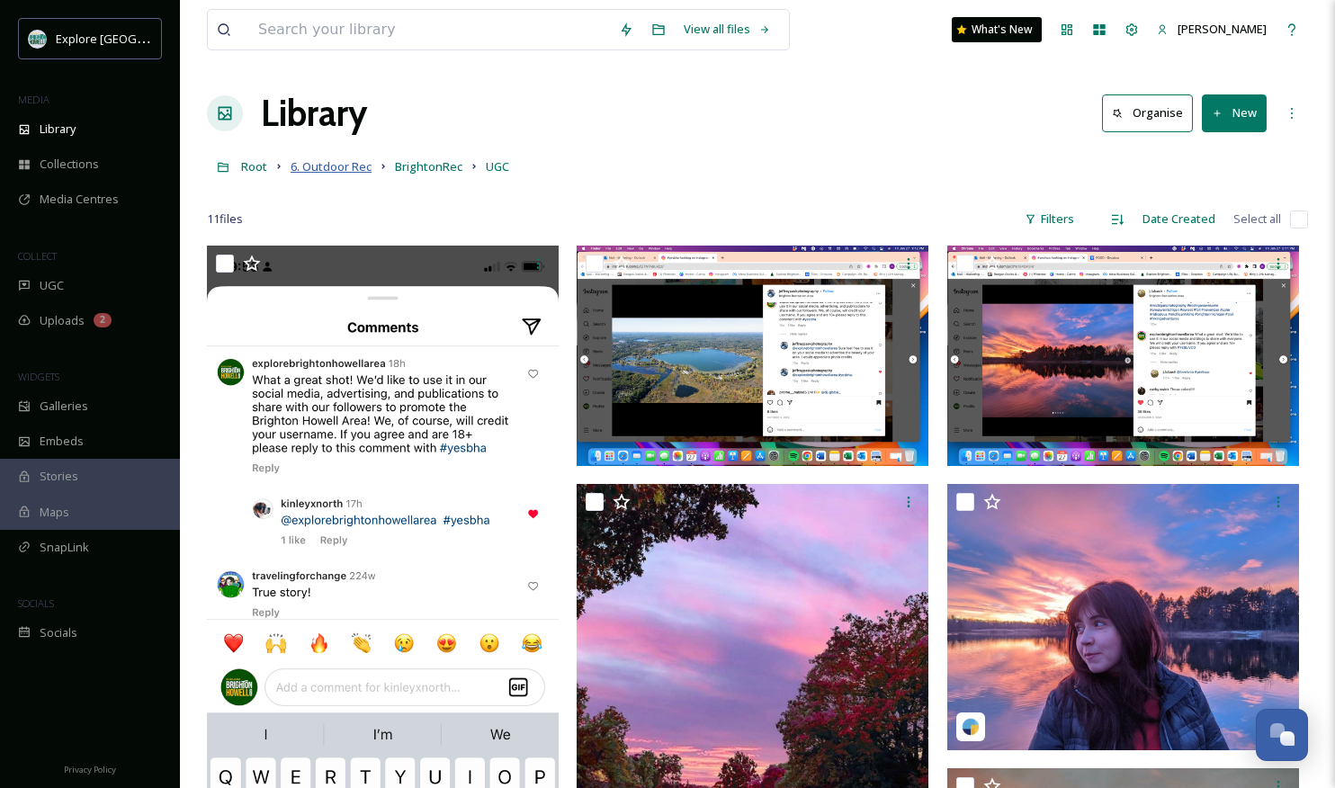
click at [331, 172] on span "6. Outdoor Rec" at bounding box center [330, 166] width 81 height 16
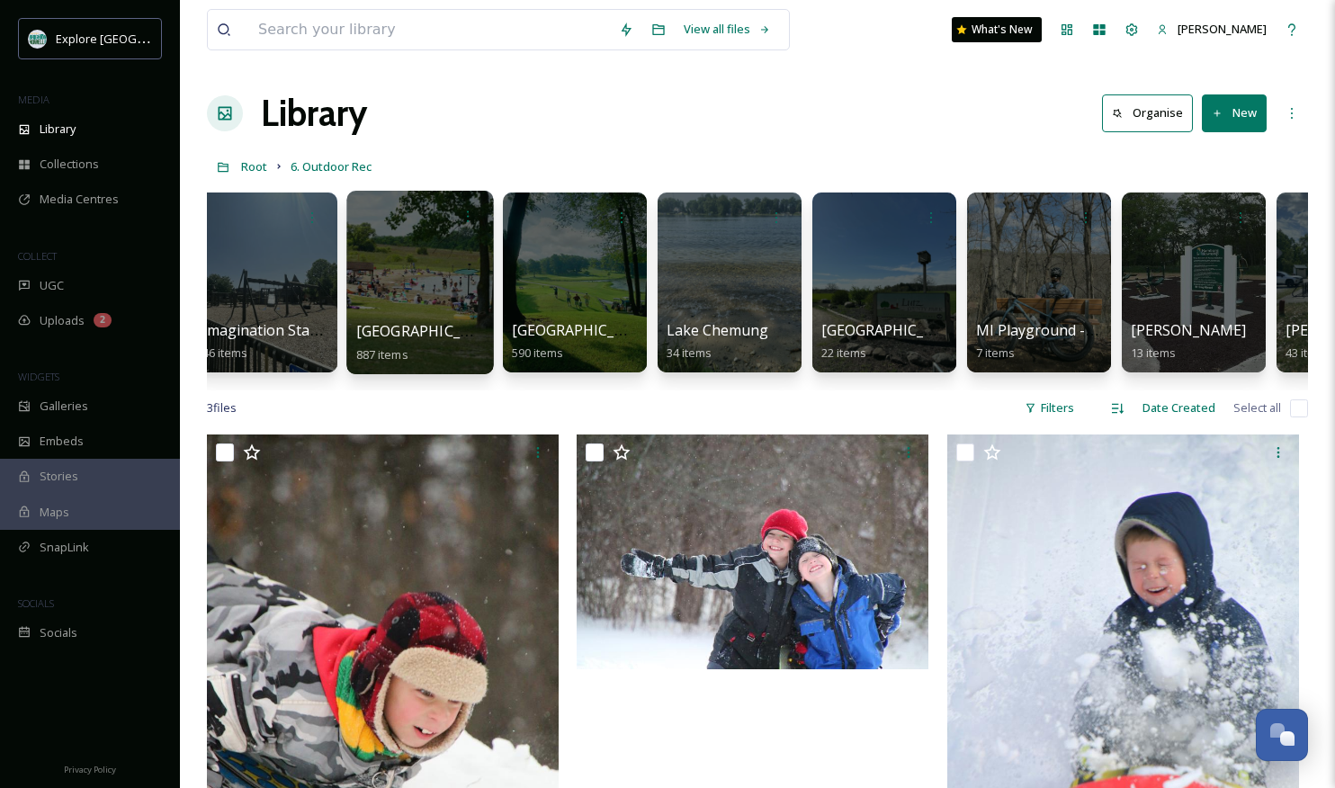
scroll to position [0, 1833]
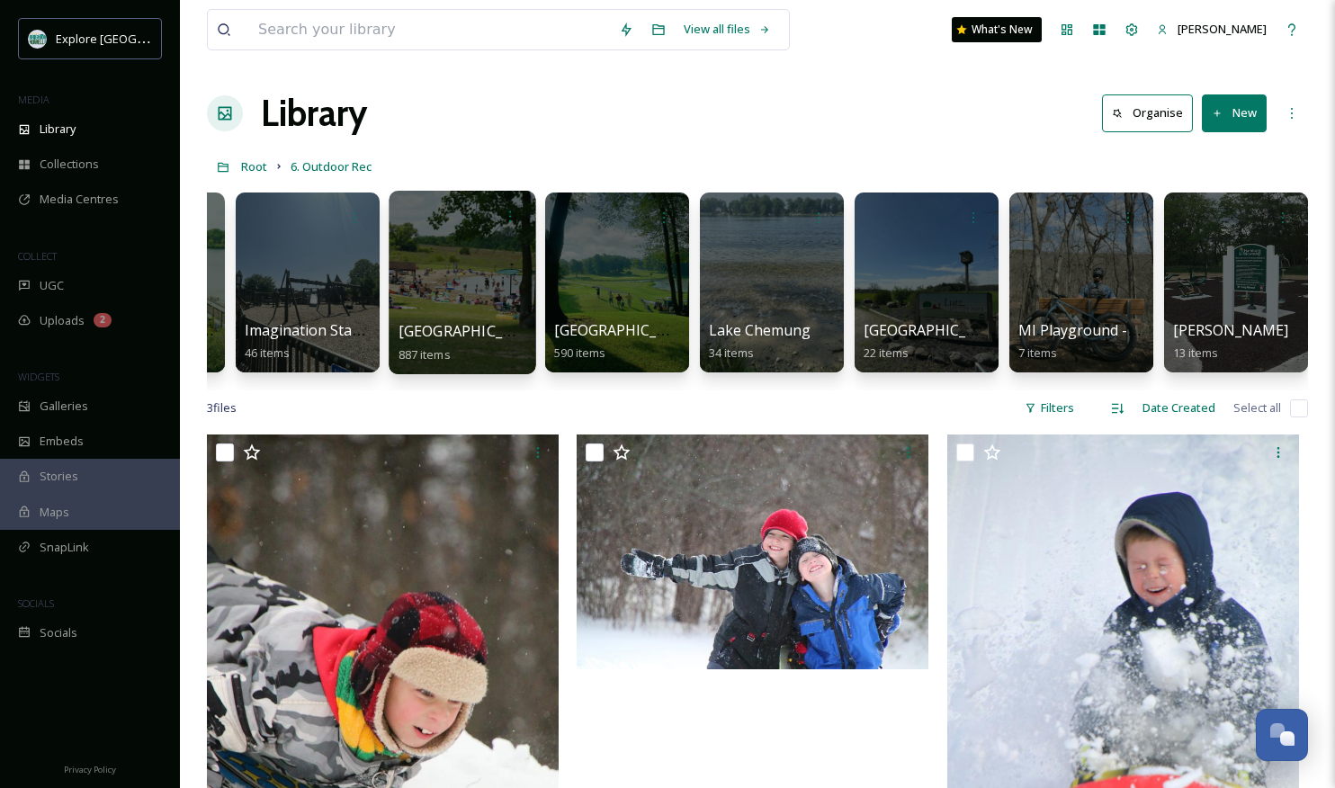
click at [465, 240] on div at bounding box center [461, 282] width 147 height 183
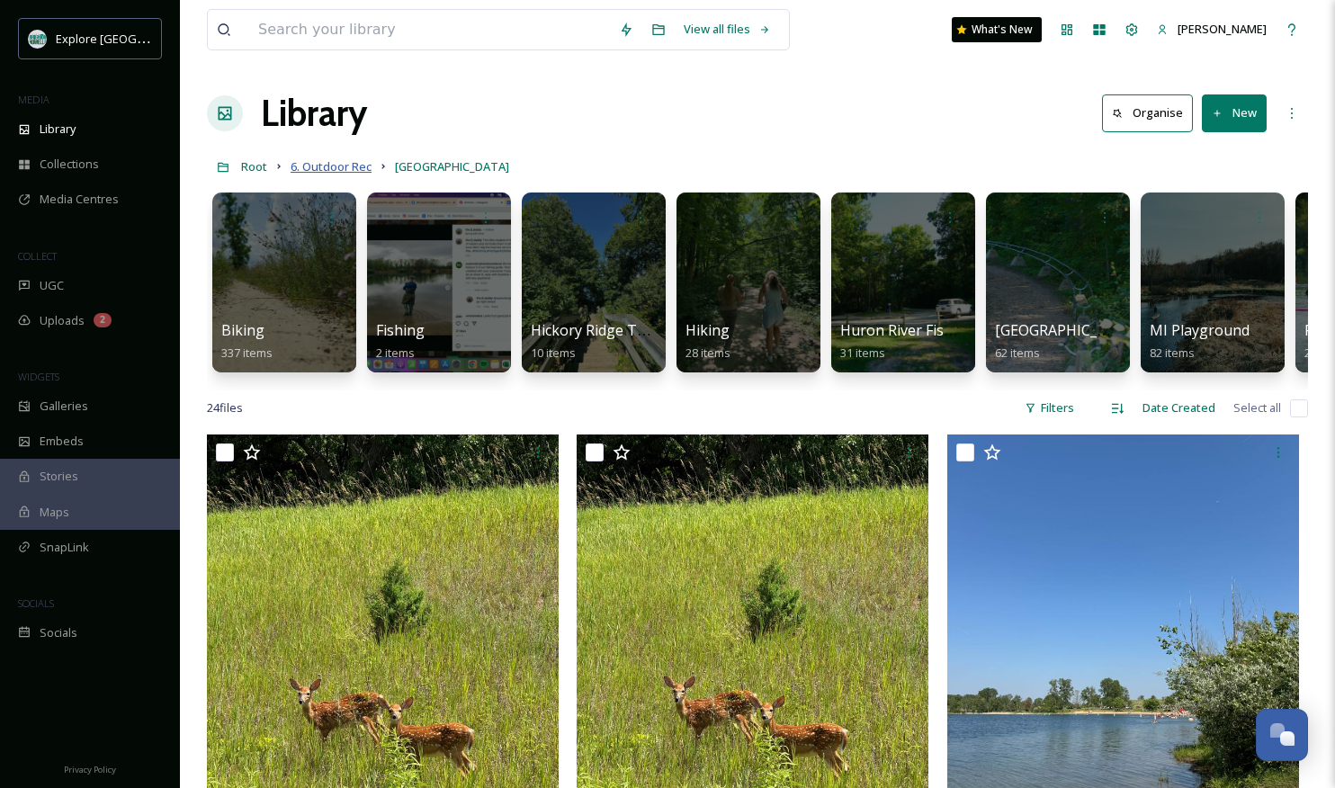
scroll to position [0, 10]
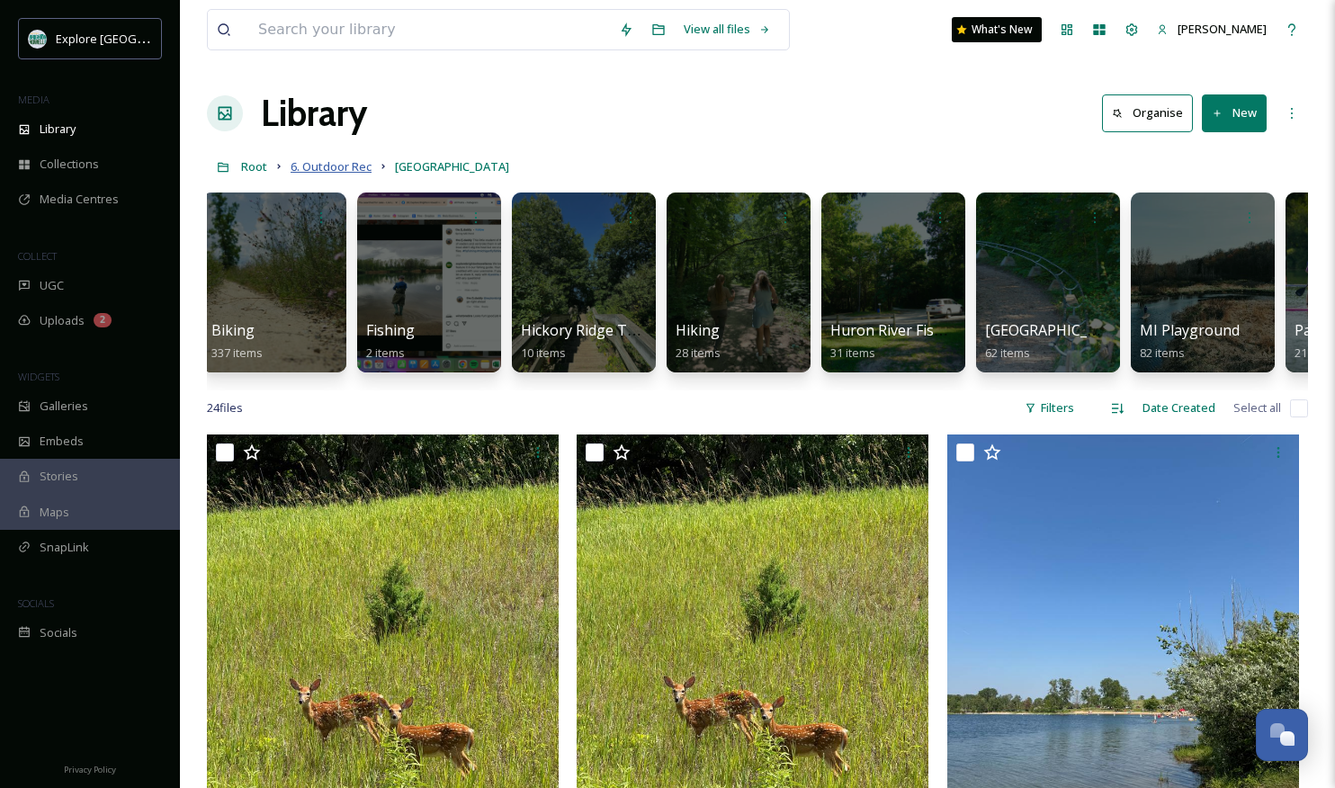
click at [310, 165] on span "6. Outdoor Rec" at bounding box center [330, 166] width 81 height 16
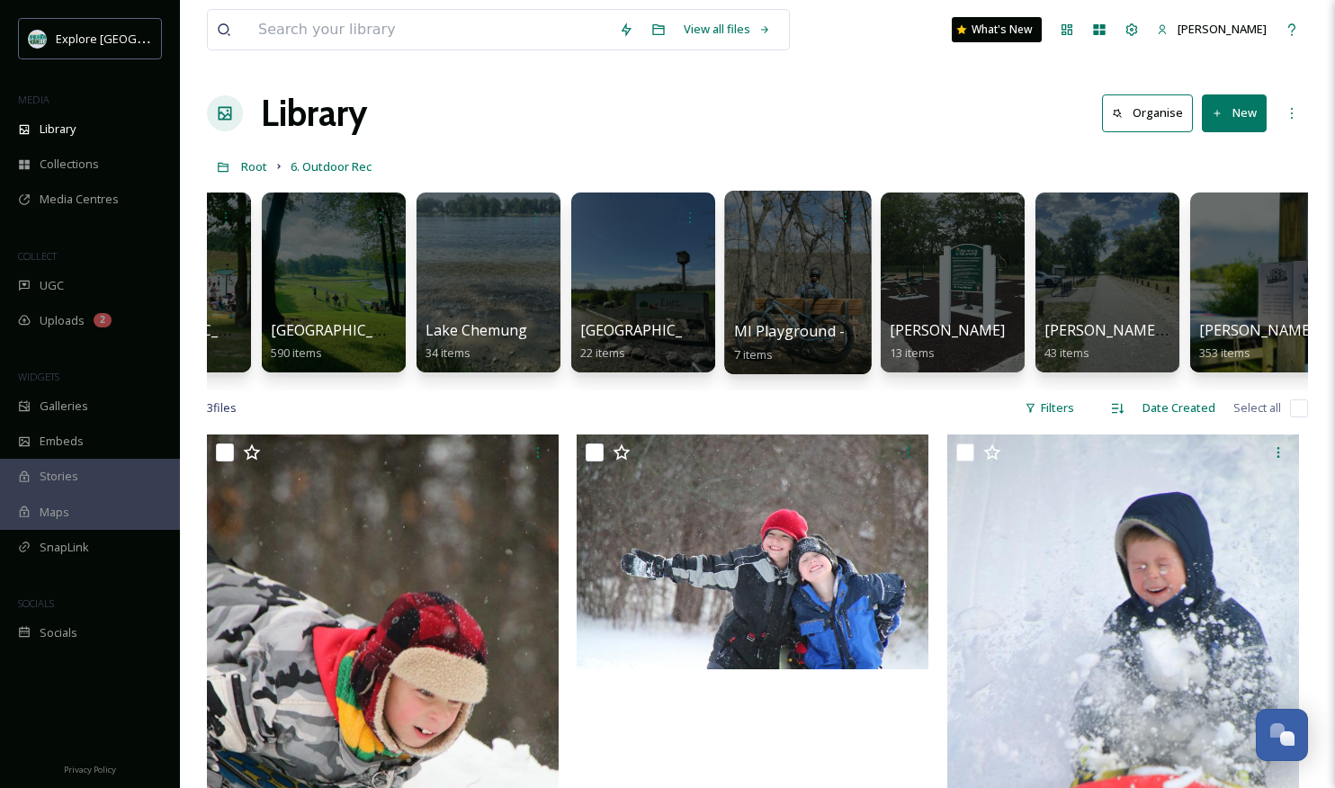
scroll to position [0, 1984]
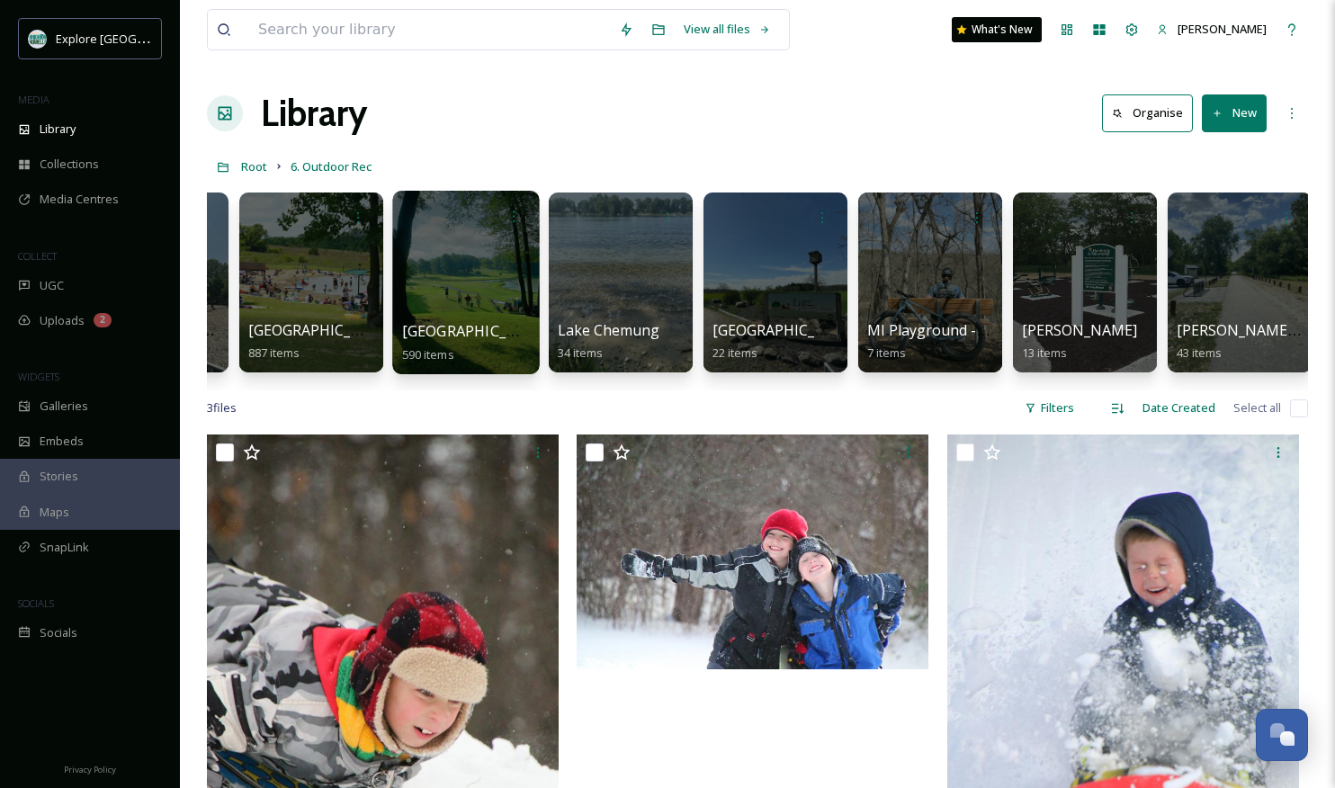
click at [446, 268] on div at bounding box center [465, 282] width 147 height 183
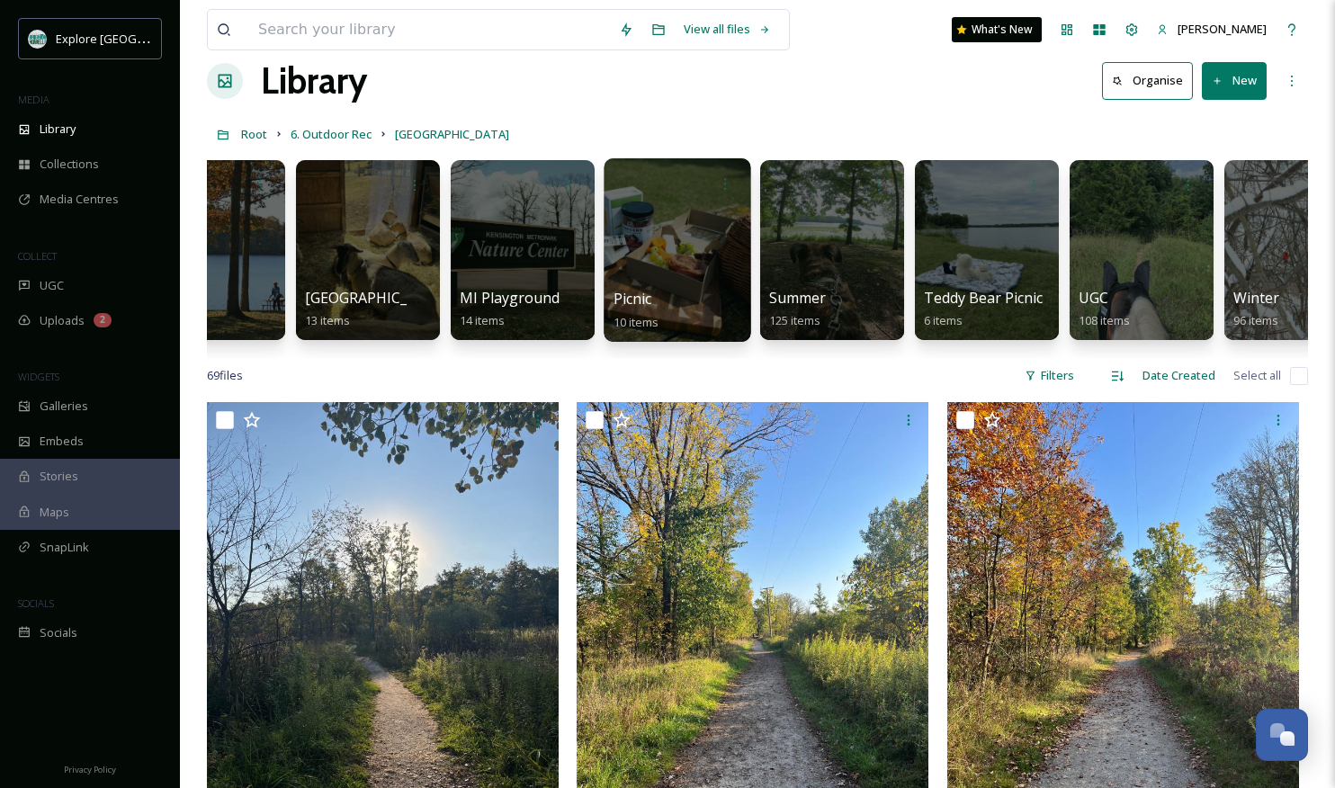
scroll to position [0, 291]
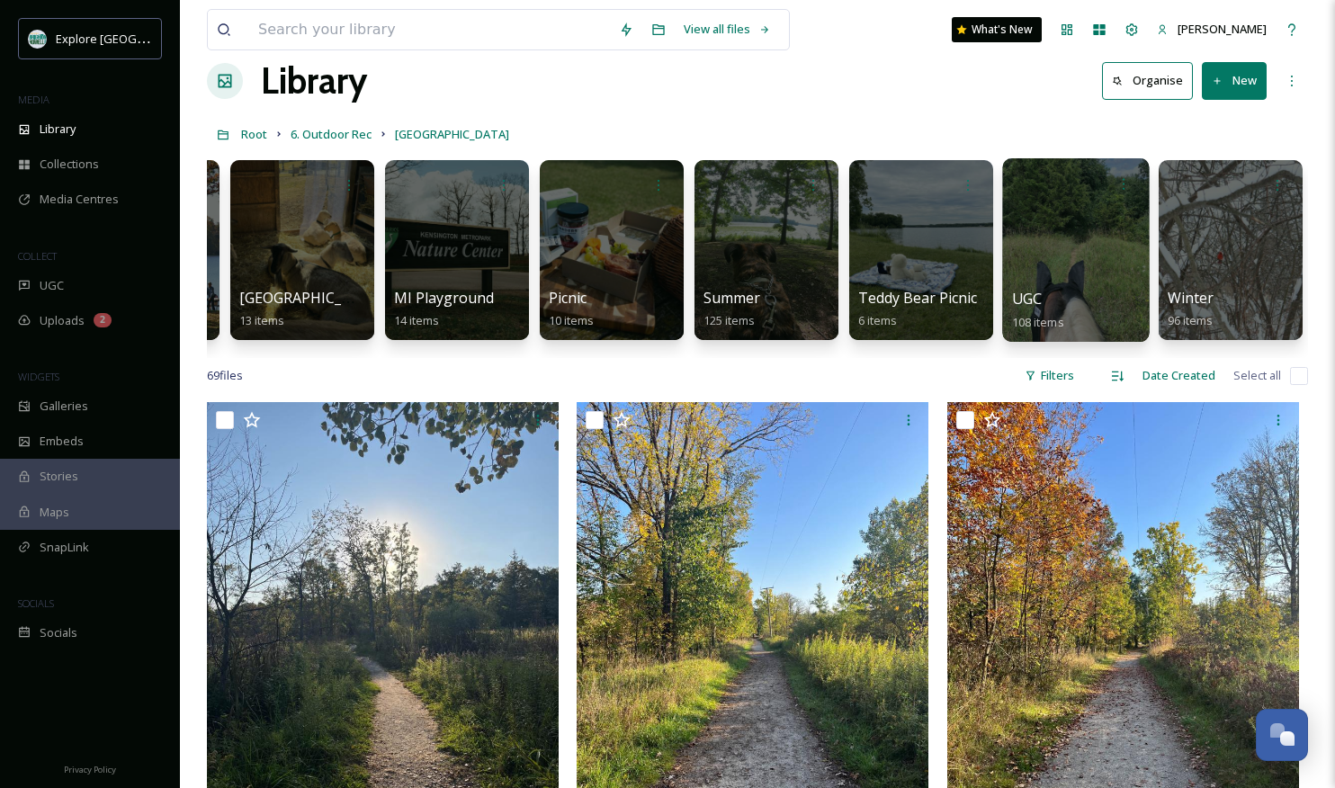
click at [1022, 242] on div at bounding box center [1075, 249] width 147 height 183
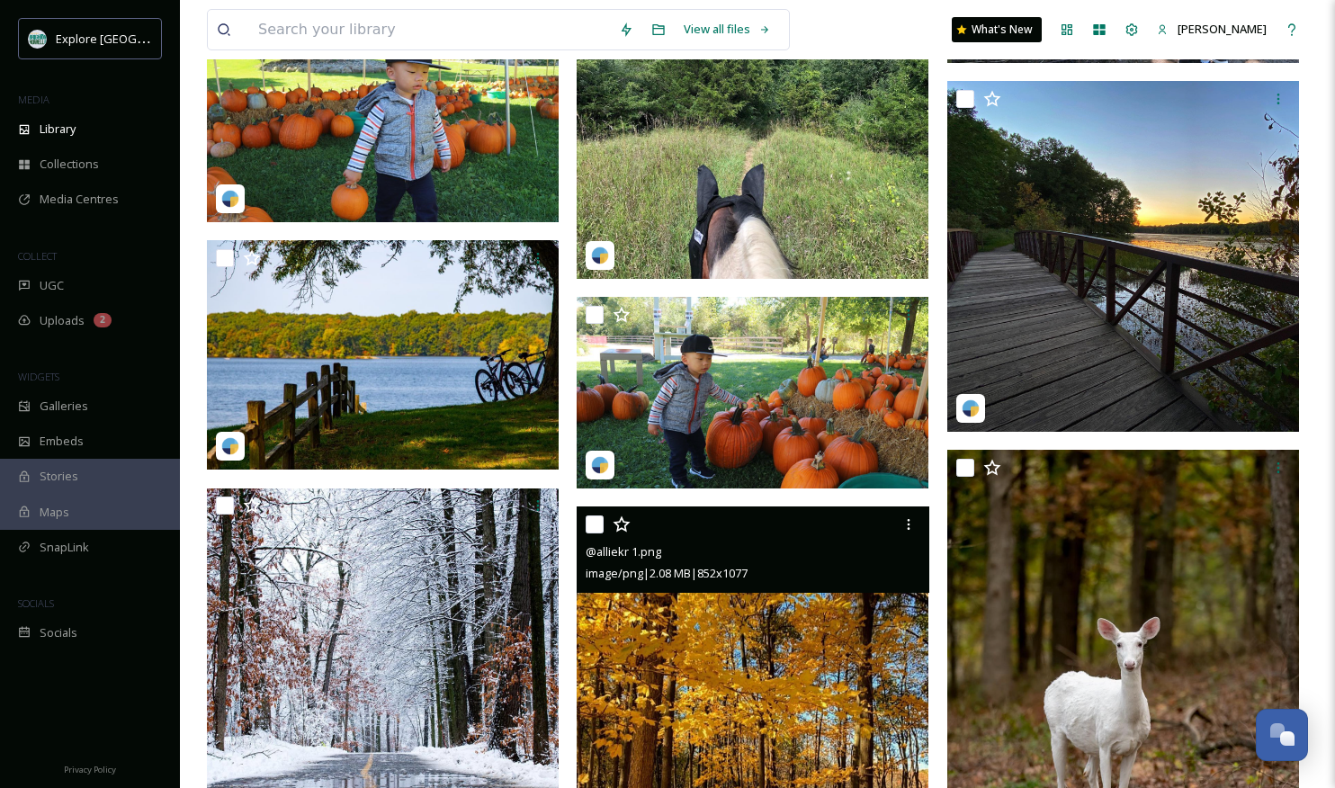
scroll to position [5747, 0]
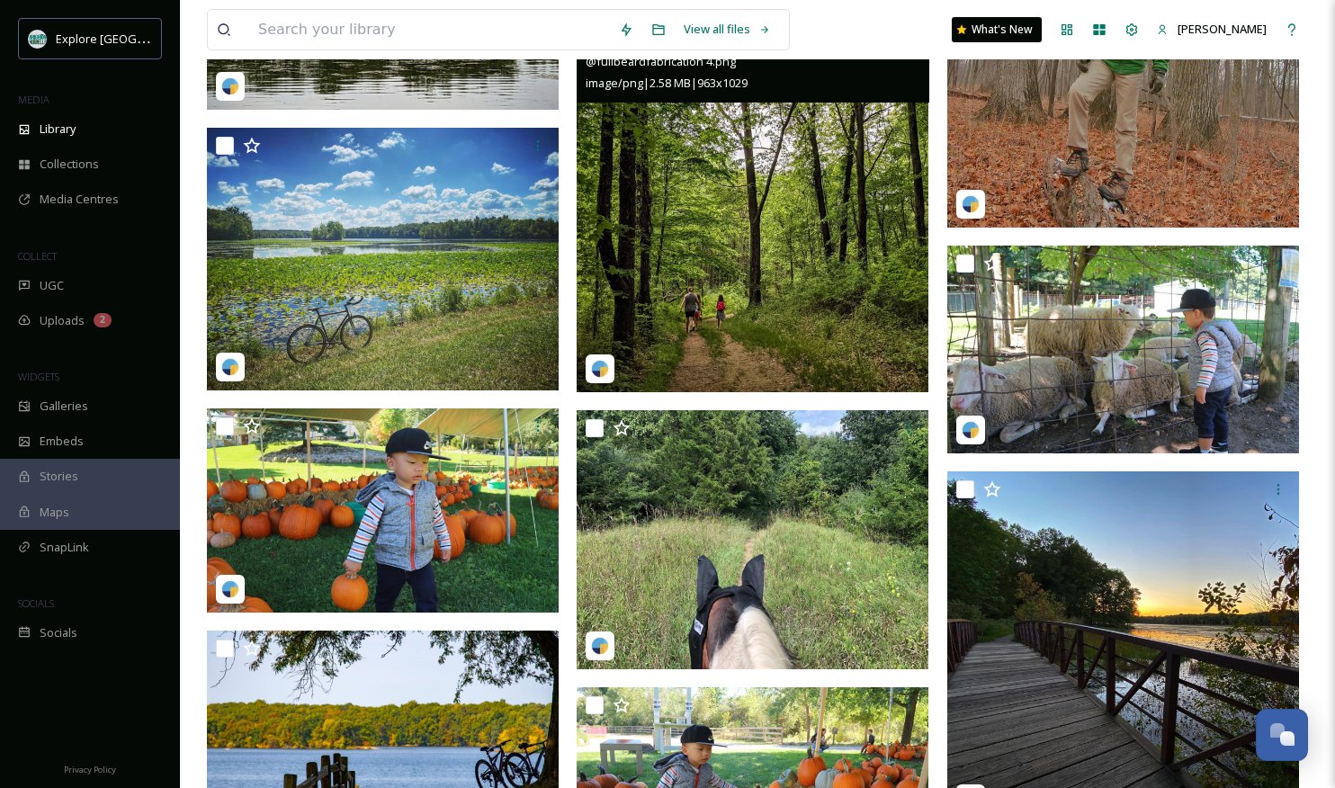
click at [725, 279] on img at bounding box center [752, 204] width 352 height 376
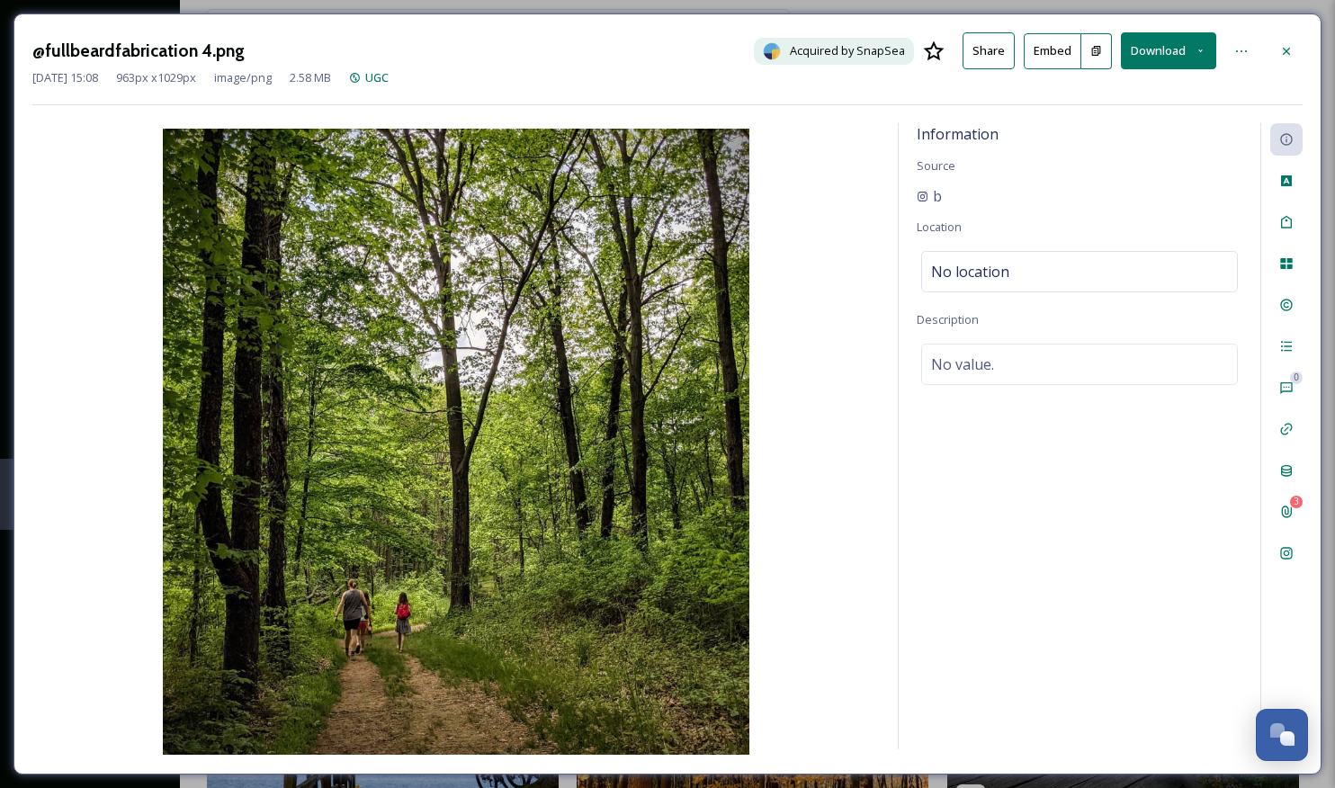
drag, startPoint x: 1281, startPoint y: 40, endPoint x: 1271, endPoint y: 46, distance: 11.3
click at [1280, 42] on div at bounding box center [1286, 51] width 32 height 32
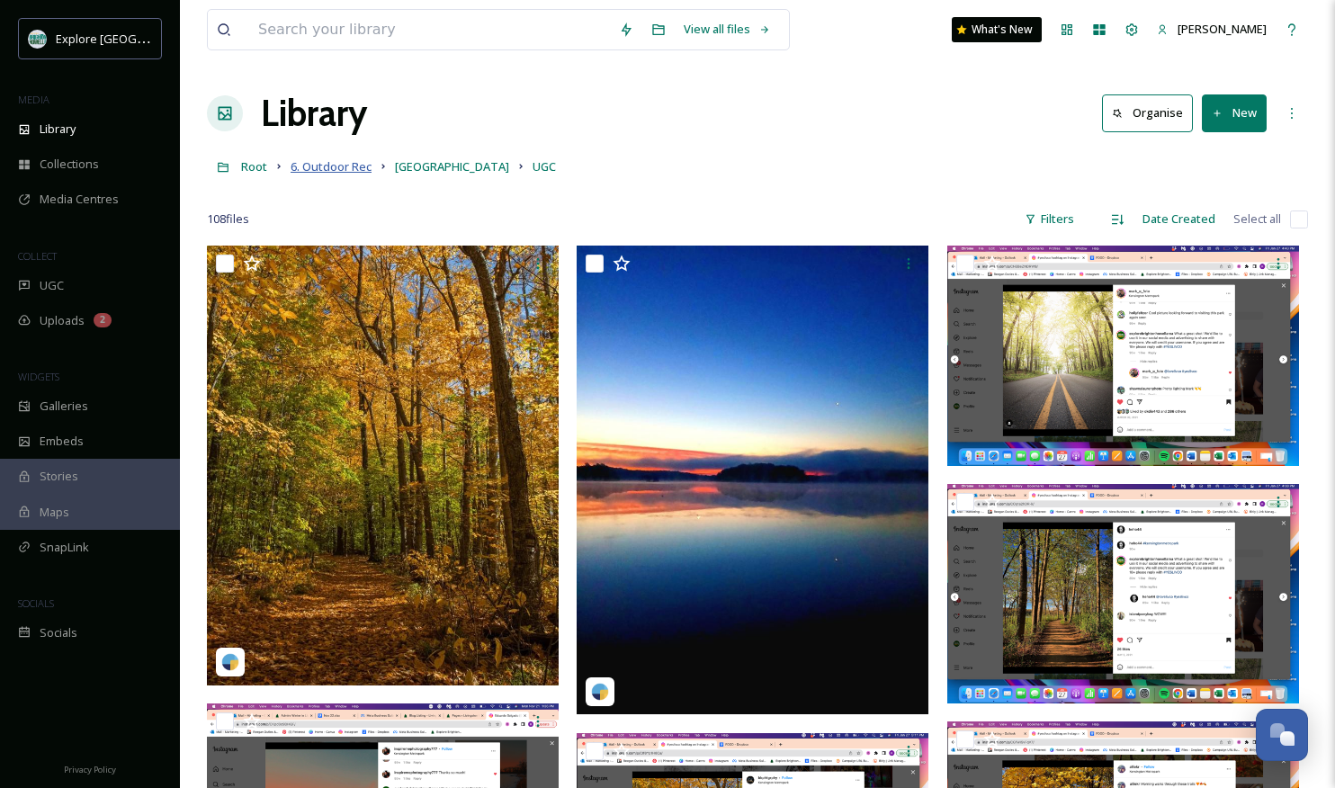
click at [349, 164] on span "6. Outdoor Rec" at bounding box center [330, 166] width 81 height 16
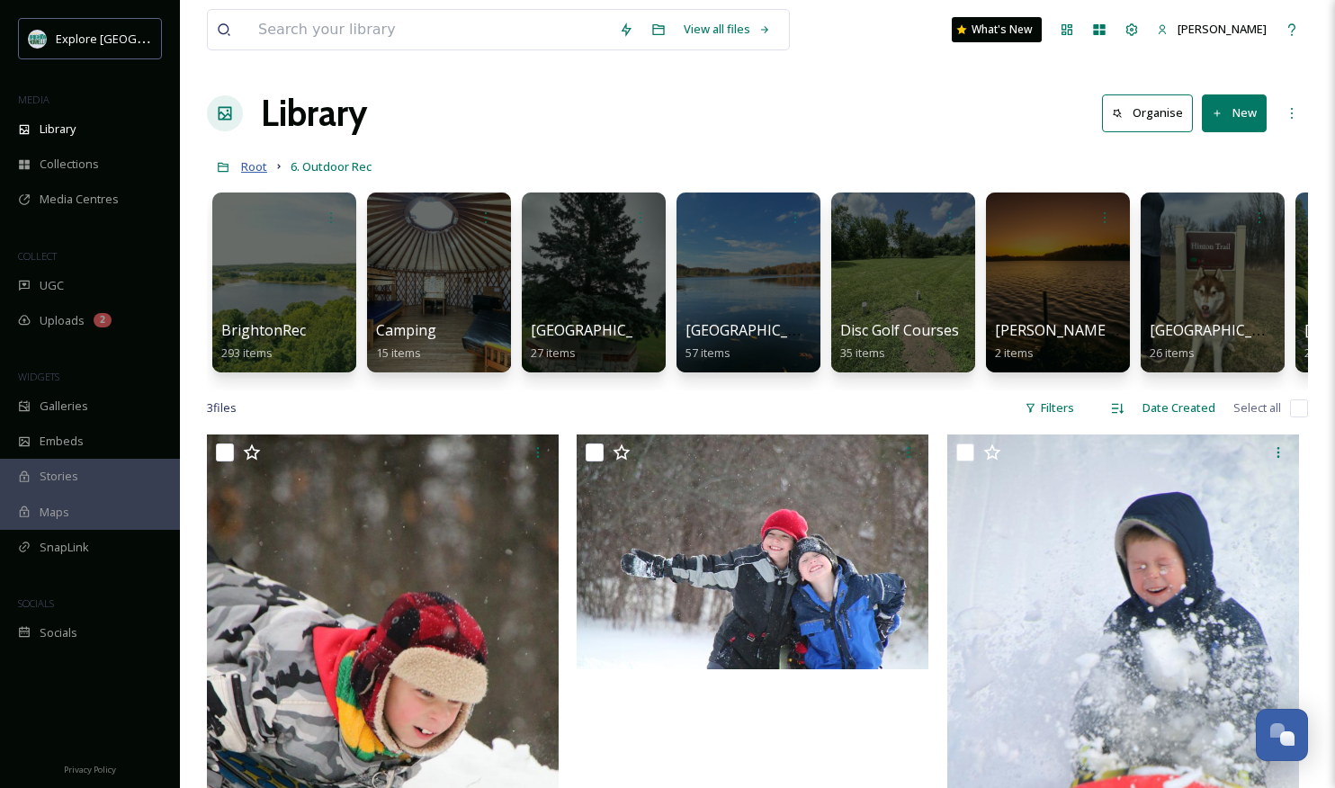
click at [250, 167] on span "Root" at bounding box center [254, 166] width 26 height 16
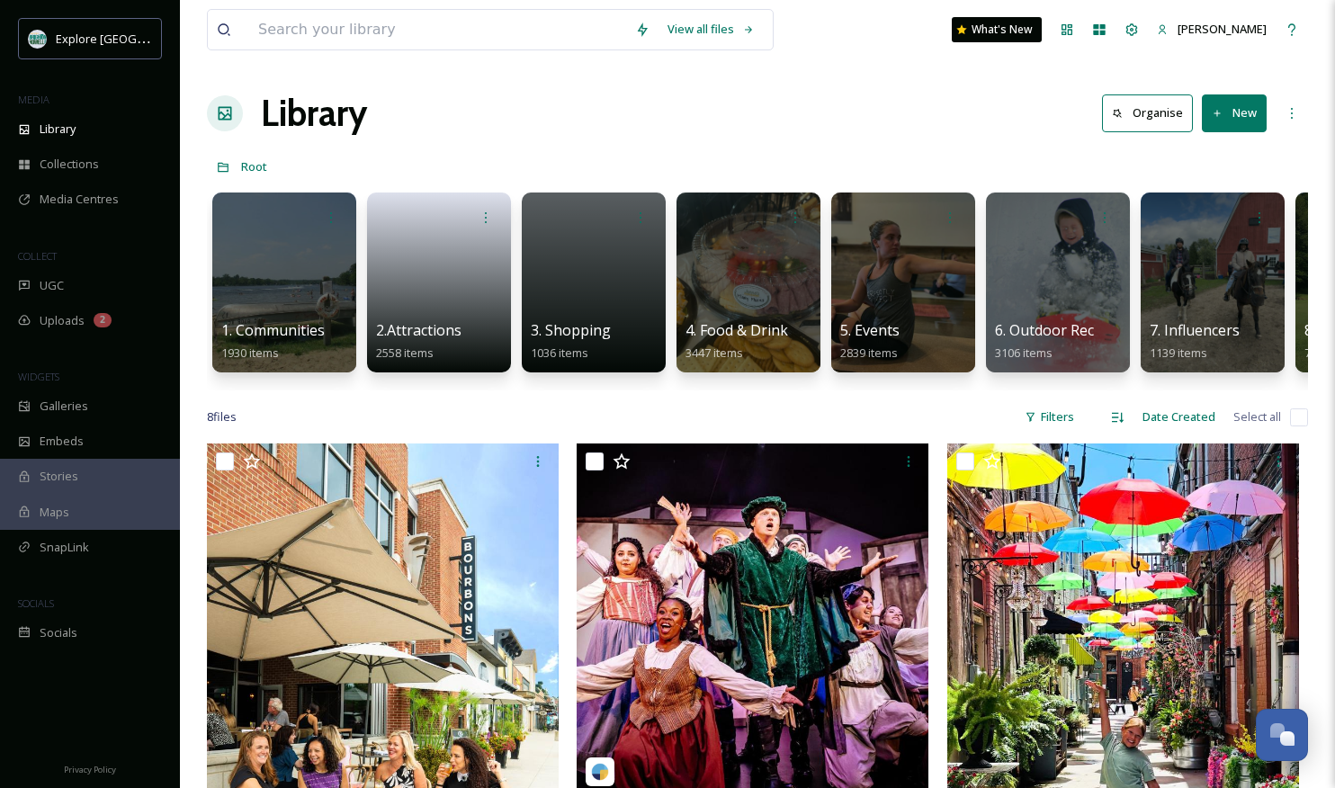
click at [291, 299] on div at bounding box center [284, 282] width 144 height 180
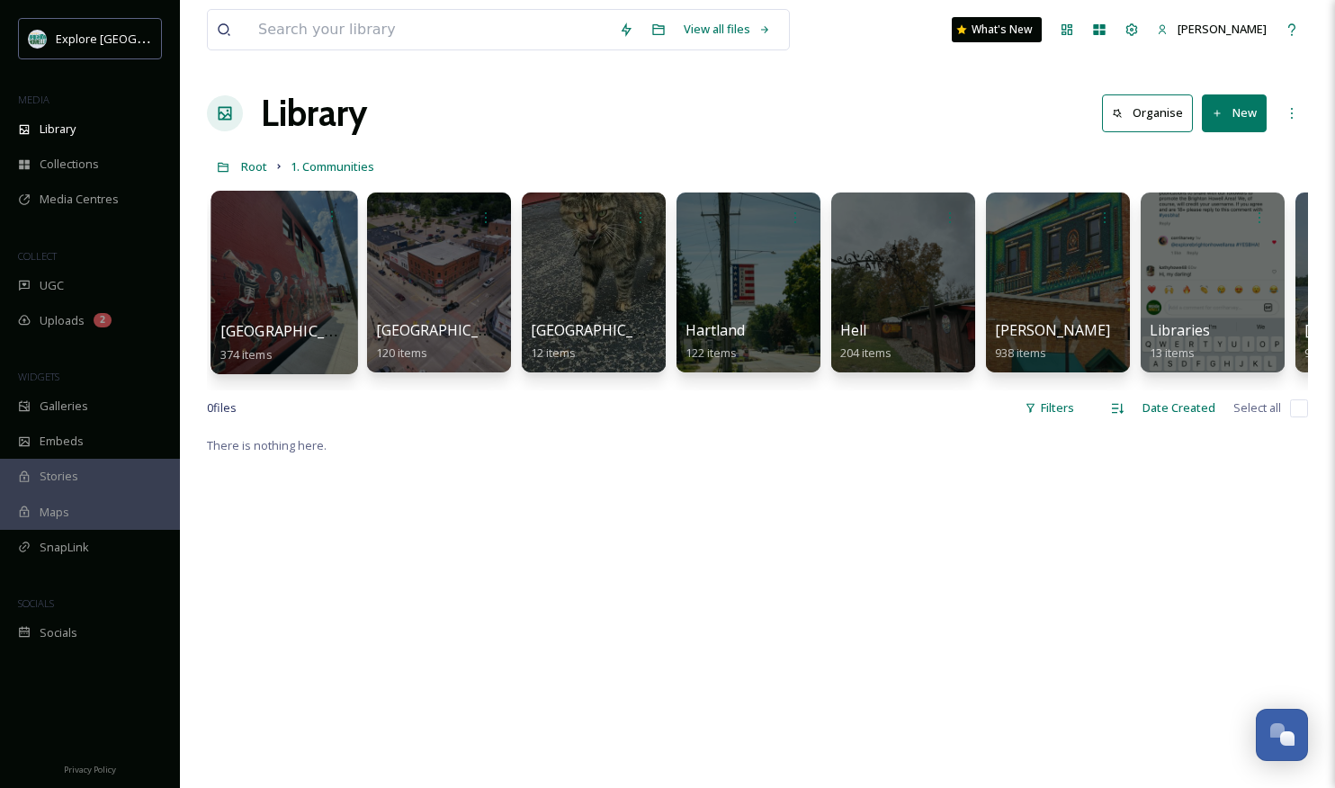
click at [316, 300] on div at bounding box center [283, 282] width 147 height 183
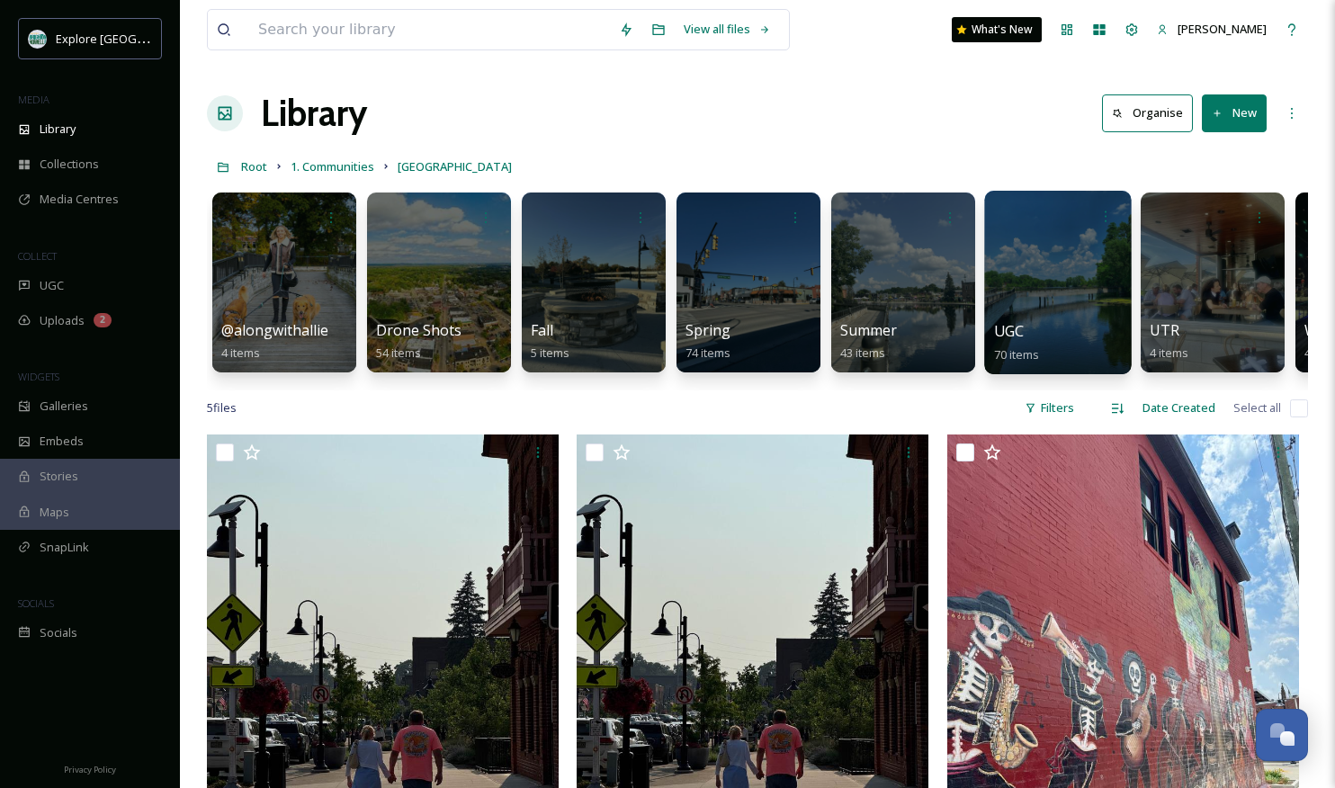
click at [1044, 293] on div at bounding box center [1057, 282] width 147 height 183
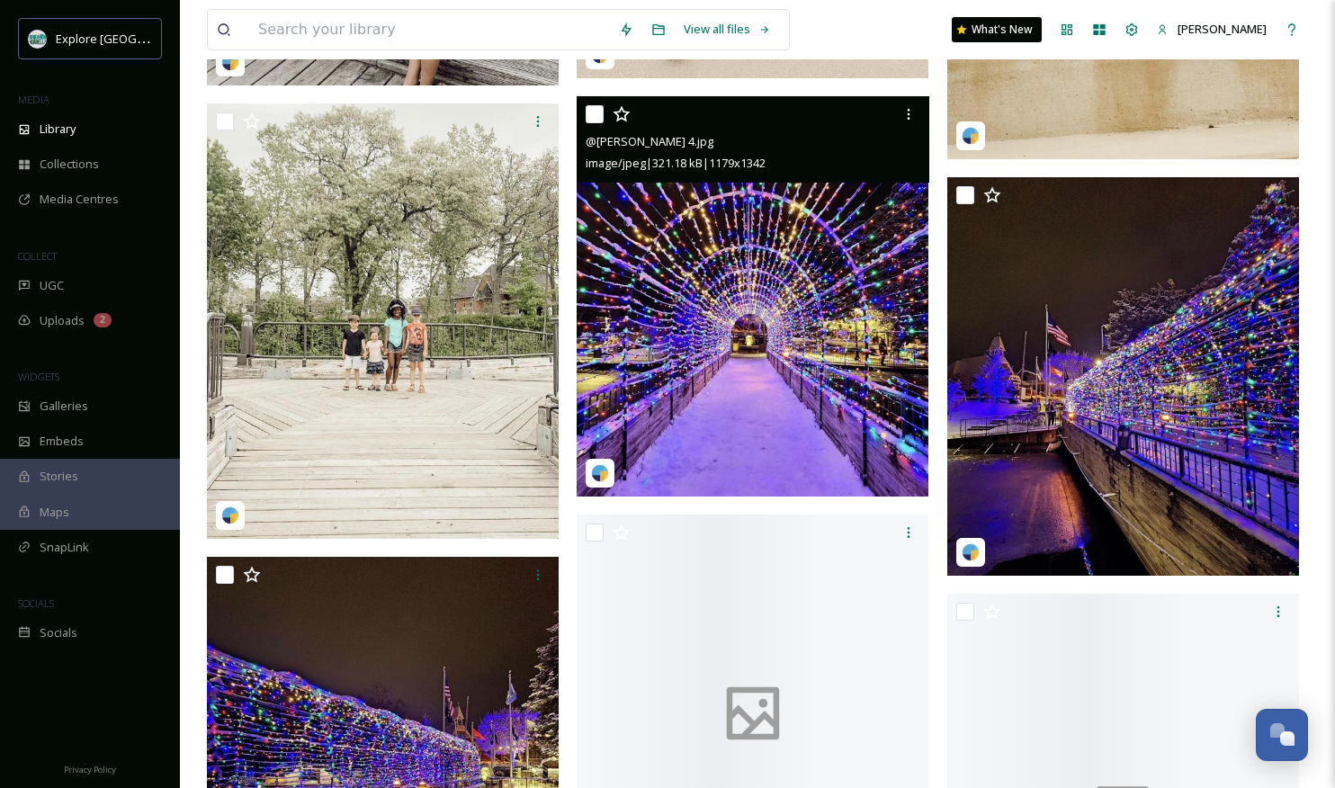
scroll to position [6090, 0]
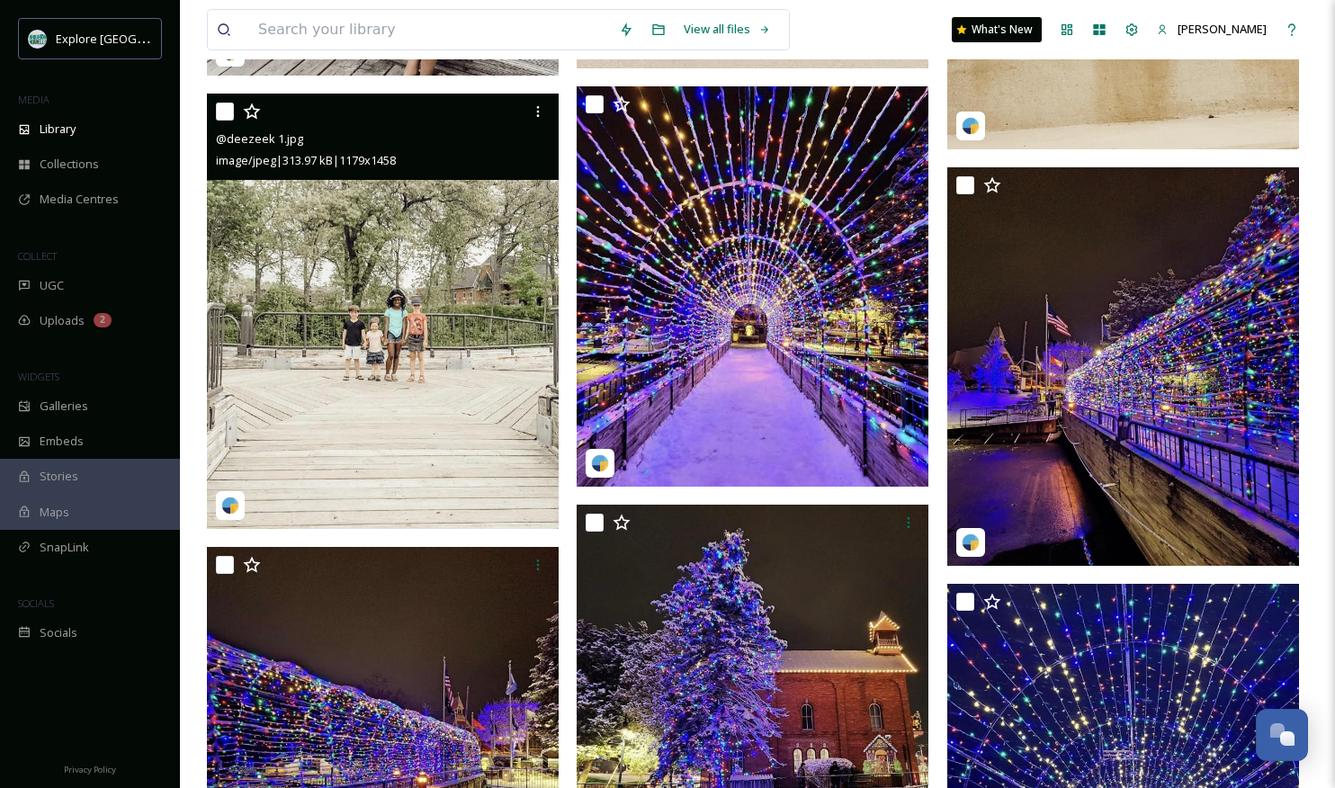
click at [357, 300] on img at bounding box center [383, 311] width 352 height 435
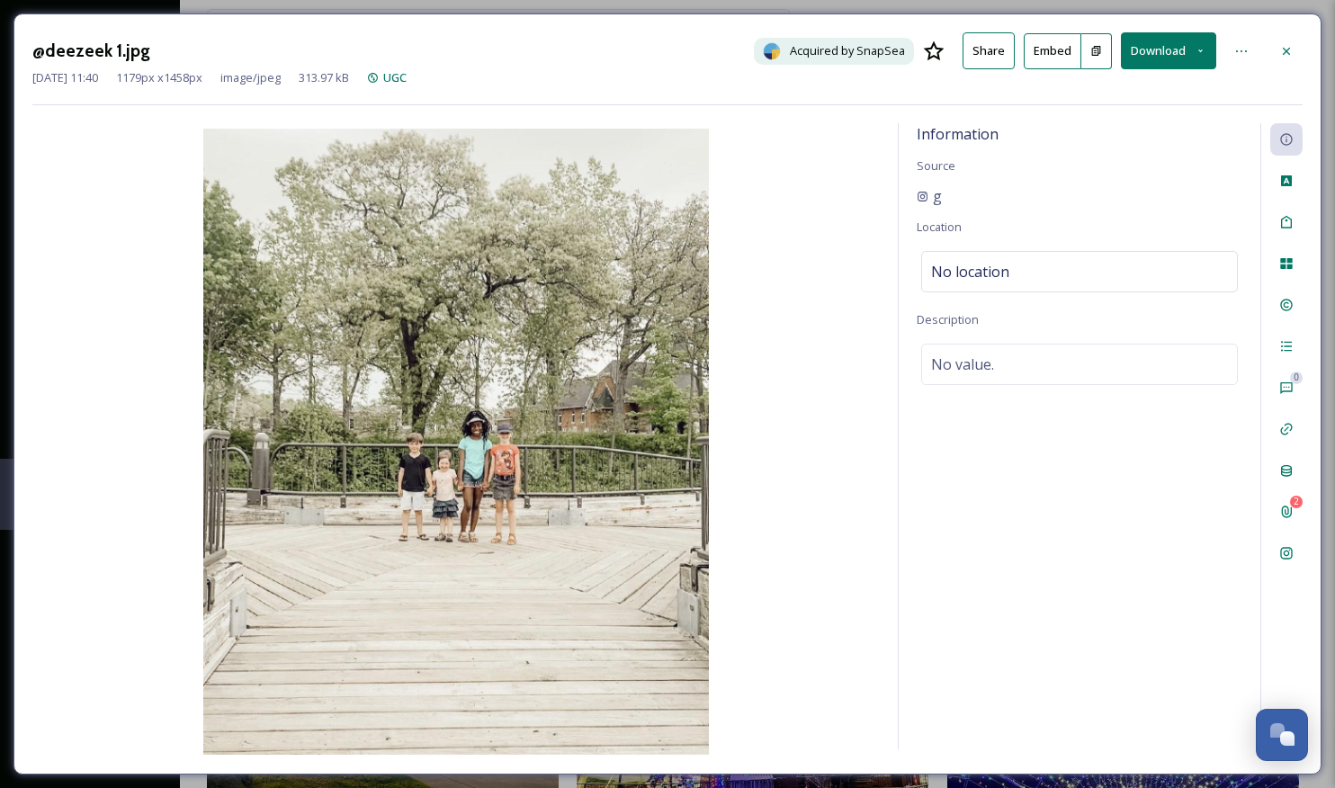
click at [1296, 41] on div at bounding box center [1286, 51] width 32 height 32
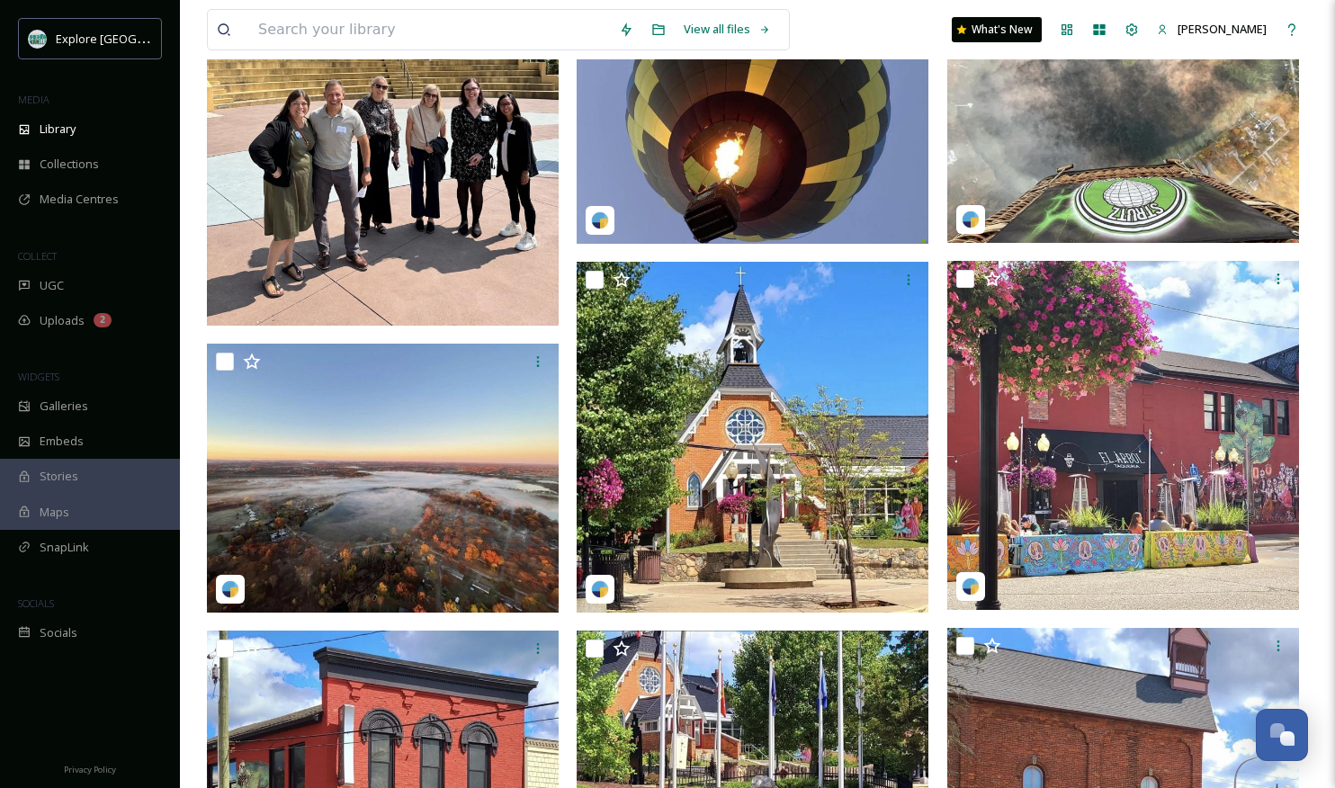
scroll to position [2400, 0]
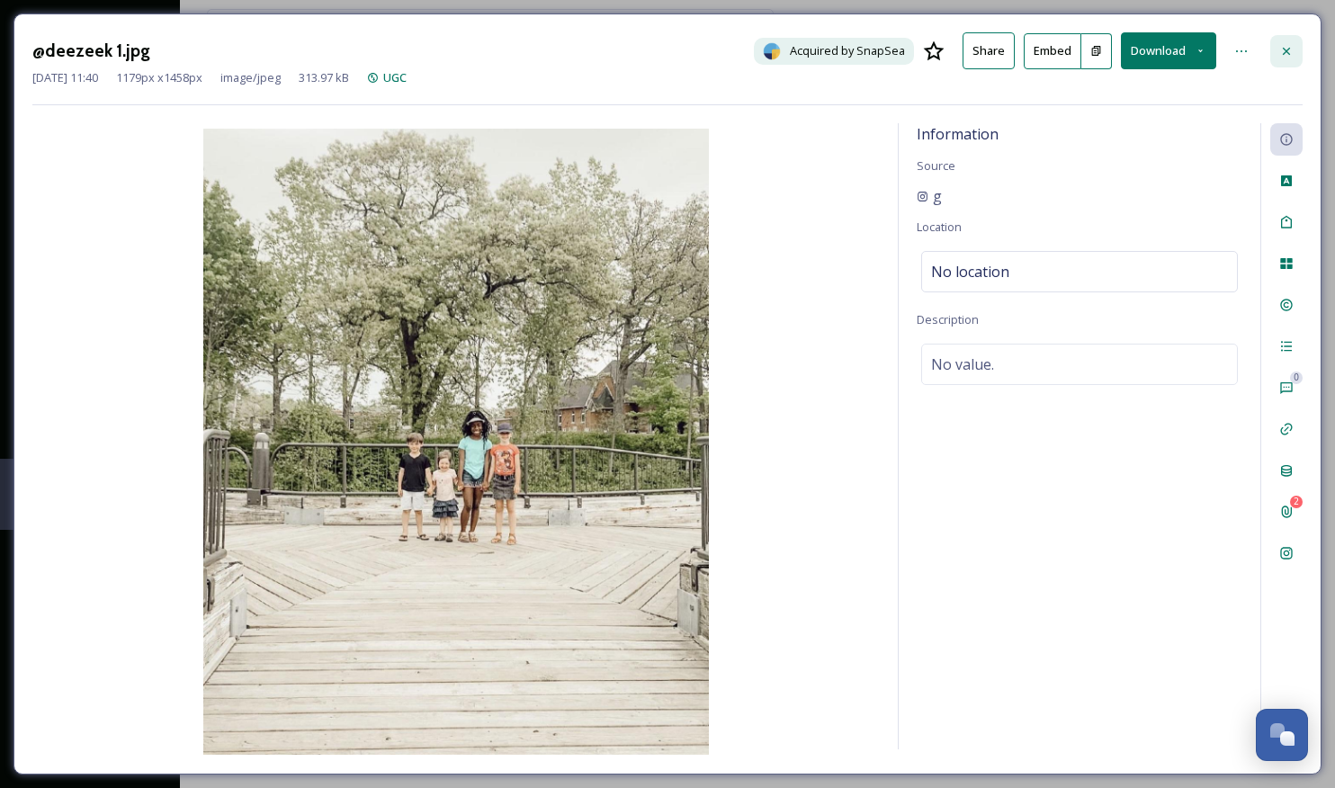
click at [1279, 47] on div at bounding box center [1286, 51] width 32 height 32
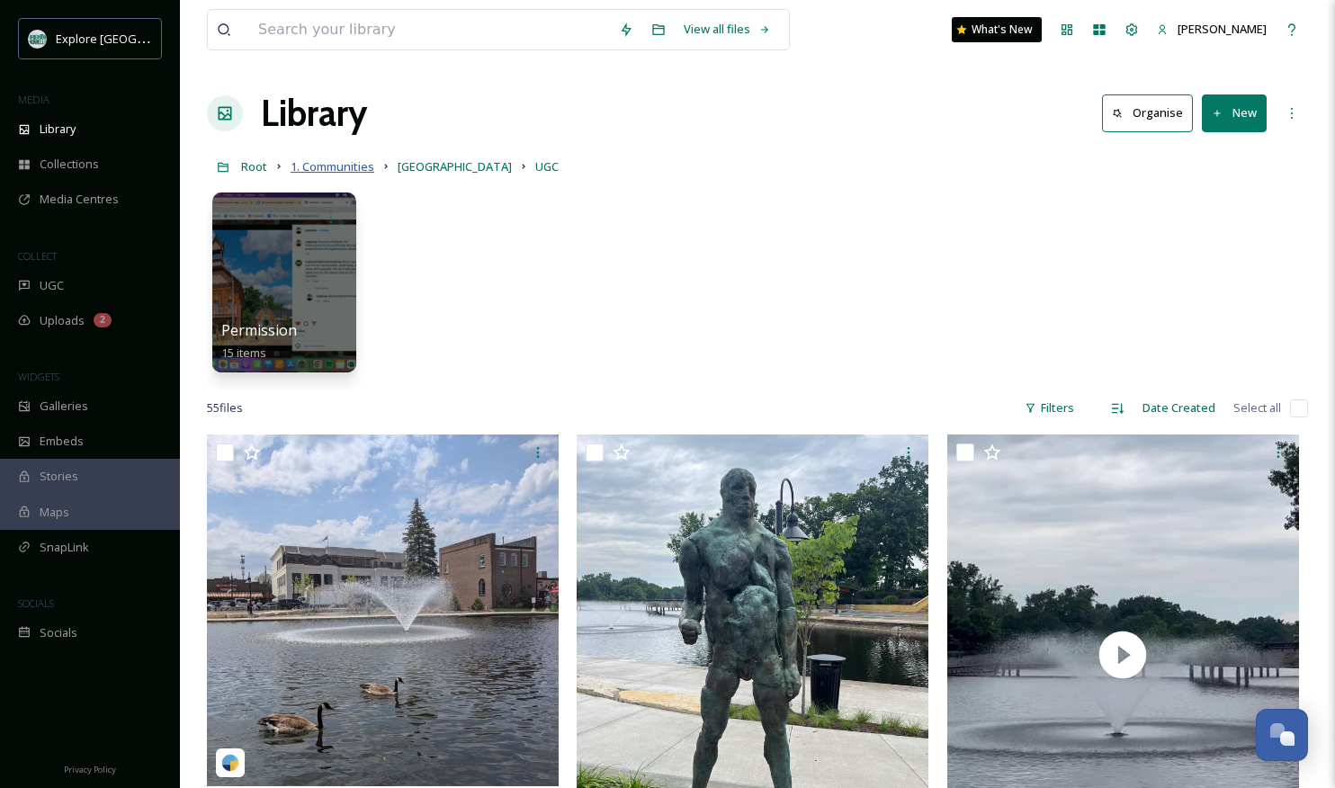
click at [323, 164] on span "1. Communities" at bounding box center [332, 166] width 84 height 16
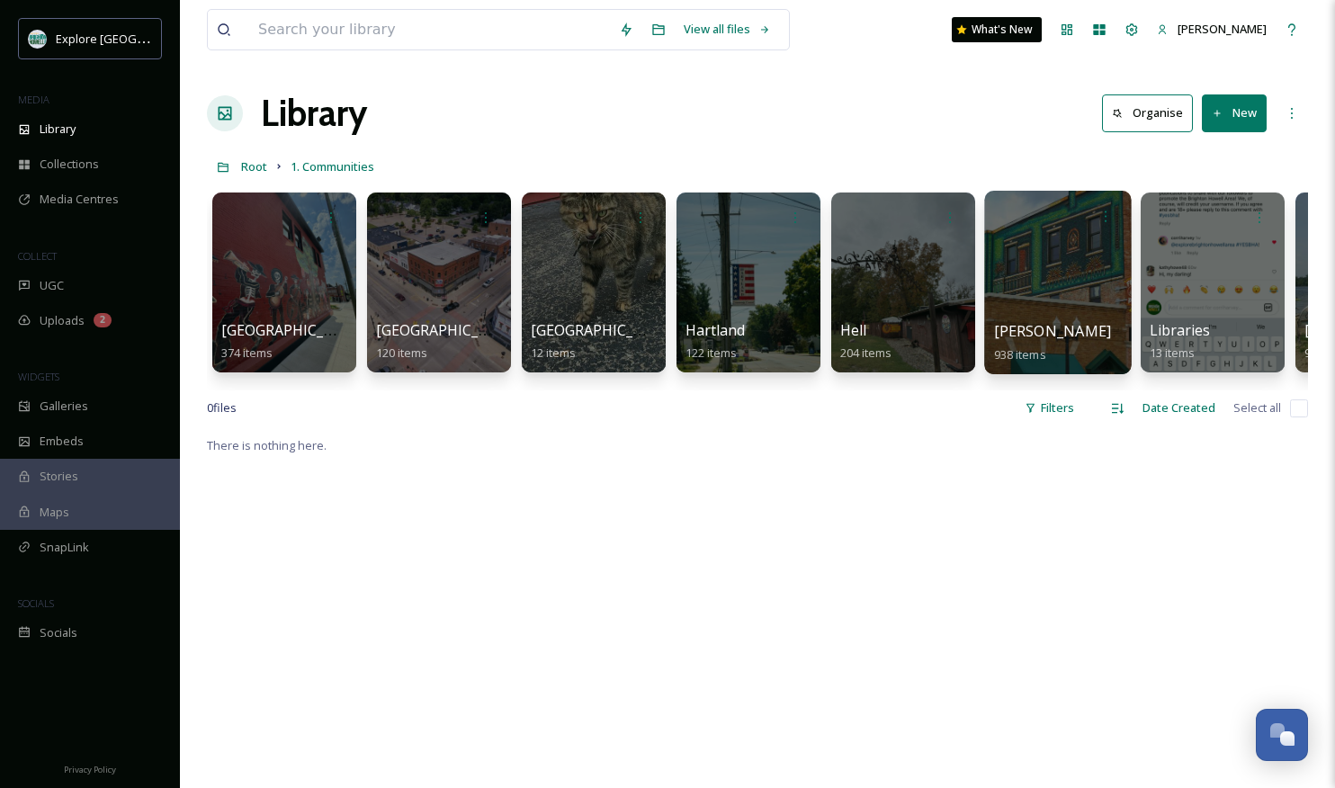
click at [1085, 281] on div at bounding box center [1057, 282] width 147 height 183
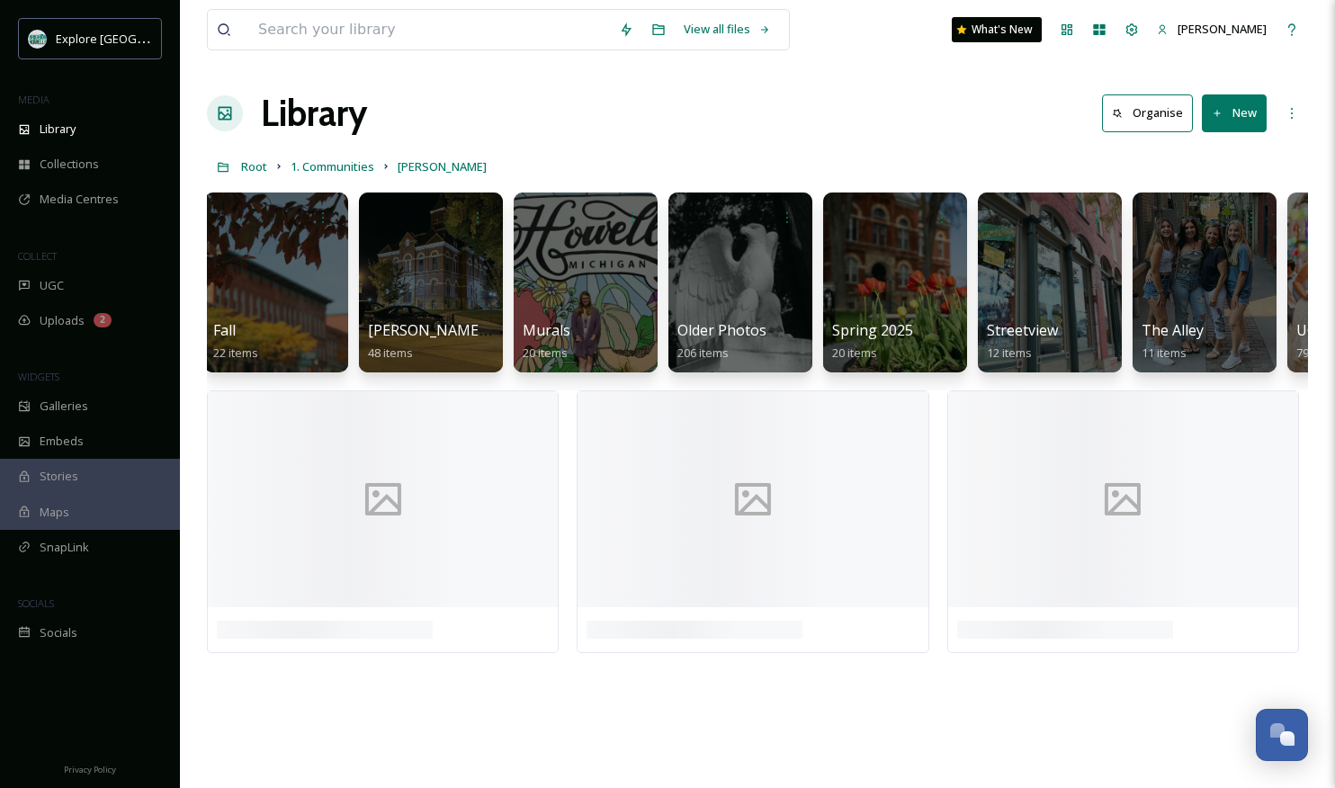
scroll to position [0, 1219]
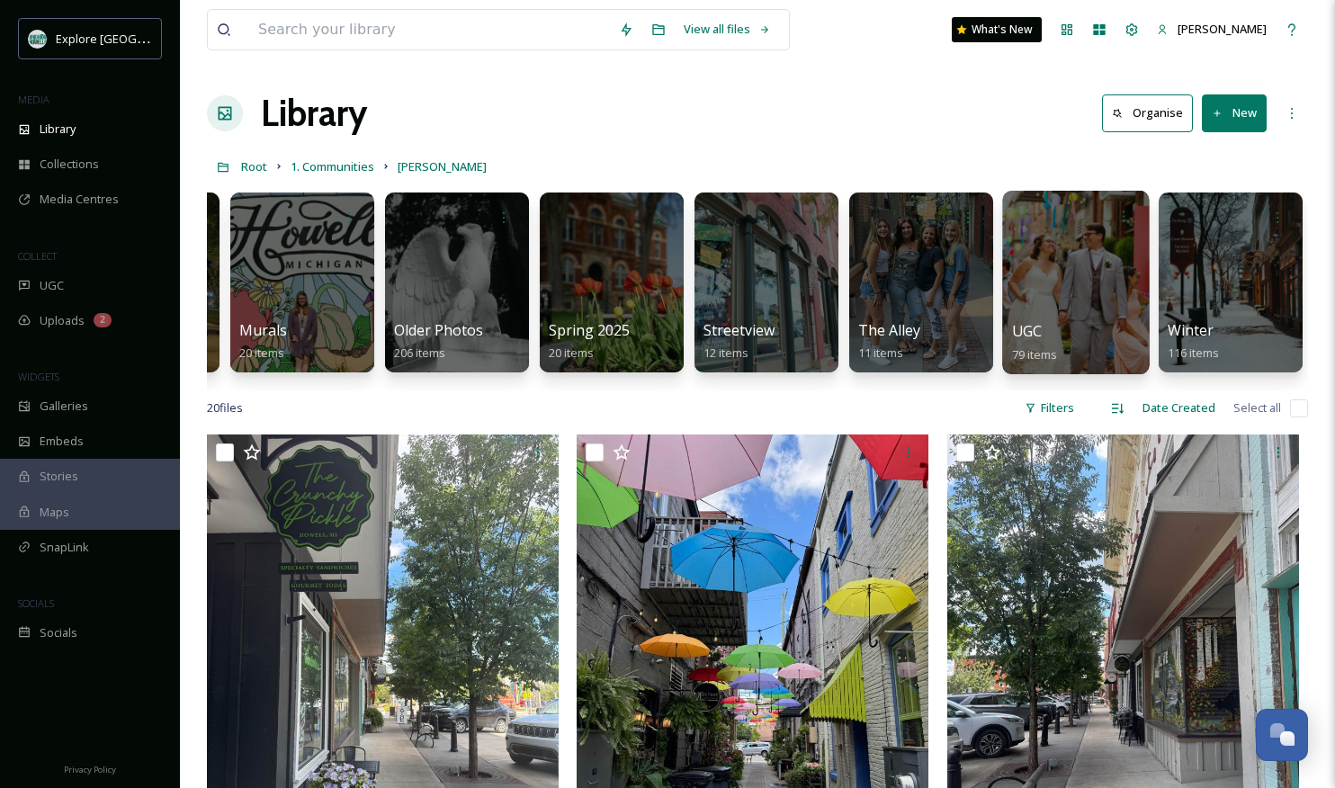
click at [1076, 279] on div at bounding box center [1075, 282] width 147 height 183
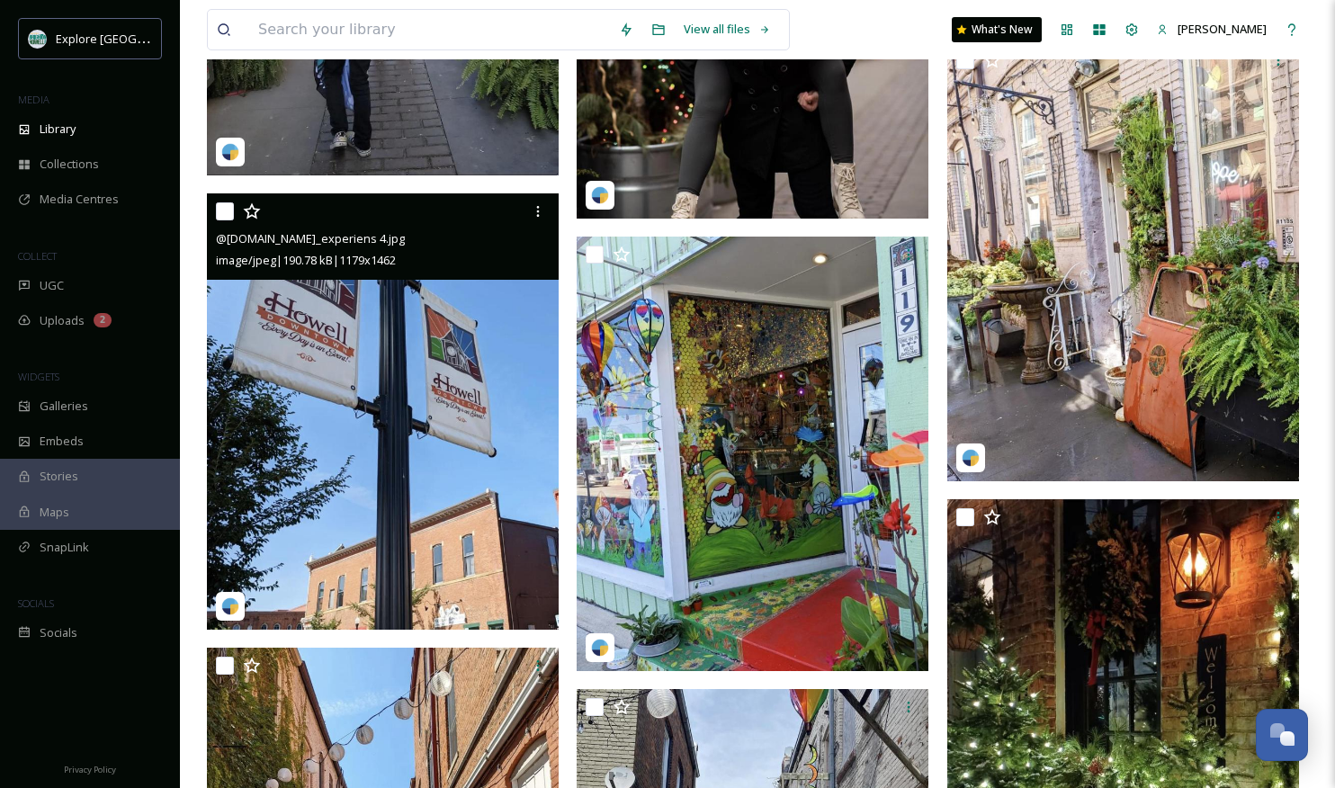
scroll to position [4849, 0]
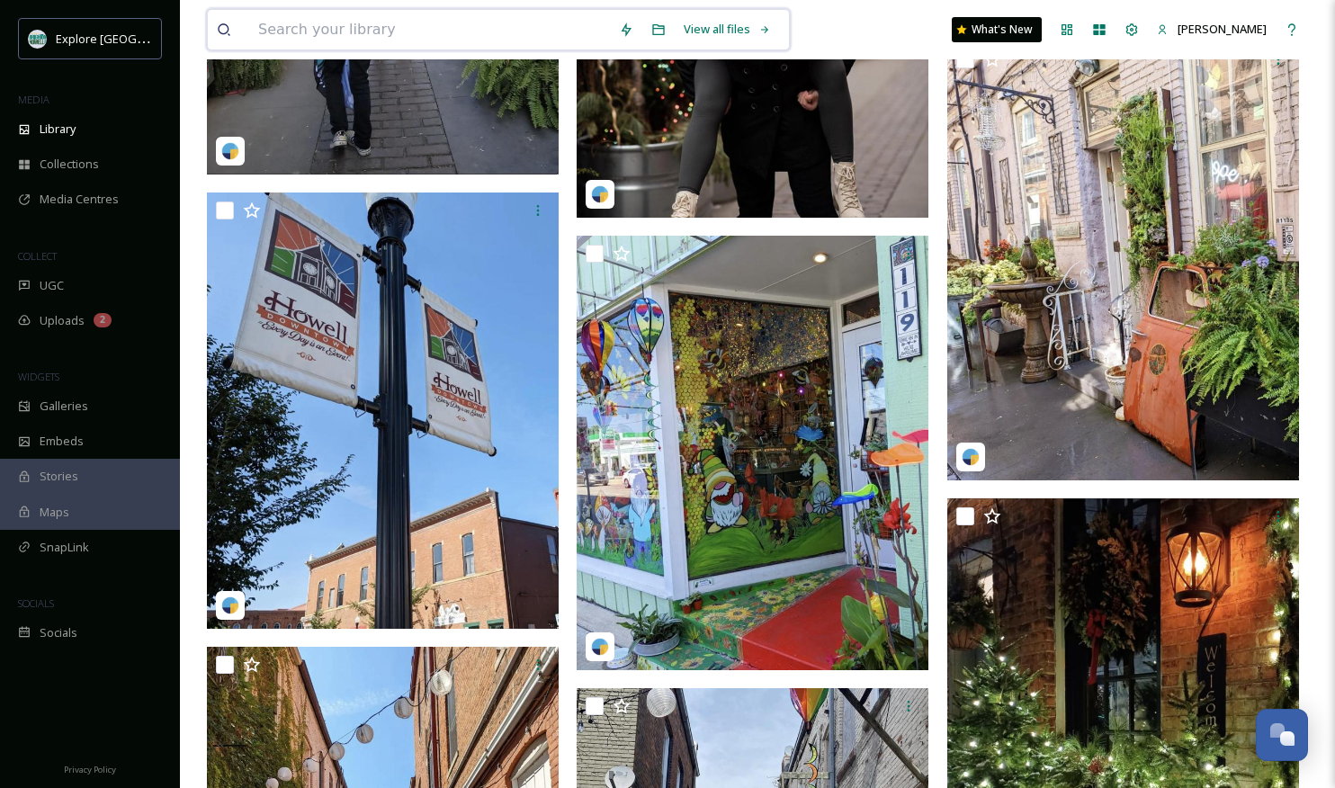
click at [340, 28] on input at bounding box center [429, 30] width 361 height 40
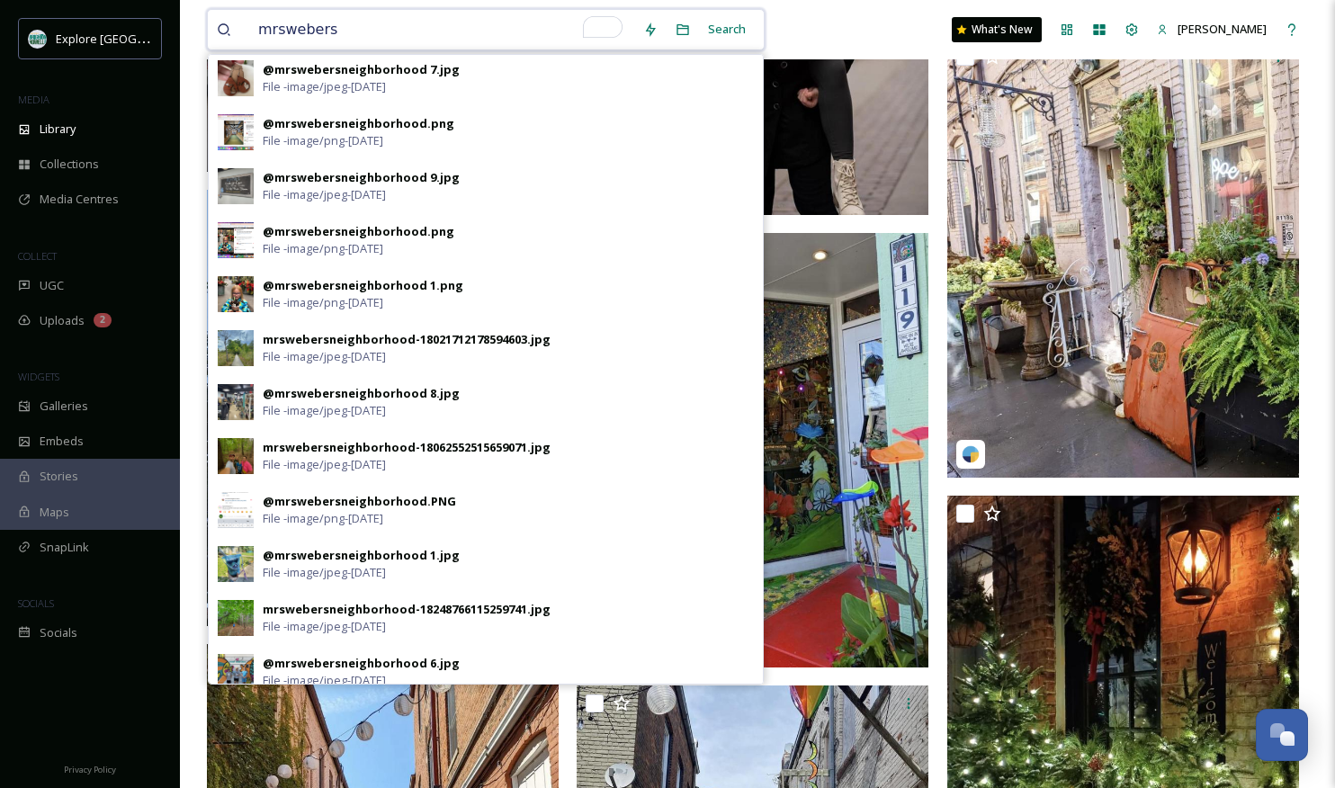
scroll to position [343, 0]
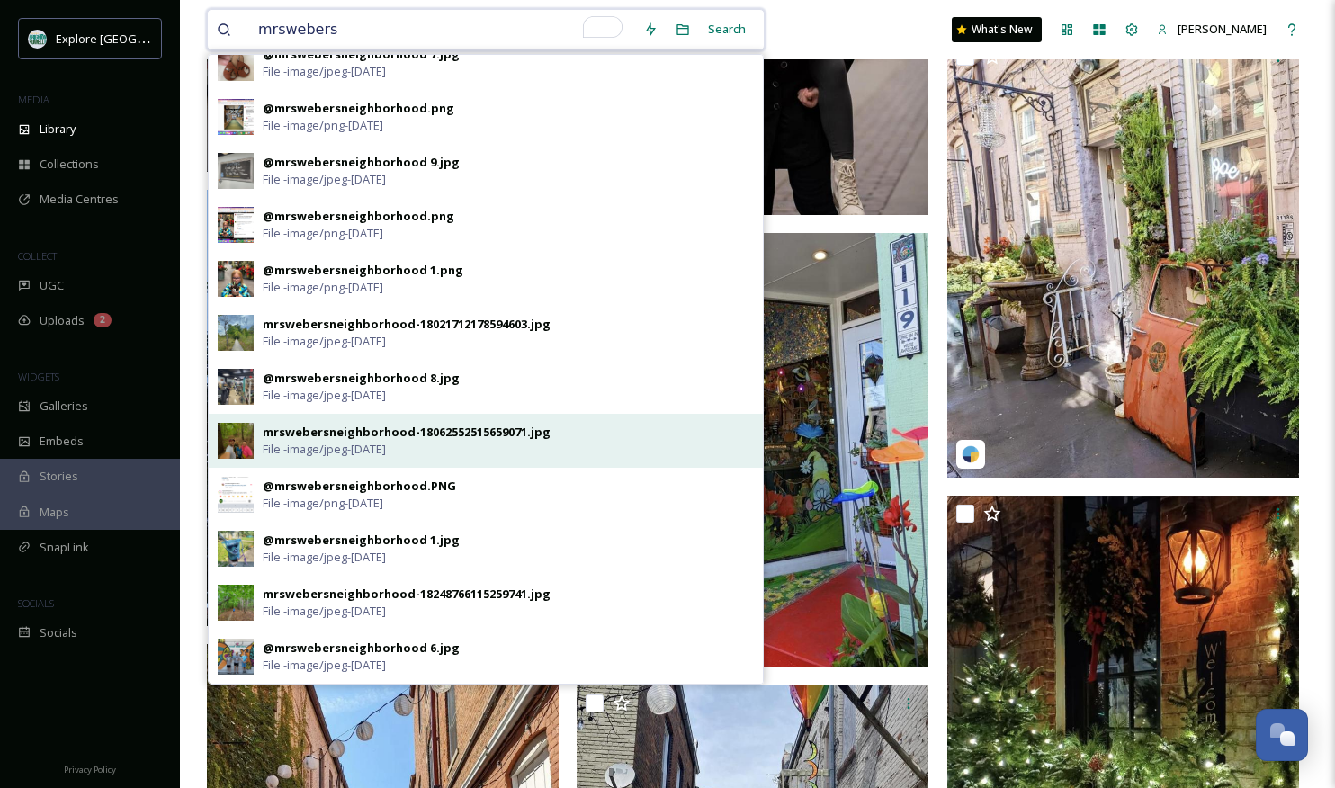
type input "mrswebers"
click at [231, 446] on img at bounding box center [236, 441] width 36 height 36
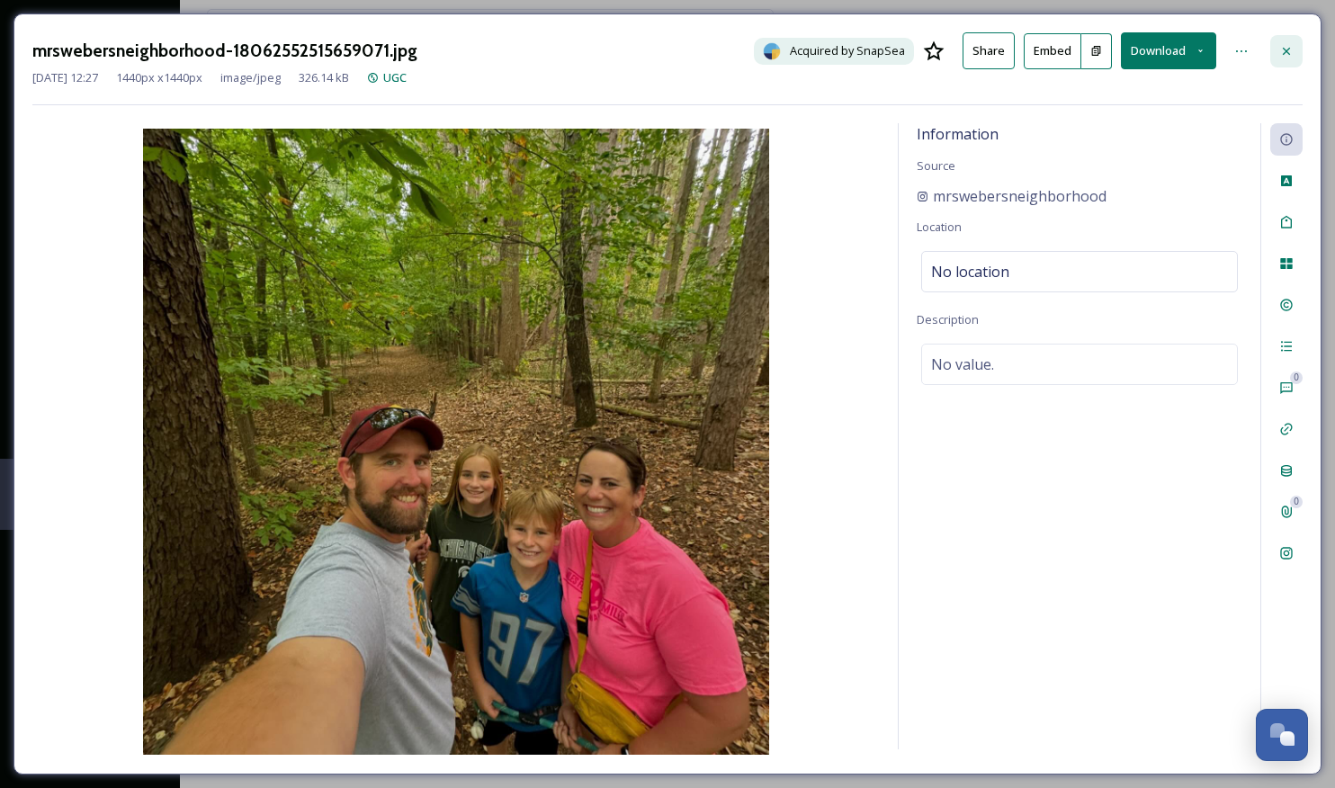
click at [1285, 45] on icon at bounding box center [1286, 51] width 14 height 14
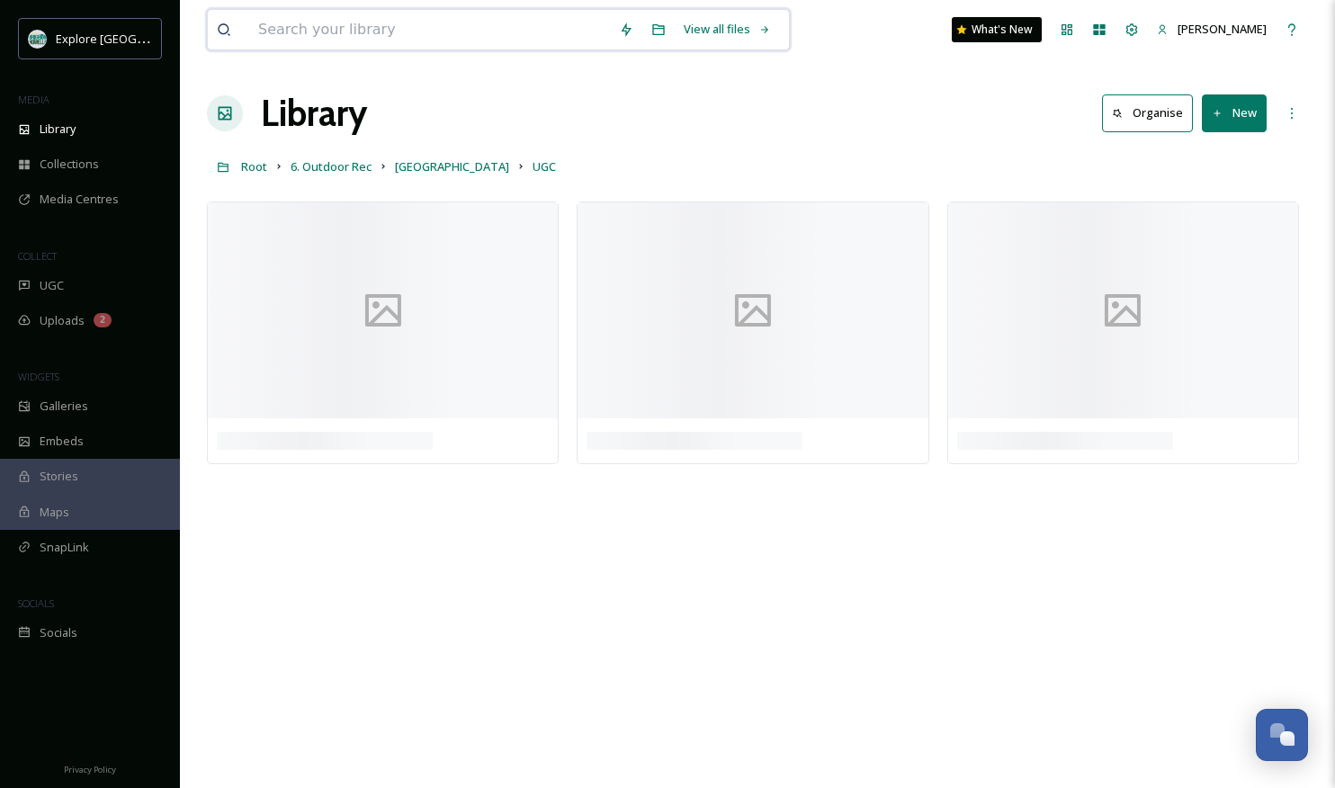
click at [307, 24] on input at bounding box center [429, 30] width 361 height 40
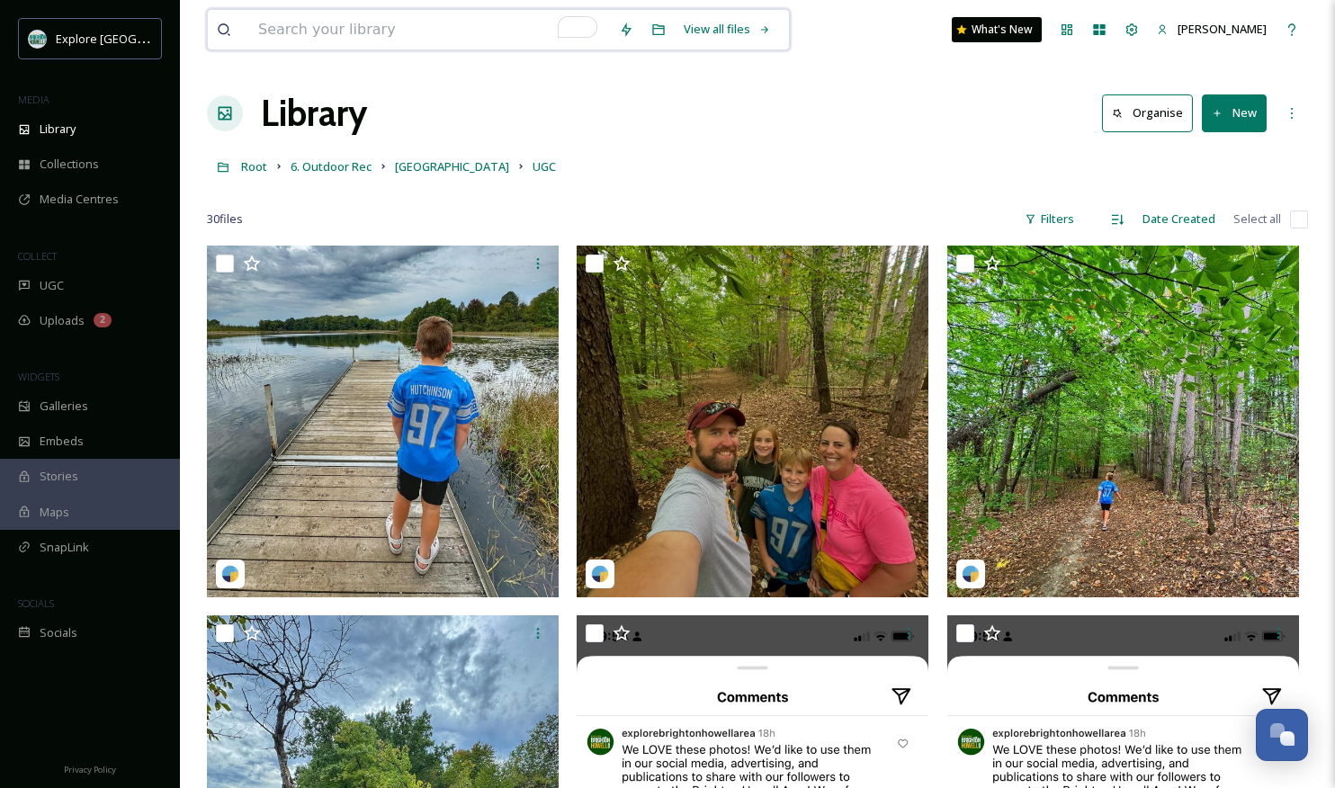
click at [286, 19] on input "To enrich screen reader interactions, please activate Accessibility in Grammarl…" at bounding box center [429, 30] width 361 height 40
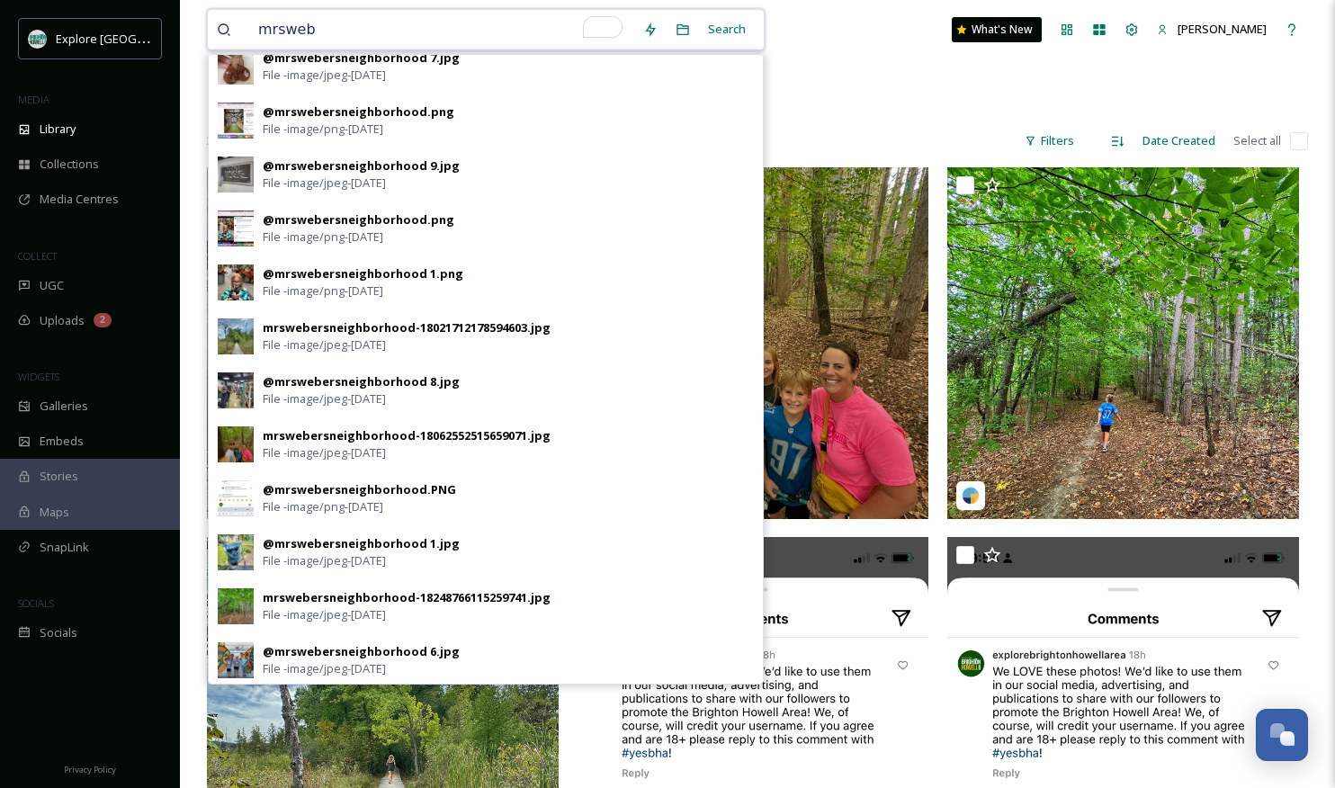
scroll to position [343, 0]
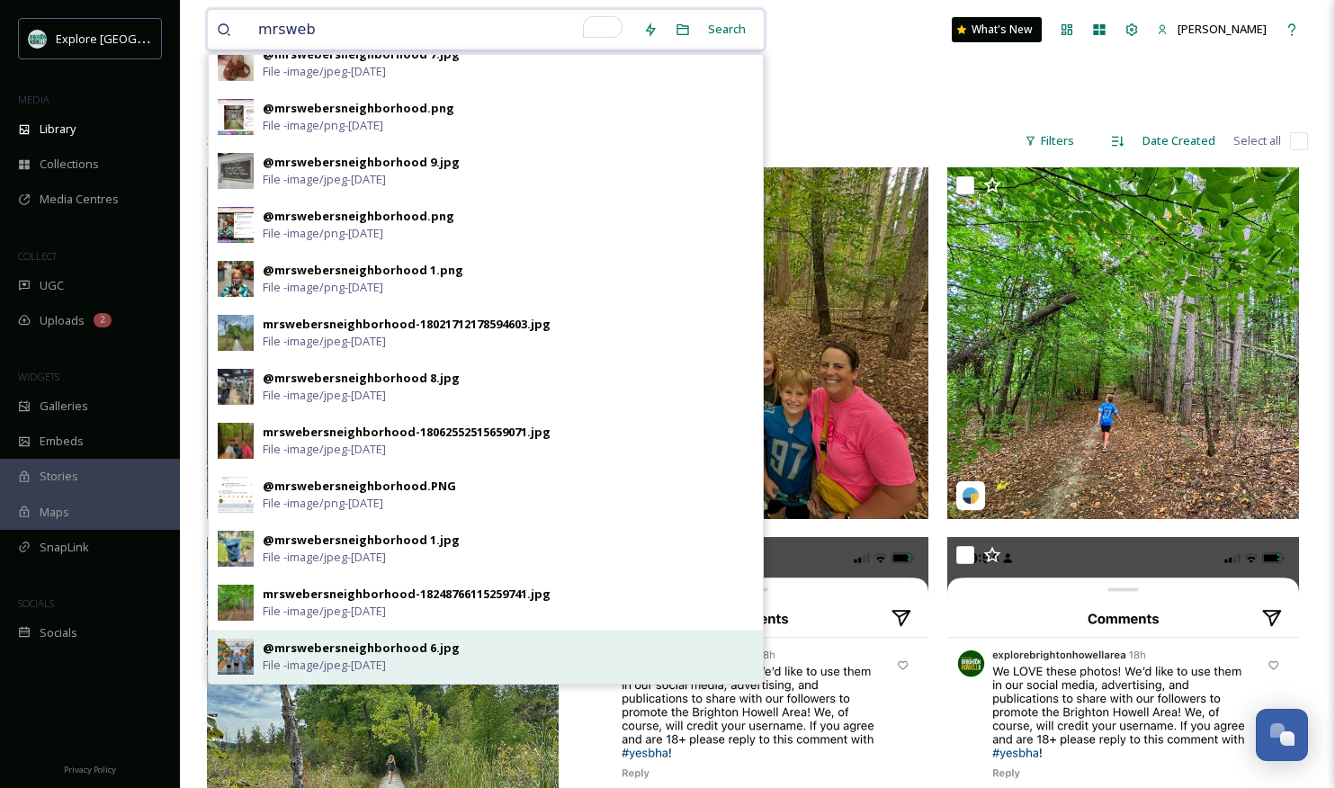
type input "mrsweb"
click at [251, 654] on img at bounding box center [236, 656] width 36 height 36
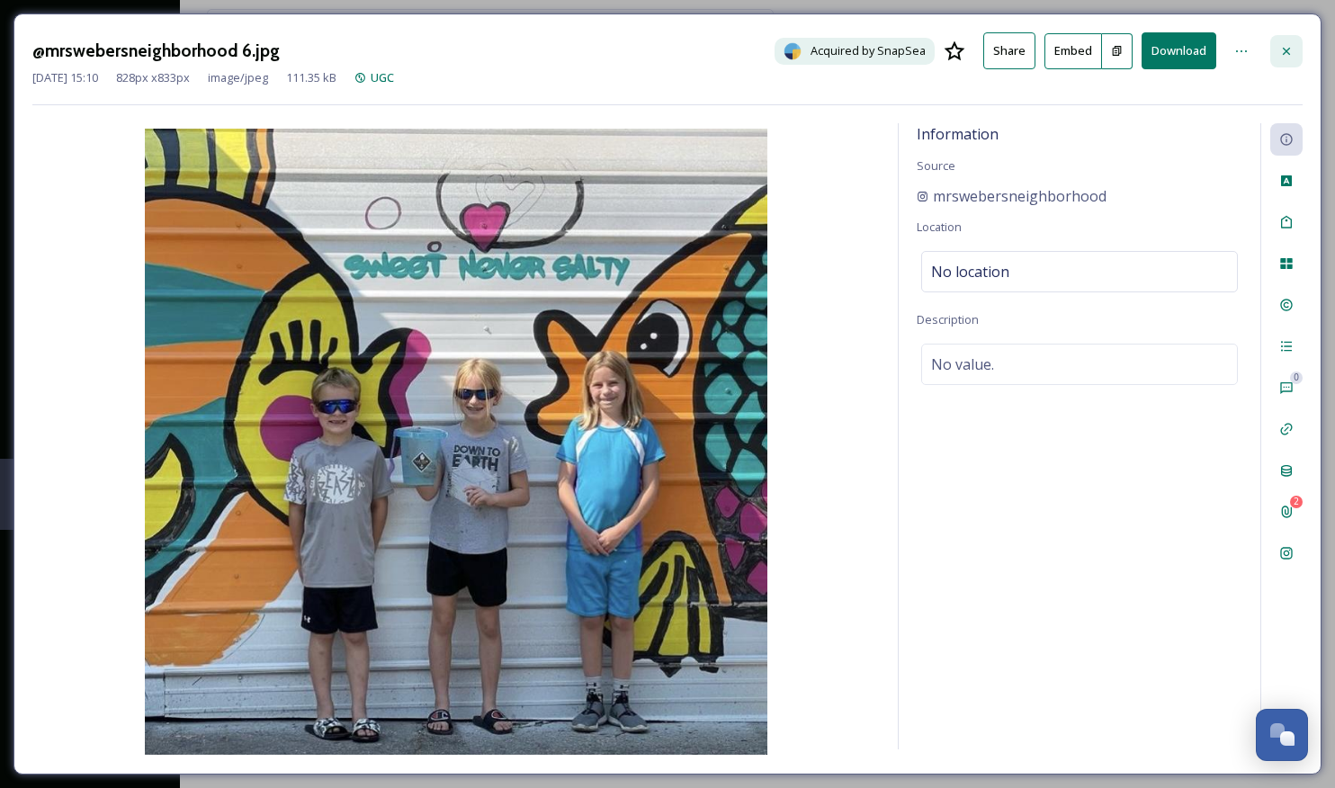
click at [1294, 40] on div at bounding box center [1286, 51] width 32 height 32
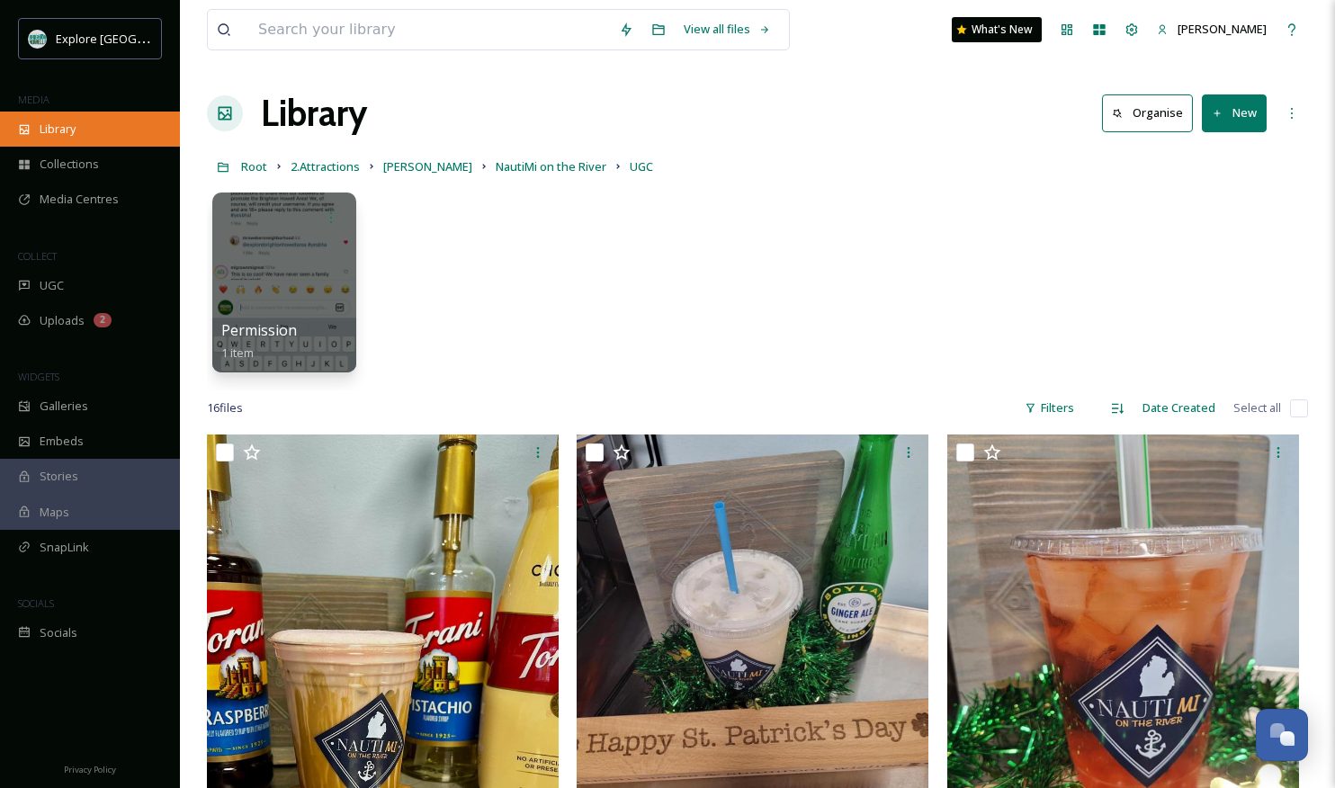
click at [88, 132] on div "Library" at bounding box center [90, 129] width 180 height 35
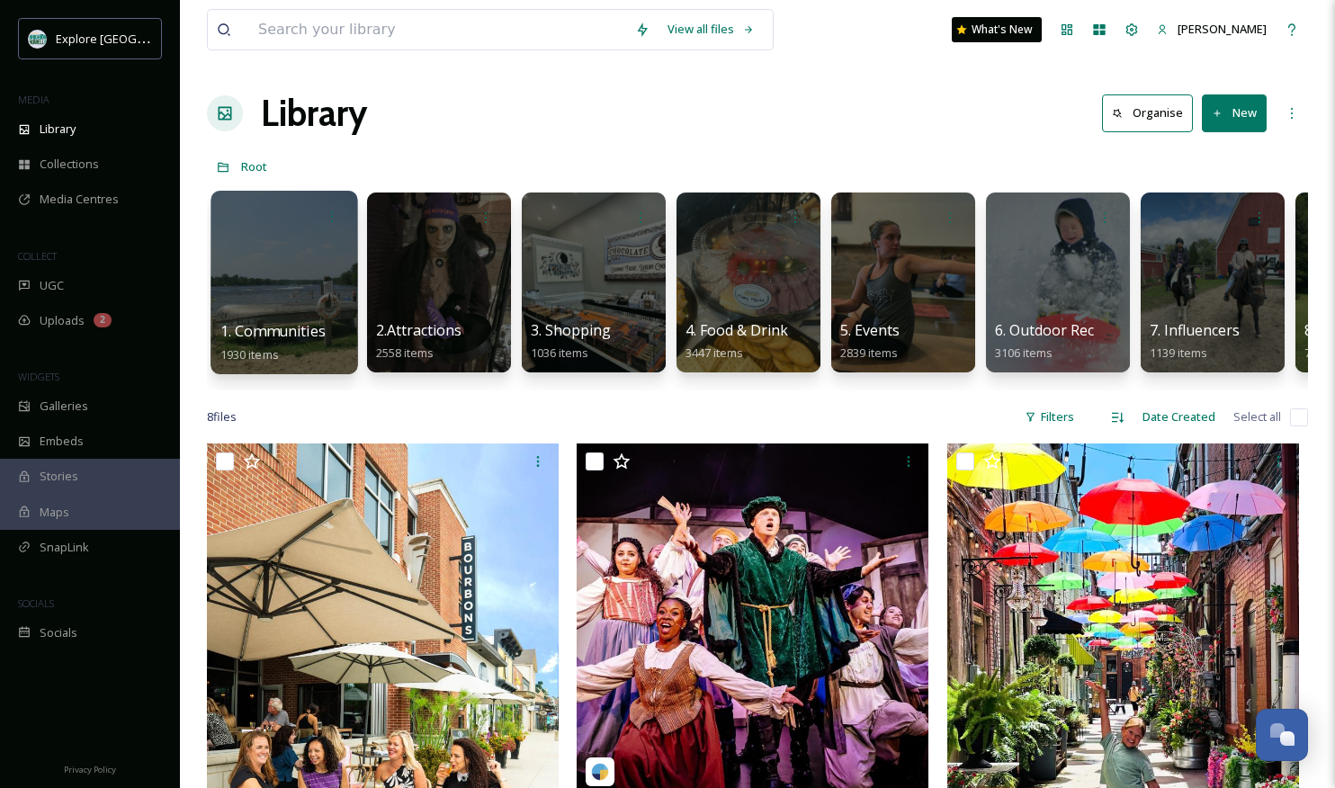
click at [301, 272] on div at bounding box center [283, 282] width 147 height 183
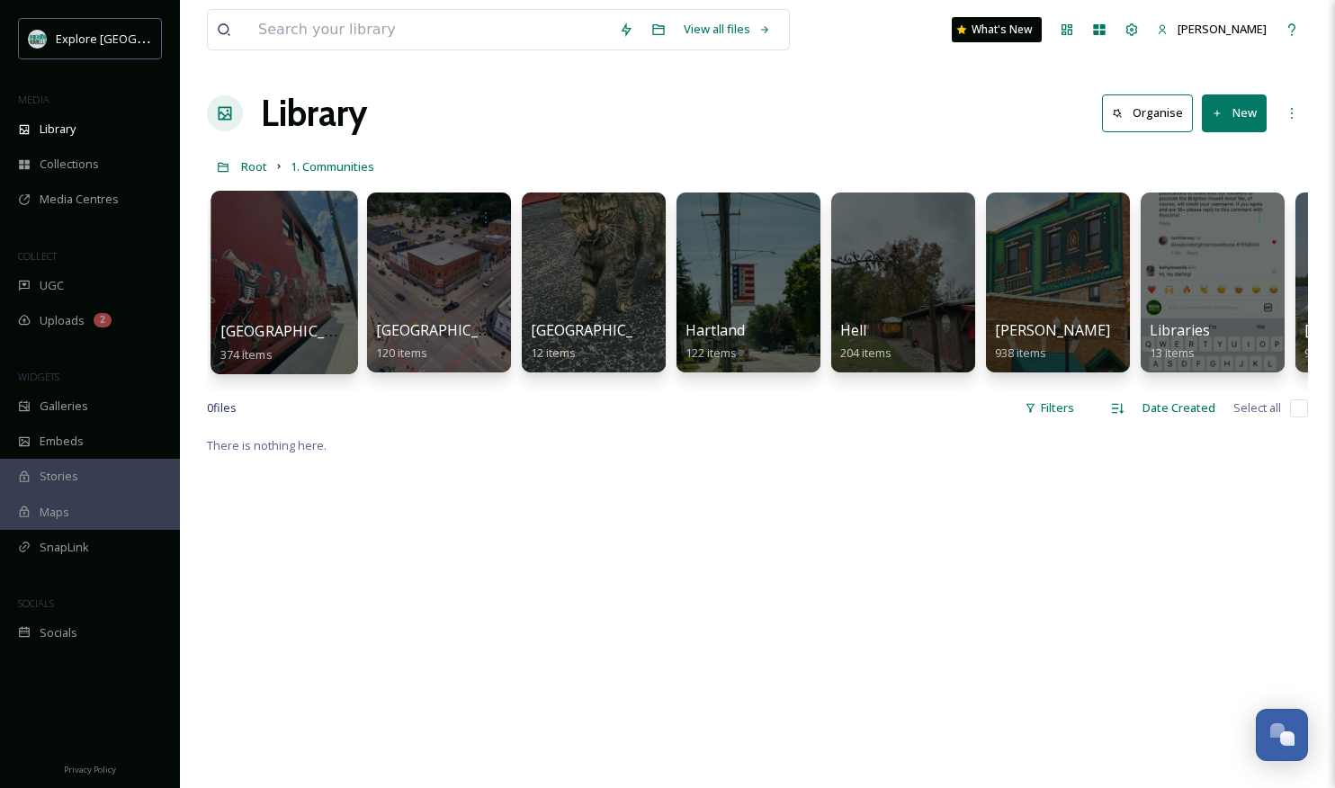
click at [298, 257] on div at bounding box center [283, 282] width 147 height 183
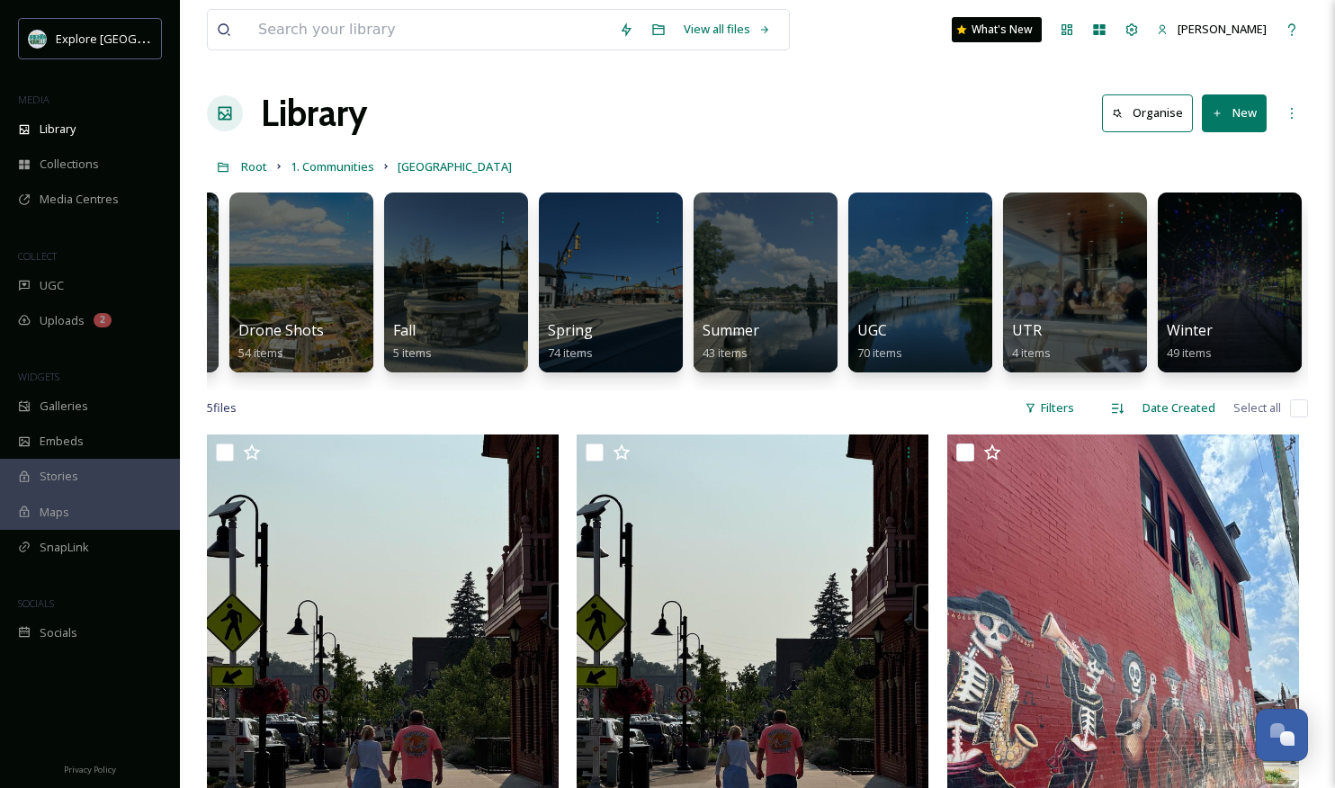
scroll to position [0, 171]
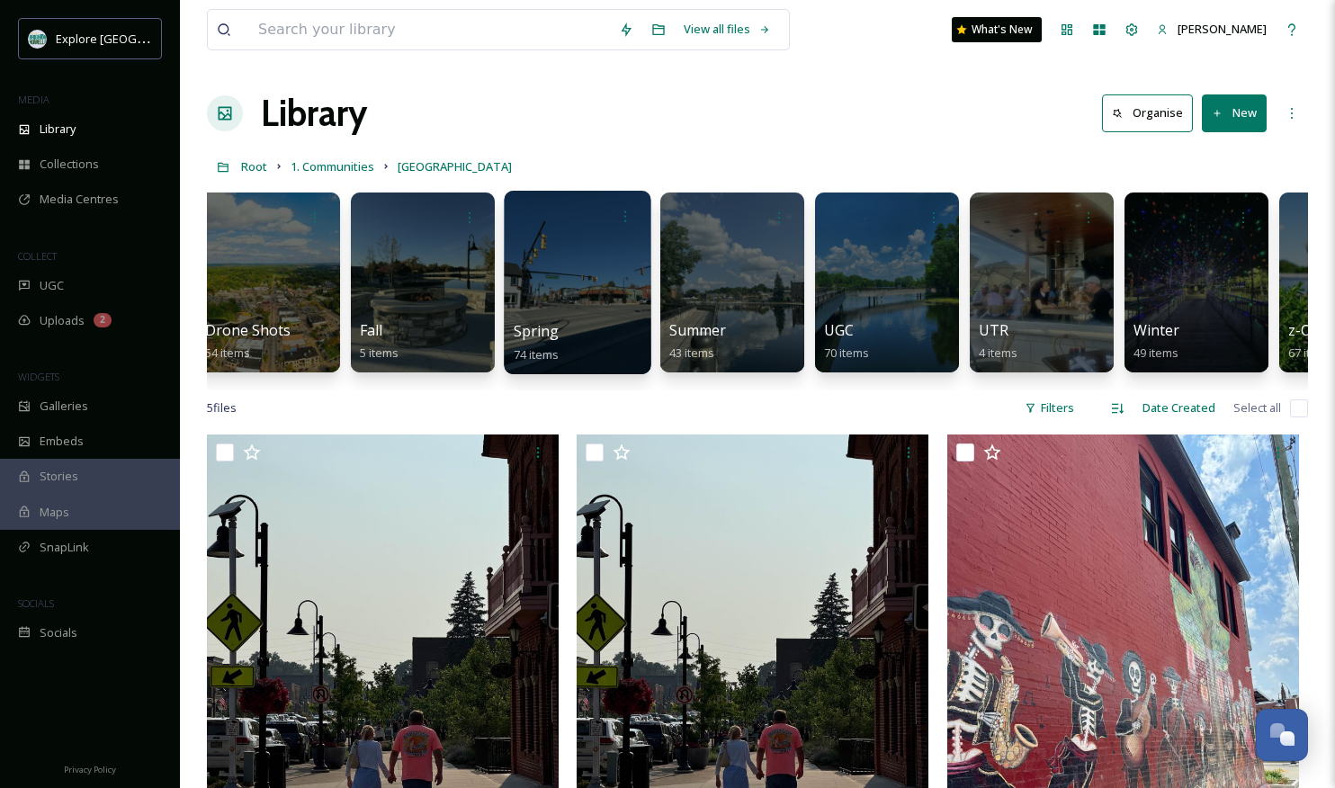
click at [647, 271] on div at bounding box center [577, 282] width 147 height 183
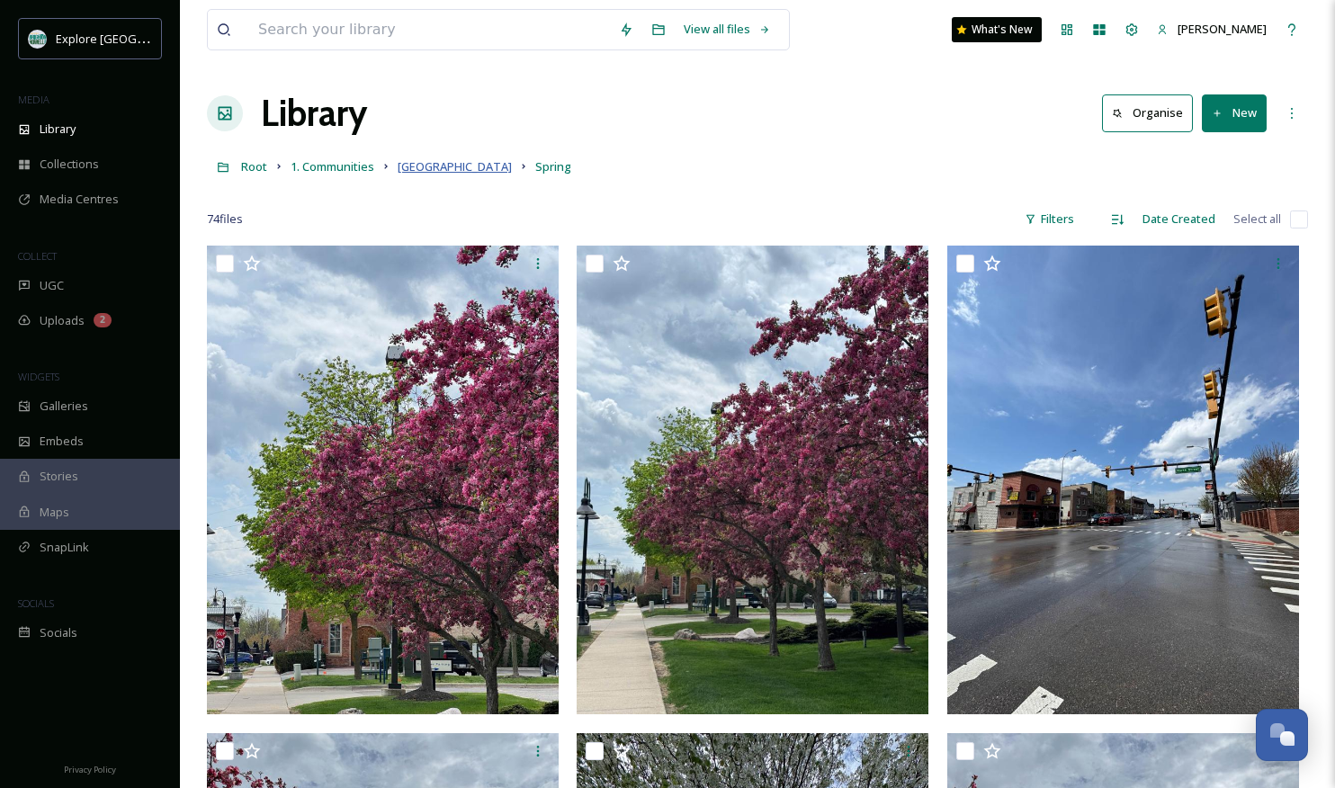
click at [406, 167] on span "[GEOGRAPHIC_DATA]" at bounding box center [454, 166] width 114 height 16
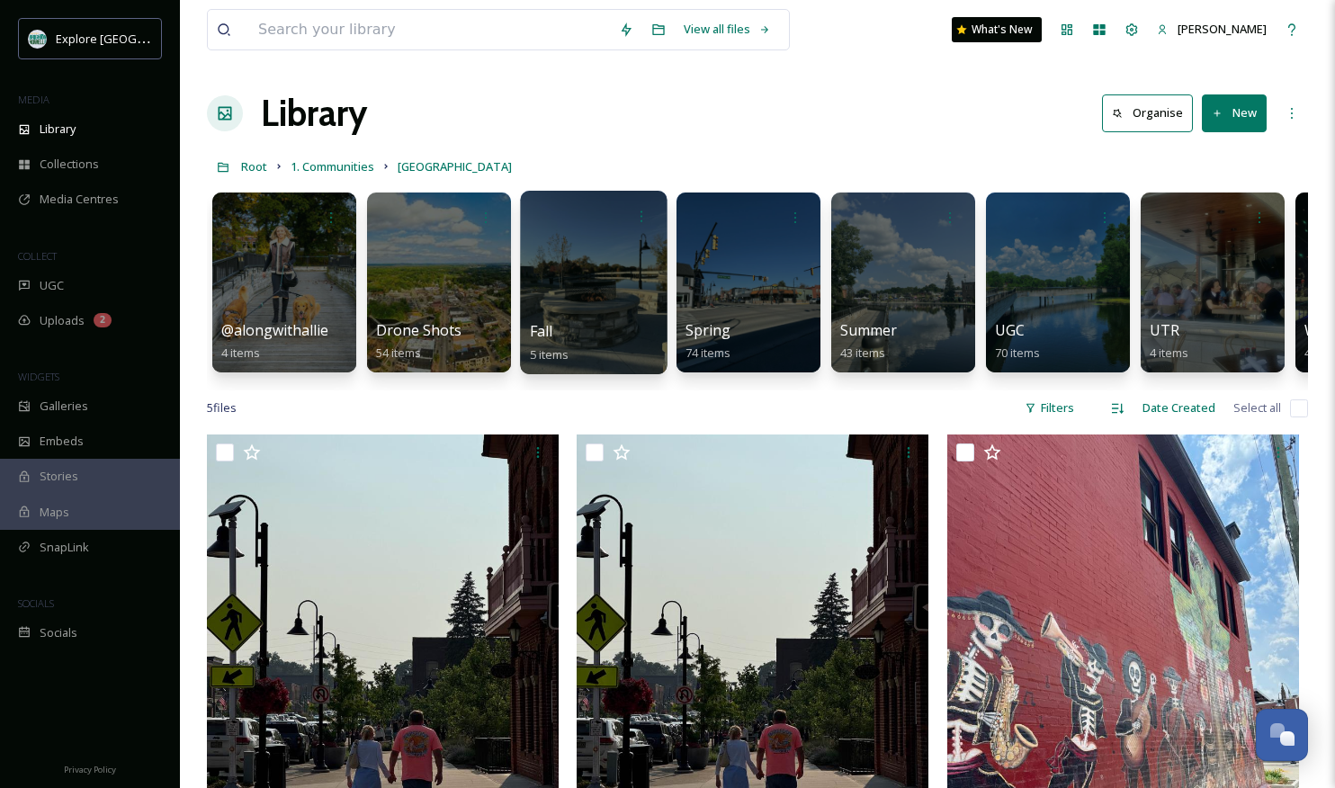
scroll to position [1, 0]
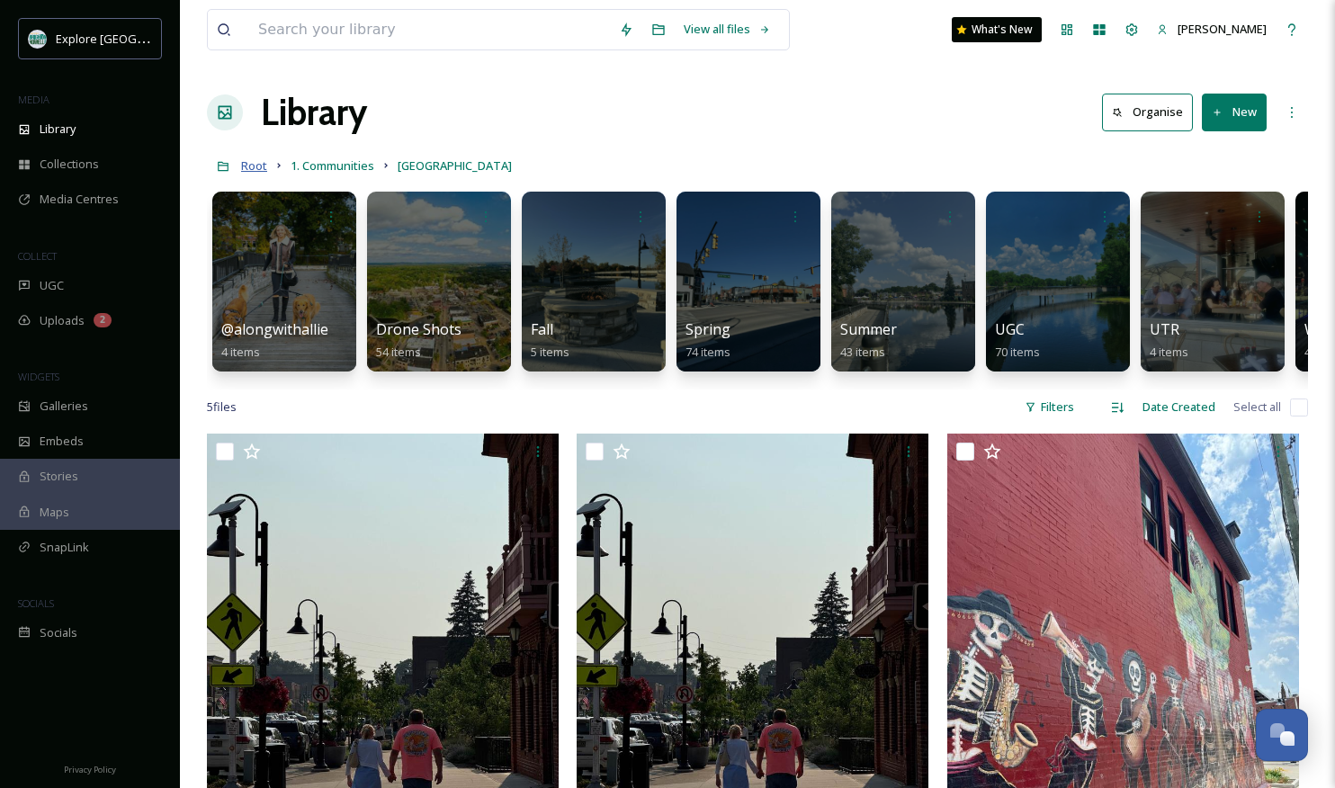
click at [263, 169] on span "Root" at bounding box center [254, 165] width 26 height 16
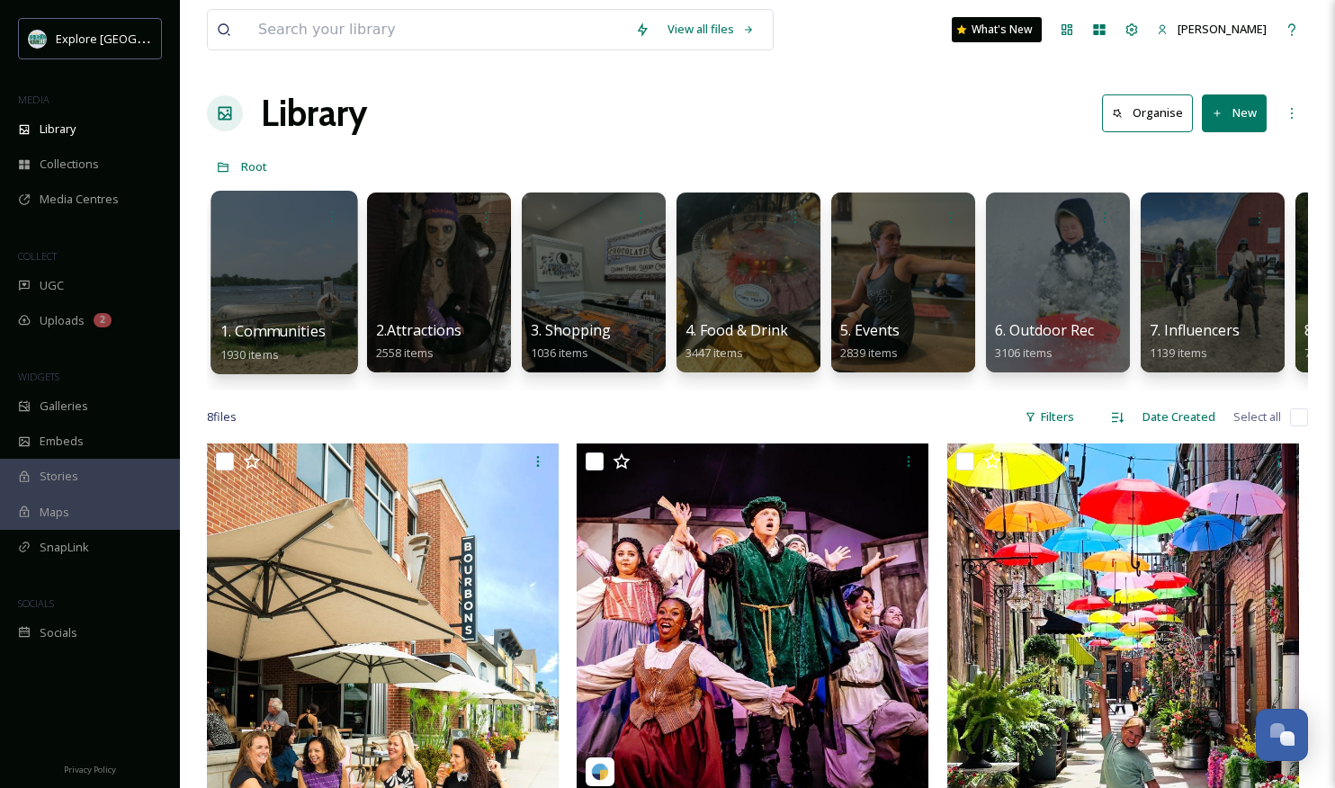
click at [326, 273] on div at bounding box center [283, 282] width 147 height 183
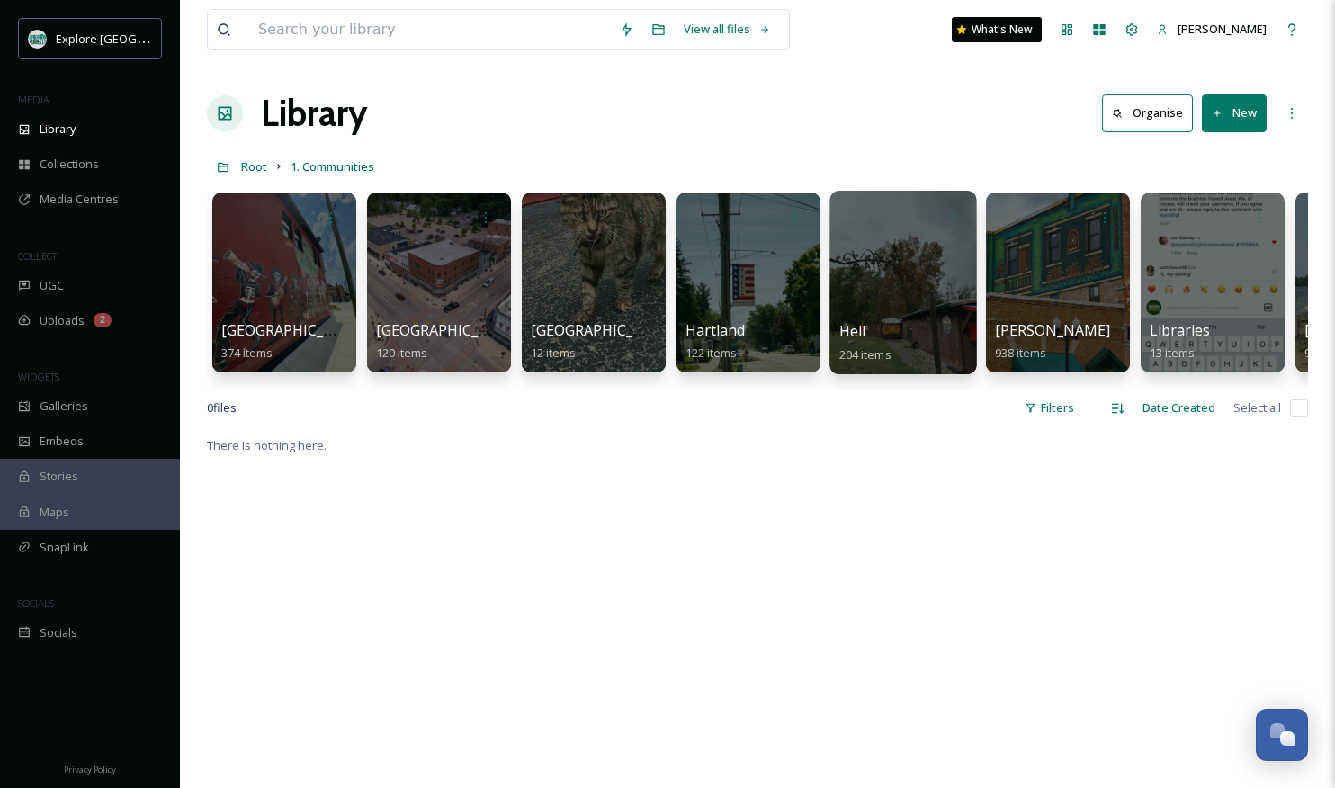
scroll to position [0, 446]
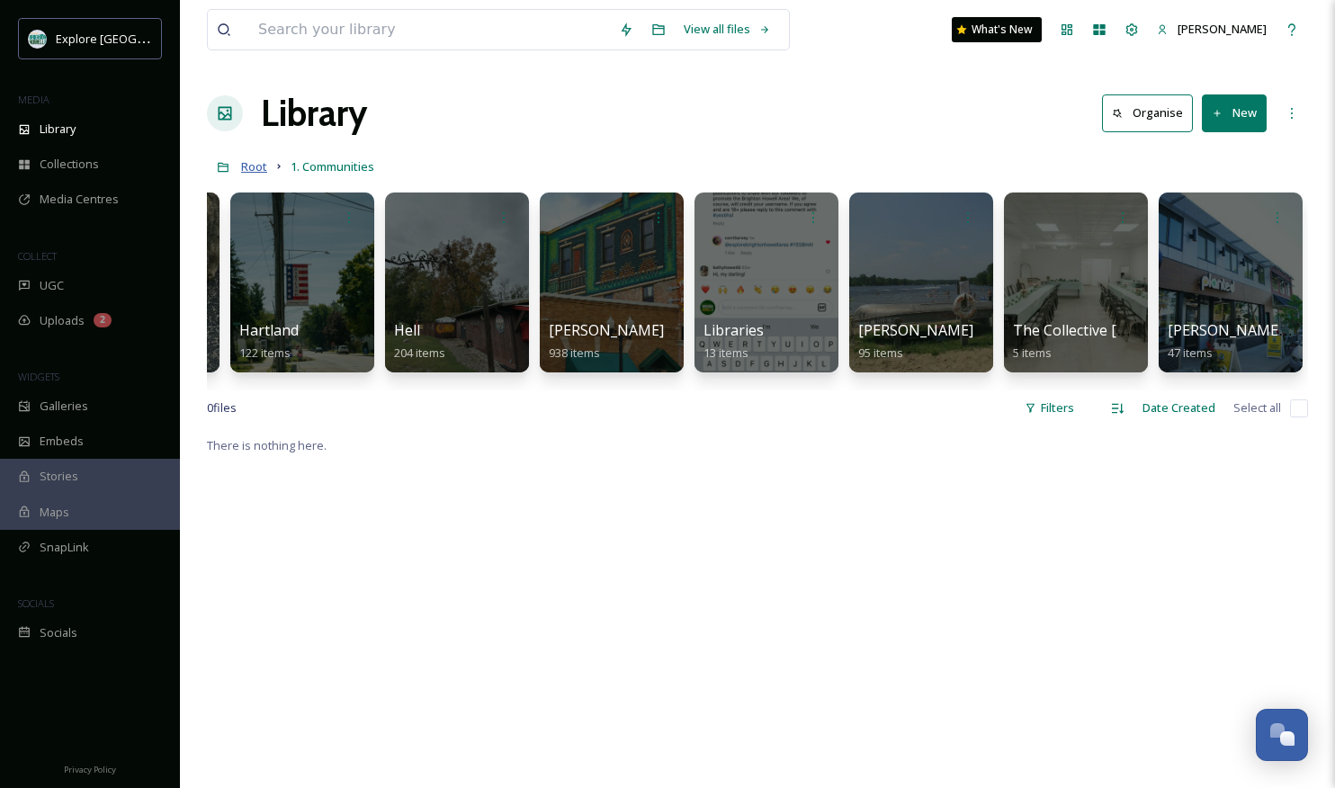
click at [255, 169] on span "Root" at bounding box center [254, 166] width 26 height 16
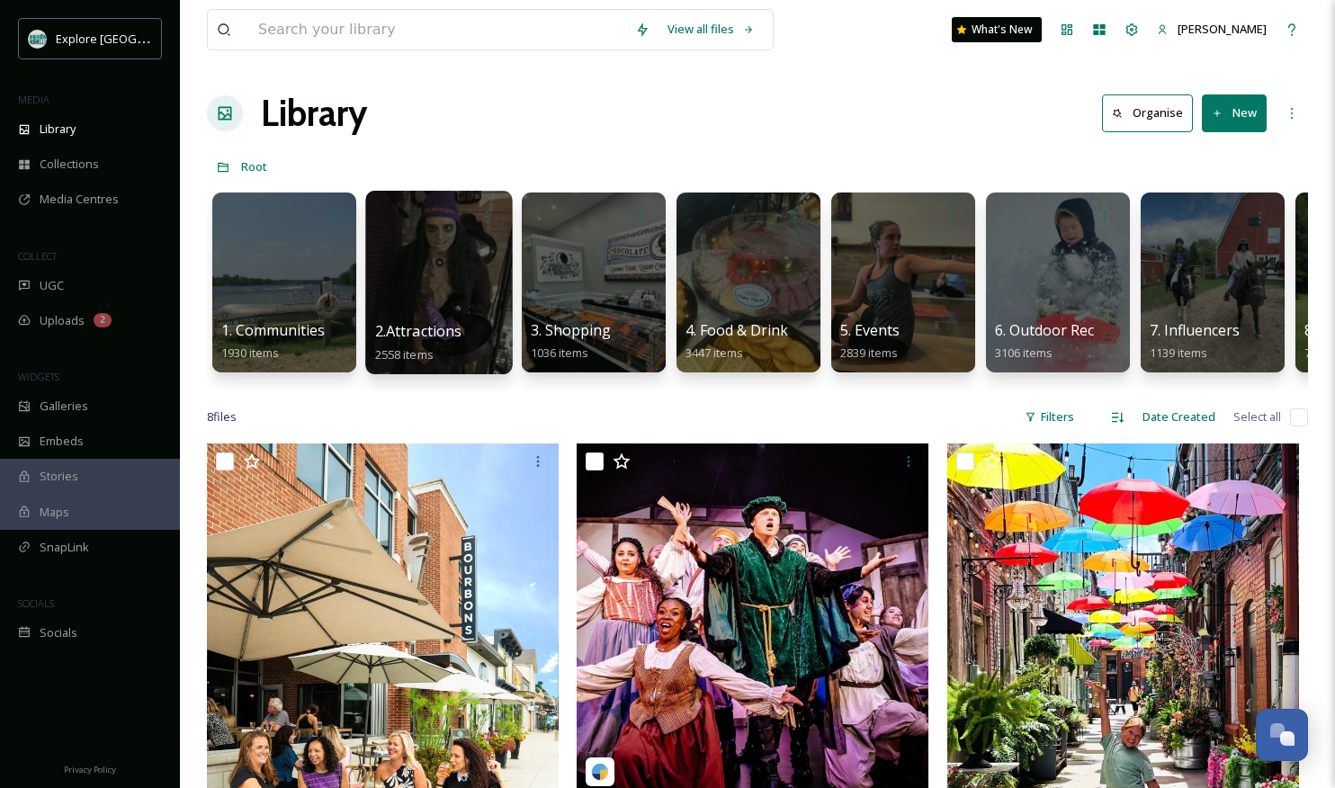
click at [431, 246] on div at bounding box center [438, 282] width 147 height 183
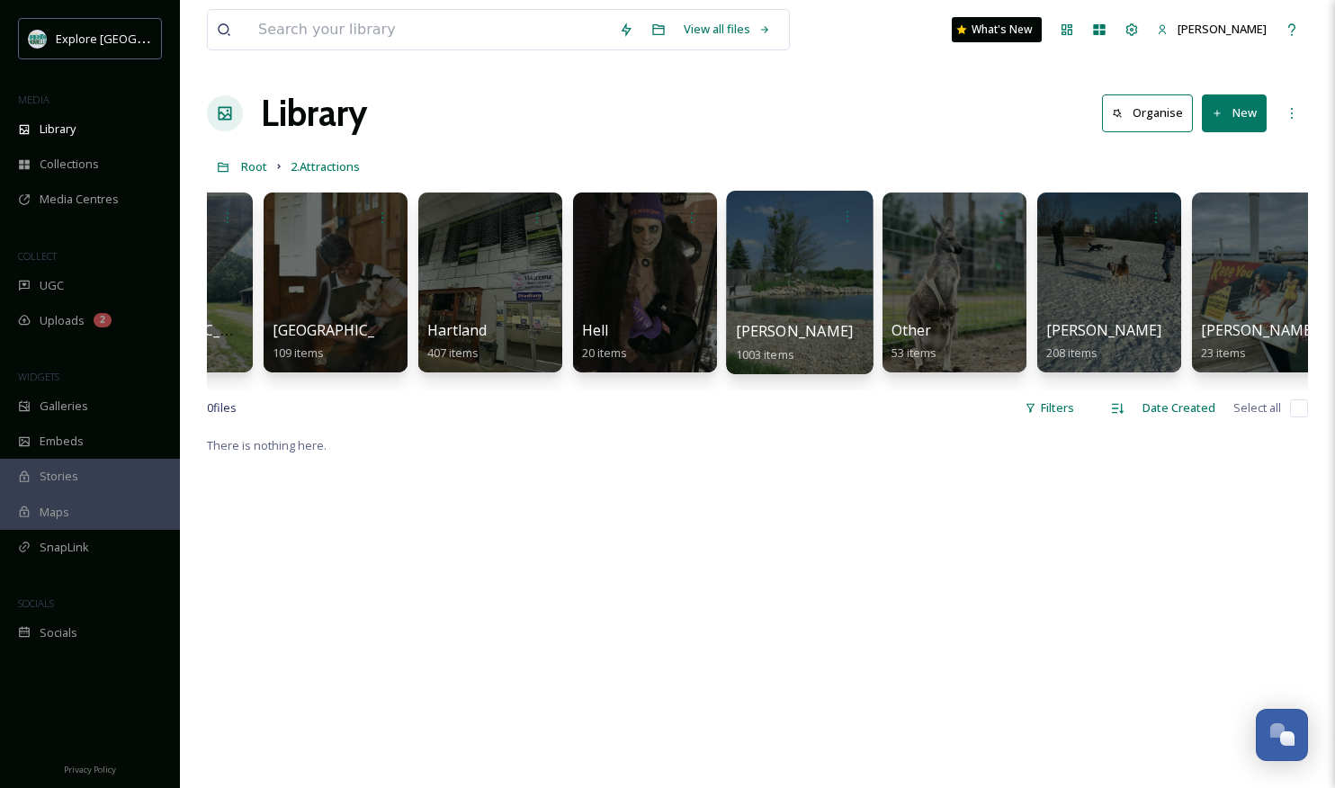
scroll to position [0, 97]
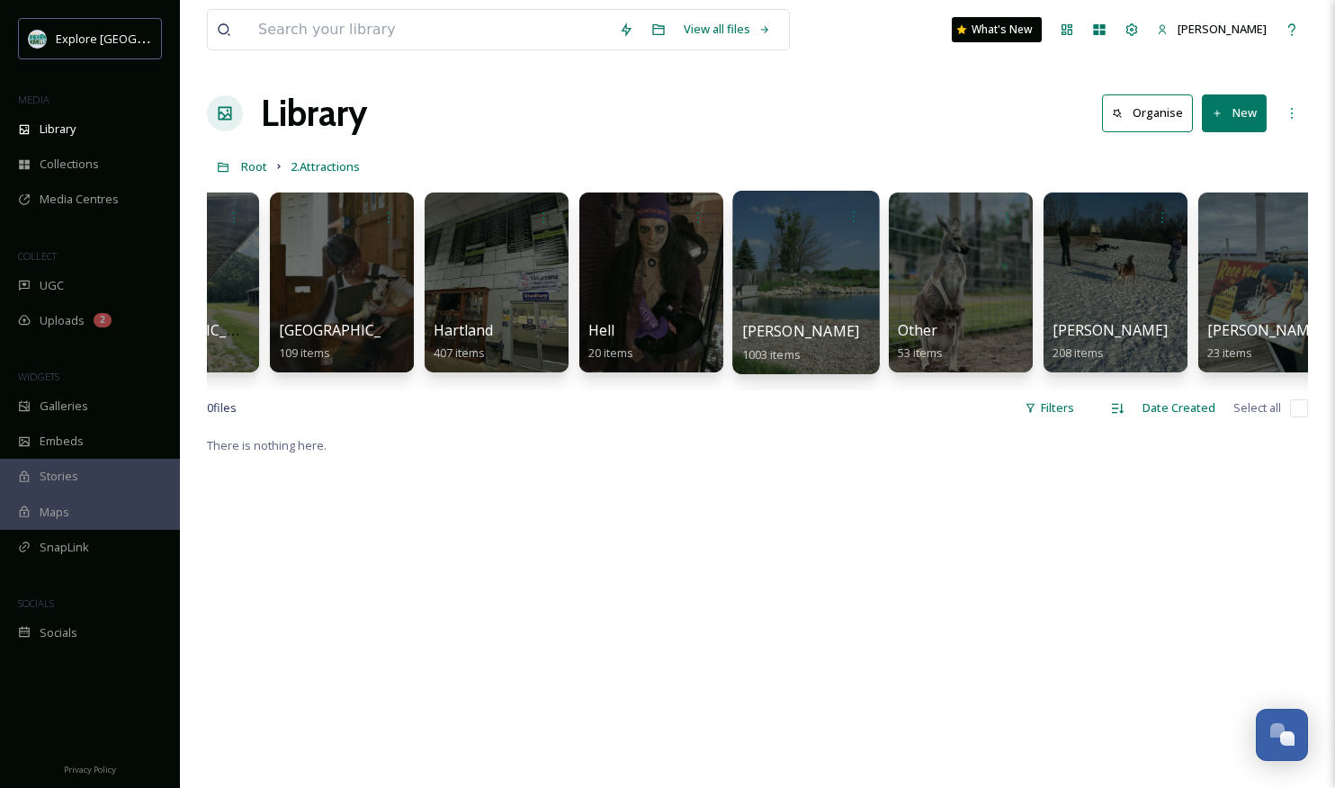
click at [790, 271] on div at bounding box center [805, 282] width 147 height 183
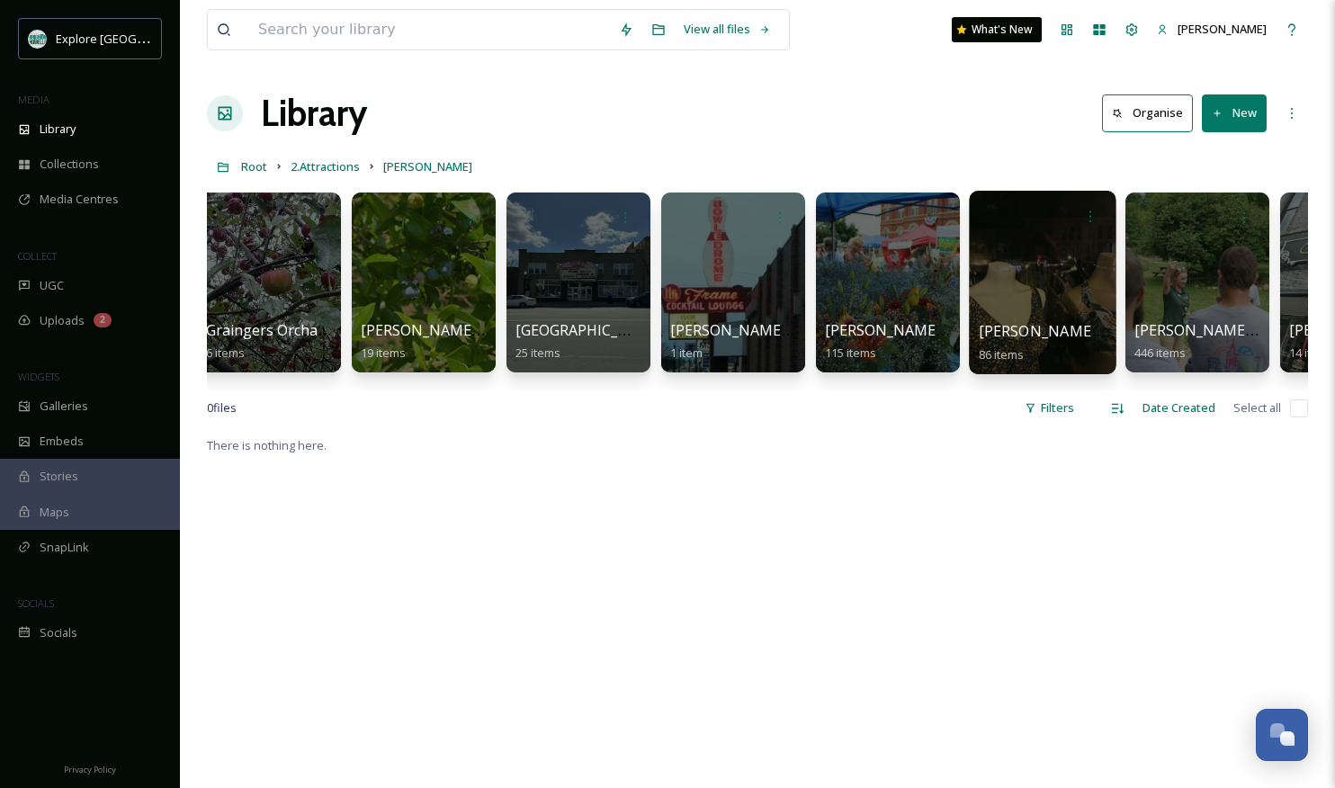
scroll to position [0, 1489]
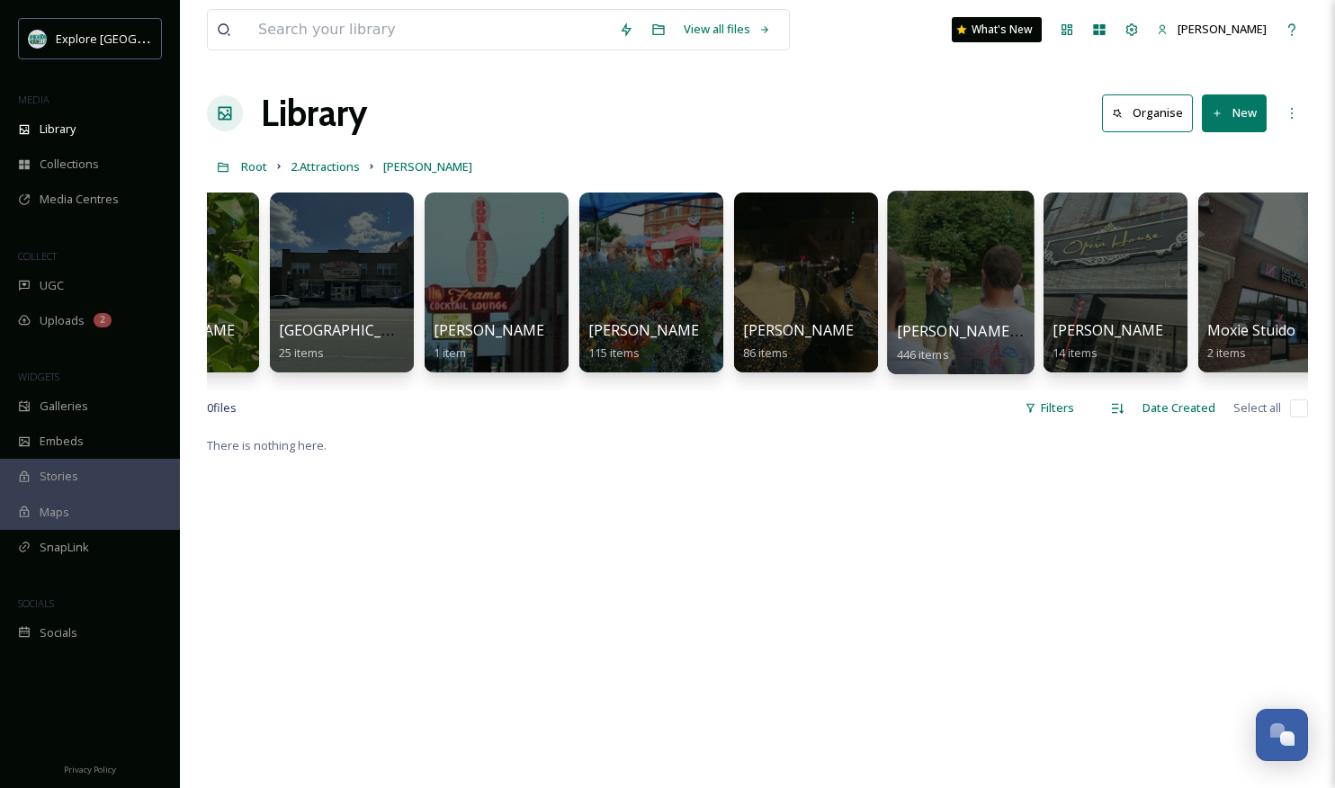
click at [931, 273] on div at bounding box center [960, 282] width 147 height 183
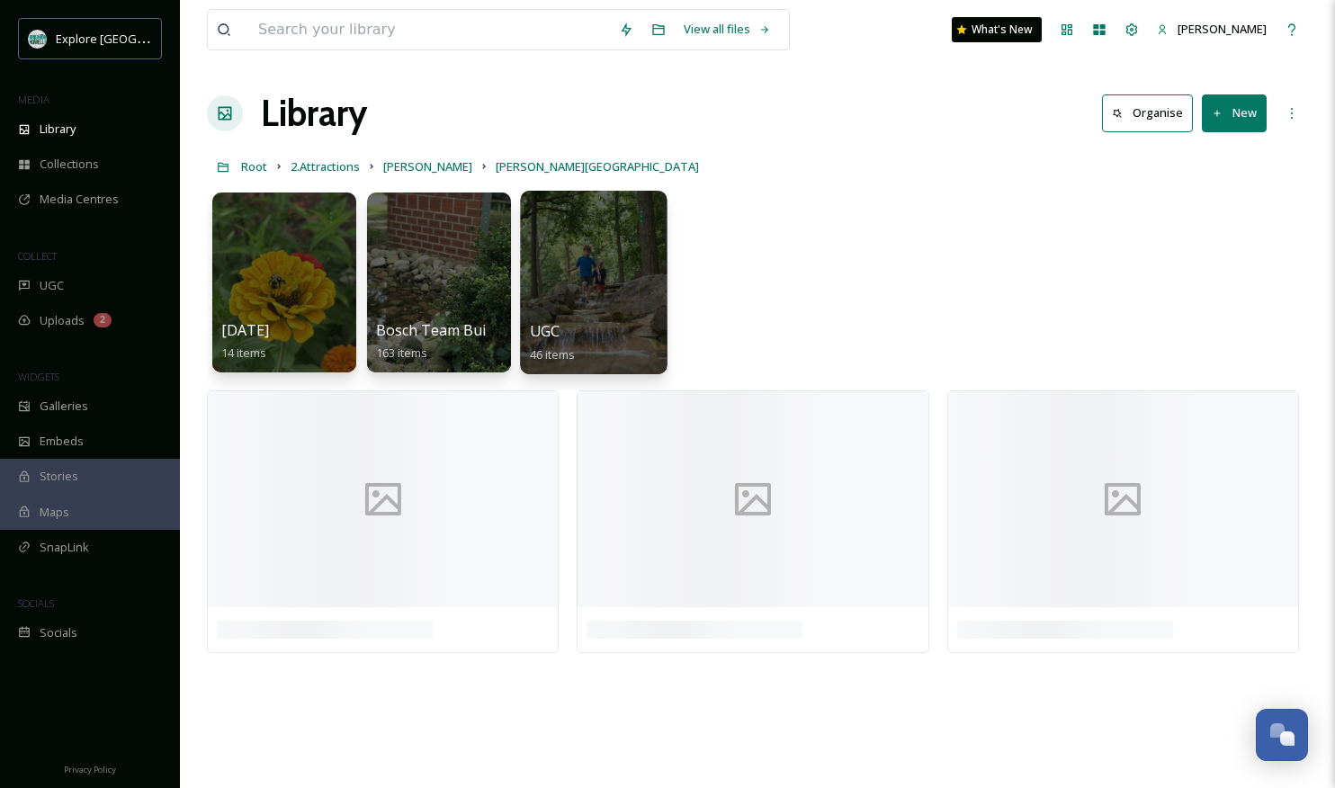
click at [597, 278] on div at bounding box center [593, 282] width 147 height 183
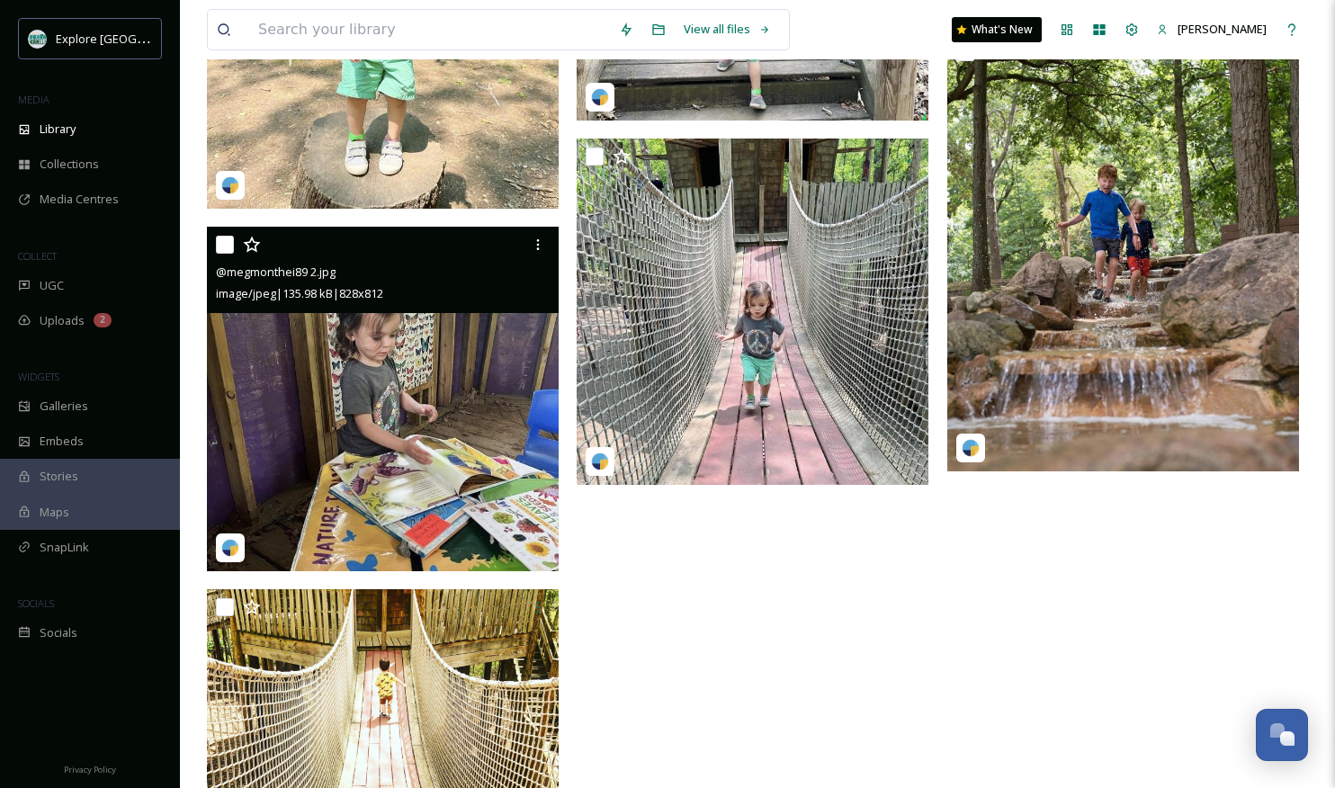
scroll to position [5928, 0]
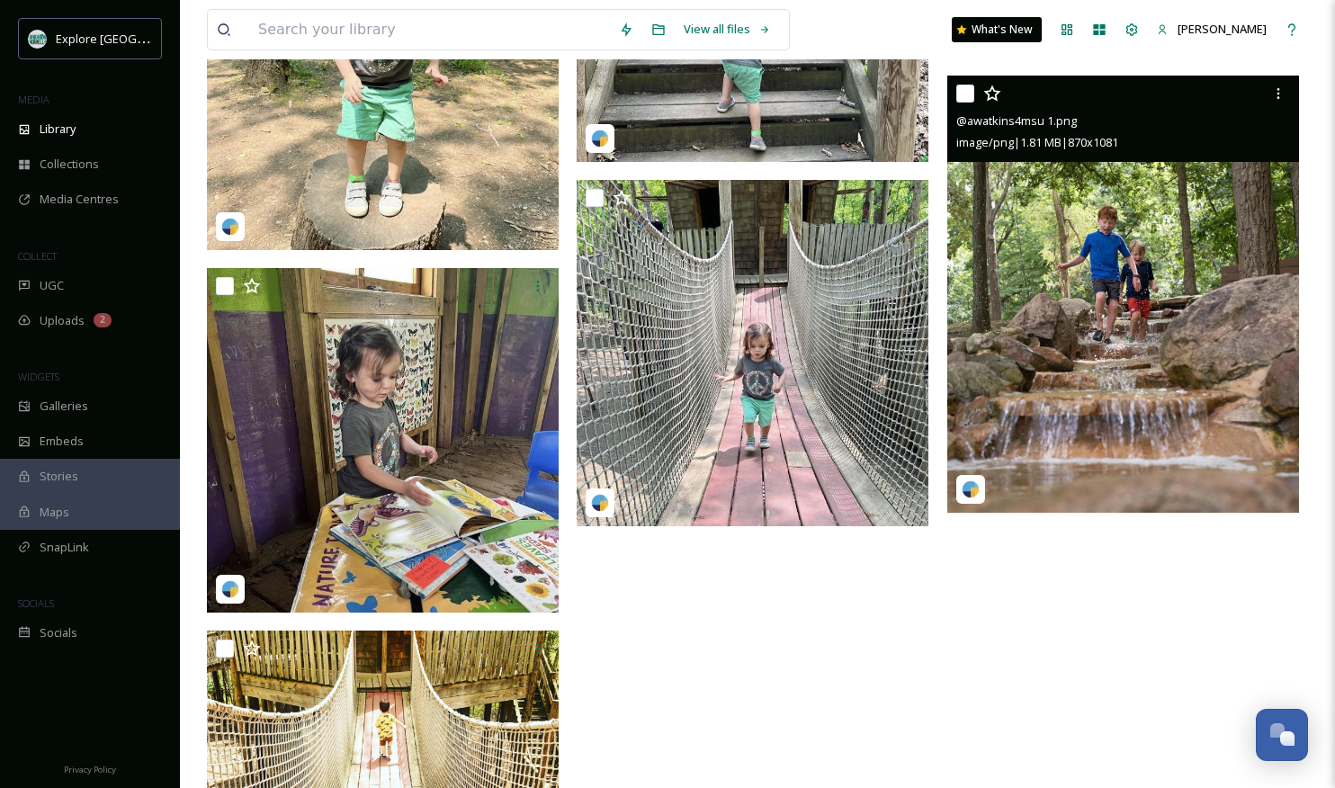
click at [1141, 326] on img at bounding box center [1123, 294] width 352 height 437
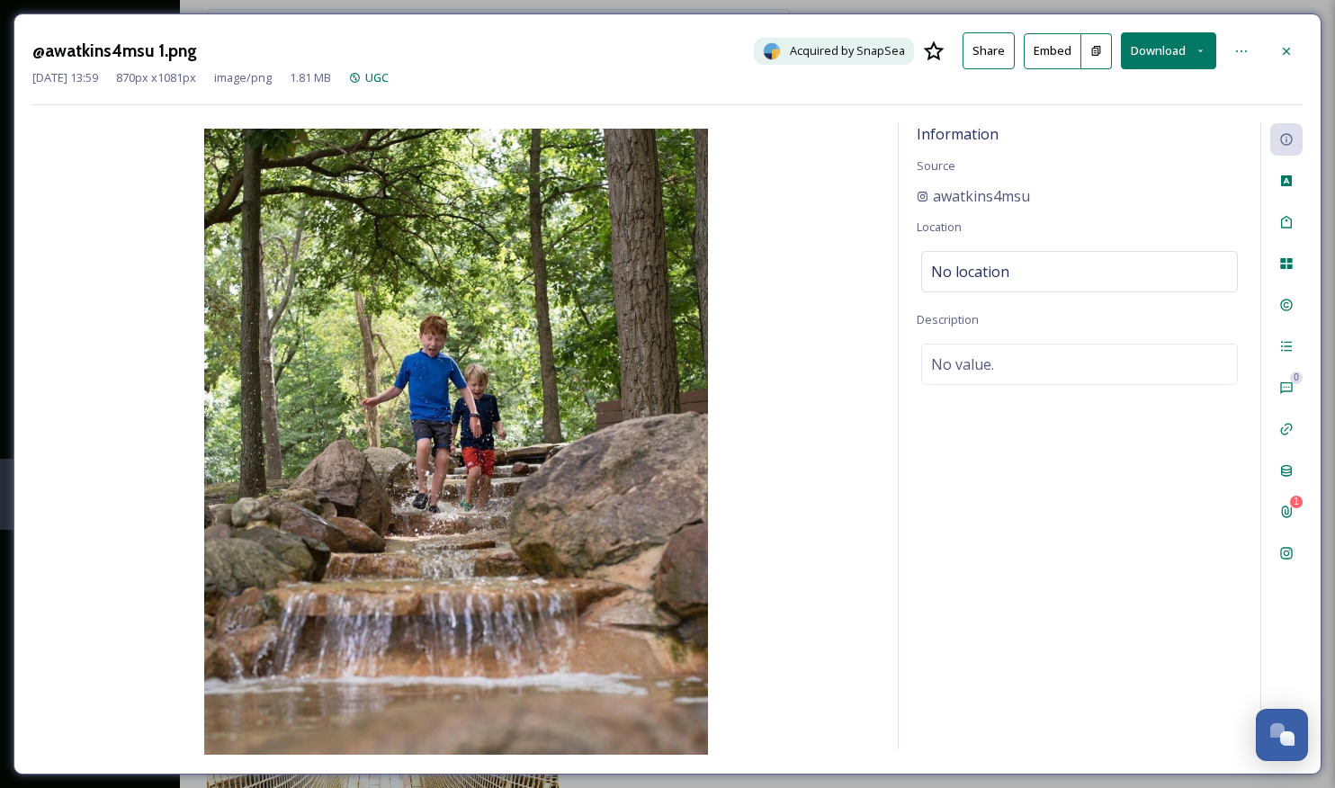
drag, startPoint x: 1287, startPoint y: 62, endPoint x: 1124, endPoint y: 129, distance: 175.8
click at [1279, 67] on div "@awatkins4msu 1.png Acquired by SnapSea Share Embed Download" at bounding box center [667, 50] width 1270 height 37
click at [1279, 50] on icon at bounding box center [1286, 51] width 14 height 14
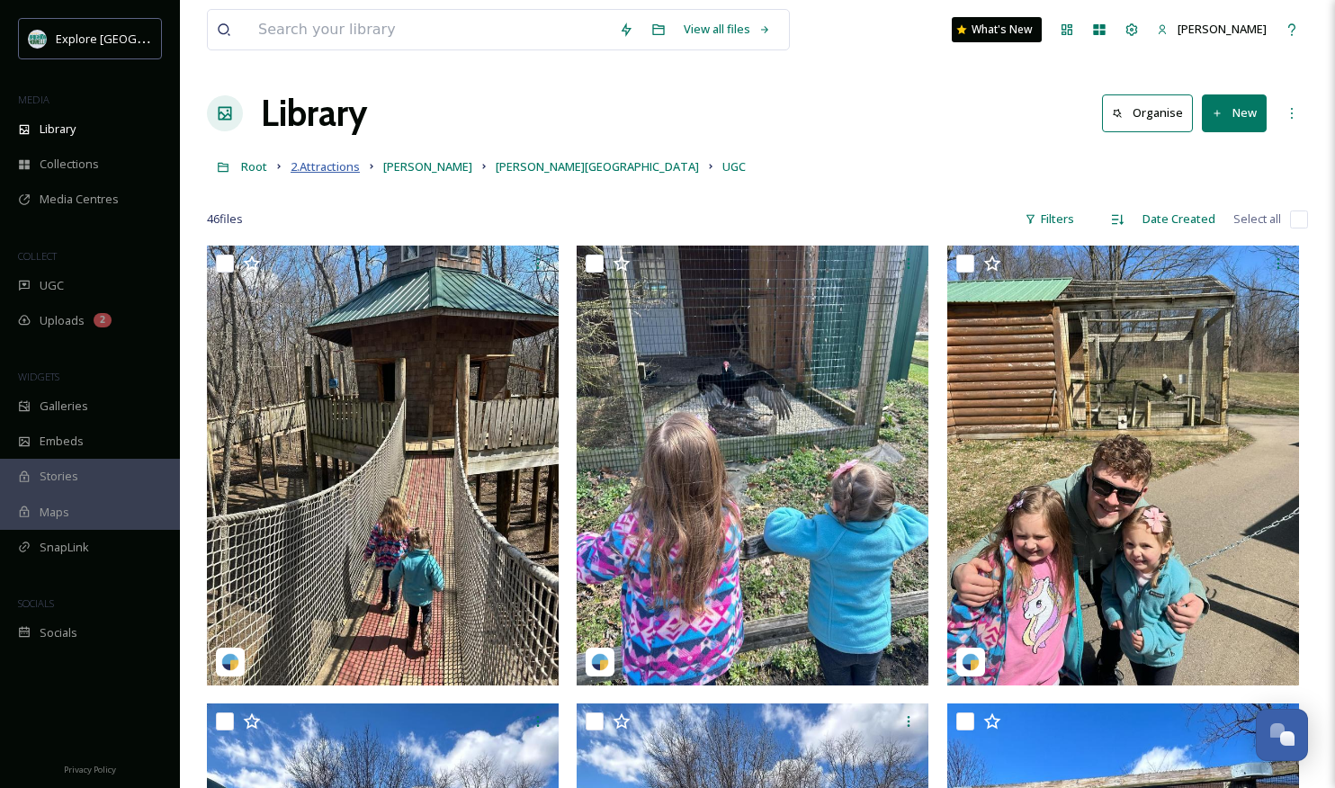
click at [322, 162] on span "2.Attractions" at bounding box center [324, 166] width 69 height 16
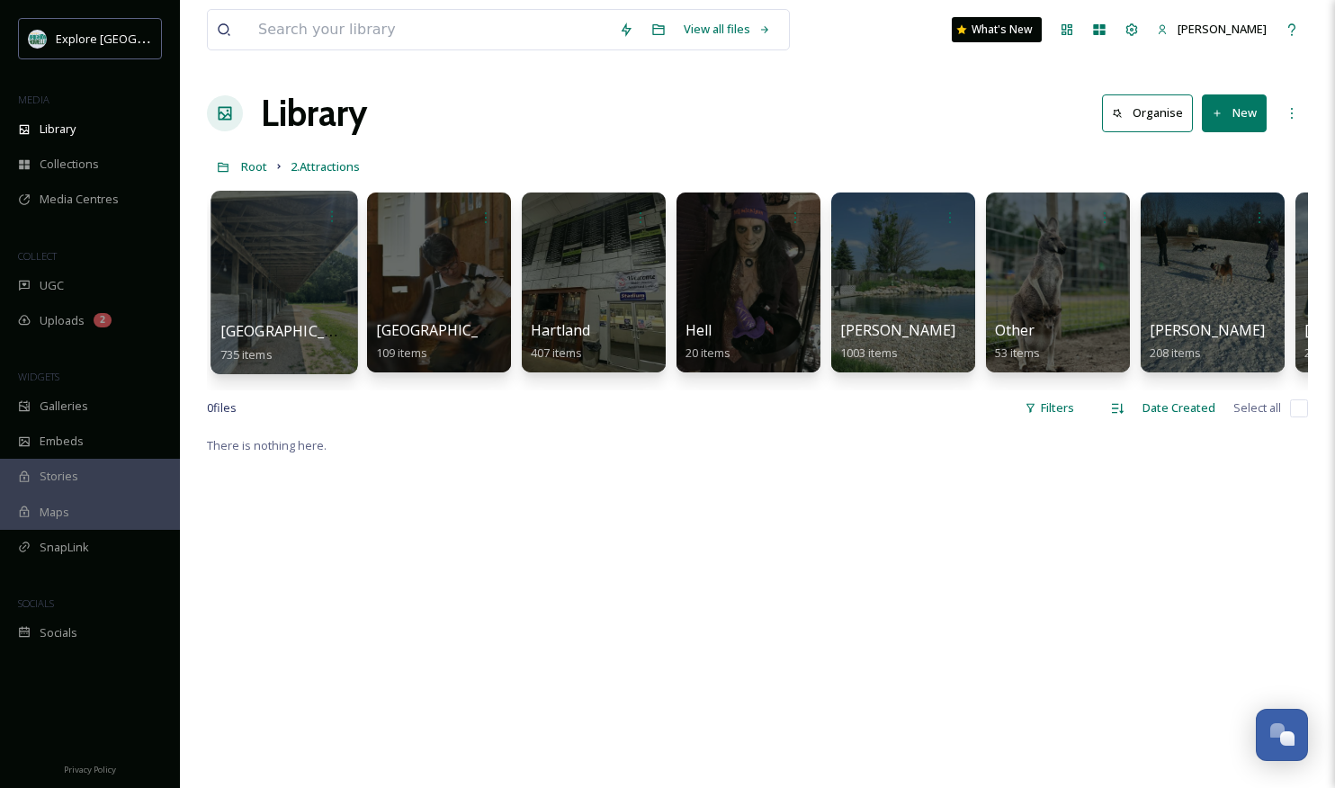
click at [240, 293] on div at bounding box center [283, 282] width 147 height 183
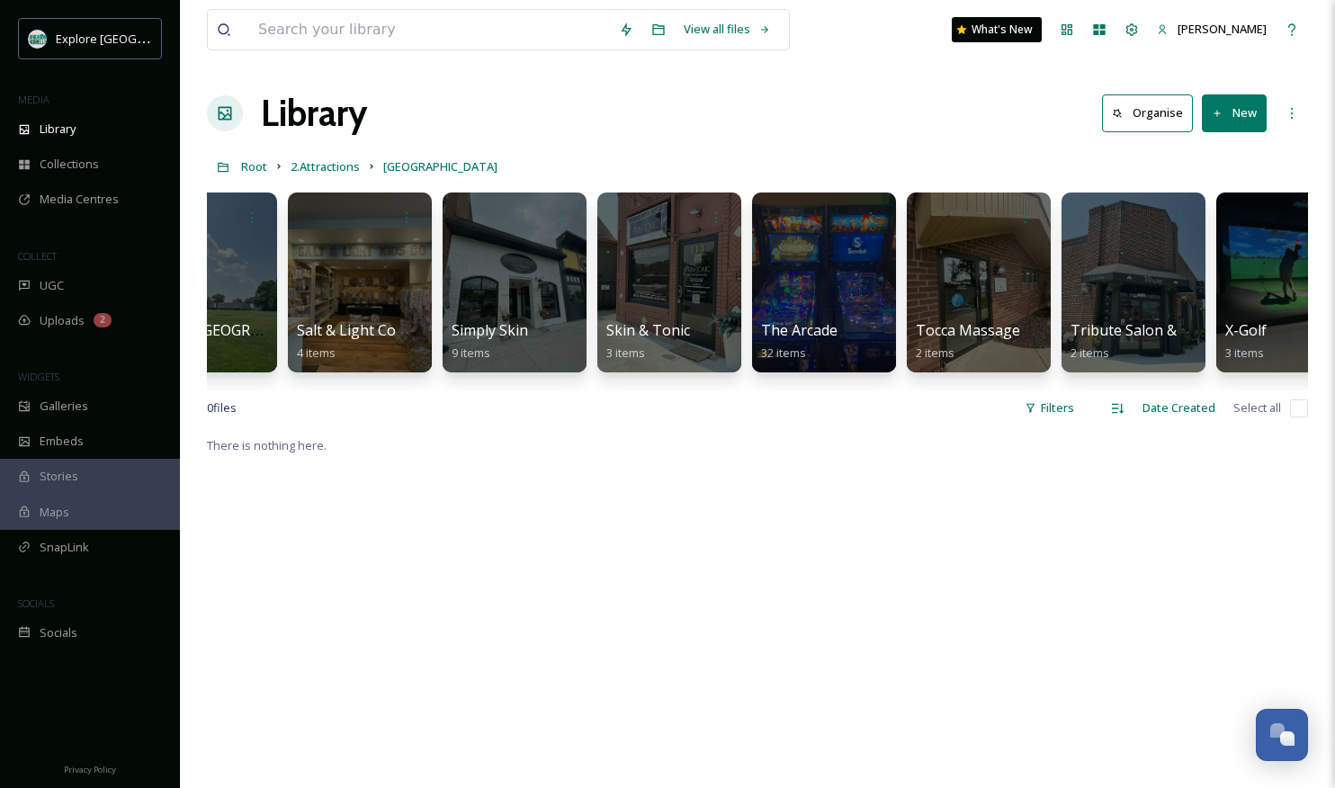
scroll to position [0, 3540]
